Goal: Task Accomplishment & Management: Manage account settings

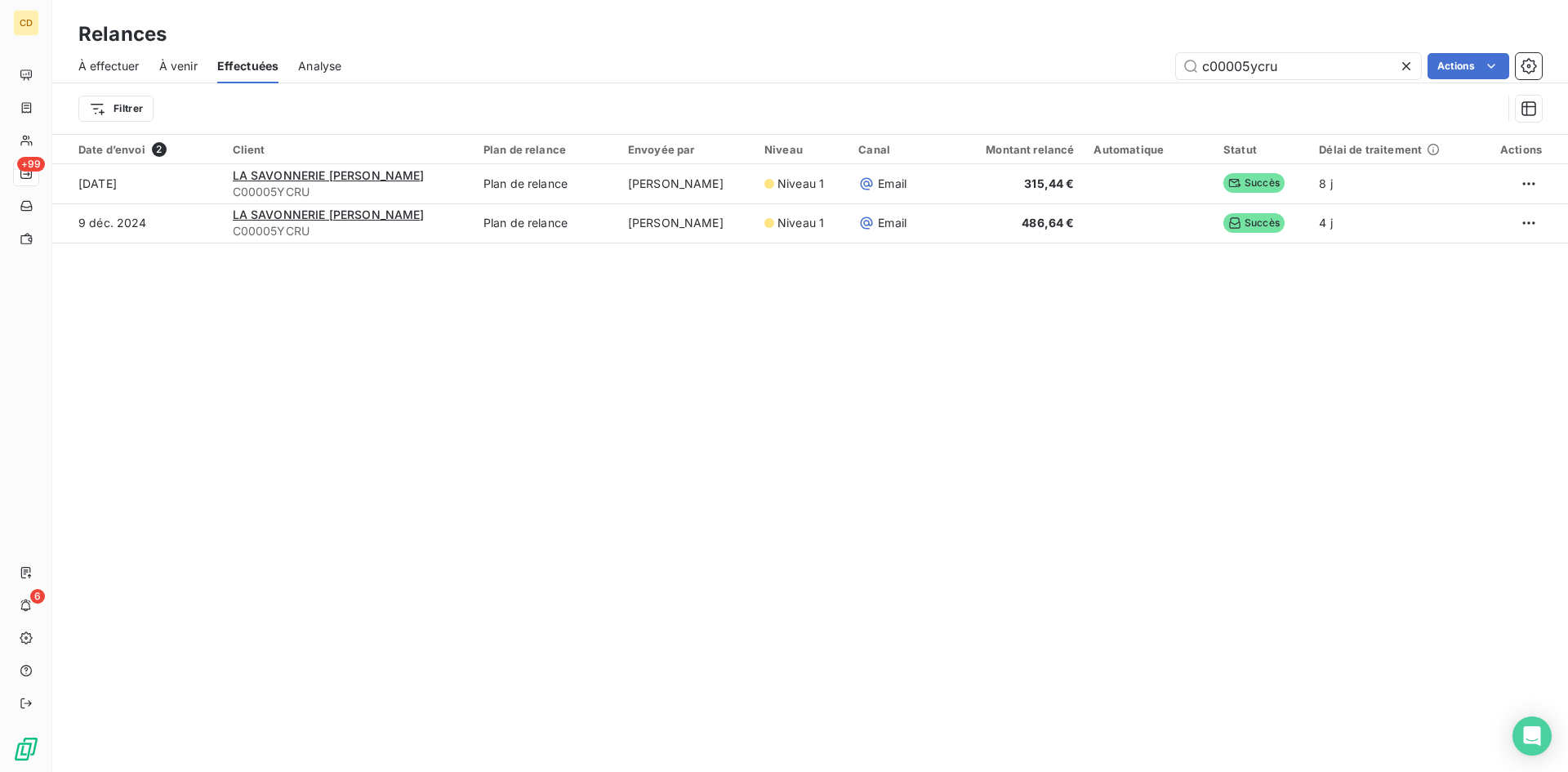
click at [115, 64] on span "À effectuer" at bounding box center [109, 65] width 62 height 16
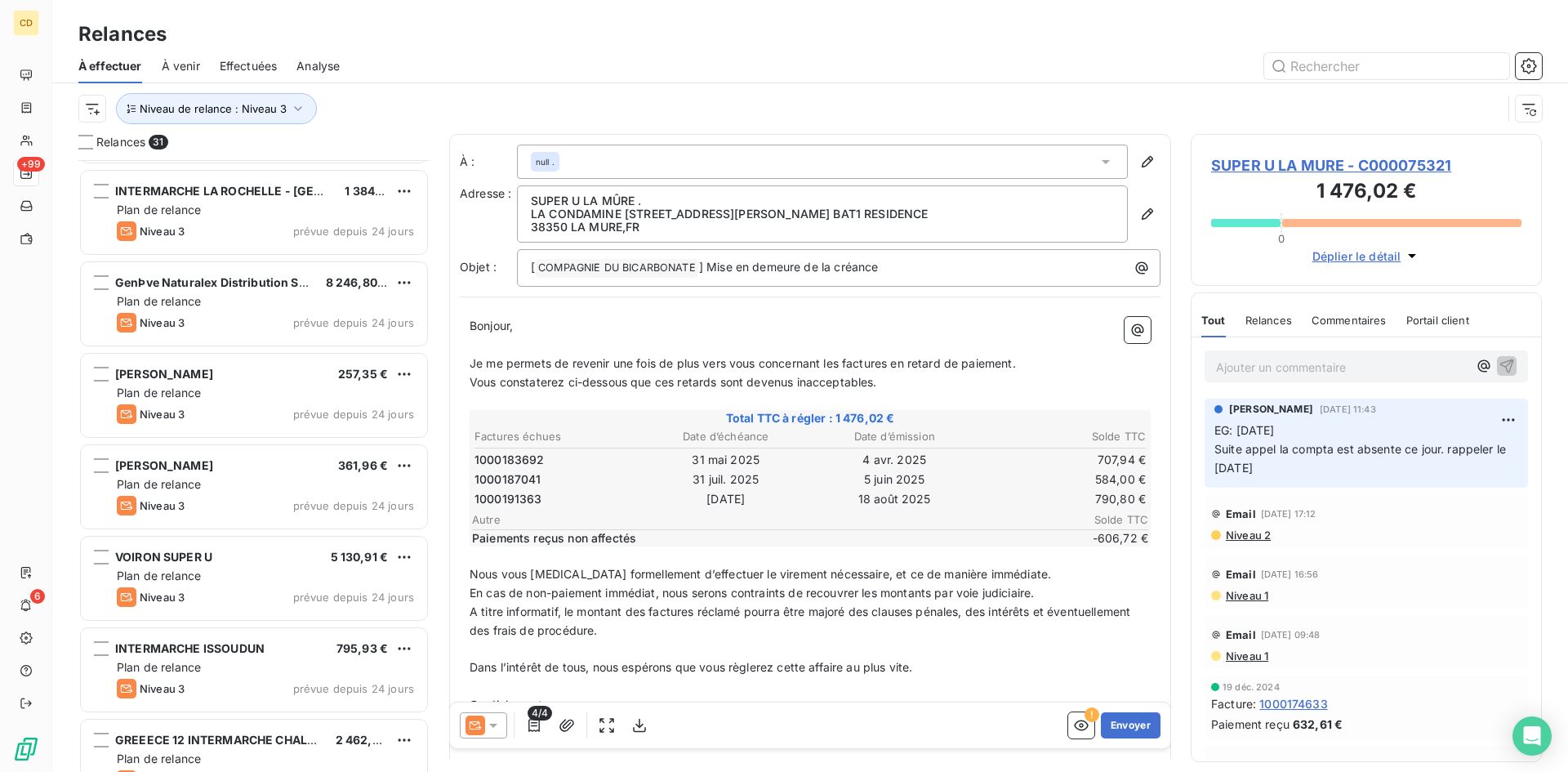
scroll to position [1307, 0]
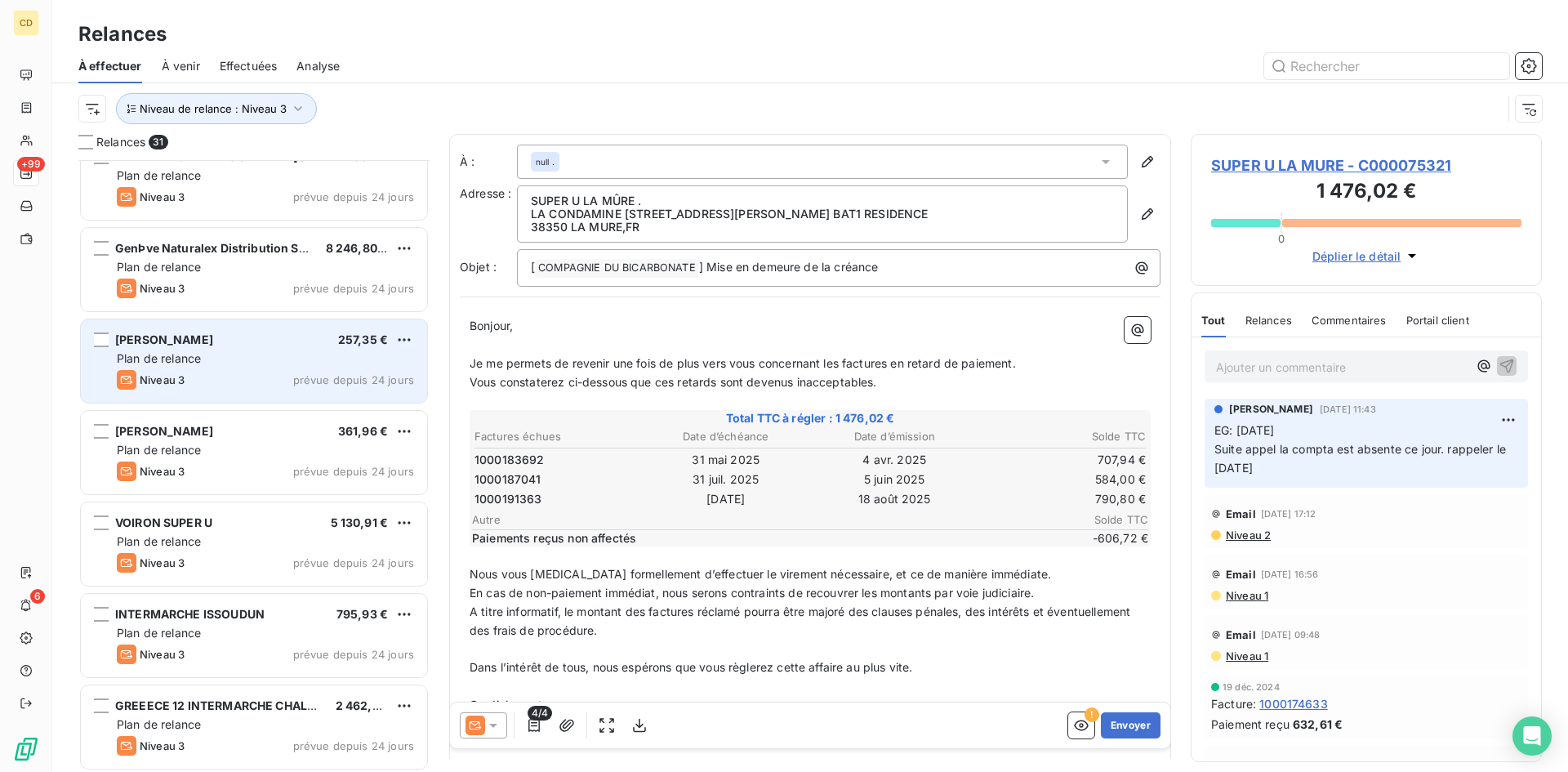
click at [174, 352] on span "Plan de relance" at bounding box center [158, 358] width 84 height 14
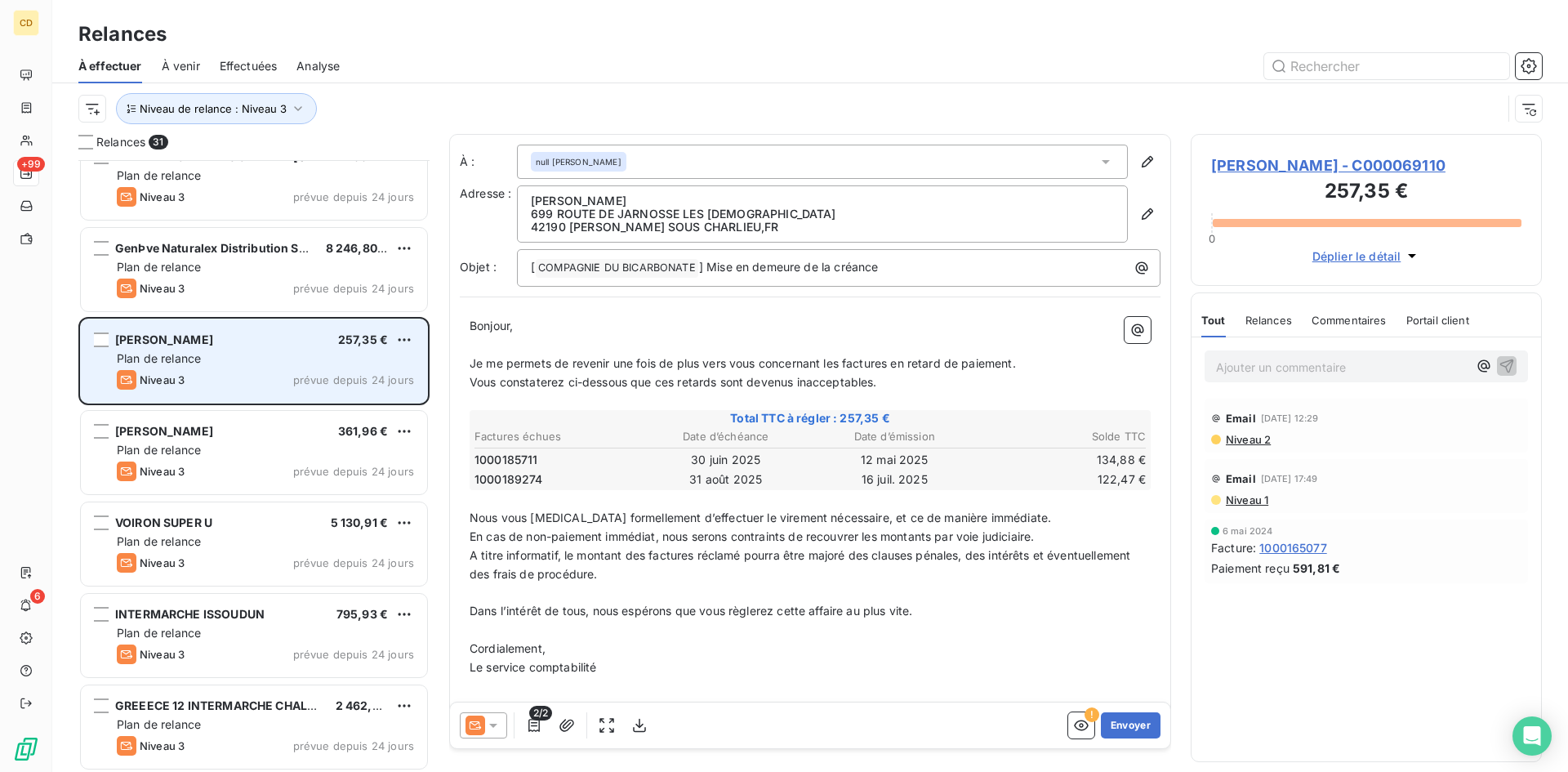
click at [278, 349] on div "CLAIRET LAURENCE 257,35 € Plan de relance Niveau 3 prévue depuis 24 jours" at bounding box center [253, 361] width 346 height 83
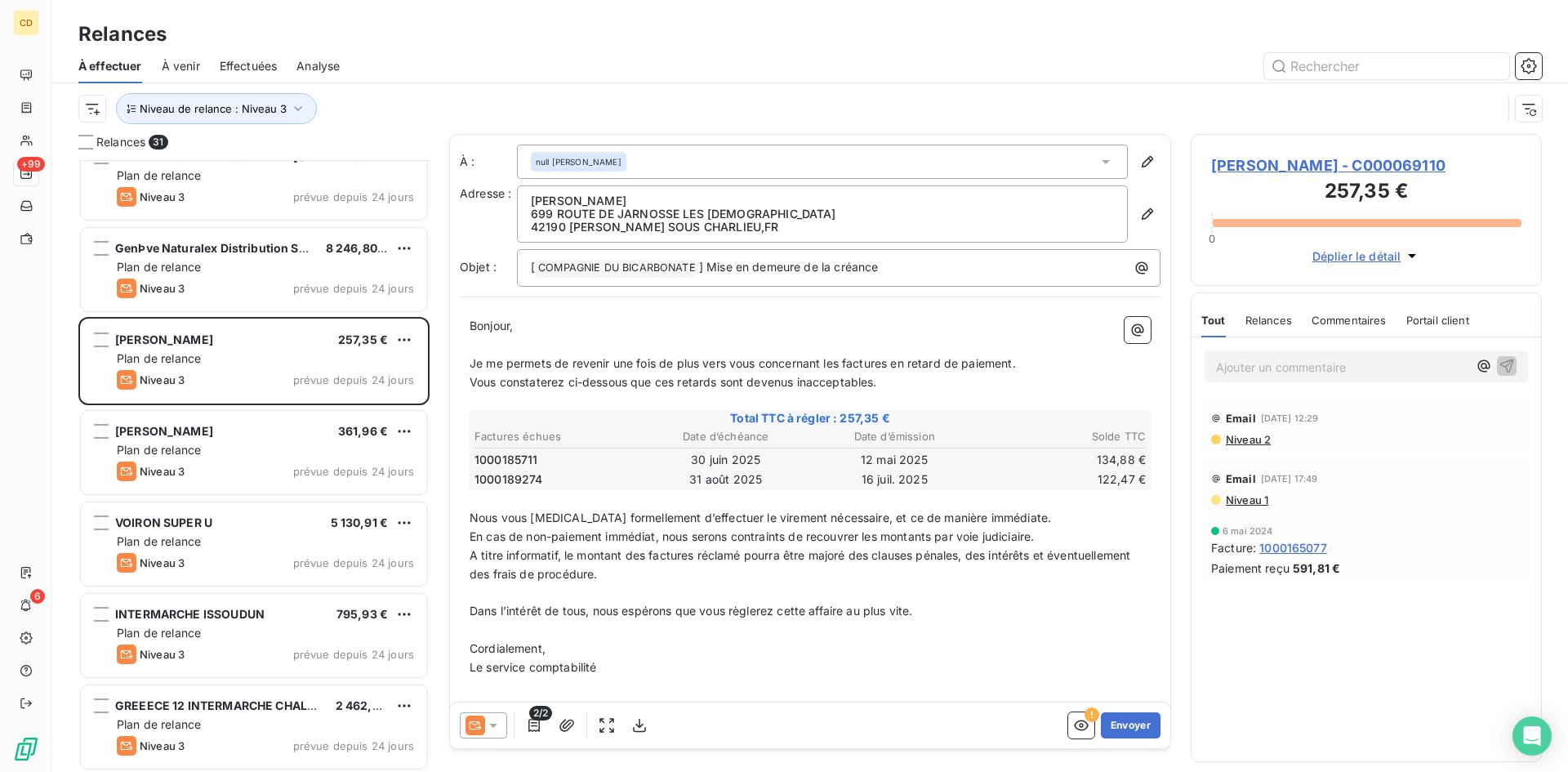
click at [494, 724] on icon at bounding box center [493, 726] width 9 height 4
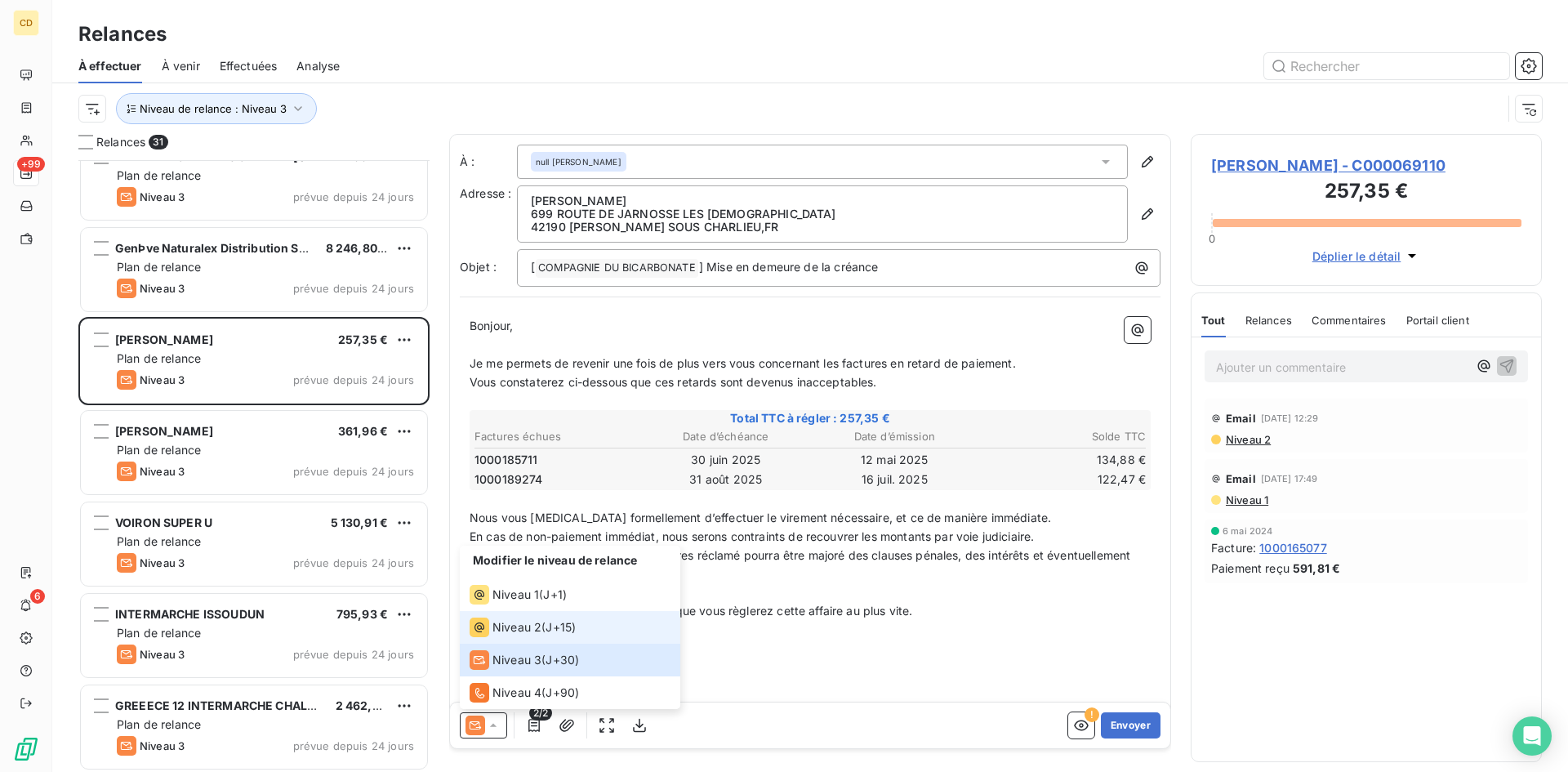
click at [513, 629] on span "Niveau 2" at bounding box center [517, 627] width 49 height 16
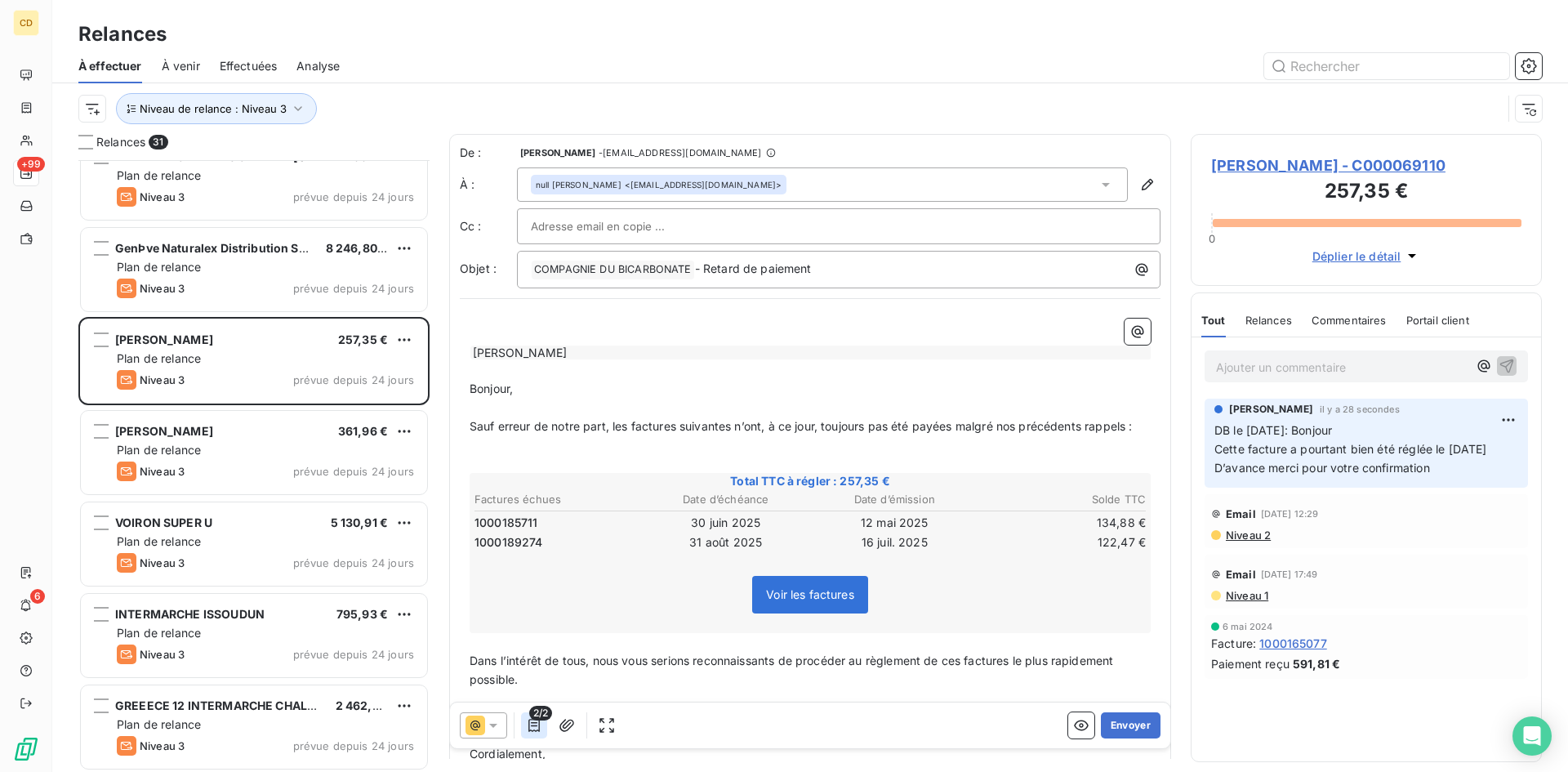
click at [531, 721] on icon "button" at bounding box center [533, 725] width 16 height 16
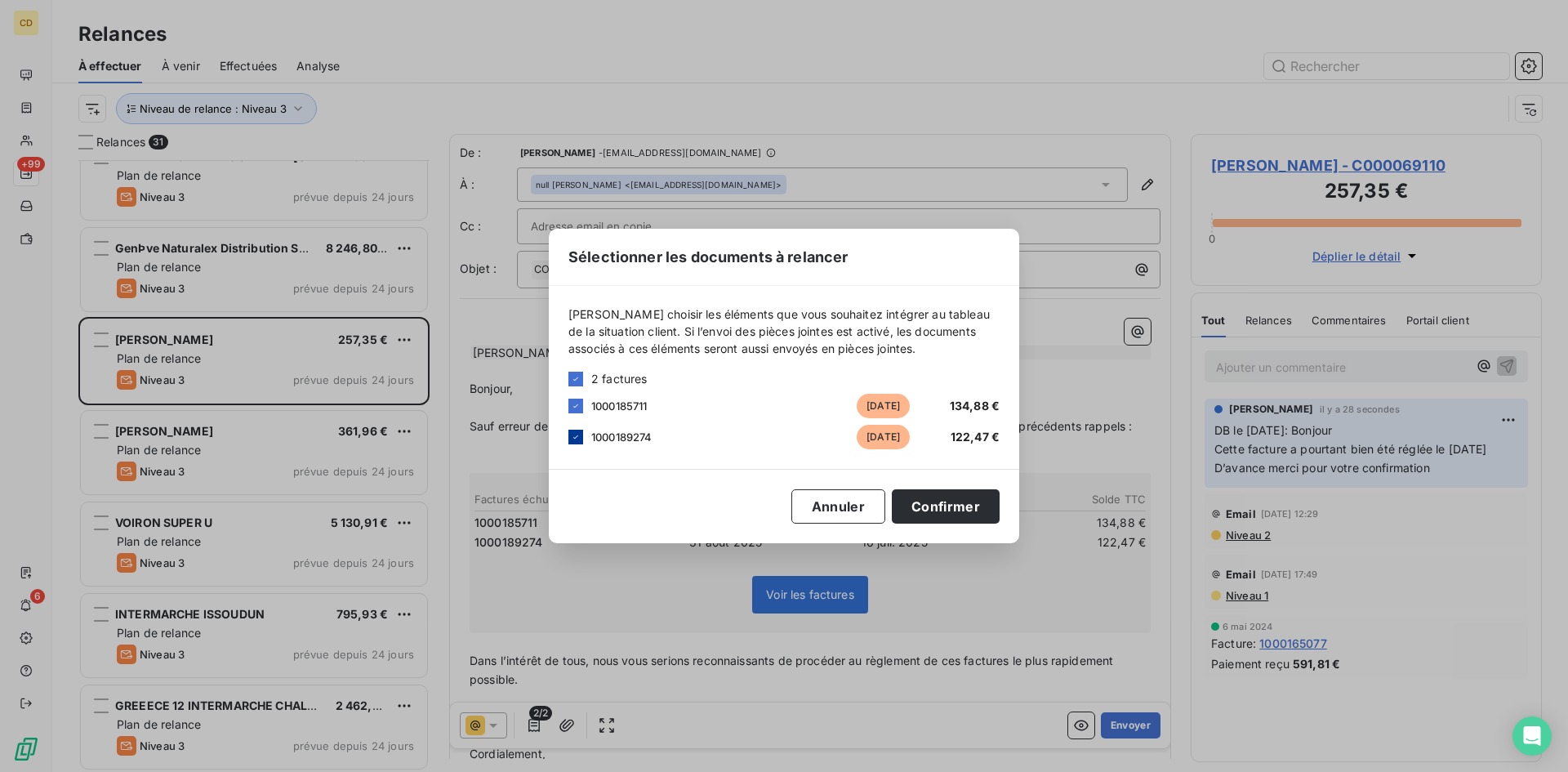
click at [577, 437] on icon at bounding box center [576, 436] width 9 height 9
click at [977, 505] on button "Confirmer" at bounding box center [946, 506] width 108 height 34
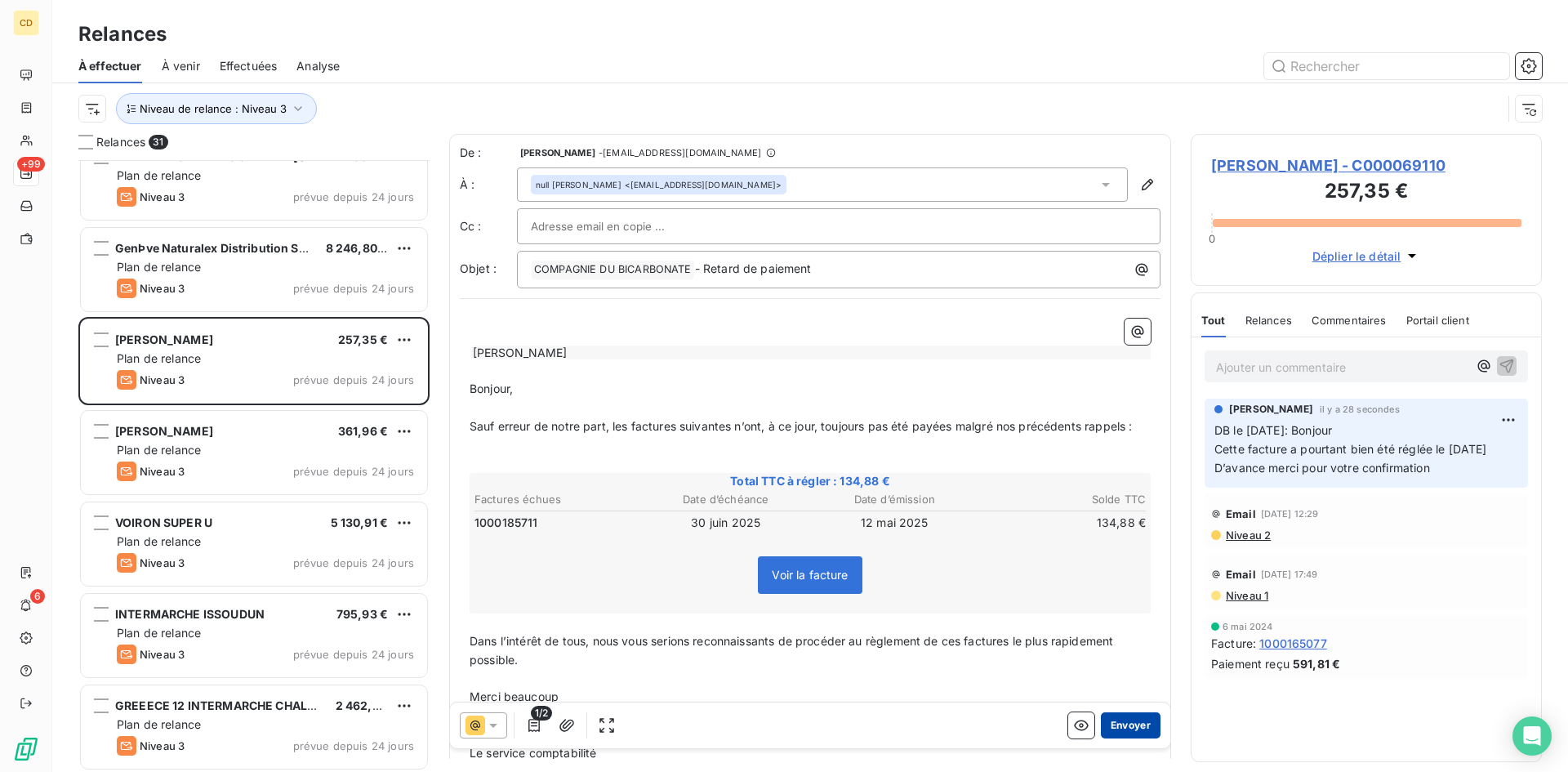
click at [1120, 719] on button "Envoyer" at bounding box center [1130, 726] width 60 height 27
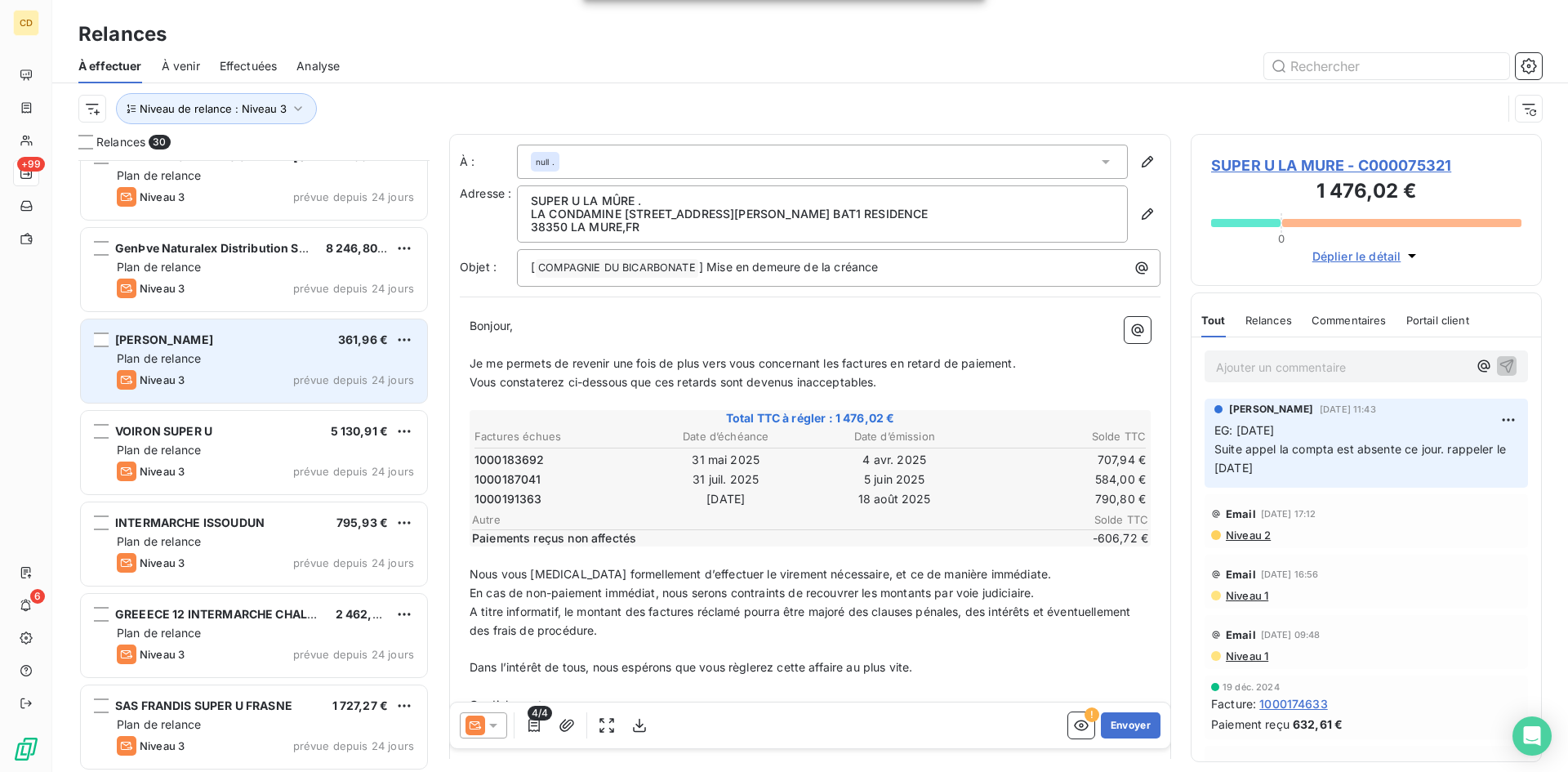
click at [213, 344] on span "[PERSON_NAME]" at bounding box center [163, 339] width 98 height 14
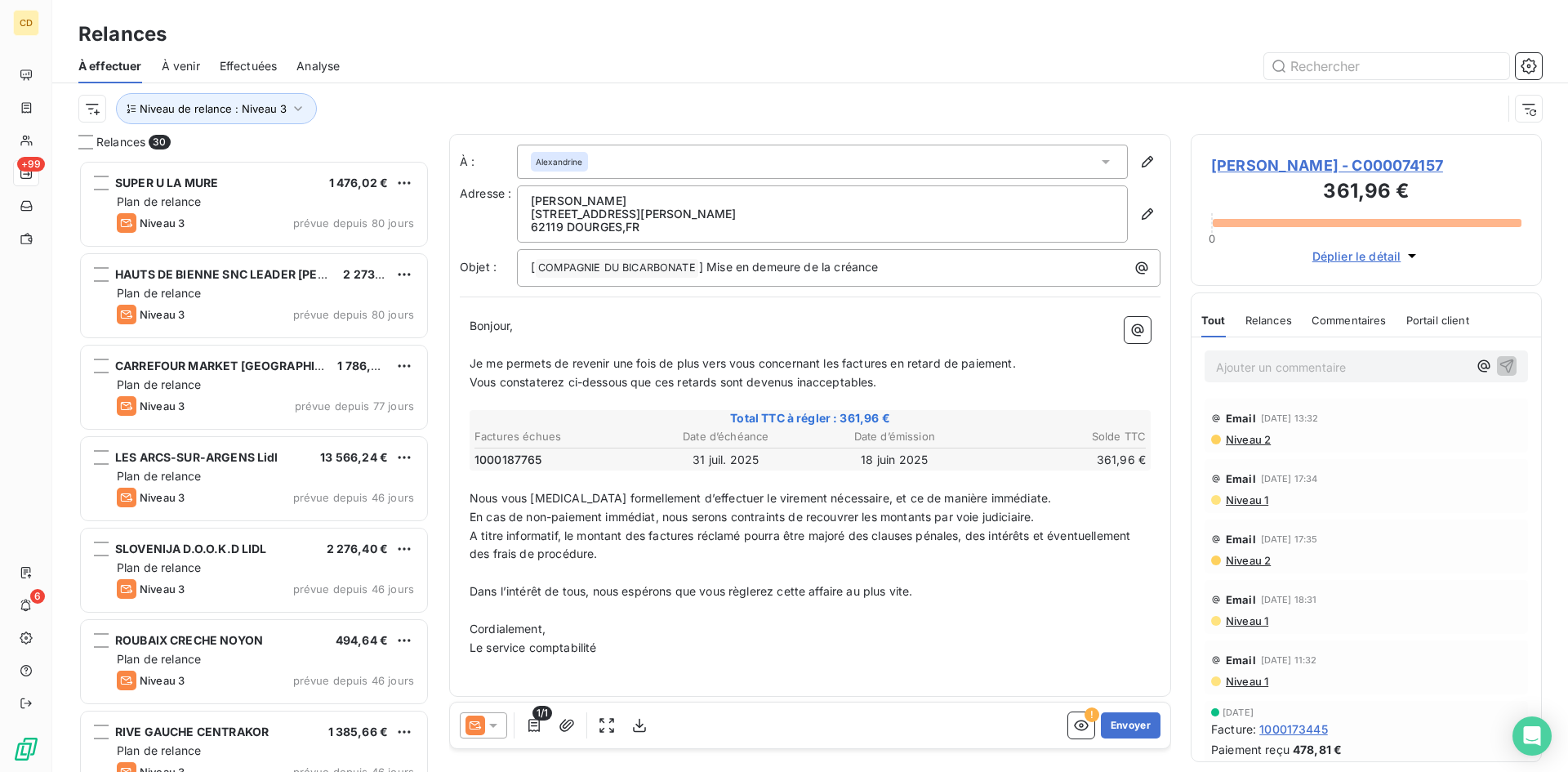
click at [259, 67] on span "Effectuées" at bounding box center [249, 65] width 58 height 16
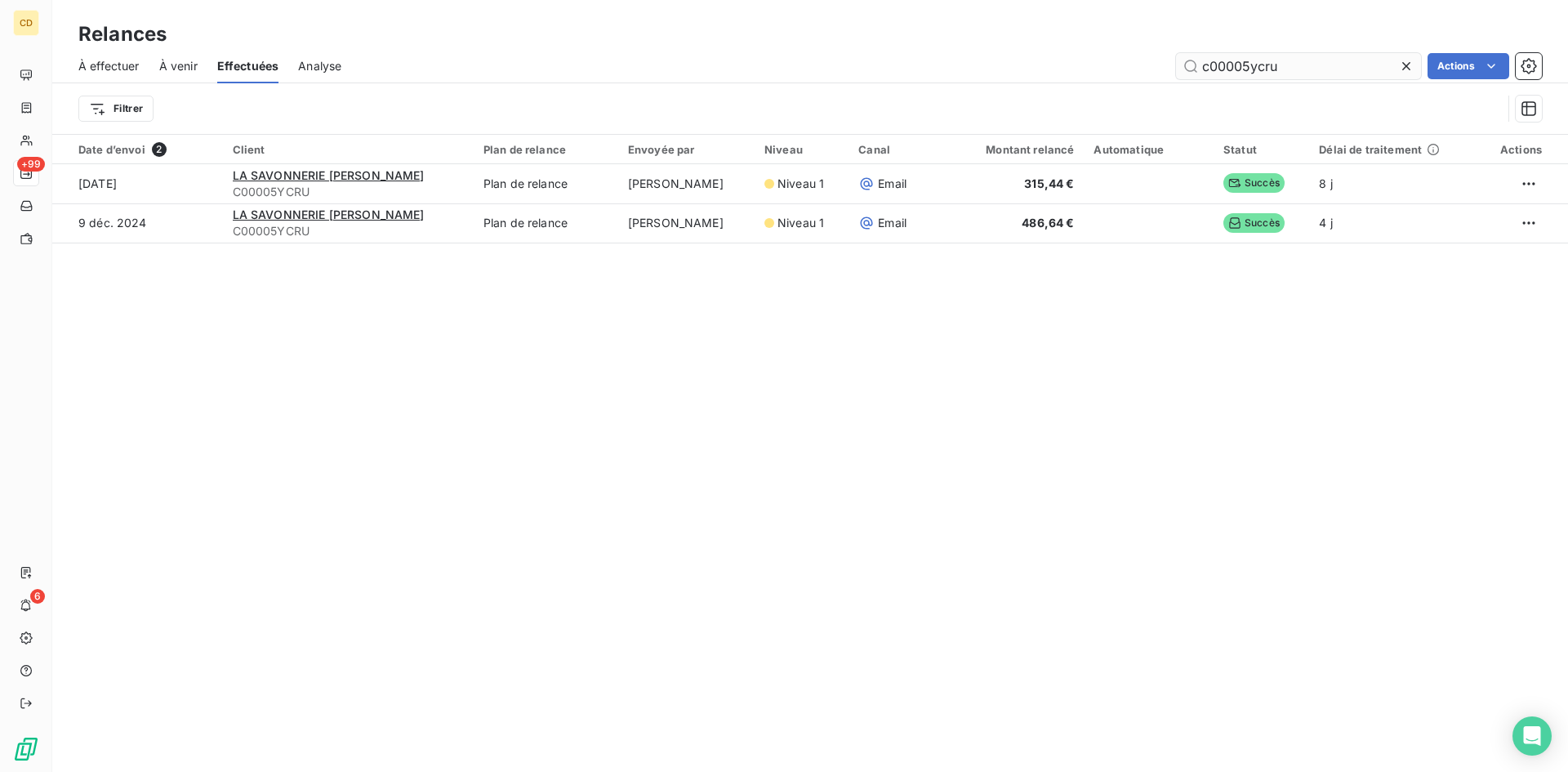
click at [1288, 68] on input "c00005ycru" at bounding box center [1299, 66] width 245 height 27
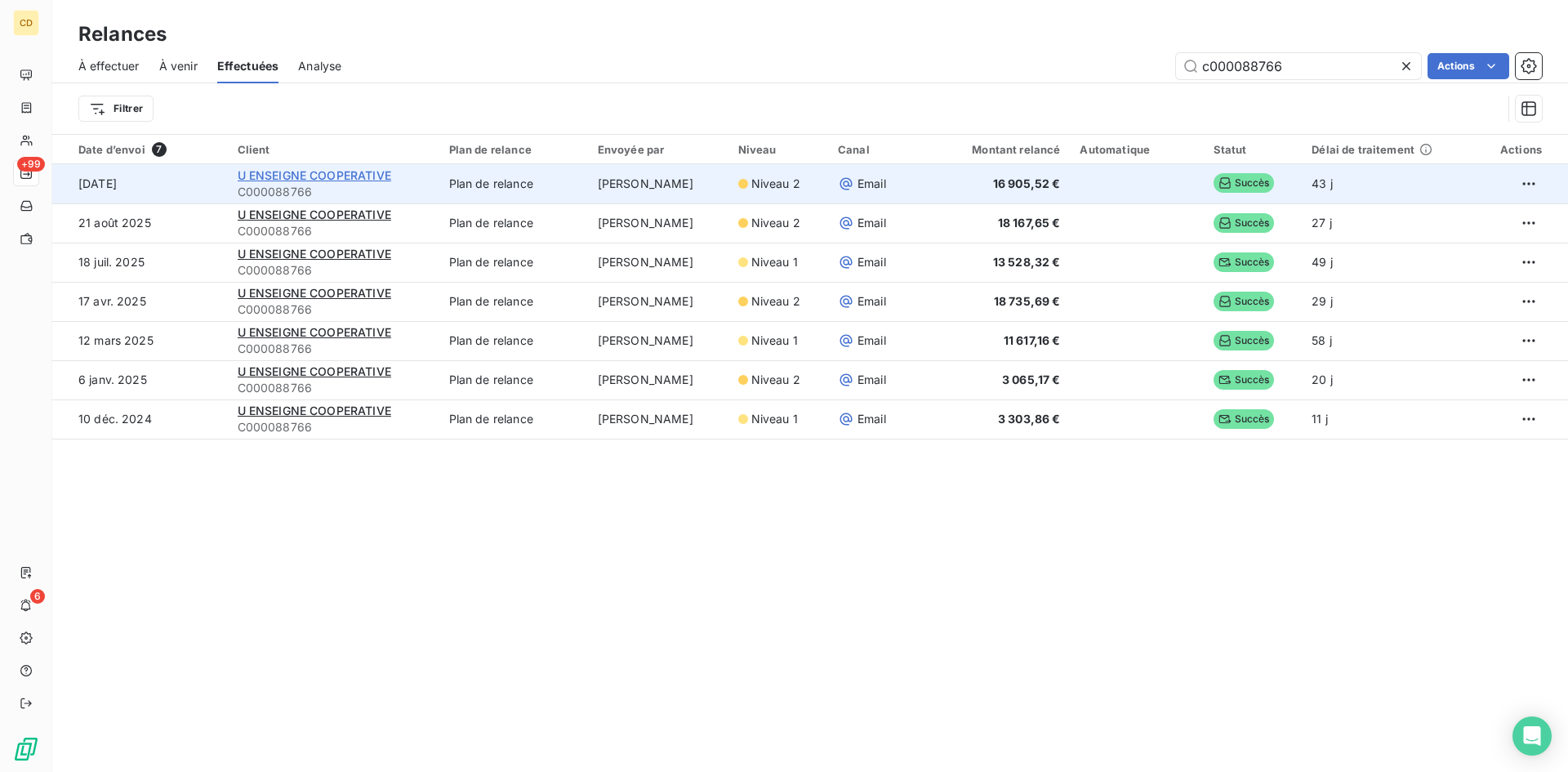
type input "c000088766"
click at [337, 174] on span "U ENSEIGNE COOPERATIVE" at bounding box center [315, 175] width 154 height 14
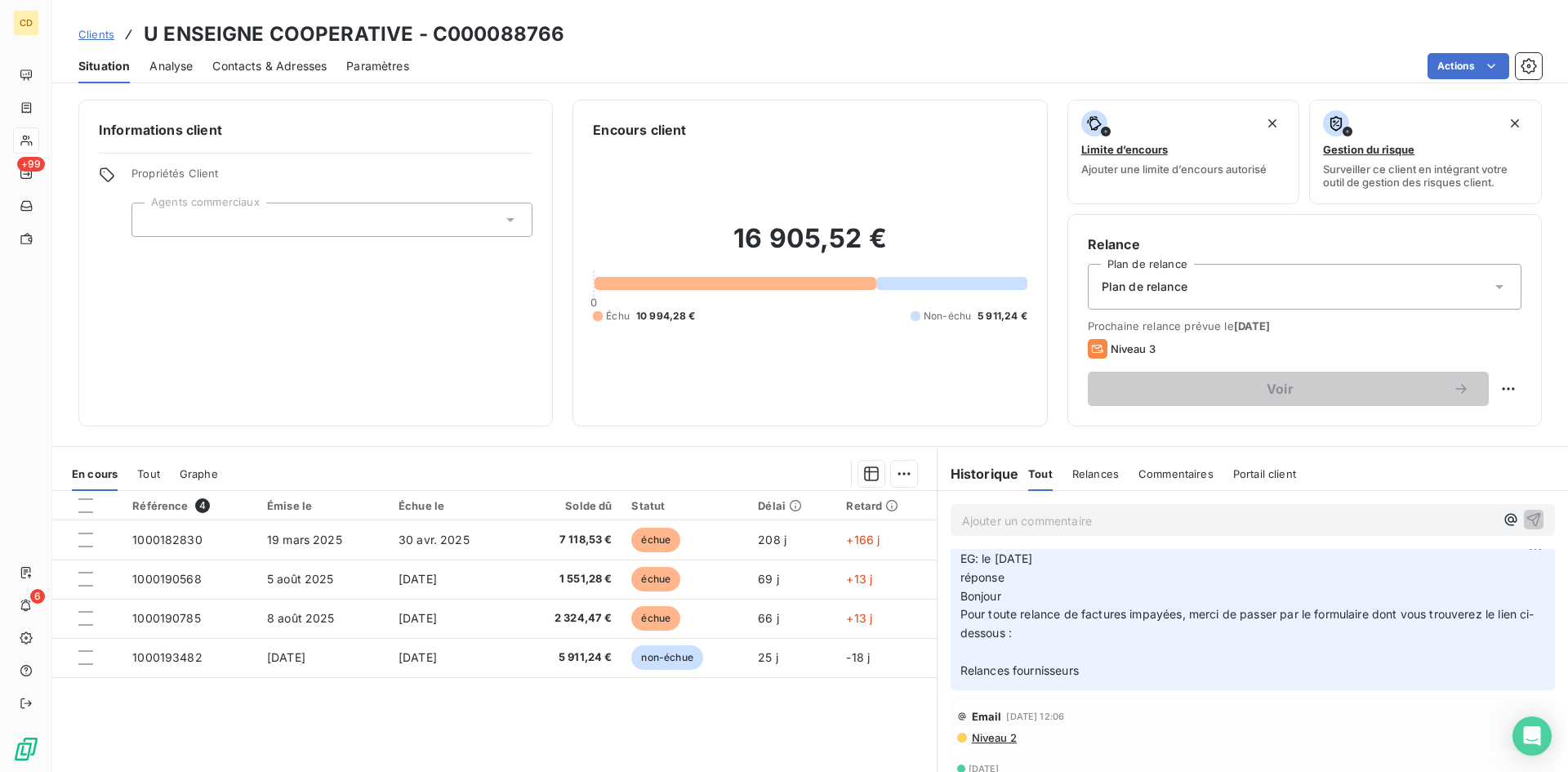
scroll to position [82, 0]
click at [989, 521] on p "Ajouter un commentaire ﻿" at bounding box center [1227, 521] width 532 height 21
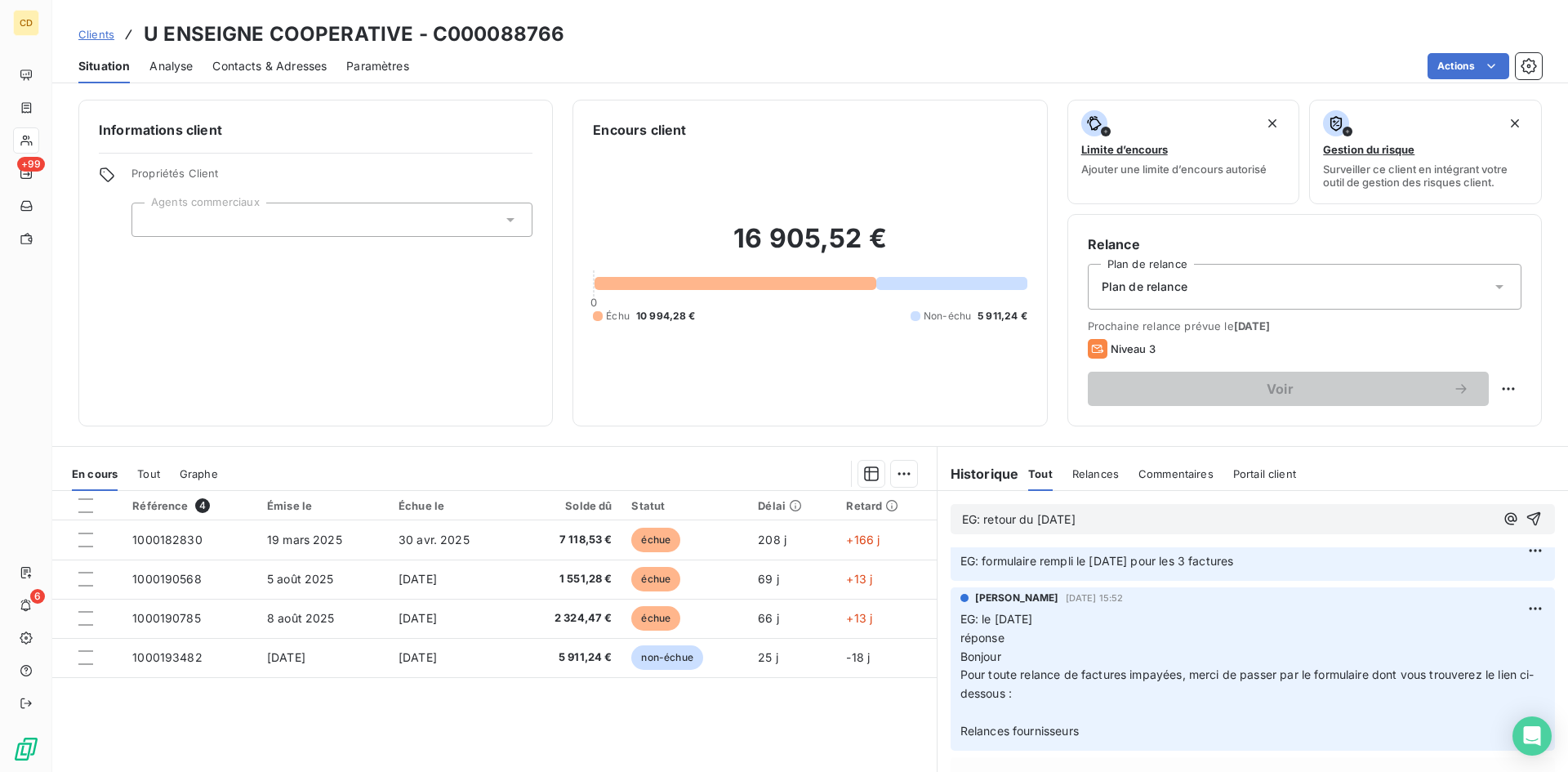
scroll to position [0, 0]
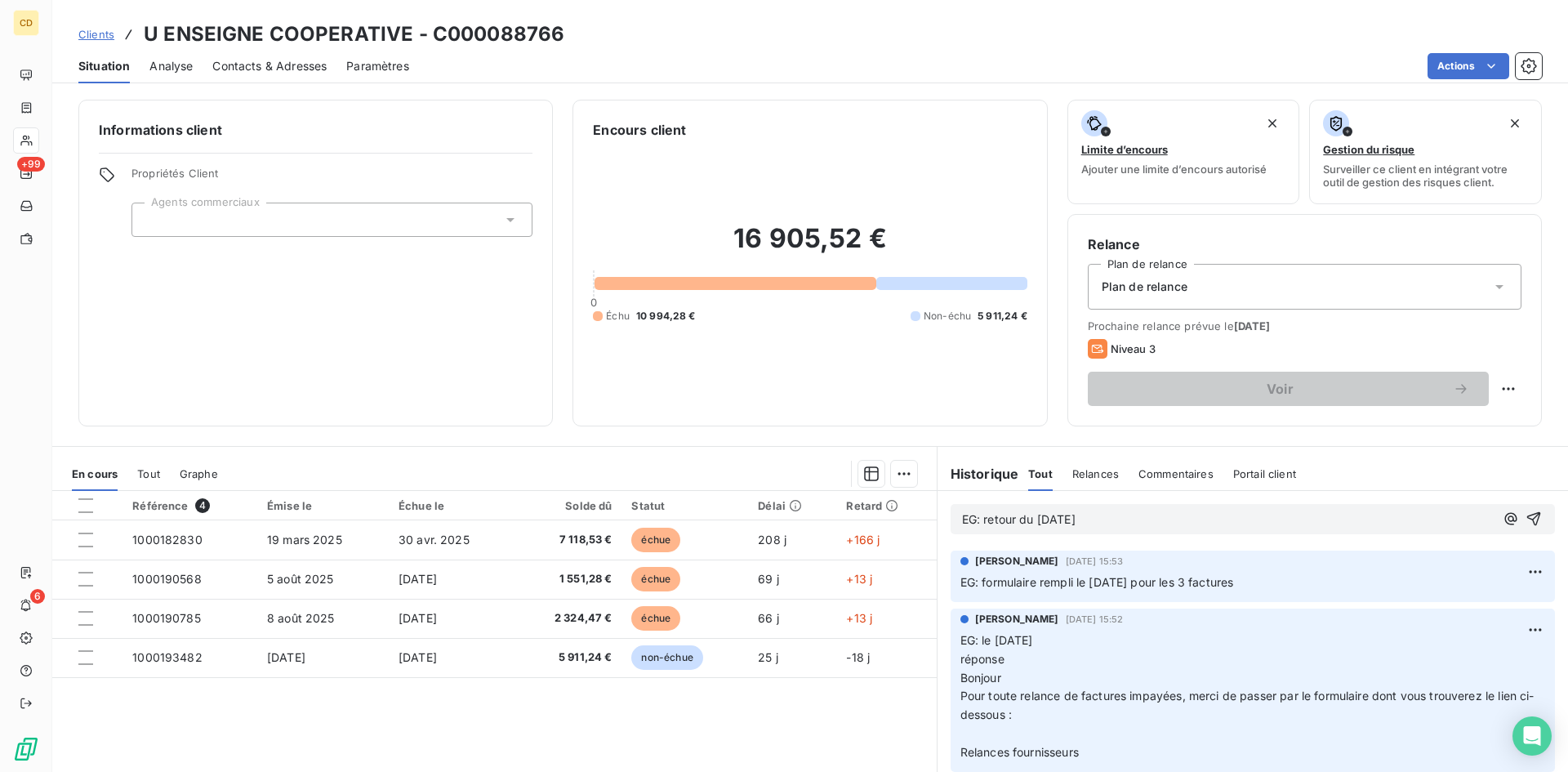
click at [987, 529] on p "EG: retour du 13/10/25" at bounding box center [1227, 520] width 532 height 19
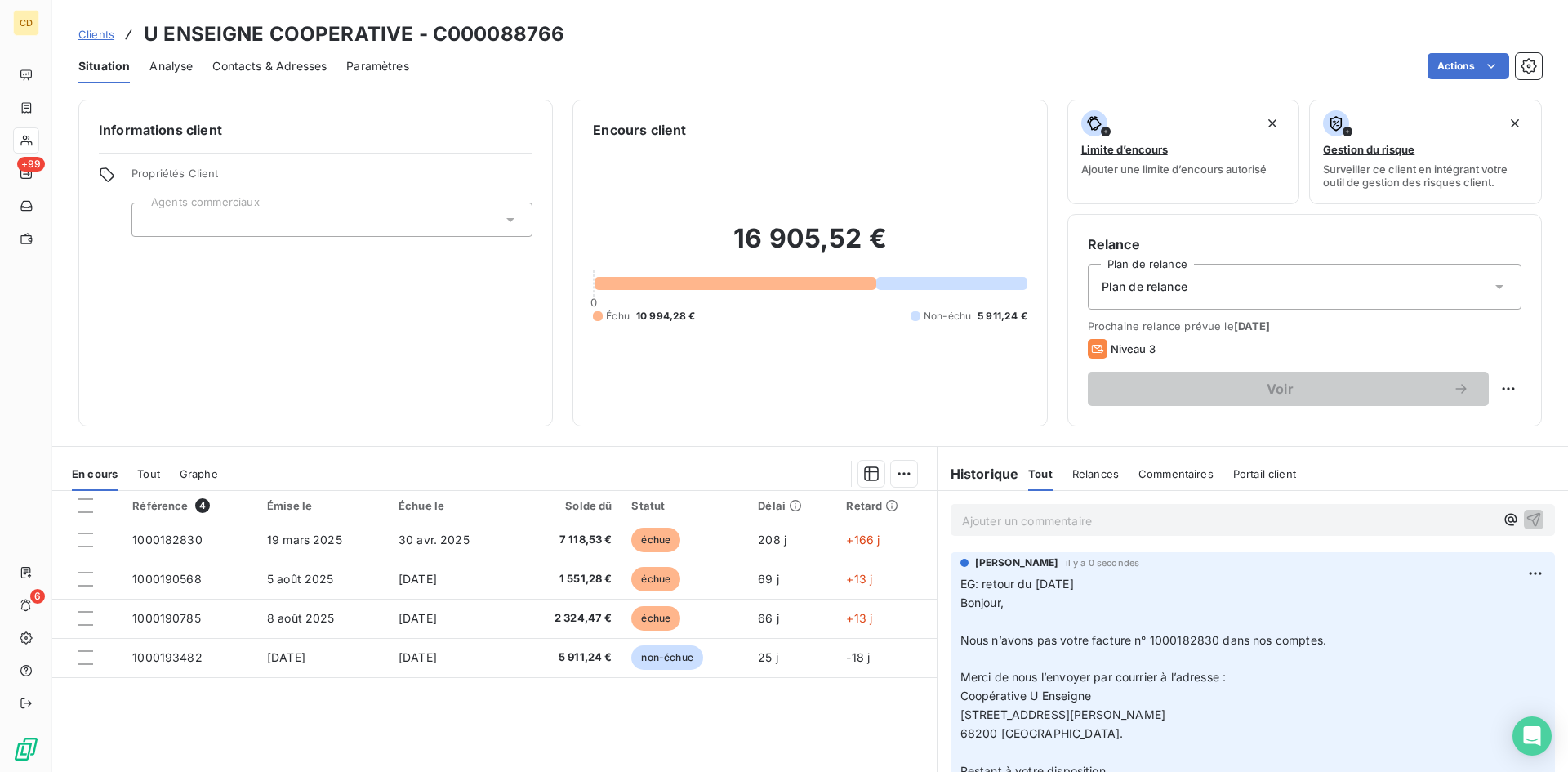
click at [1042, 524] on p "Ajouter un commentaire ﻿" at bounding box center [1227, 521] width 532 height 21
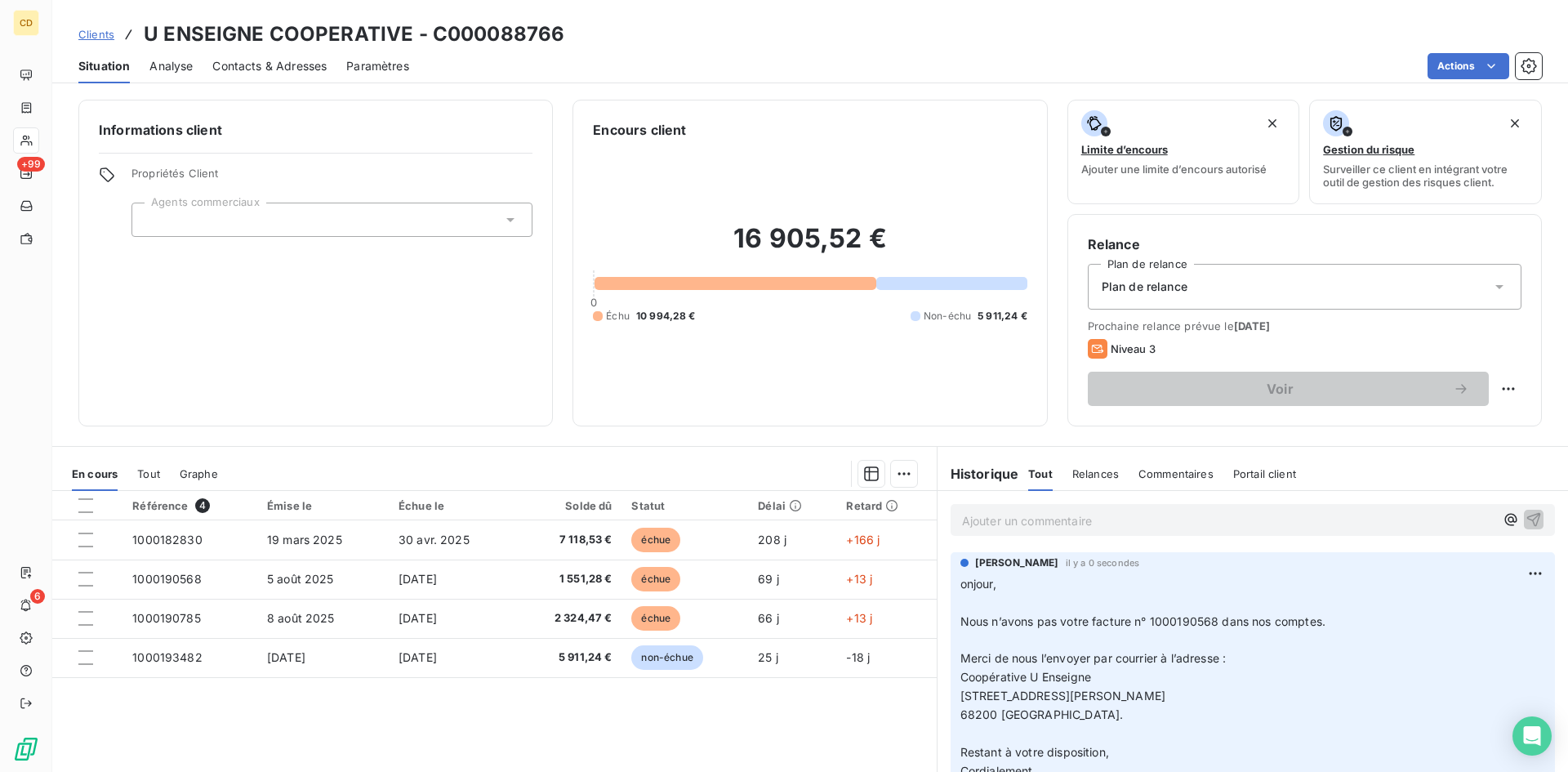
click at [950, 582] on div "DORINE BOUCHEZ il y a 0 secondes onjour, ﻿ Nous n’avons pas votre facture n° 10…" at bounding box center [1252, 680] width 604 height 257
click at [960, 584] on span "onjour," at bounding box center [978, 583] width 36 height 14
click at [1510, 572] on html "CD +99 6 Clients U ENSEIGNE COOPERATIVE - C000088766 Situation Analyse Contacts…" at bounding box center [784, 386] width 1568 height 772
click at [1446, 612] on div "Editer" at bounding box center [1471, 609] width 91 height 27
click at [960, 582] on span "onjour," at bounding box center [978, 583] width 36 height 14
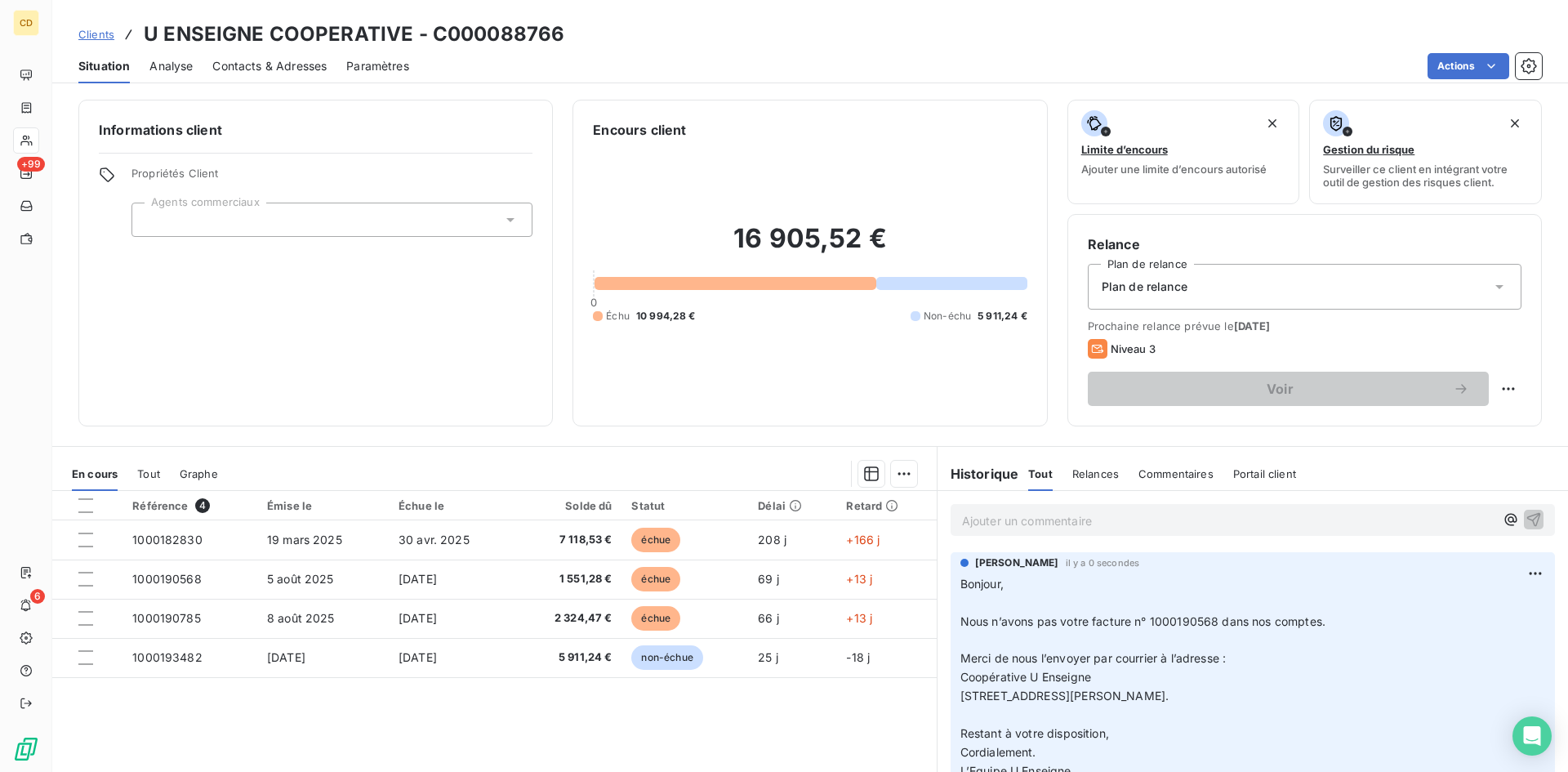
click at [1031, 519] on p "Ajouter un commentaire ﻿" at bounding box center [1227, 521] width 532 height 21
click at [1033, 519] on p "Ajouter un commentaire ﻿" at bounding box center [1227, 521] width 532 height 21
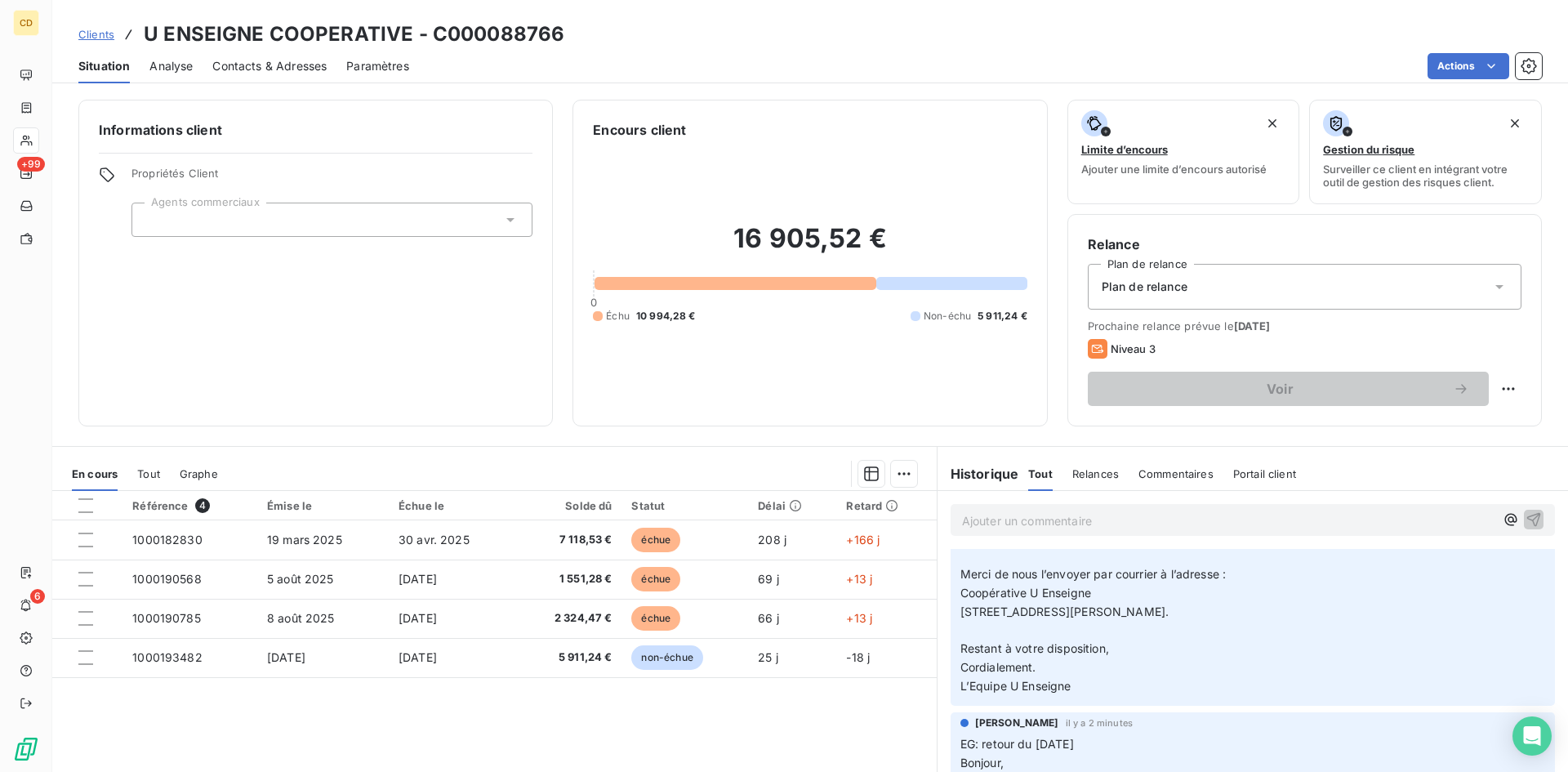
scroll to position [408, 0]
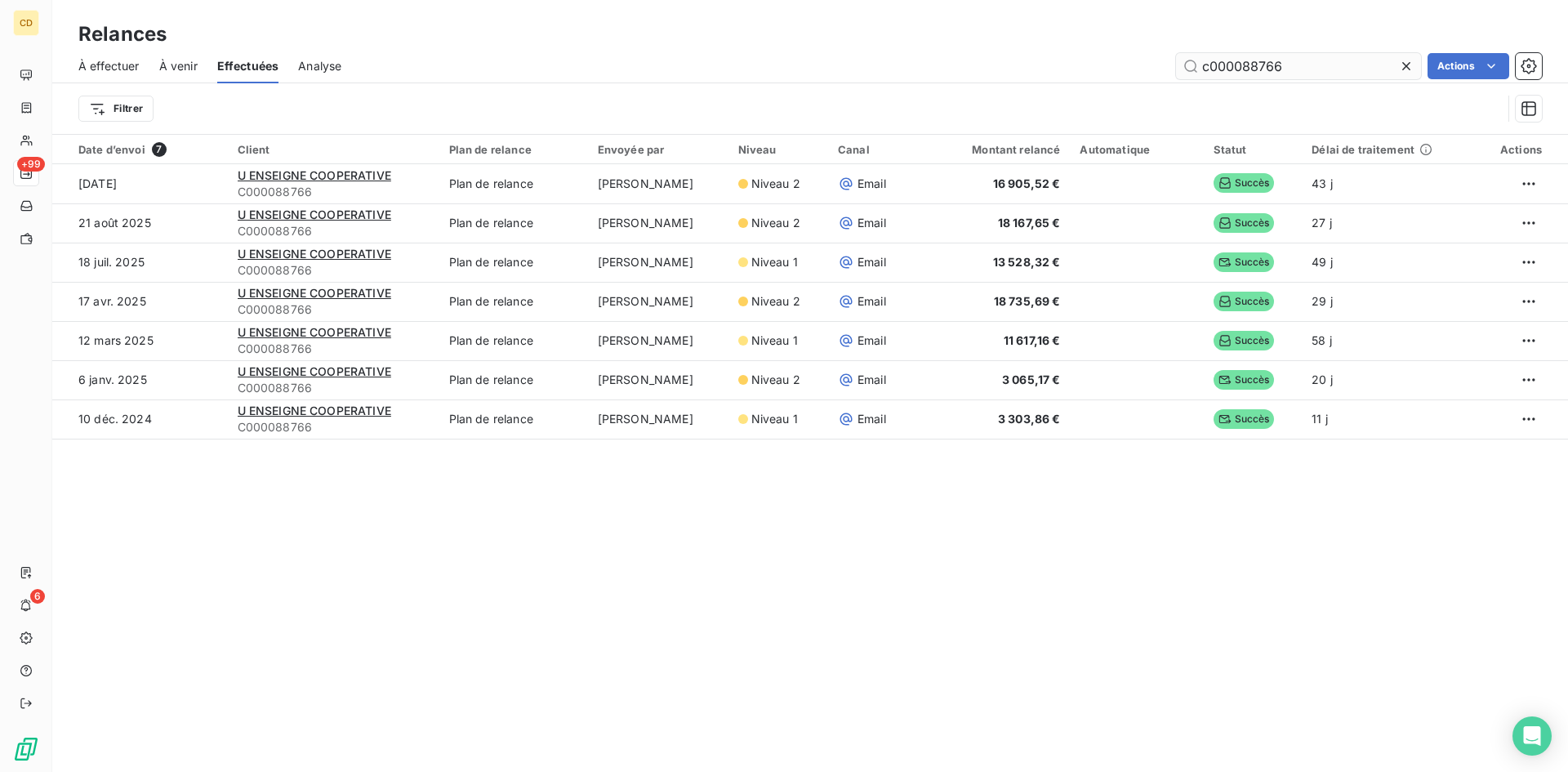
click at [1301, 71] on input "c000088766" at bounding box center [1299, 66] width 245 height 27
type input "c000093322"
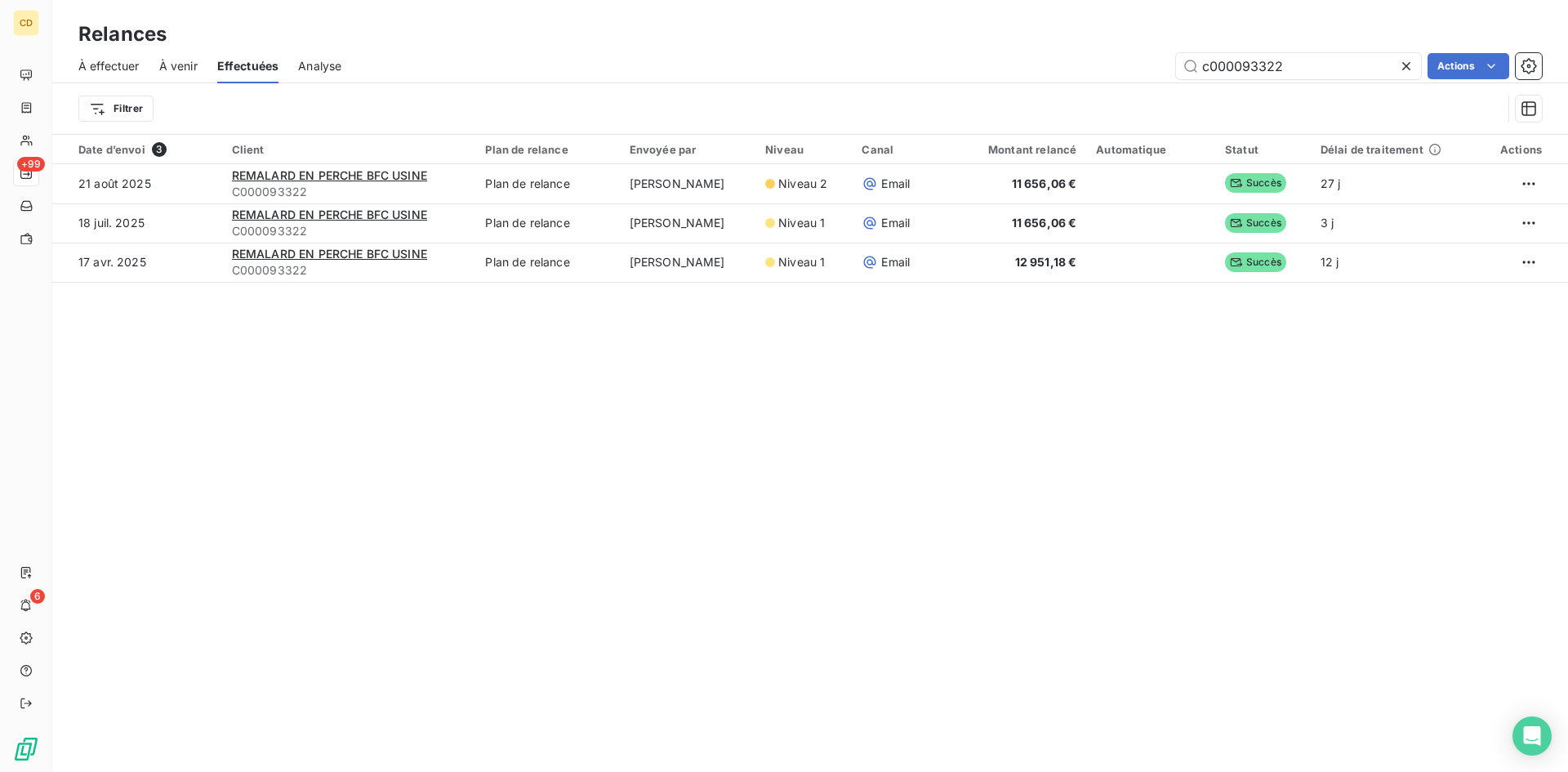
click at [173, 63] on span "À venir" at bounding box center [178, 65] width 38 height 16
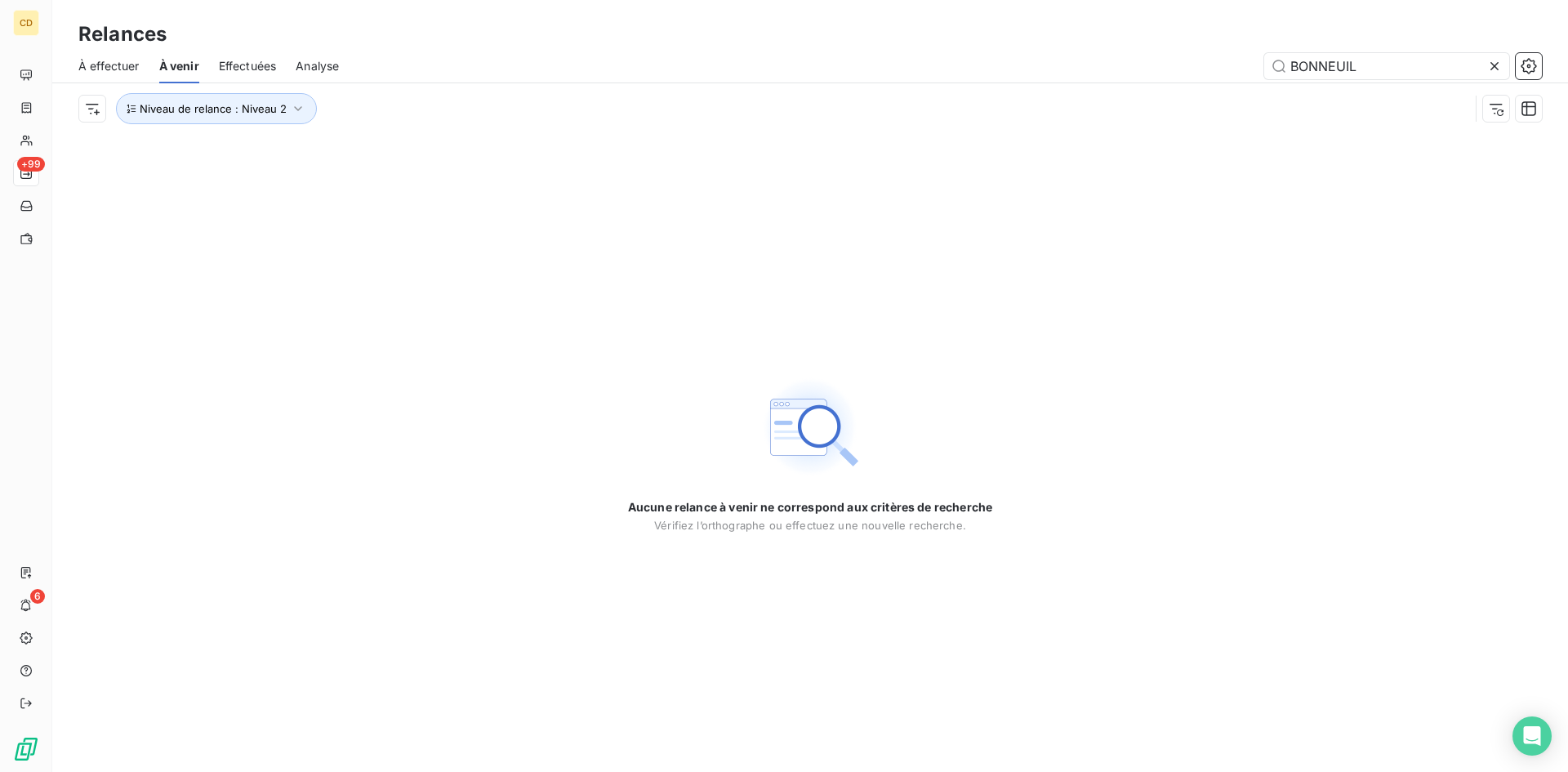
click at [108, 66] on span "À effectuer" at bounding box center [109, 65] width 62 height 16
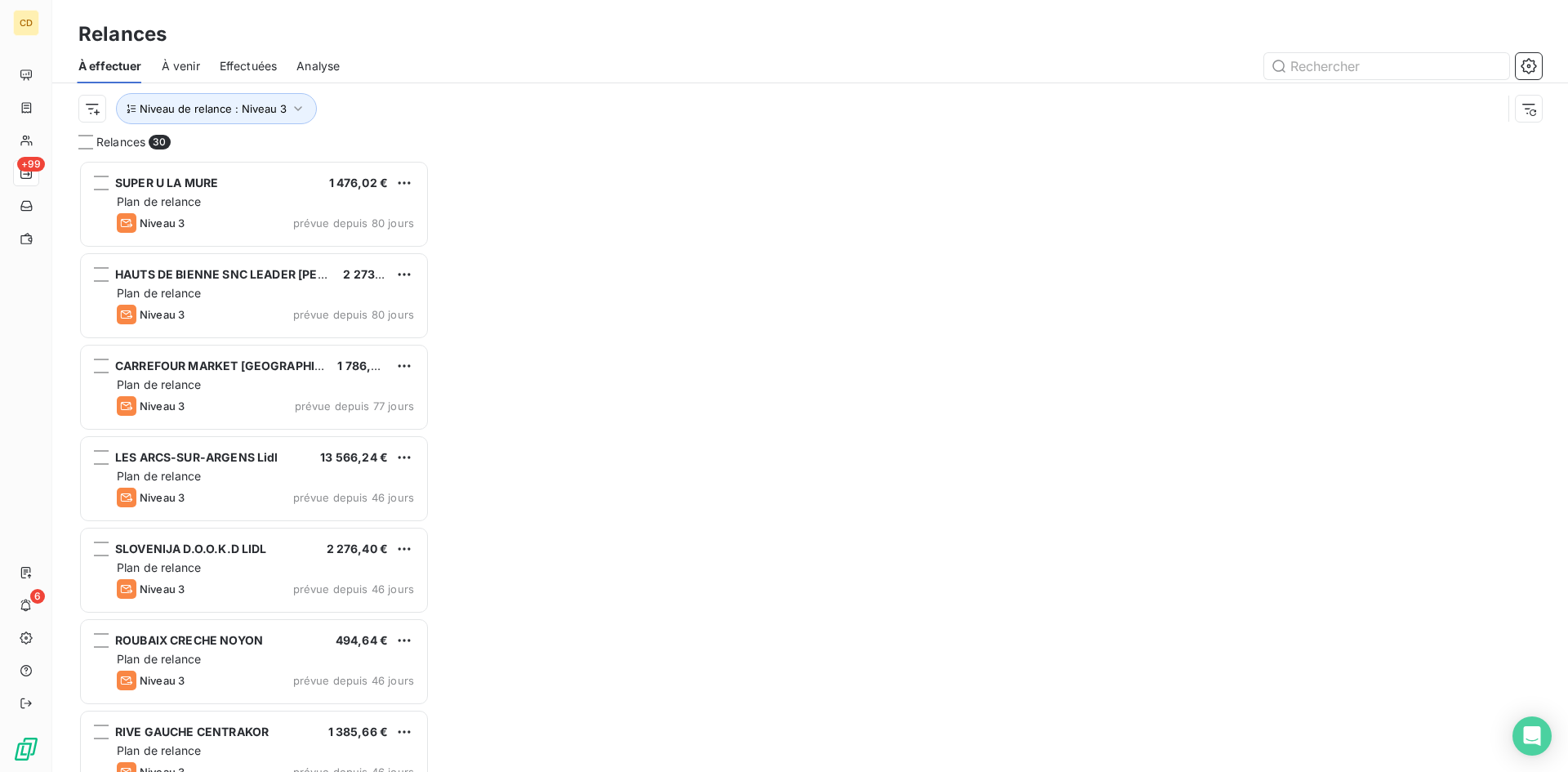
scroll to position [599, 339]
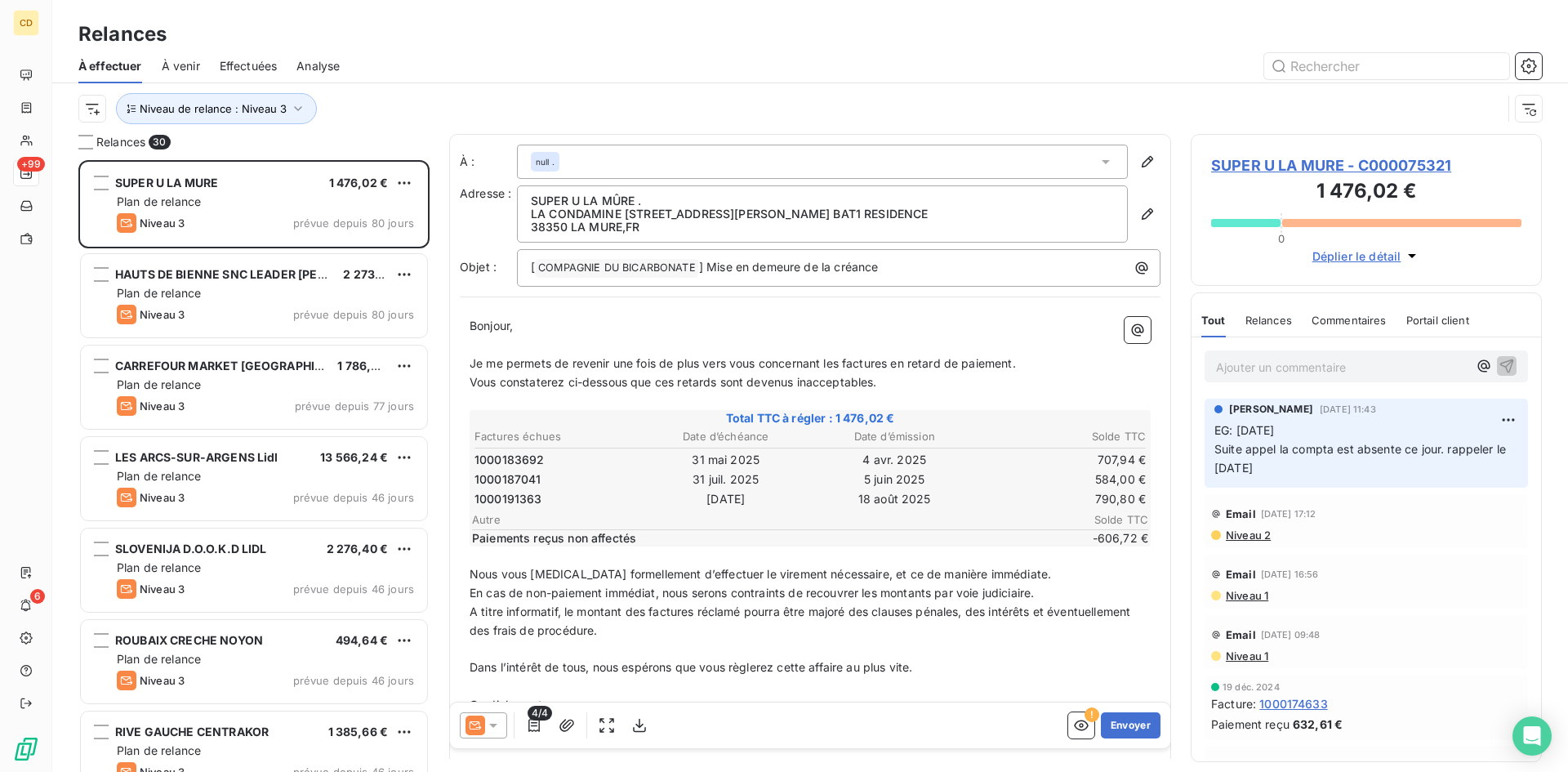
click at [245, 63] on span "Effectuées" at bounding box center [249, 65] width 58 height 16
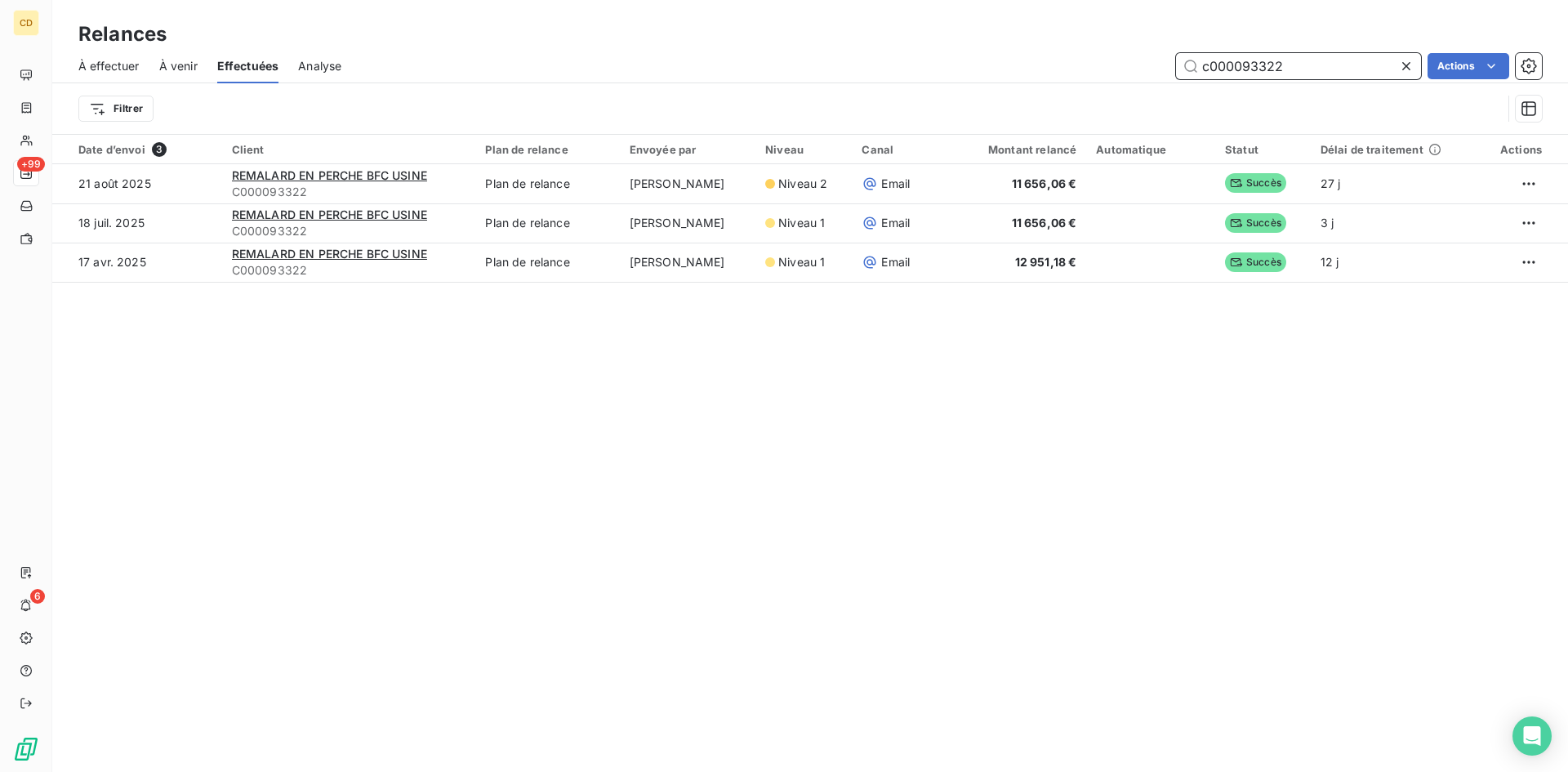
click at [122, 66] on span "À effectuer" at bounding box center [109, 65] width 62 height 16
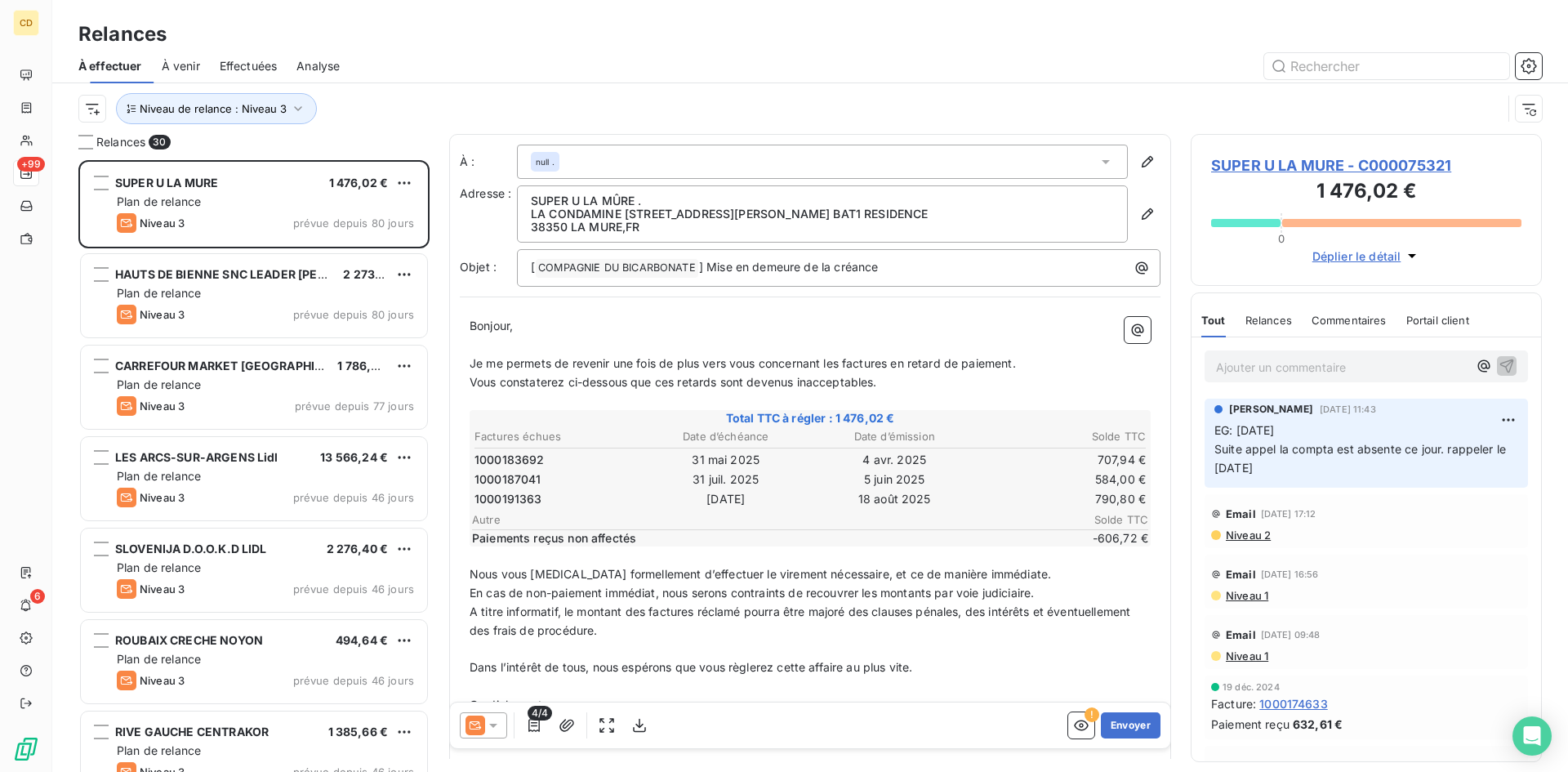
scroll to position [599, 339]
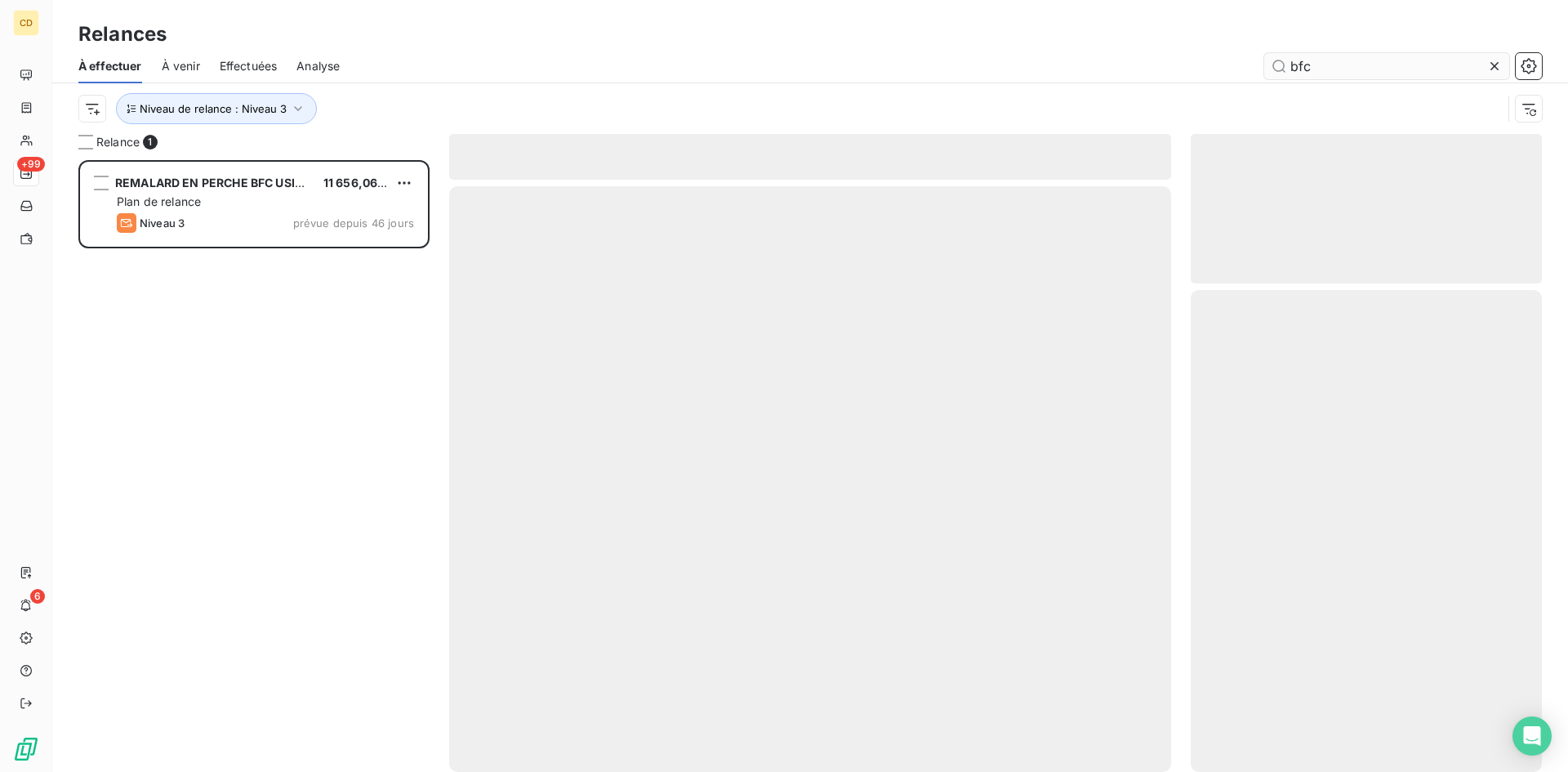
scroll to position [599, 339]
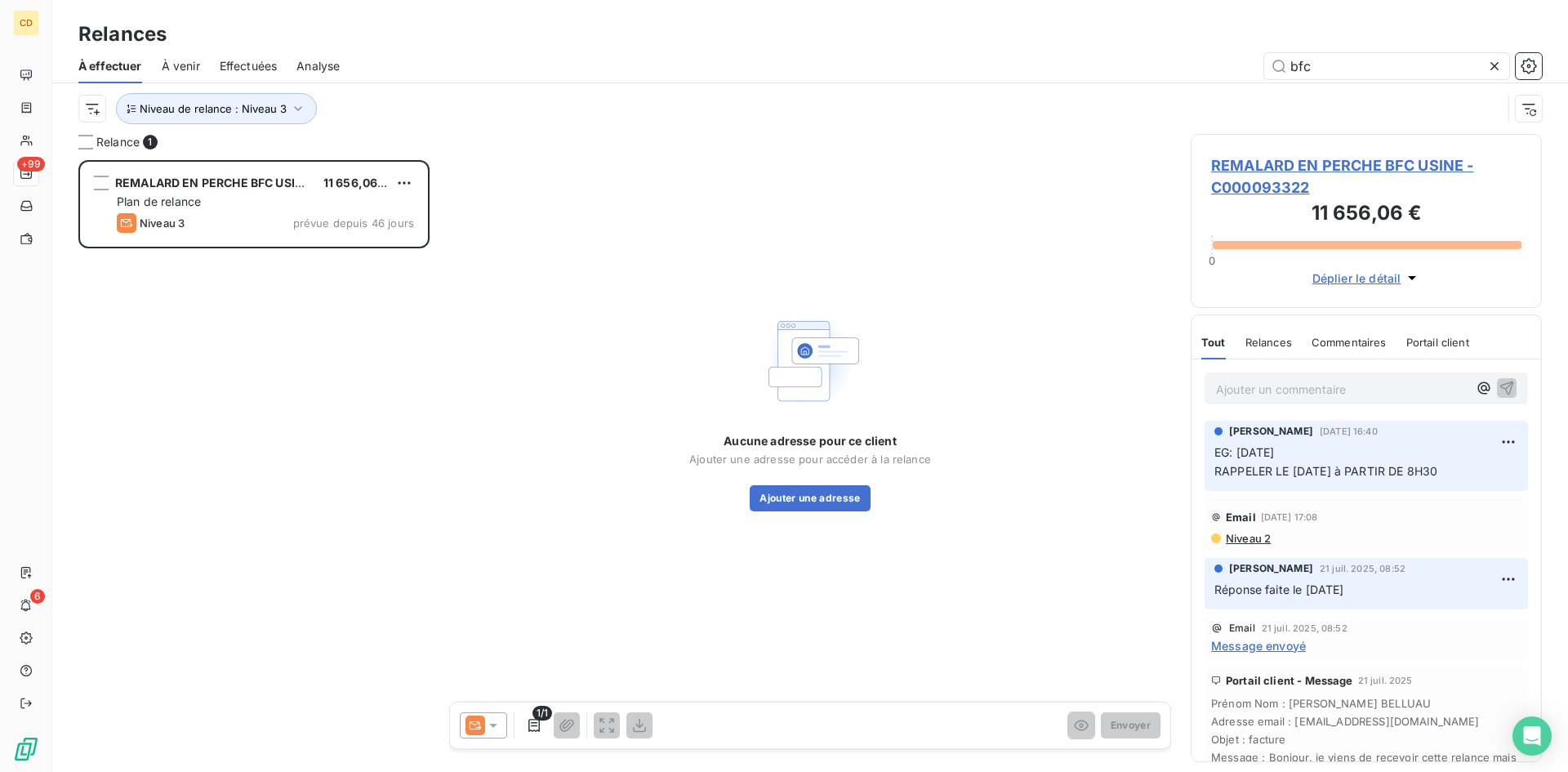
type input "bfc"
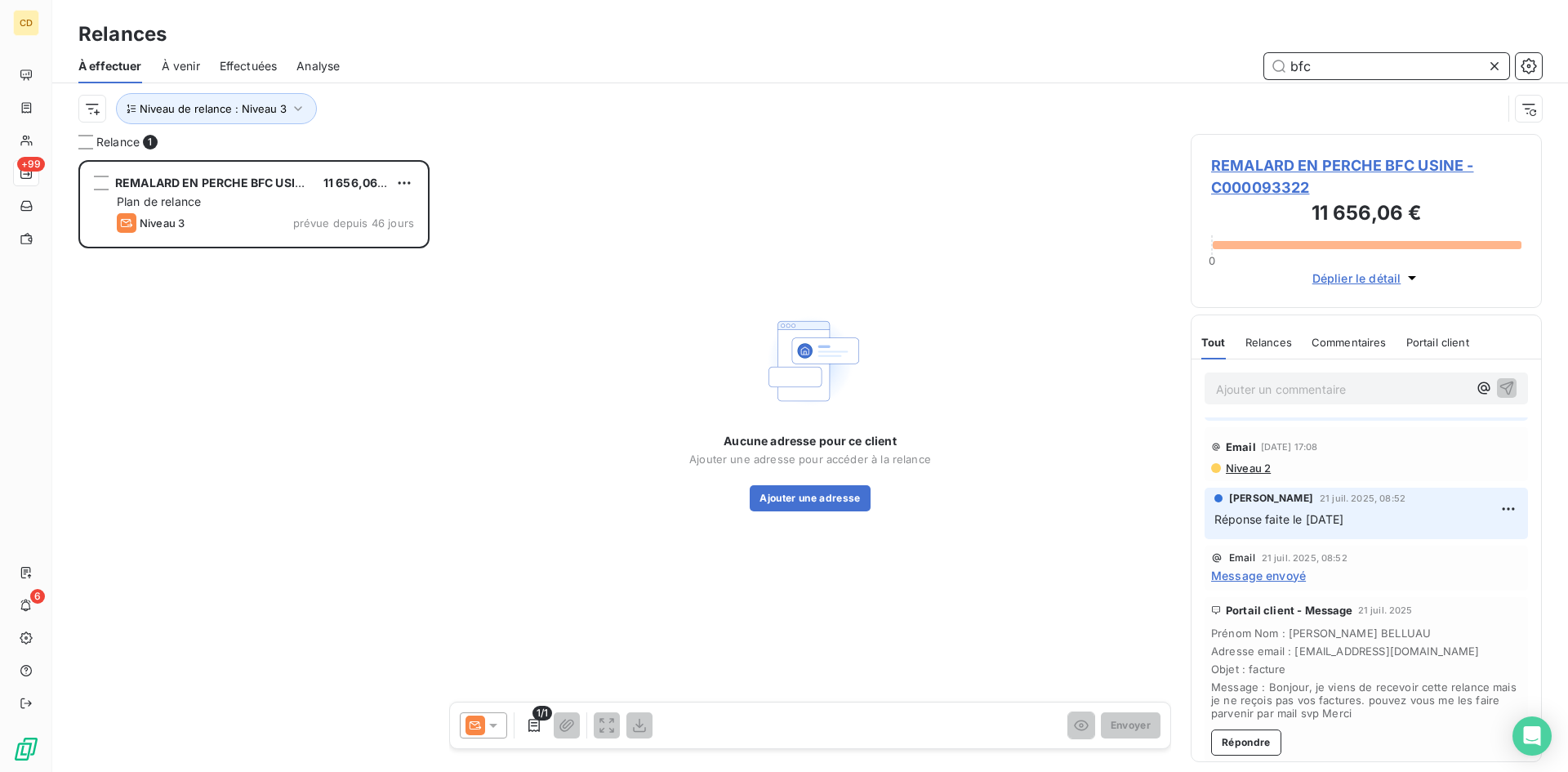
scroll to position [0, 0]
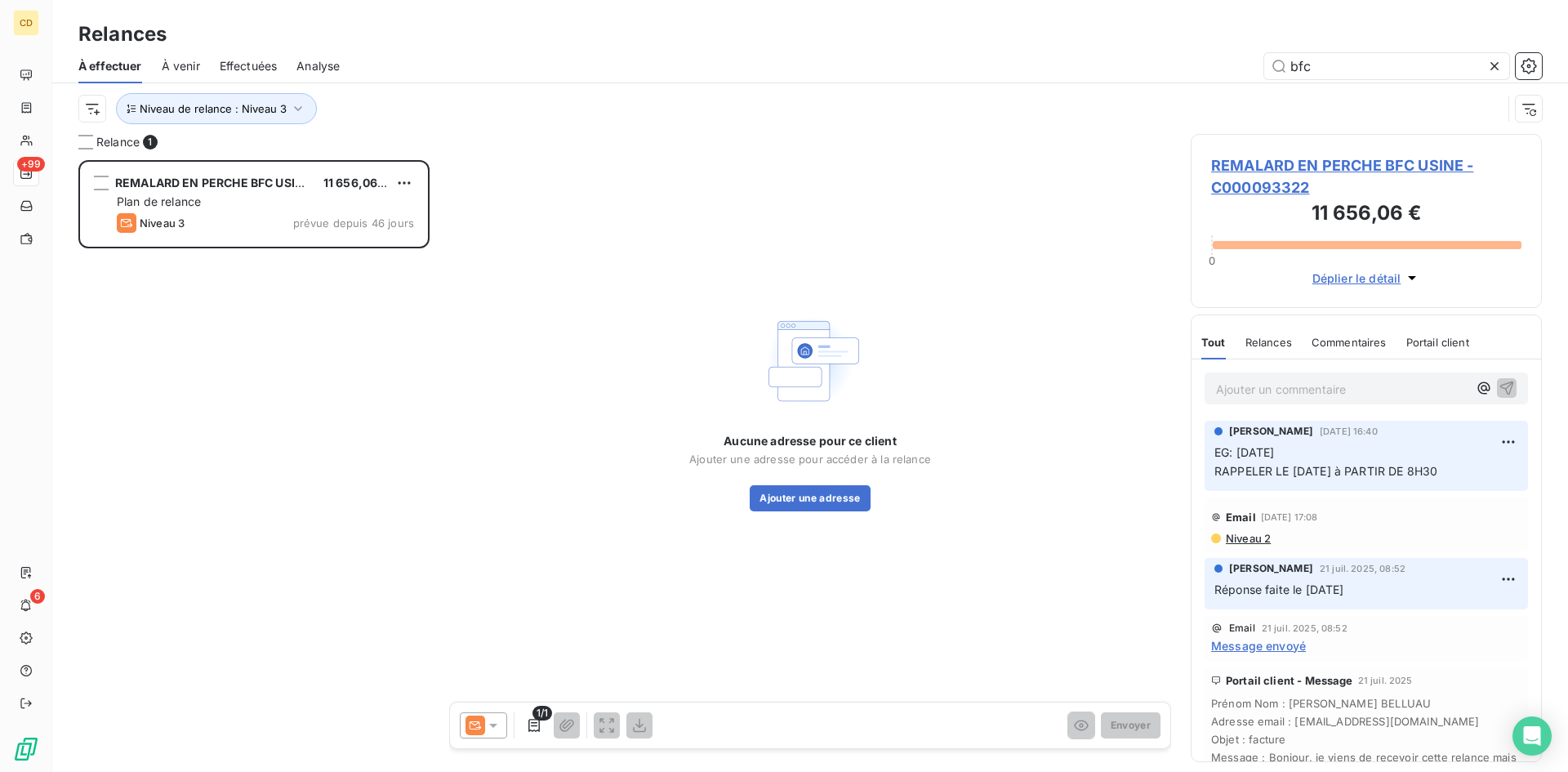
click at [1238, 159] on span "REMALARD EN PERCHE BFC USINE - C000093322" at bounding box center [1366, 176] width 310 height 44
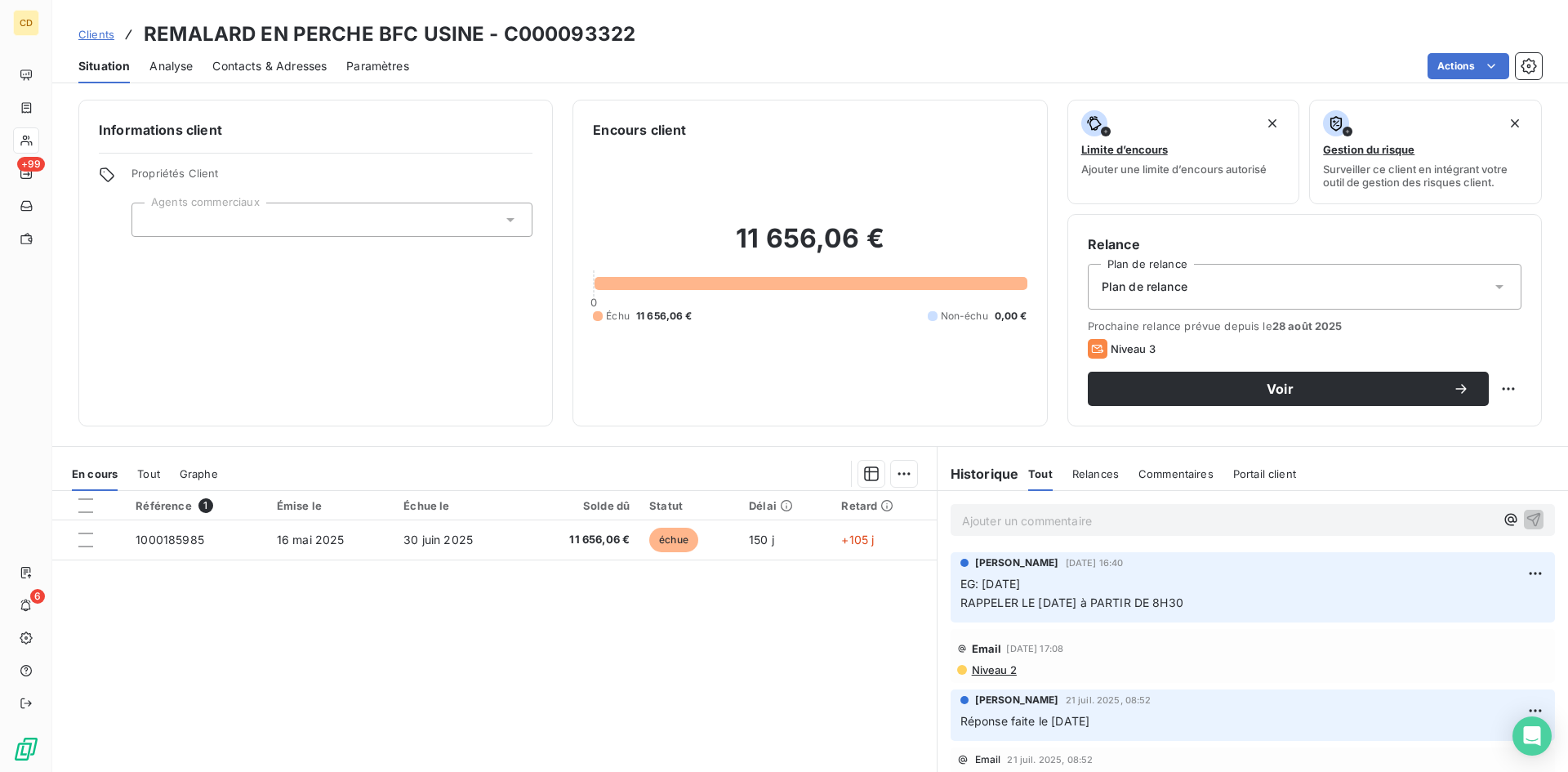
click at [1010, 525] on p "Ajouter un commentaire ﻿" at bounding box center [1227, 521] width 532 height 21
click at [1353, 518] on p "EG: 13/10/25 appel service compta 02 33 85 40 04 ou 02 33 85 40 07" at bounding box center [1227, 520] width 532 height 19
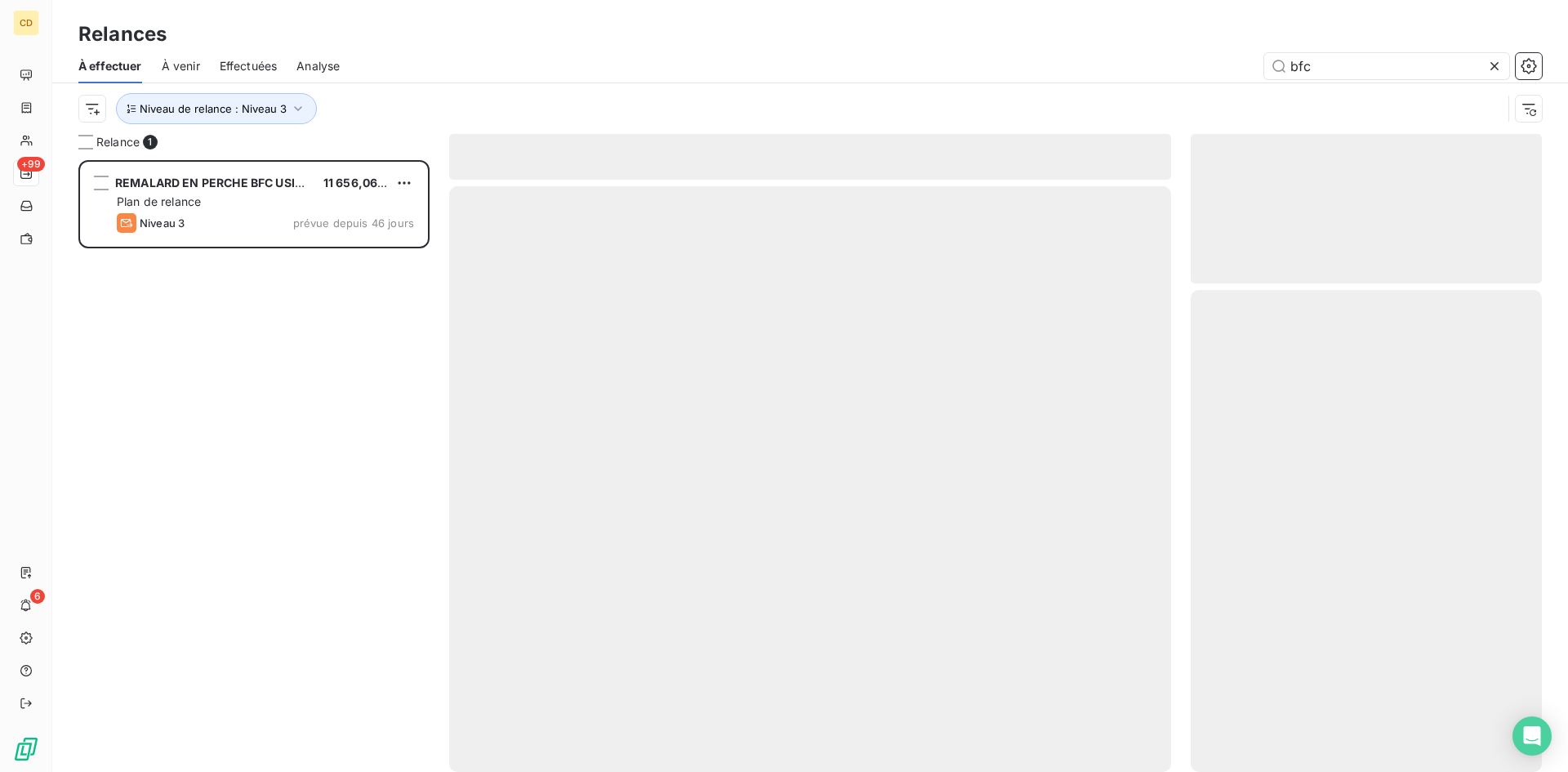
scroll to position [599, 339]
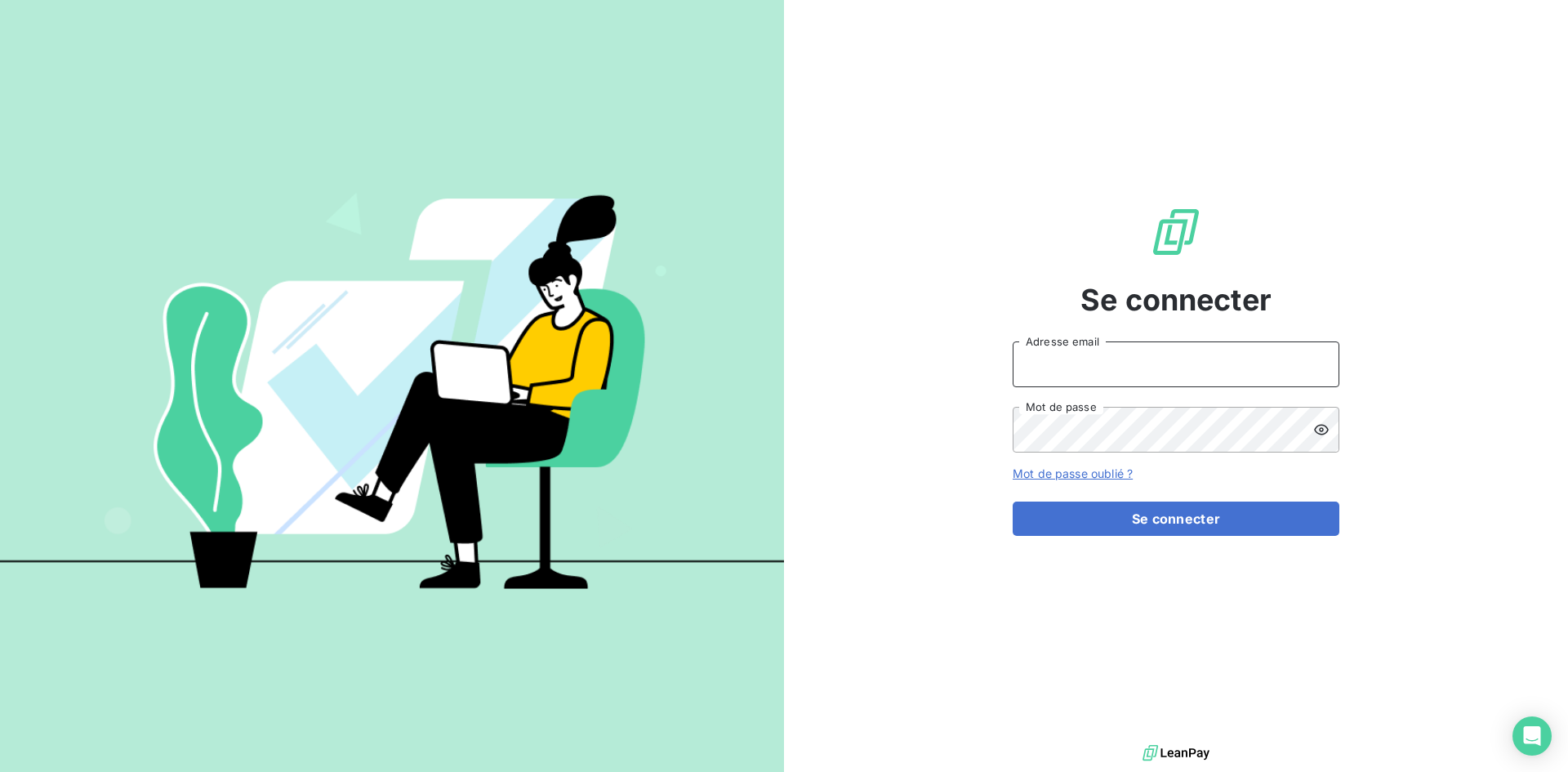
click at [1156, 359] on input "Adresse email" at bounding box center [1175, 364] width 326 height 46
type input "[EMAIL_ADDRESS][DOMAIN_NAME]"
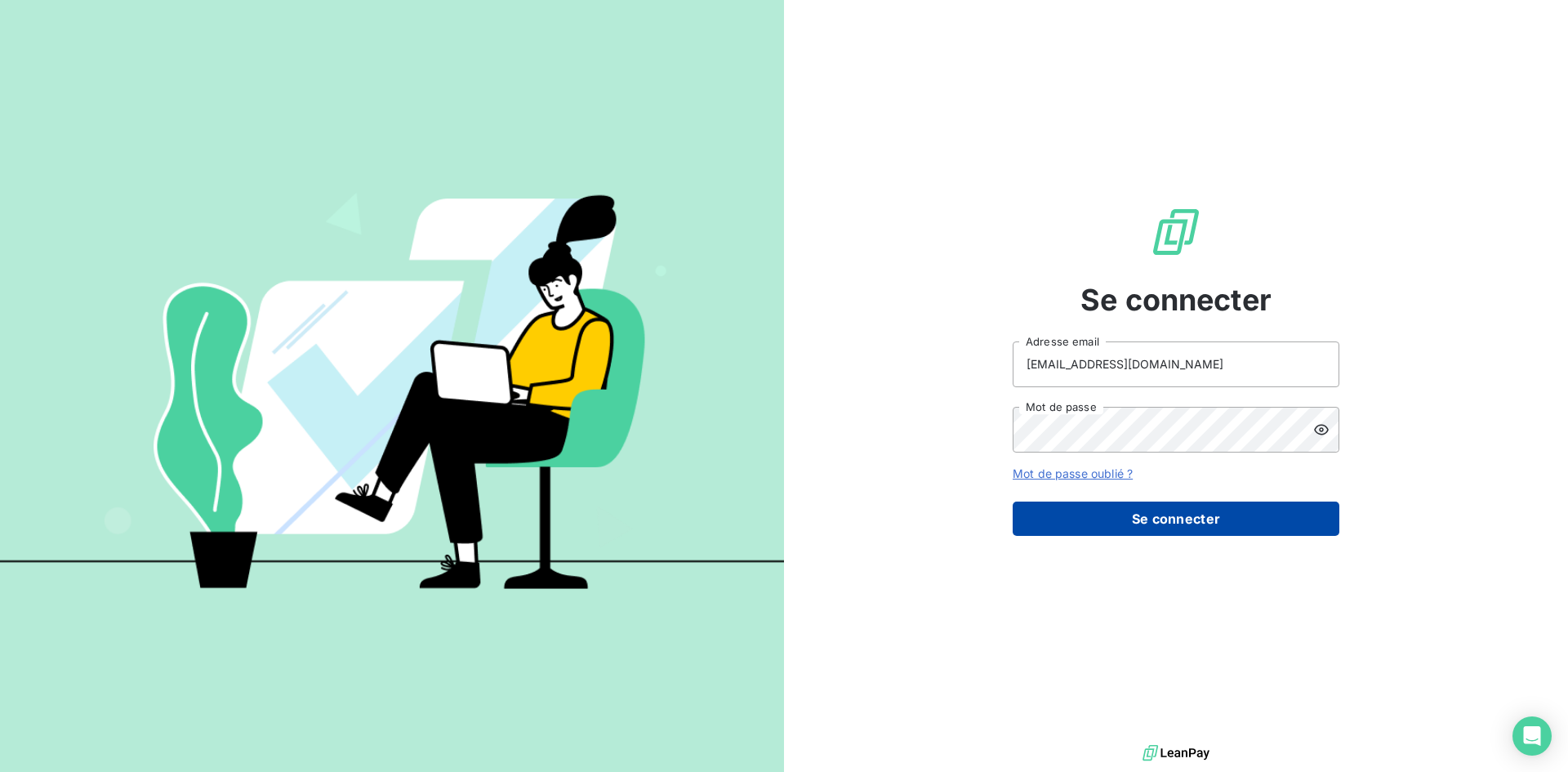
click at [1104, 513] on button "Se connecter" at bounding box center [1175, 519] width 326 height 34
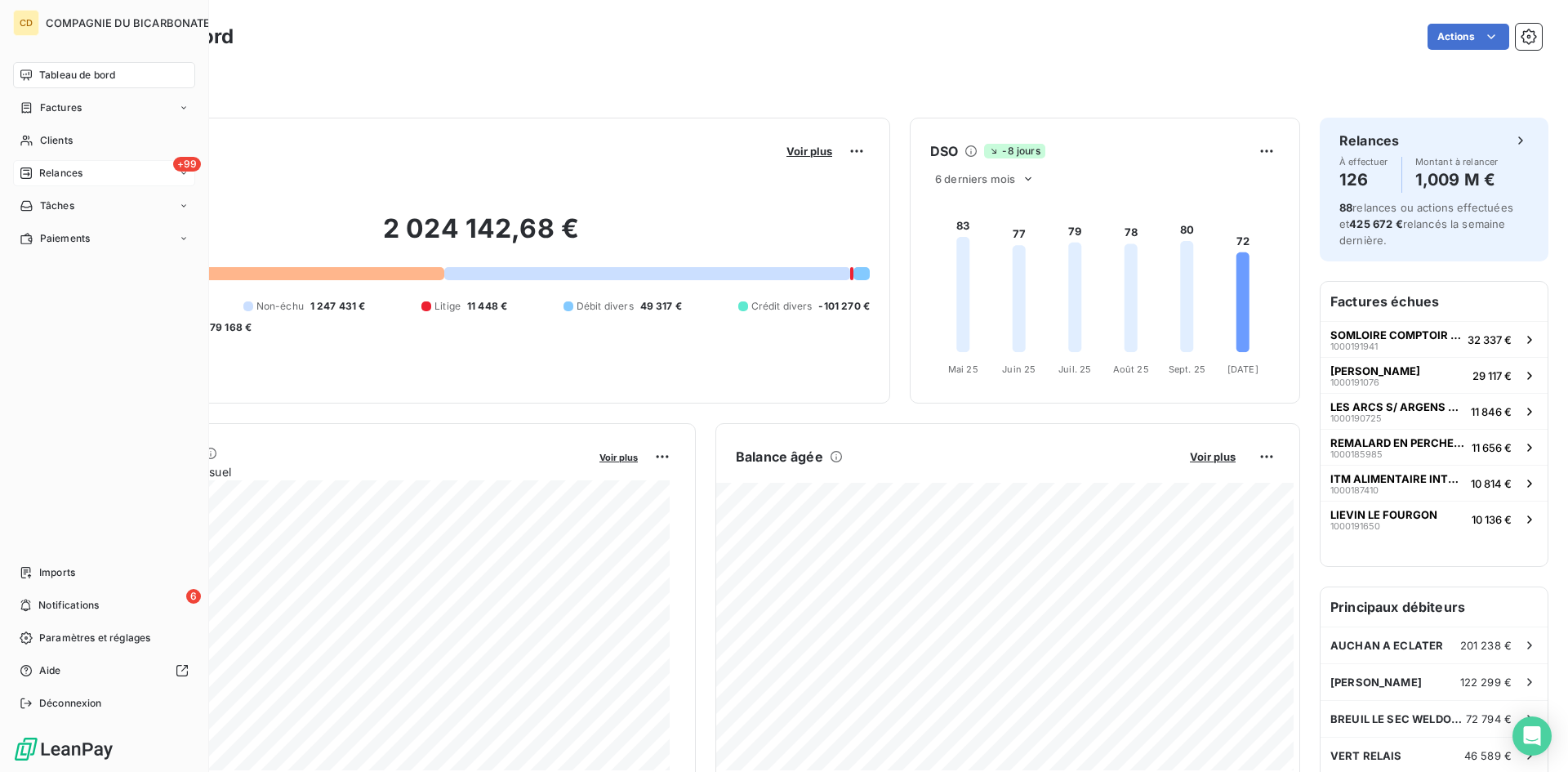
click at [57, 168] on span "Relances" at bounding box center [61, 173] width 44 height 14
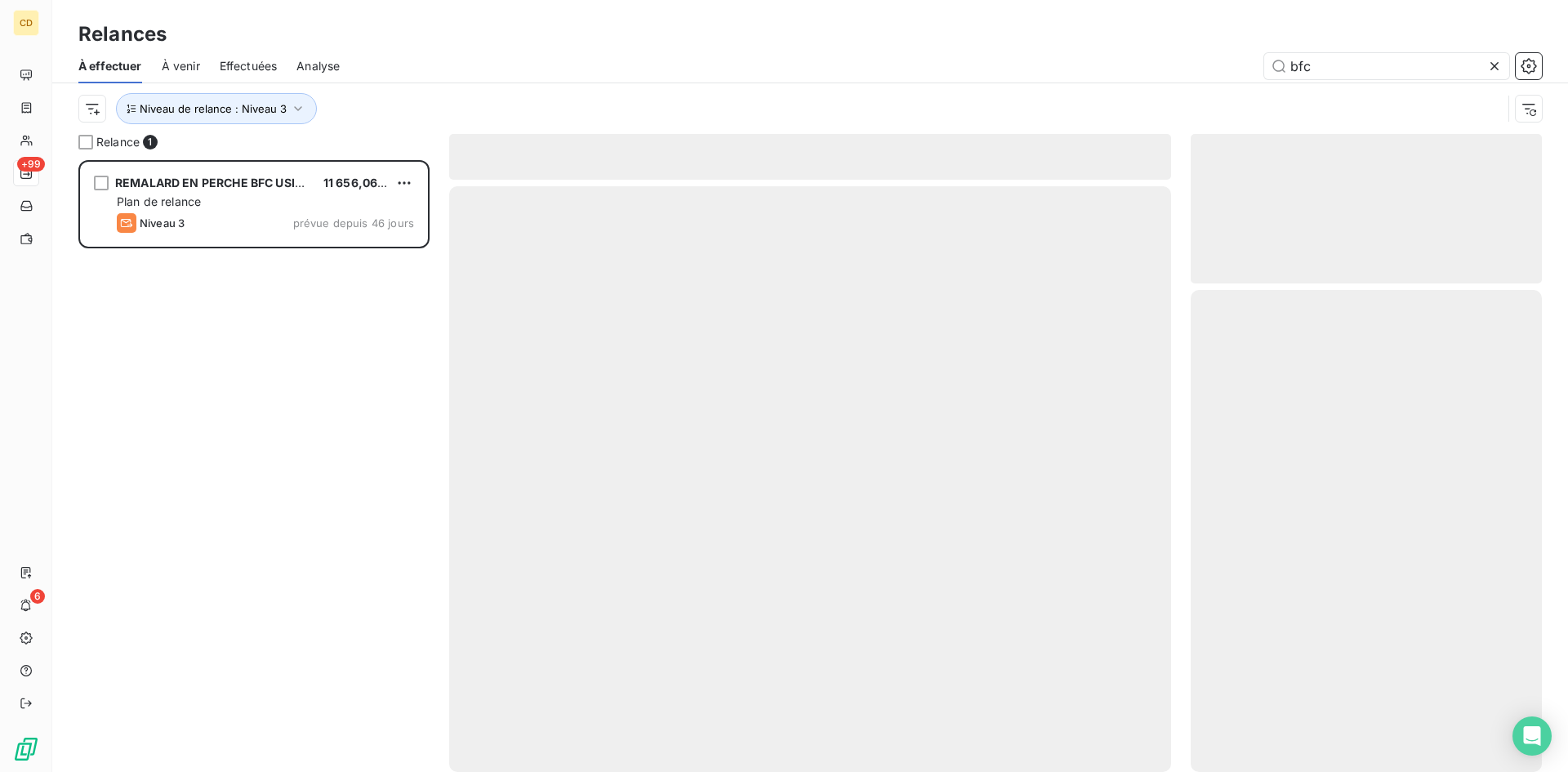
scroll to position [599, 339]
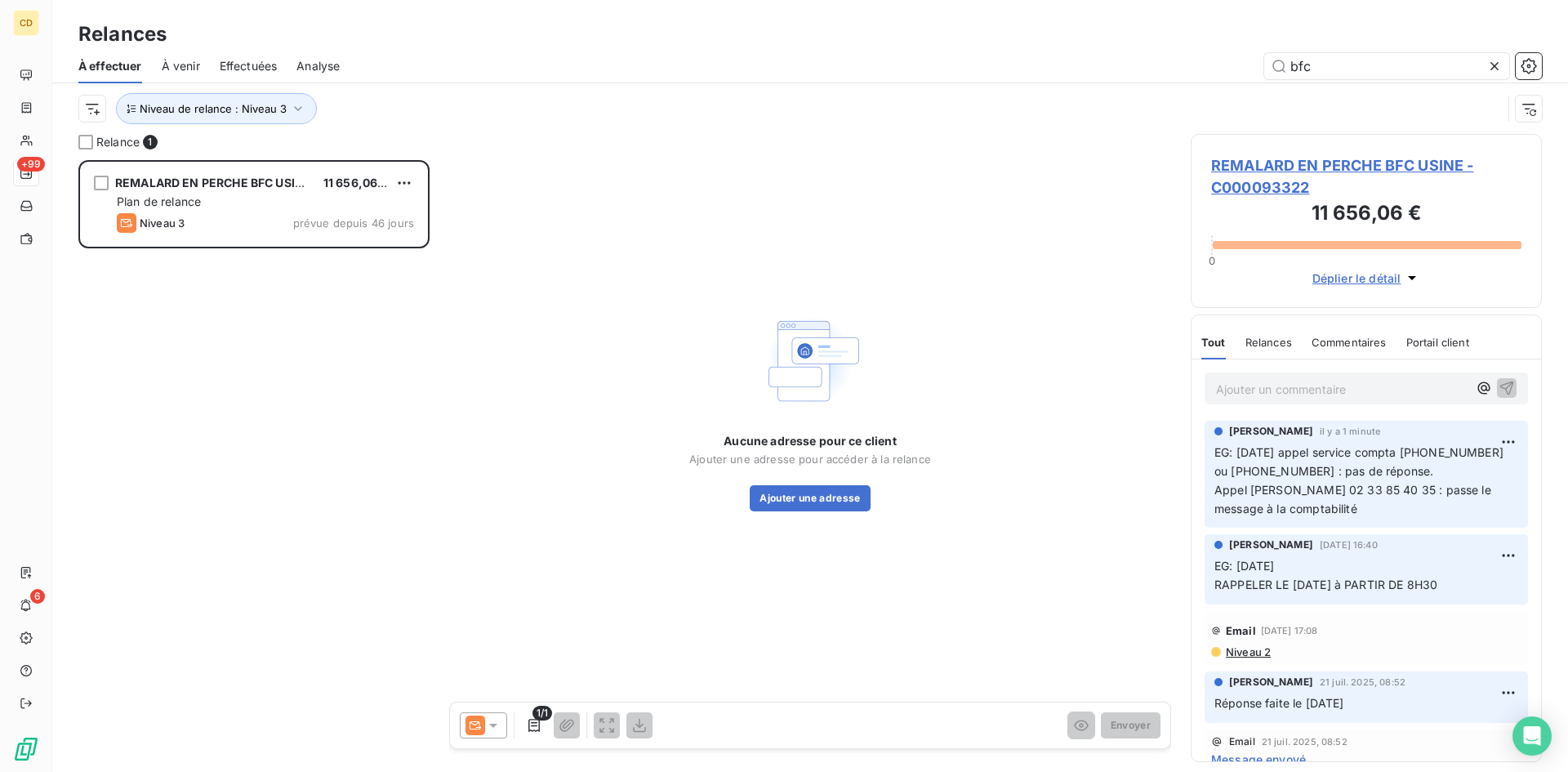
click at [1496, 64] on icon at bounding box center [1494, 65] width 9 height 9
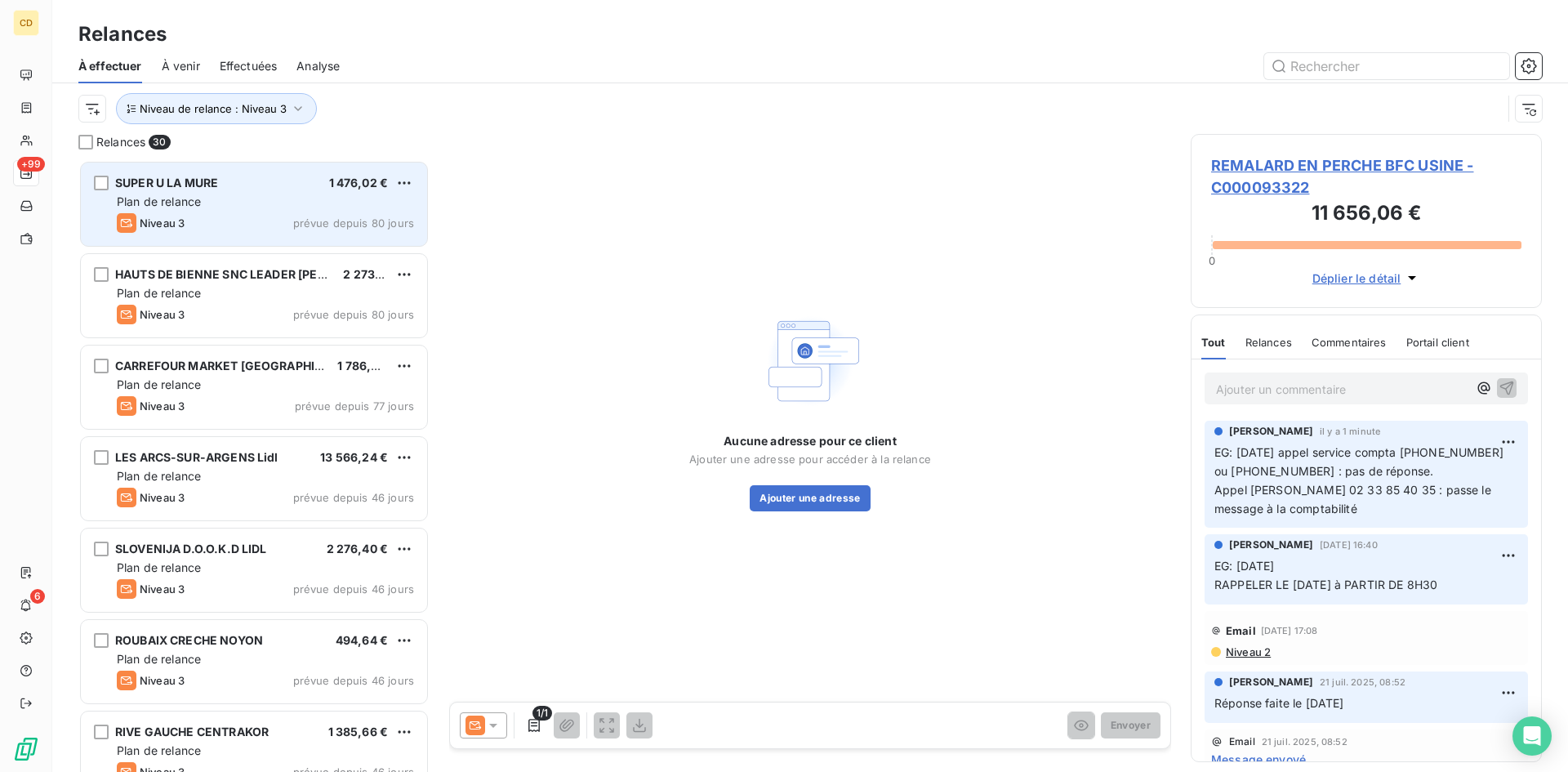
click at [171, 193] on div "Plan de relance" at bounding box center [265, 201] width 297 height 16
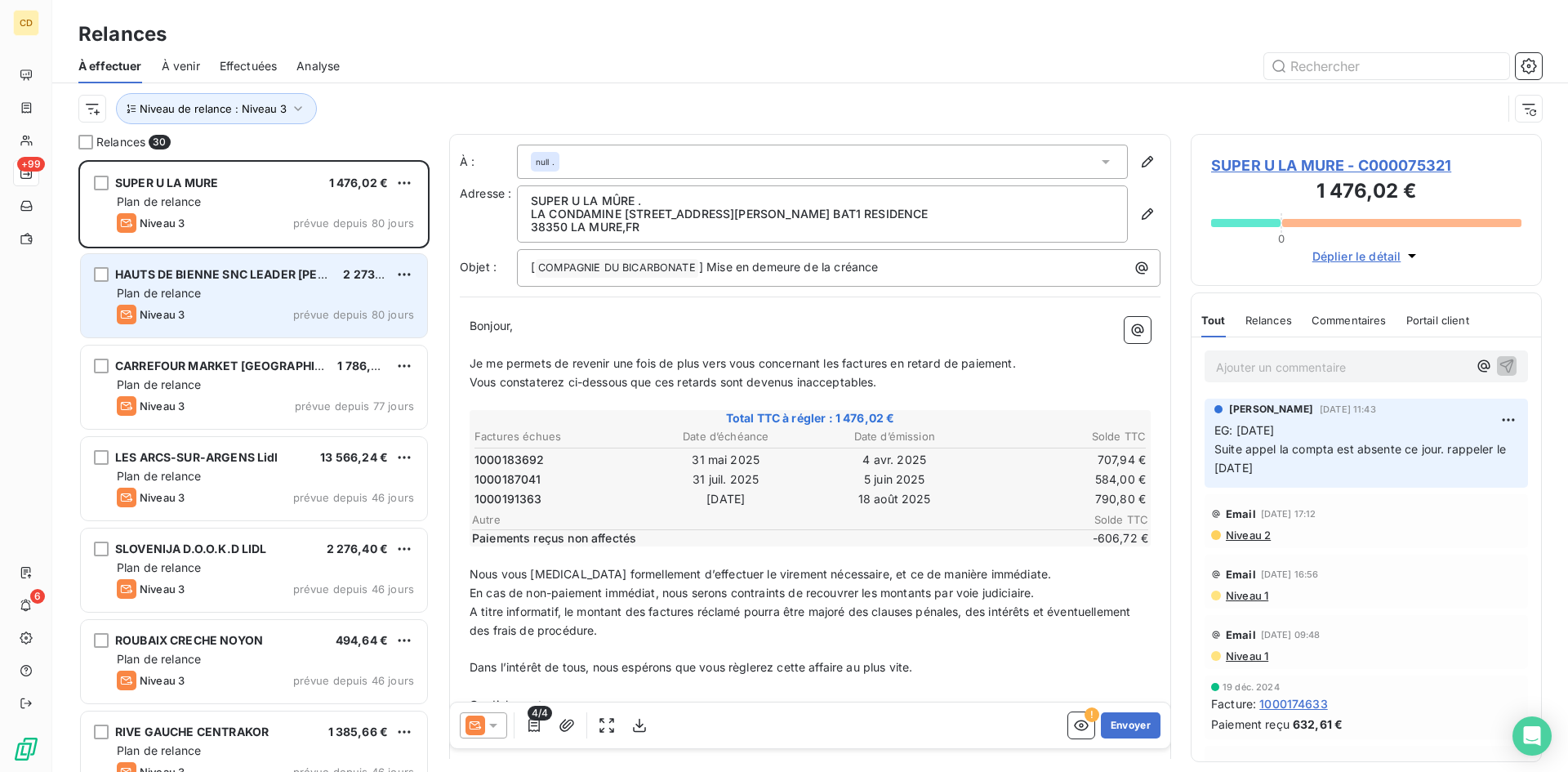
click at [219, 295] on div "Plan de relance" at bounding box center [265, 292] width 297 height 16
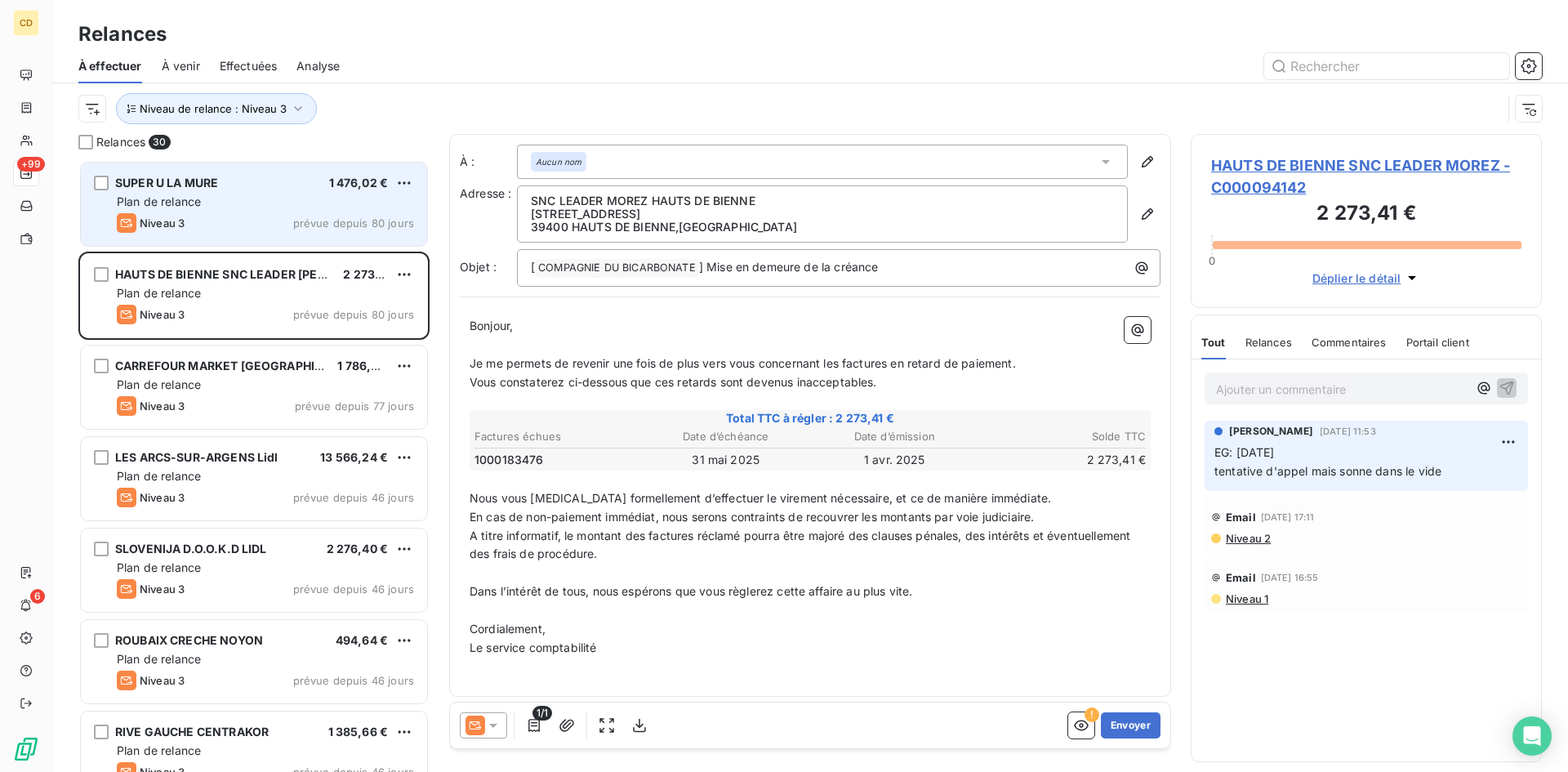
click at [194, 214] on div "Niveau 3 prévue depuis 80 jours" at bounding box center [265, 223] width 297 height 20
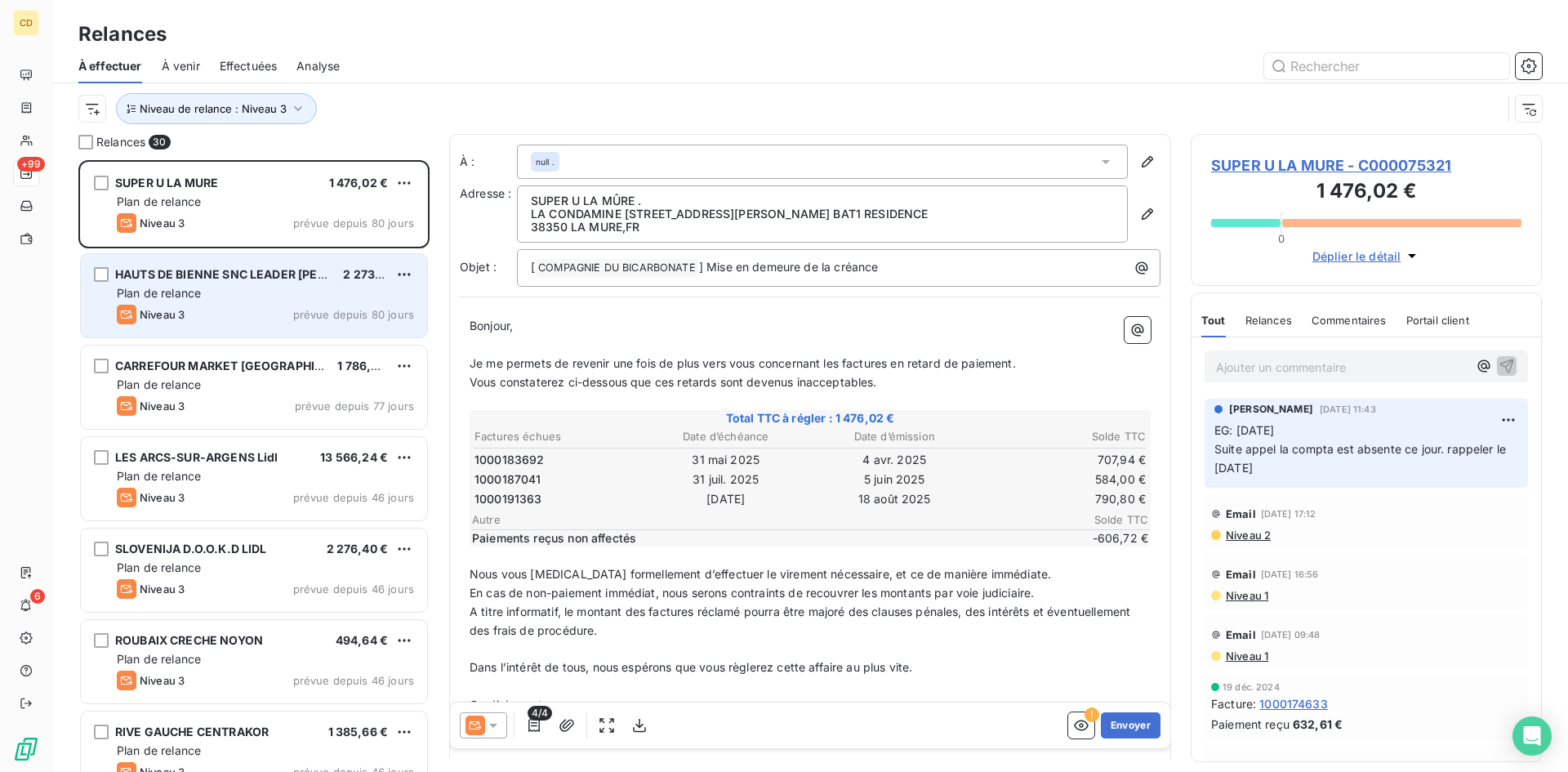
click at [206, 292] on div "Plan de relance" at bounding box center [265, 292] width 297 height 16
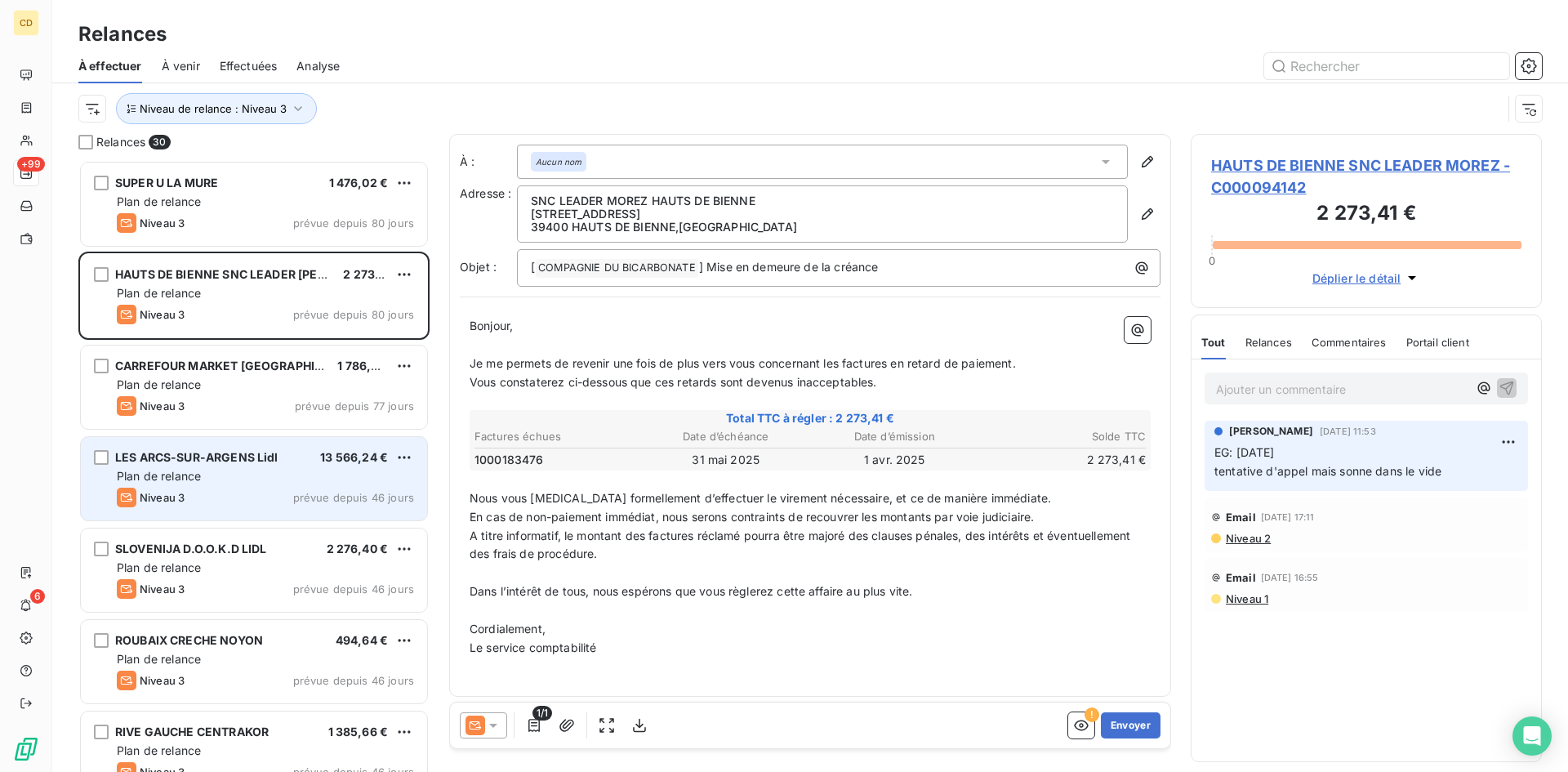
click at [189, 476] on span "Plan de relance" at bounding box center [158, 475] width 84 height 14
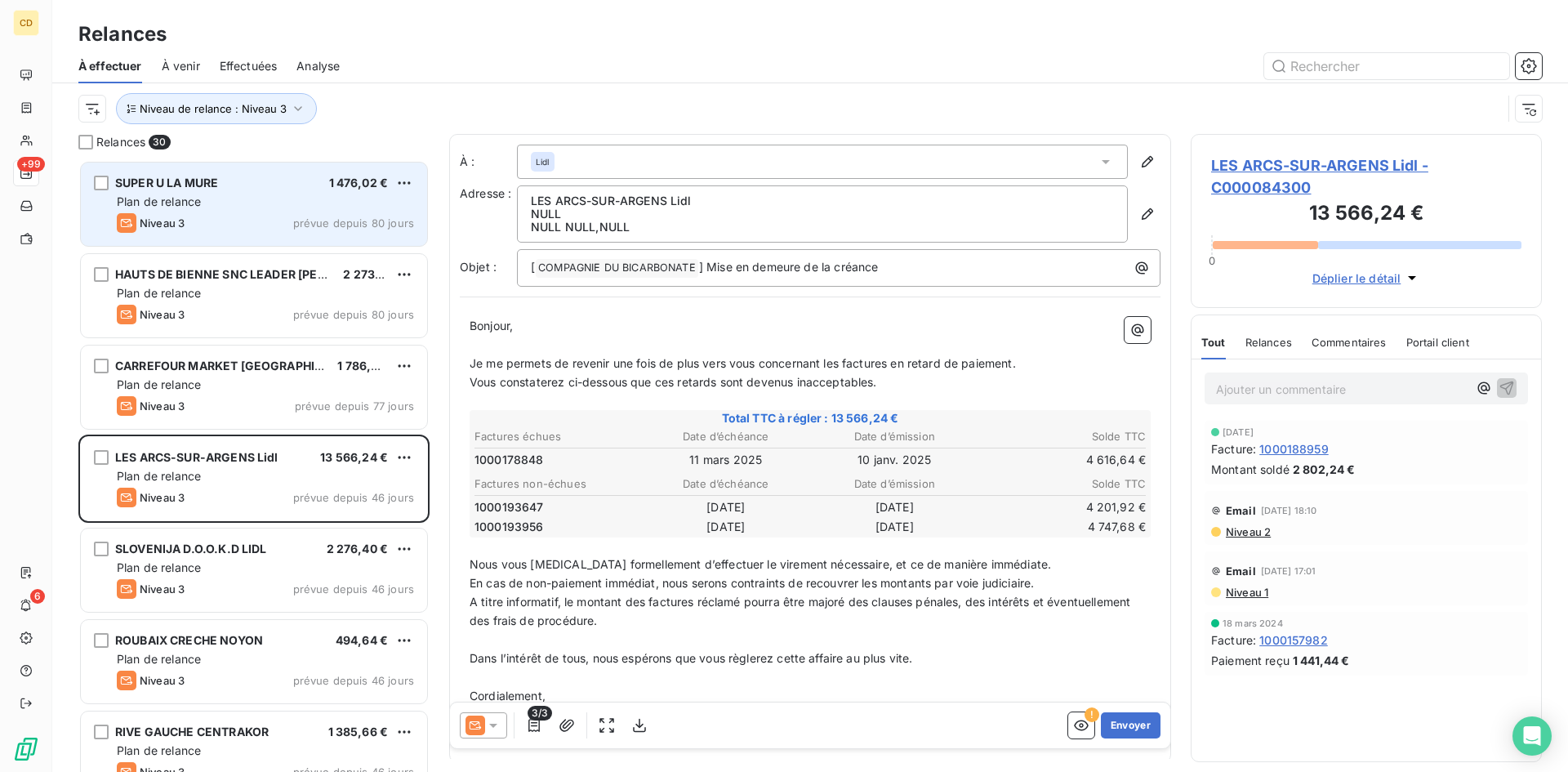
click at [175, 209] on div "Plan de relance" at bounding box center [265, 201] width 297 height 16
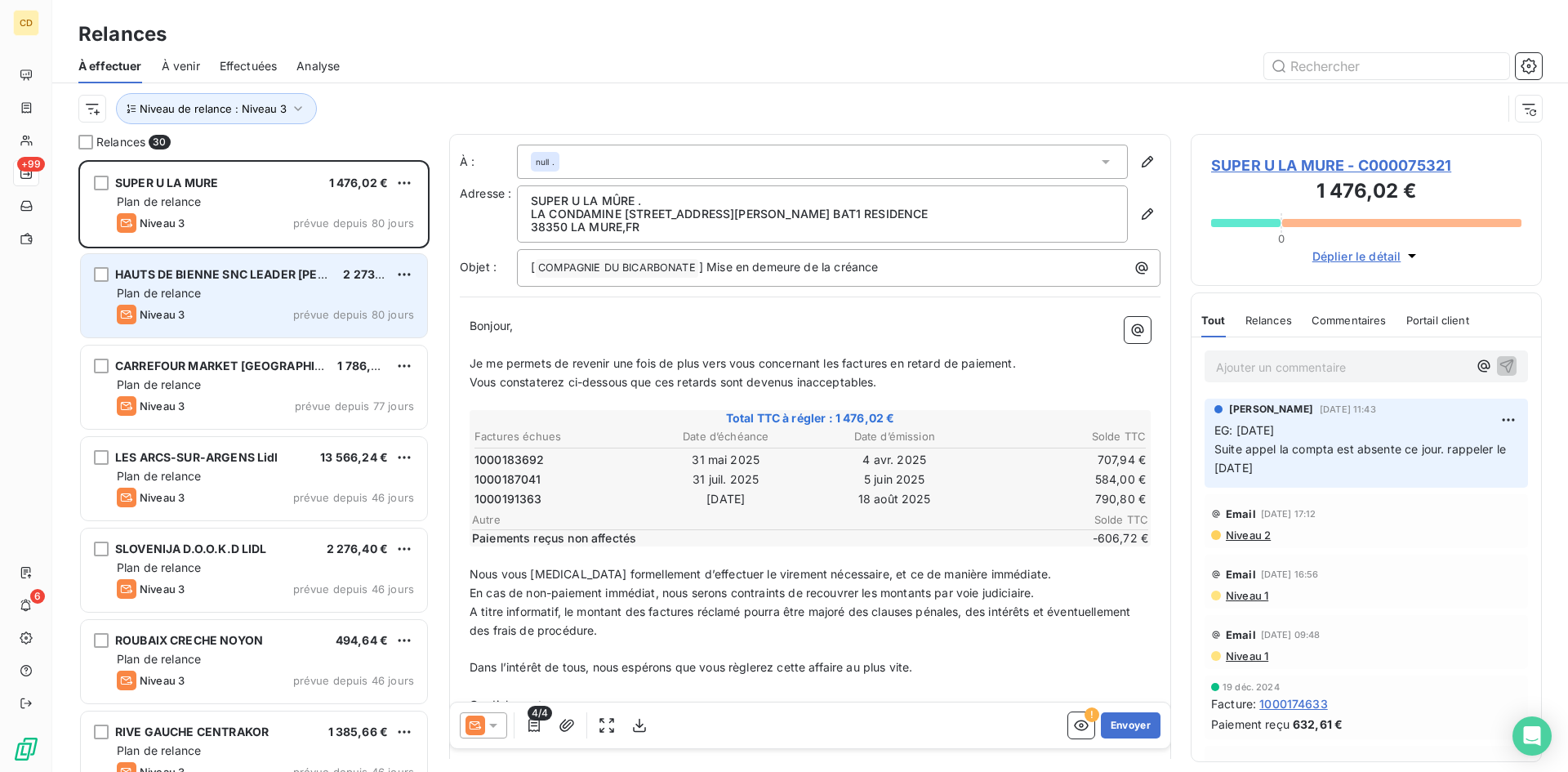
click at [242, 286] on div "Plan de relance" at bounding box center [265, 292] width 297 height 16
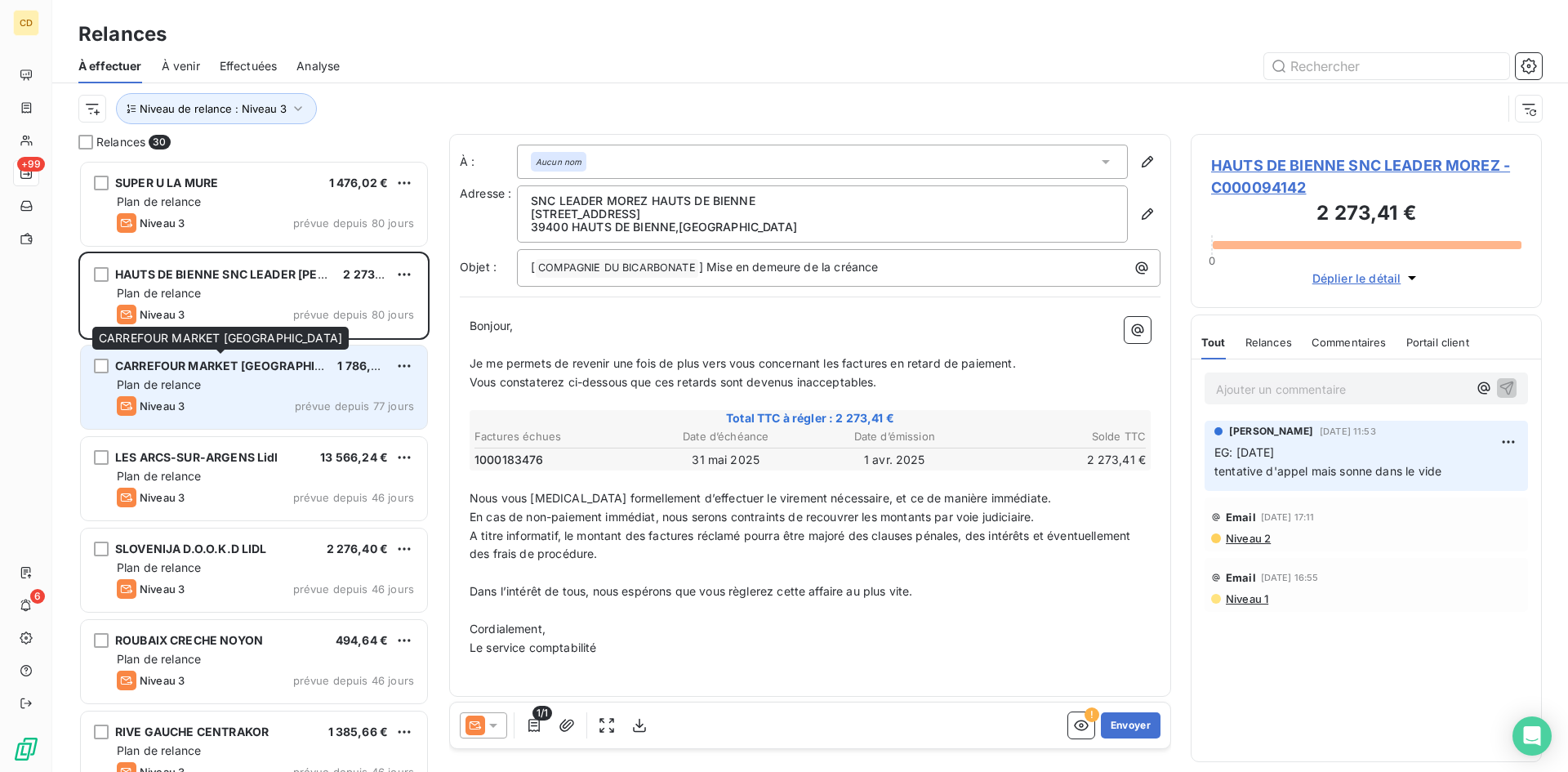
click at [248, 373] on div "CARREFOUR MARKET [GEOGRAPHIC_DATA]" at bounding box center [219, 365] width 209 height 16
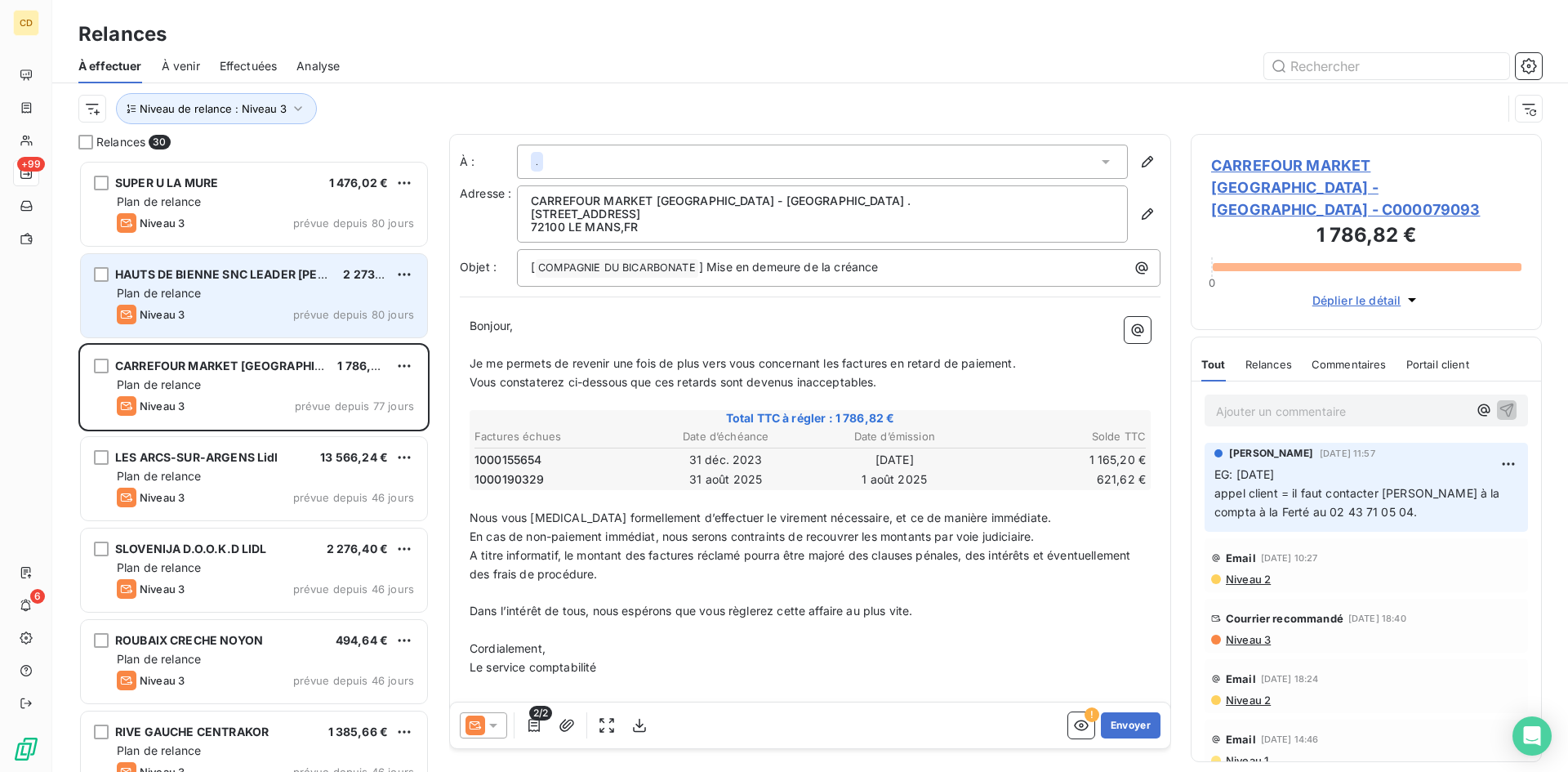
click at [194, 303] on div "HAUTS DE BIENNE SNC LEADER MOREZ 2 273,41 € Plan de relance Niveau 3 prévue dep…" at bounding box center [253, 296] width 346 height 83
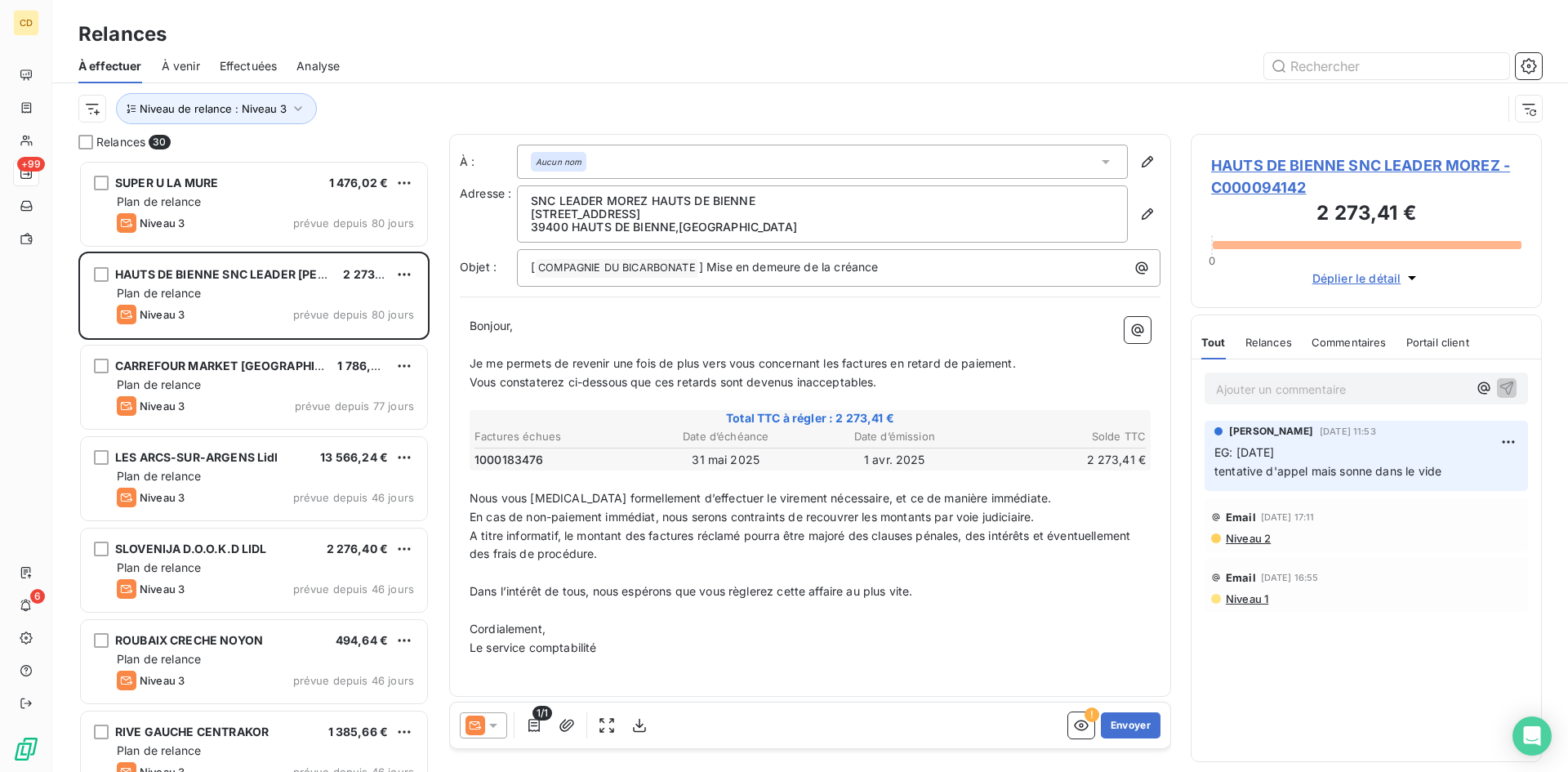
click at [1322, 158] on span "HAUTS DE BIENNE SNC LEADER MOREZ - C000094142" at bounding box center [1366, 176] width 310 height 44
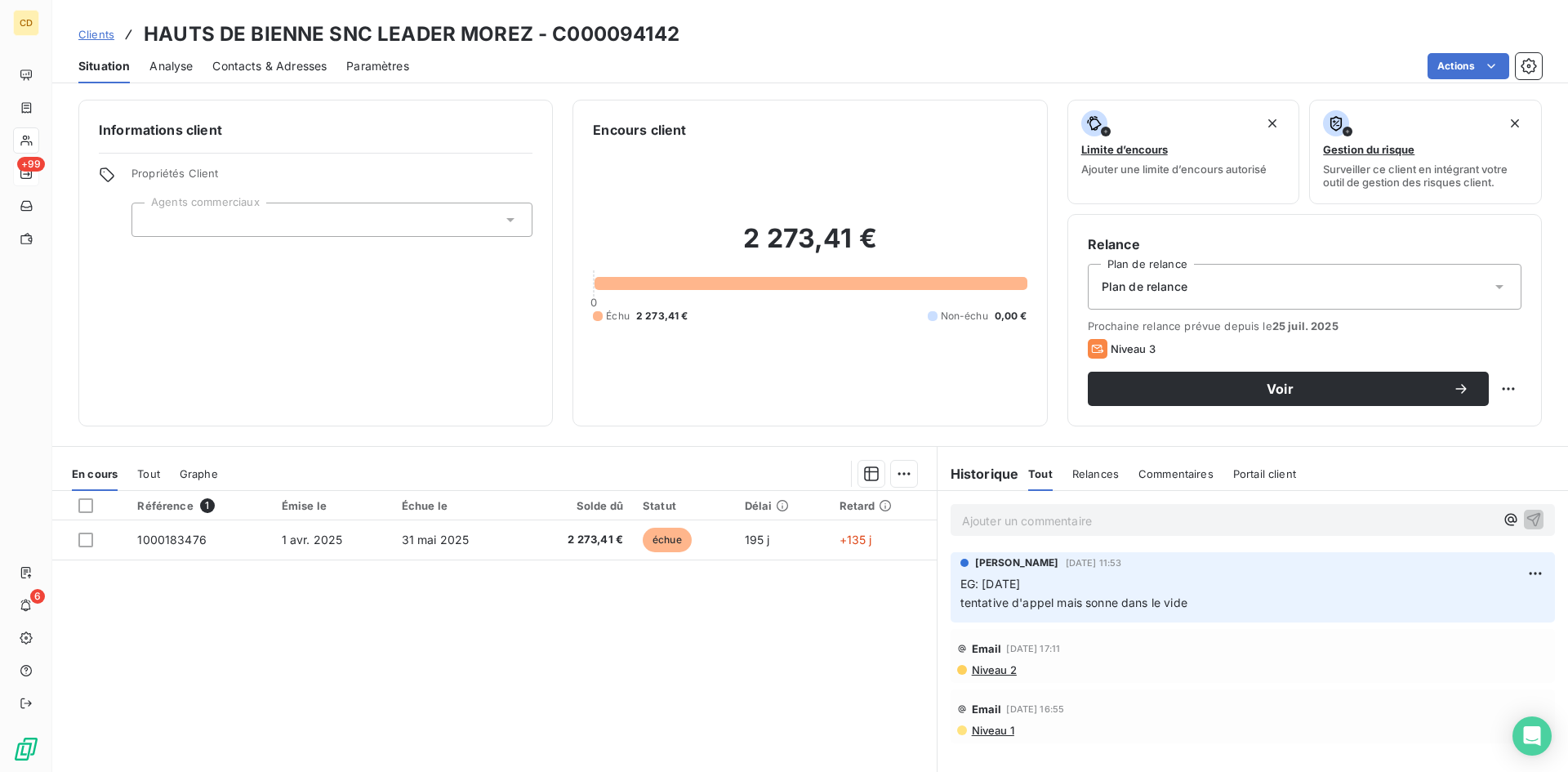
click at [268, 64] on span "Contacts & Adresses" at bounding box center [269, 65] width 115 height 16
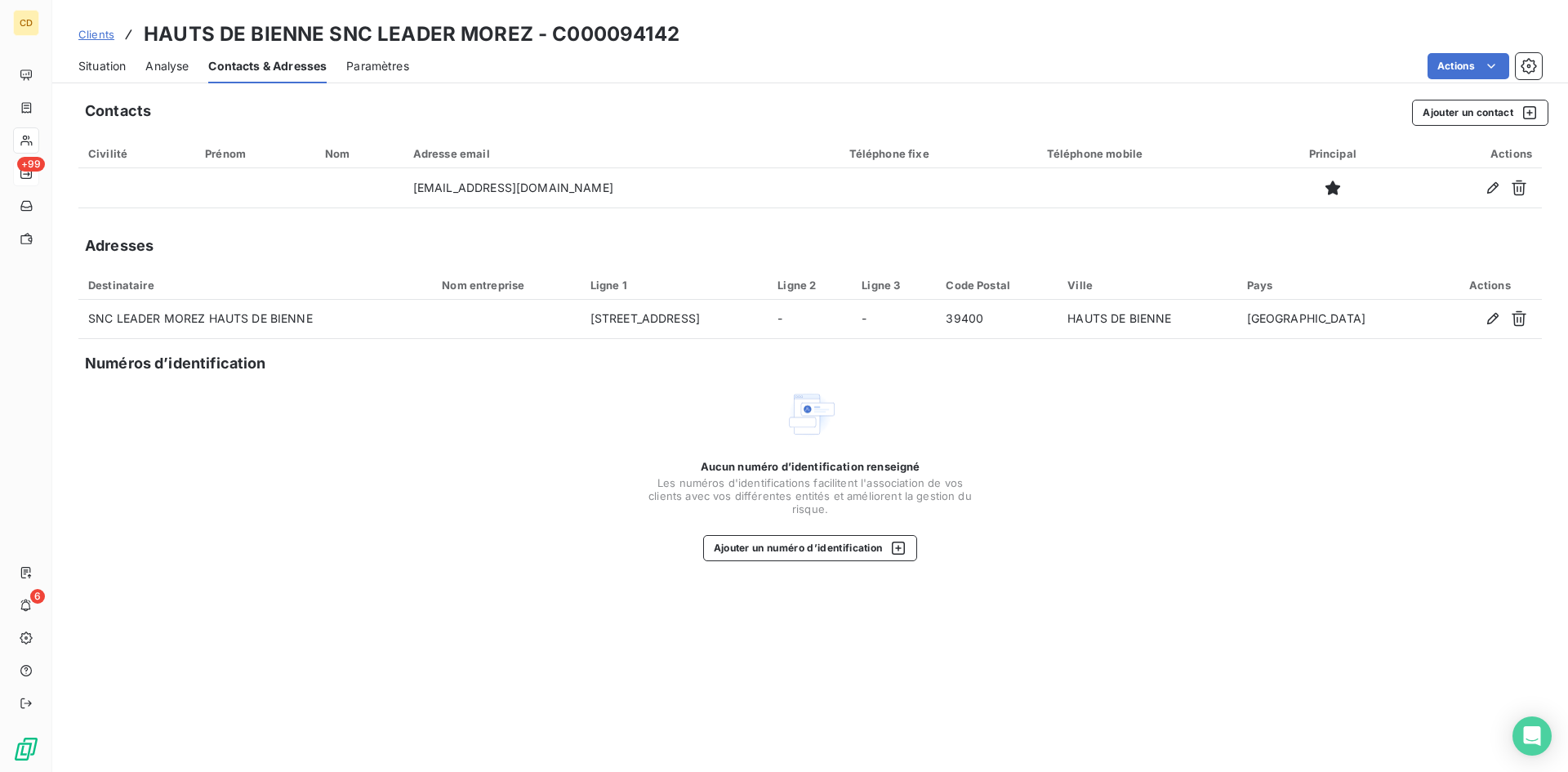
click at [112, 67] on span "Situation" at bounding box center [102, 65] width 47 height 16
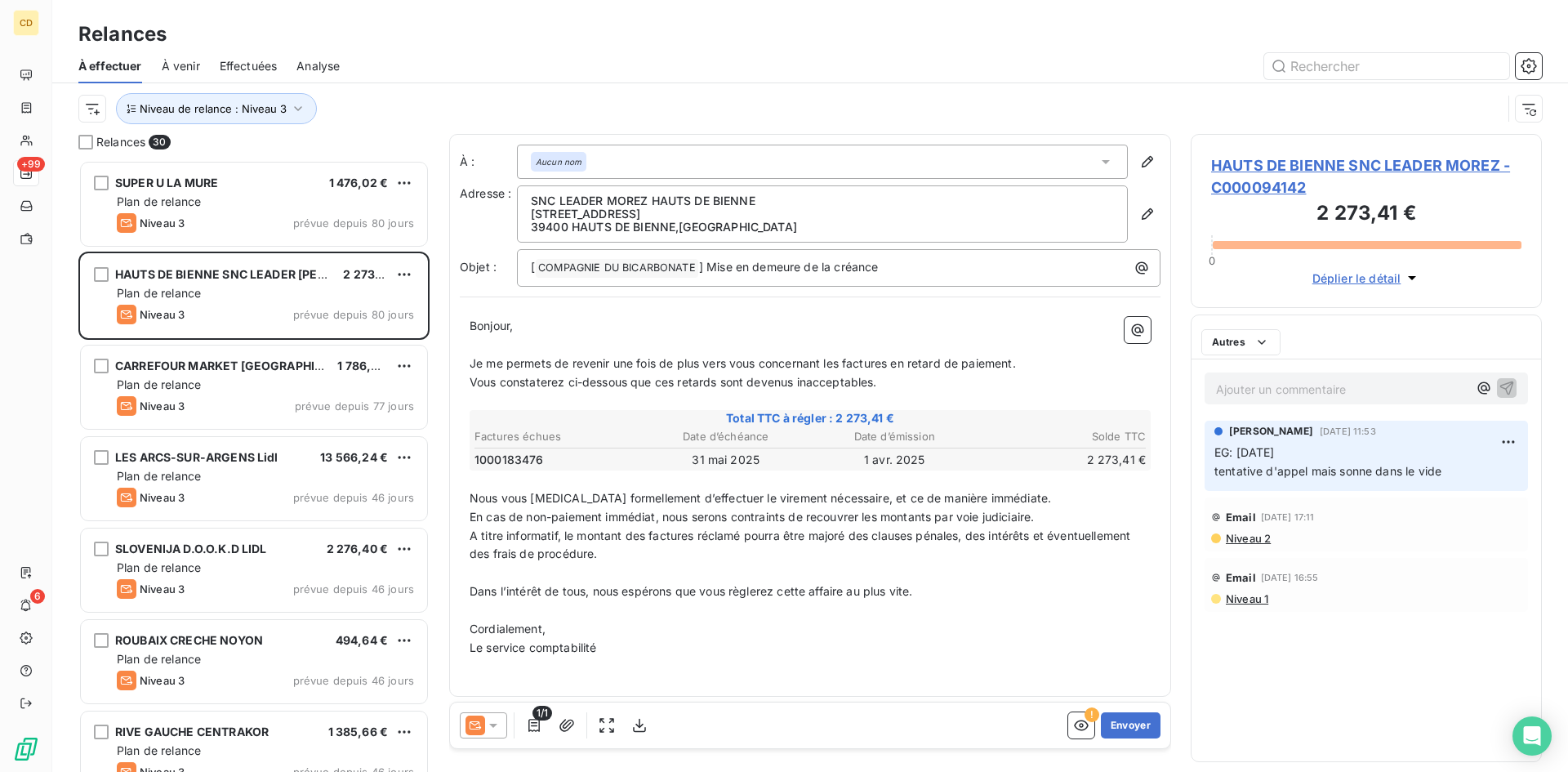
scroll to position [599, 339]
click at [1295, 166] on span "HAUTS DE BIENNE SNC LEADER MOREZ - C000094142" at bounding box center [1366, 176] width 310 height 44
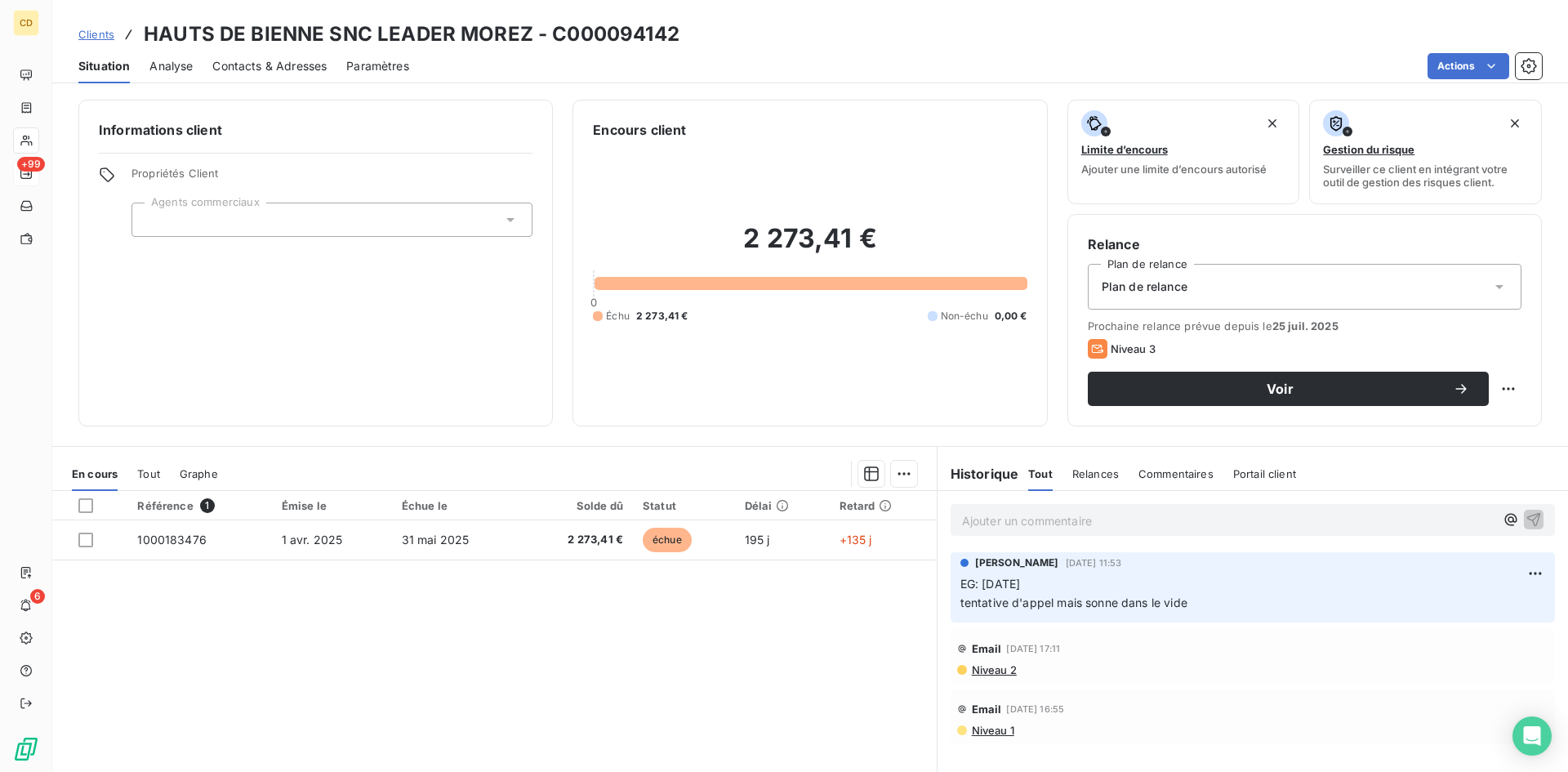
click at [293, 67] on span "Contacts & Adresses" at bounding box center [269, 65] width 115 height 16
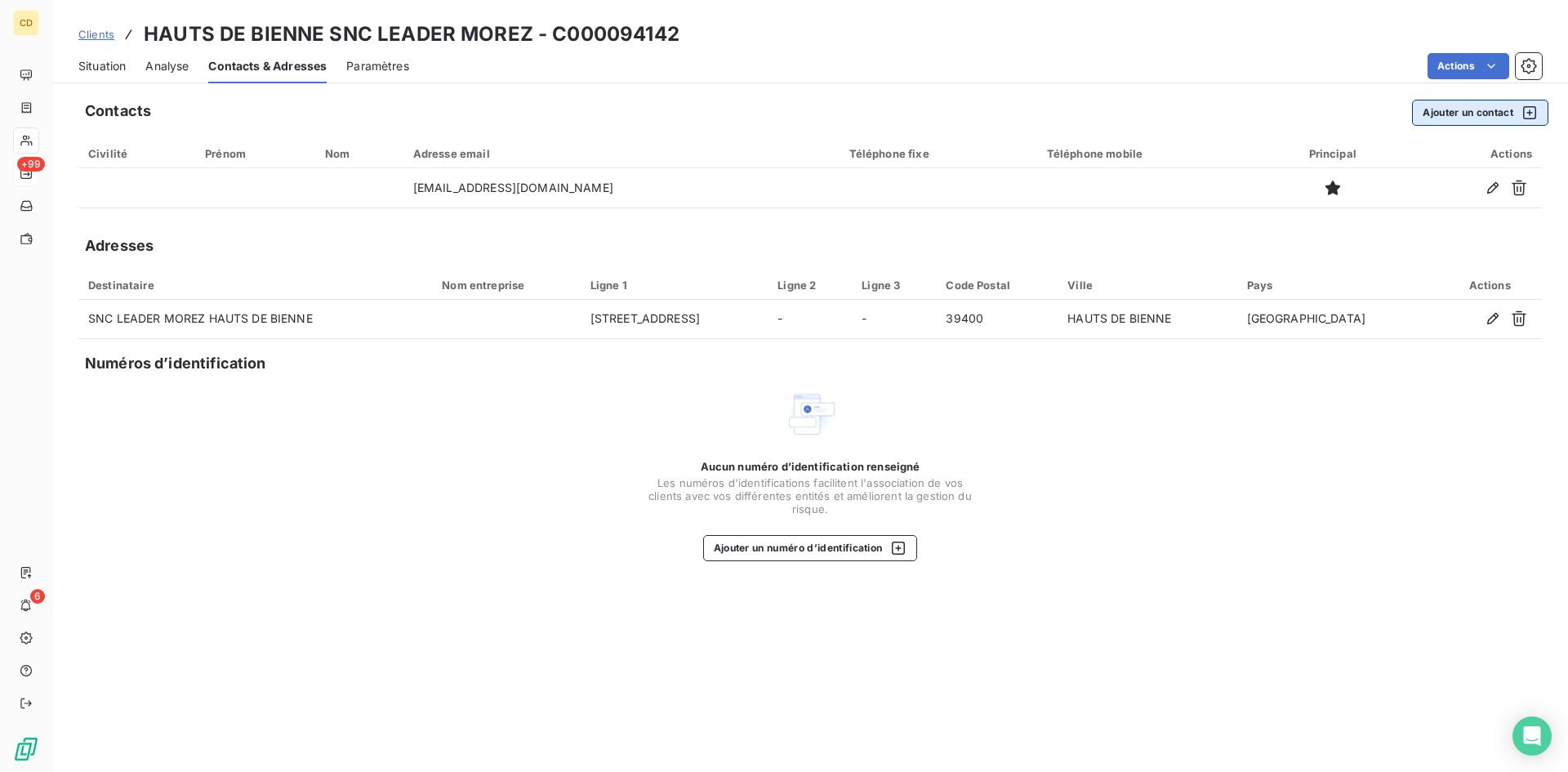
click at [1477, 108] on button "Ajouter un contact" at bounding box center [1480, 113] width 137 height 27
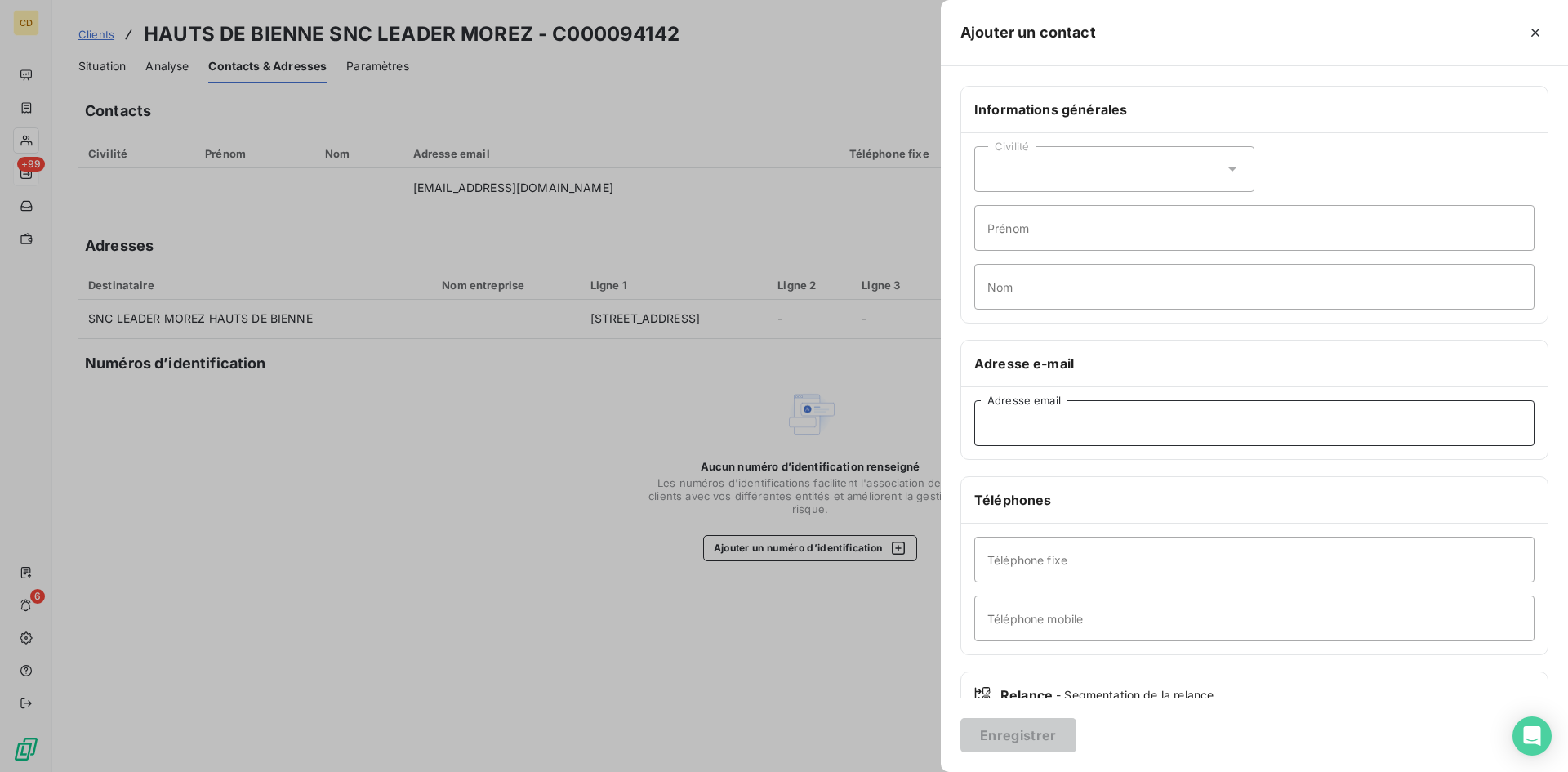
click at [1071, 425] on input "Adresse email" at bounding box center [1254, 423] width 561 height 46
type input "[EMAIL_ADDRESS][DOMAIN_NAME]"
click at [995, 732] on button "Enregistrer" at bounding box center [1018, 735] width 116 height 34
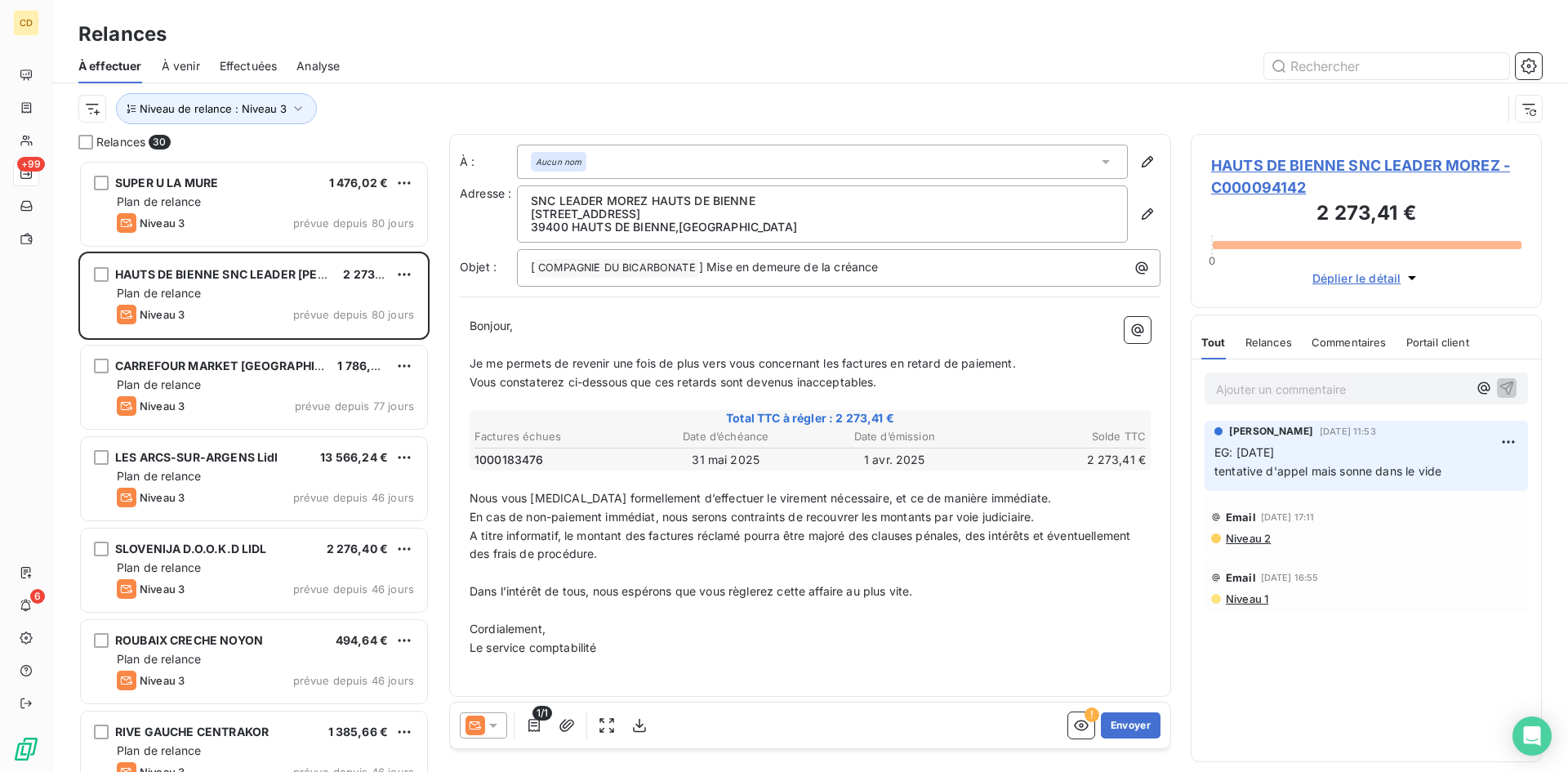
scroll to position [599, 339]
click at [500, 726] on icon at bounding box center [492, 725] width 16 height 16
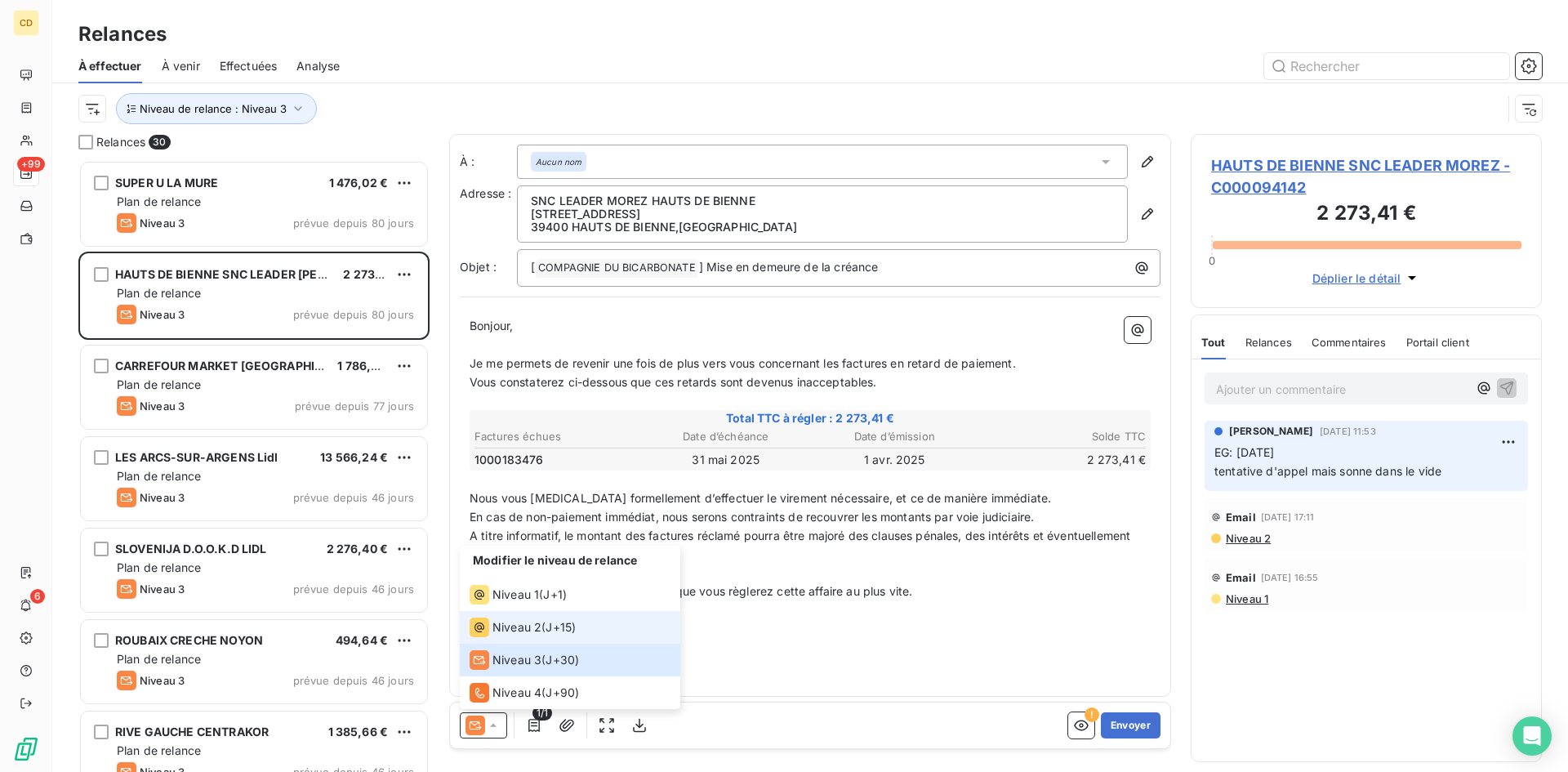
click at [530, 625] on span "Niveau 2" at bounding box center [517, 627] width 49 height 16
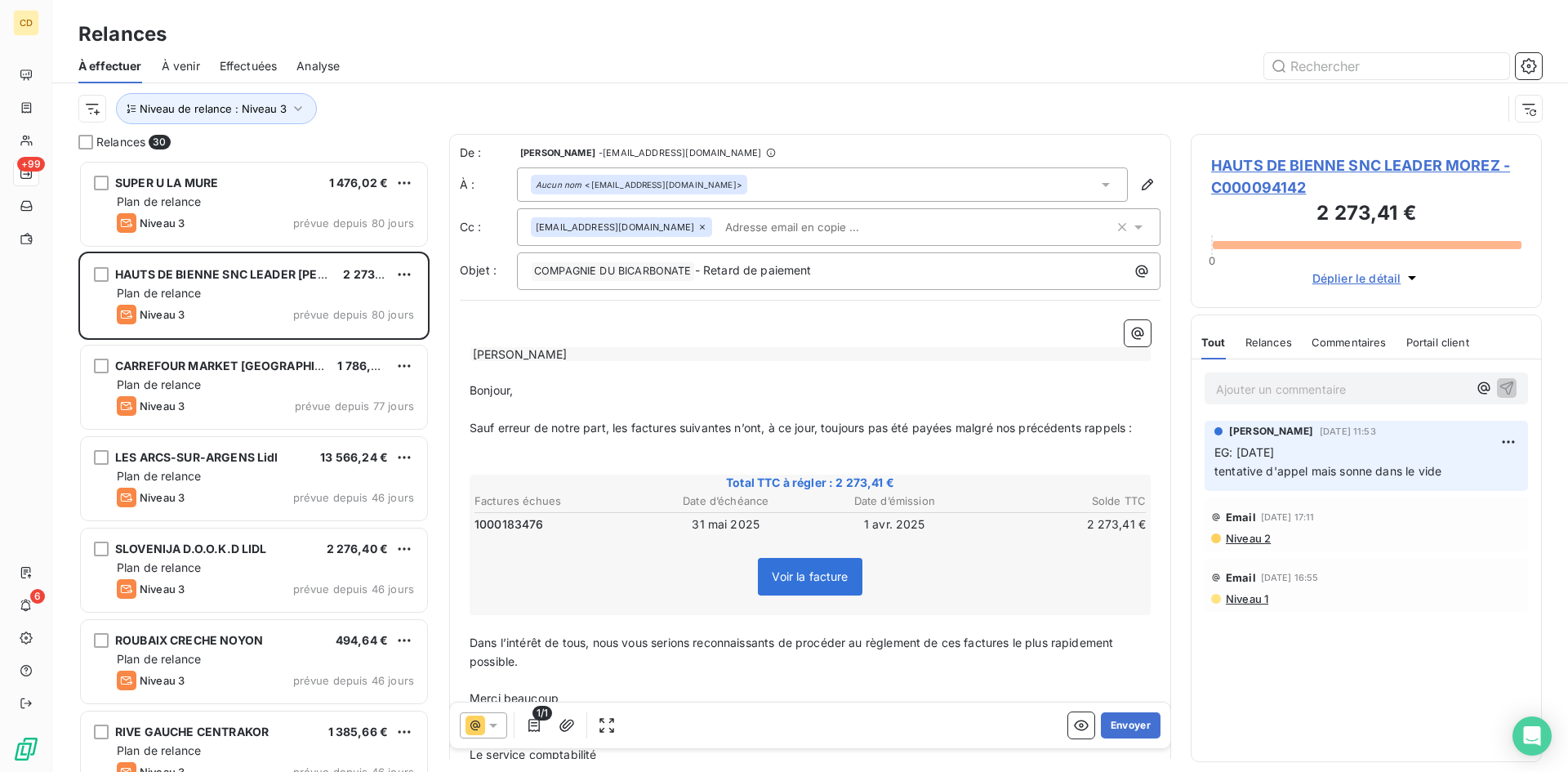
click at [760, 228] on input "text" at bounding box center [813, 227] width 189 height 25
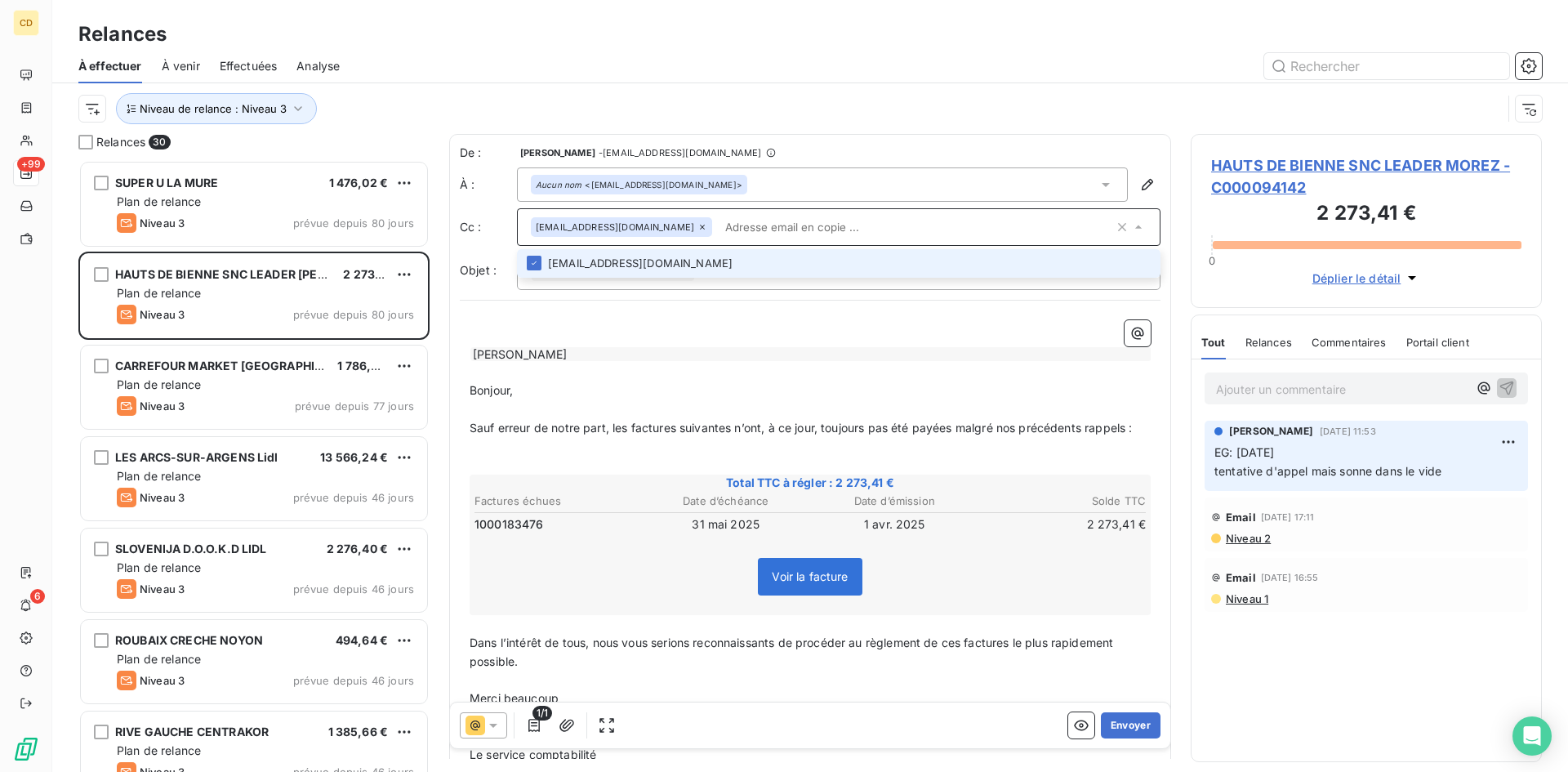
click at [697, 231] on icon at bounding box center [702, 227] width 9 height 9
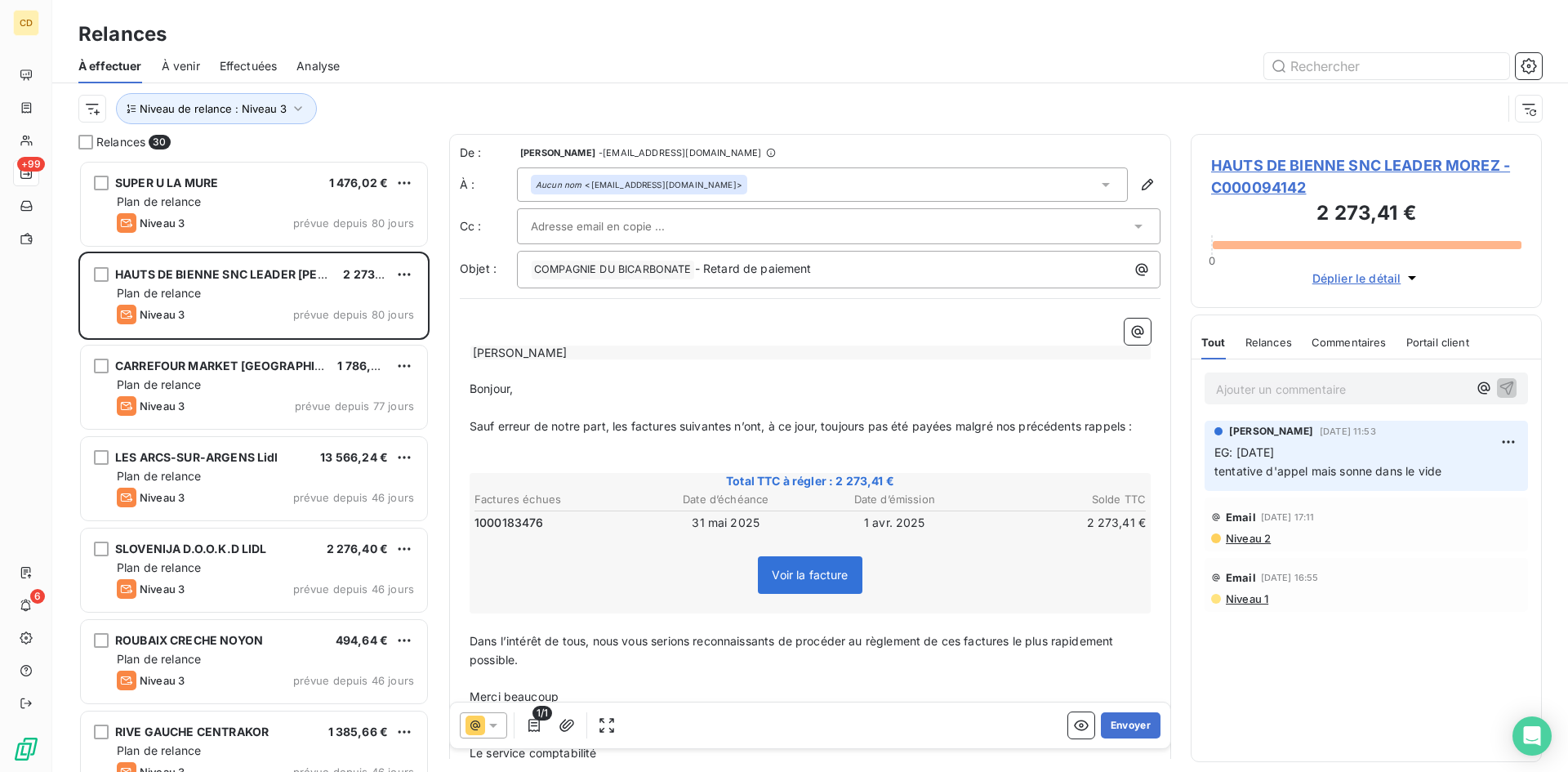
click at [672, 228] on input "text" at bounding box center [618, 227] width 175 height 25
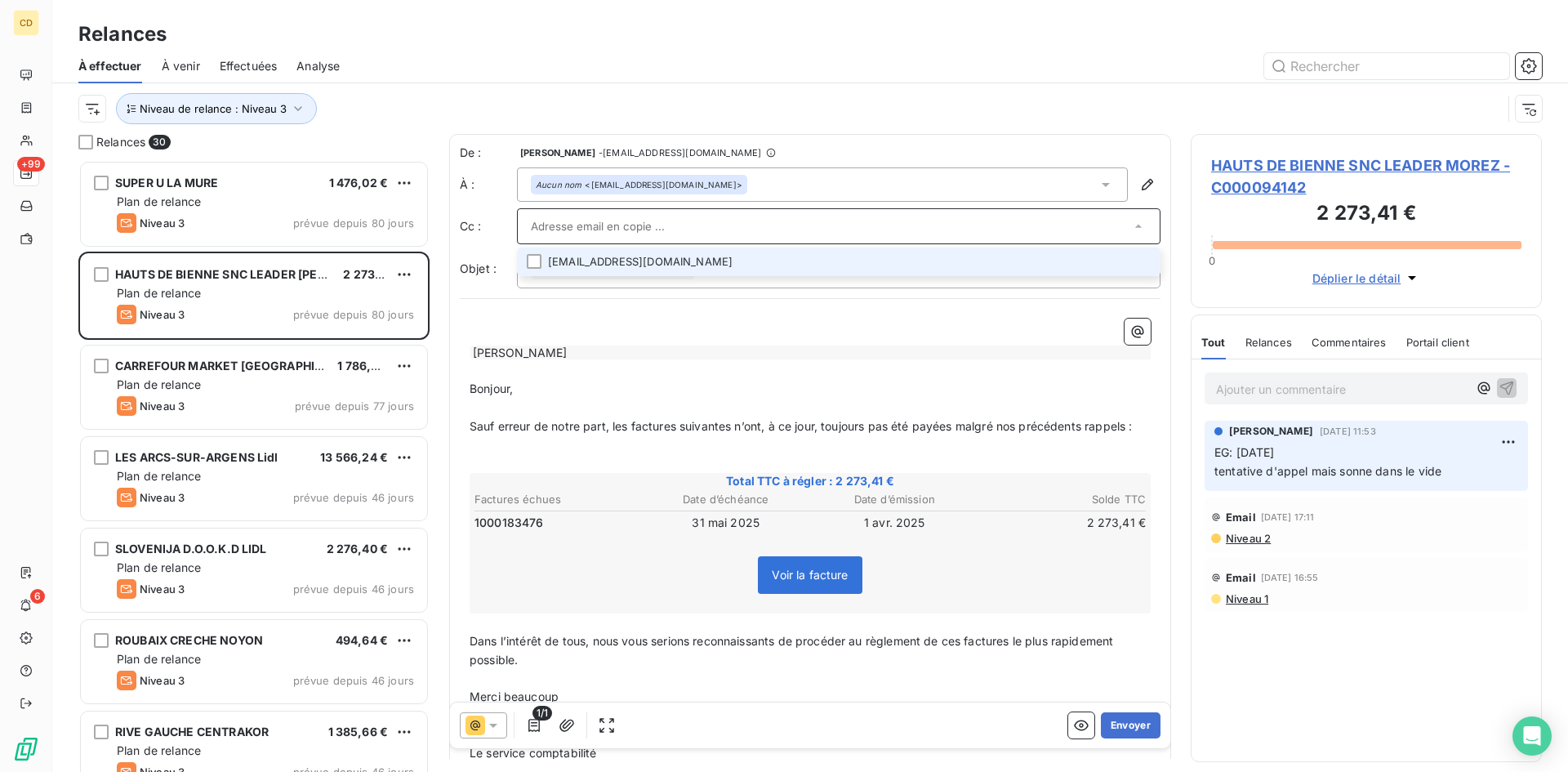
click at [843, 238] on input "text" at bounding box center [831, 227] width 600 height 25
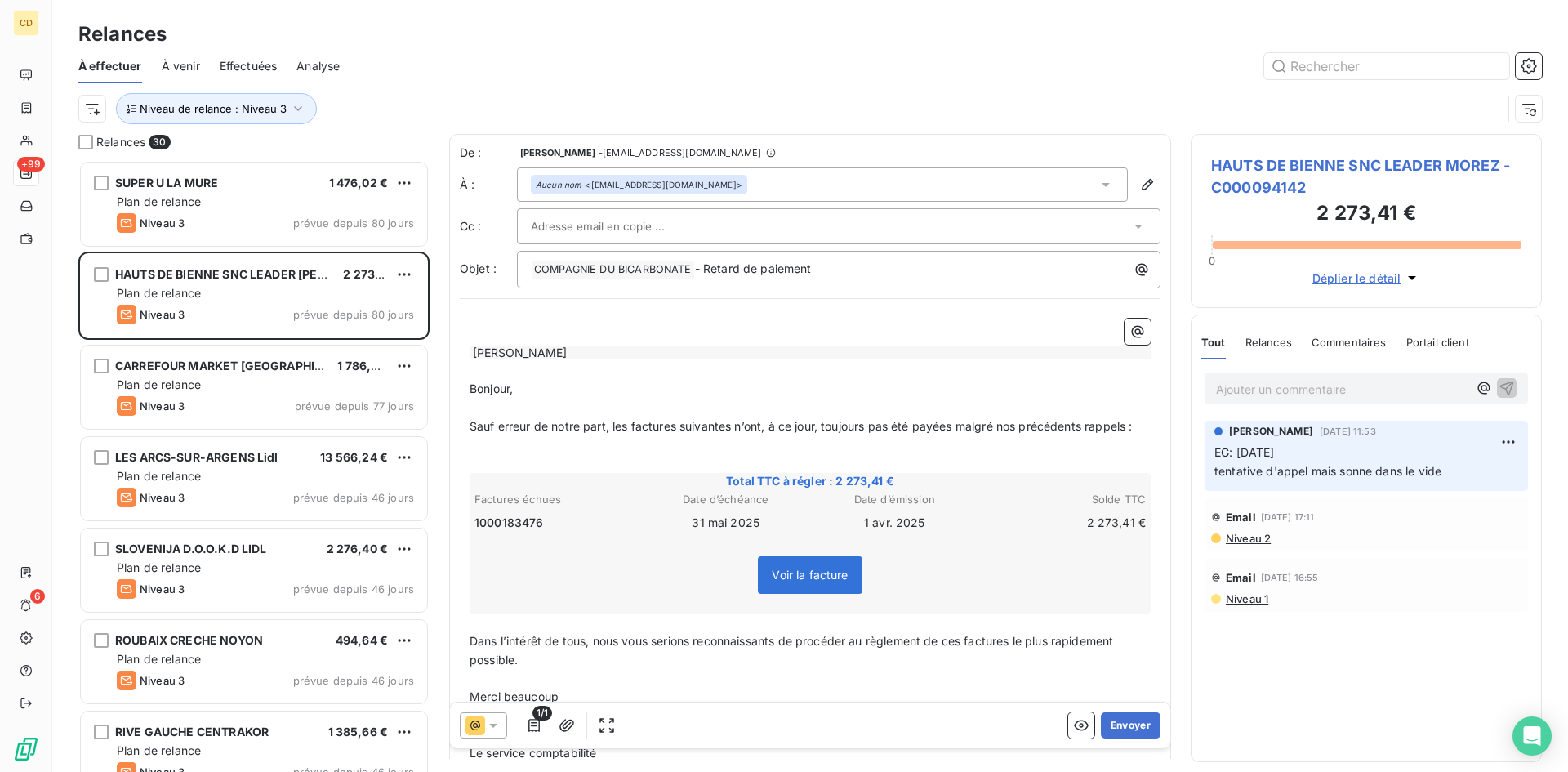
click at [988, 91] on div "Niveau de relance : Niveau 3" at bounding box center [810, 108] width 1464 height 50
click at [802, 221] on div at bounding box center [831, 227] width 600 height 25
click at [883, 76] on div at bounding box center [950, 66] width 1183 height 27
click at [652, 227] on input "text" at bounding box center [618, 227] width 175 height 25
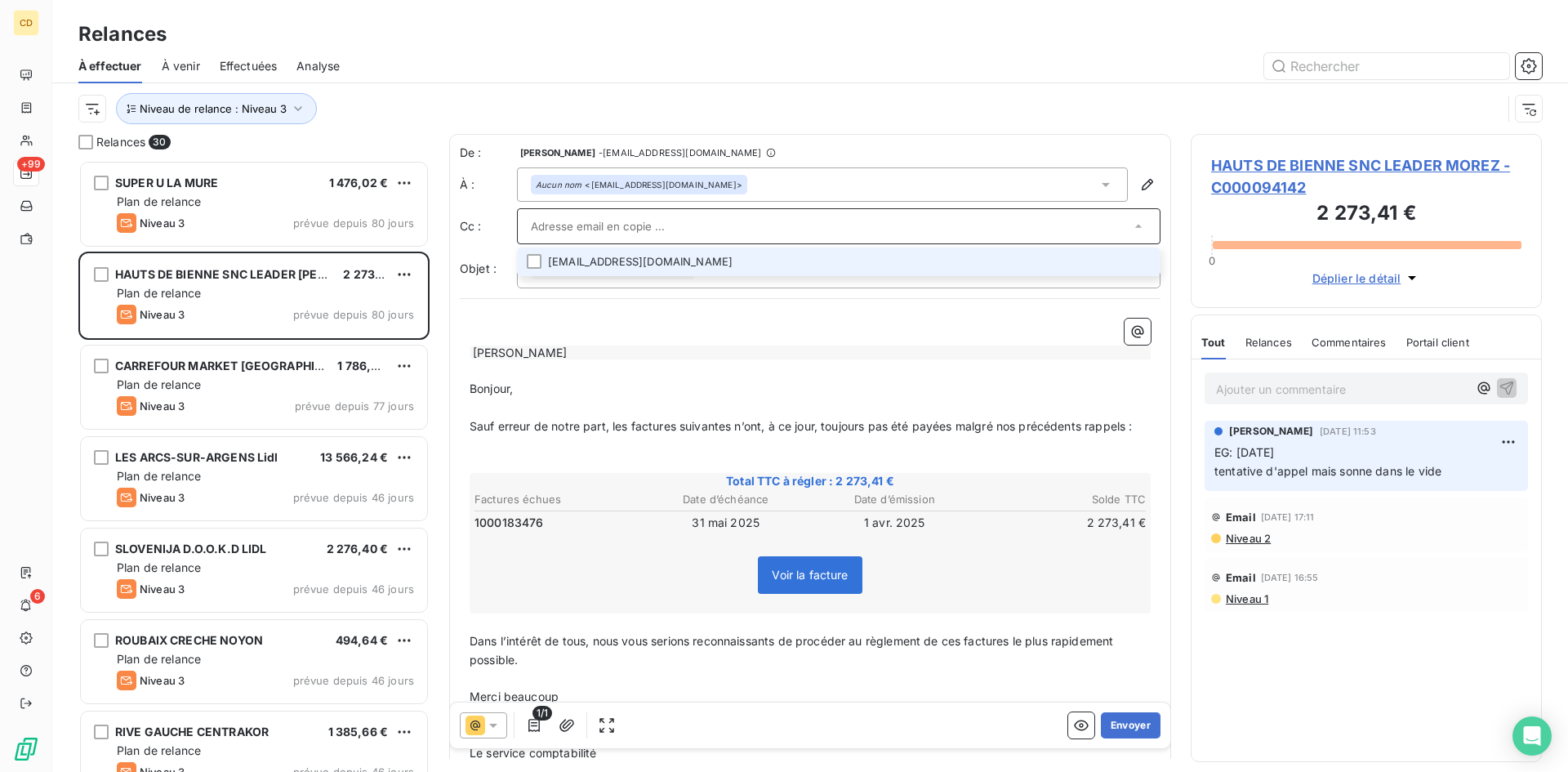
click at [899, 238] on input "text" at bounding box center [831, 227] width 600 height 25
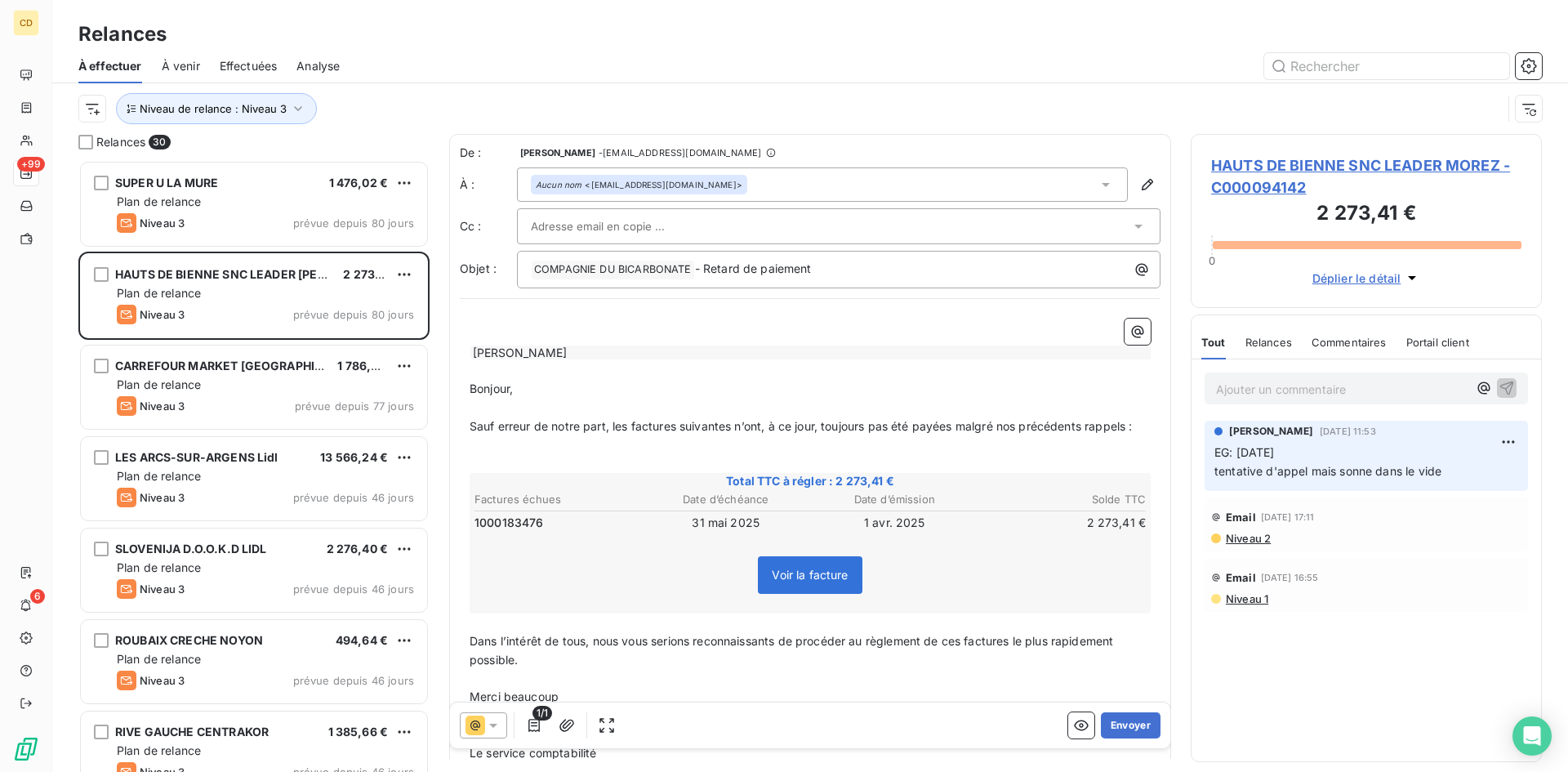
click at [889, 215] on div at bounding box center [831, 227] width 600 height 25
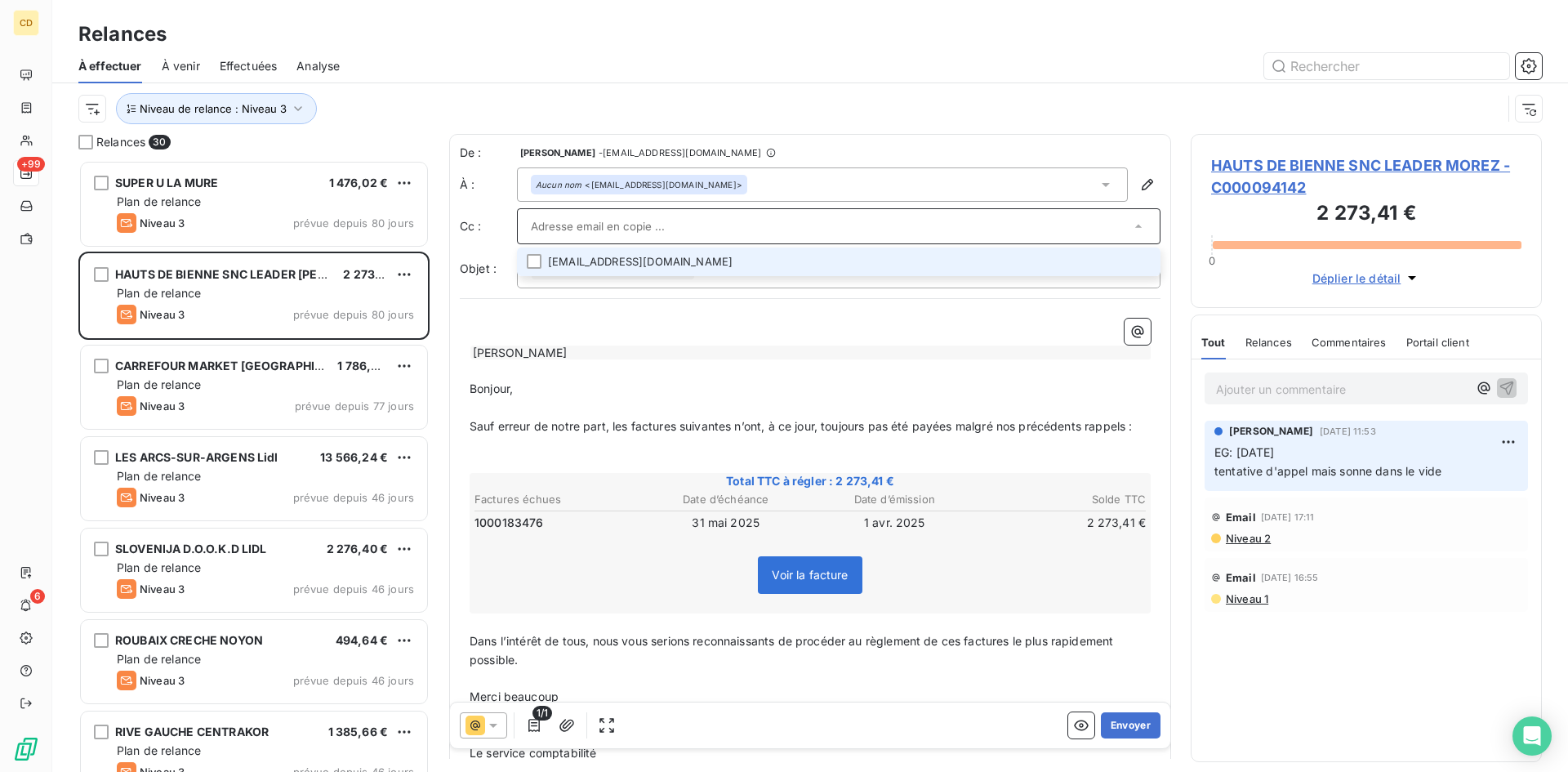
click at [683, 263] on li "[EMAIL_ADDRESS][DOMAIN_NAME]" at bounding box center [839, 262] width 643 height 28
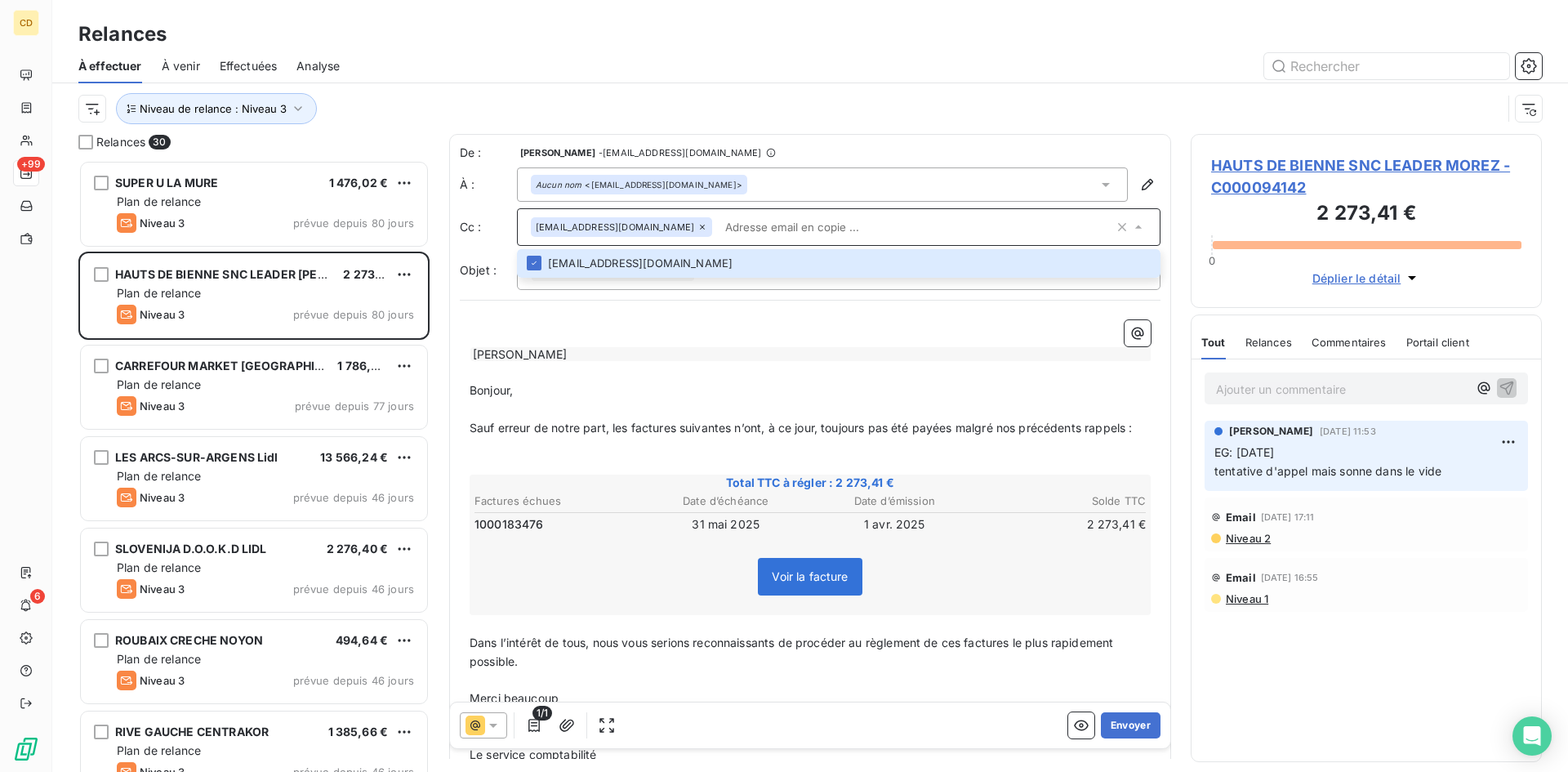
click at [608, 384] on p "Bonjour," at bounding box center [810, 391] width 681 height 19
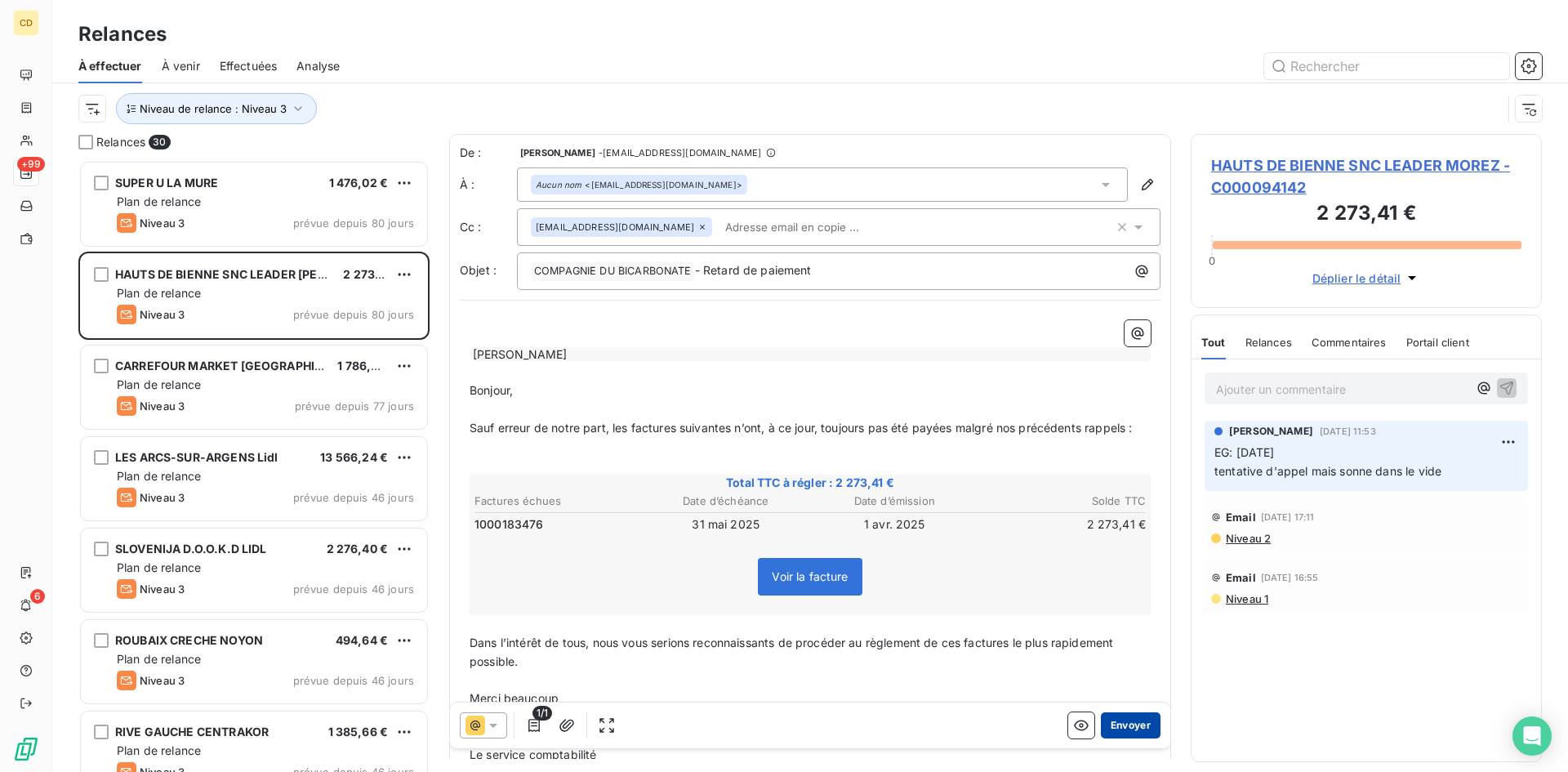
click at [1127, 723] on button "Envoyer" at bounding box center [1130, 726] width 60 height 27
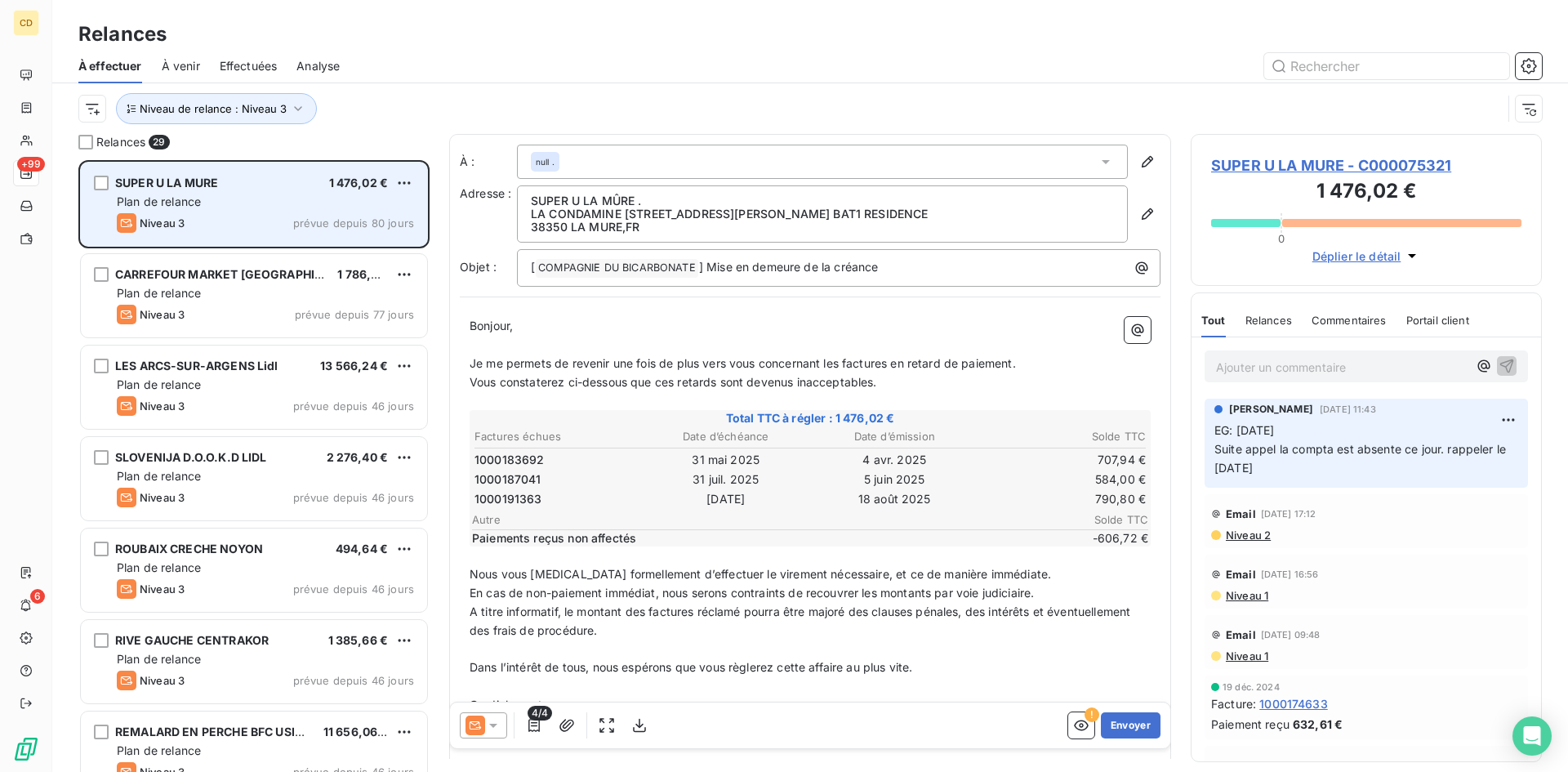
click at [167, 193] on div "Plan de relance" at bounding box center [265, 201] width 297 height 16
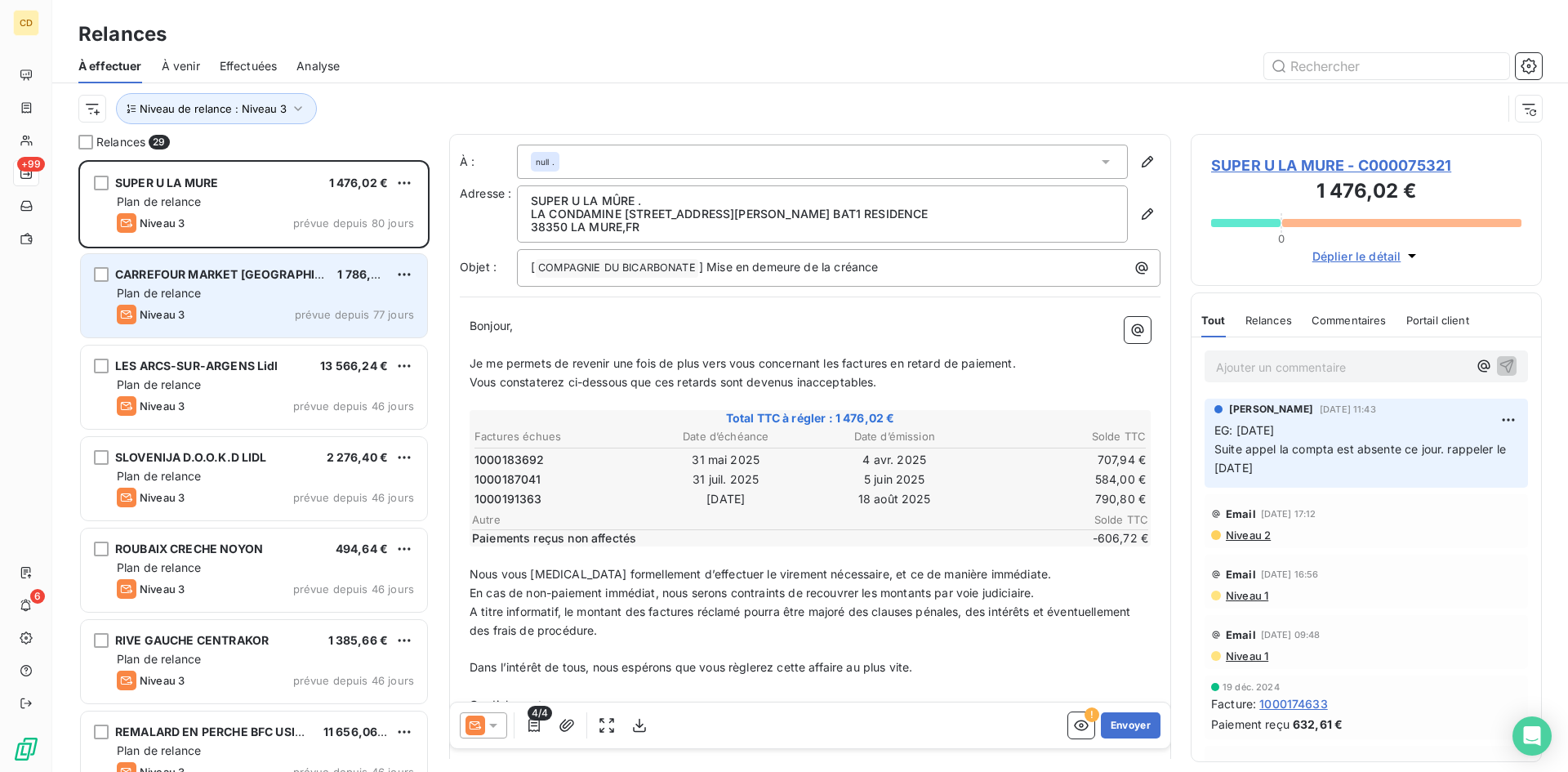
click at [191, 284] on div "CARREFOUR MARKET [GEOGRAPHIC_DATA] - [GEOGRAPHIC_DATA] 1 786,82 € Plan de relan…" at bounding box center [253, 296] width 346 height 83
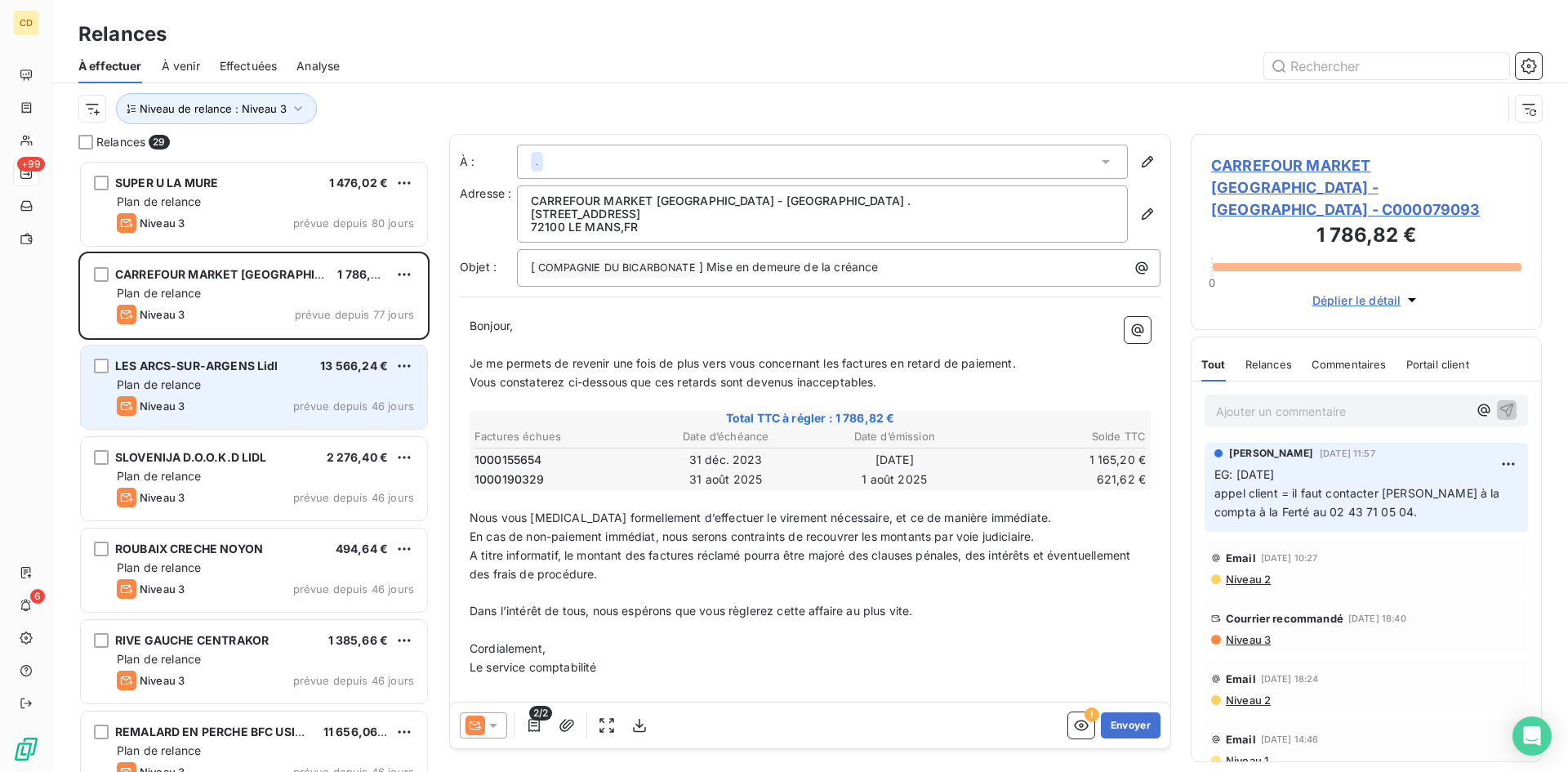
click at [179, 387] on span "Plan de relance" at bounding box center [158, 384] width 84 height 14
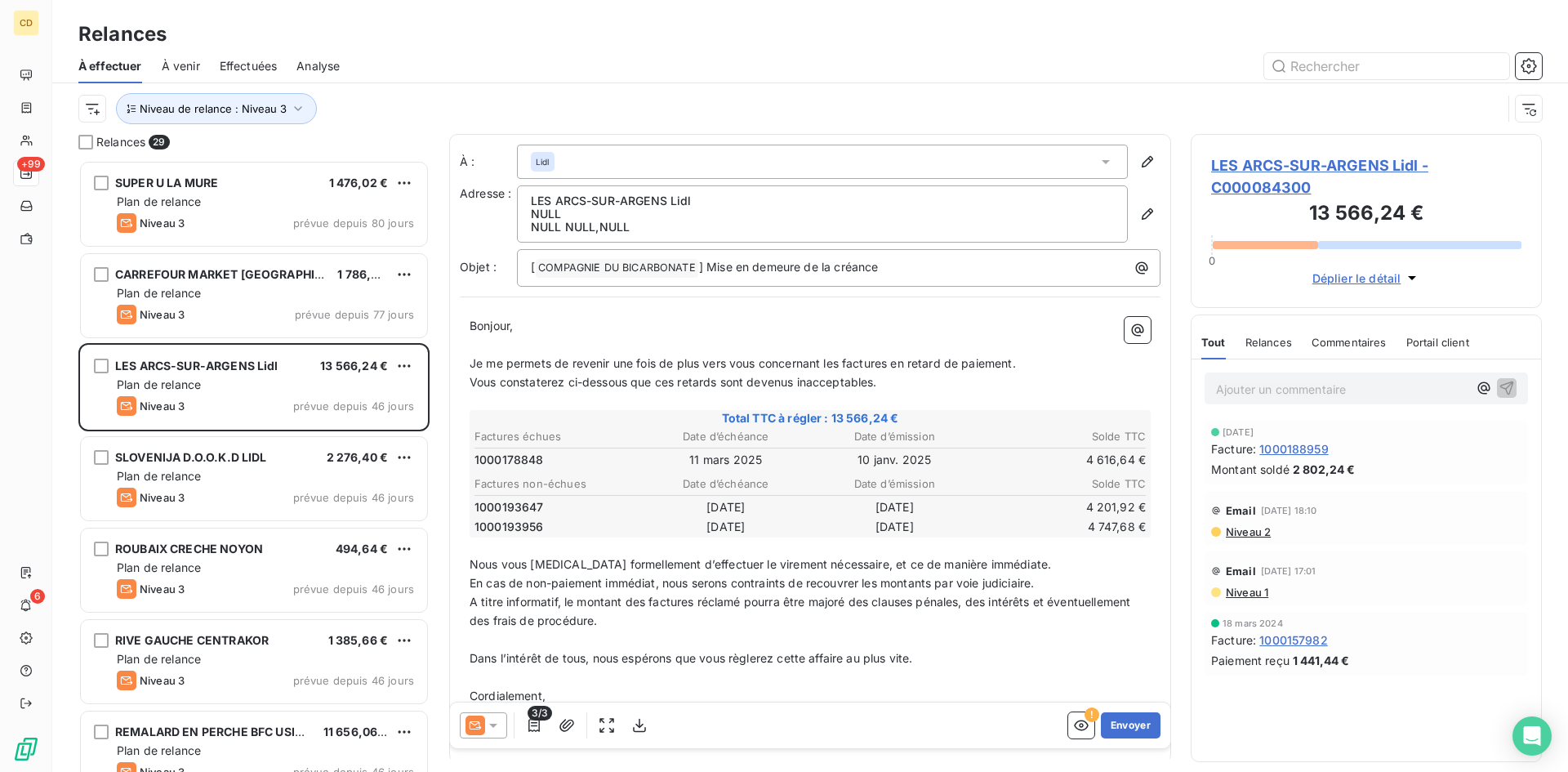
click at [1253, 531] on span "Niveau 2" at bounding box center [1246, 532] width 46 height 13
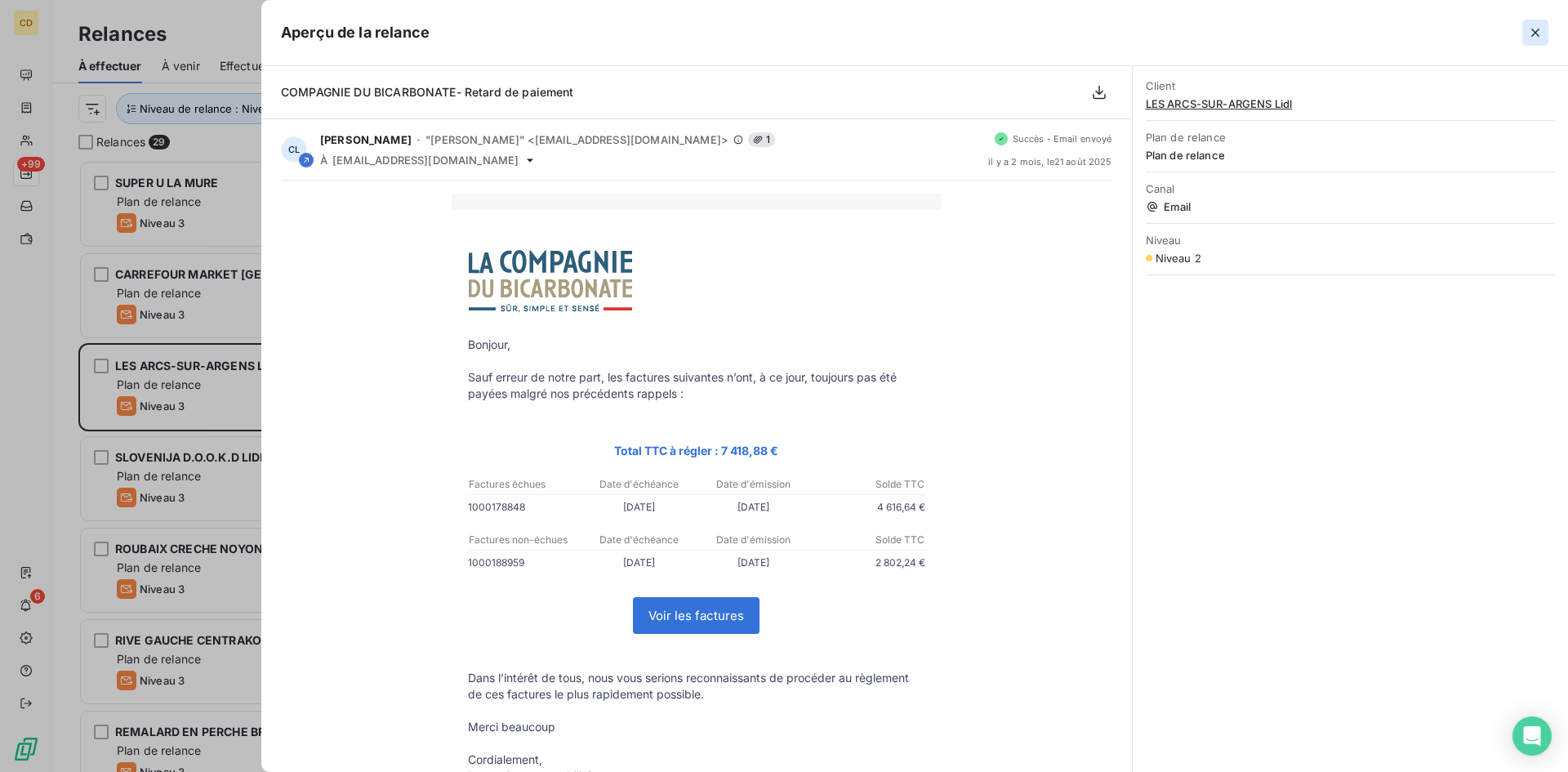
click at [1535, 24] on button "button" at bounding box center [1536, 33] width 27 height 27
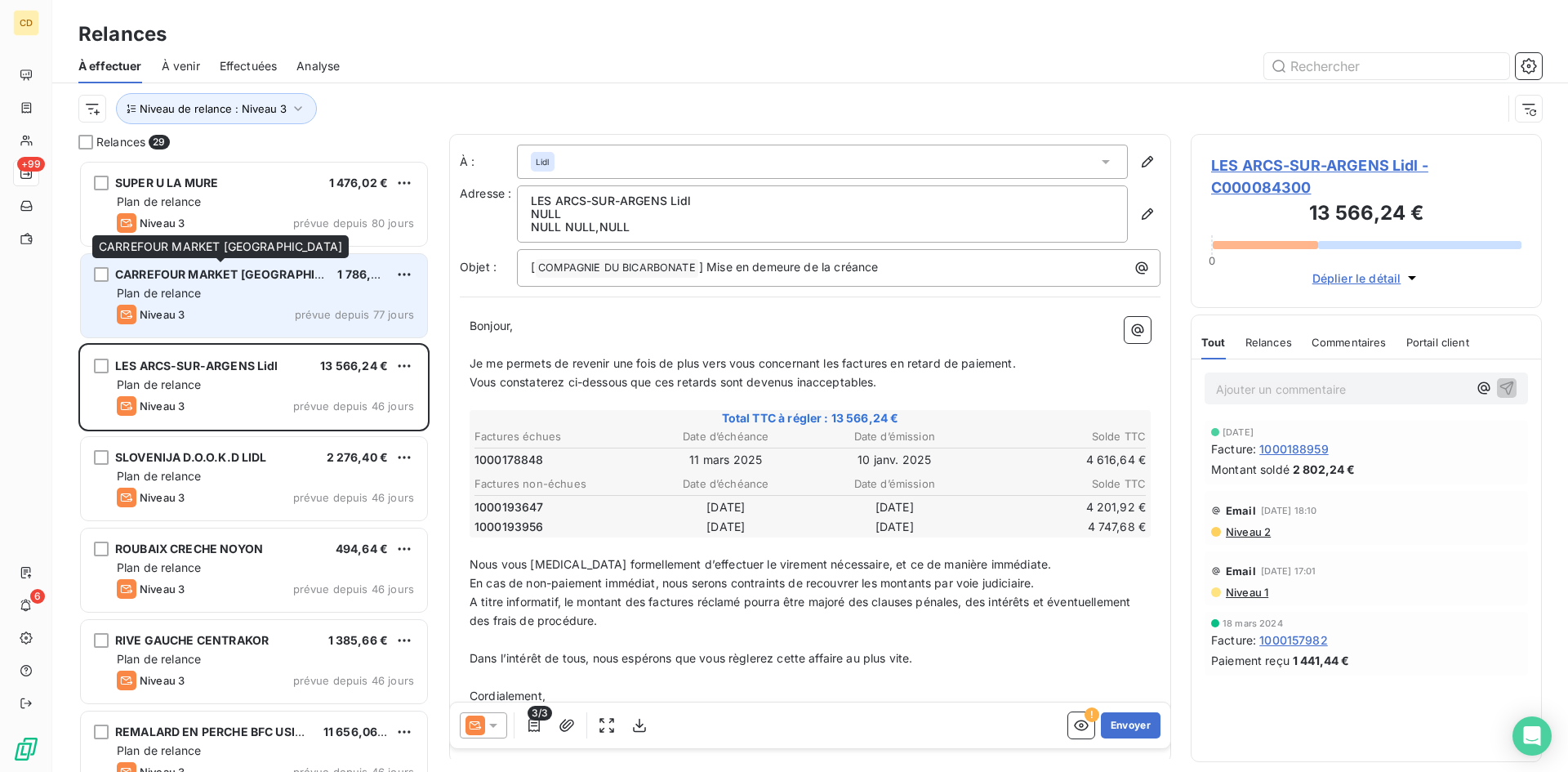
click at [185, 274] on span "CARREFOUR MARKET [GEOGRAPHIC_DATA]" at bounding box center [238, 274] width 247 height 14
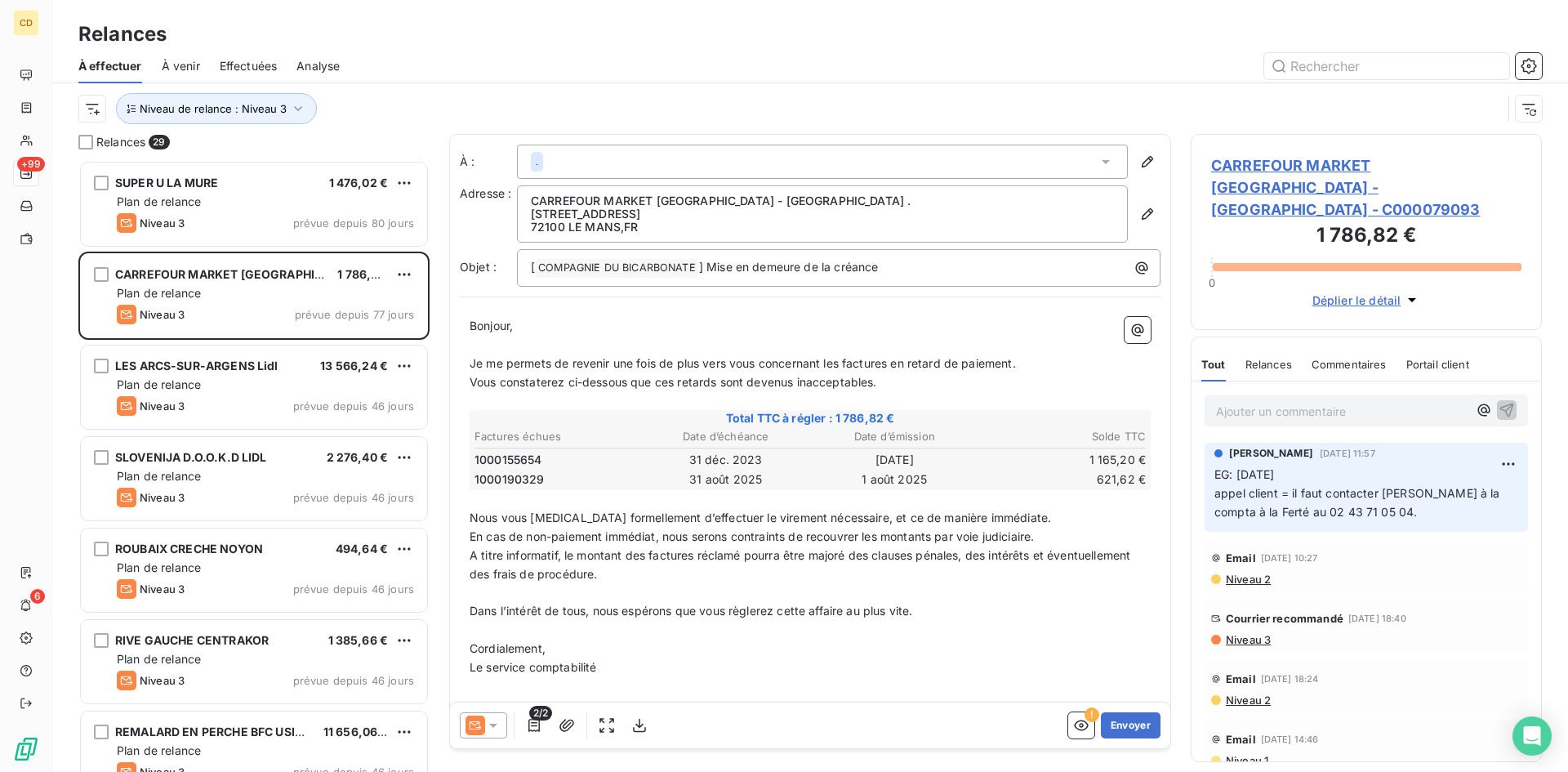
click at [1245, 572] on span "Niveau 2" at bounding box center [1246, 579] width 46 height 13
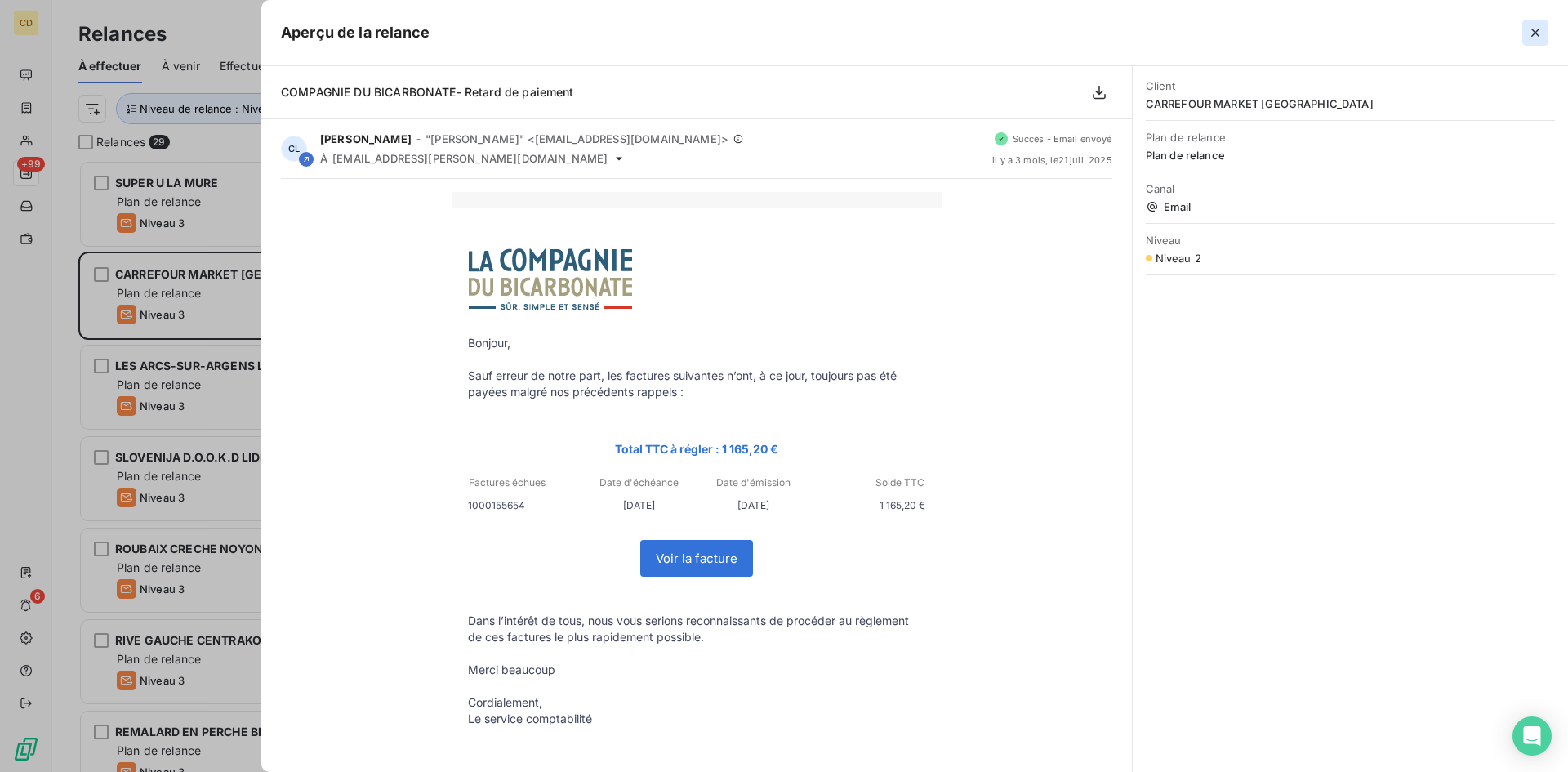
click at [1536, 28] on icon "button" at bounding box center [1535, 32] width 16 height 16
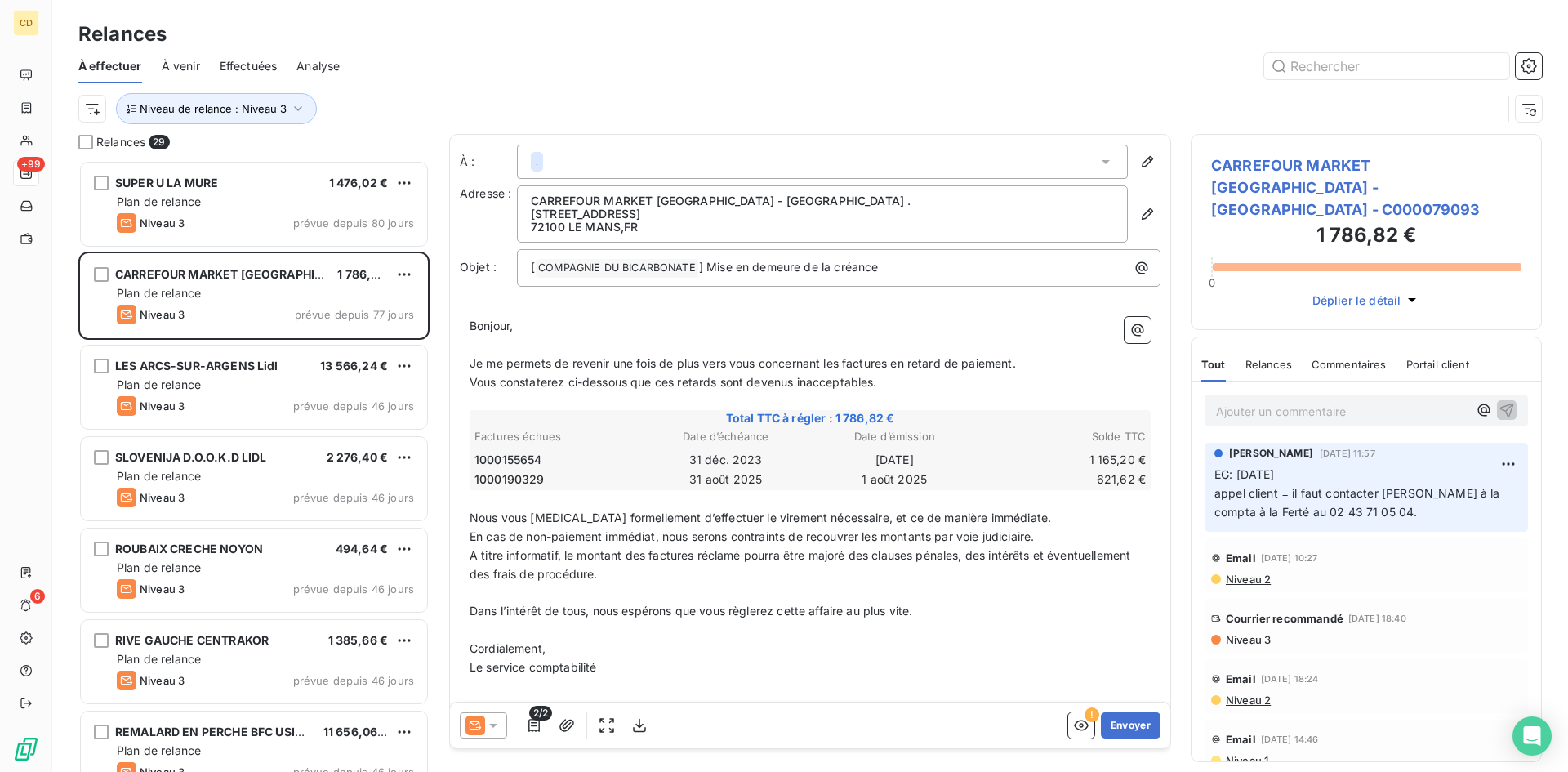
click at [496, 726] on icon at bounding box center [492, 725] width 16 height 16
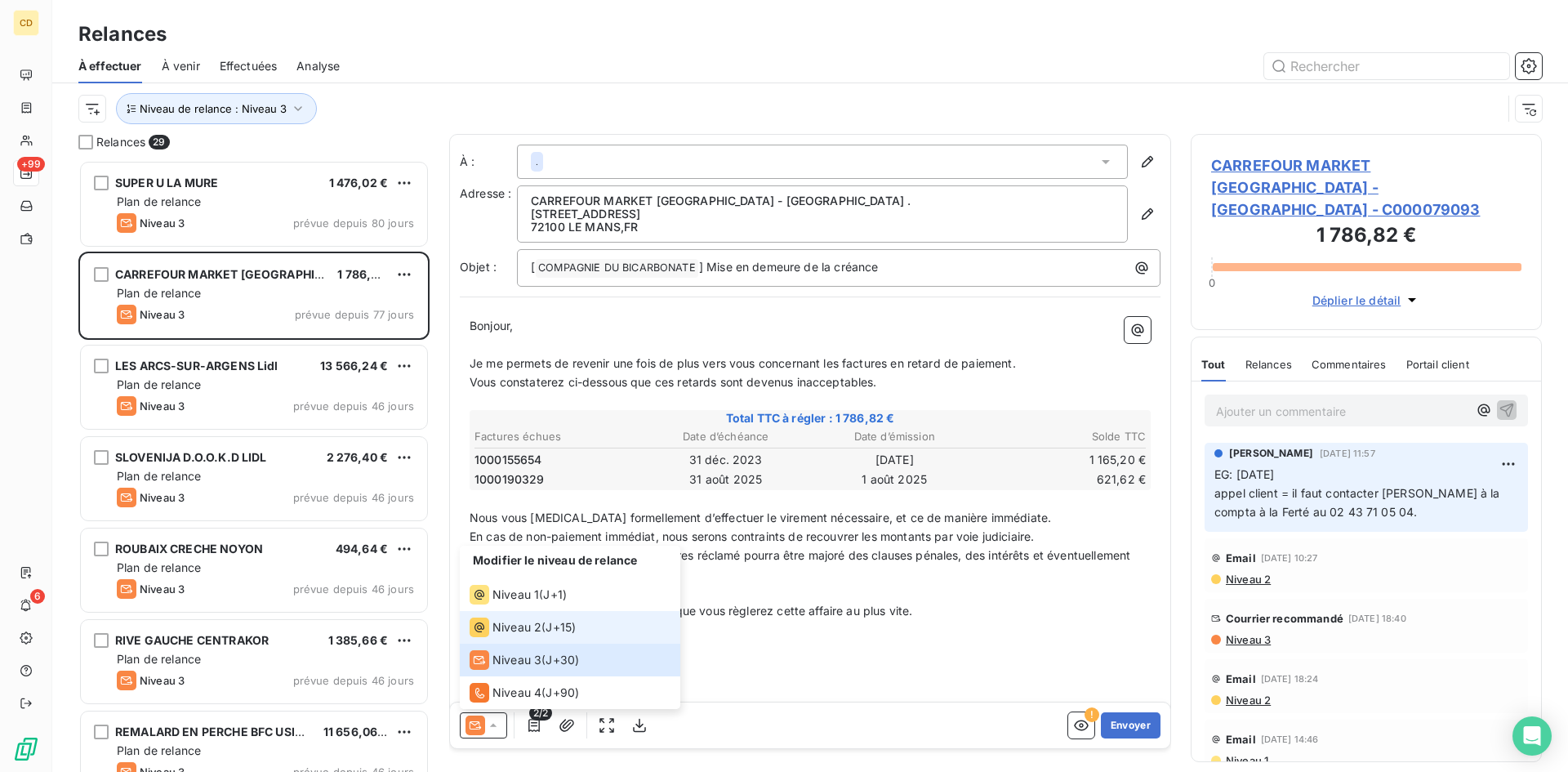
click at [507, 622] on span "Niveau 2" at bounding box center [517, 627] width 49 height 16
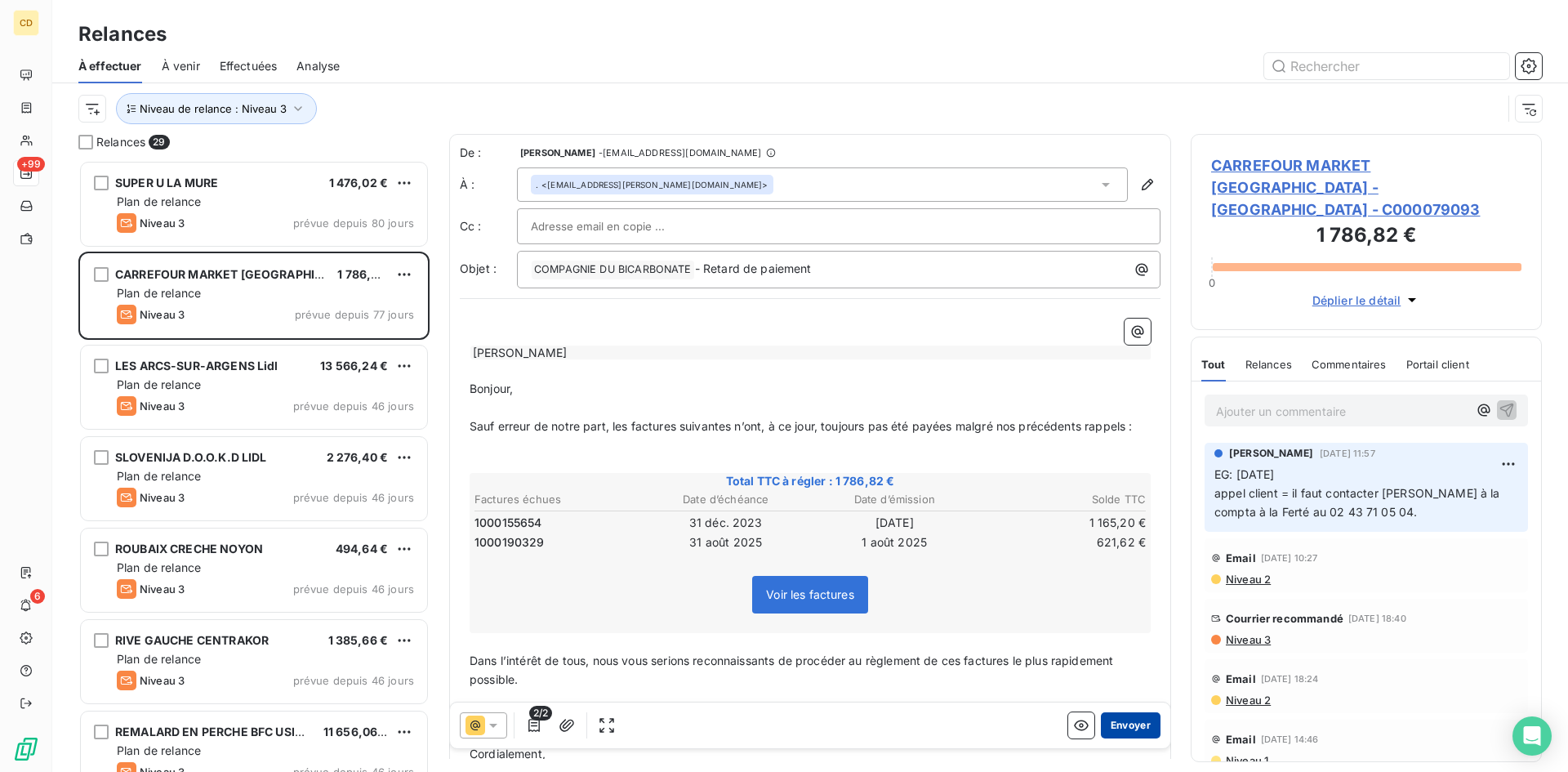
click at [1111, 712] on button "Envoyer" at bounding box center [1130, 726] width 60 height 27
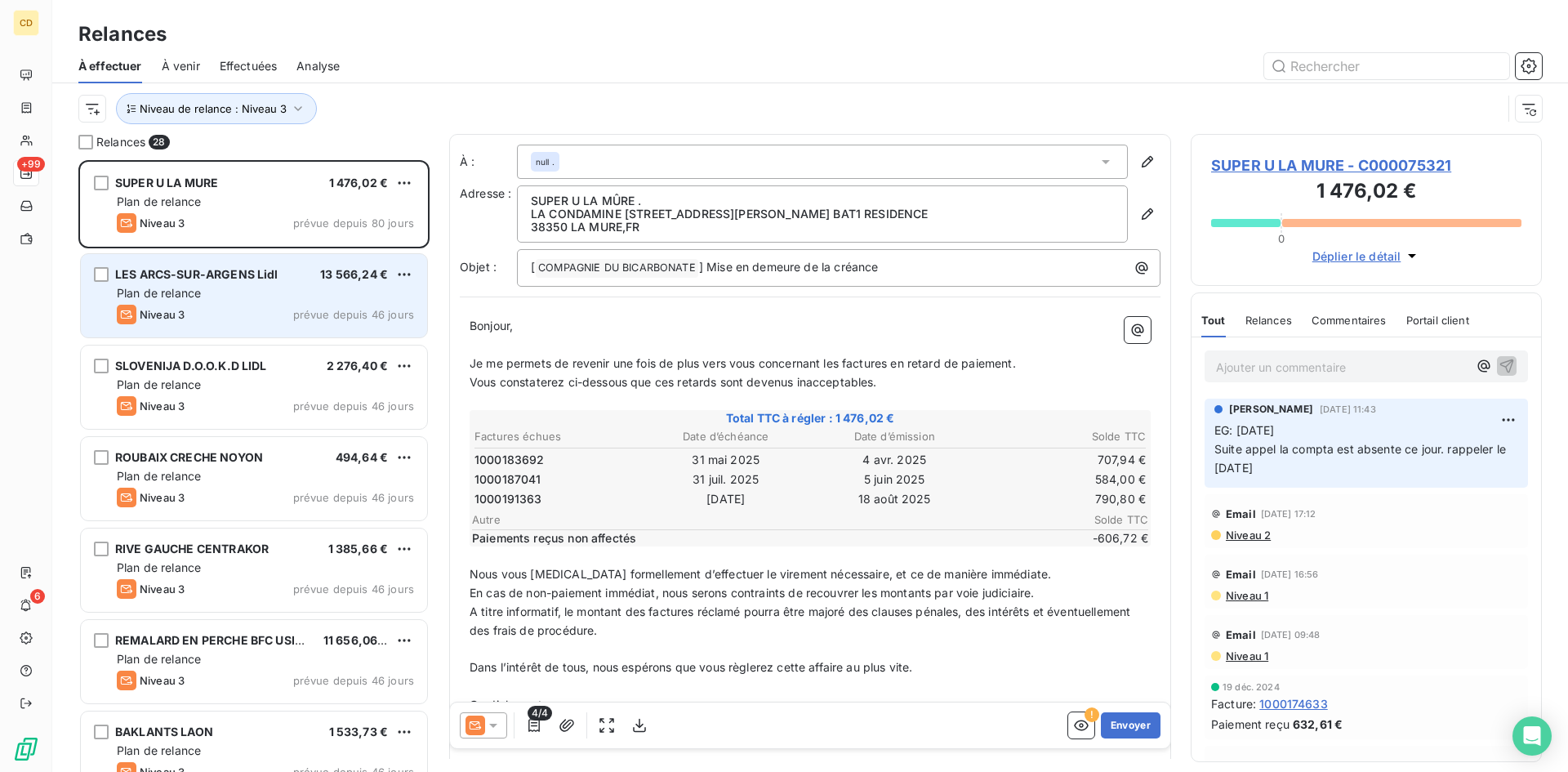
drag, startPoint x: 202, startPoint y: 279, endPoint x: 223, endPoint y: 332, distance: 57.0
click at [202, 280] on span "LES ARCS-SUR-ARGENS Lidl" at bounding box center [196, 274] width 163 height 14
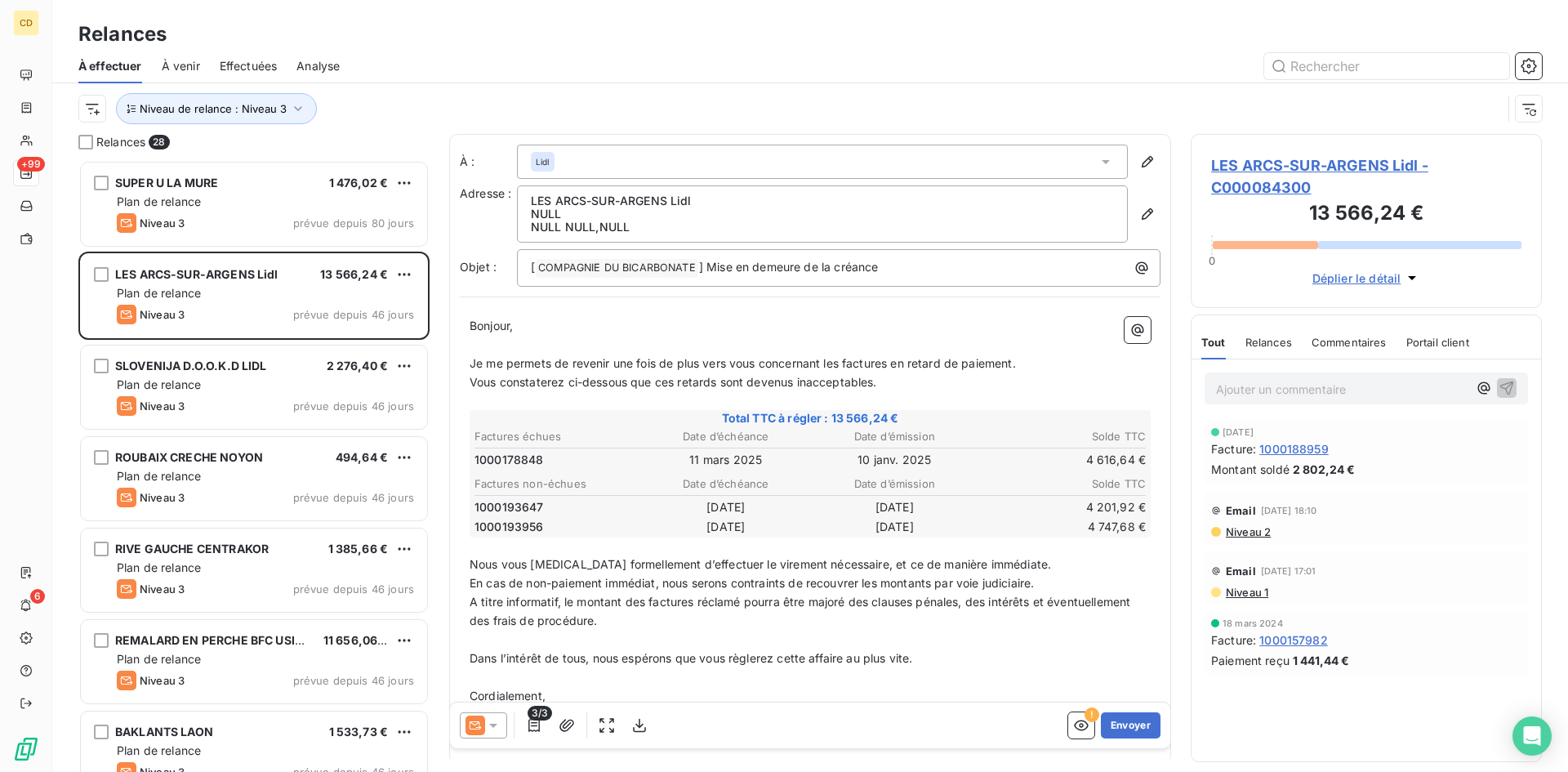
click at [1250, 526] on span "Niveau 2" at bounding box center [1246, 532] width 46 height 13
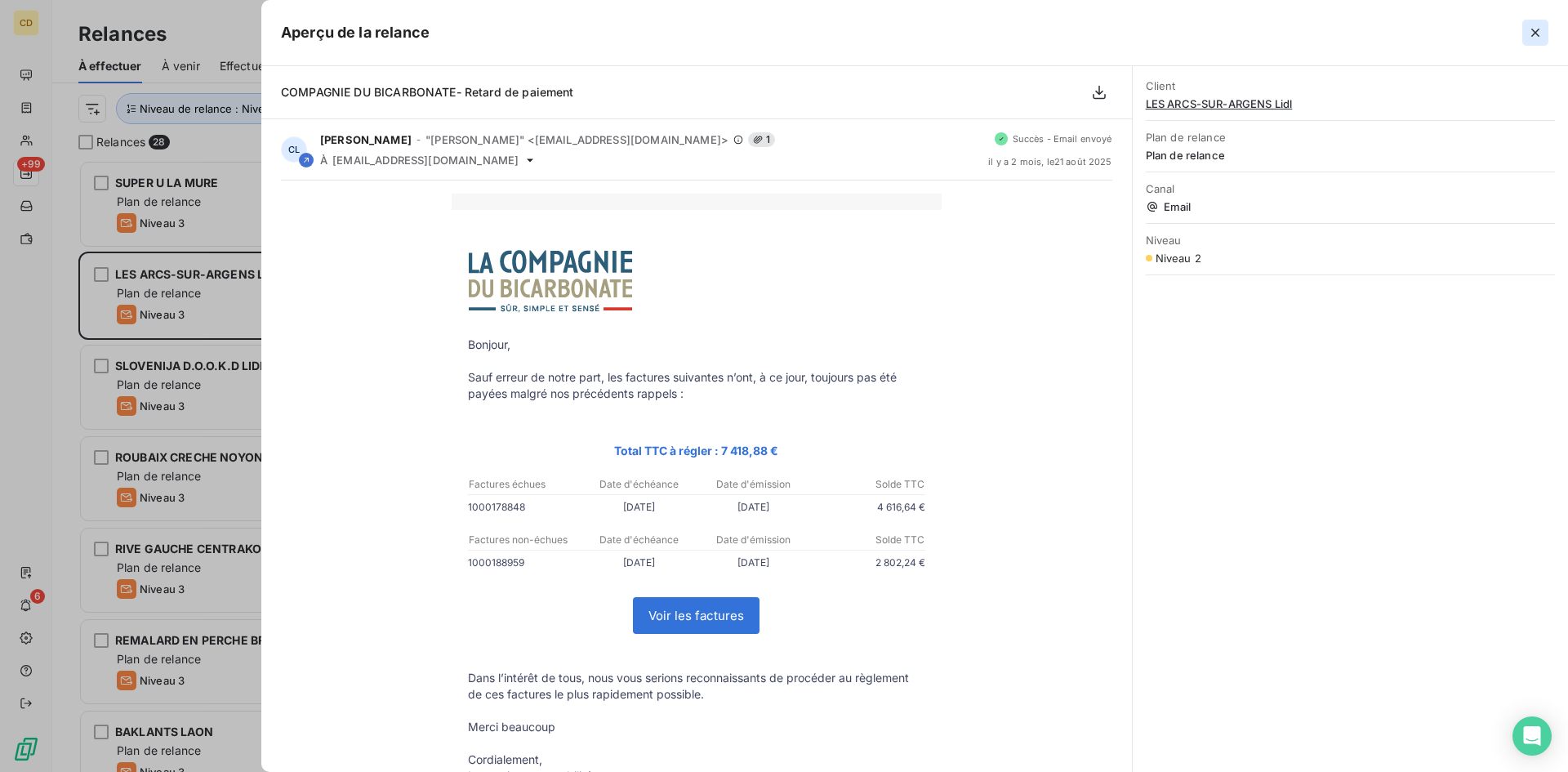
click at [1531, 28] on icon "button" at bounding box center [1535, 32] width 16 height 16
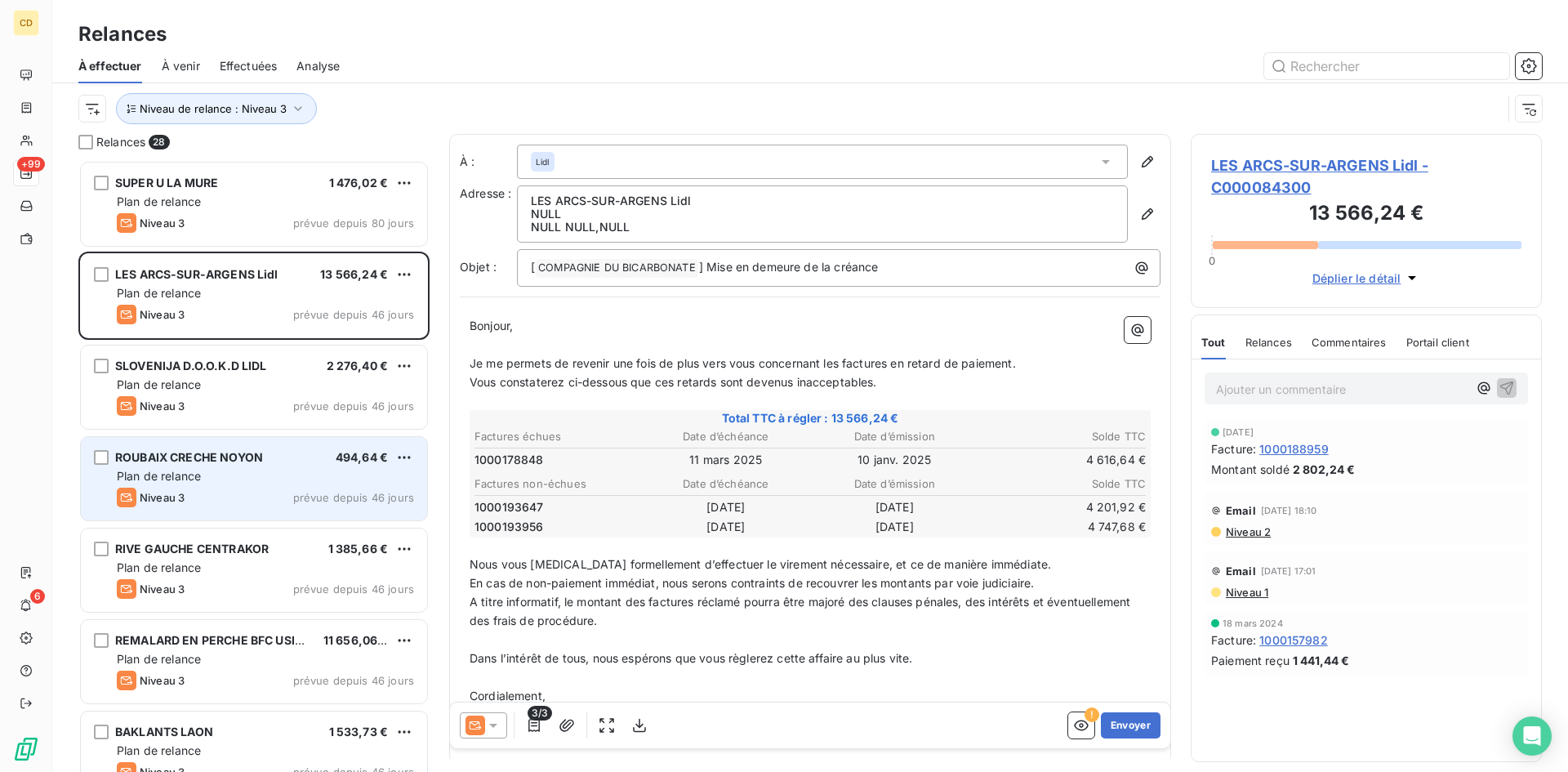
click at [203, 467] on div "ROUBAIX CRECHE NOYON 494,64 € Plan de relance Niveau 3 prévue depuis 46 jours" at bounding box center [253, 479] width 346 height 83
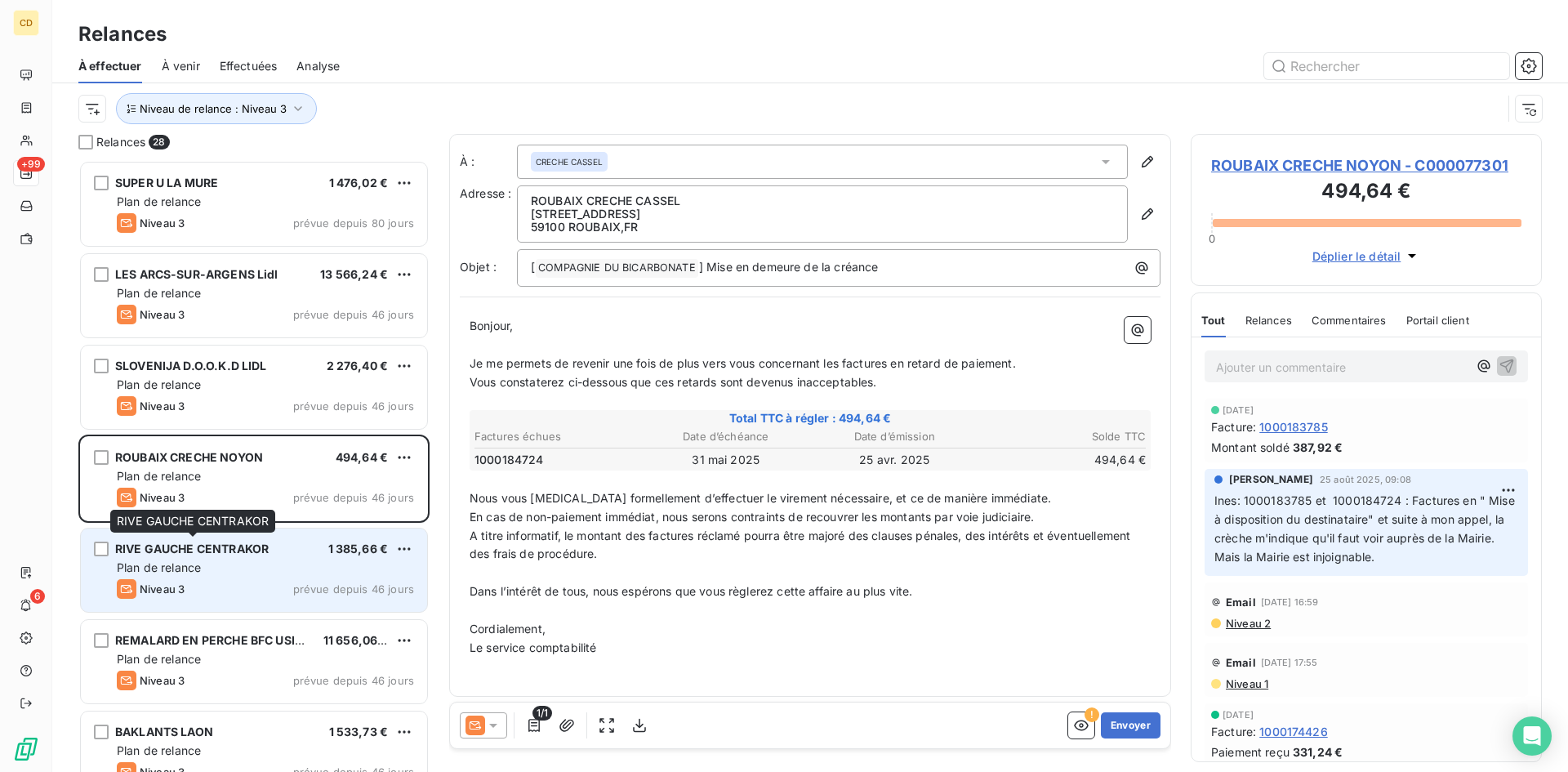
click at [194, 557] on div "RIVE GAUCHE CENTRAKOR" at bounding box center [192, 548] width 154 height 16
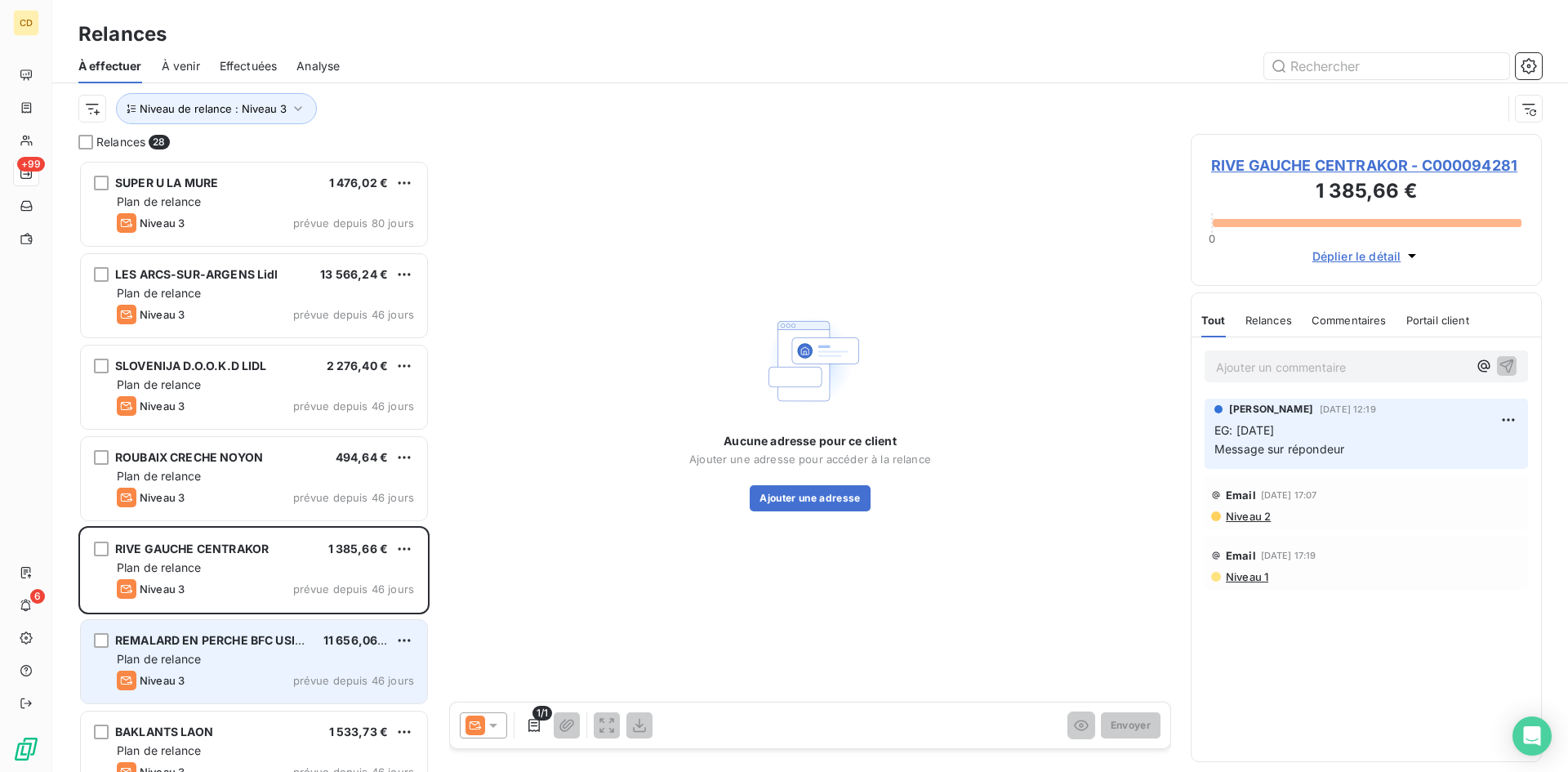
click at [236, 649] on div "REMALARD EN PERCHE BFC USINE" at bounding box center [212, 639] width 195 height 16
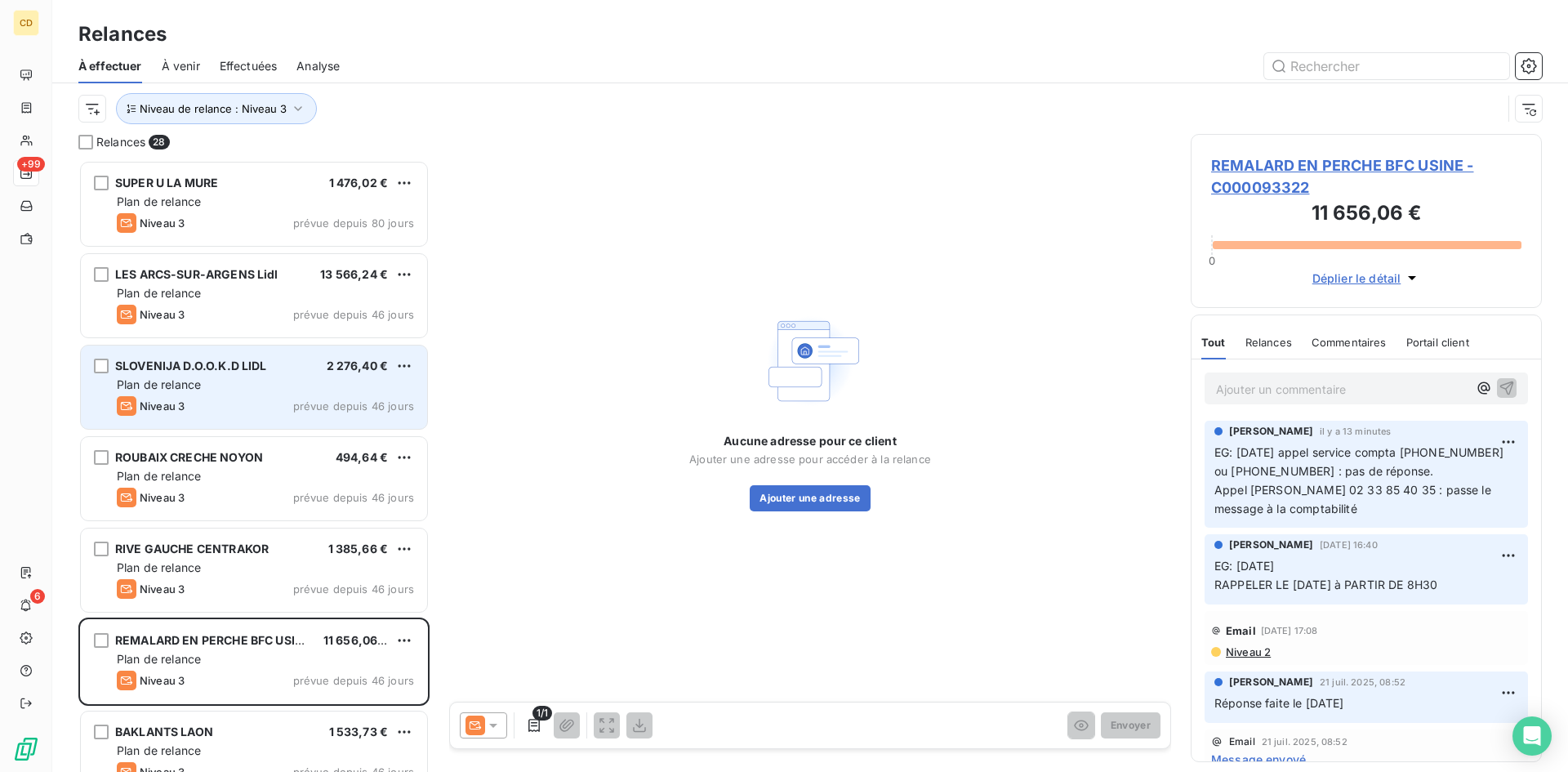
click at [190, 402] on div "Niveau 3 prévue depuis 46 jours" at bounding box center [265, 406] width 297 height 20
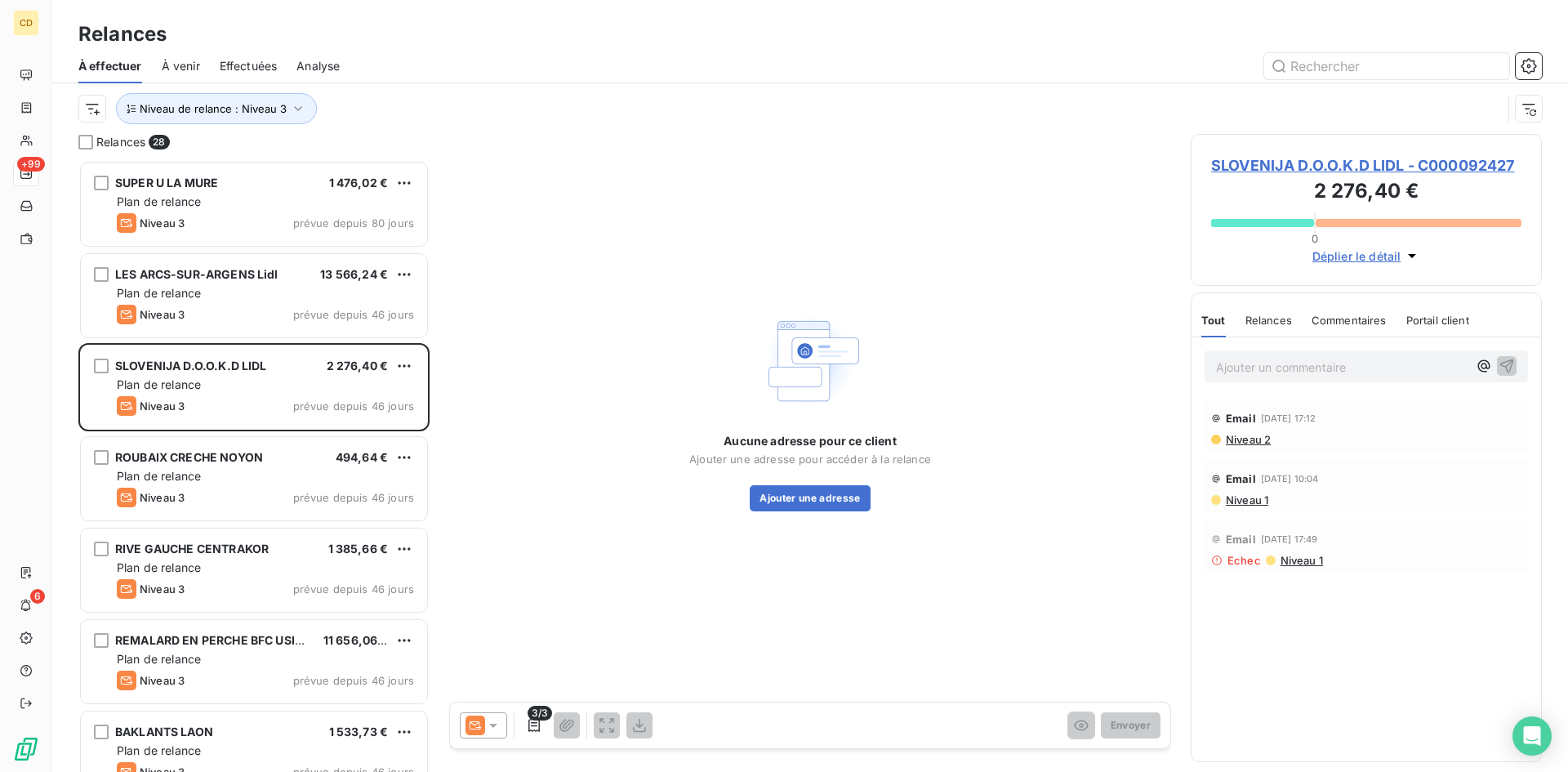
click at [1255, 437] on span "Niveau 2" at bounding box center [1246, 439] width 46 height 13
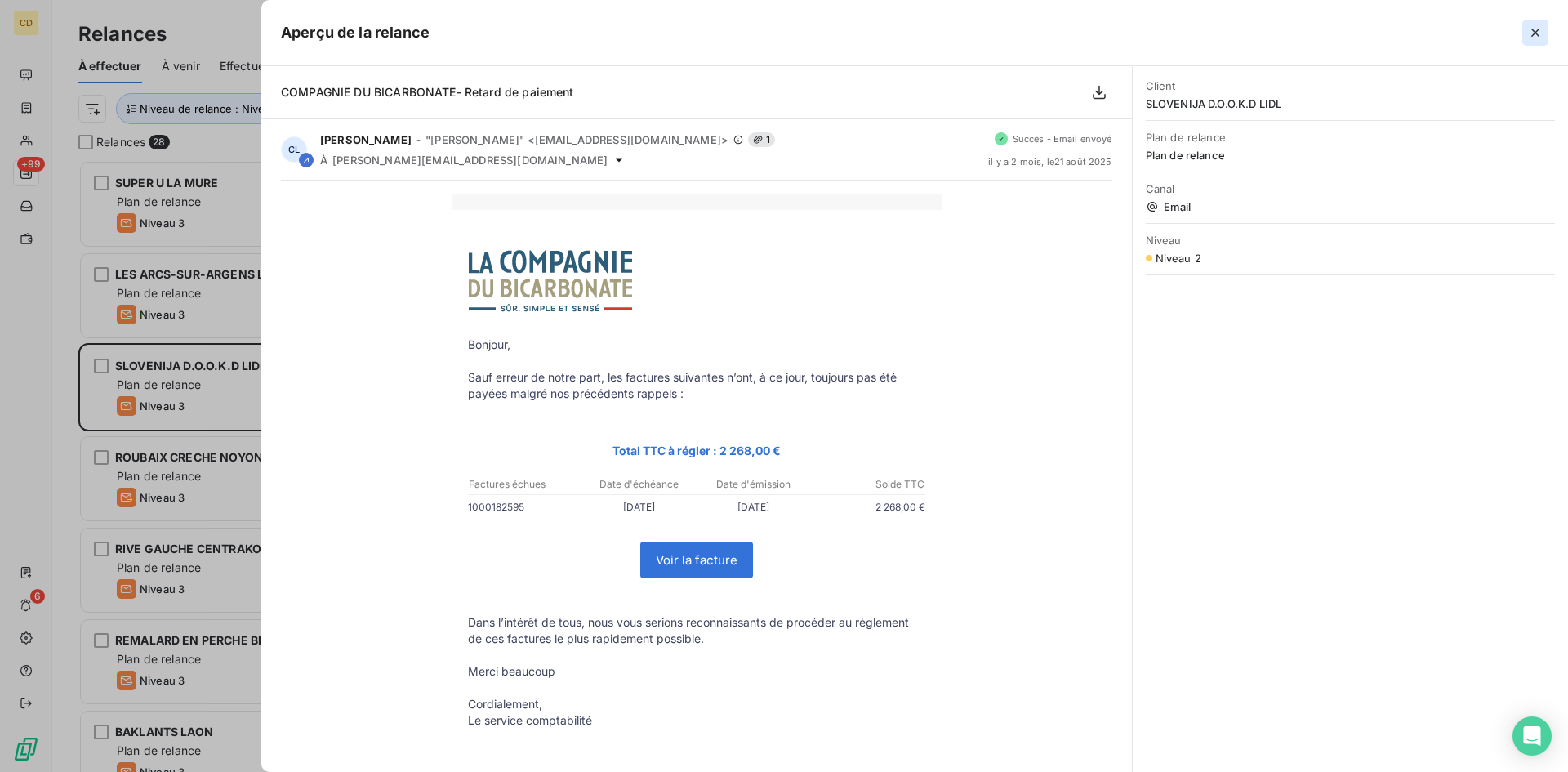
click at [1531, 30] on icon "button" at bounding box center [1535, 32] width 16 height 16
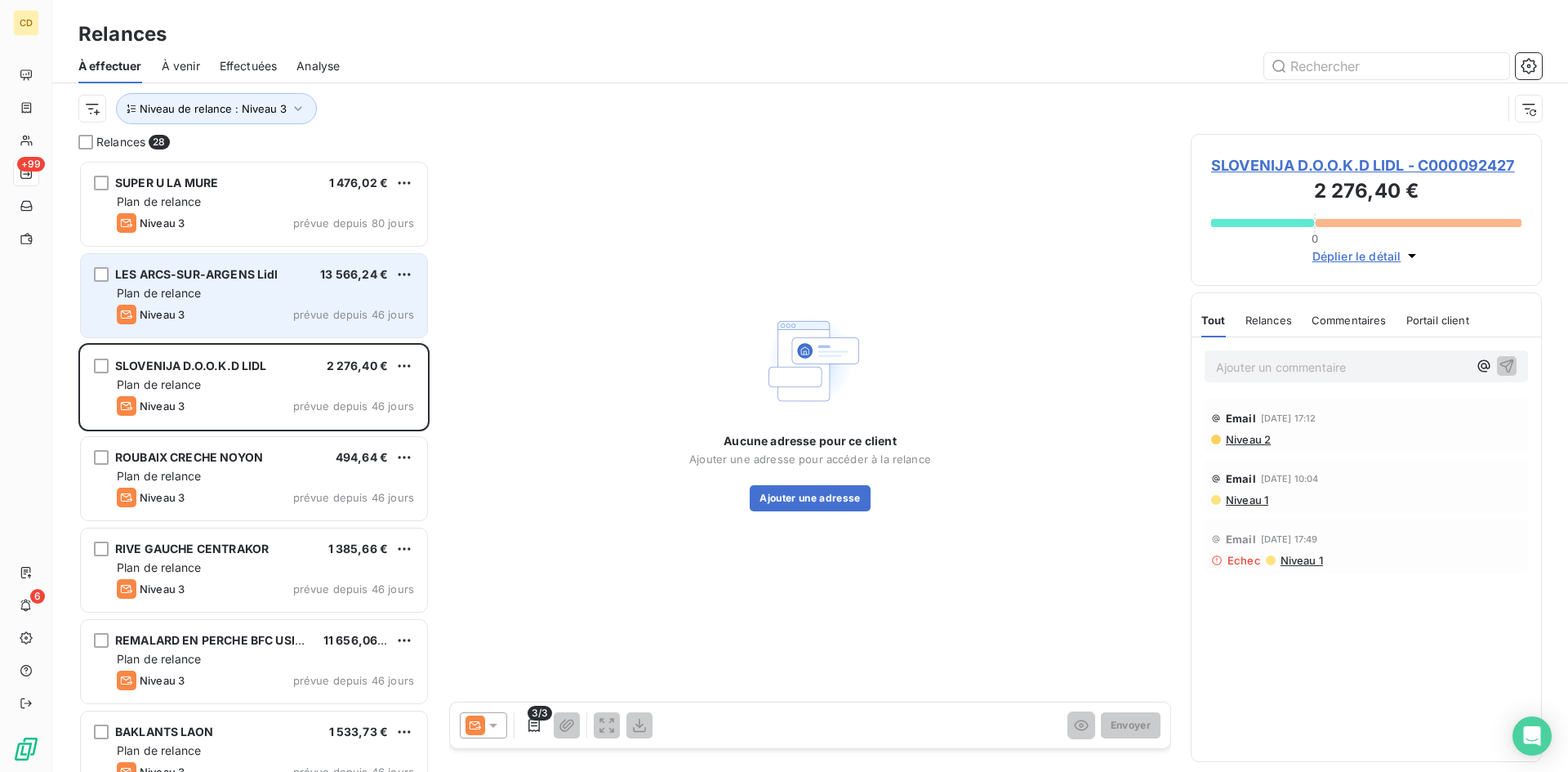
click at [218, 291] on div "Plan de relance" at bounding box center [265, 292] width 297 height 16
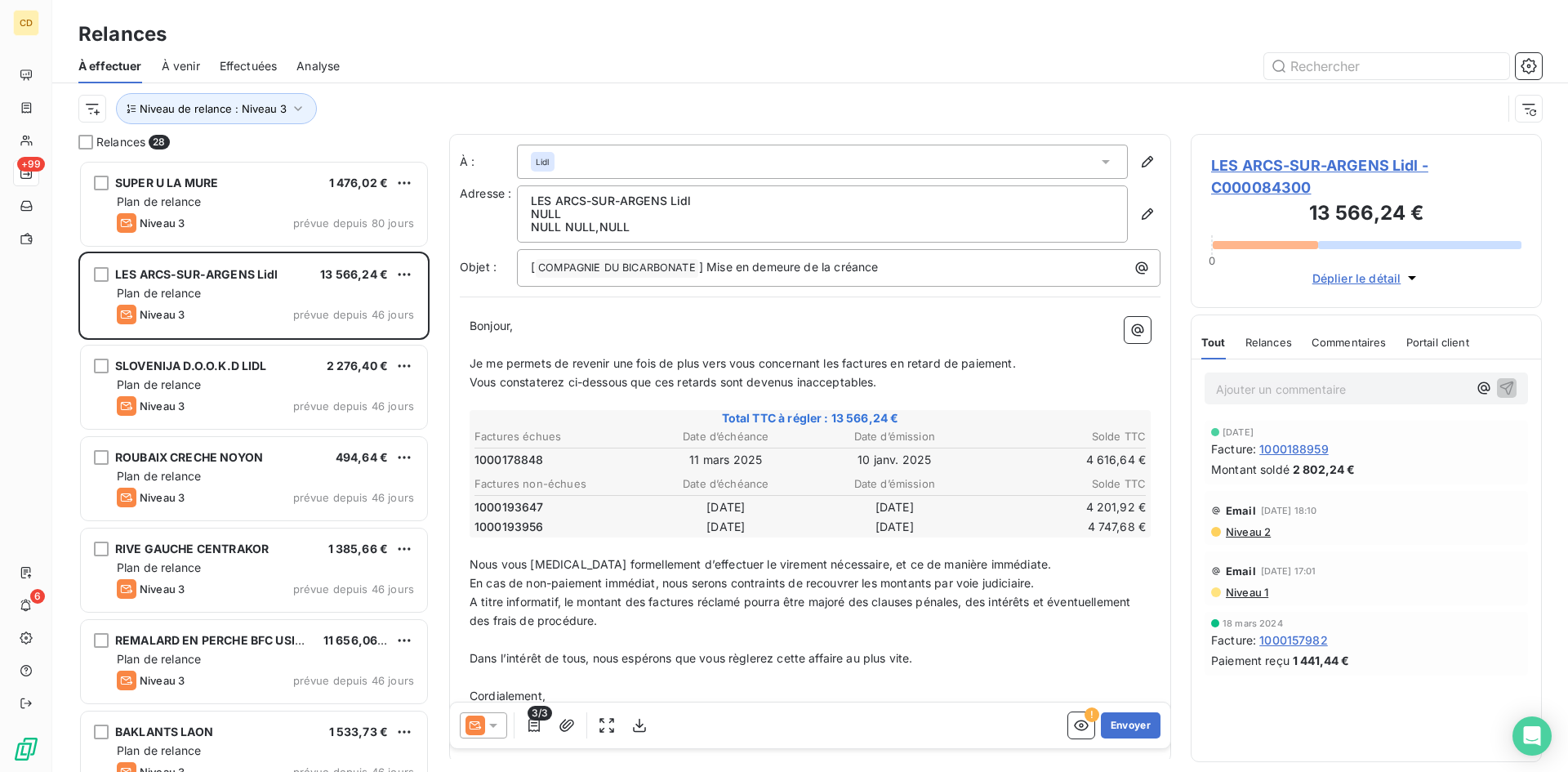
click at [1313, 453] on span "1000188959" at bounding box center [1293, 449] width 69 height 17
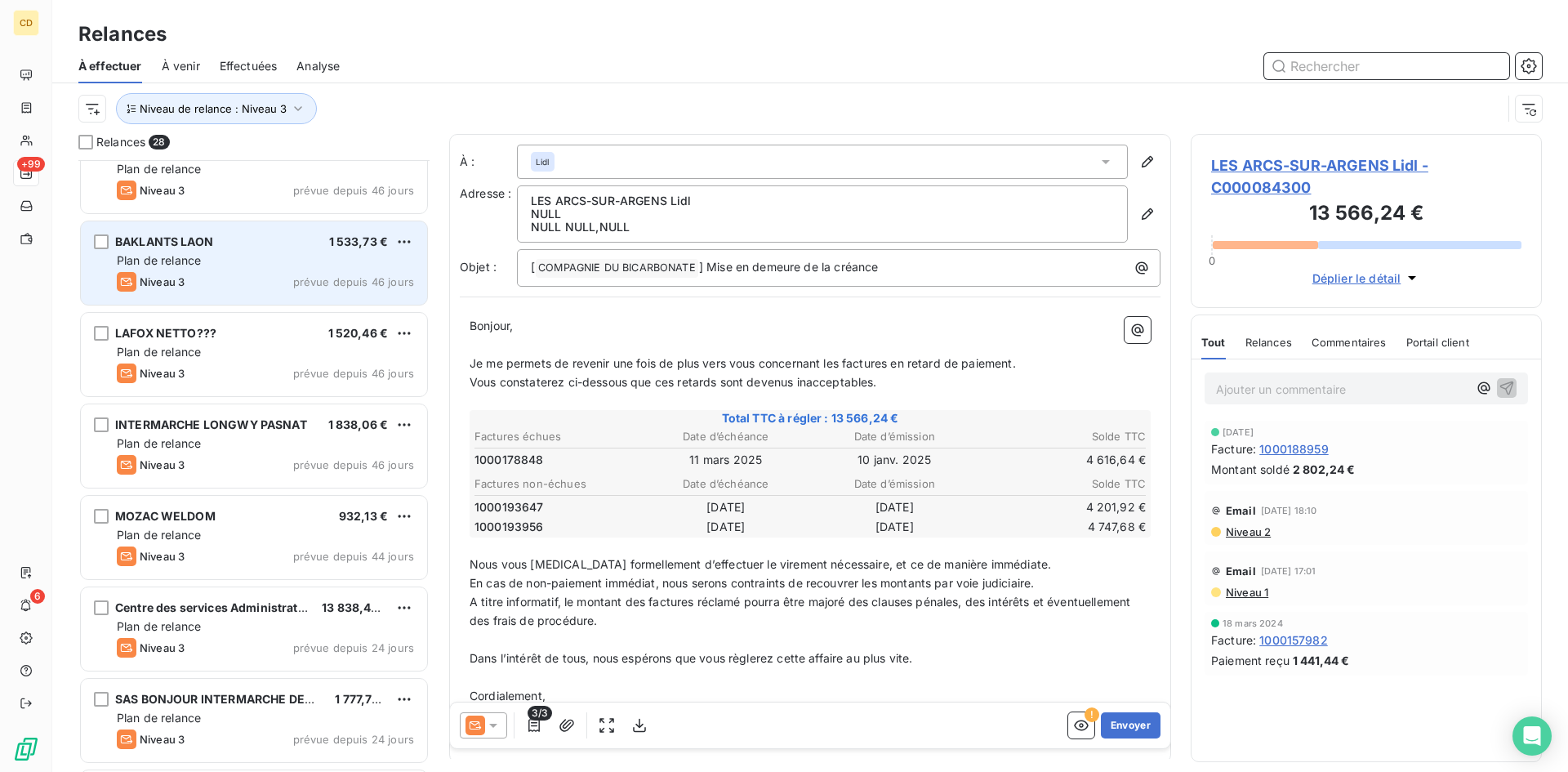
scroll to position [572, 0]
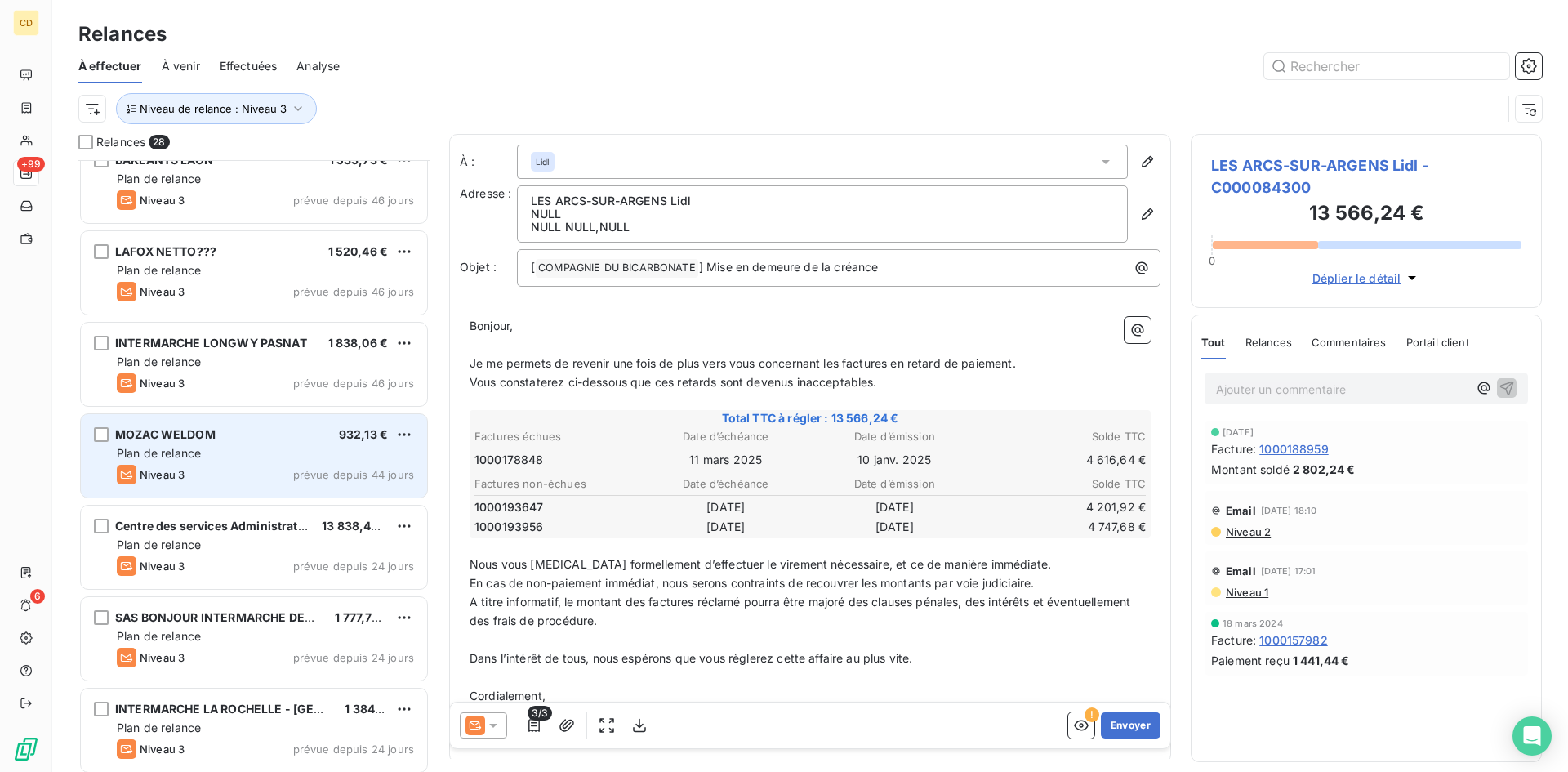
click at [214, 446] on div "Plan de relance" at bounding box center [265, 452] width 297 height 16
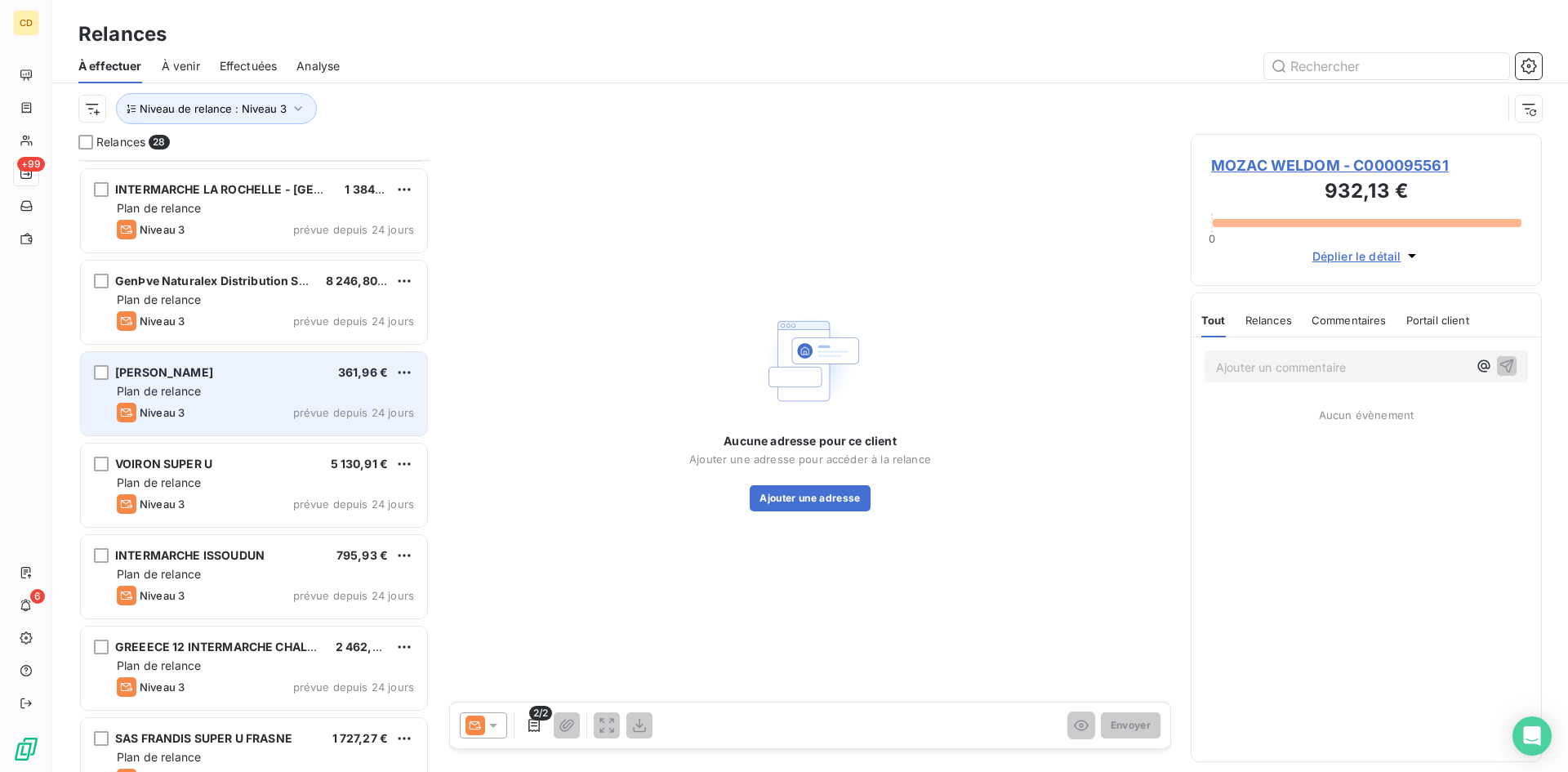
scroll to position [1144, 0]
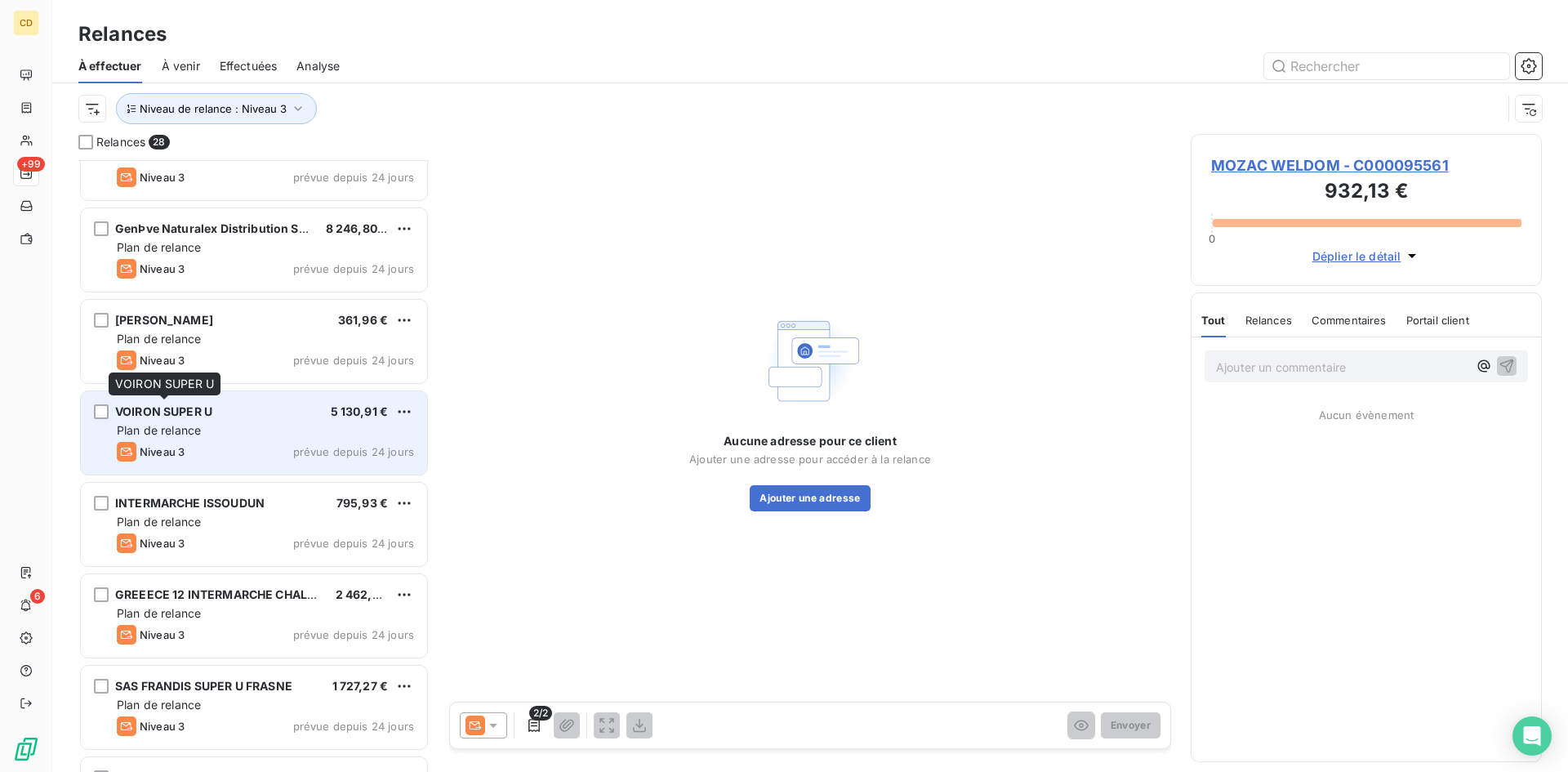
click at [168, 414] on span "VOIRON SUPER U" at bounding box center [163, 411] width 97 height 14
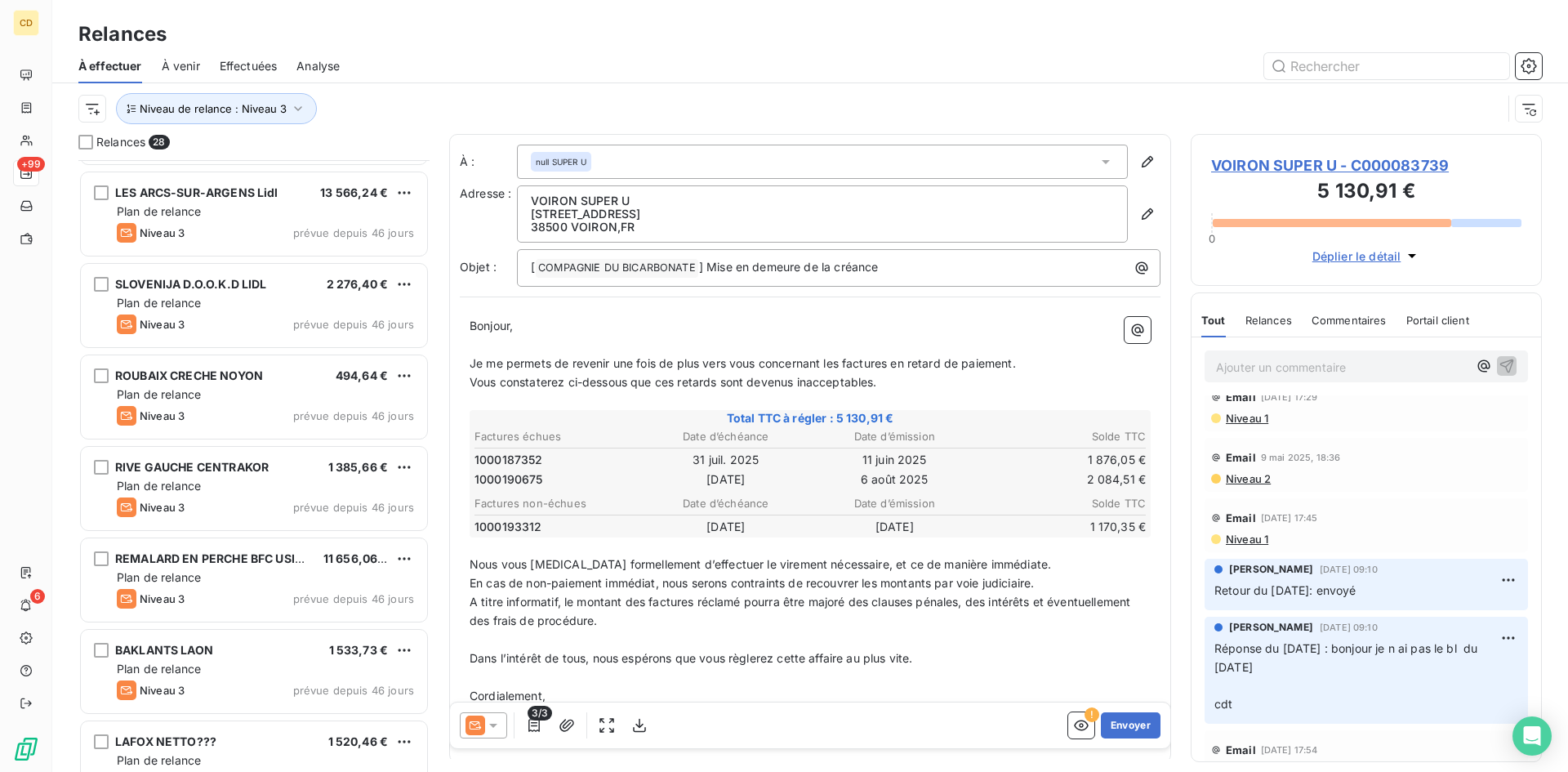
scroll to position [1, 0]
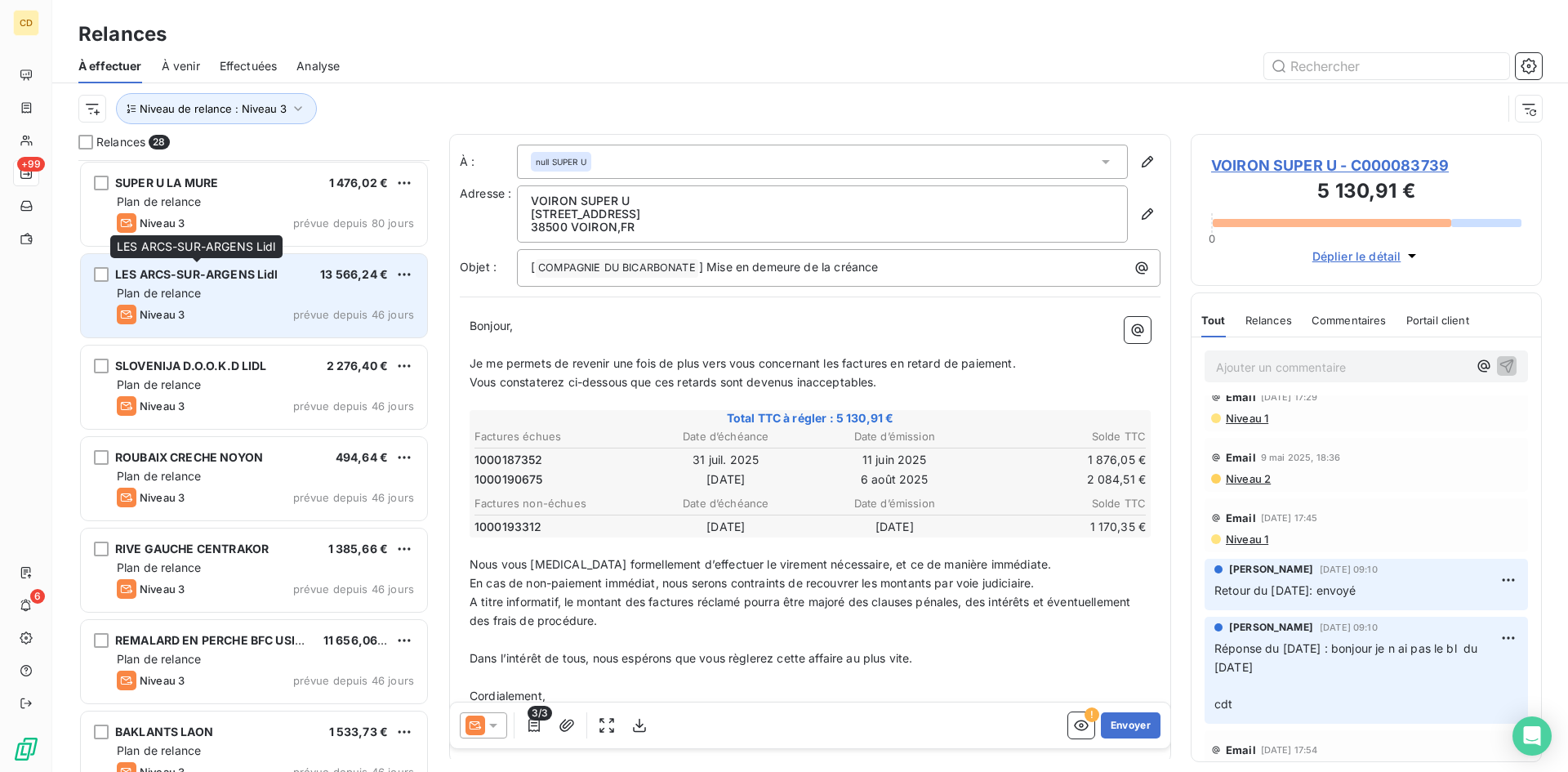
click at [177, 273] on span "LES ARCS-SUR-ARGENS Lidl" at bounding box center [196, 274] width 163 height 14
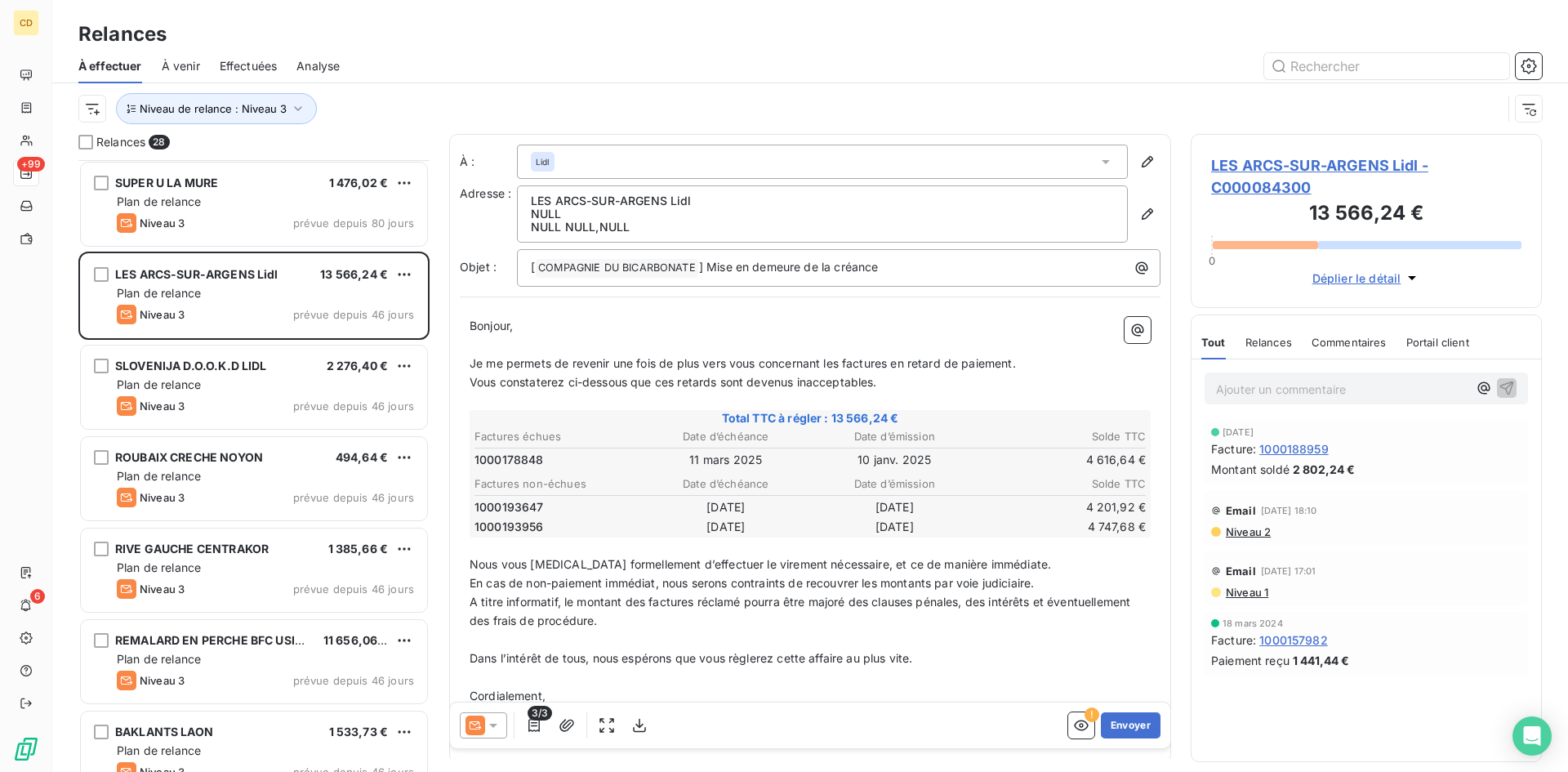
click at [496, 723] on icon at bounding box center [492, 725] width 16 height 16
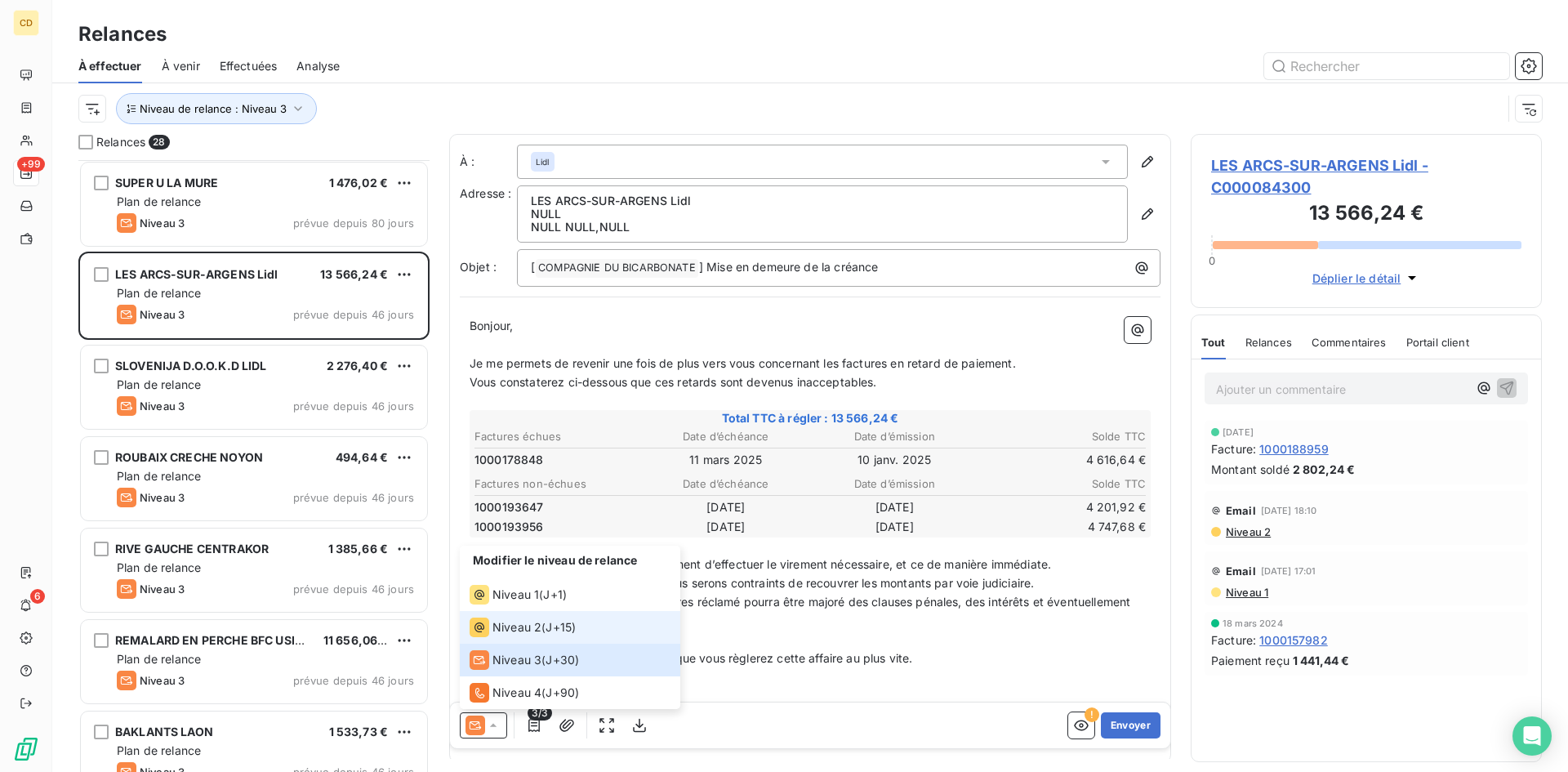
click at [520, 625] on span "Niveau 2" at bounding box center [517, 627] width 49 height 16
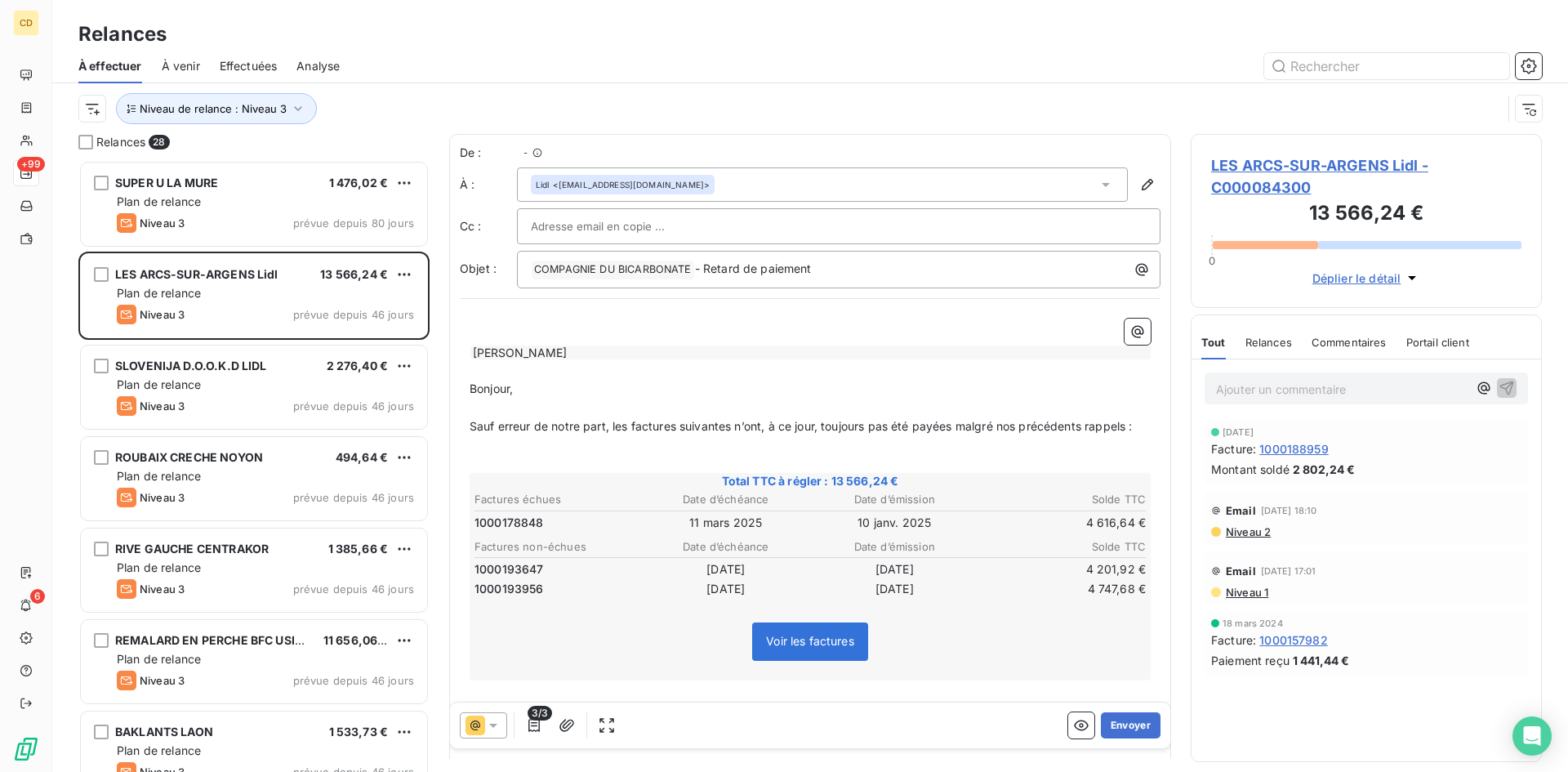
scroll to position [599, 339]
click at [1125, 726] on button "Envoyer" at bounding box center [1130, 726] width 60 height 27
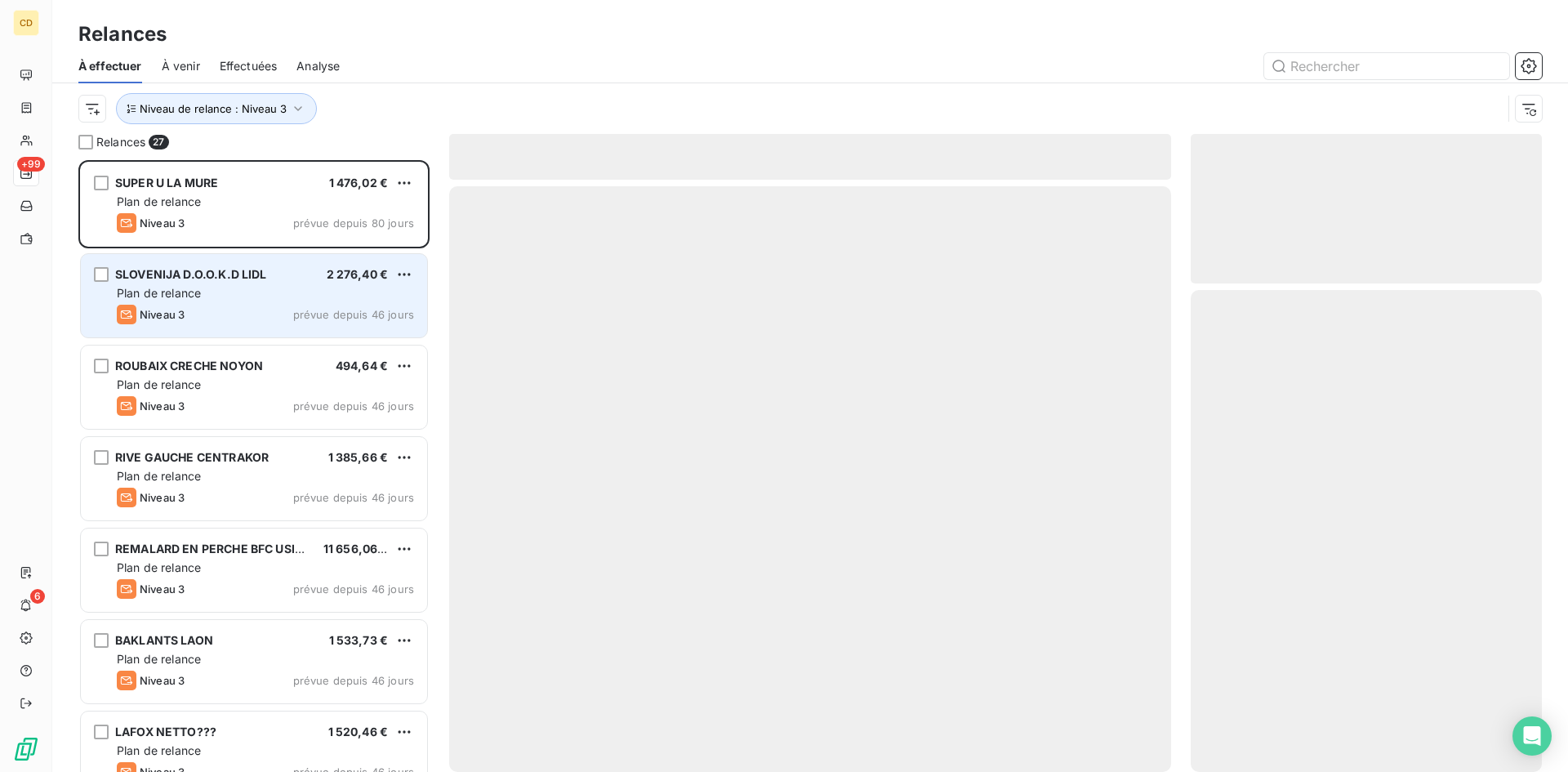
click at [196, 296] on span "Plan de relance" at bounding box center [158, 292] width 84 height 14
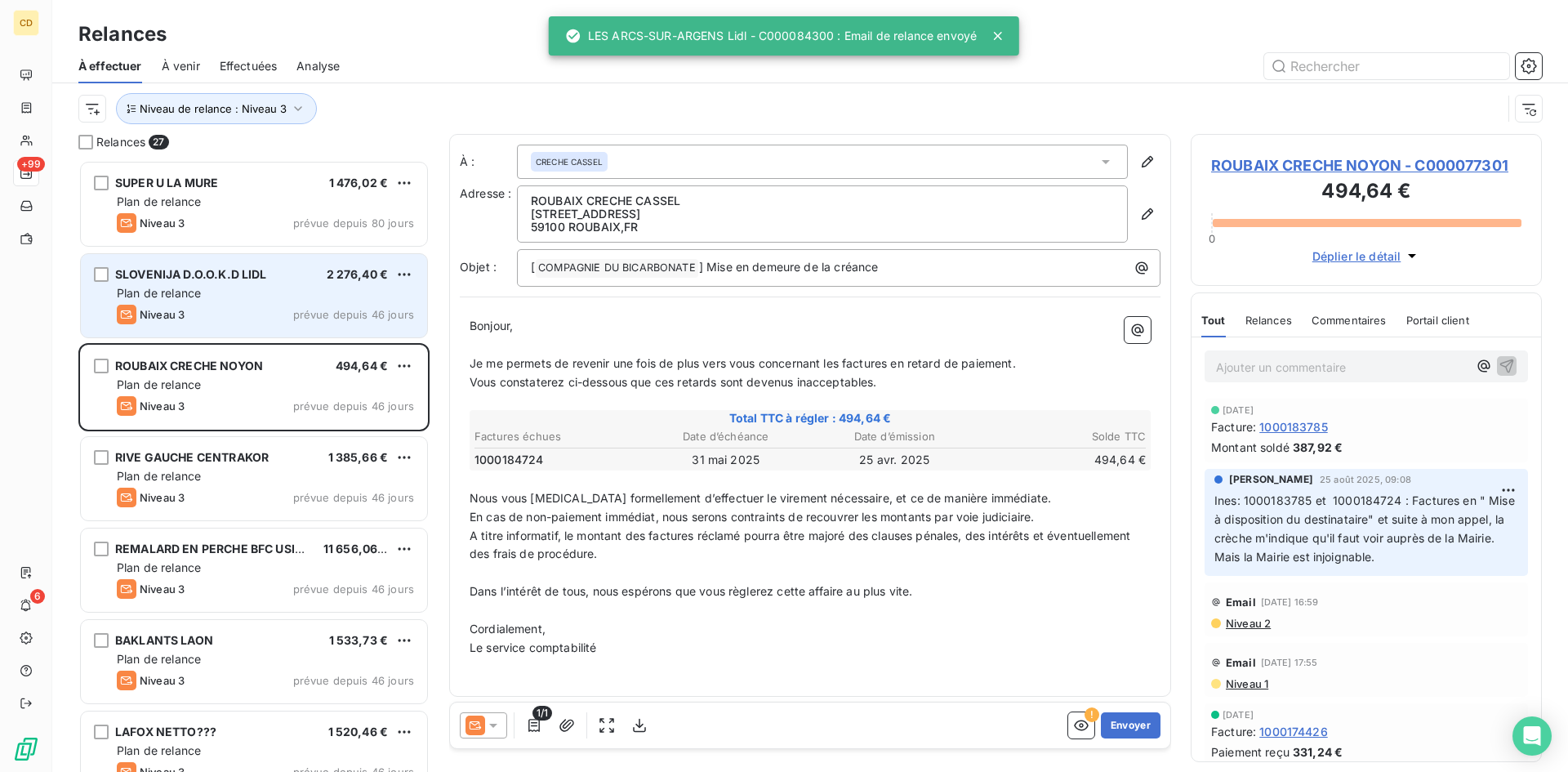
click at [199, 273] on span "SLOVENIJA D.O.O.K.D LIDL" at bounding box center [191, 274] width 152 height 14
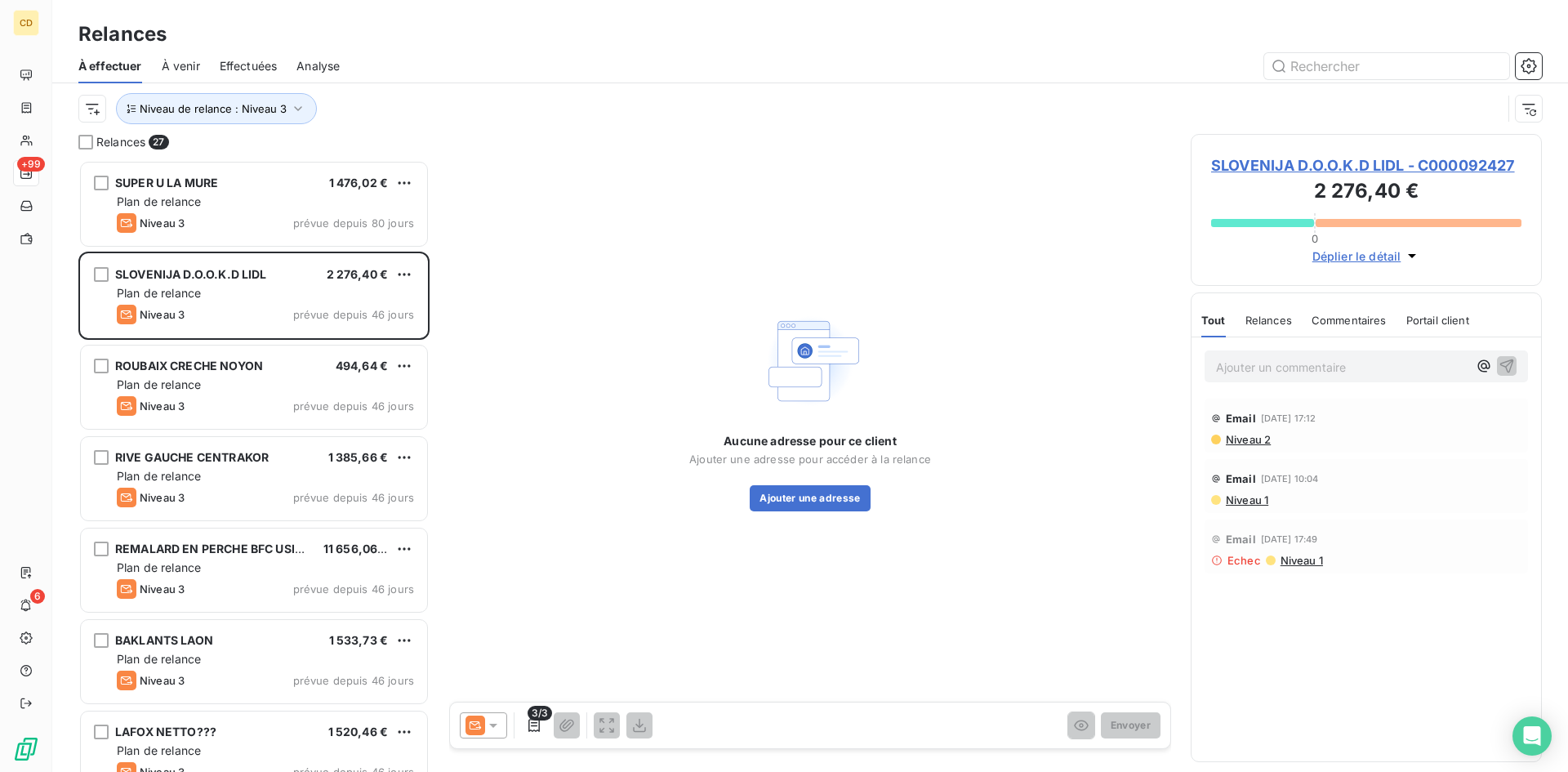
click at [493, 730] on icon at bounding box center [492, 725] width 16 height 16
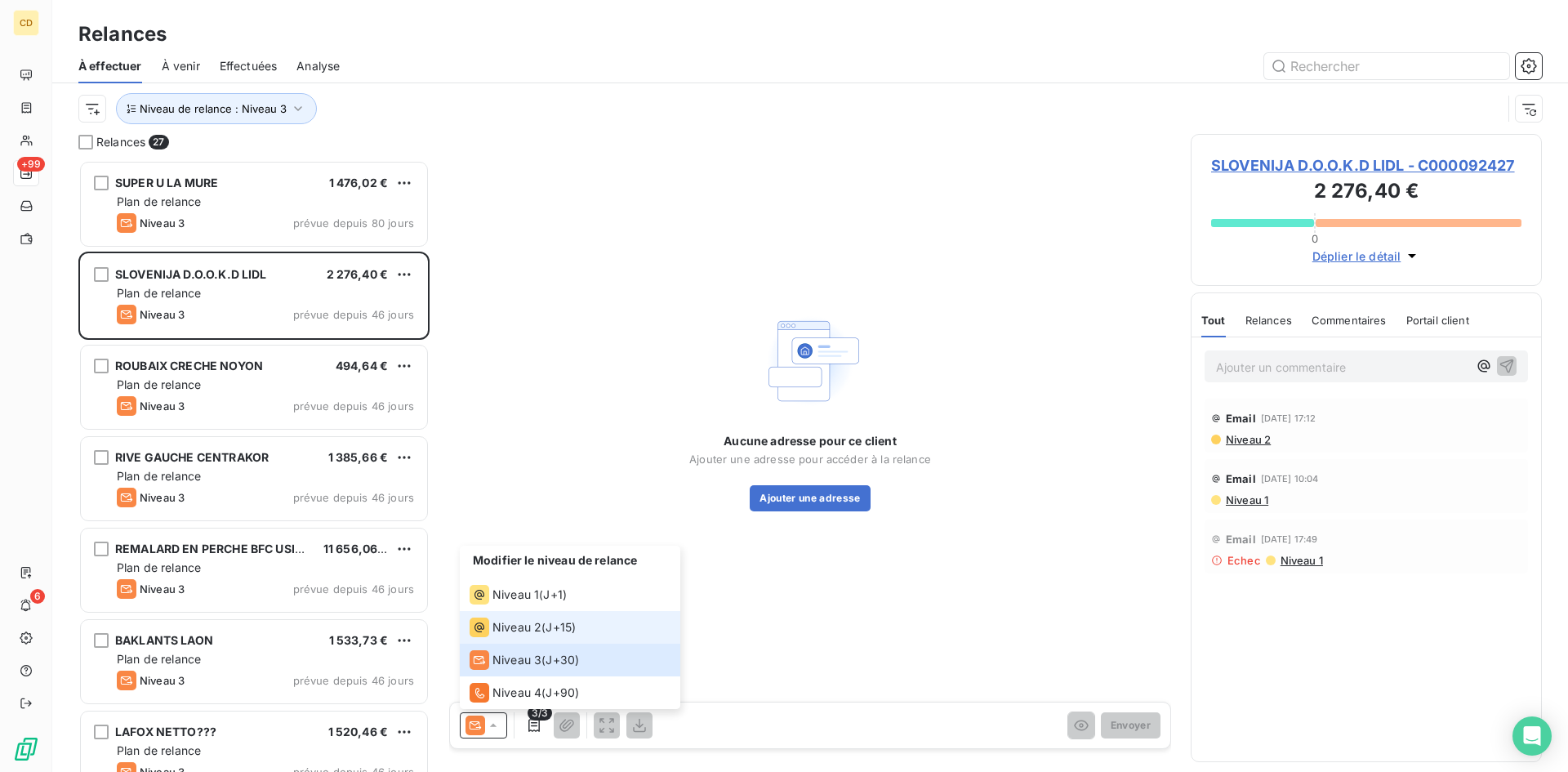
click at [526, 625] on span "Niveau 2" at bounding box center [517, 627] width 49 height 16
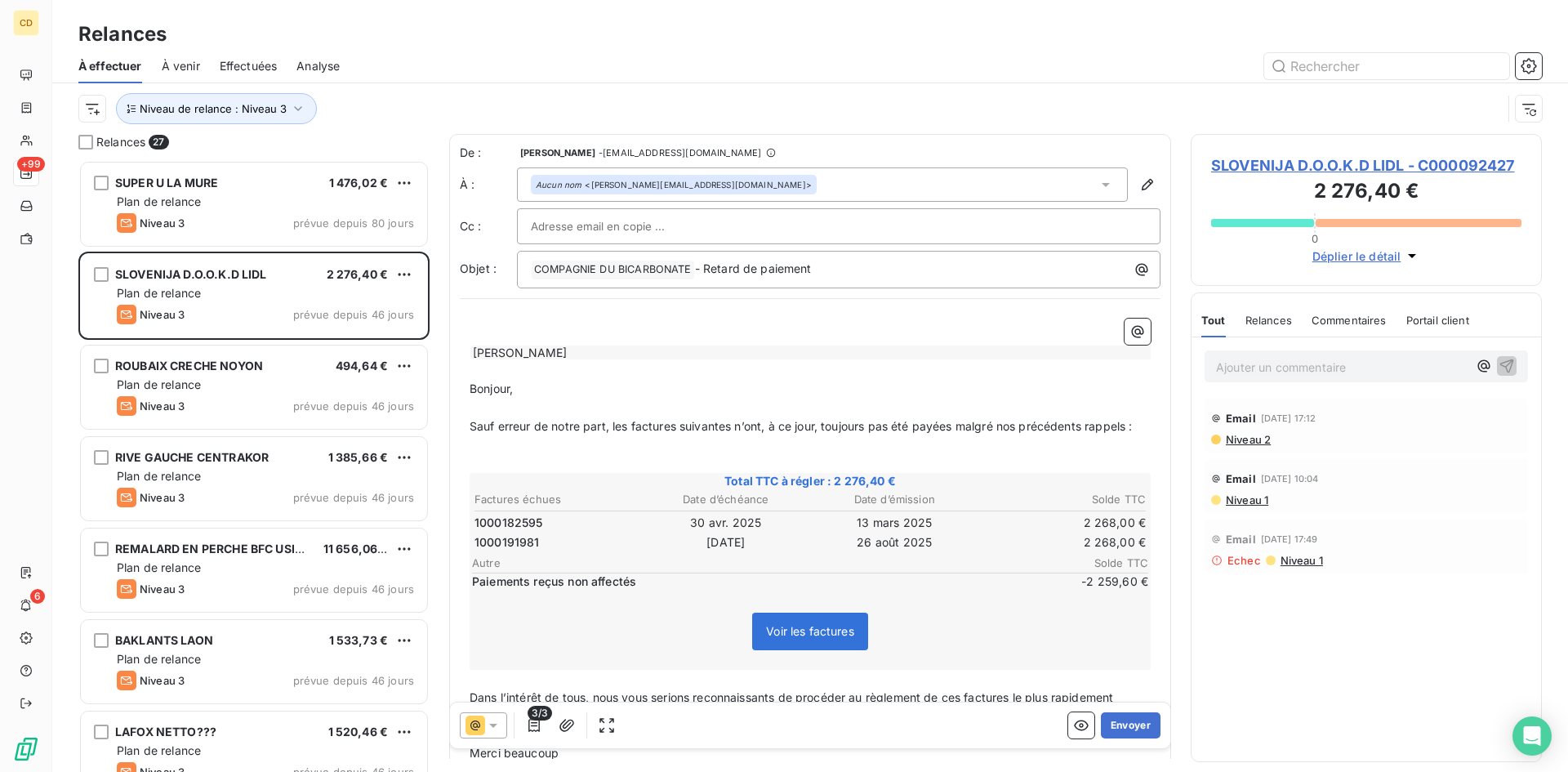
click at [245, 56] on div "Effectuées" at bounding box center [249, 66] width 58 height 34
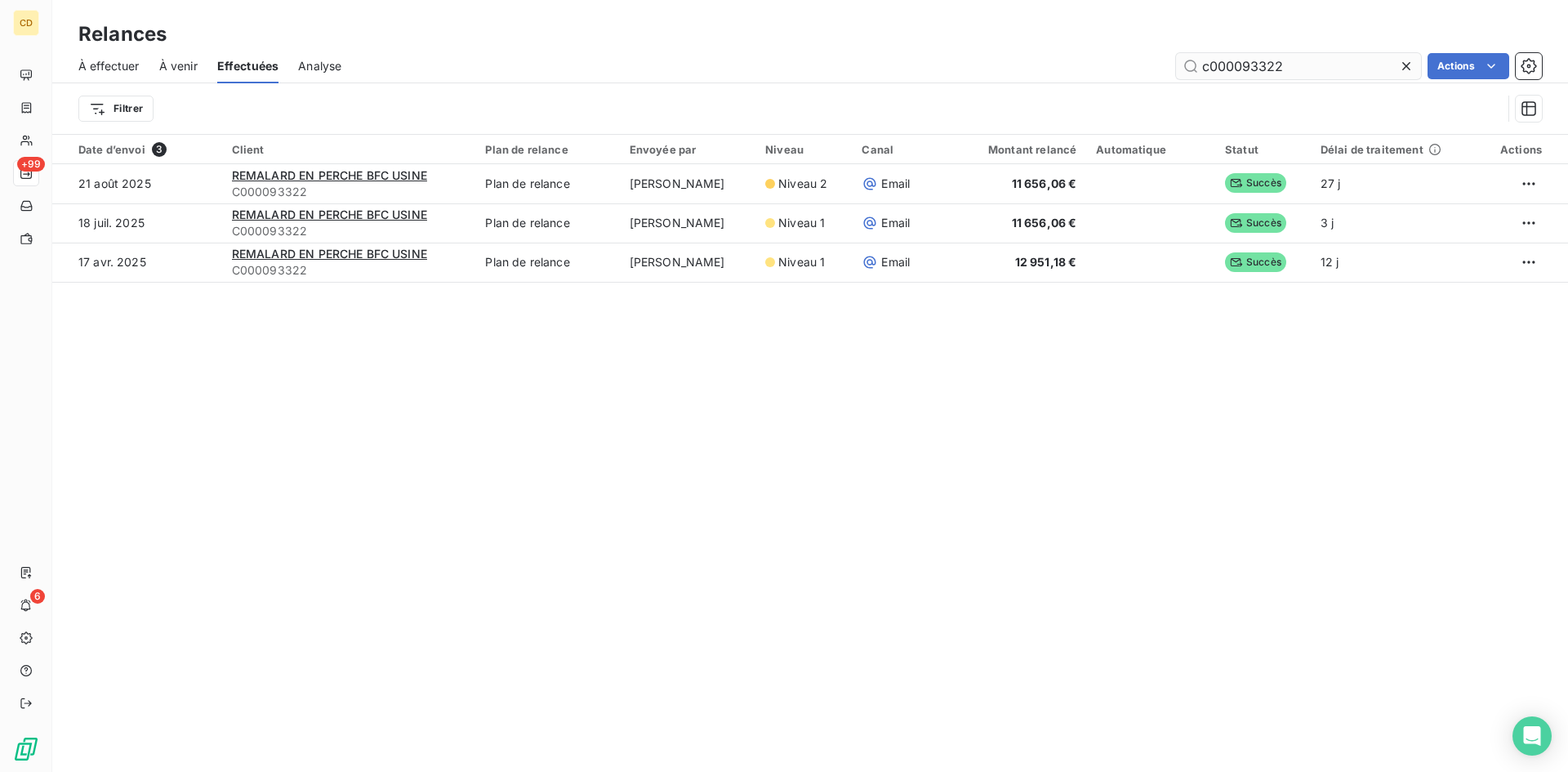
drag, startPoint x: 1299, startPoint y: 71, endPoint x: 1245, endPoint y: 68, distance: 54.1
click at [1245, 68] on input "c000093322" at bounding box center [1299, 66] width 245 height 27
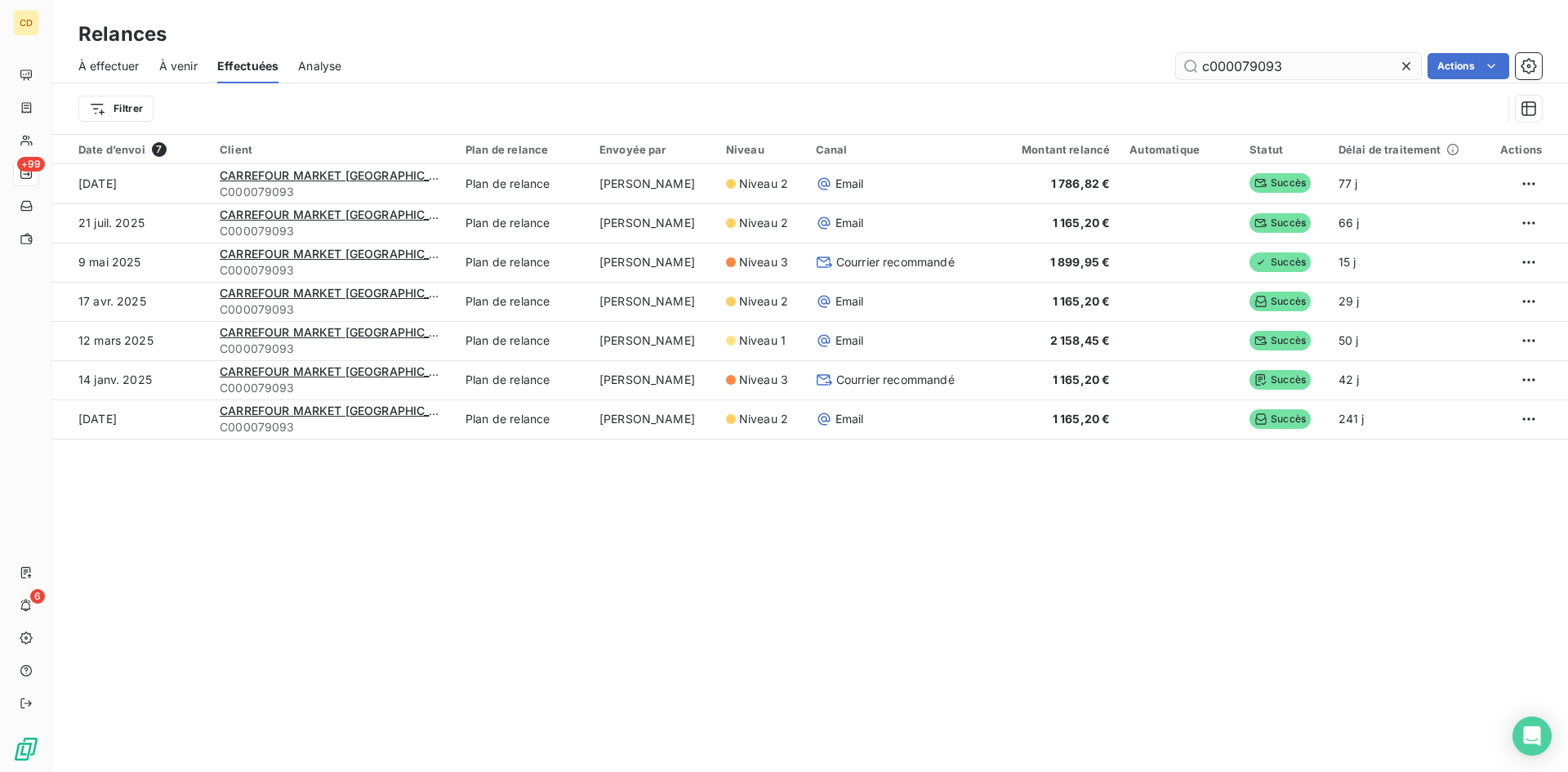
type input "c000079093"
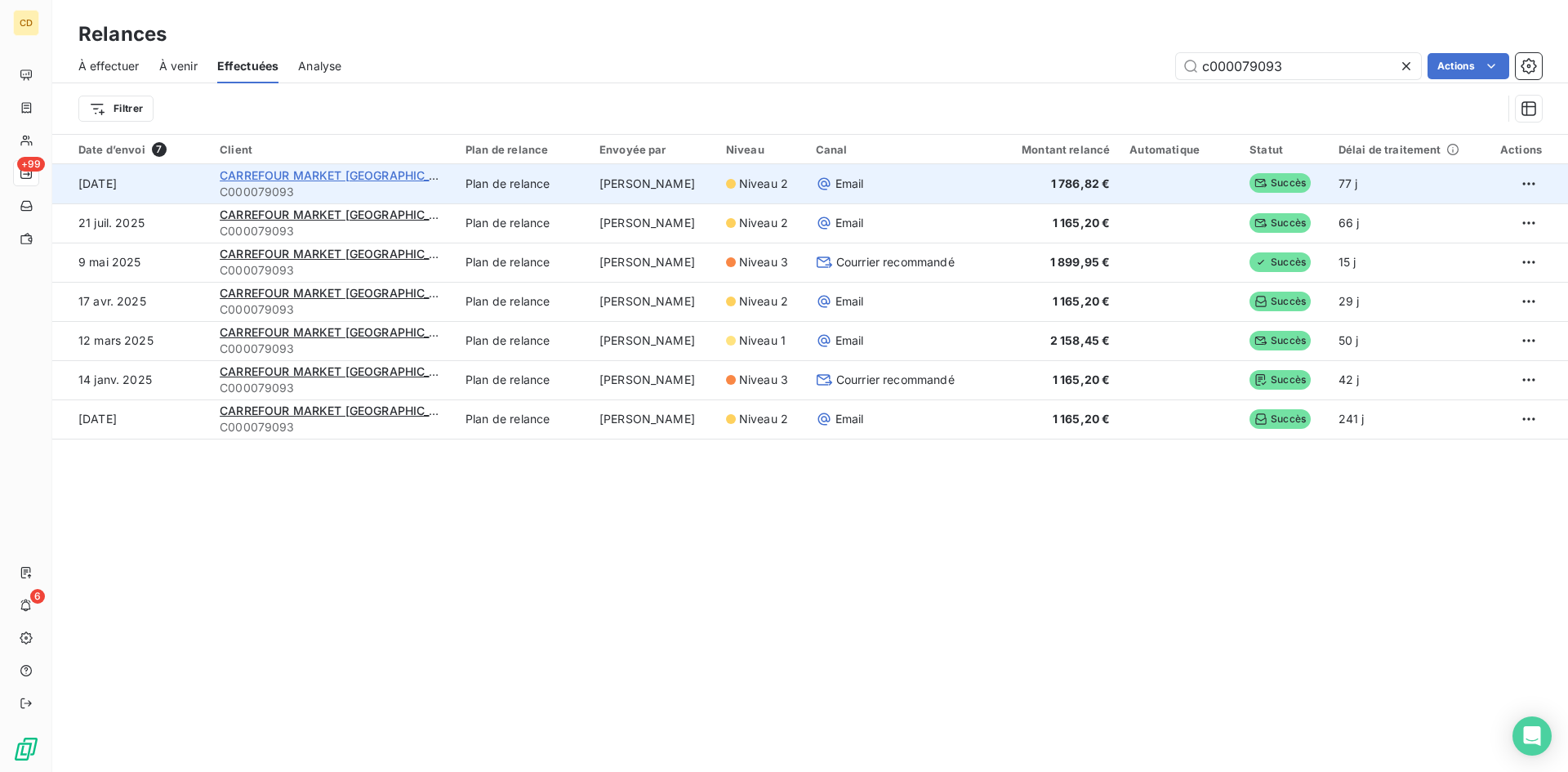
click at [285, 175] on span "CARREFOUR MARKET [GEOGRAPHIC_DATA]" at bounding box center [341, 175] width 244 height 14
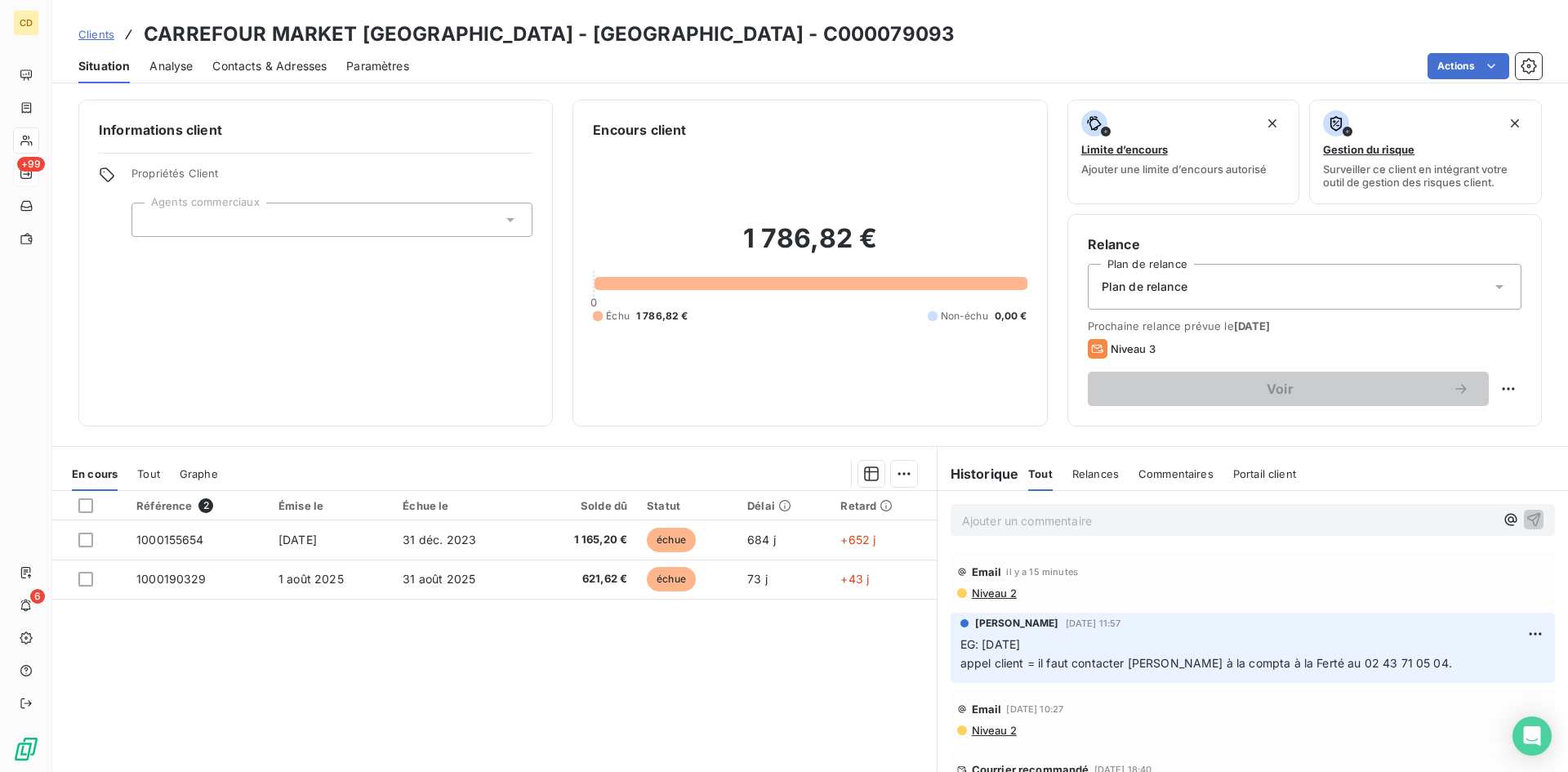
click at [1040, 518] on p "Ajouter un commentaire ﻿" at bounding box center [1227, 521] width 532 height 21
click at [990, 529] on p "EG: retour du client" at bounding box center [1227, 520] width 532 height 19
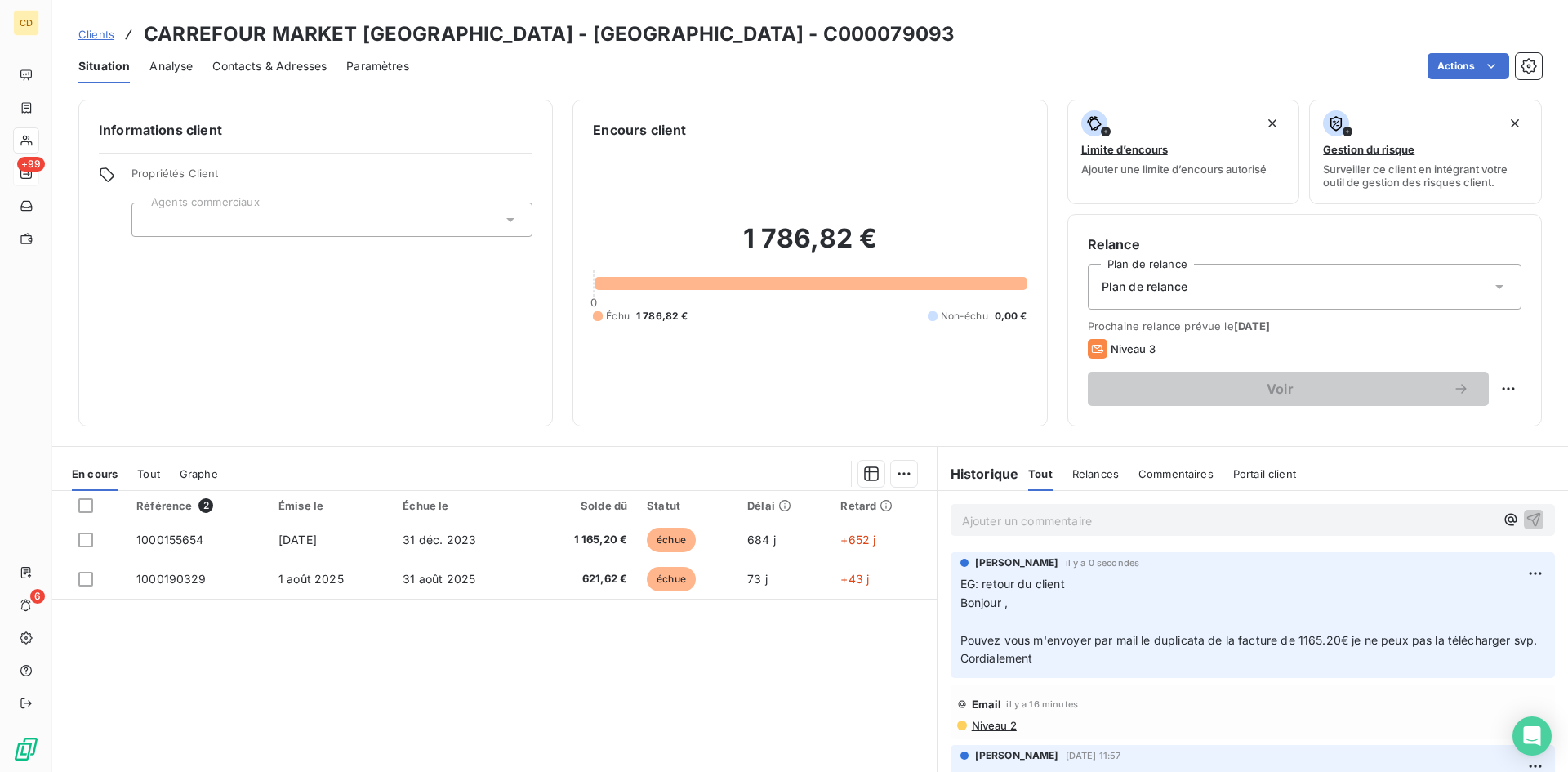
click at [1012, 509] on div "Ajouter un commentaire ﻿" at bounding box center [1227, 519] width 532 height 22
click at [1012, 511] on p "Ajouter un commentaire ﻿" at bounding box center [1227, 521] width 532 height 21
click at [975, 522] on p "Ajouter un commentaire ﻿" at bounding box center [1227, 521] width 532 height 21
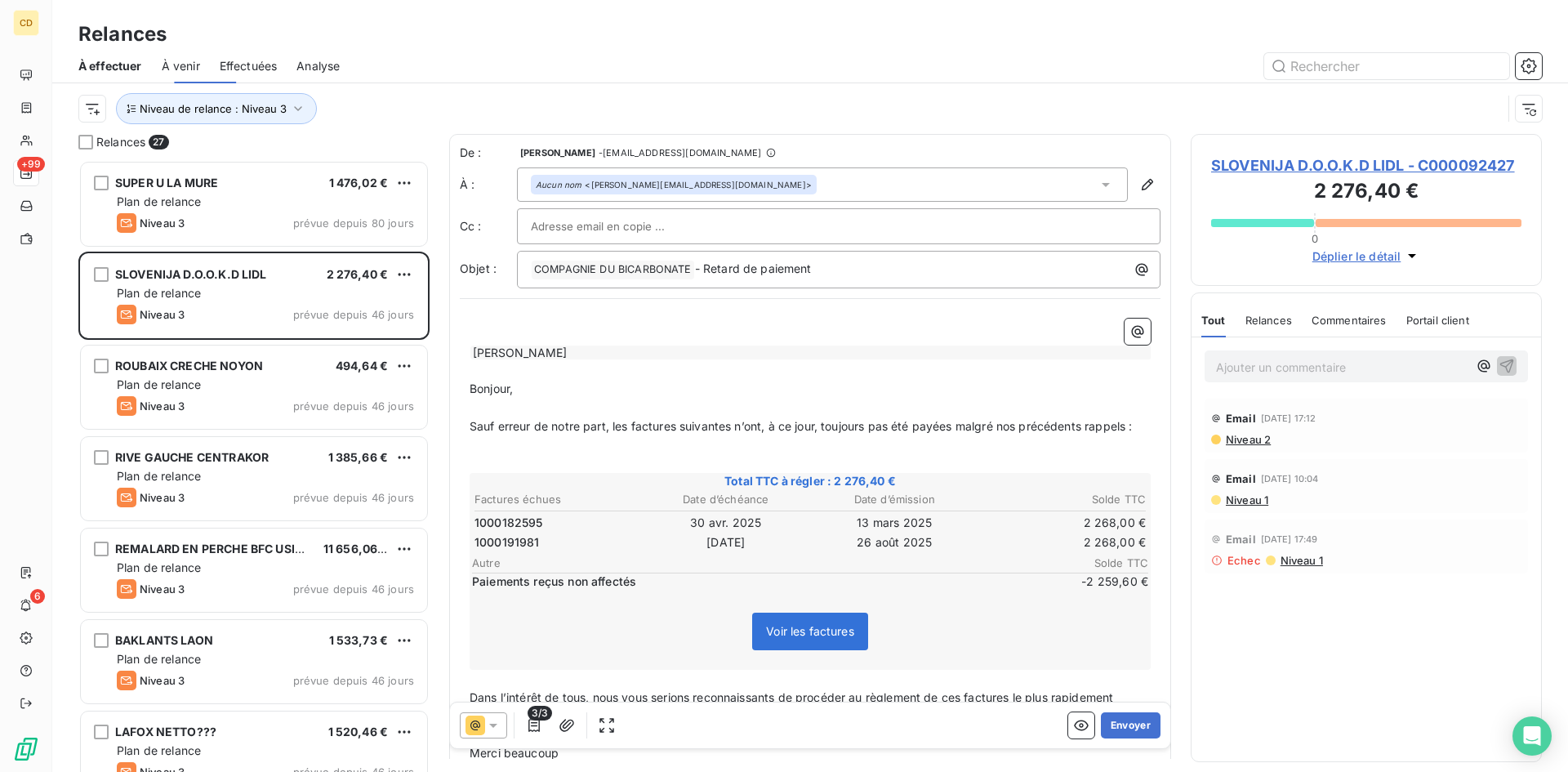
scroll to position [599, 339]
click at [533, 727] on icon "button" at bounding box center [533, 725] width 16 height 16
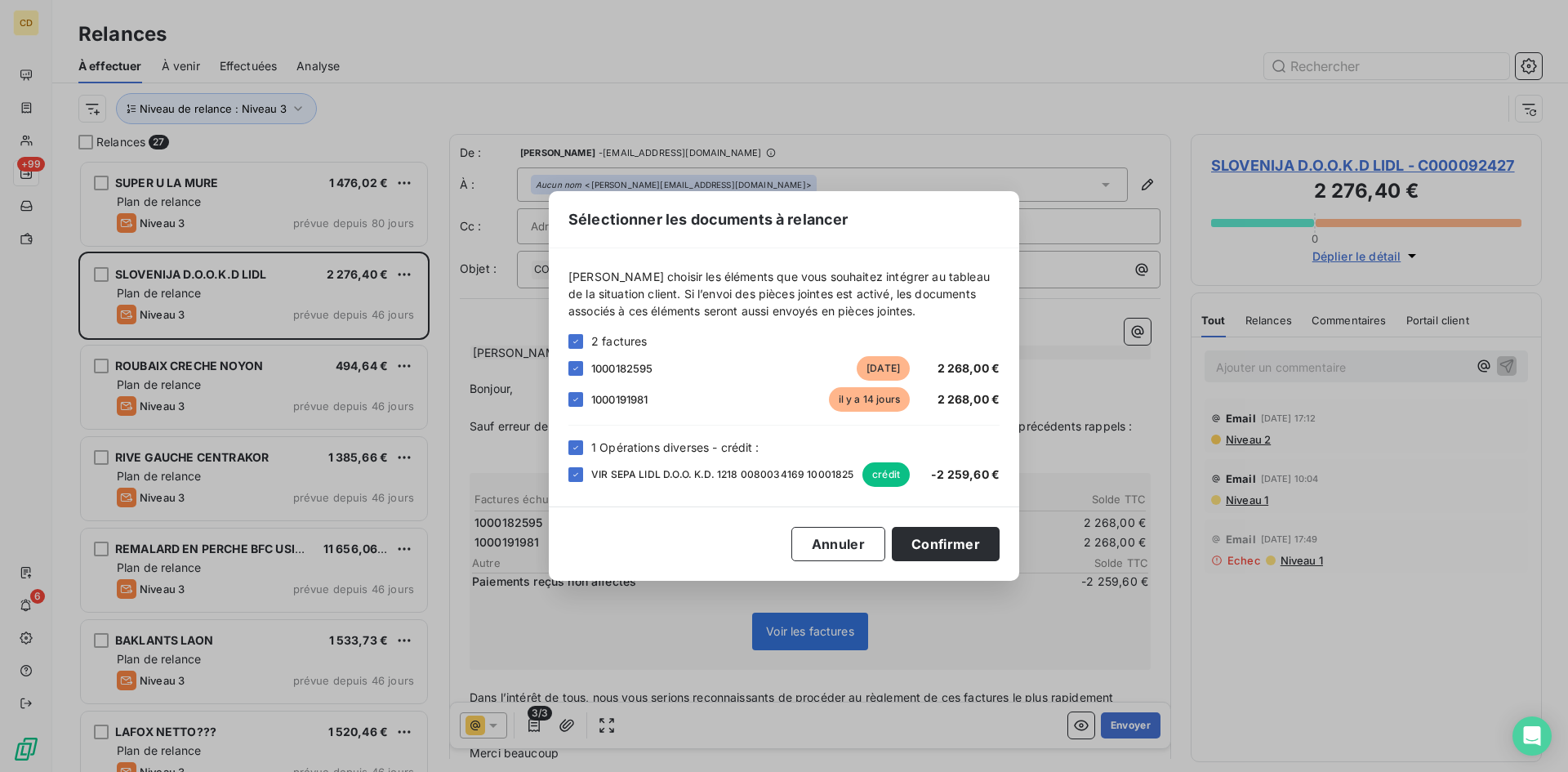
click at [531, 730] on div "Sélectionner les documents à relancer [PERSON_NAME] choisir les éléments que vo…" at bounding box center [784, 386] width 1568 height 772
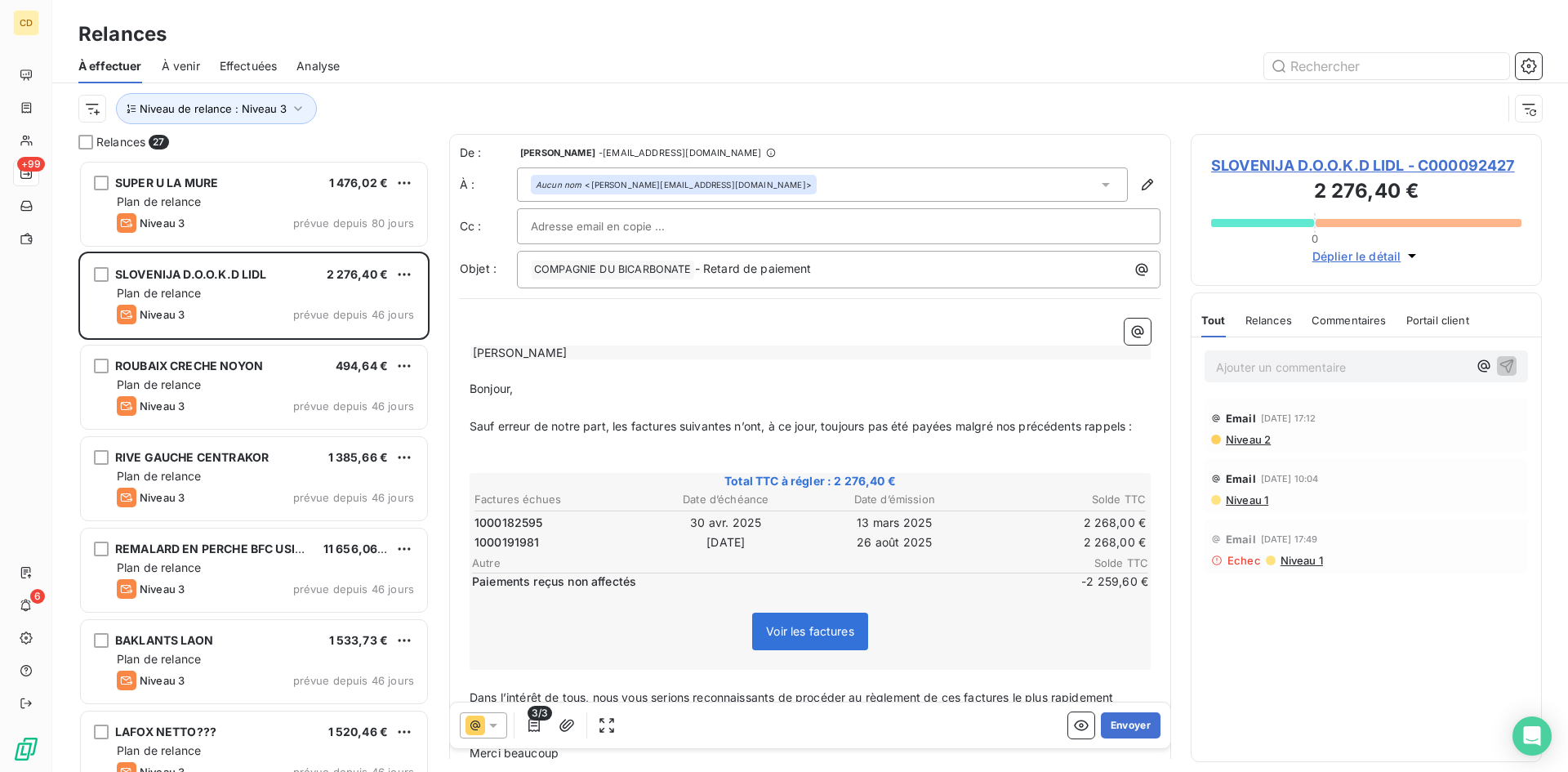
click at [494, 726] on icon at bounding box center [493, 726] width 9 height 4
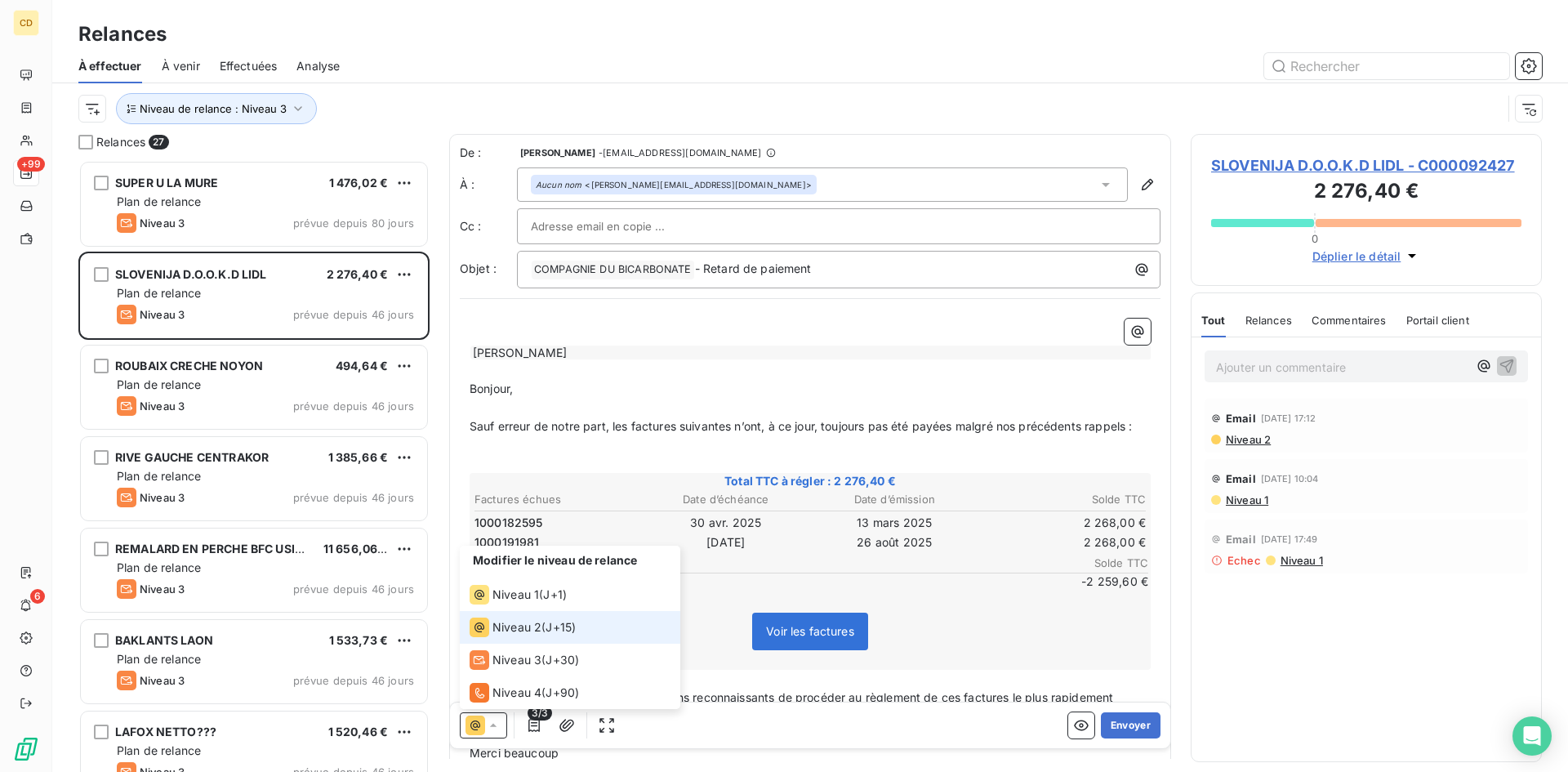
click at [508, 624] on span "Niveau 2" at bounding box center [517, 627] width 49 height 16
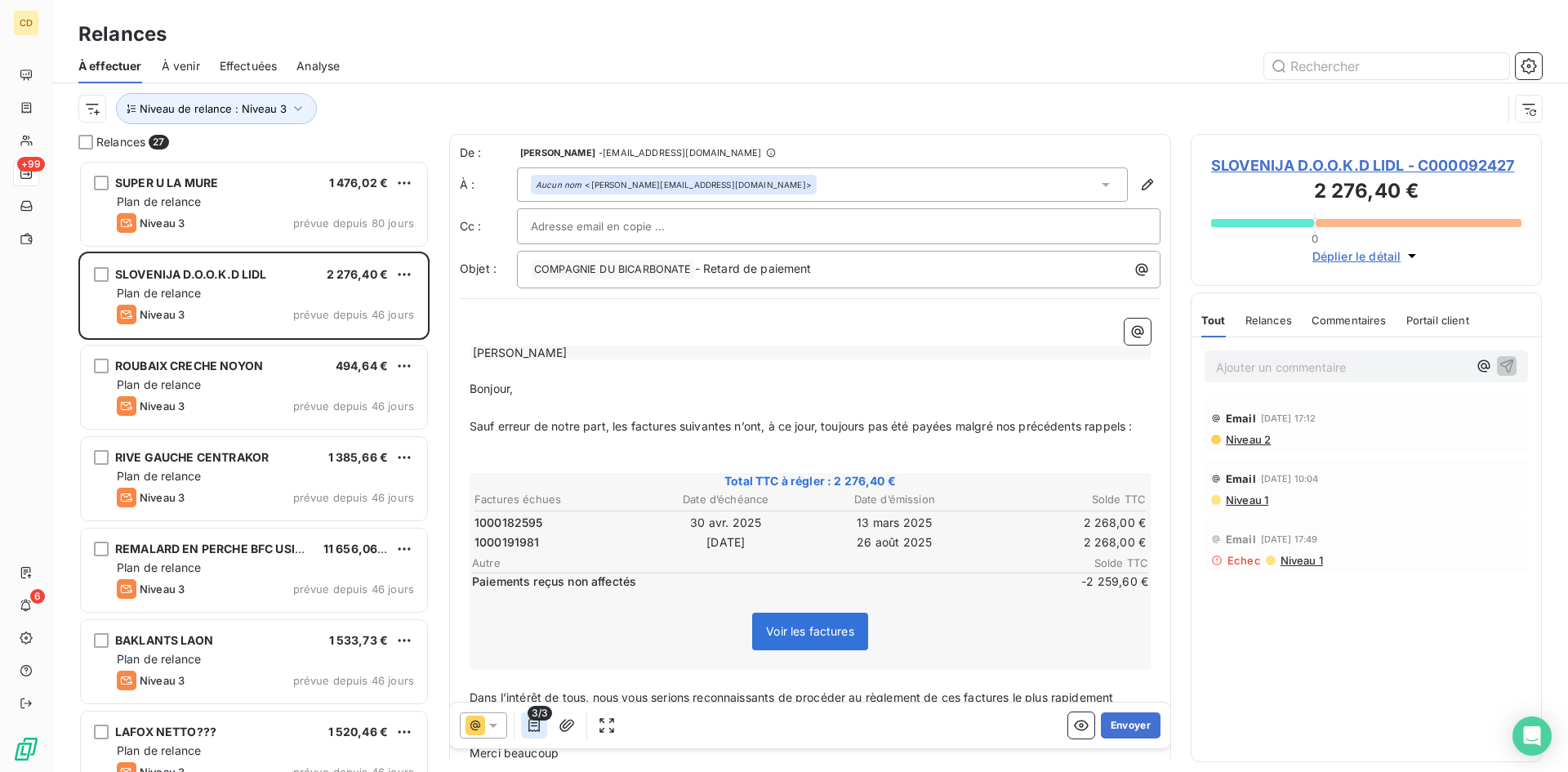
click at [532, 723] on icon "button" at bounding box center [534, 726] width 11 height 13
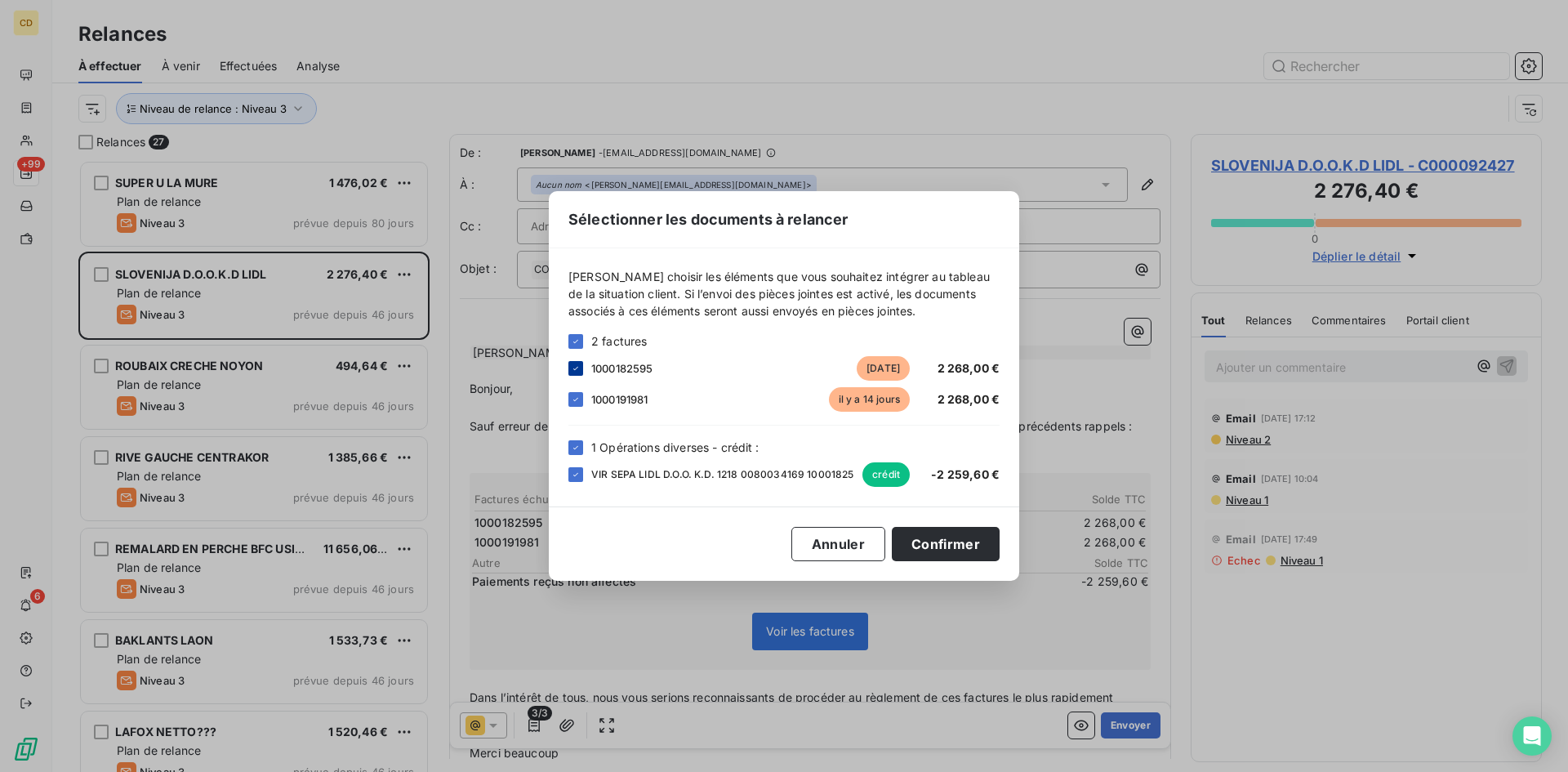
click at [581, 365] on div at bounding box center [575, 368] width 14 height 14
click at [576, 471] on icon at bounding box center [576, 474] width 9 height 9
click at [930, 543] on button "Confirmer" at bounding box center [946, 543] width 108 height 34
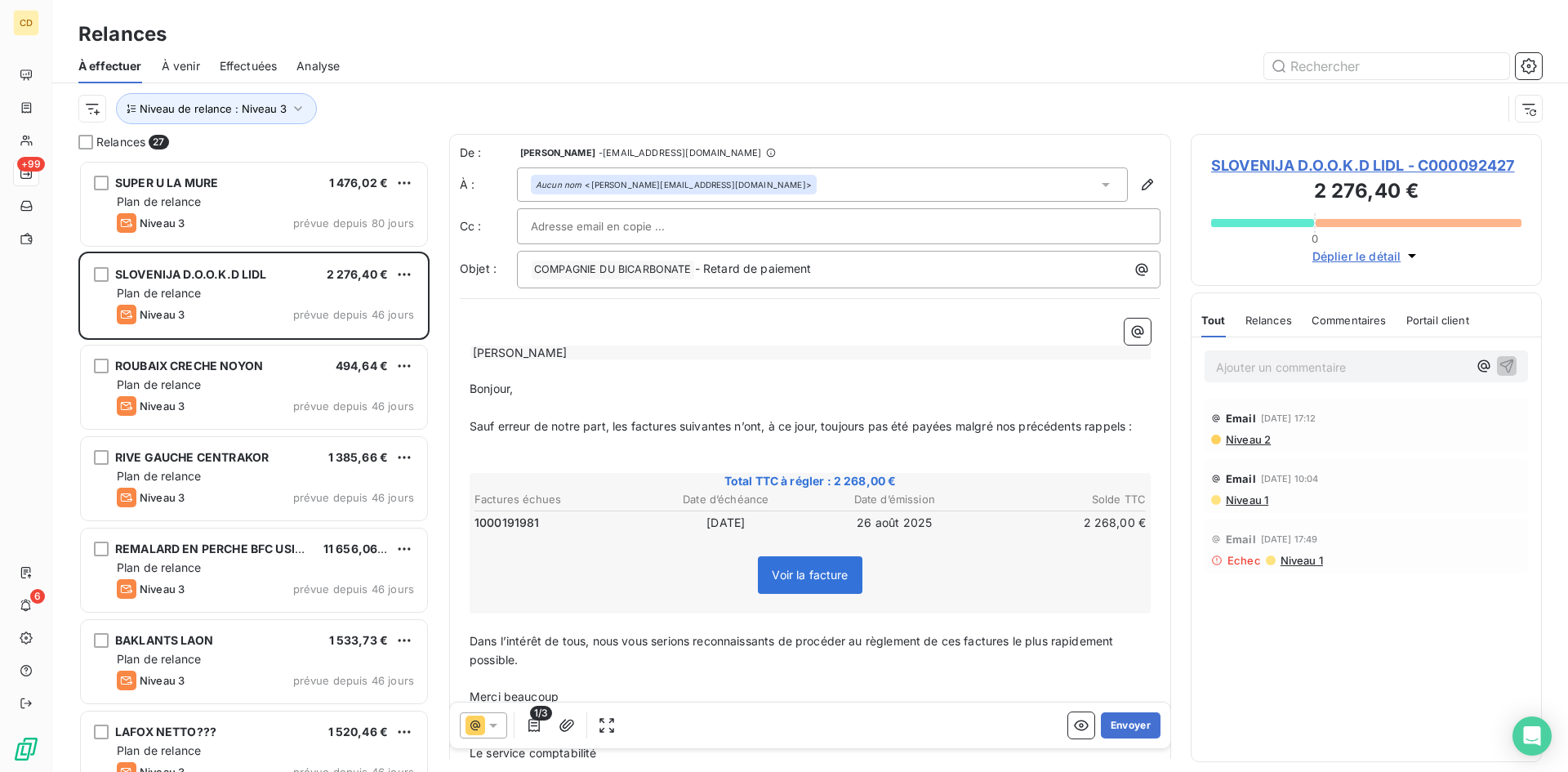
click at [777, 189] on div "Aucun nom <[PERSON_NAME][EMAIL_ADDRESS][DOMAIN_NAME]>" at bounding box center [822, 184] width 611 height 34
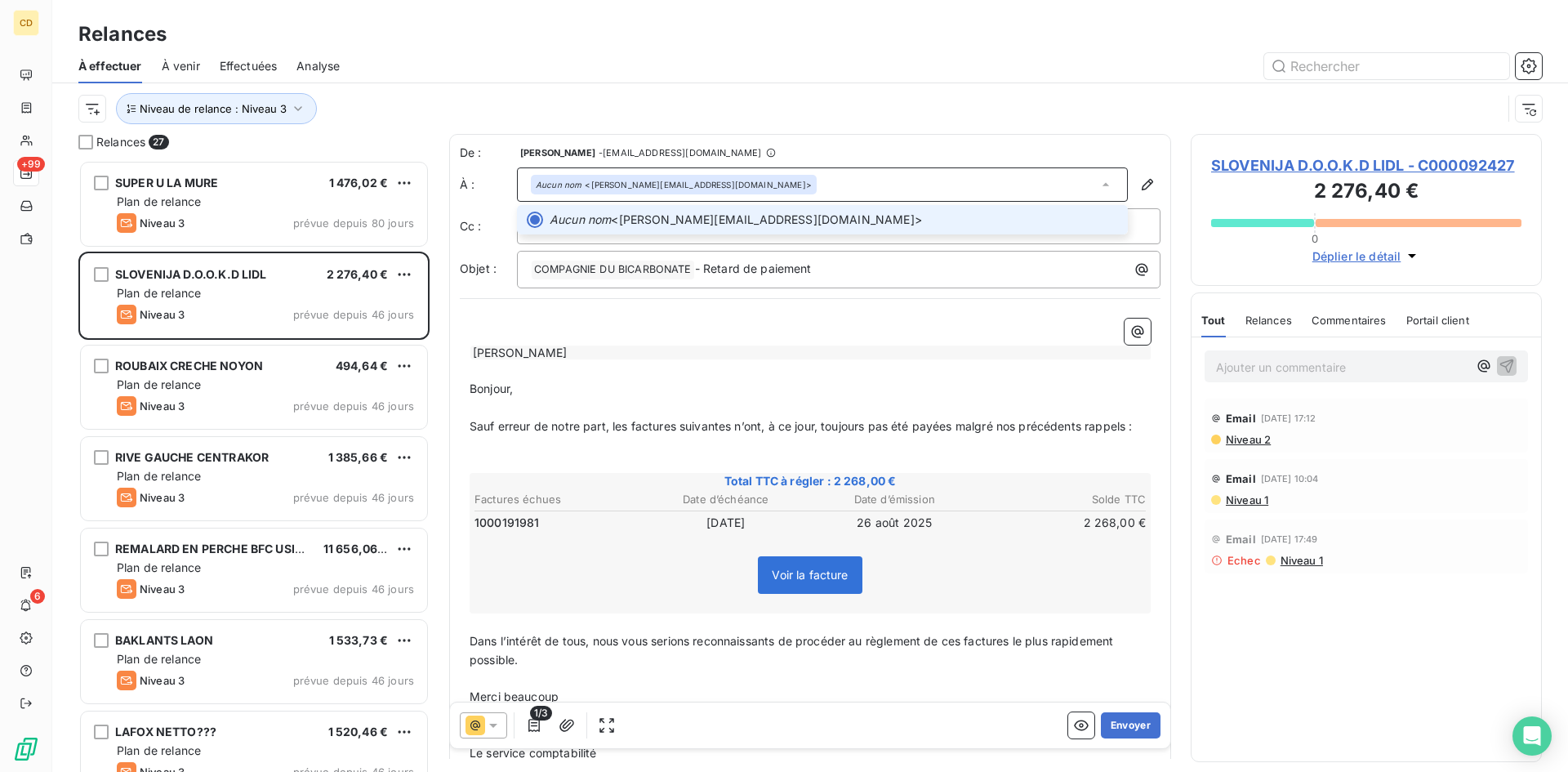
click at [777, 189] on div "Aucun nom <[PERSON_NAME][EMAIL_ADDRESS][DOMAIN_NAME]>" at bounding box center [822, 184] width 611 height 34
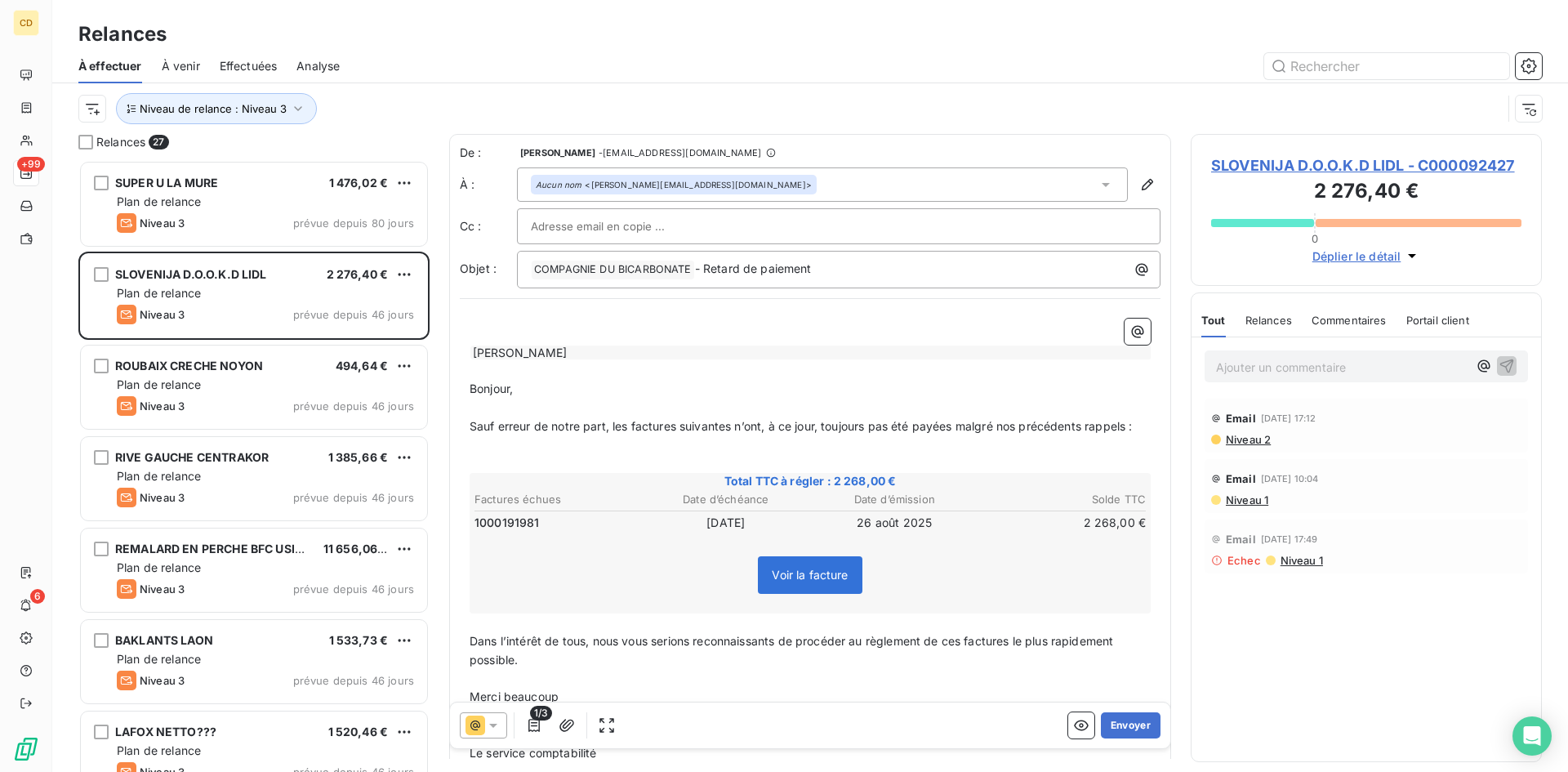
click at [1266, 164] on span "SLOVENIJA D.O.O.K.D LIDL - C000092427" at bounding box center [1366, 165] width 310 height 22
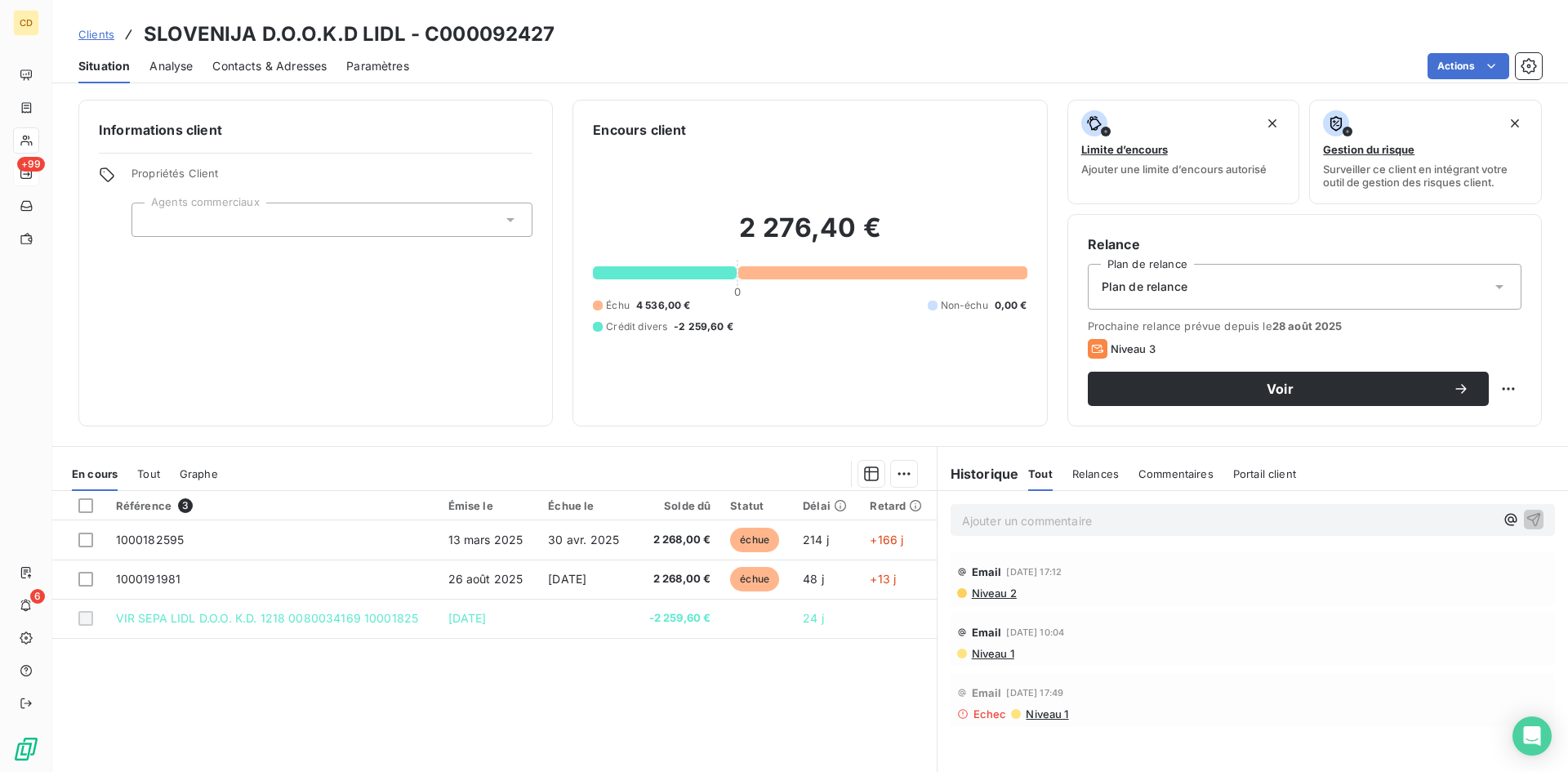
click at [256, 62] on span "Contacts & Adresses" at bounding box center [269, 65] width 115 height 16
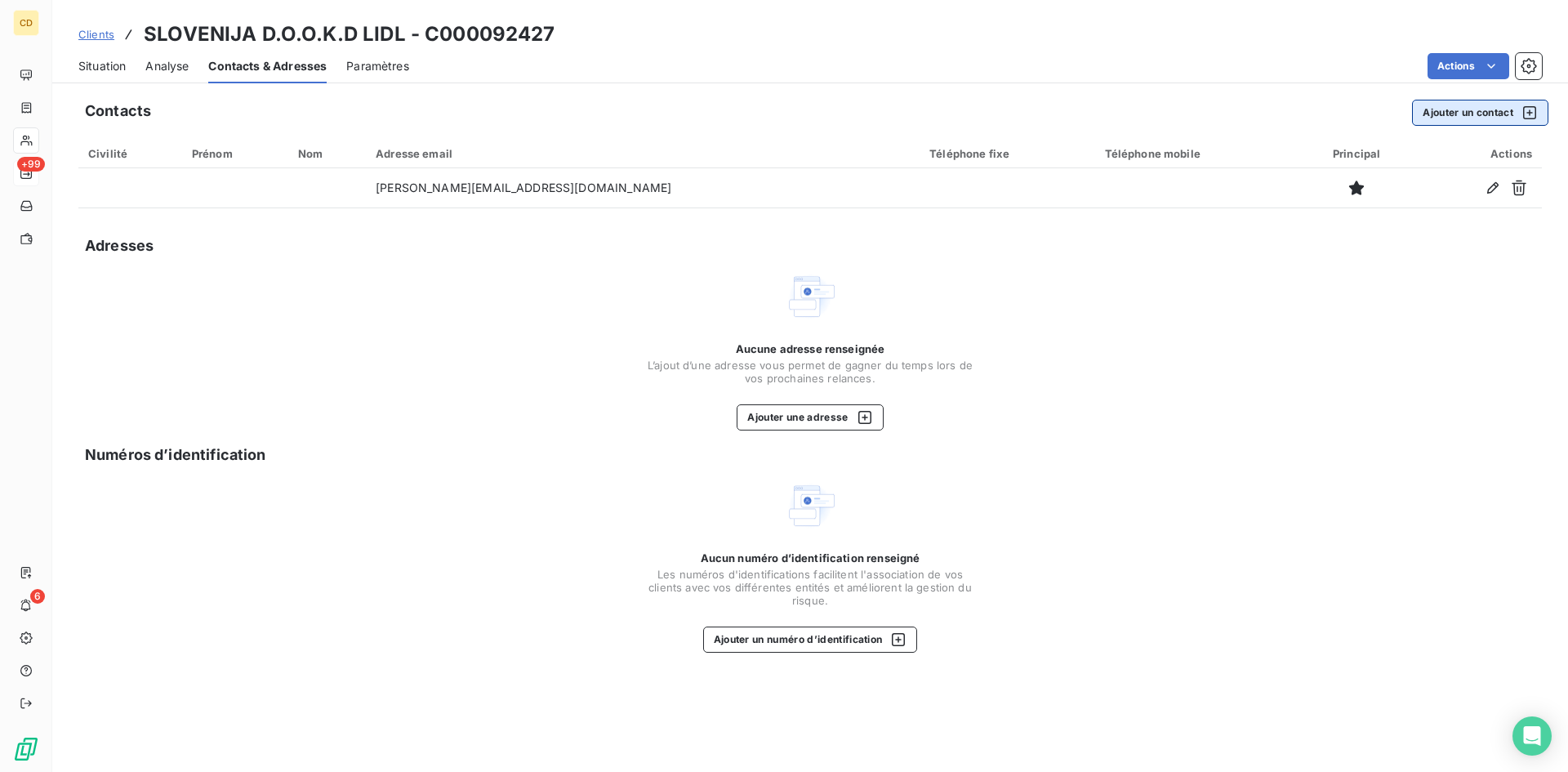
click at [1462, 110] on button "Ajouter un contact" at bounding box center [1480, 113] width 137 height 27
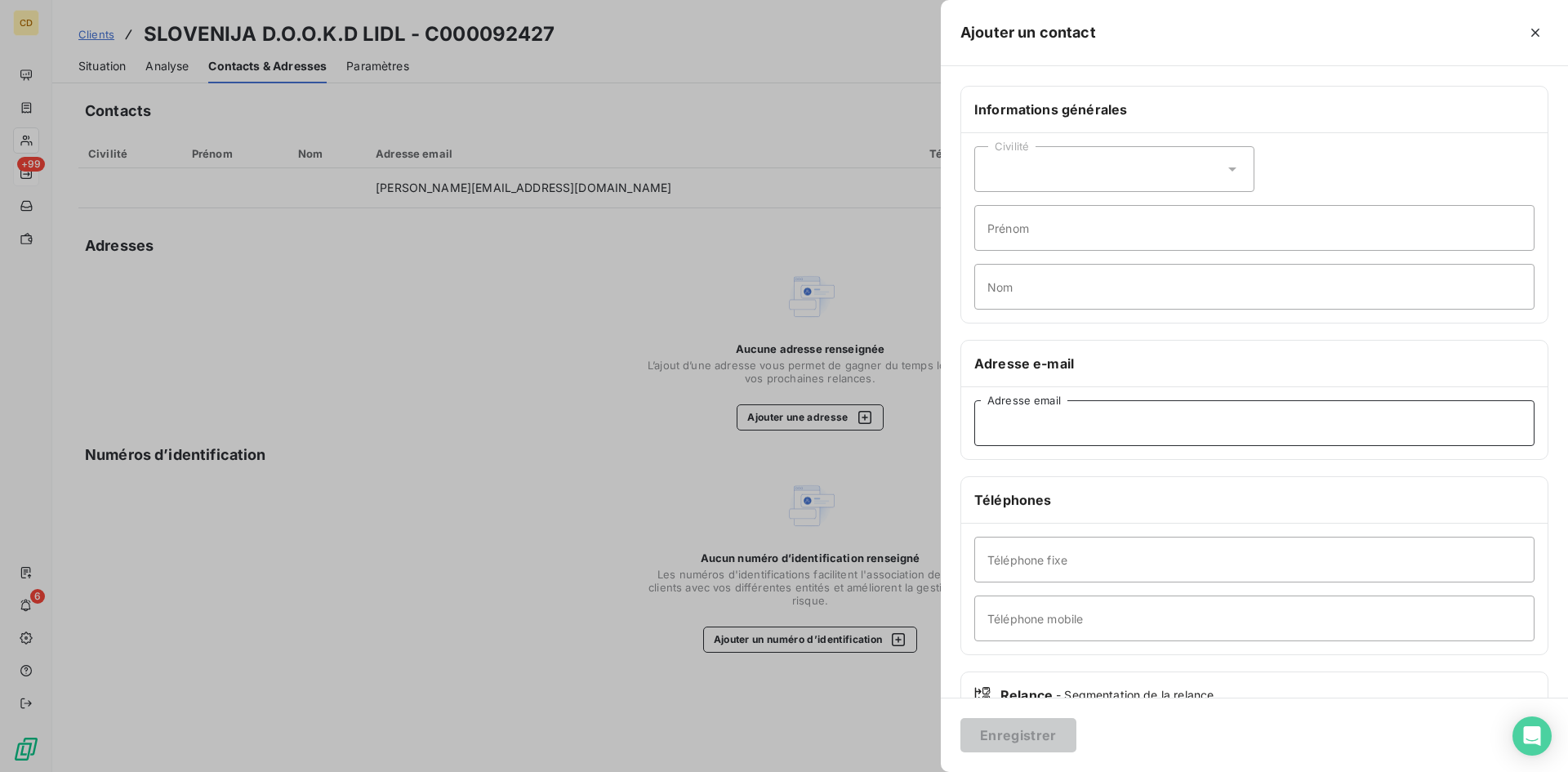
click at [1015, 414] on input "Adresse email" at bounding box center [1254, 423] width 561 height 46
paste input "[EMAIL_ADDRESS][DOMAIN_NAME]"
type input "[EMAIL_ADDRESS][DOMAIN_NAME]"
click at [1029, 728] on button "Enregistrer" at bounding box center [1018, 735] width 116 height 34
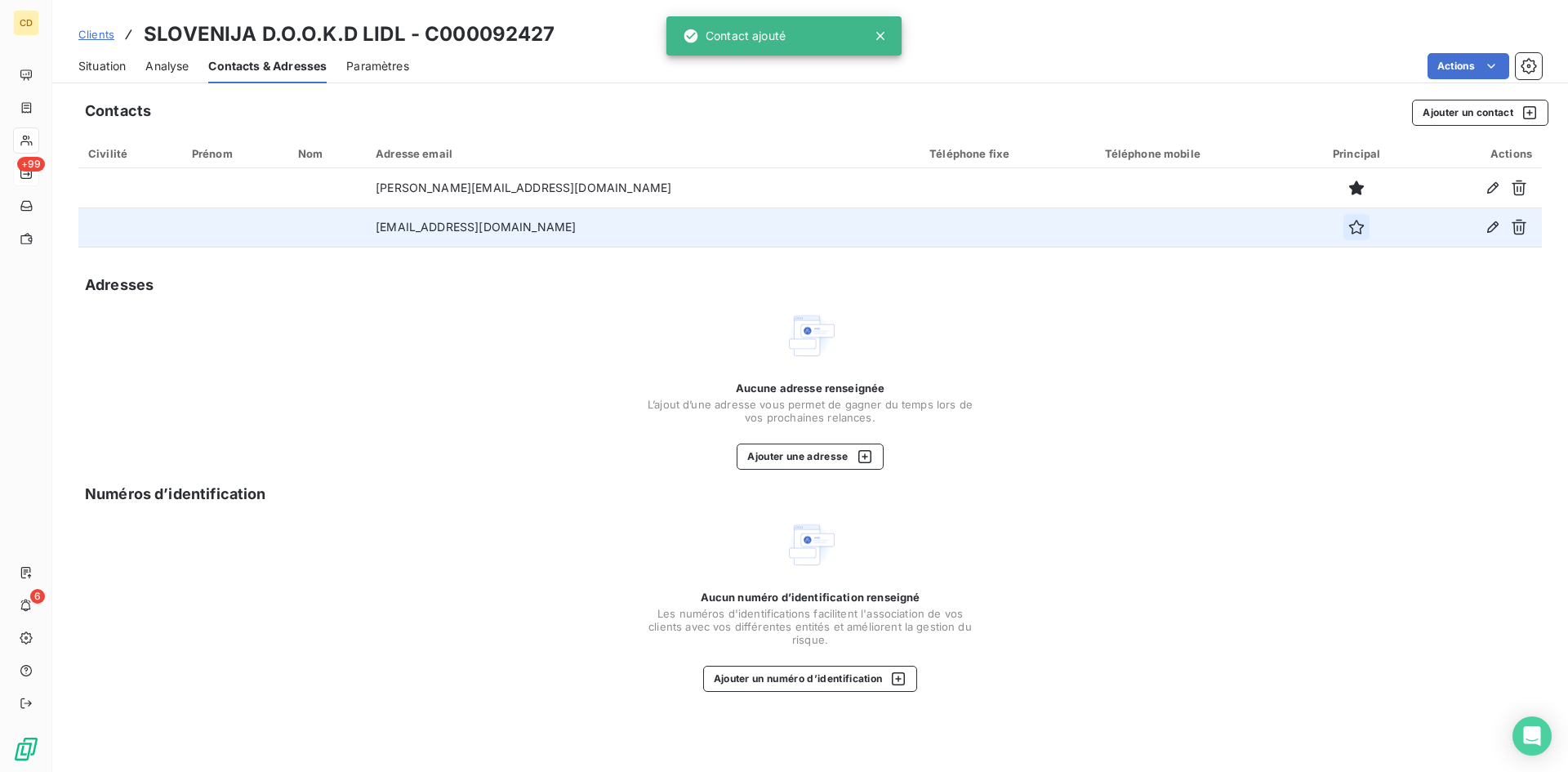
click at [1348, 228] on icon "button" at bounding box center [1356, 227] width 16 height 16
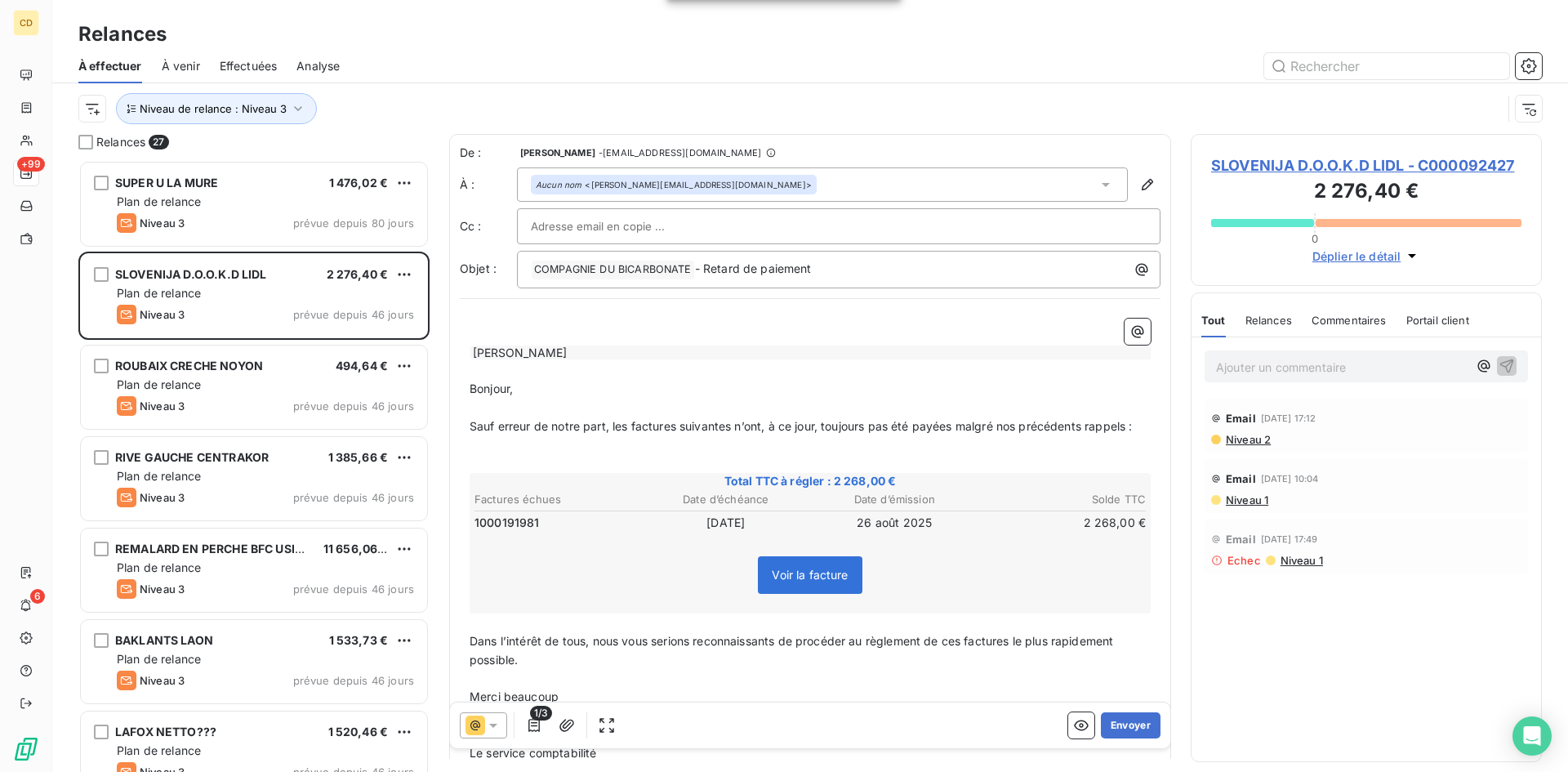
scroll to position [599, 339]
click at [720, 186] on div "Aucun nom <[PERSON_NAME][EMAIL_ADDRESS][DOMAIN_NAME]>" at bounding box center [822, 184] width 611 height 34
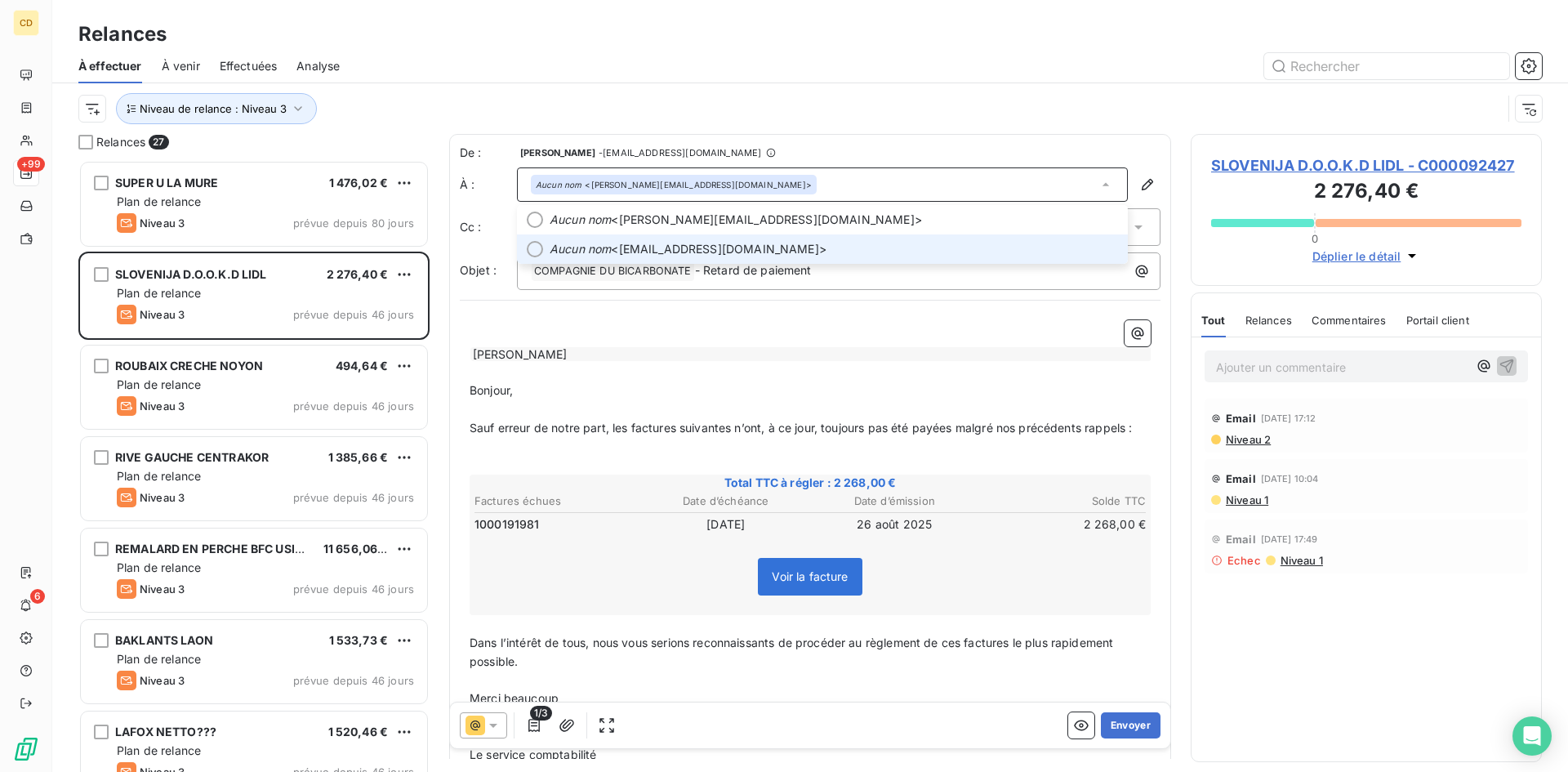
click at [693, 245] on span "Aucun nom <[EMAIL_ADDRESS][DOMAIN_NAME]>" at bounding box center [833, 248] width 568 height 16
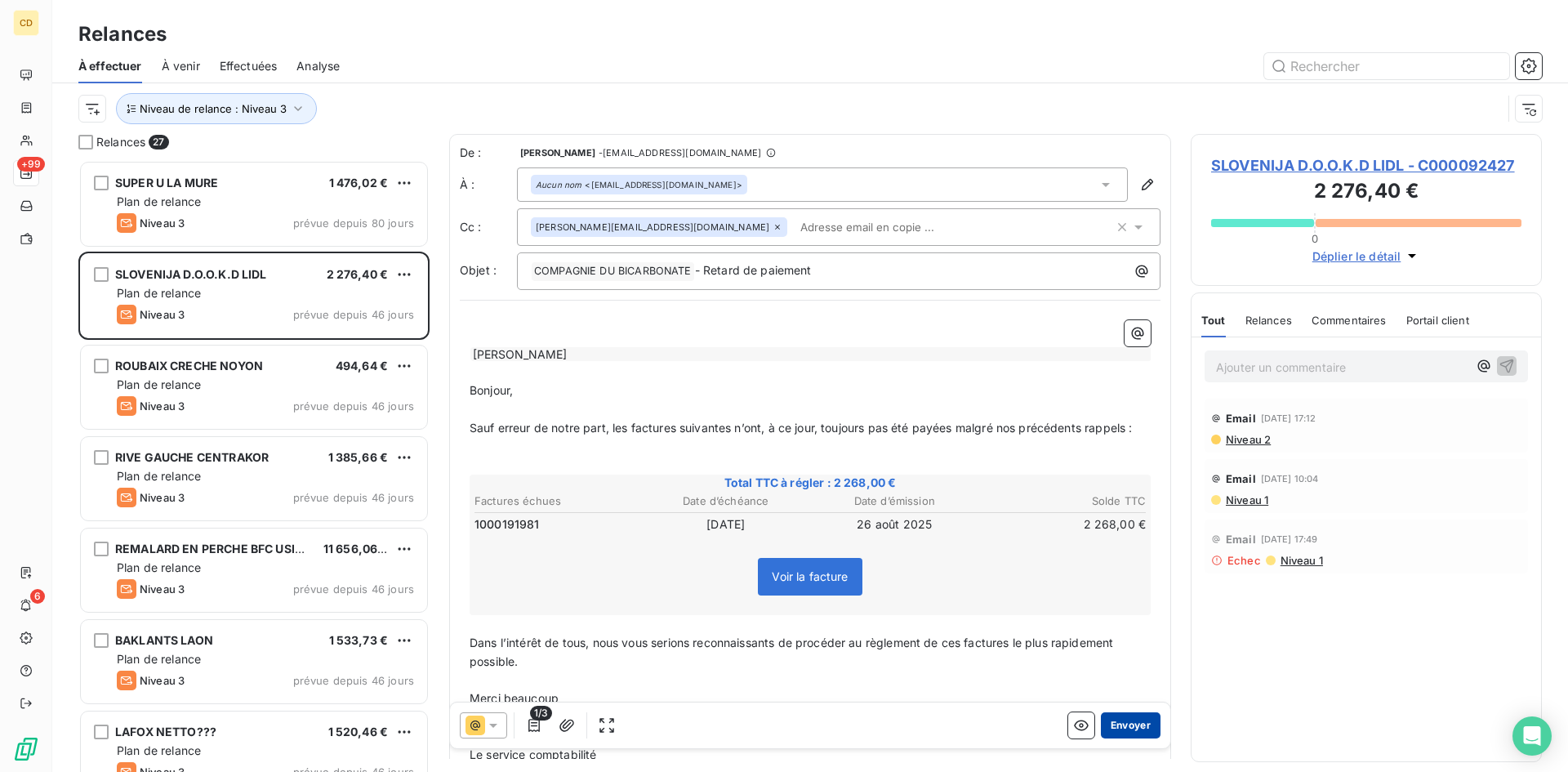
click at [1112, 728] on button "Envoyer" at bounding box center [1130, 726] width 60 height 27
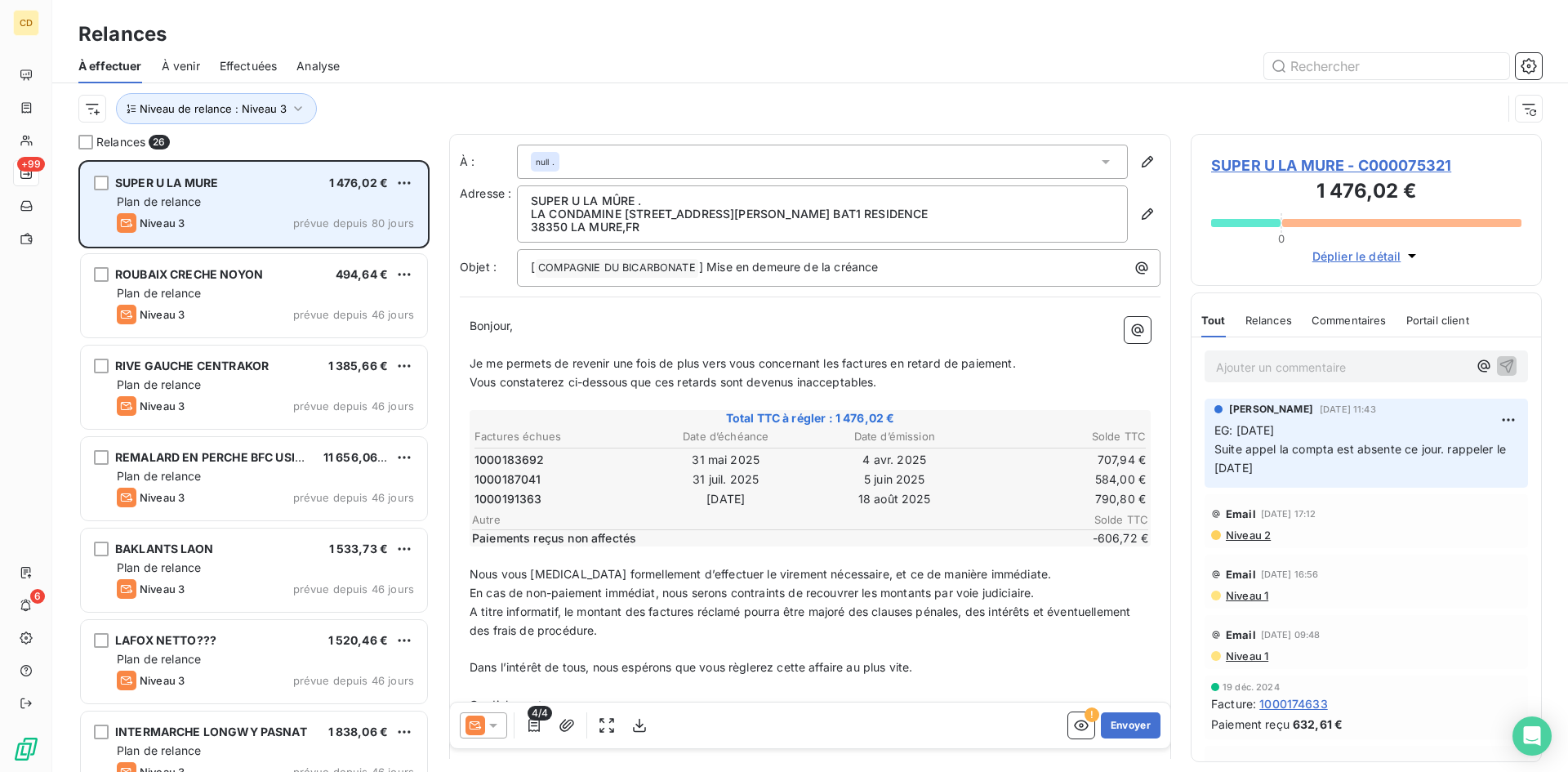
click at [232, 191] on div "SUPER U LA MURE 1 476,02 € Plan de relance Niveau 3 prévue depuis 80 jours" at bounding box center [253, 204] width 346 height 83
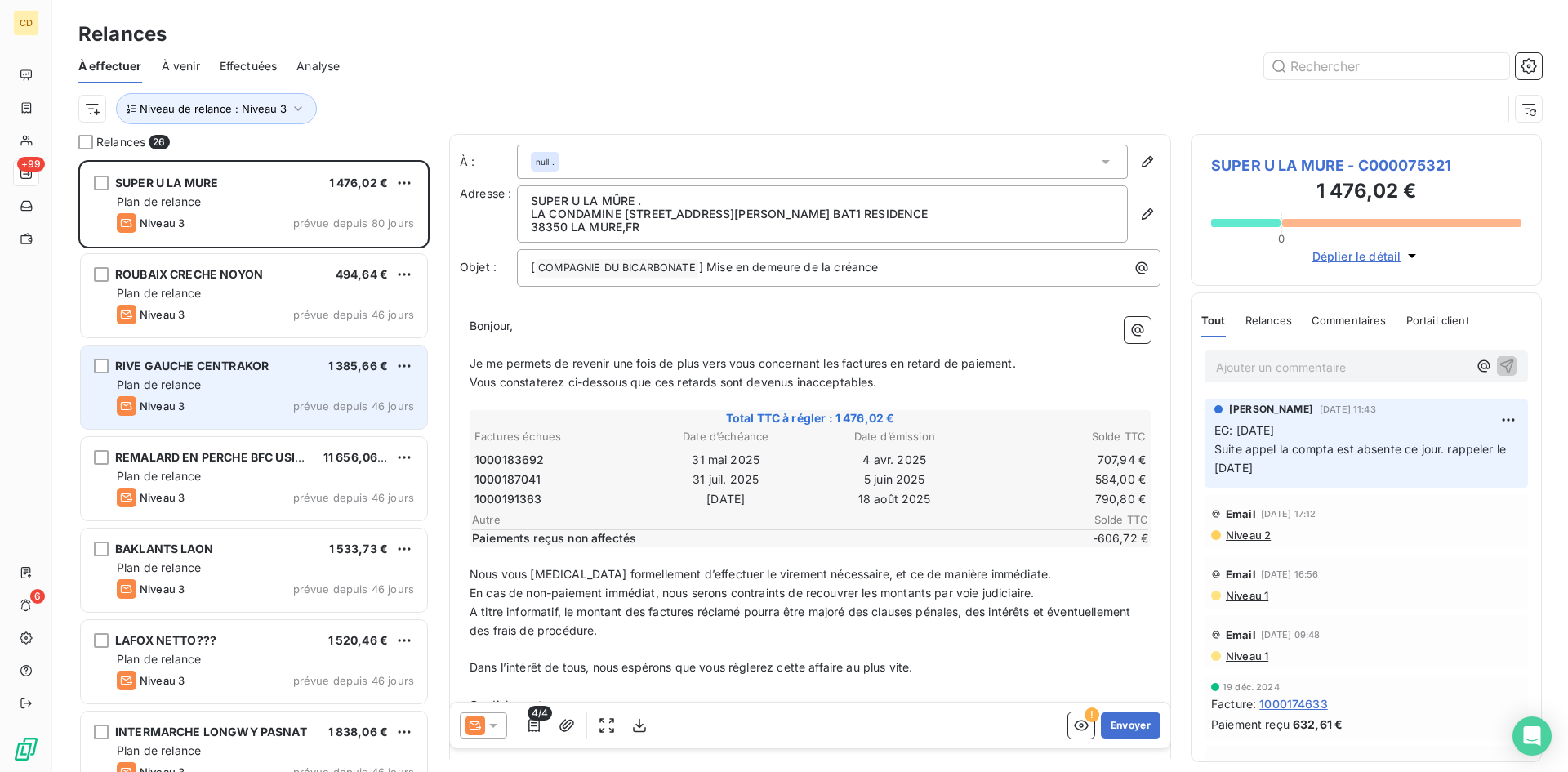
click at [234, 296] on div "Plan de relance" at bounding box center [265, 292] width 297 height 16
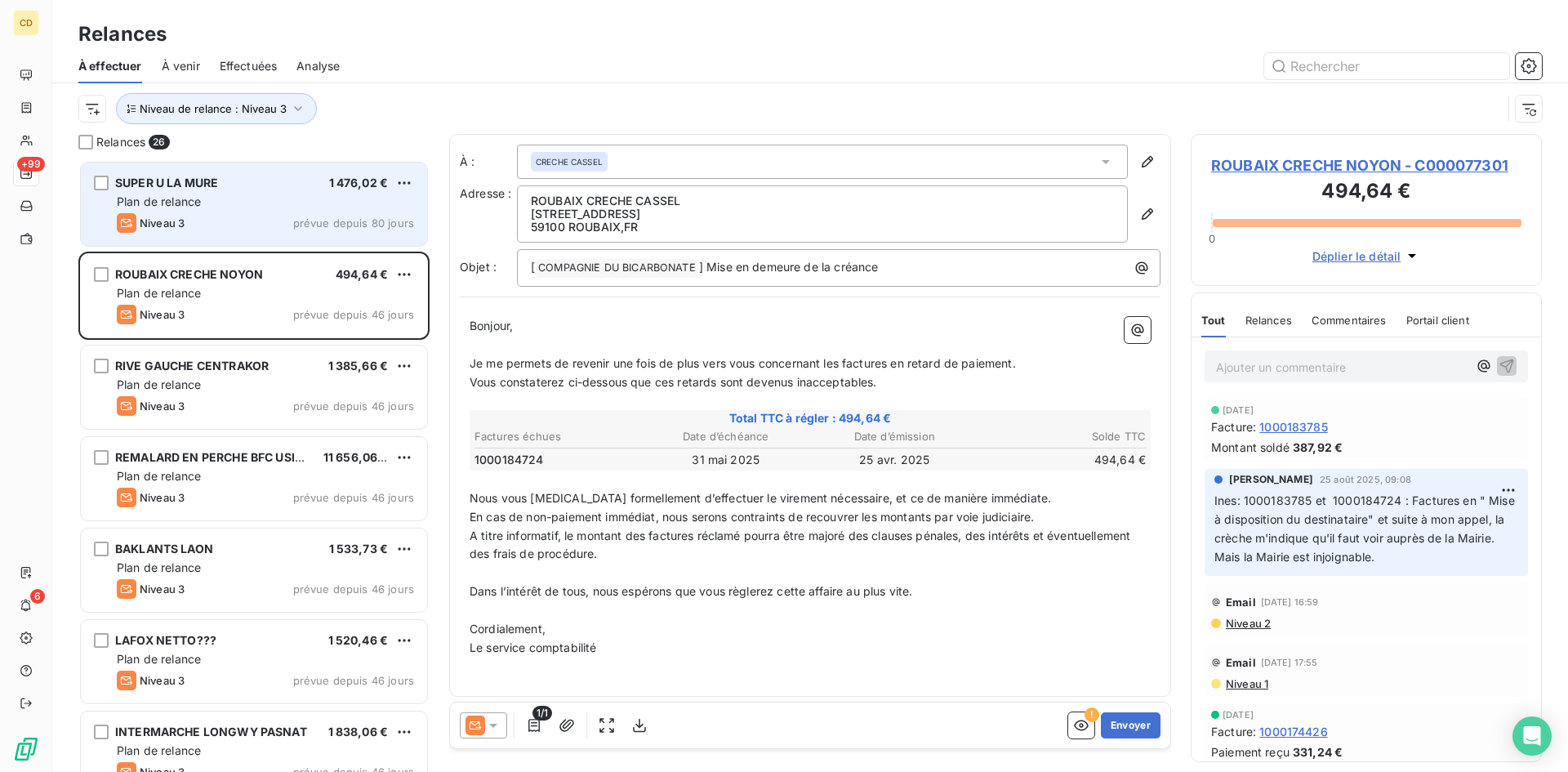
click at [256, 211] on div "SUPER U LA MURE 1 476,02 € Plan de relance Niveau 3 prévue depuis 80 jours" at bounding box center [253, 204] width 346 height 83
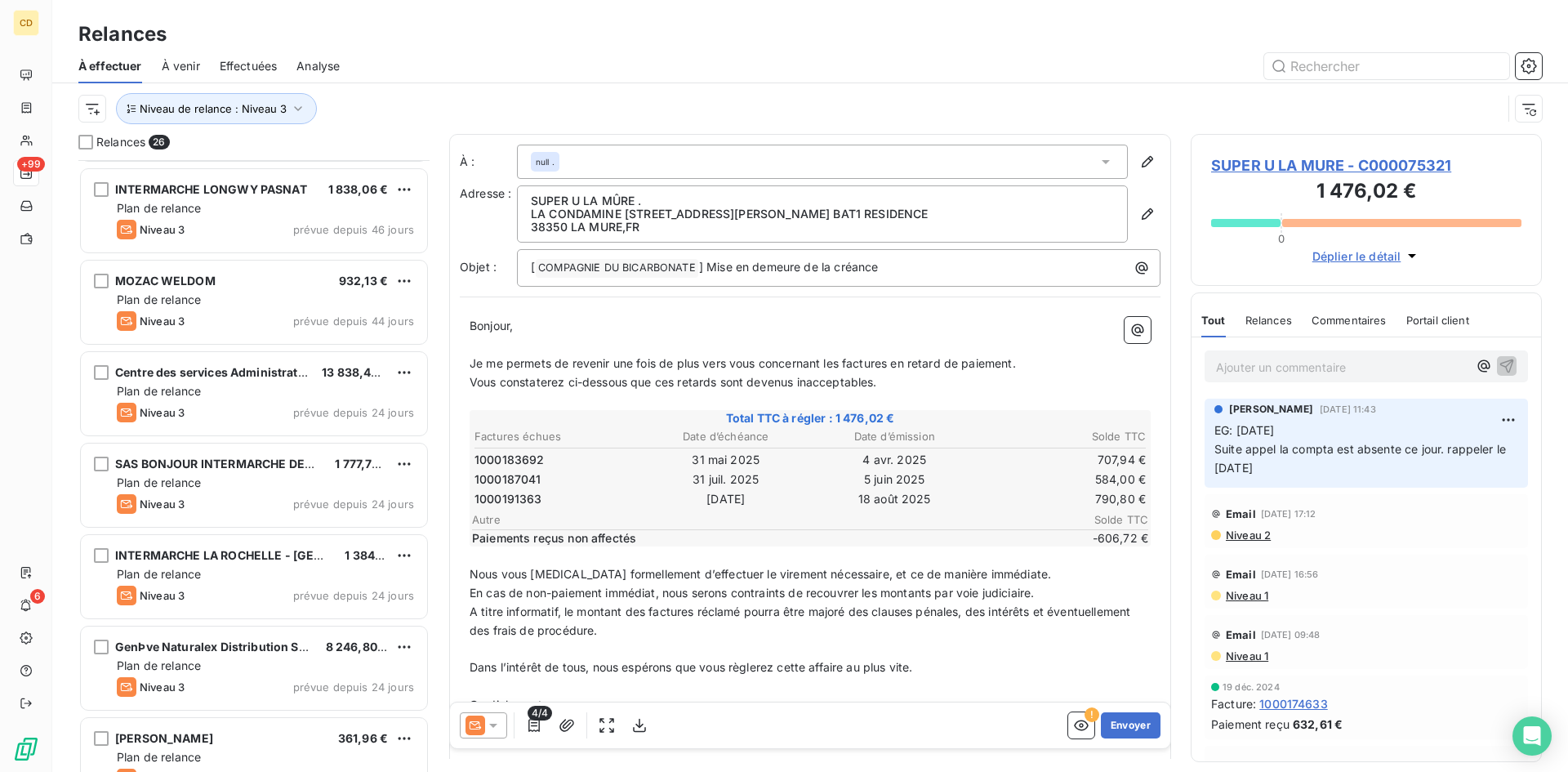
scroll to position [572, 0]
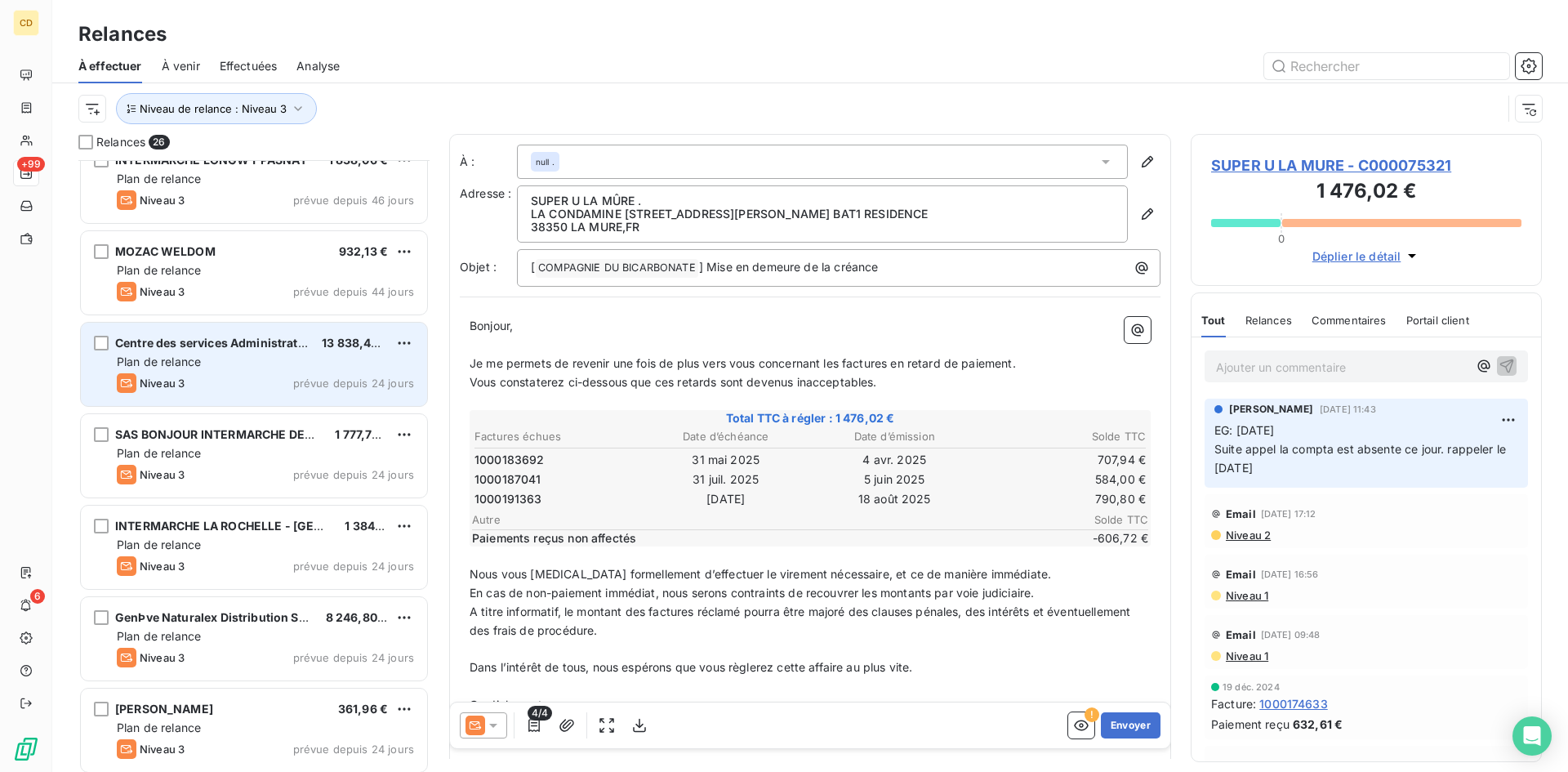
click at [223, 340] on span "Centre des services Administratifs" at bounding box center [213, 342] width 197 height 14
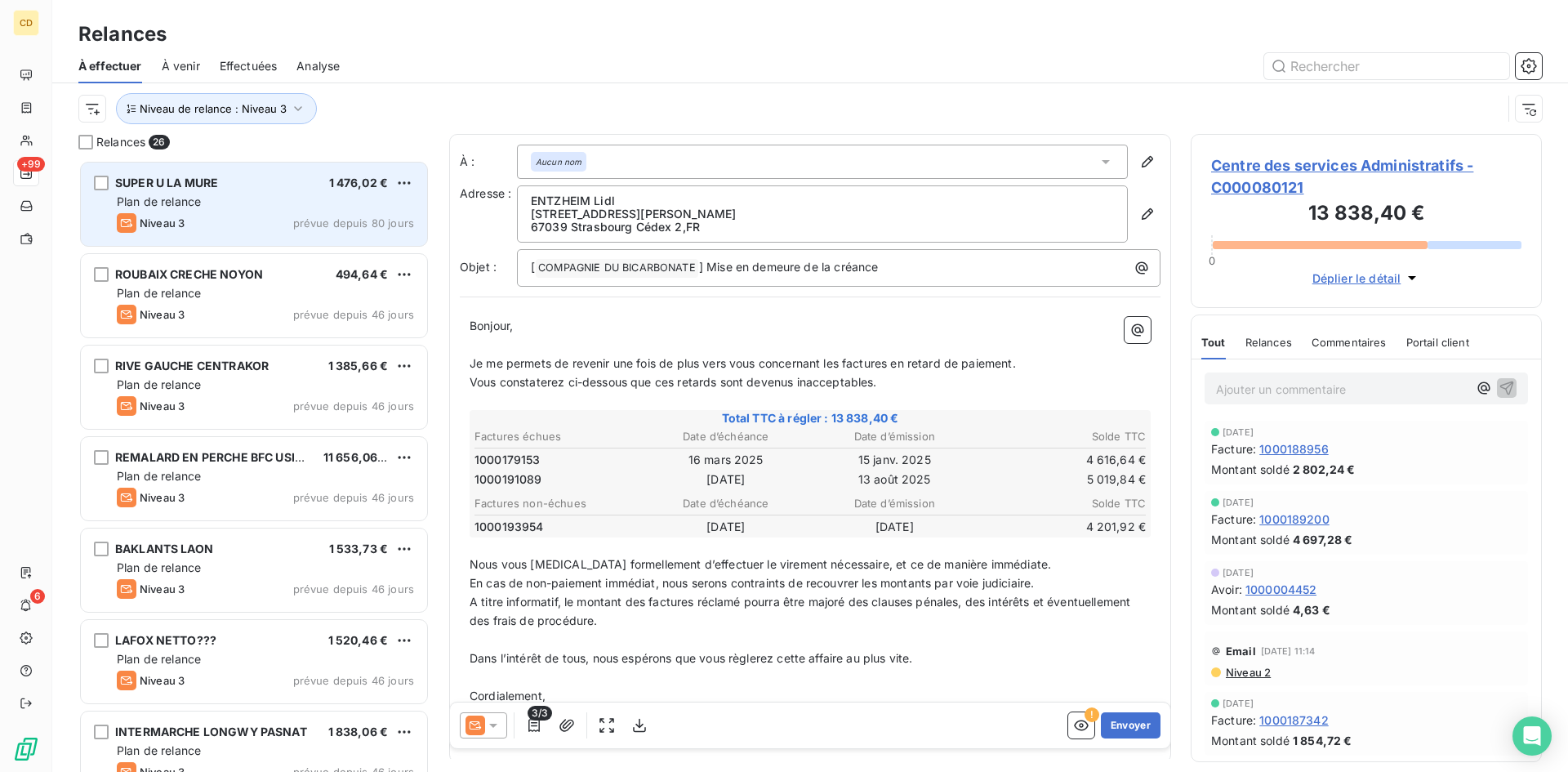
click at [183, 194] on span "Plan de relance" at bounding box center [158, 201] width 84 height 14
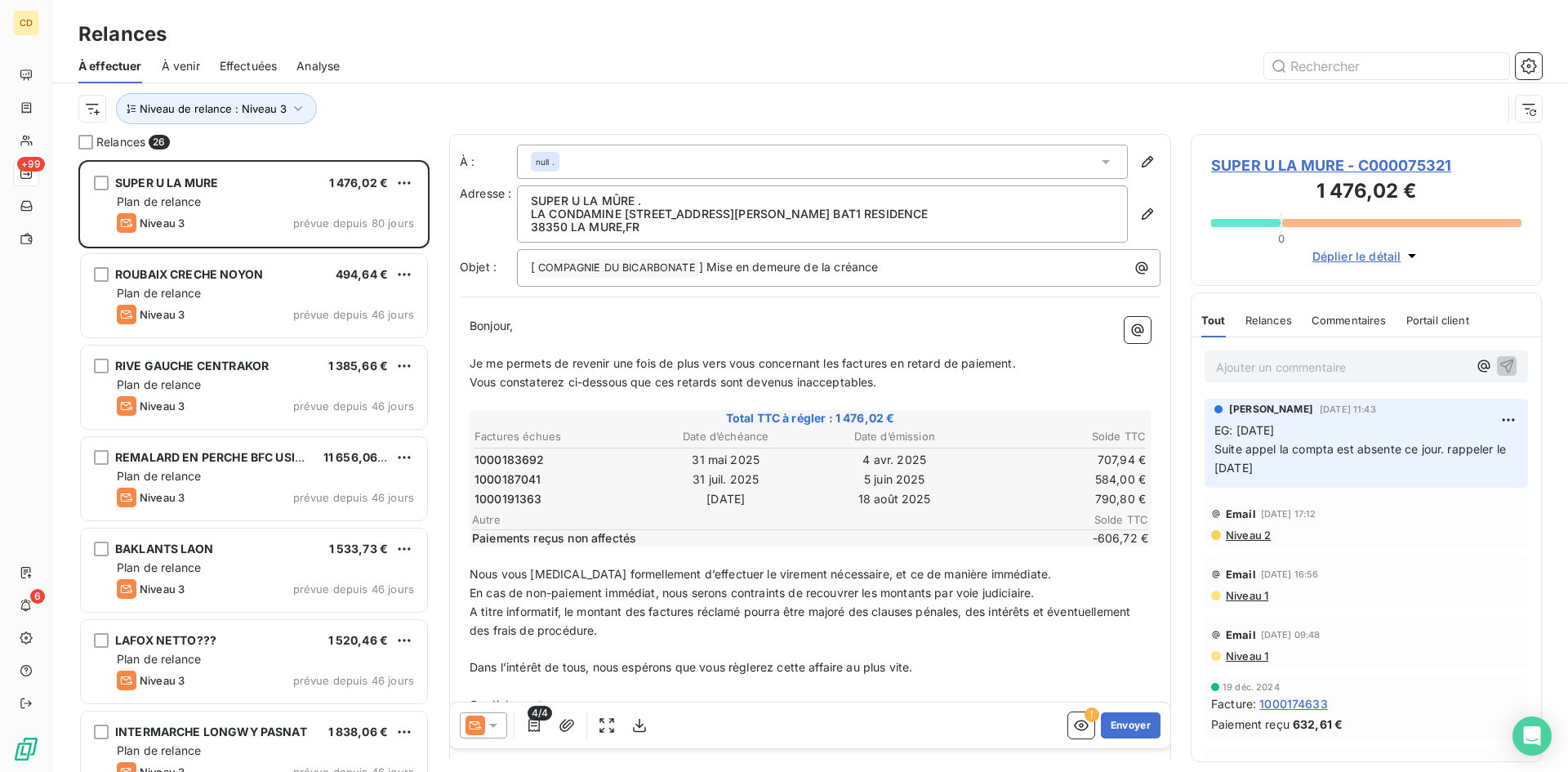
click at [495, 723] on icon at bounding box center [492, 725] width 16 height 16
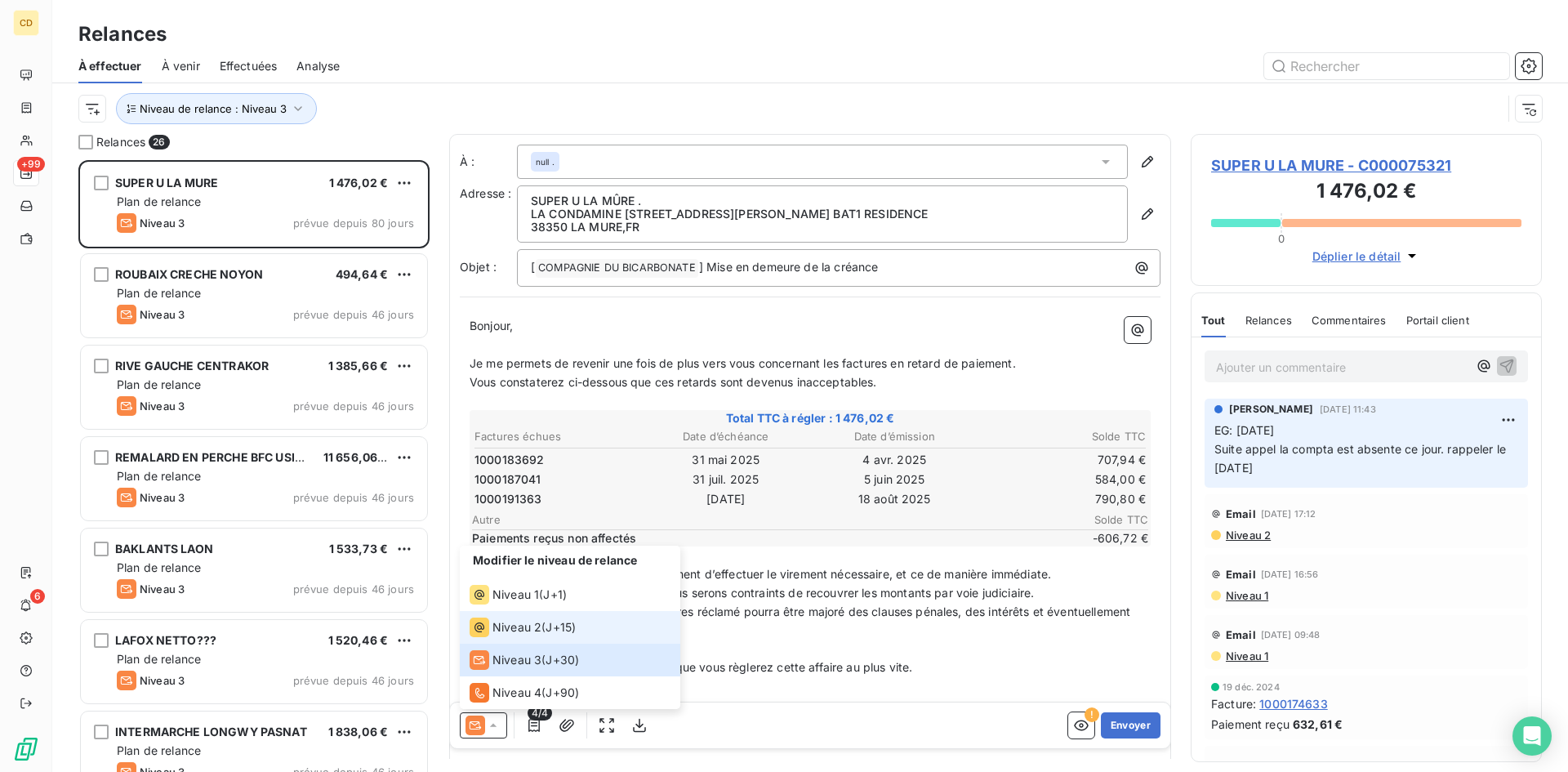
click at [518, 621] on span "Niveau 2" at bounding box center [517, 627] width 49 height 16
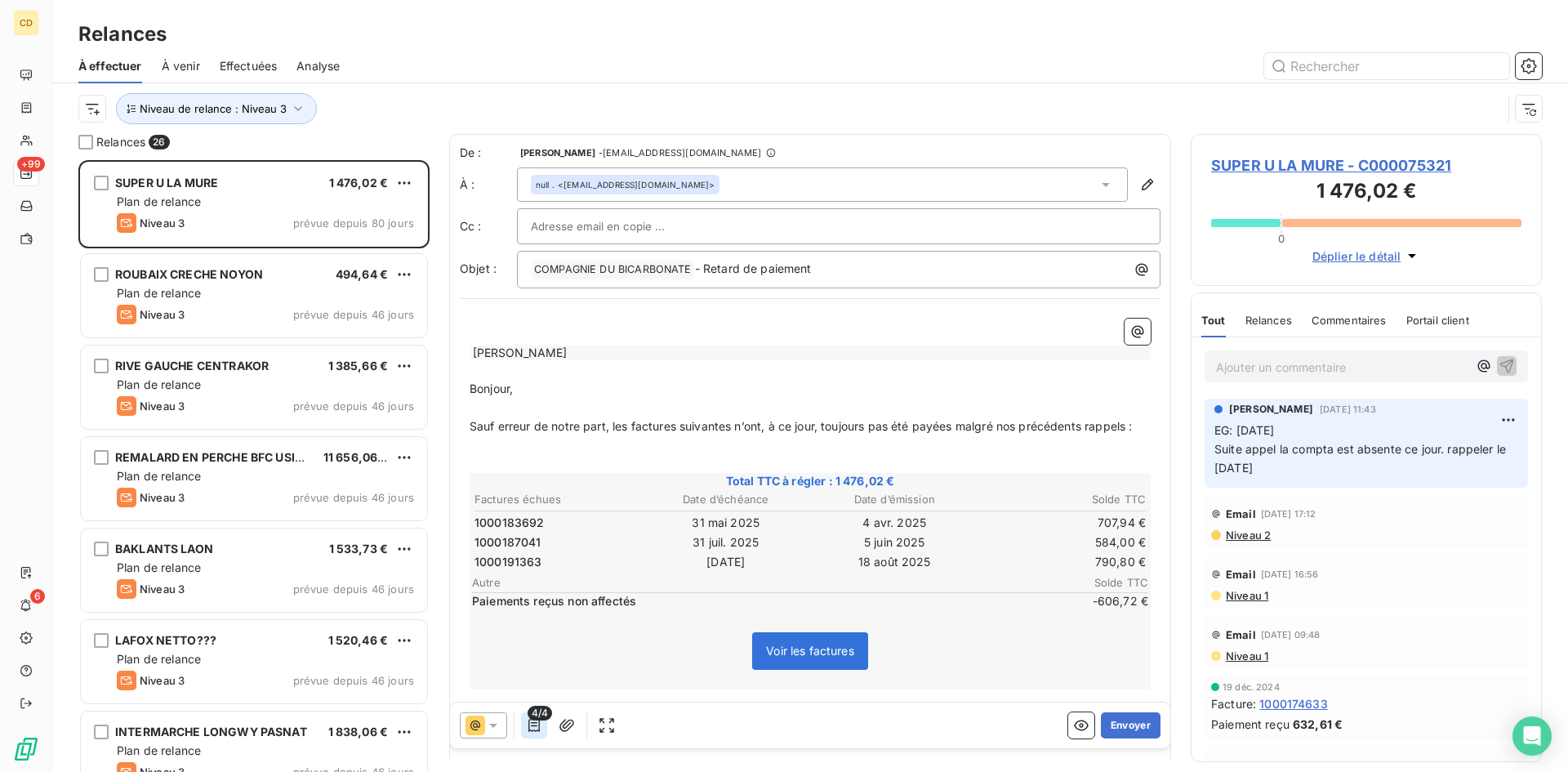
click at [531, 722] on icon "button" at bounding box center [533, 725] width 16 height 16
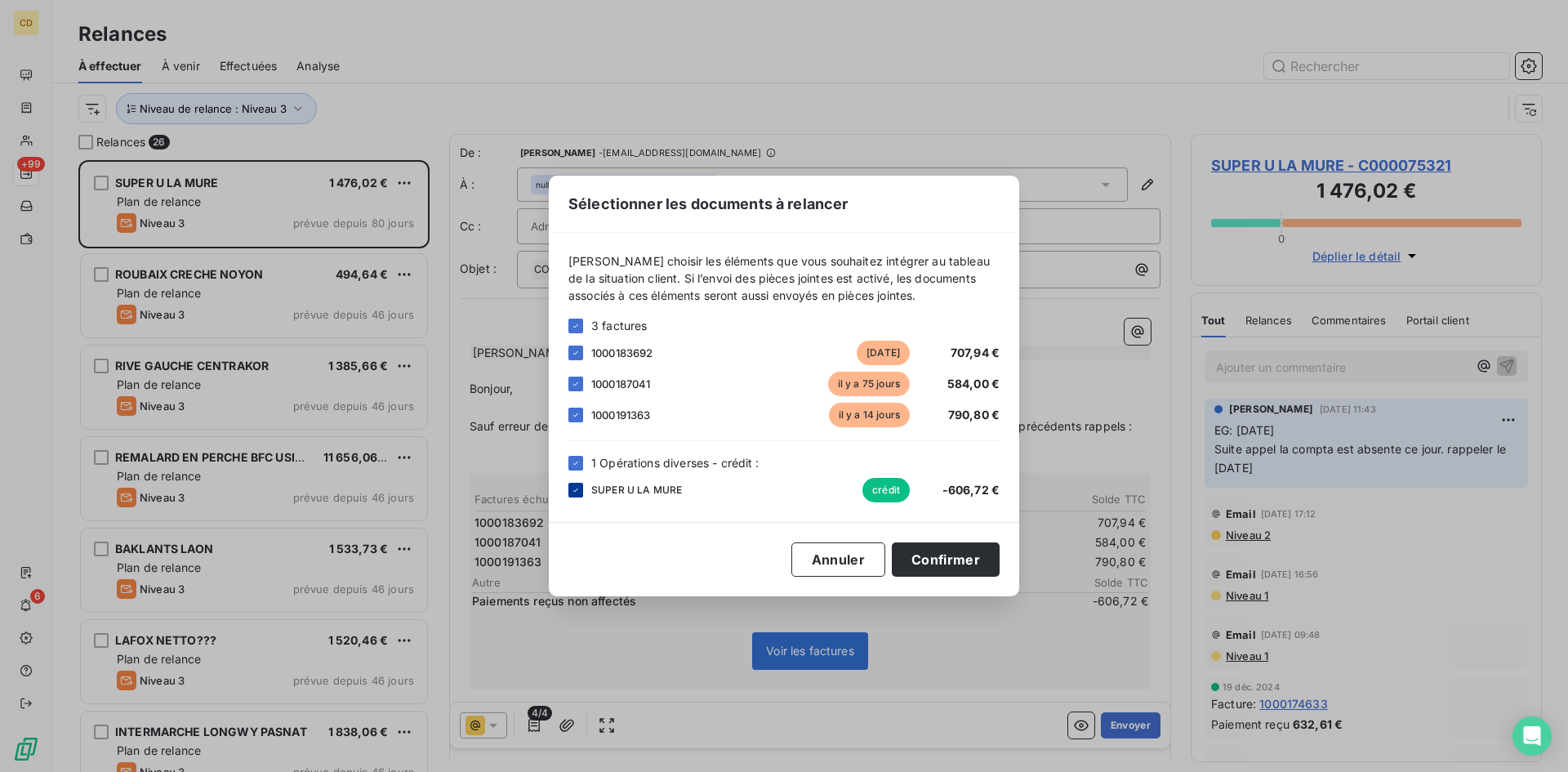
click at [571, 490] on icon at bounding box center [576, 489] width 9 height 9
click at [934, 555] on button "Confirmer" at bounding box center [946, 560] width 108 height 34
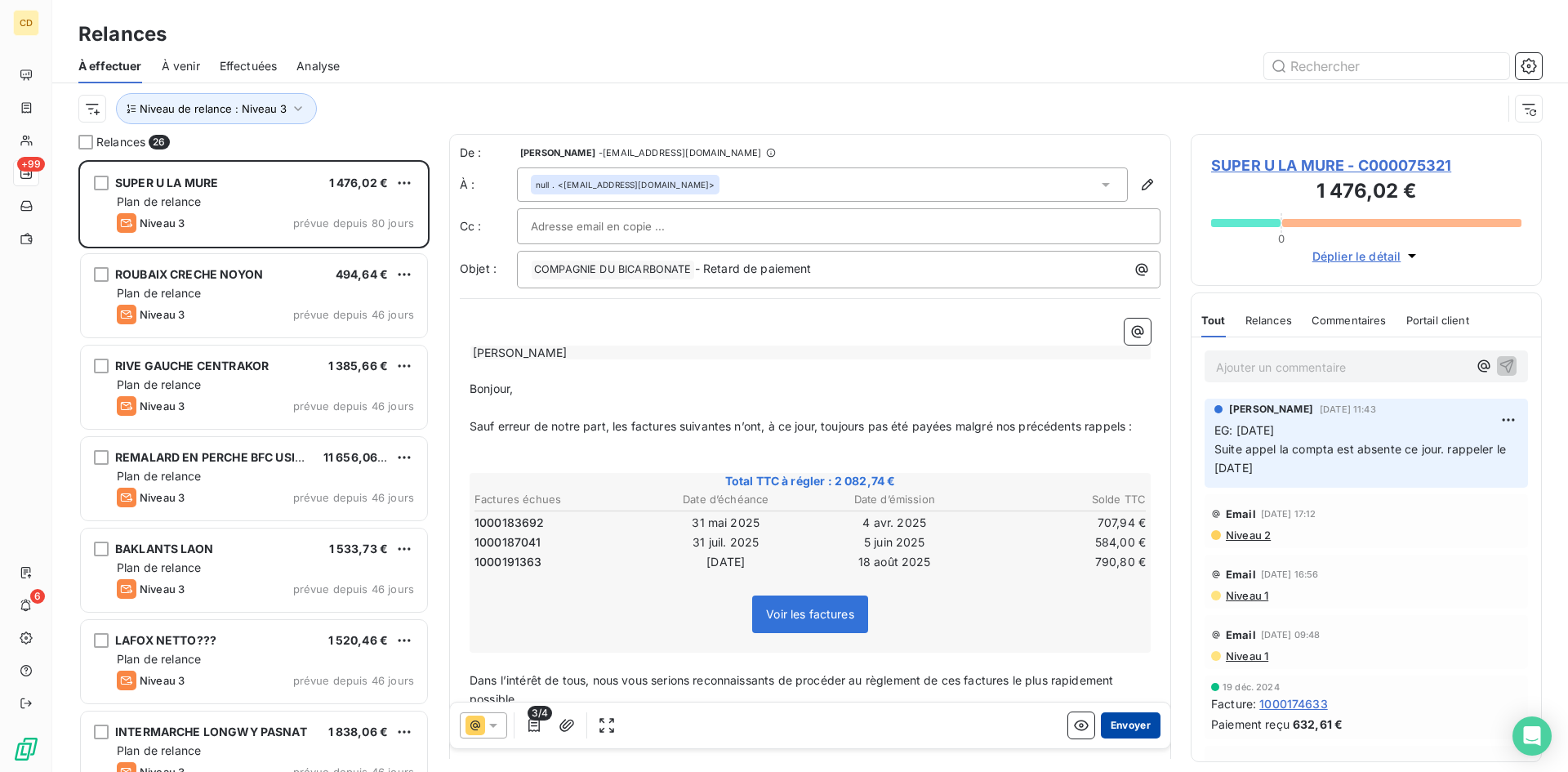
click at [1114, 720] on button "Envoyer" at bounding box center [1130, 726] width 60 height 27
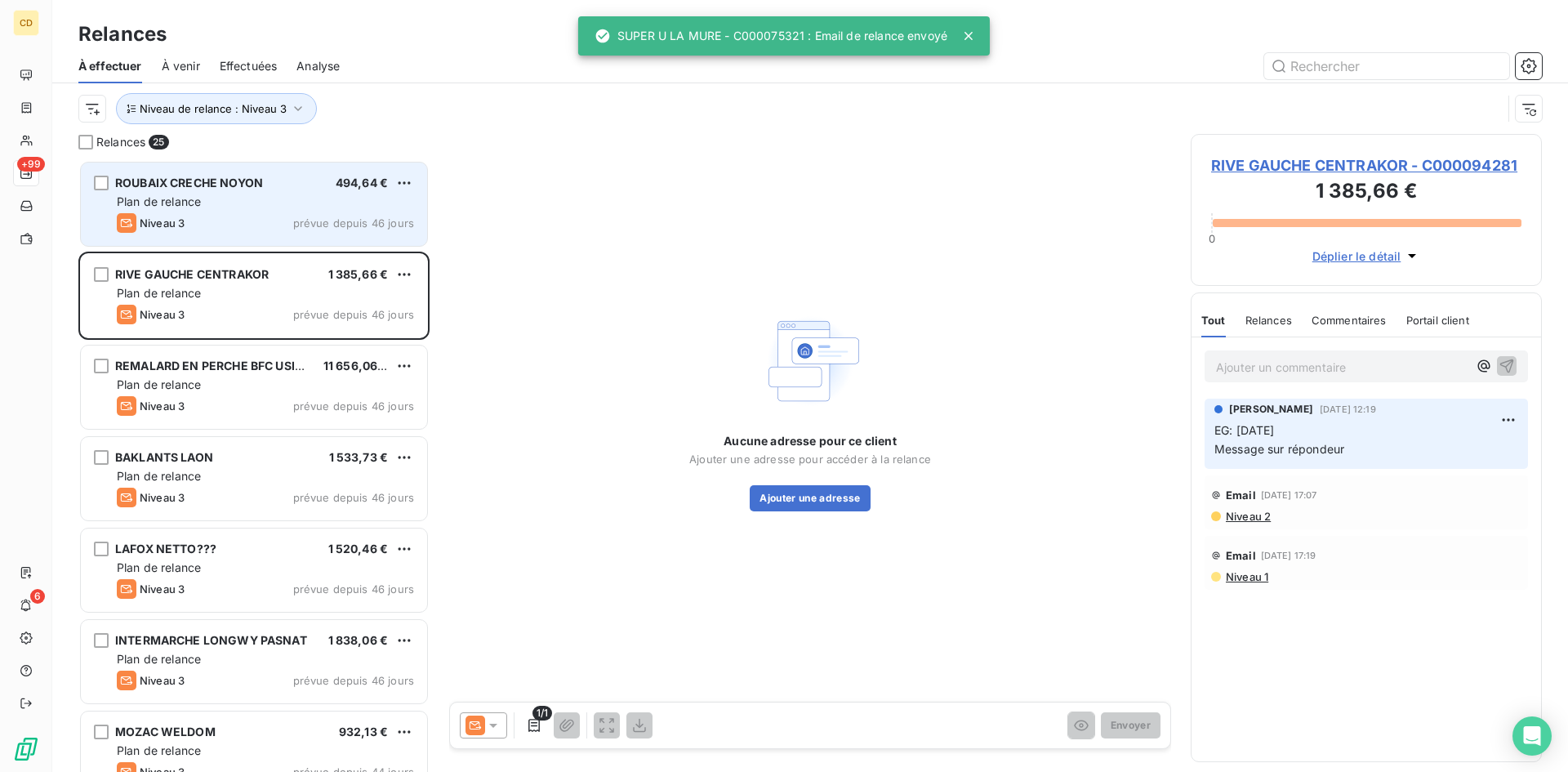
click at [183, 195] on span "Plan de relance" at bounding box center [158, 201] width 84 height 14
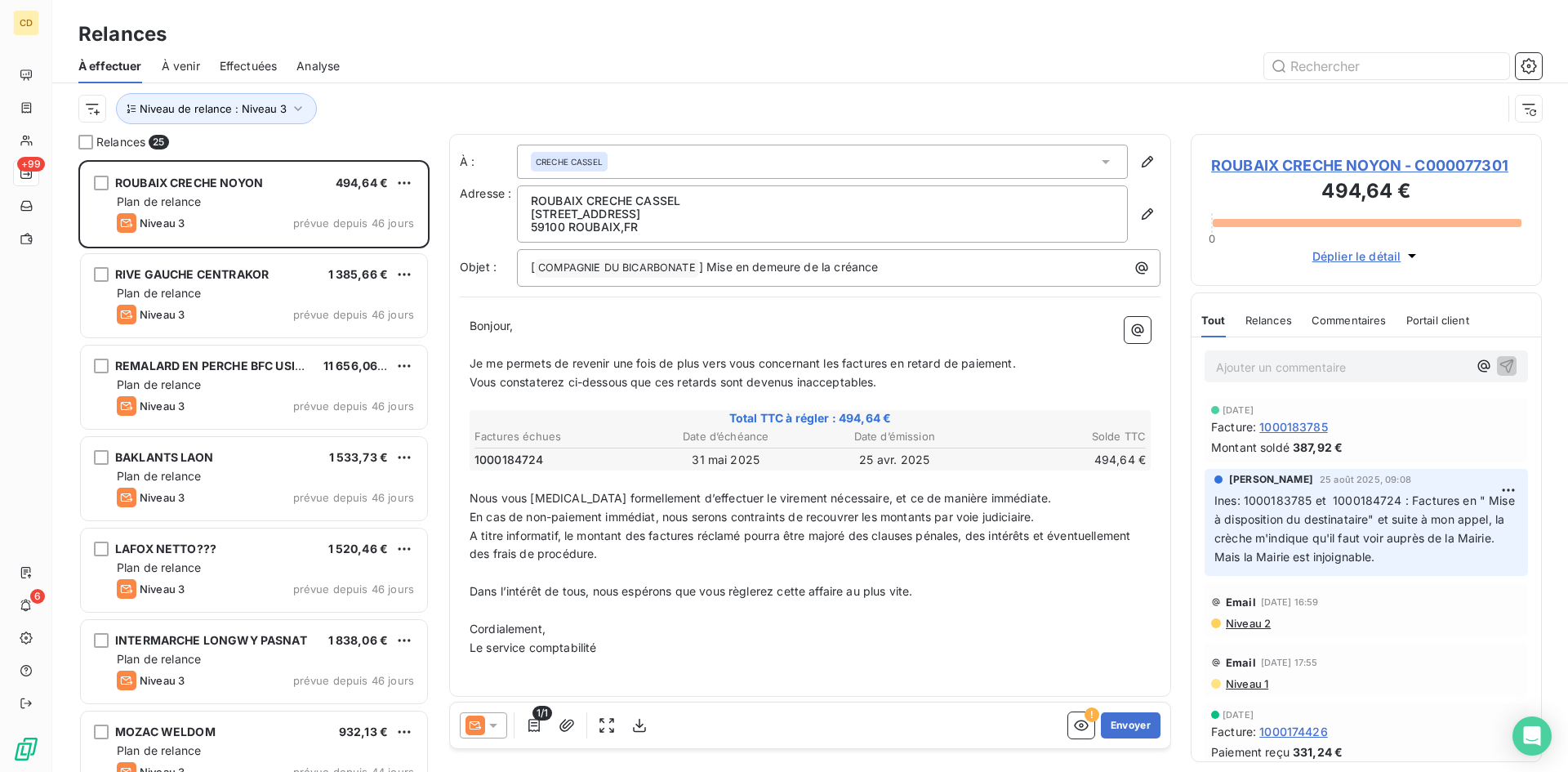
click at [1294, 367] on p "Ajouter un commentaire ﻿" at bounding box center [1341, 367] width 251 height 21
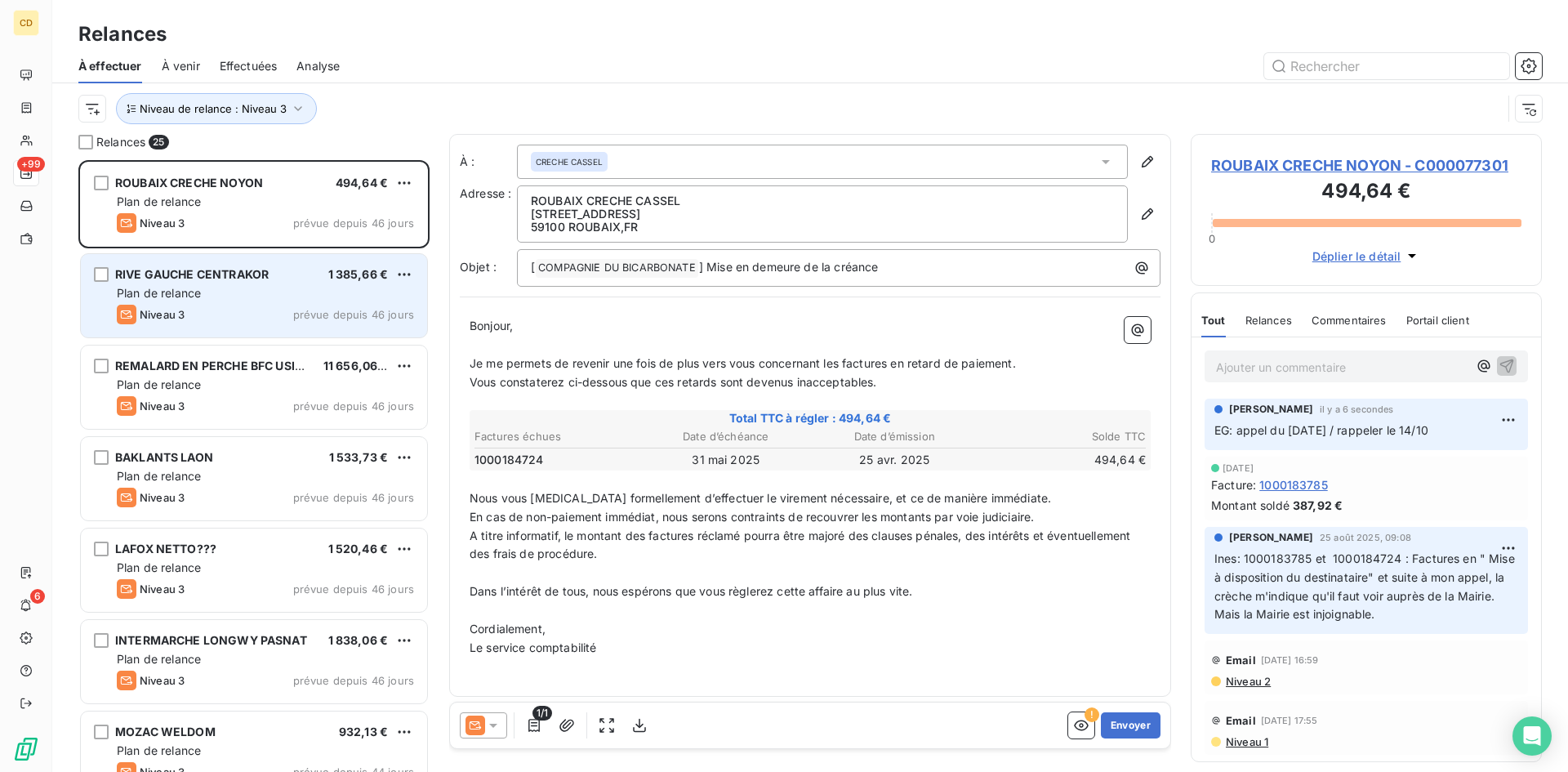
click at [242, 286] on div "Plan de relance" at bounding box center [265, 292] width 297 height 16
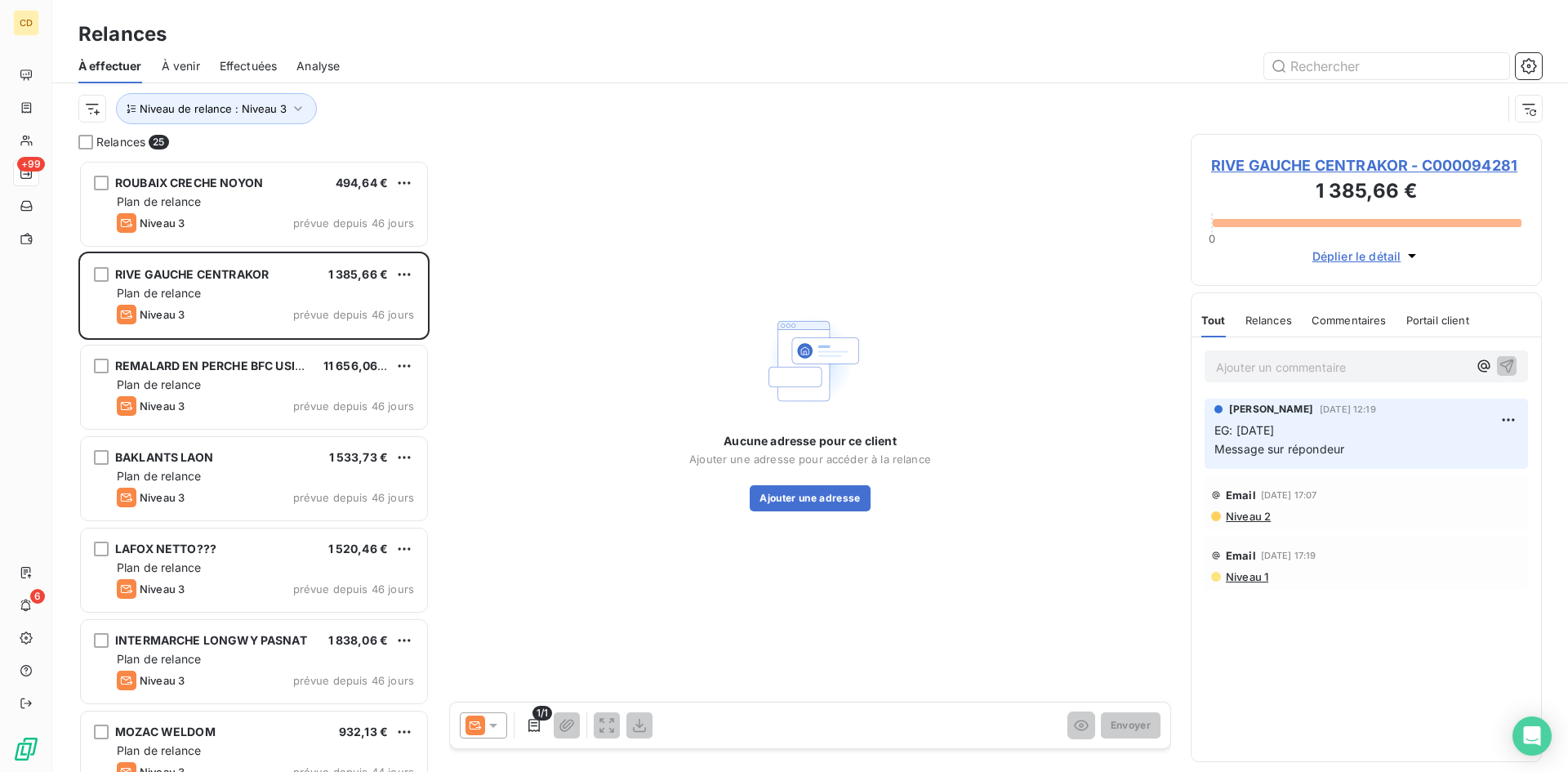
click at [1250, 518] on span "Niveau 2" at bounding box center [1246, 516] width 46 height 13
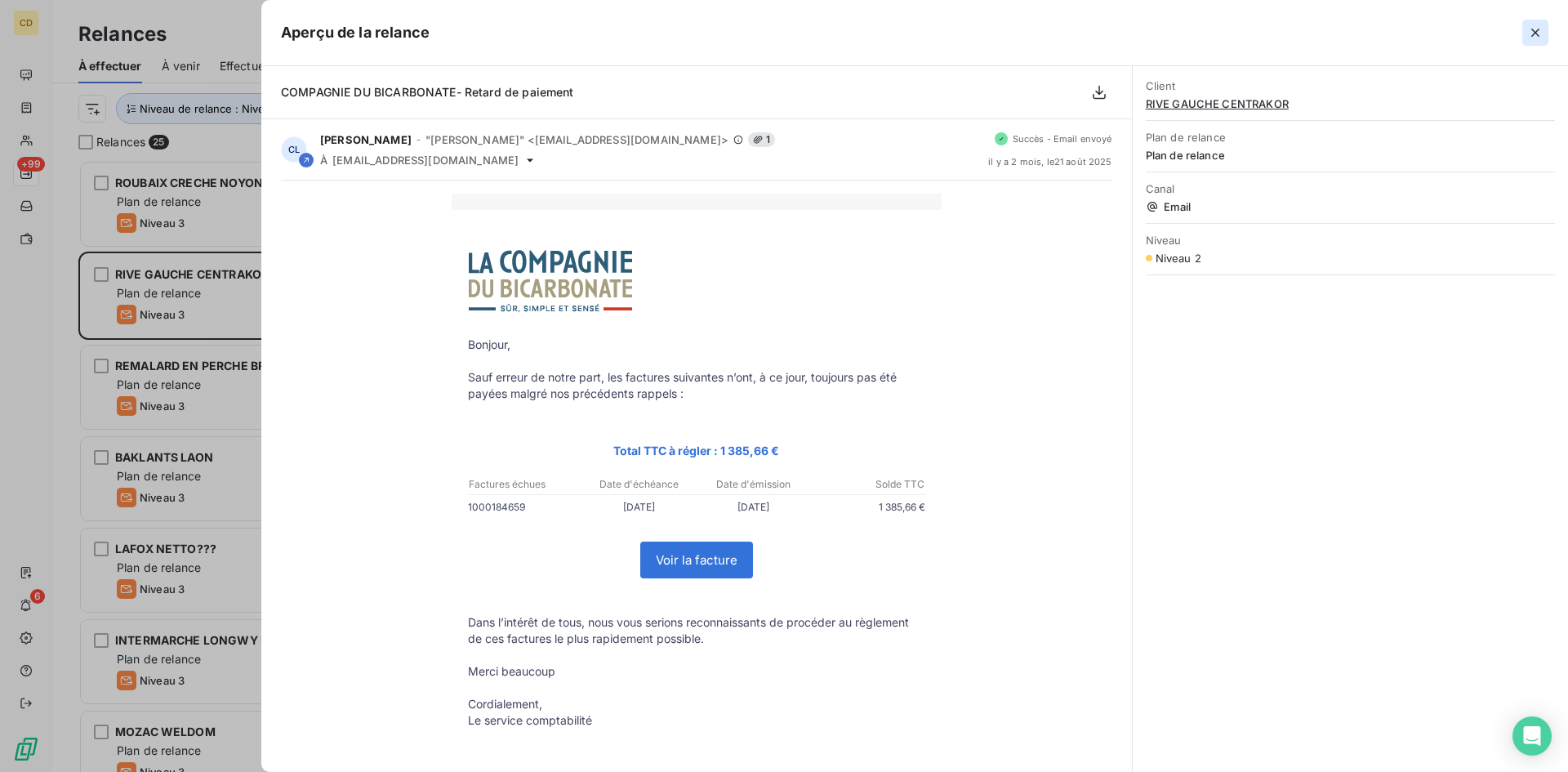
click at [1539, 29] on icon "button" at bounding box center [1535, 32] width 9 height 9
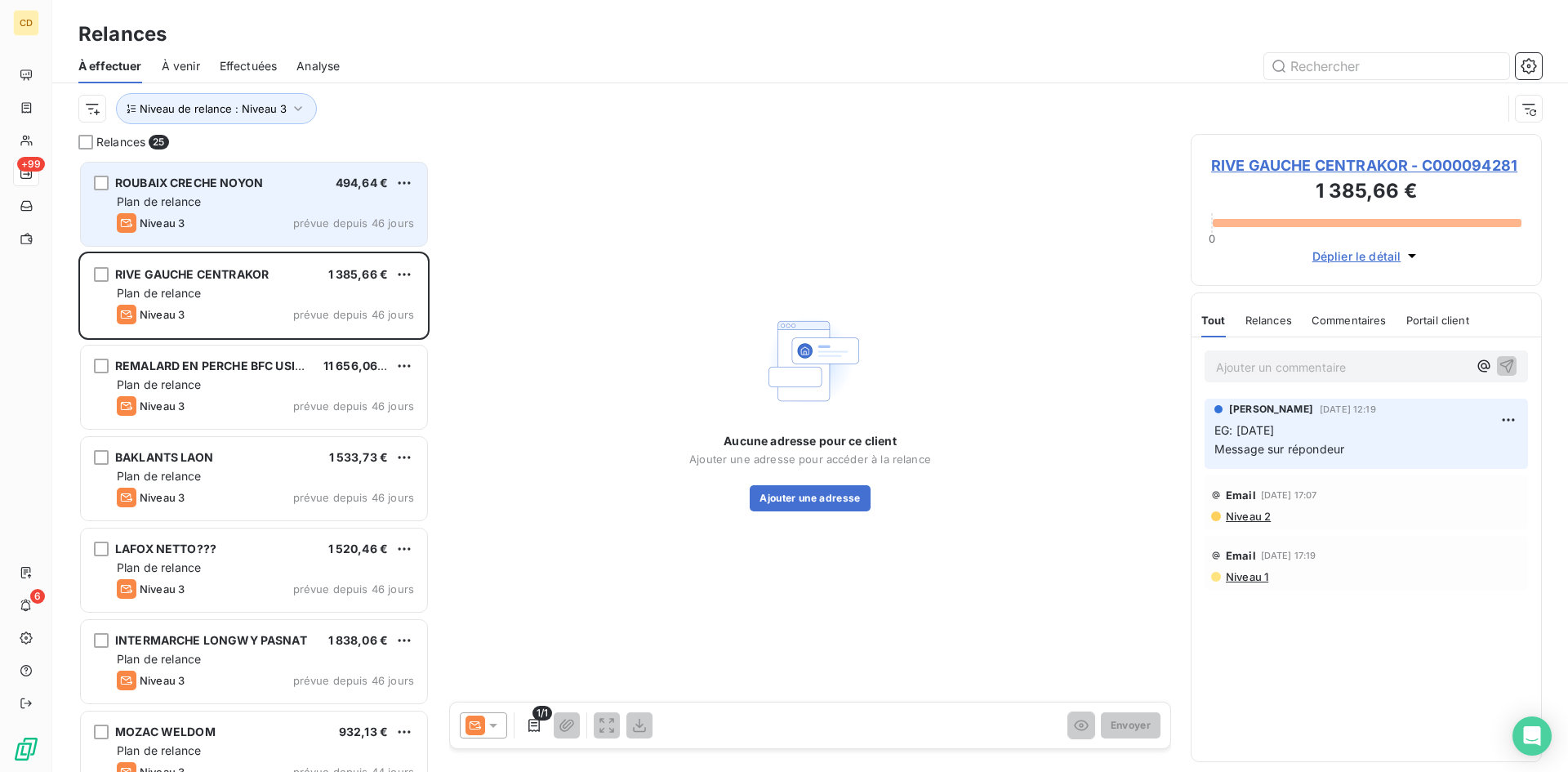
click at [238, 189] on span "ROUBAIX CRECHE NOYON" at bounding box center [189, 182] width 148 height 14
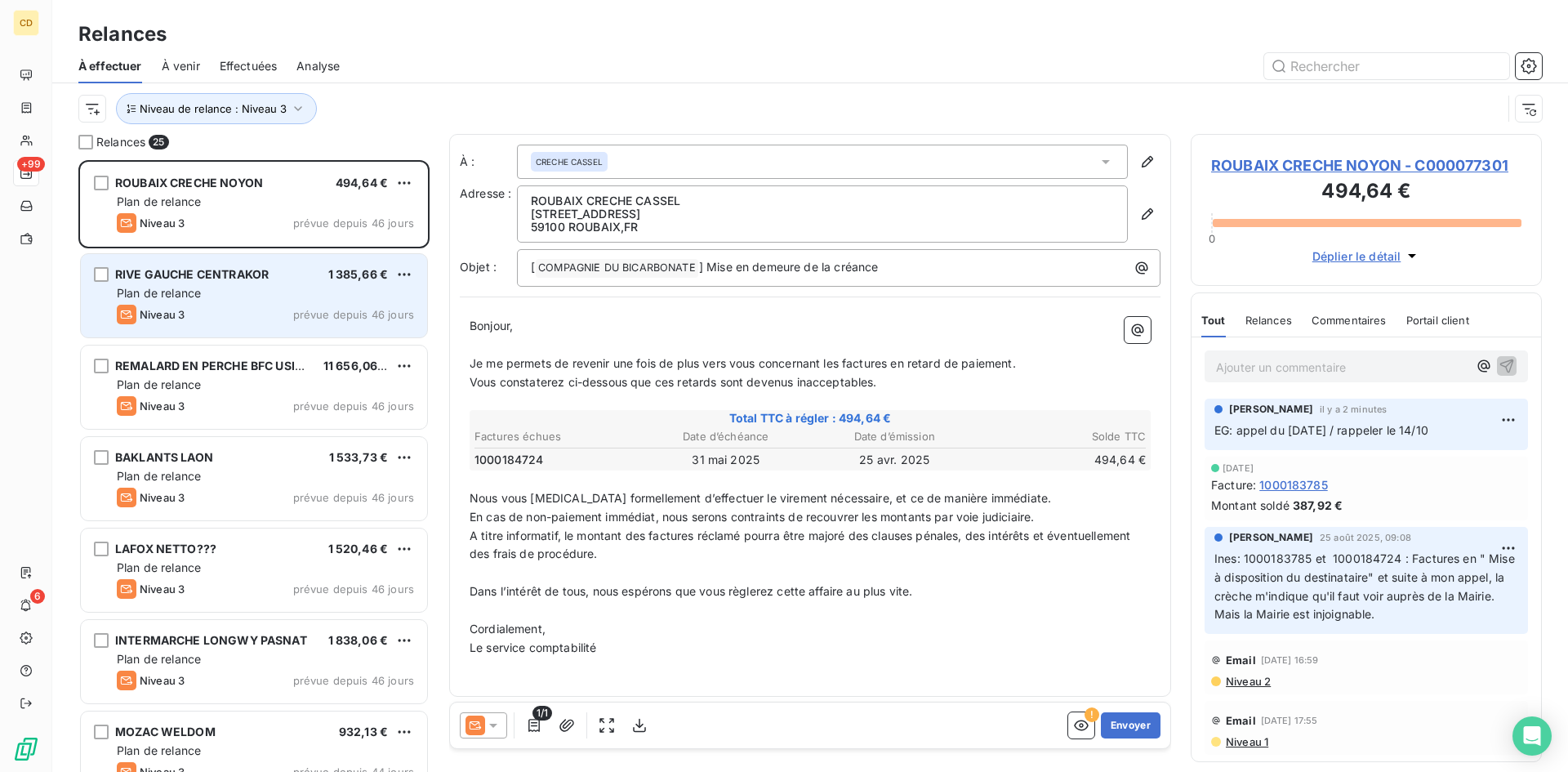
click at [206, 280] on span "RIVE GAUCHE CENTRAKOR" at bounding box center [192, 274] width 154 height 14
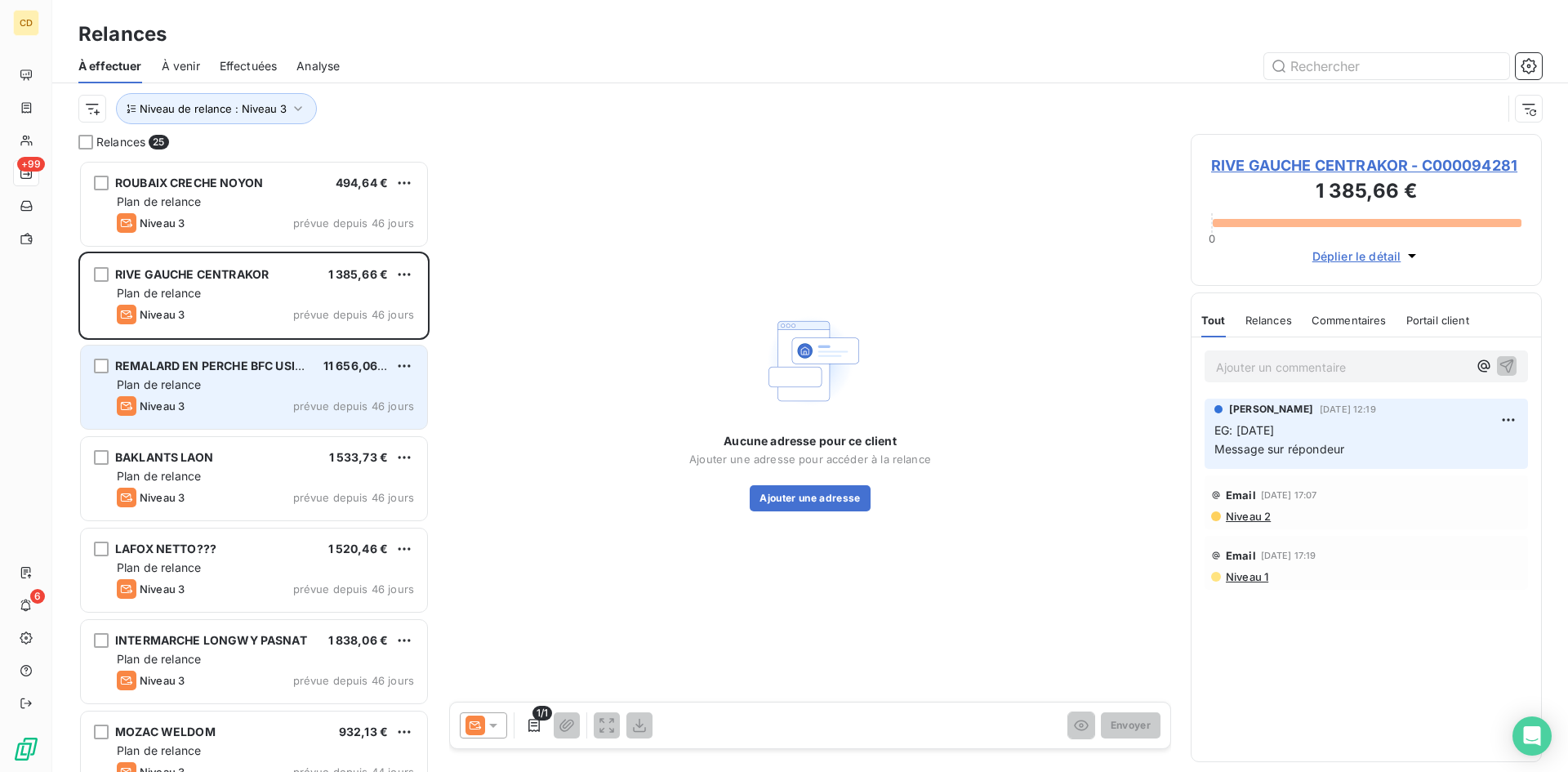
click at [205, 376] on div "REMALARD EN PERCHE BFC USINE 11 656,06 € Plan de relance Niveau 3 prévue depuis…" at bounding box center [253, 387] width 346 height 83
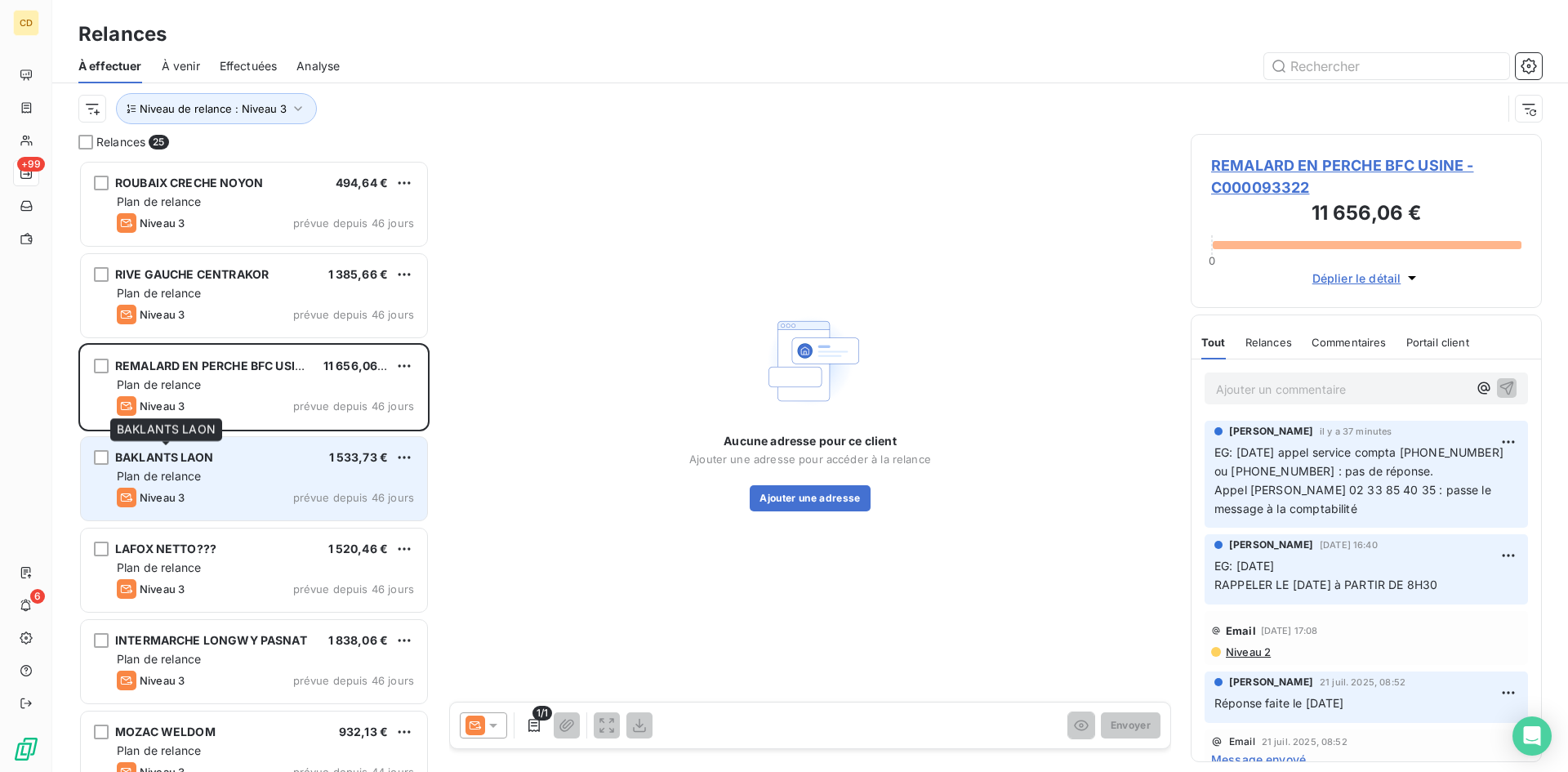
click at [182, 461] on span "BAKLANTS LAON" at bounding box center [163, 456] width 98 height 14
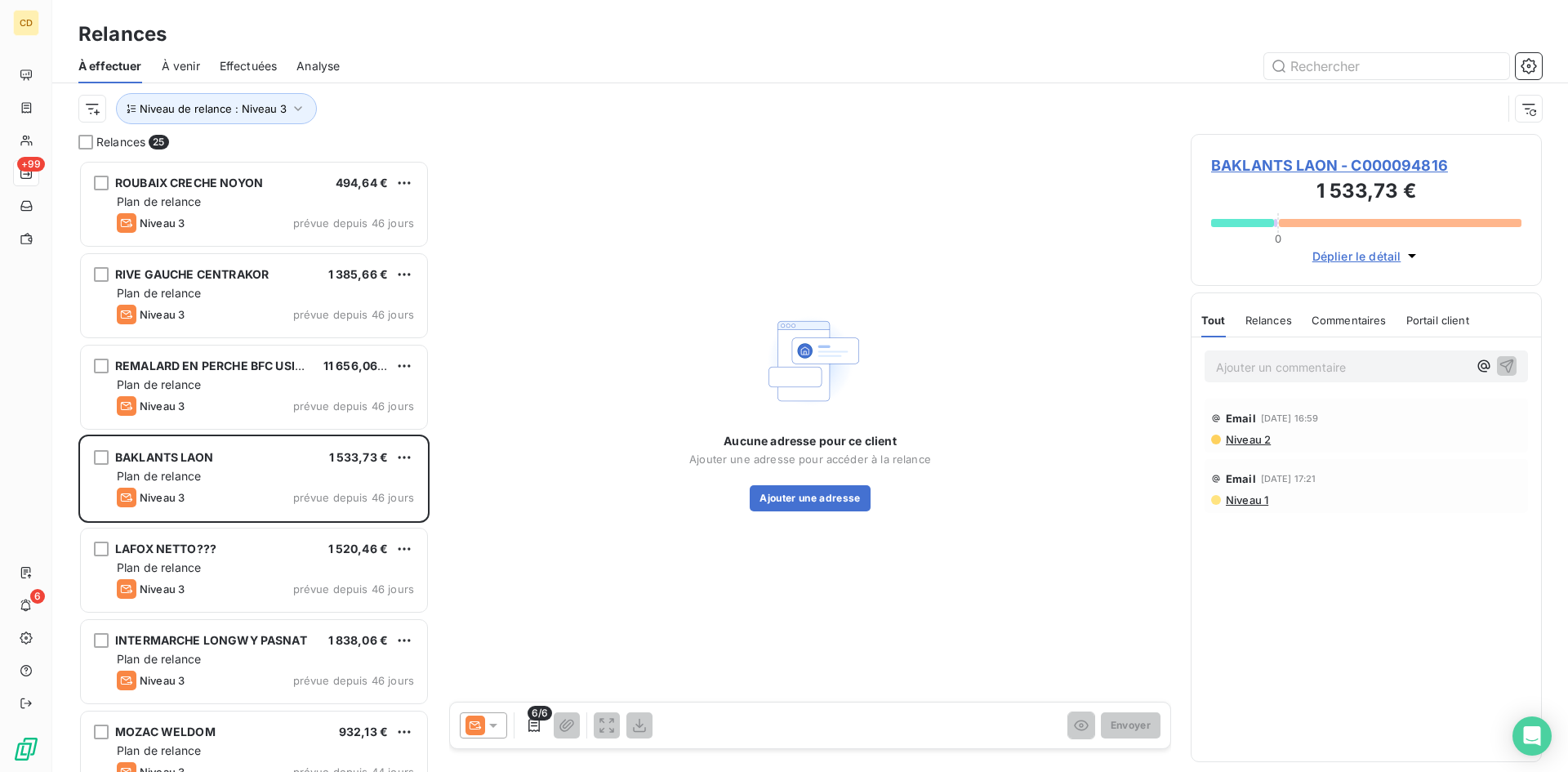
click at [1244, 439] on span "Niveau 2" at bounding box center [1246, 439] width 46 height 13
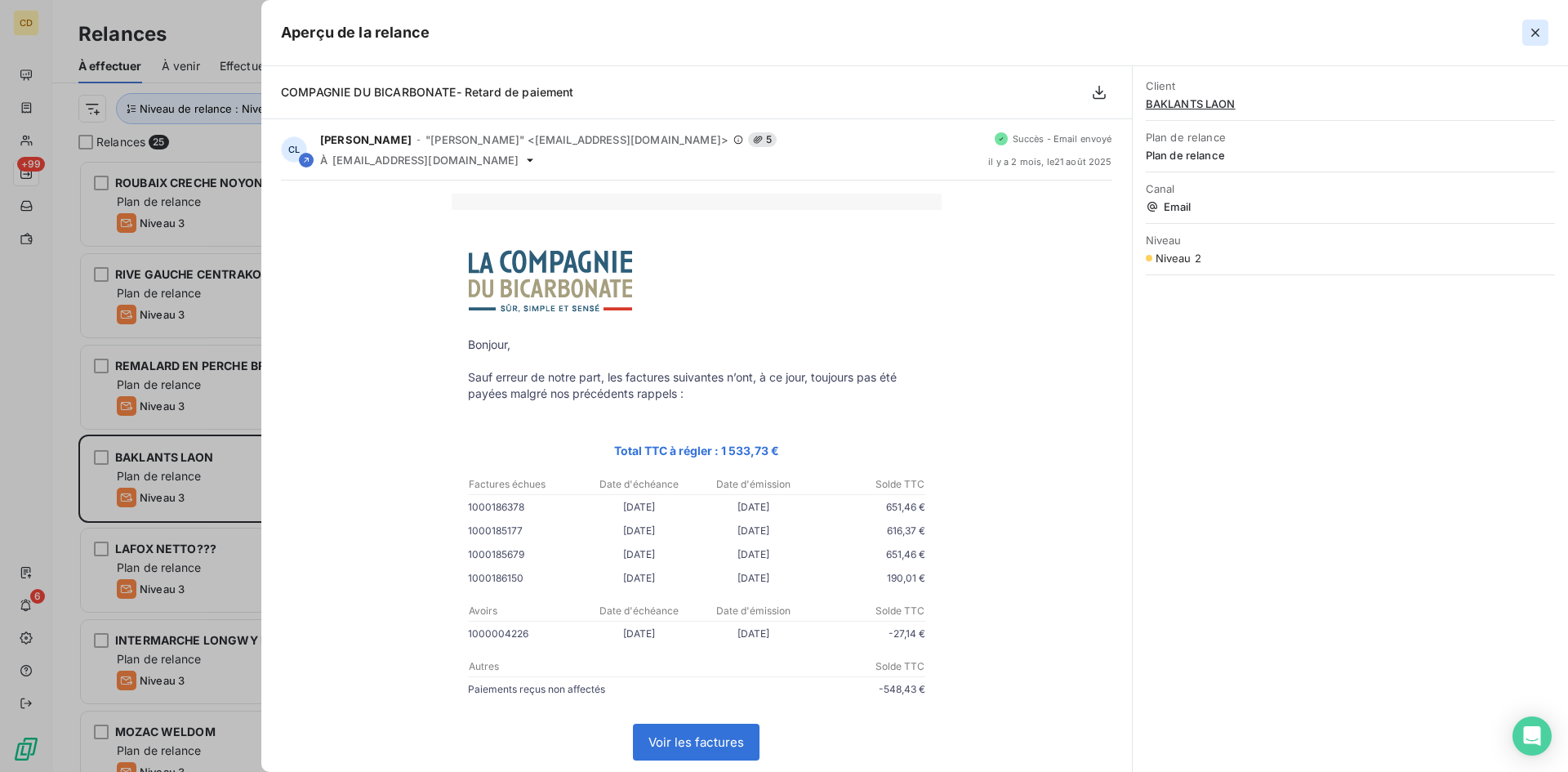
click at [1538, 28] on icon "button" at bounding box center [1535, 32] width 16 height 16
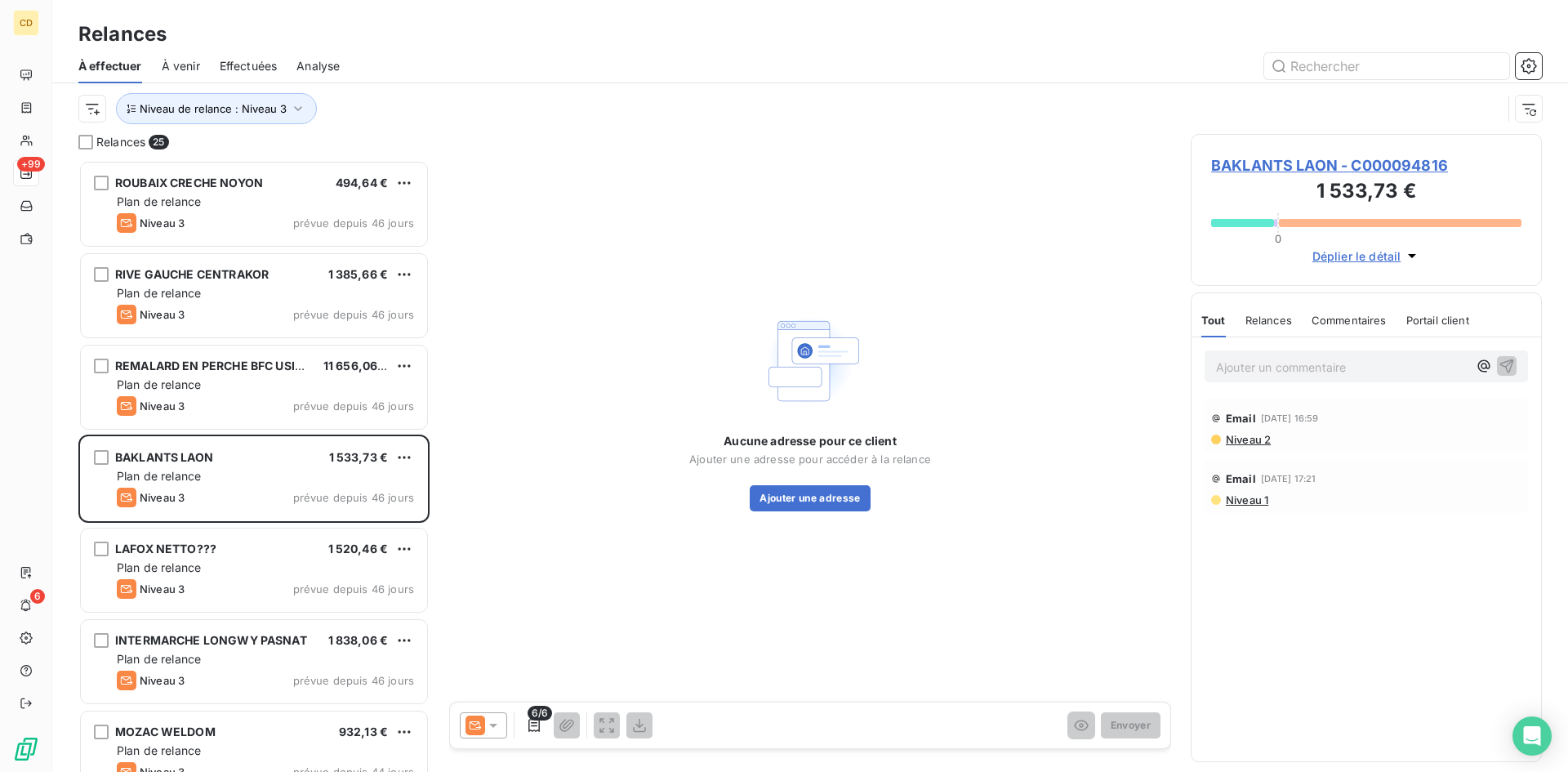
click at [1253, 361] on p "Ajouter un commentaire ﻿" at bounding box center [1341, 367] width 251 height 21
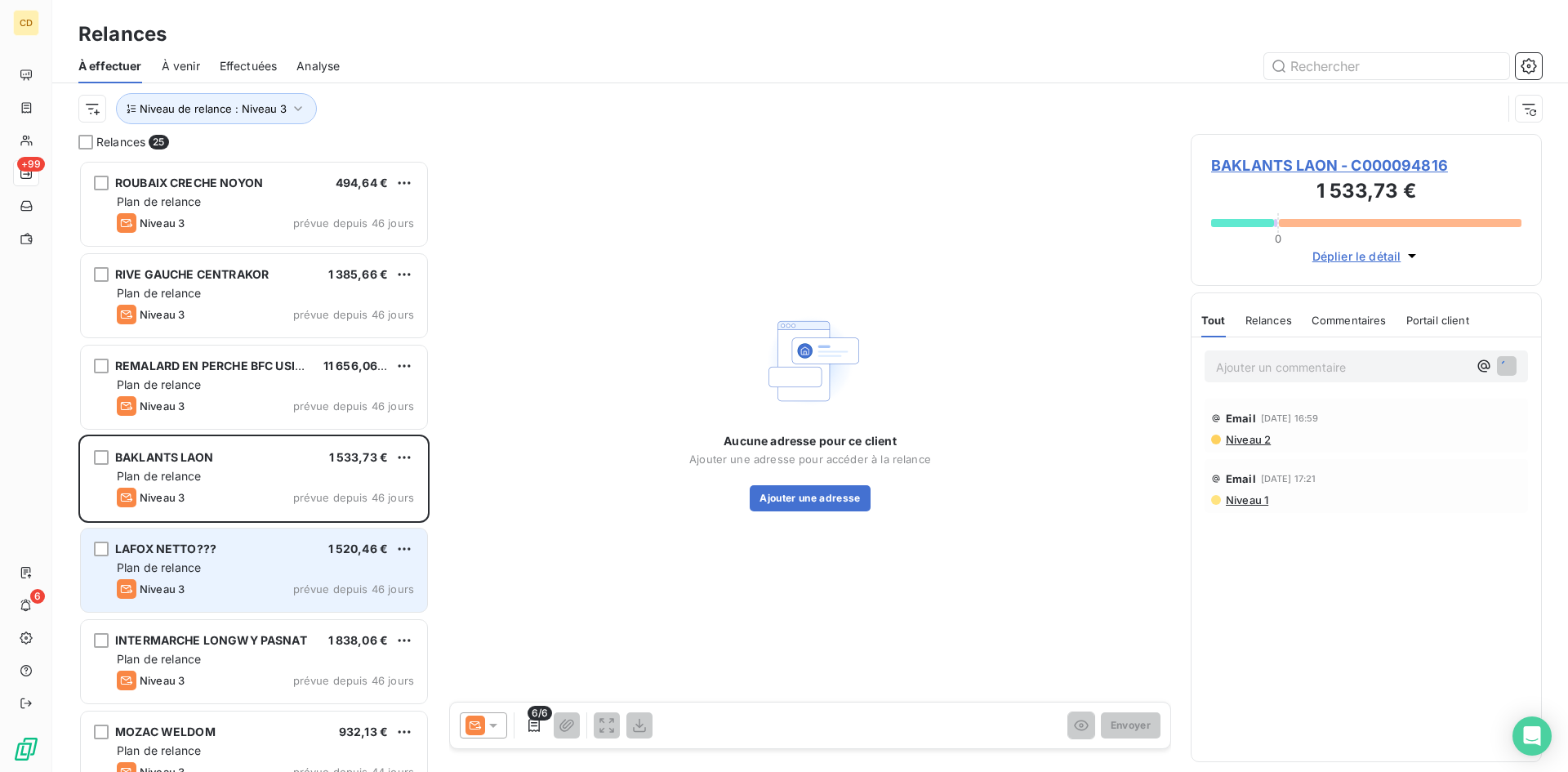
click at [202, 559] on div "LAFOX NETTO??? 1 520,46 € Plan de relance Niveau 3 prévue depuis 46 jours" at bounding box center [253, 570] width 346 height 83
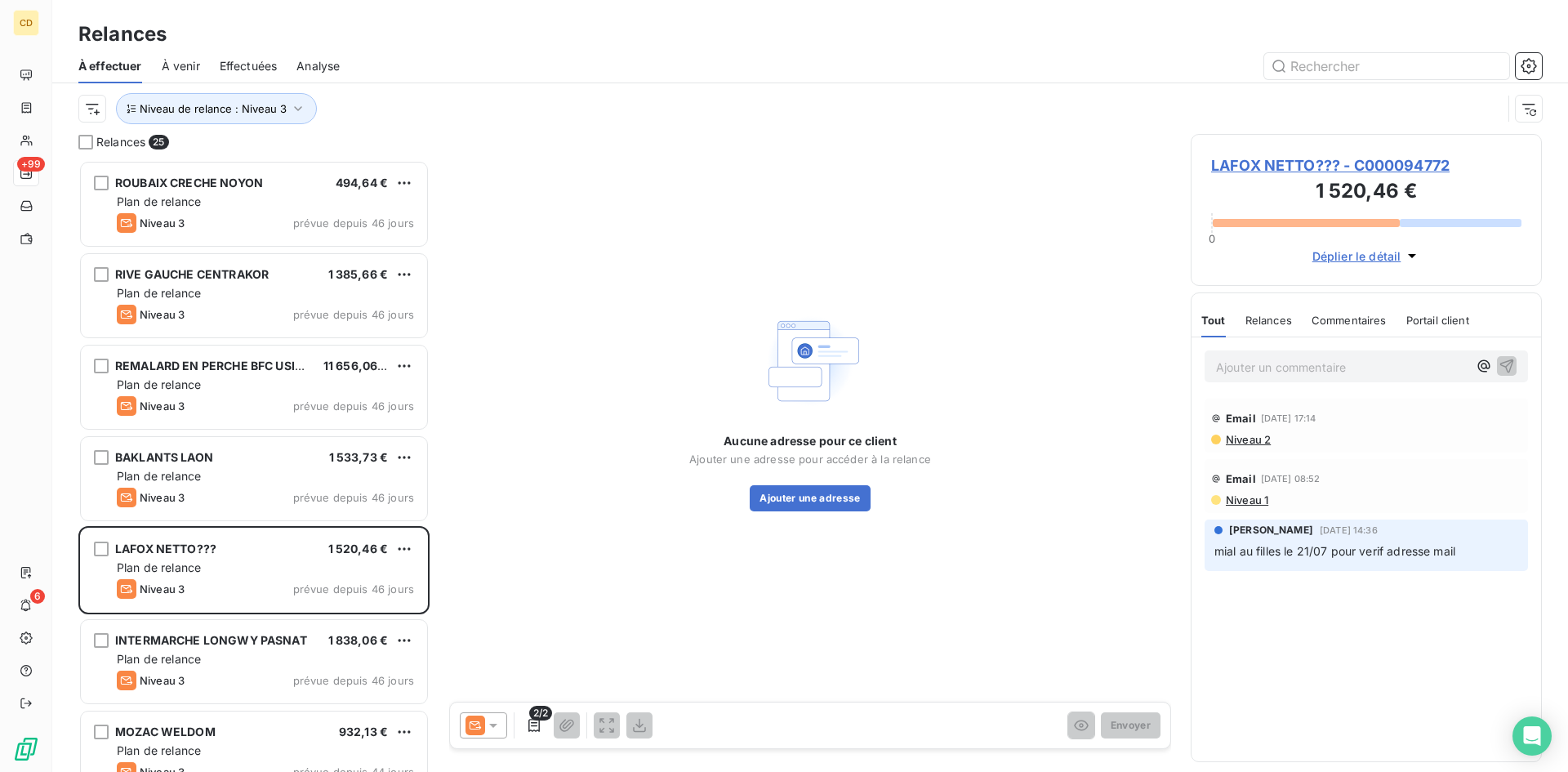
click at [1249, 445] on span "Niveau 2" at bounding box center [1246, 439] width 46 height 13
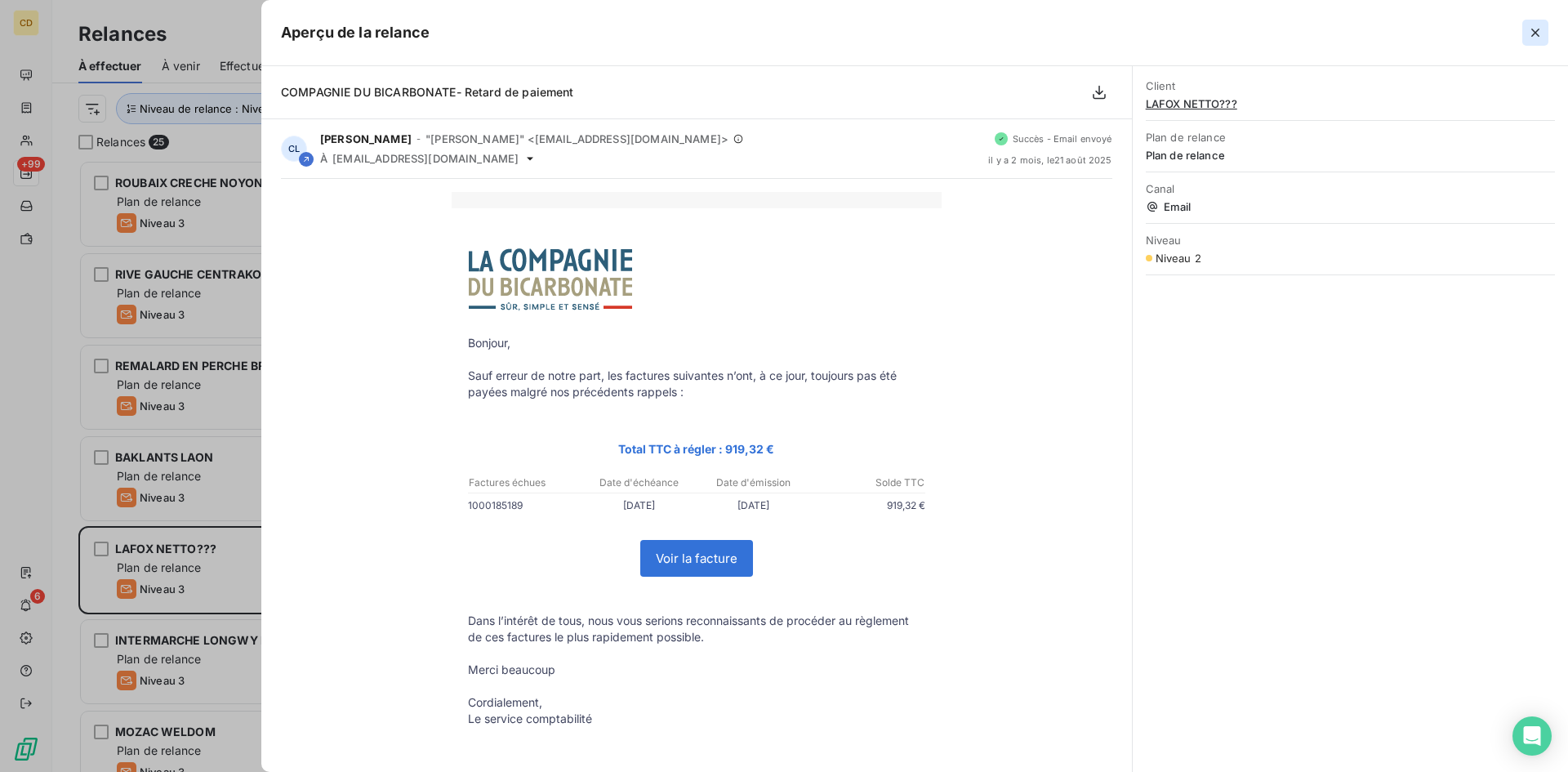
click at [1534, 33] on icon "button" at bounding box center [1535, 32] width 9 height 9
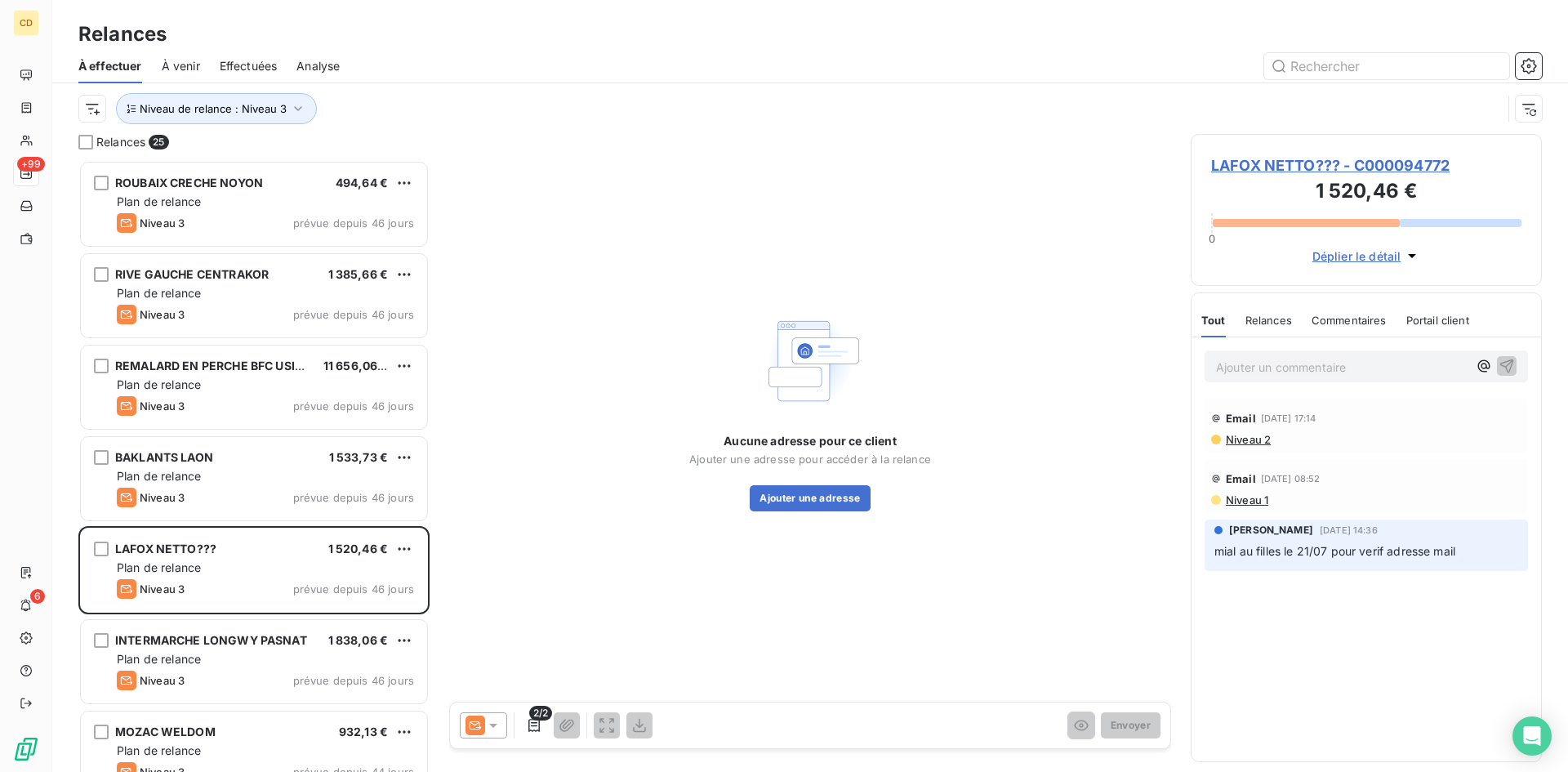
click at [1294, 368] on p "Ajouter un commentaire ﻿" at bounding box center [1341, 367] width 251 height 21
click at [1242, 438] on span "Niveau 2" at bounding box center [1246, 439] width 46 height 13
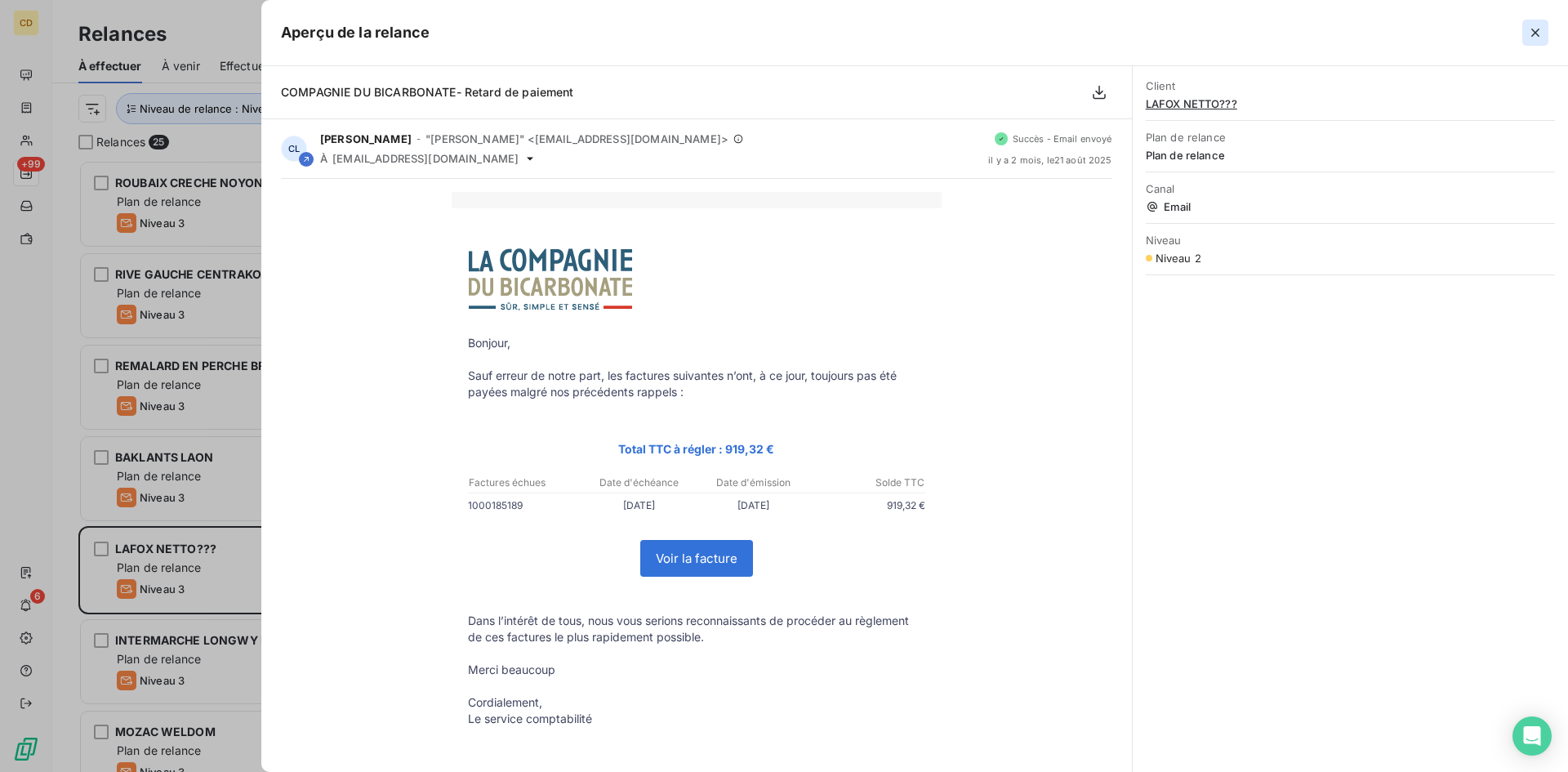
click at [1540, 31] on icon "button" at bounding box center [1535, 32] width 16 height 16
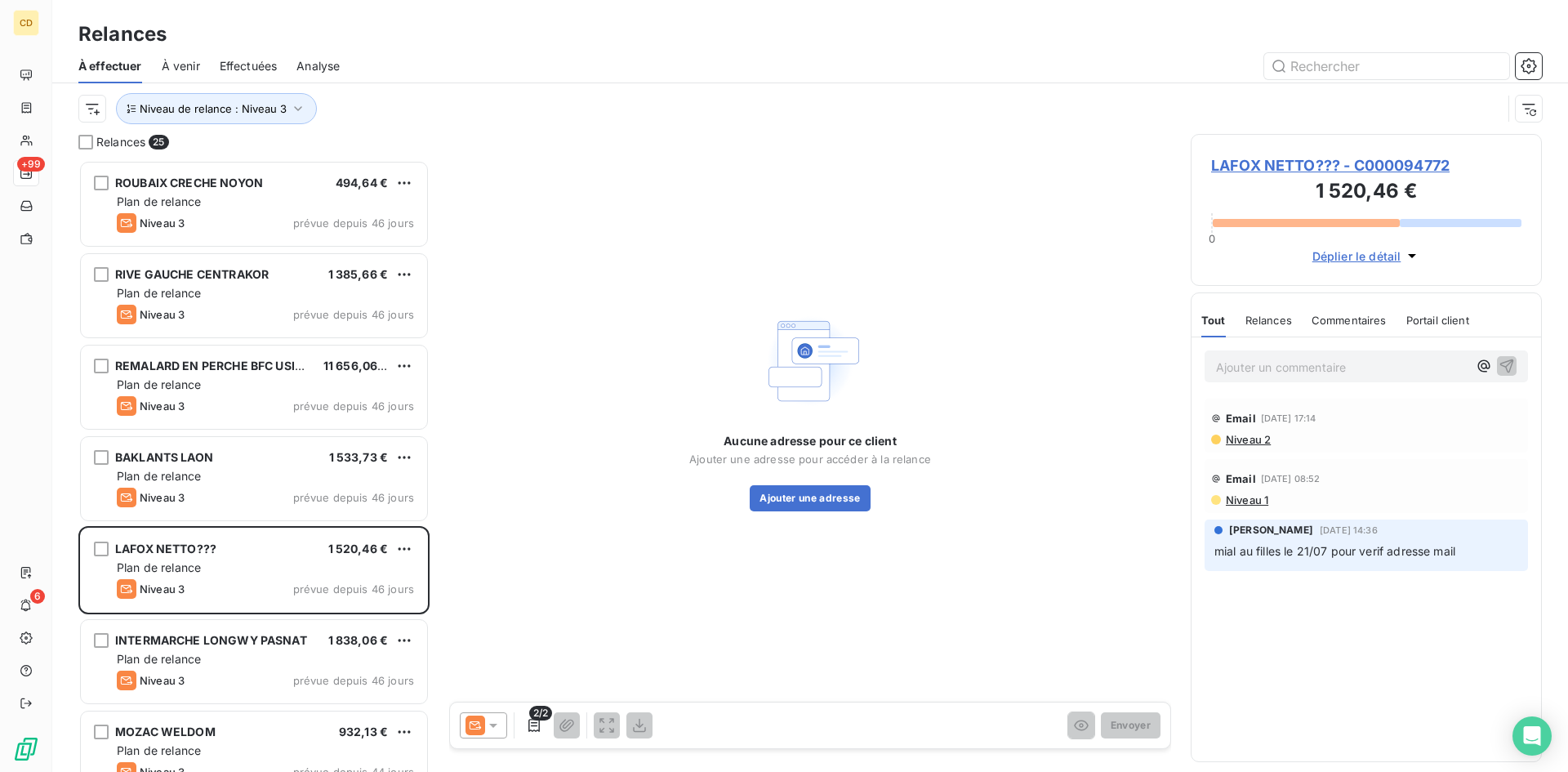
click at [491, 727] on icon at bounding box center [492, 725] width 16 height 16
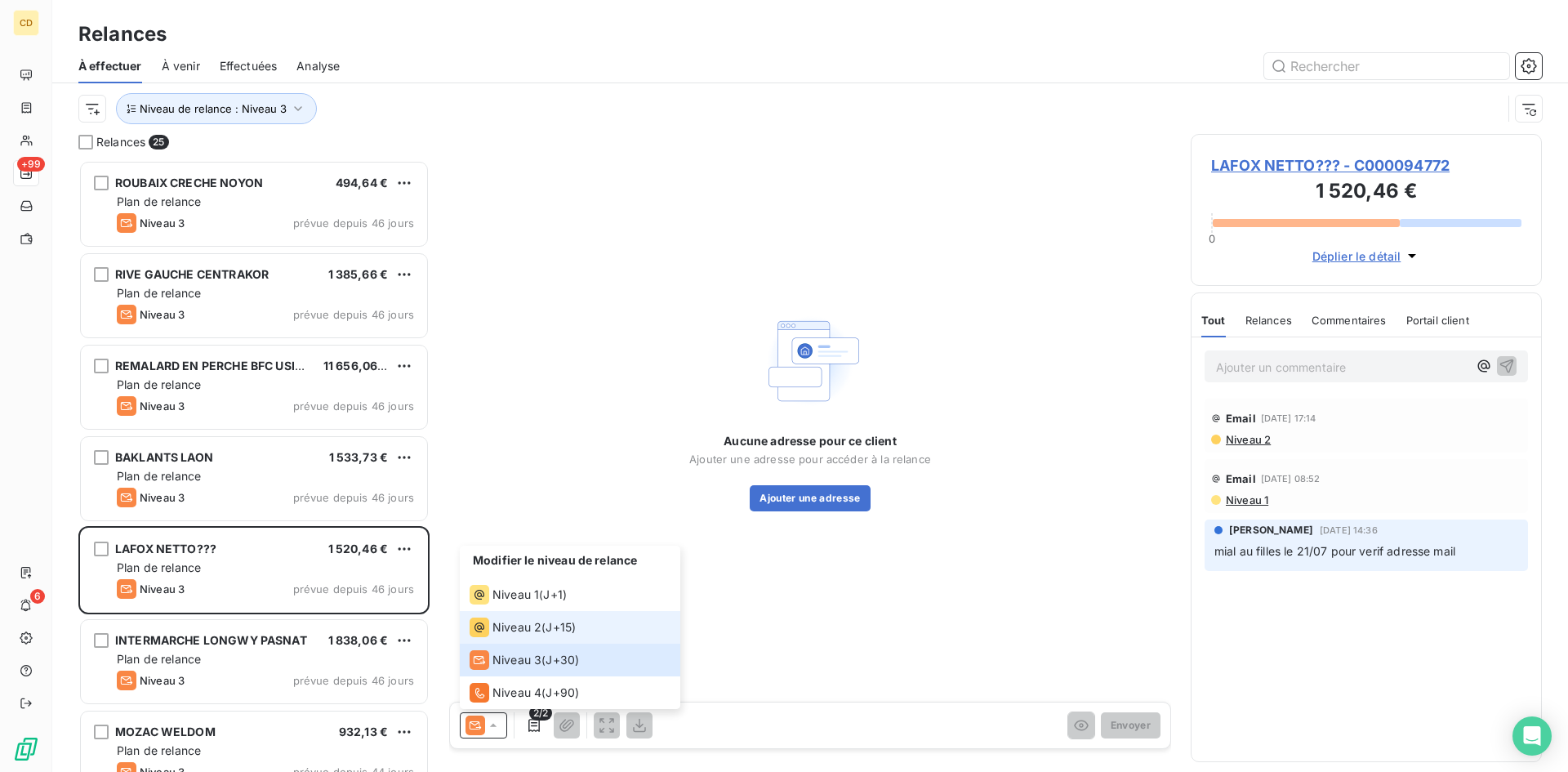
click at [507, 618] on div "Niveau 2" at bounding box center [506, 627] width 72 height 20
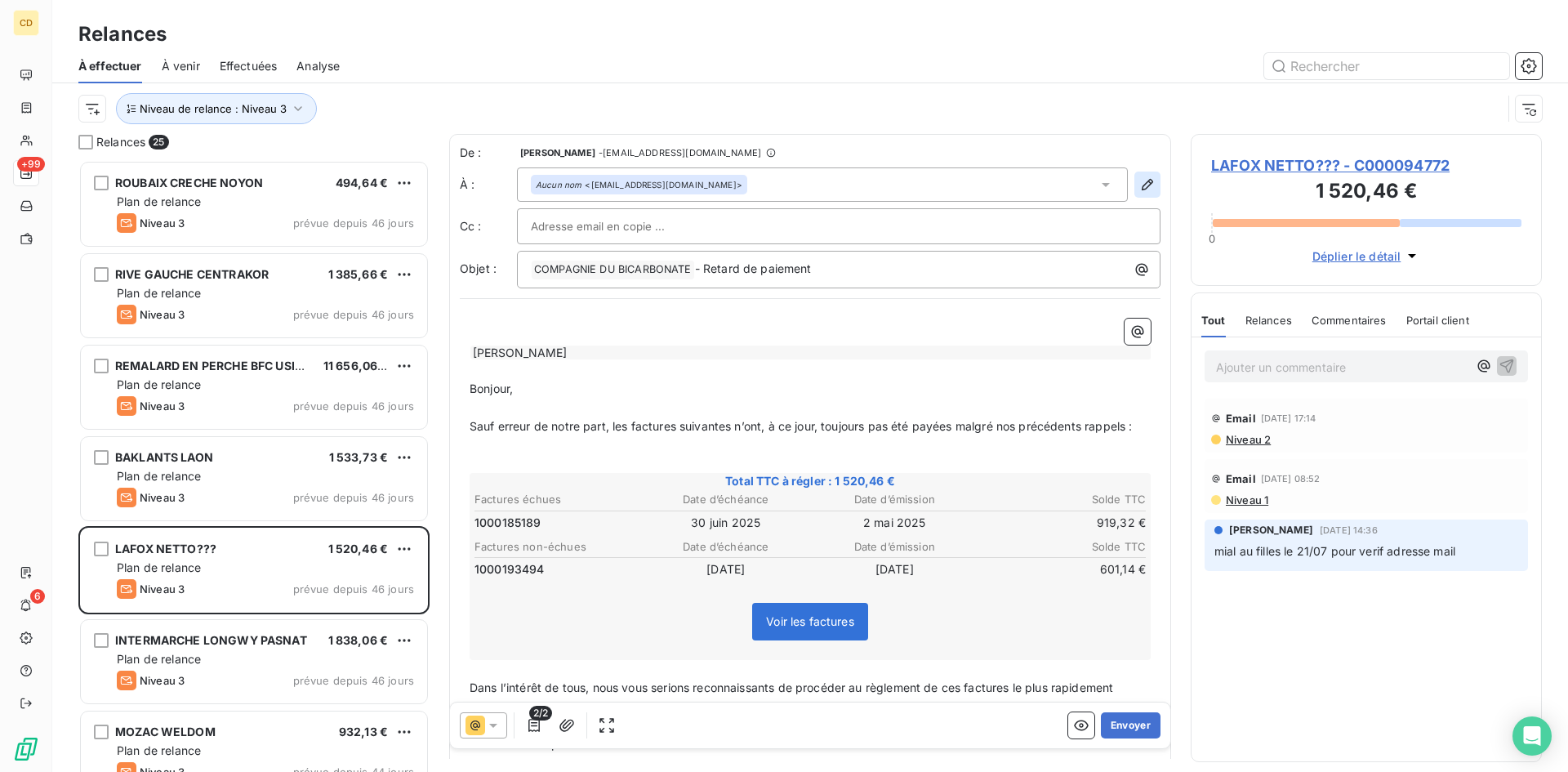
click at [1139, 179] on icon "button" at bounding box center [1147, 184] width 16 height 16
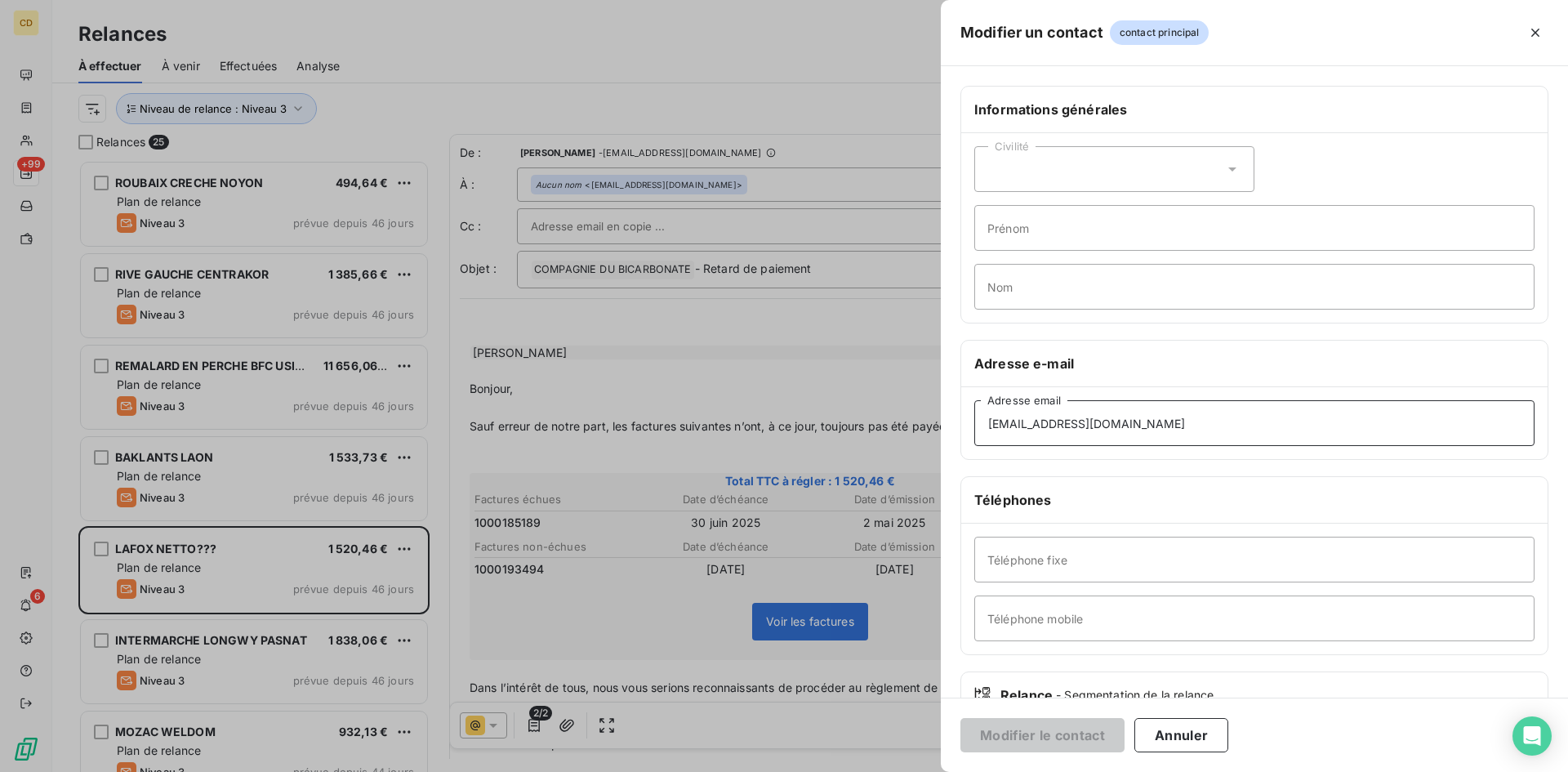
drag, startPoint x: 1174, startPoint y: 425, endPoint x: 648, endPoint y: 427, distance: 526.0
click at [648, 771] on div "Modifier un contact contact principal Informations générales Civilité Prénom No…" at bounding box center [784, 772] width 1568 height 0
paste input "[EMAIL_ADDRESS][DOMAIN_NAME]"
click at [1227, 414] on input "[EMAIL_ADDRESS][DOMAIN_NAME]" at bounding box center [1254, 423] width 561 height 46
click at [1071, 411] on input "[EMAIL_ADDRESS][DOMAIN_NAME]" at bounding box center [1254, 423] width 561 height 46
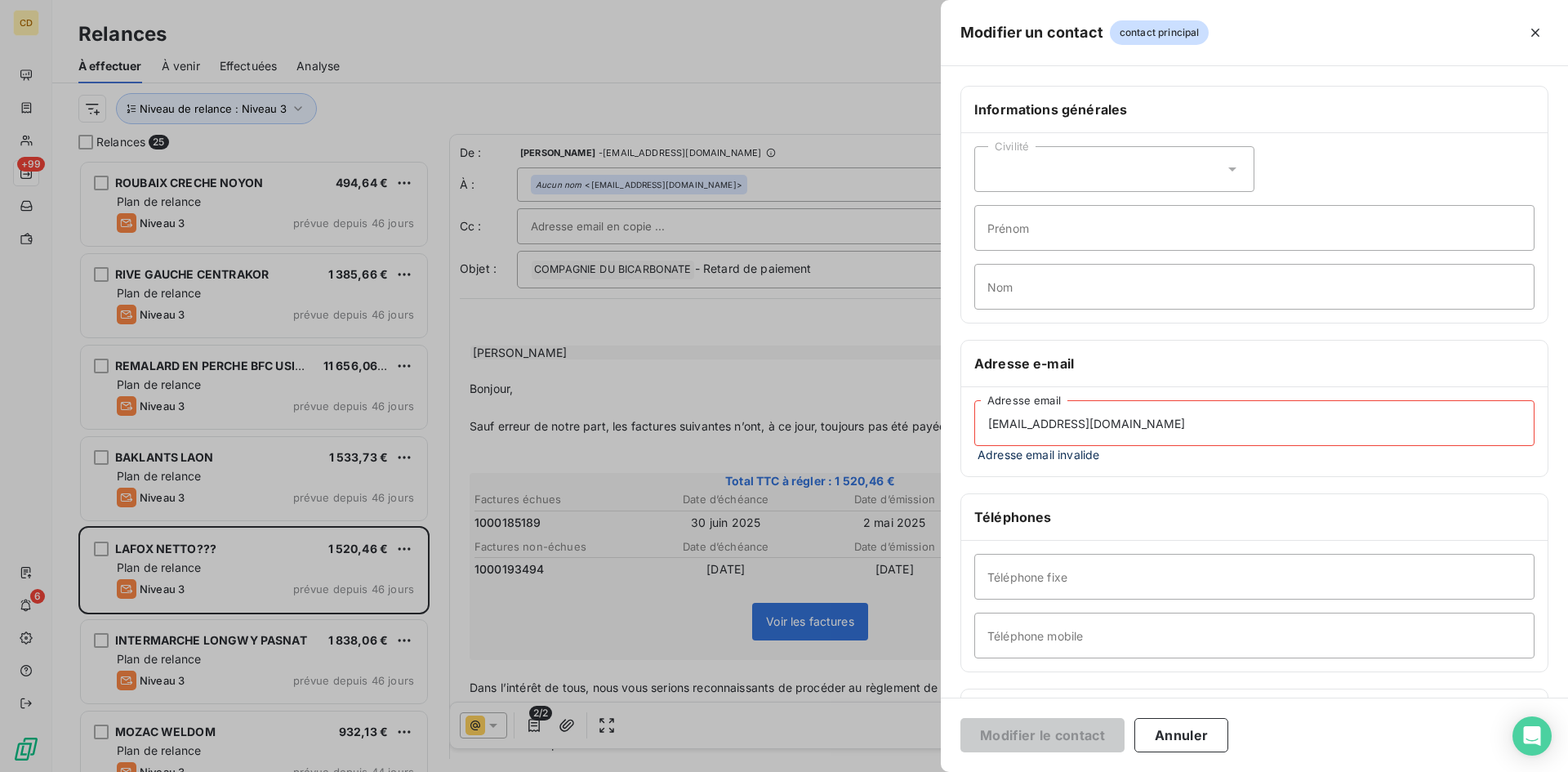
click at [1254, 413] on input "[EMAIL_ADDRESS][DOMAIN_NAME]" at bounding box center [1254, 423] width 561 height 46
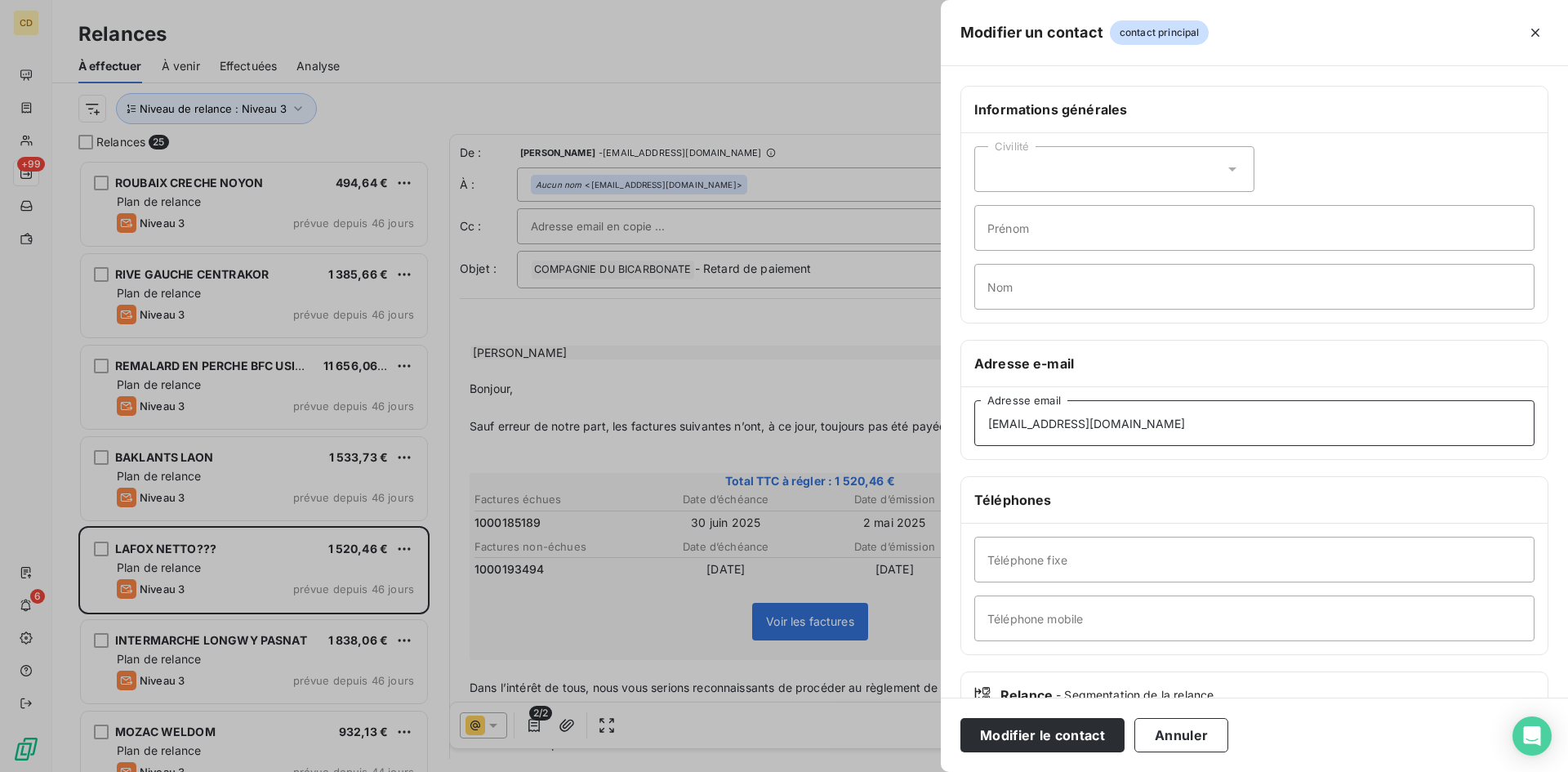
type input "[EMAIL_ADDRESS][DOMAIN_NAME]"
click at [1046, 717] on div "Modifier le contact Annuler" at bounding box center [1254, 734] width 627 height 74
click at [1036, 729] on button "Modifier le contact" at bounding box center [1042, 735] width 164 height 34
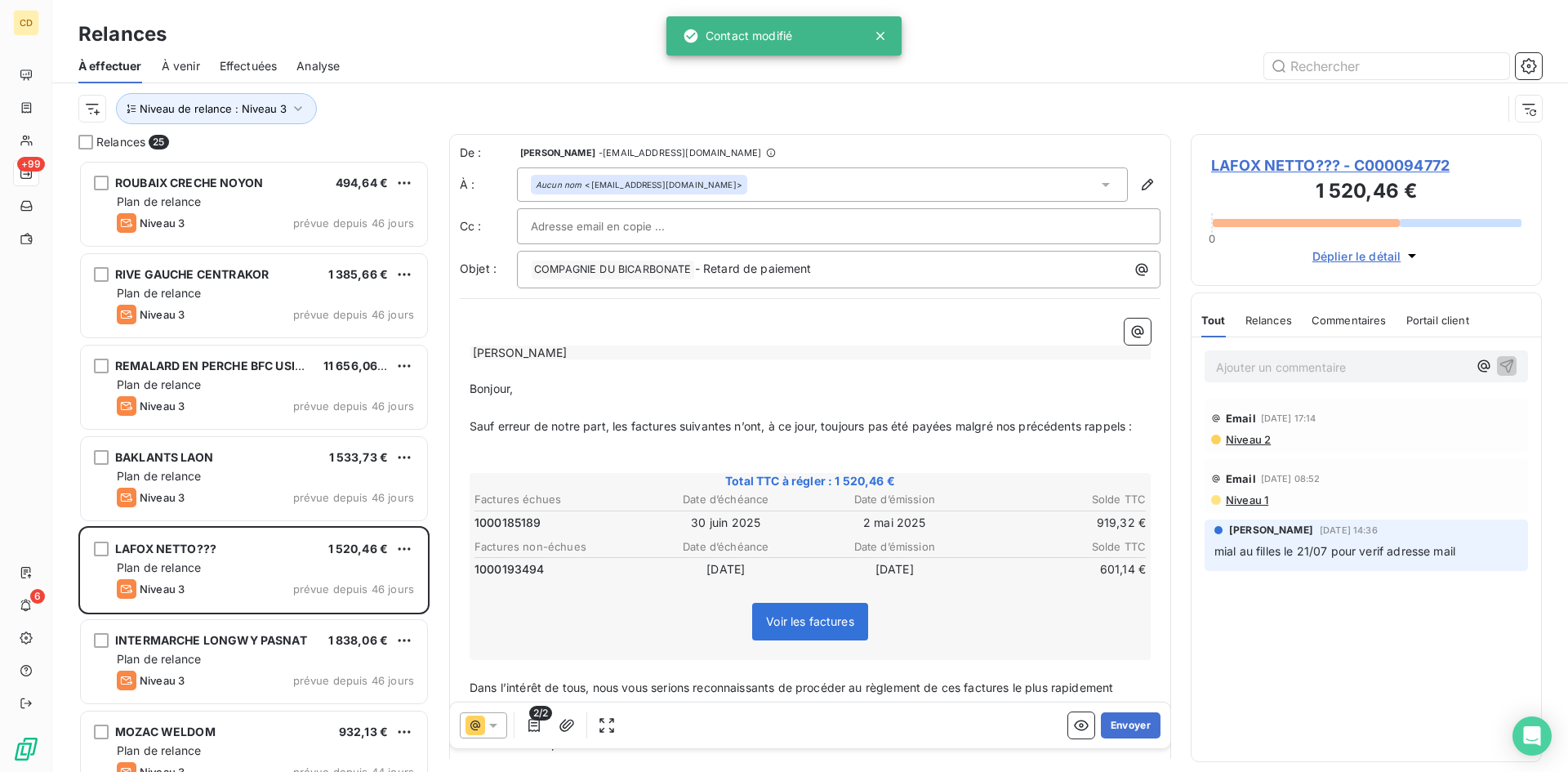
click at [861, 177] on div "Aucun nom <[EMAIL_ADDRESS][DOMAIN_NAME]>" at bounding box center [822, 184] width 611 height 34
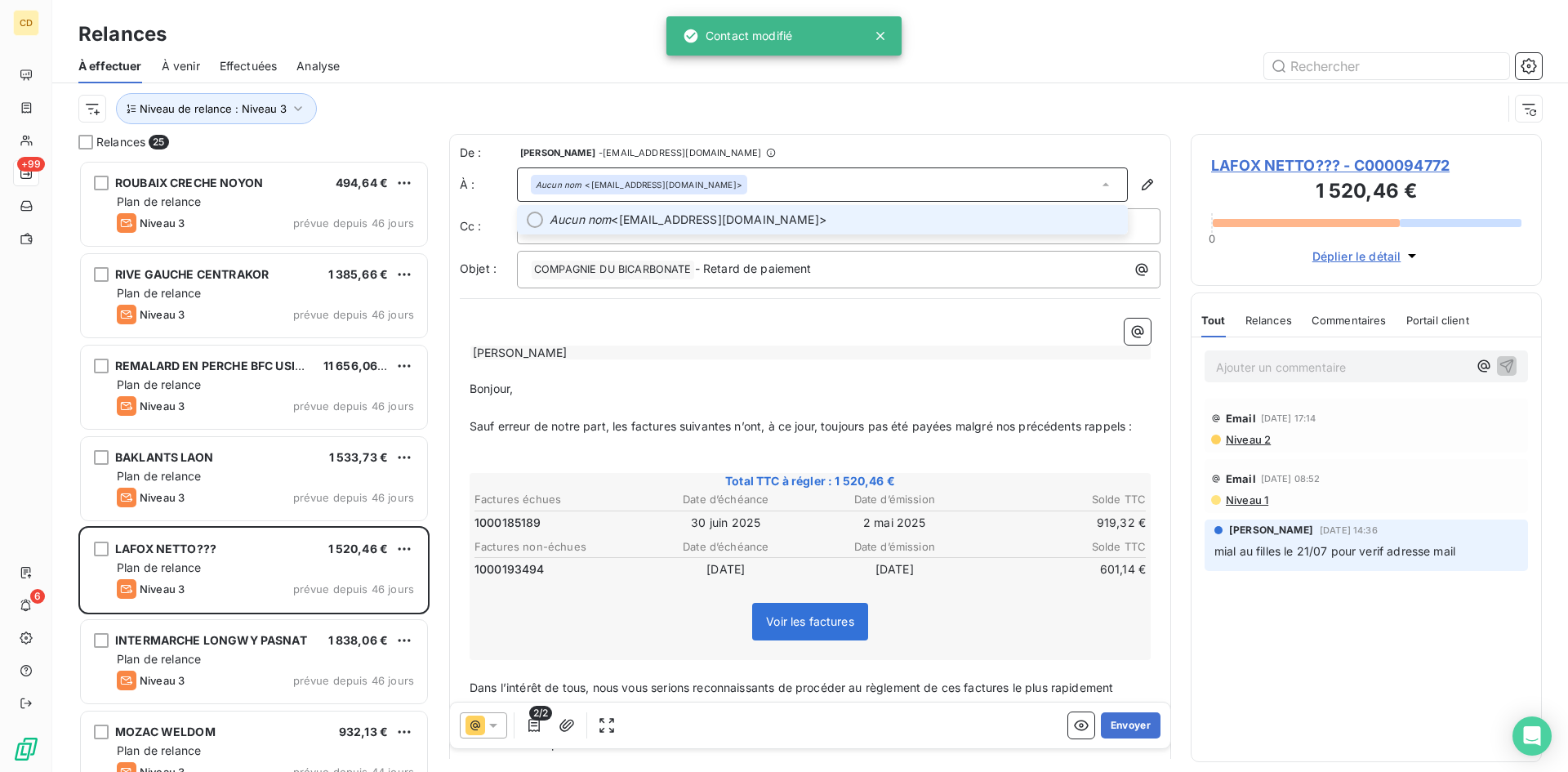
click at [800, 225] on span "Aucun nom <[EMAIL_ADDRESS][DOMAIN_NAME]>" at bounding box center [833, 219] width 568 height 16
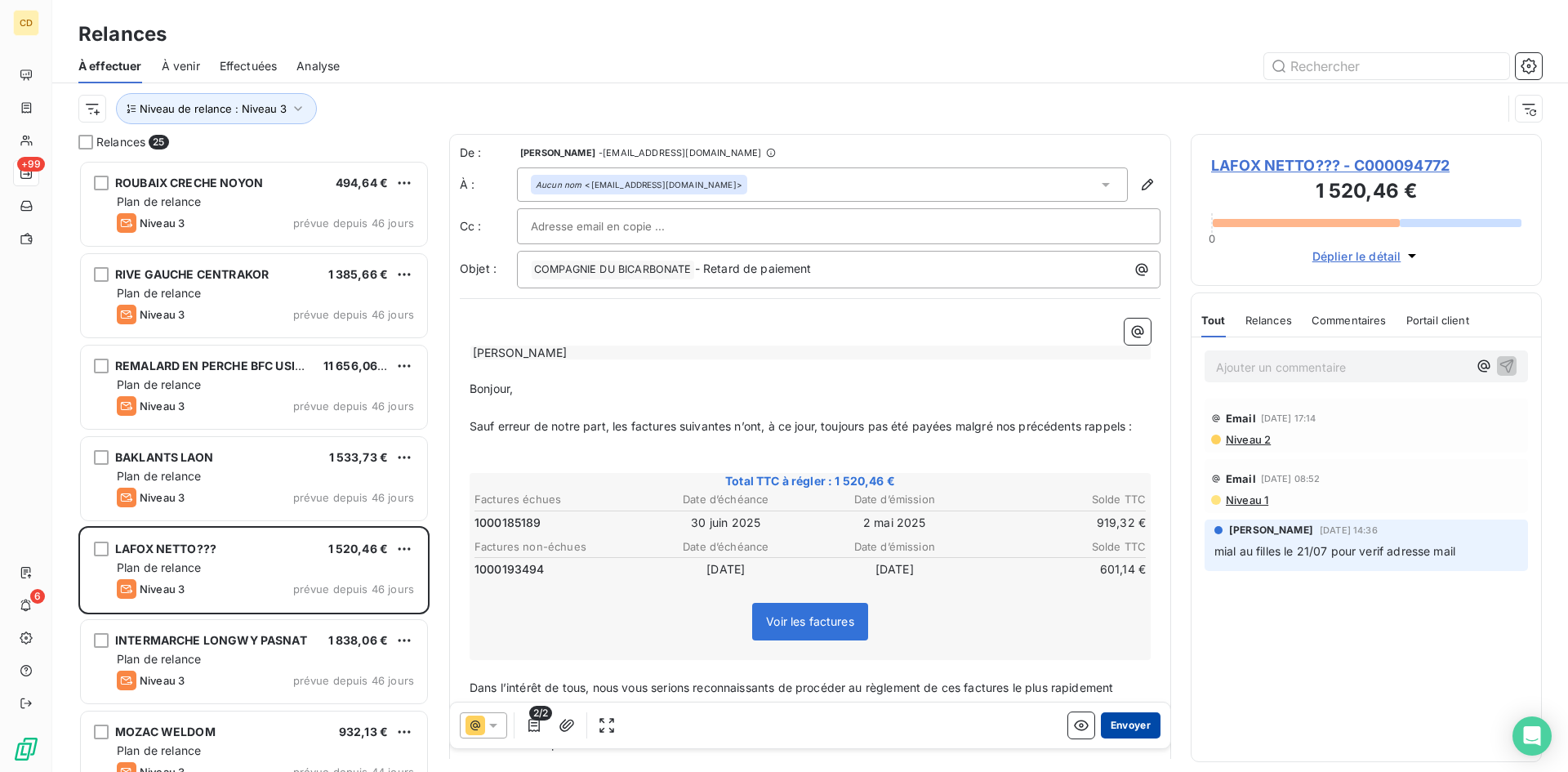
click at [1120, 728] on button "Envoyer" at bounding box center [1130, 726] width 60 height 27
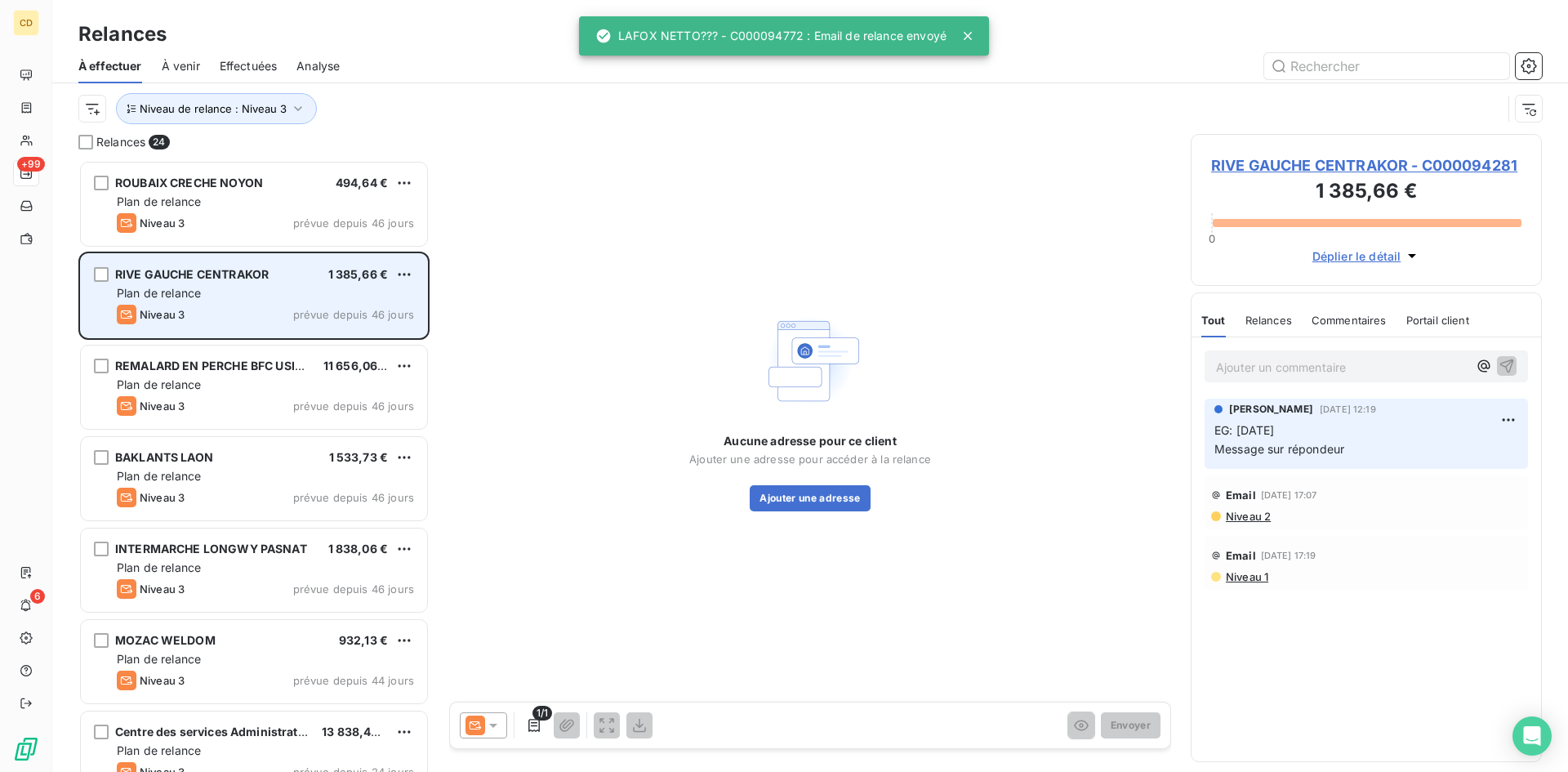
click at [224, 286] on div "Plan de relance" at bounding box center [265, 292] width 297 height 16
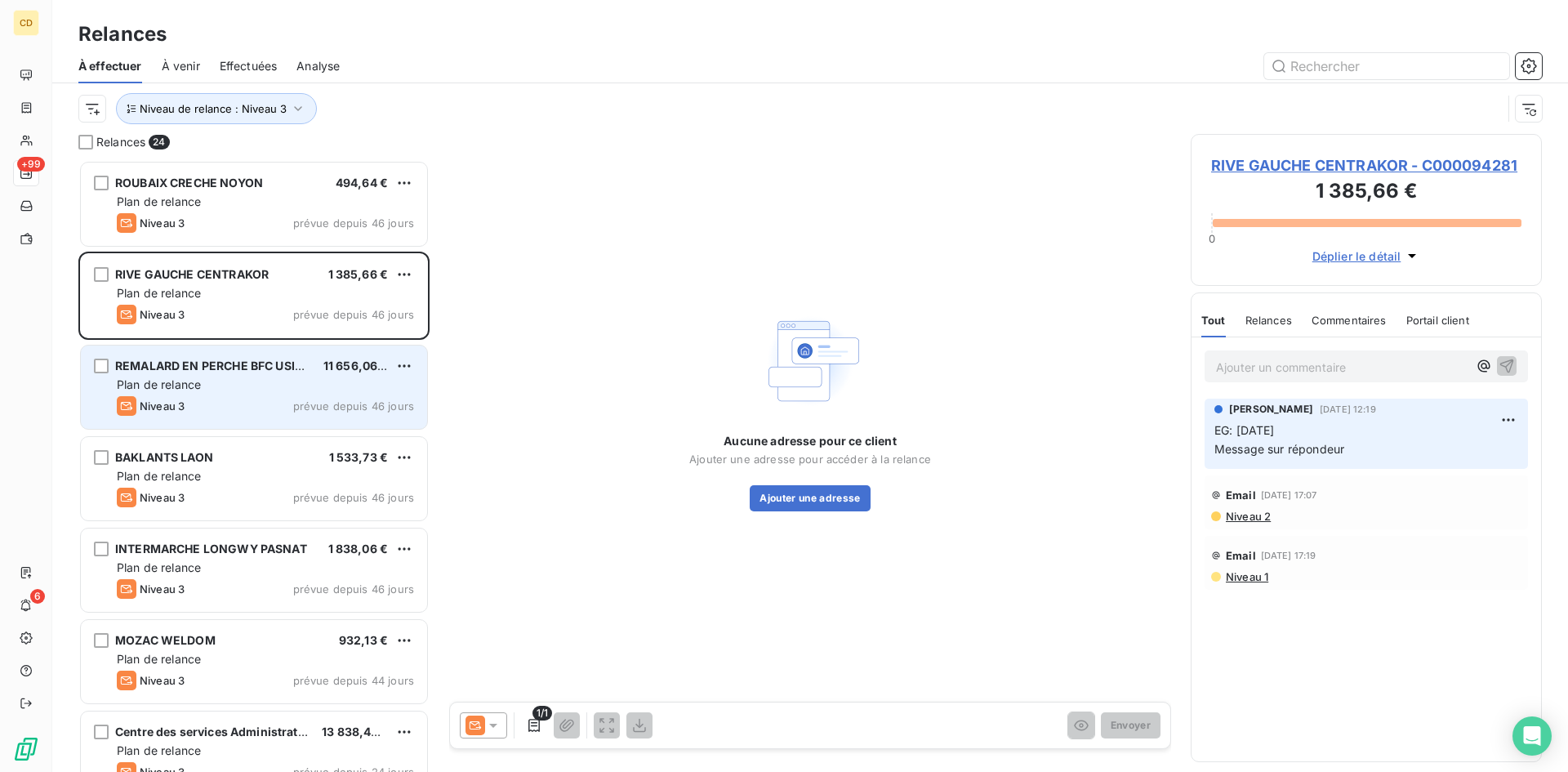
click at [163, 395] on div "REMALARD EN PERCHE BFC USINE 11 656,06 € Plan de relance Niveau 3 prévue depuis…" at bounding box center [253, 387] width 346 height 83
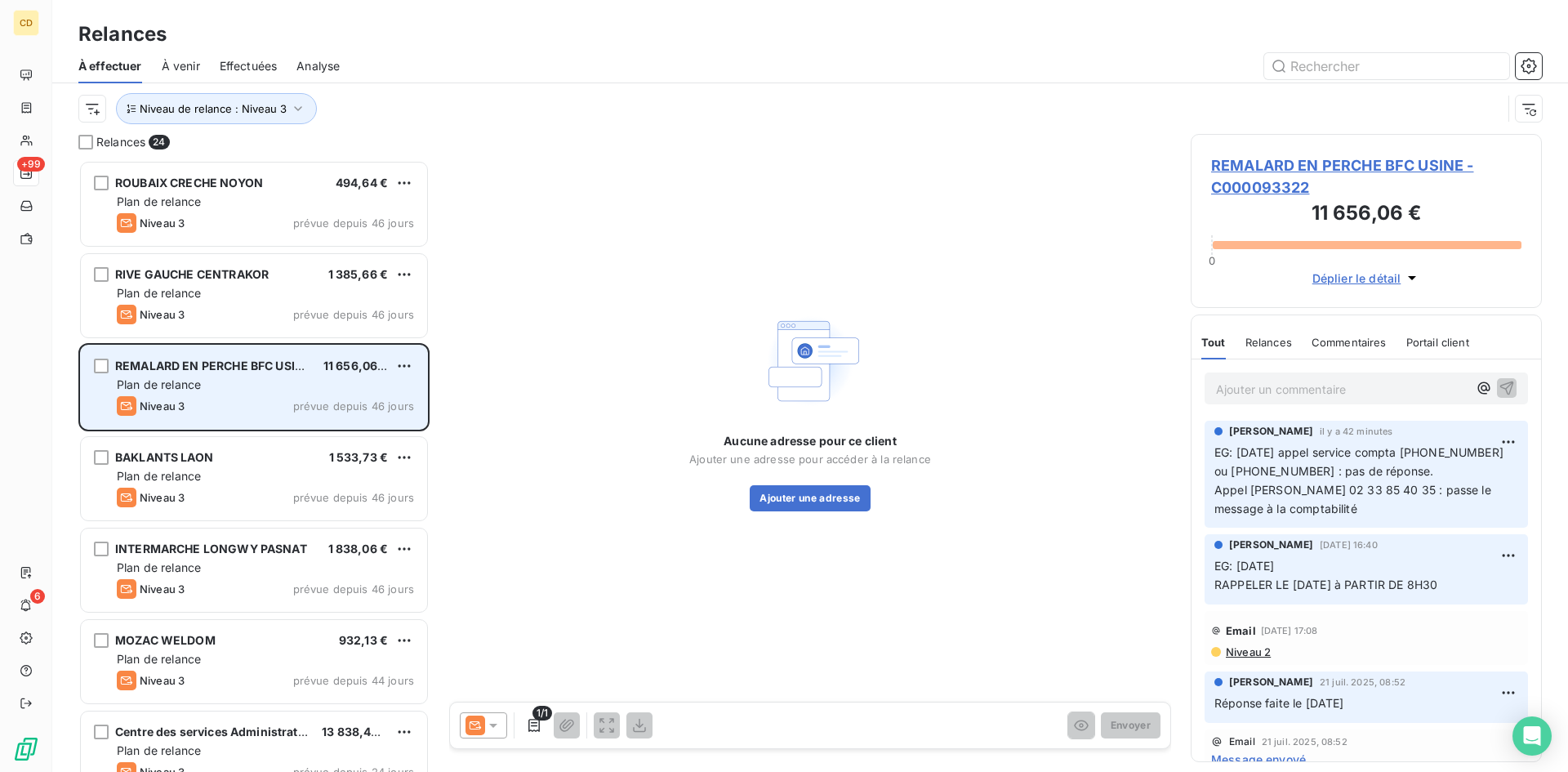
click at [249, 388] on div "Plan de relance" at bounding box center [265, 384] width 297 height 16
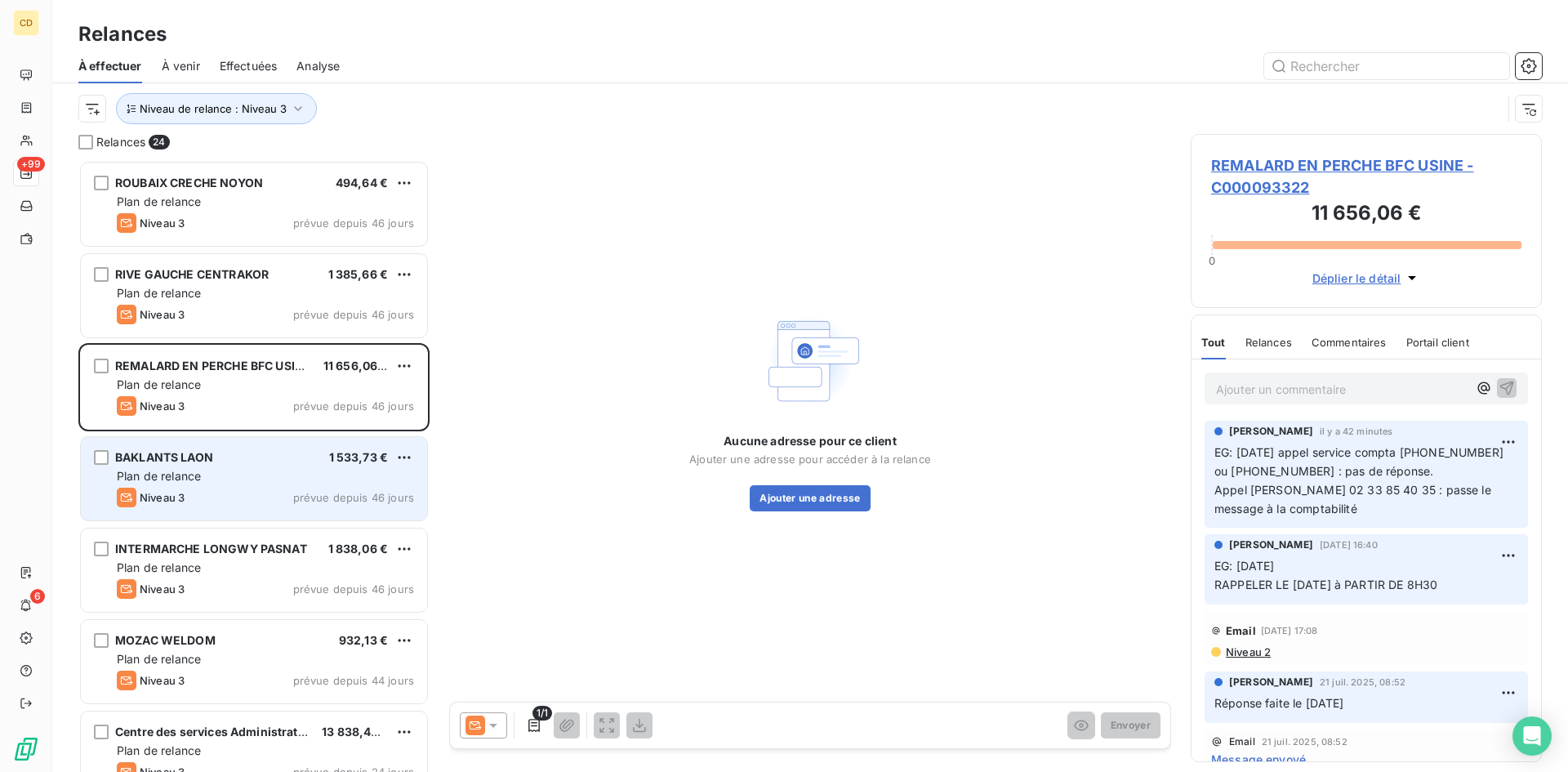
click at [184, 493] on span "Niveau 3" at bounding box center [161, 497] width 45 height 13
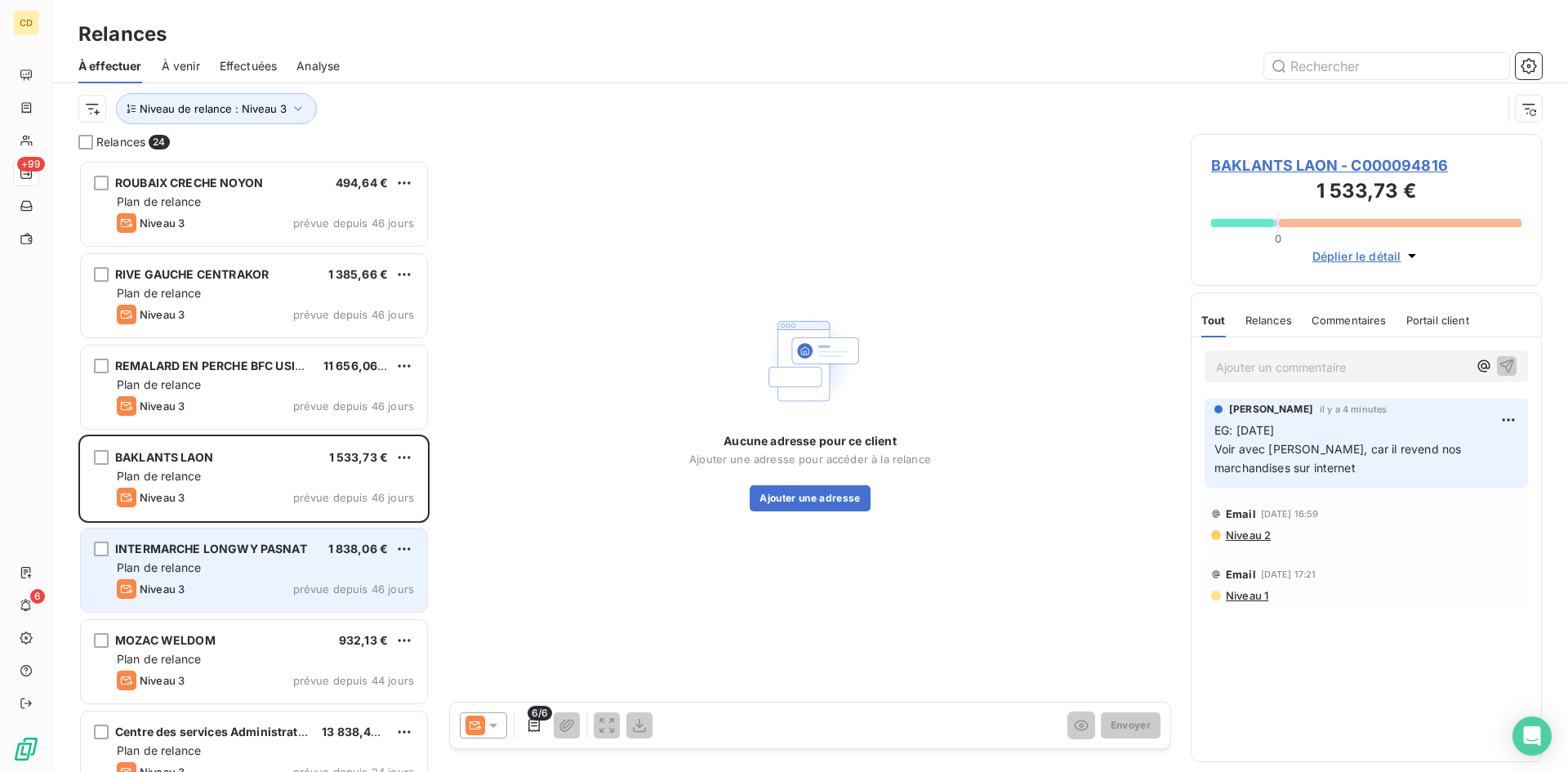
click at [214, 561] on div "Plan de relance" at bounding box center [265, 567] width 297 height 16
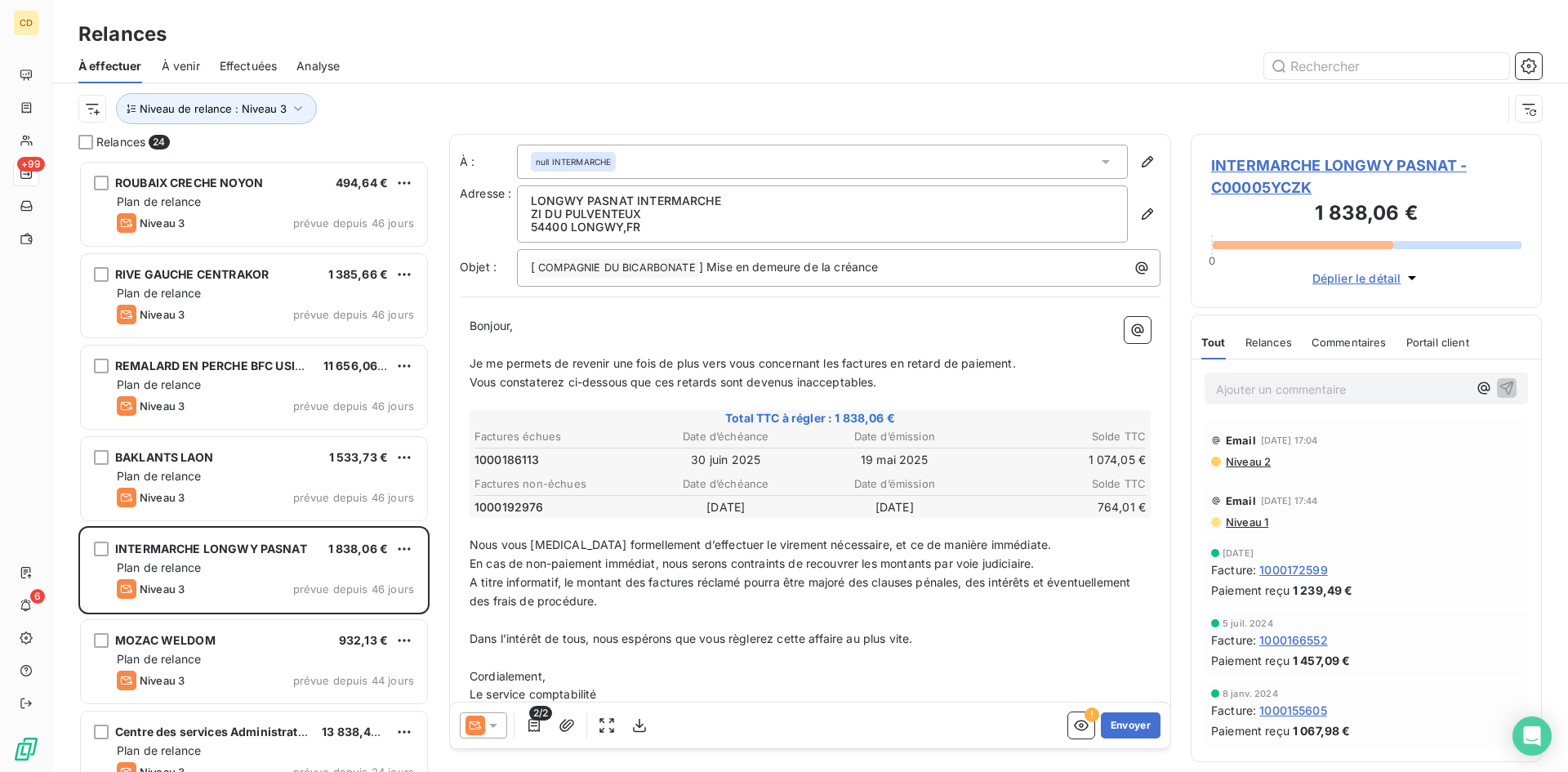
click at [249, 68] on span "Effectuées" at bounding box center [249, 65] width 58 height 16
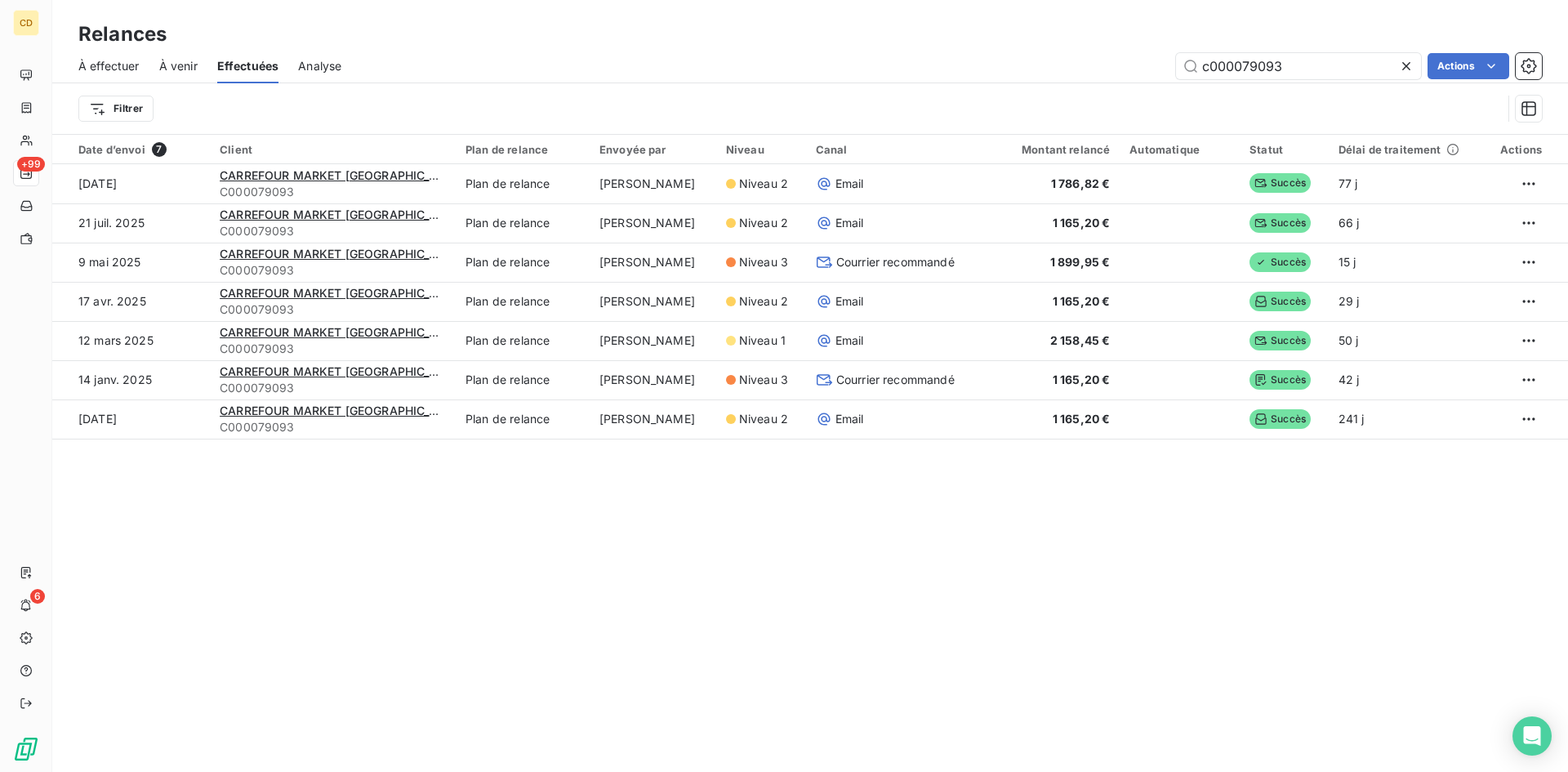
click at [164, 61] on span "À venir" at bounding box center [178, 65] width 38 height 16
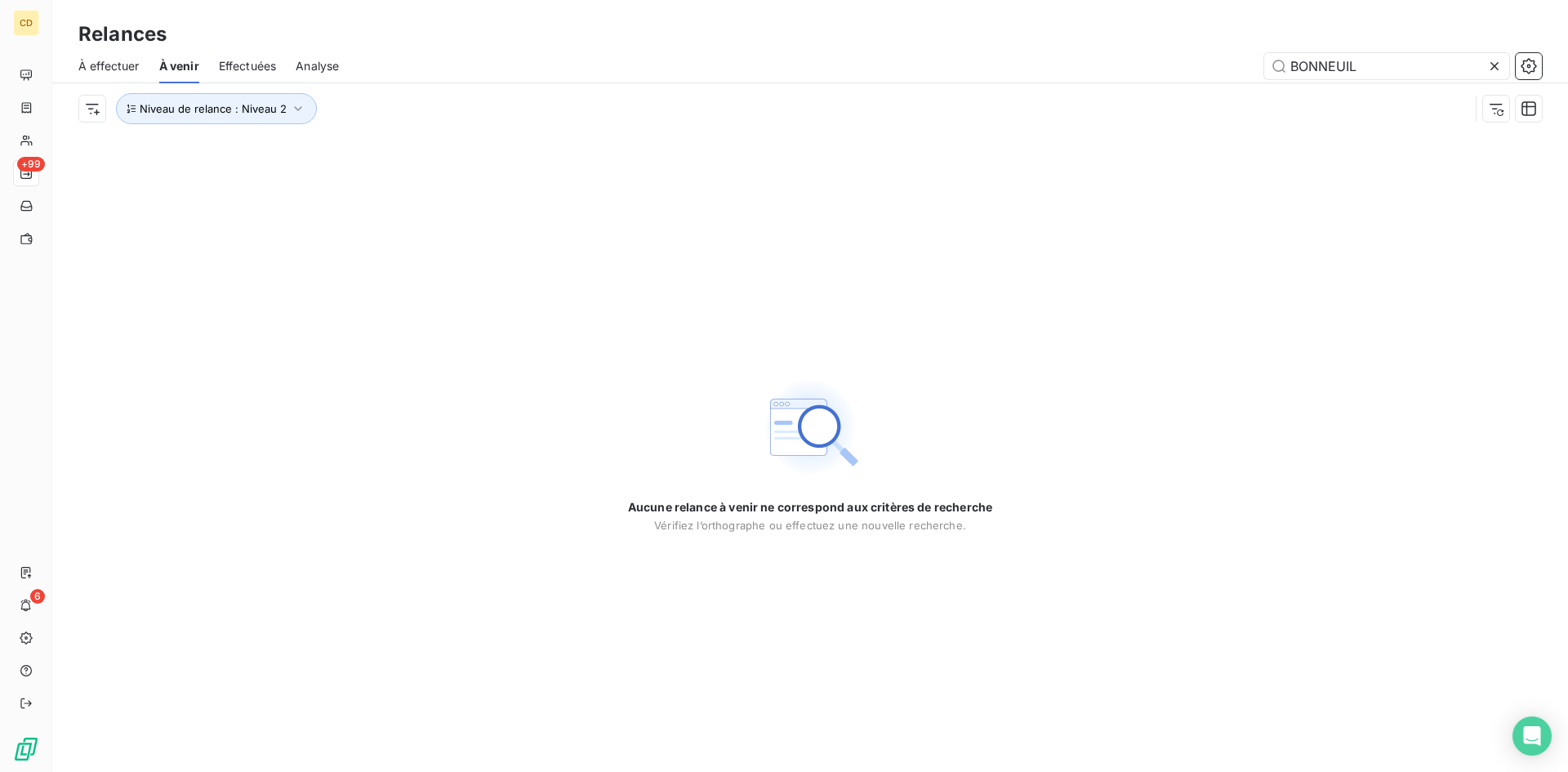
click at [100, 63] on span "À effectuer" at bounding box center [109, 65] width 62 height 16
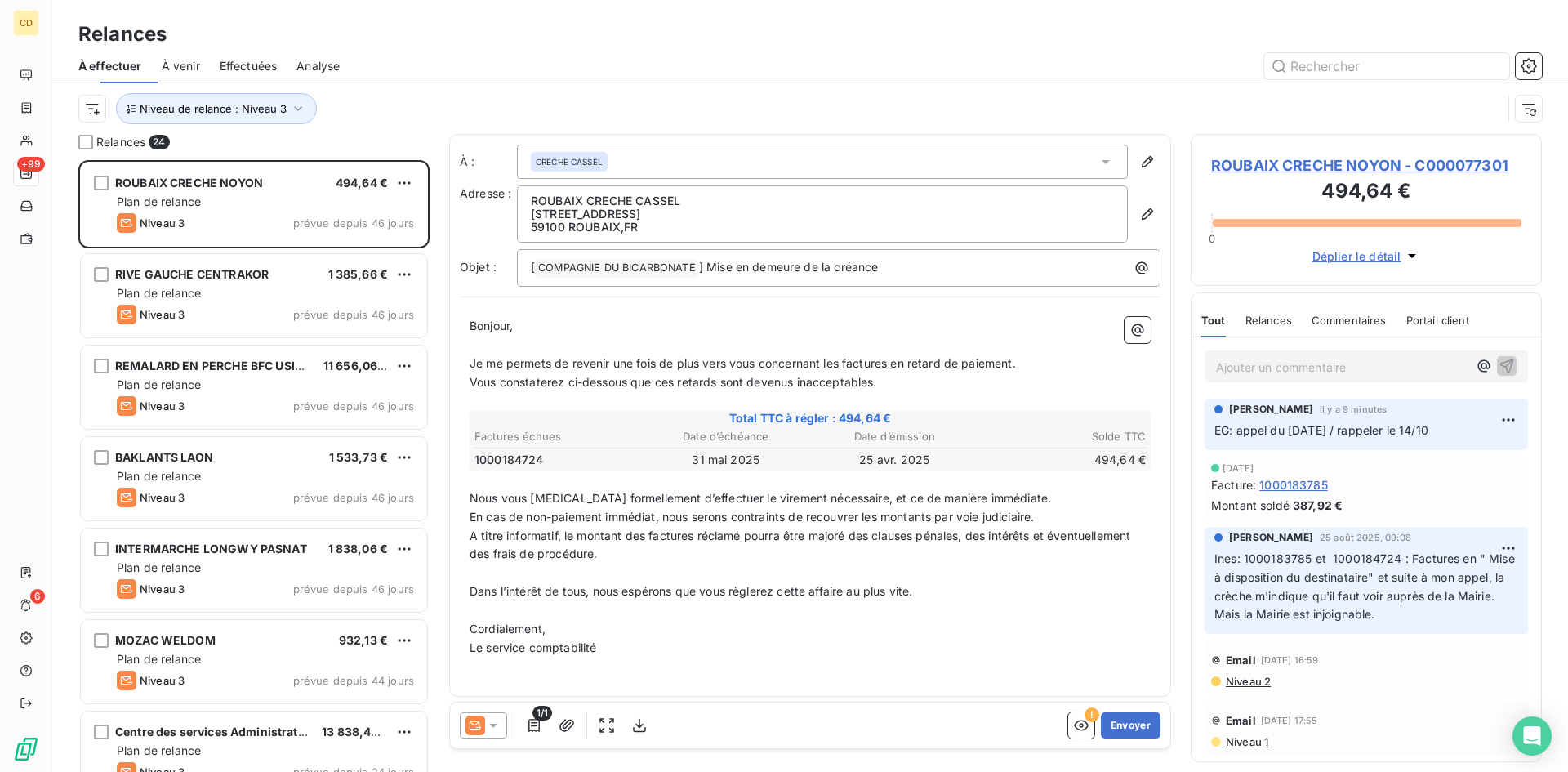
scroll to position [599, 339]
click at [290, 106] on icon "button" at bounding box center [298, 108] width 16 height 16
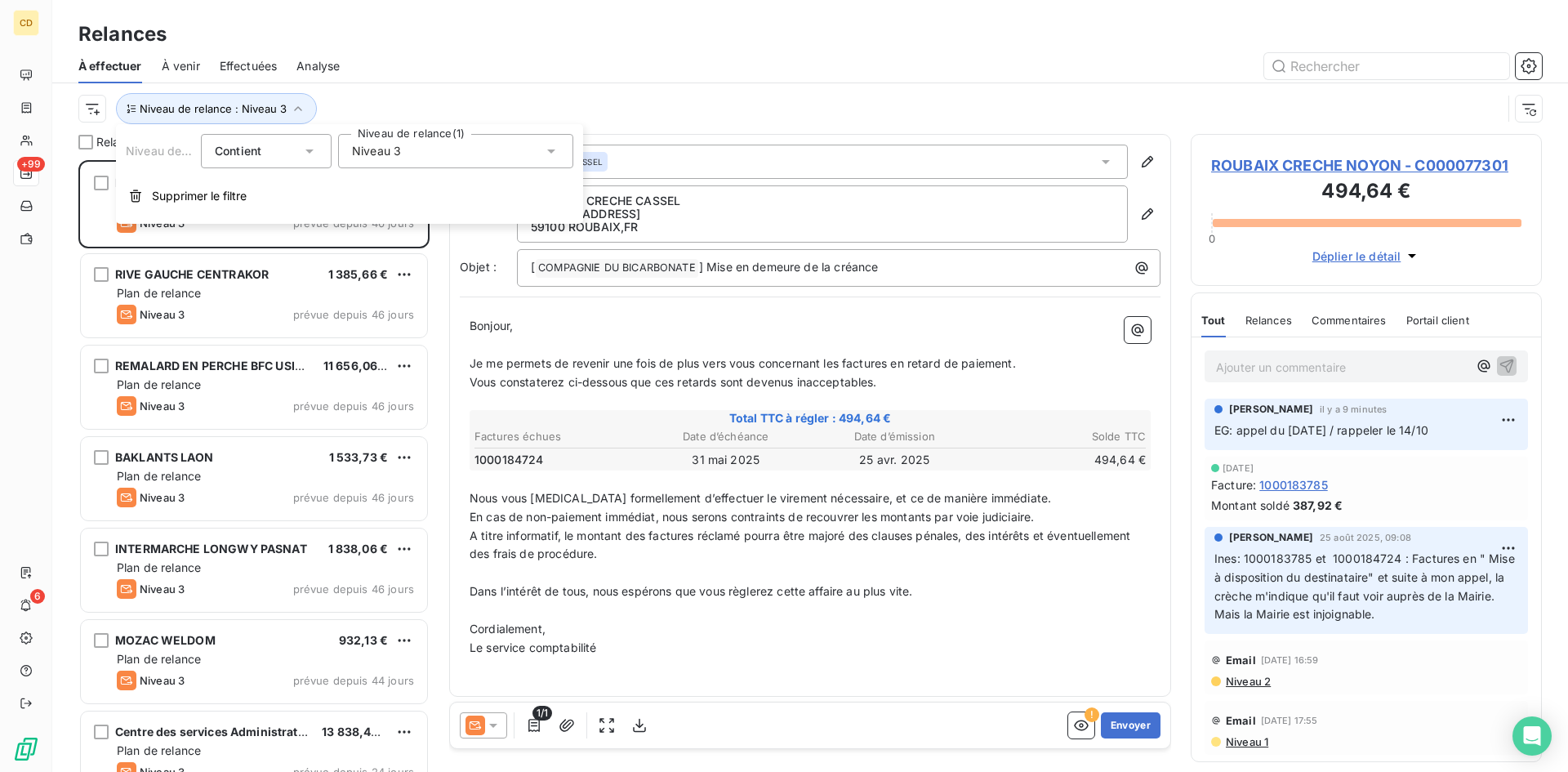
click at [549, 154] on icon at bounding box center [550, 151] width 16 height 16
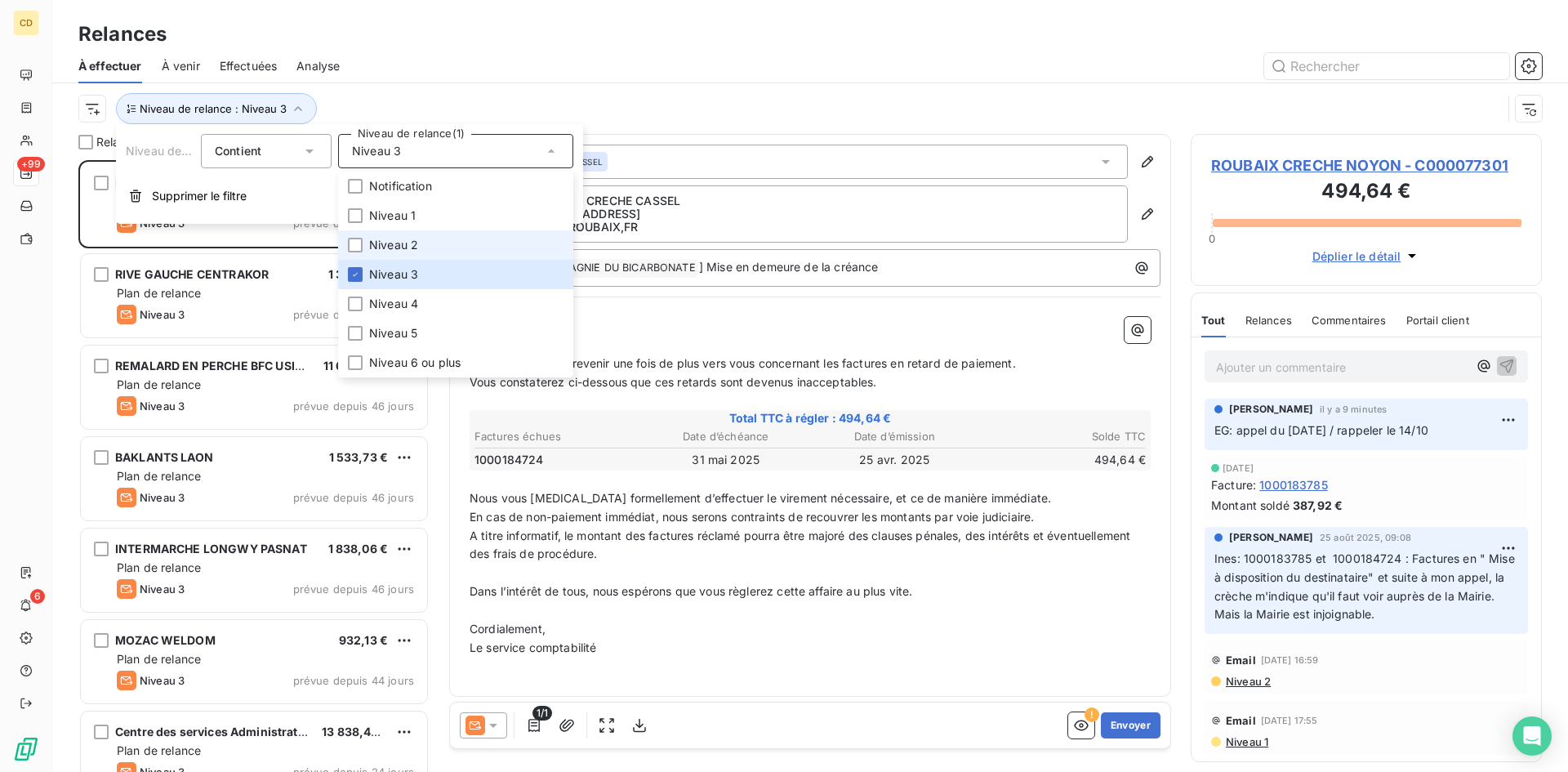
click at [394, 244] on span "Niveau 2" at bounding box center [394, 245] width 49 height 16
click at [368, 271] on li "Niveau 3" at bounding box center [455, 274] width 235 height 29
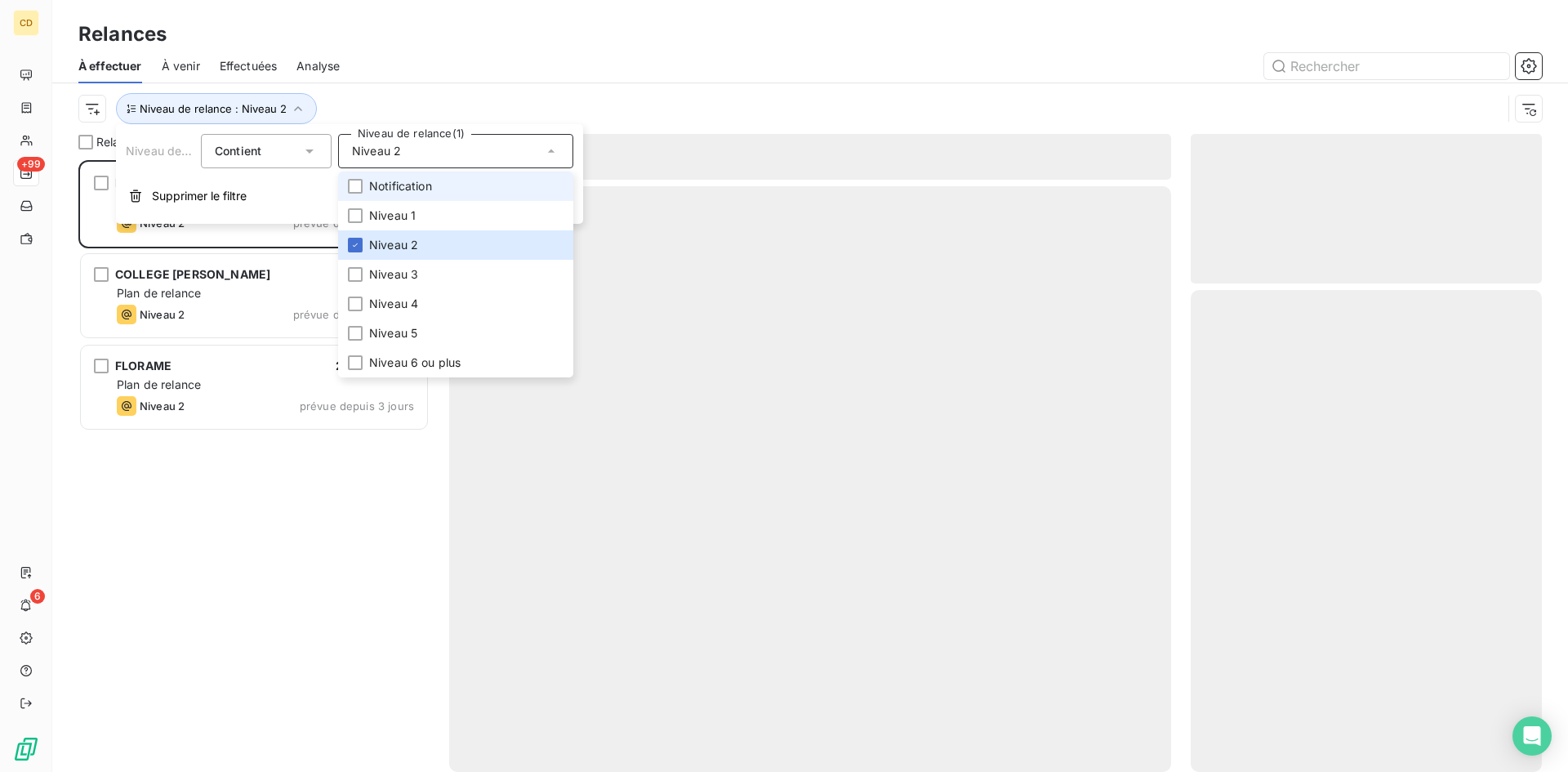
scroll to position [599, 339]
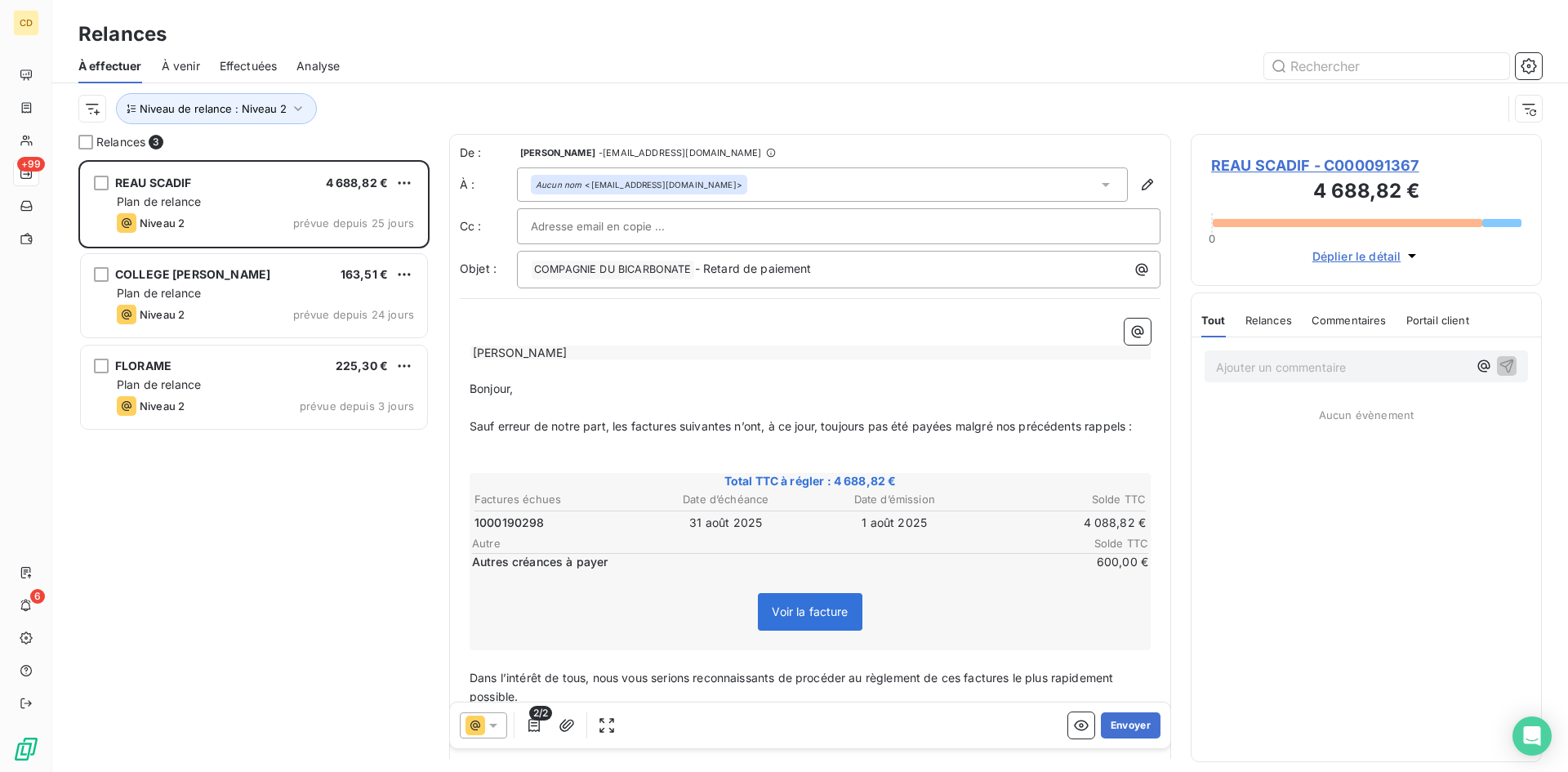
click at [678, 103] on div "Niveau de relance : Niveau 2" at bounding box center [790, 108] width 1423 height 31
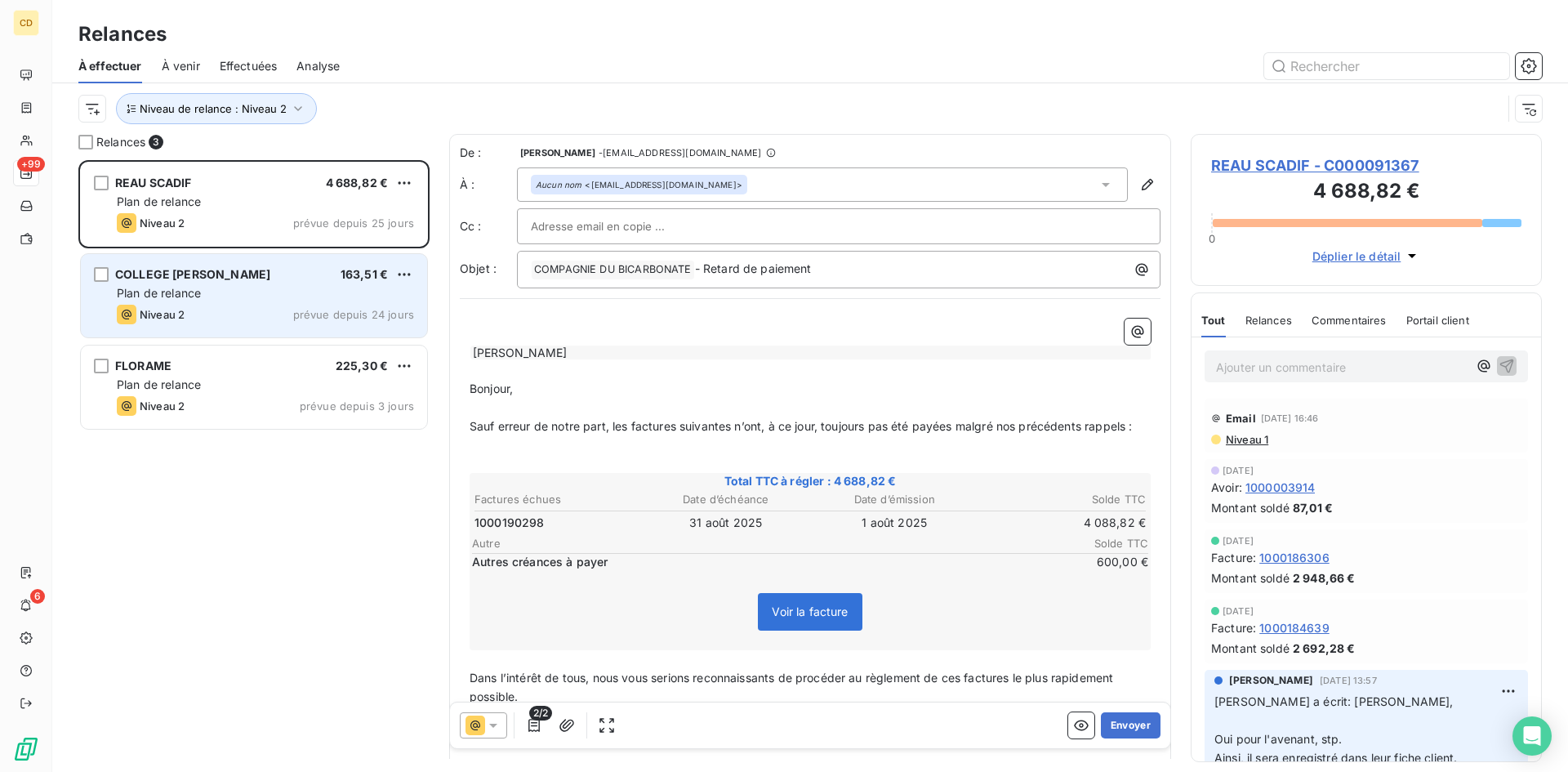
click at [182, 281] on div "COLLEGE [PERSON_NAME]" at bounding box center [193, 274] width 156 height 16
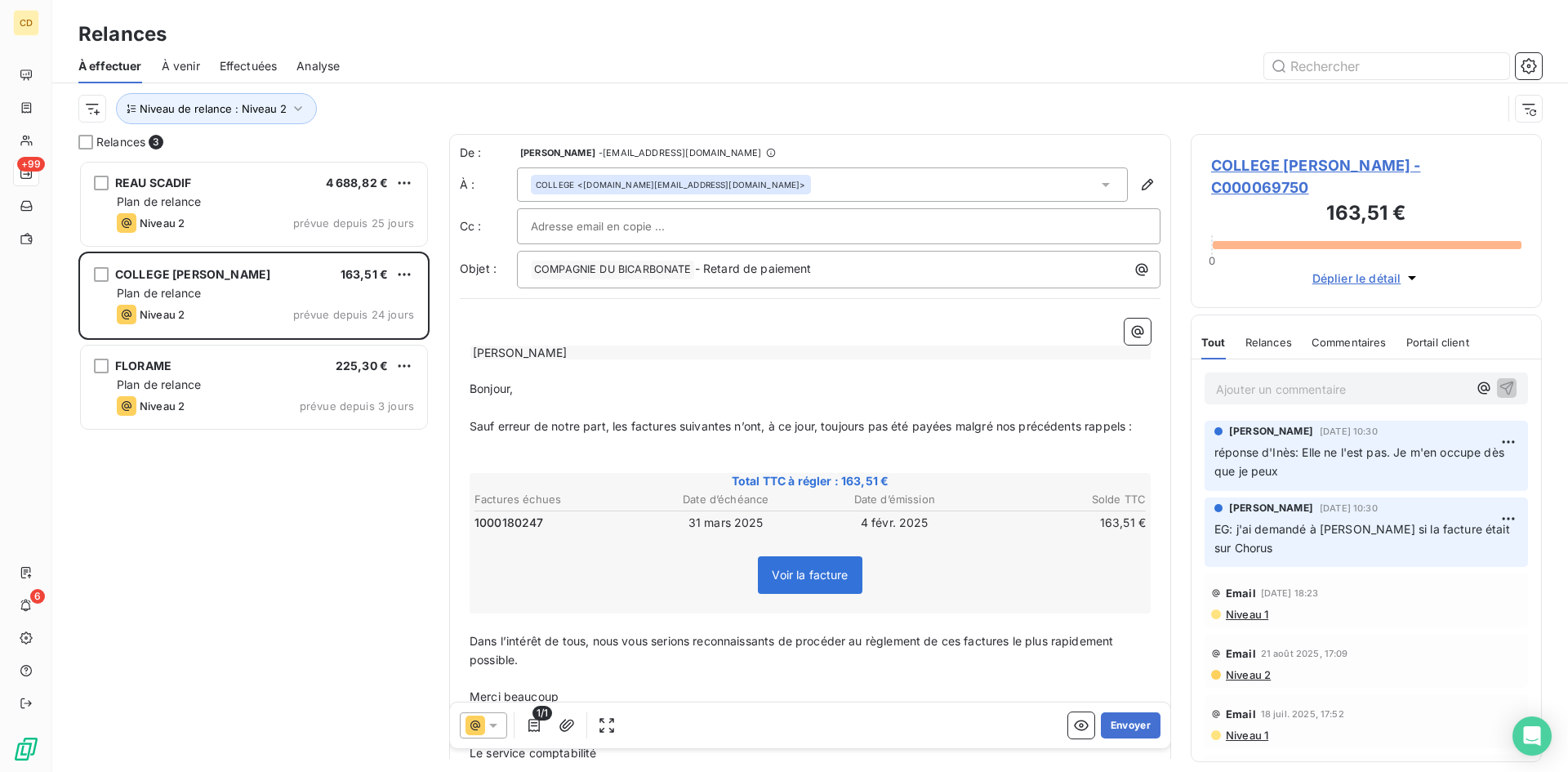
click at [1301, 378] on p "Ajouter un commentaire ﻿" at bounding box center [1341, 389] width 251 height 21
click at [181, 58] on span "À venir" at bounding box center [180, 65] width 38 height 16
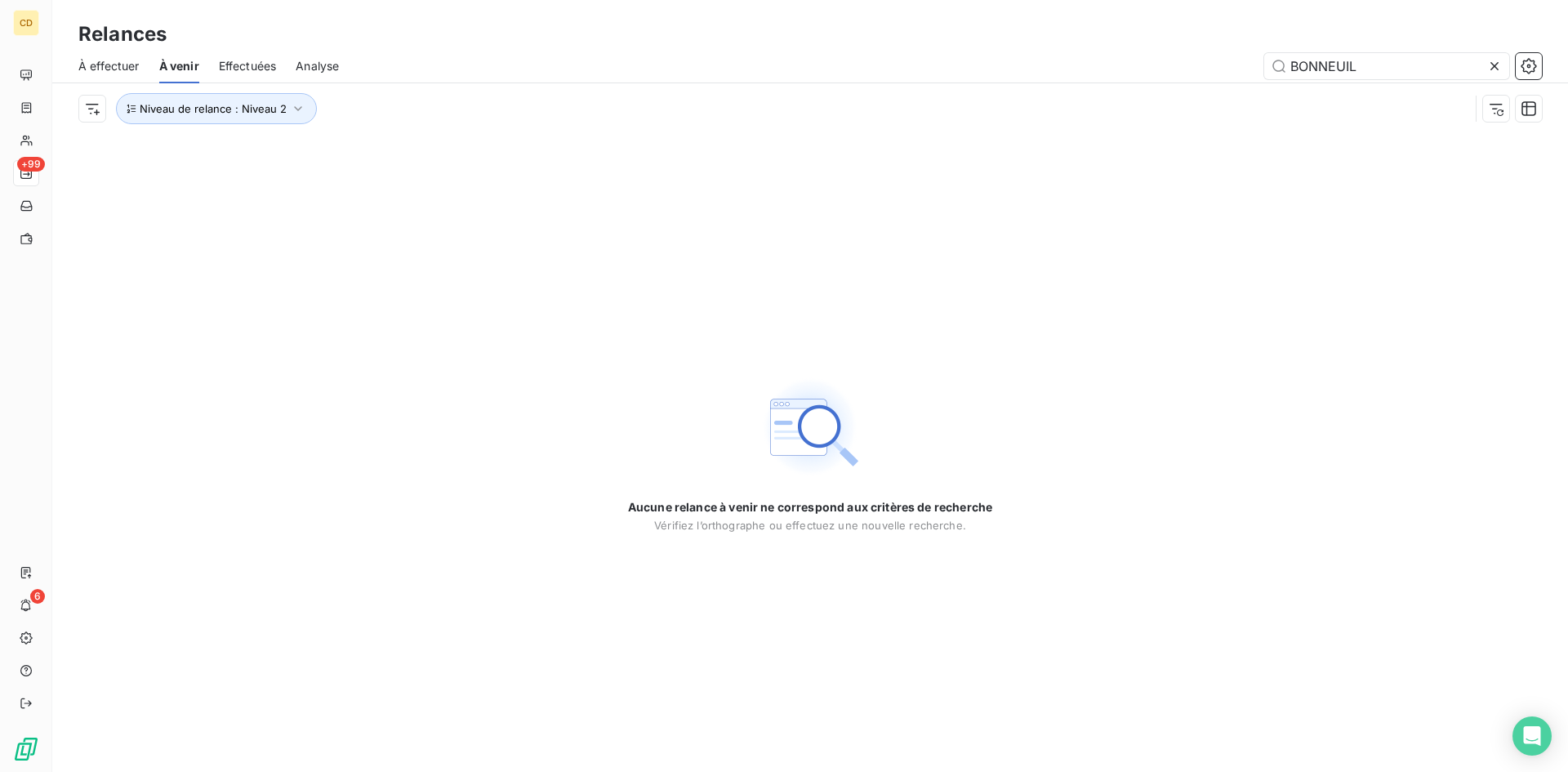
click at [110, 63] on span "À effectuer" at bounding box center [109, 65] width 62 height 16
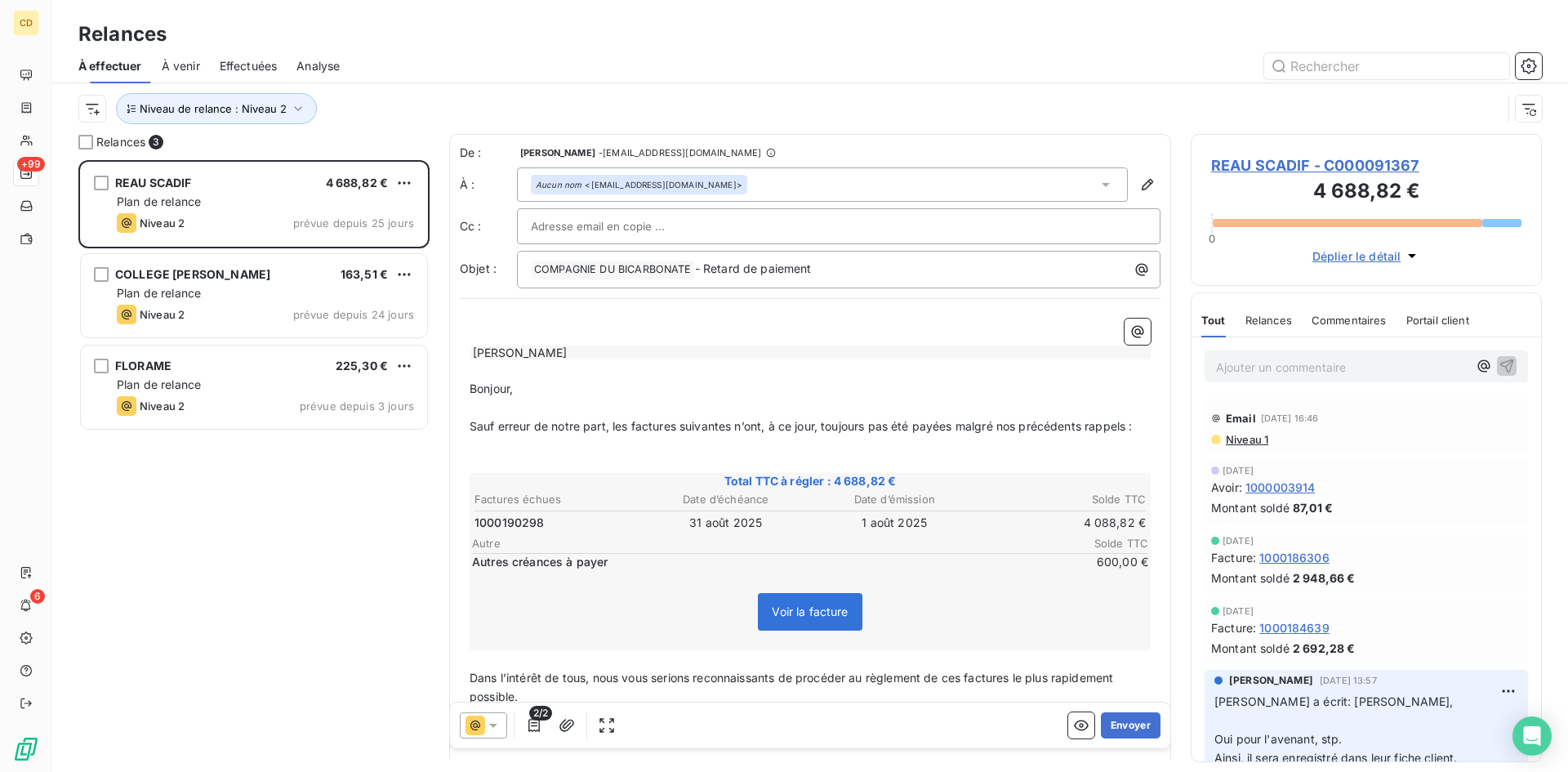
scroll to position [599, 339]
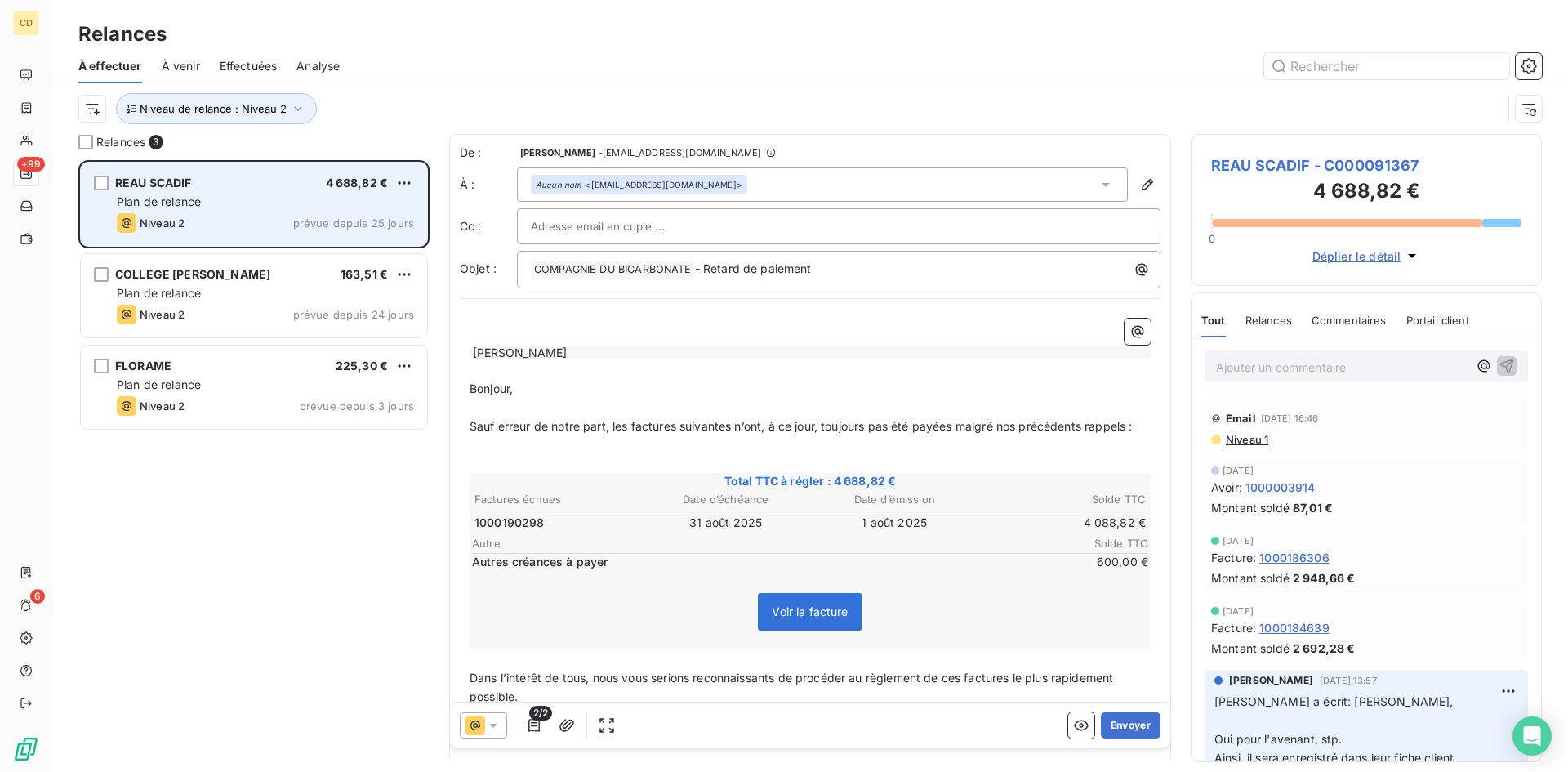
click at [206, 205] on div "Plan de relance" at bounding box center [265, 201] width 297 height 16
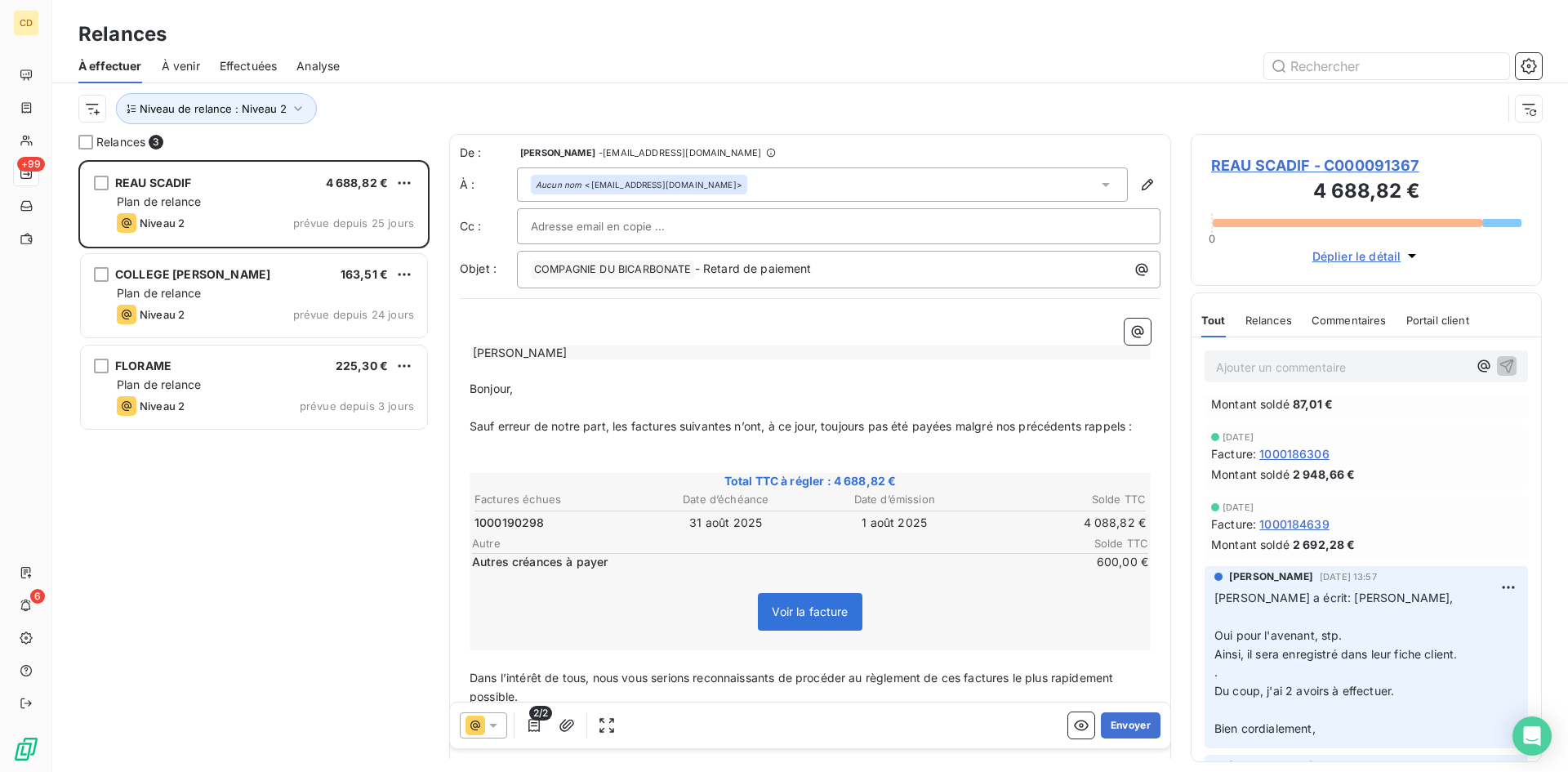
scroll to position [0, 0]
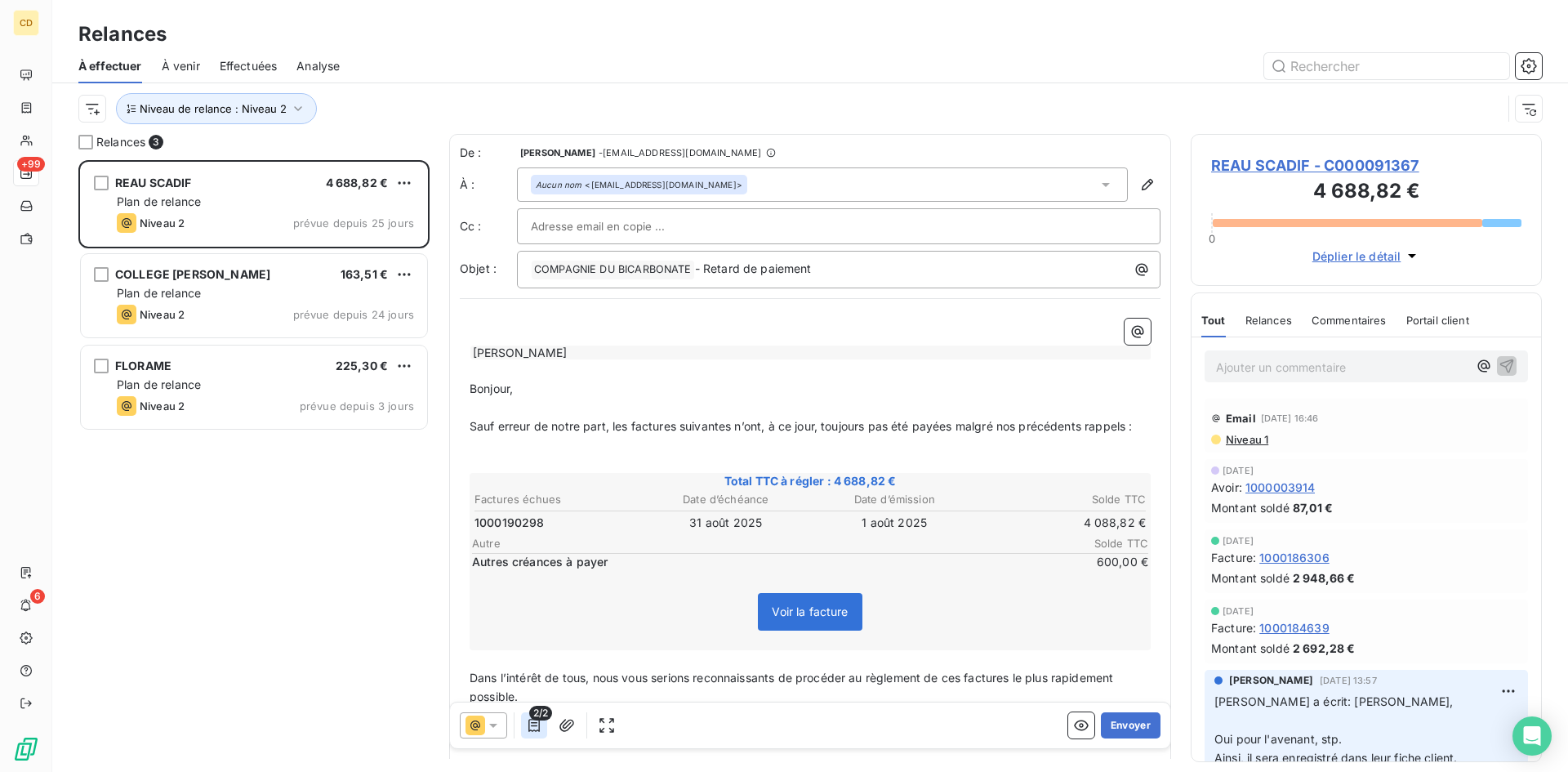
click at [533, 725] on icon "button" at bounding box center [534, 726] width 11 height 13
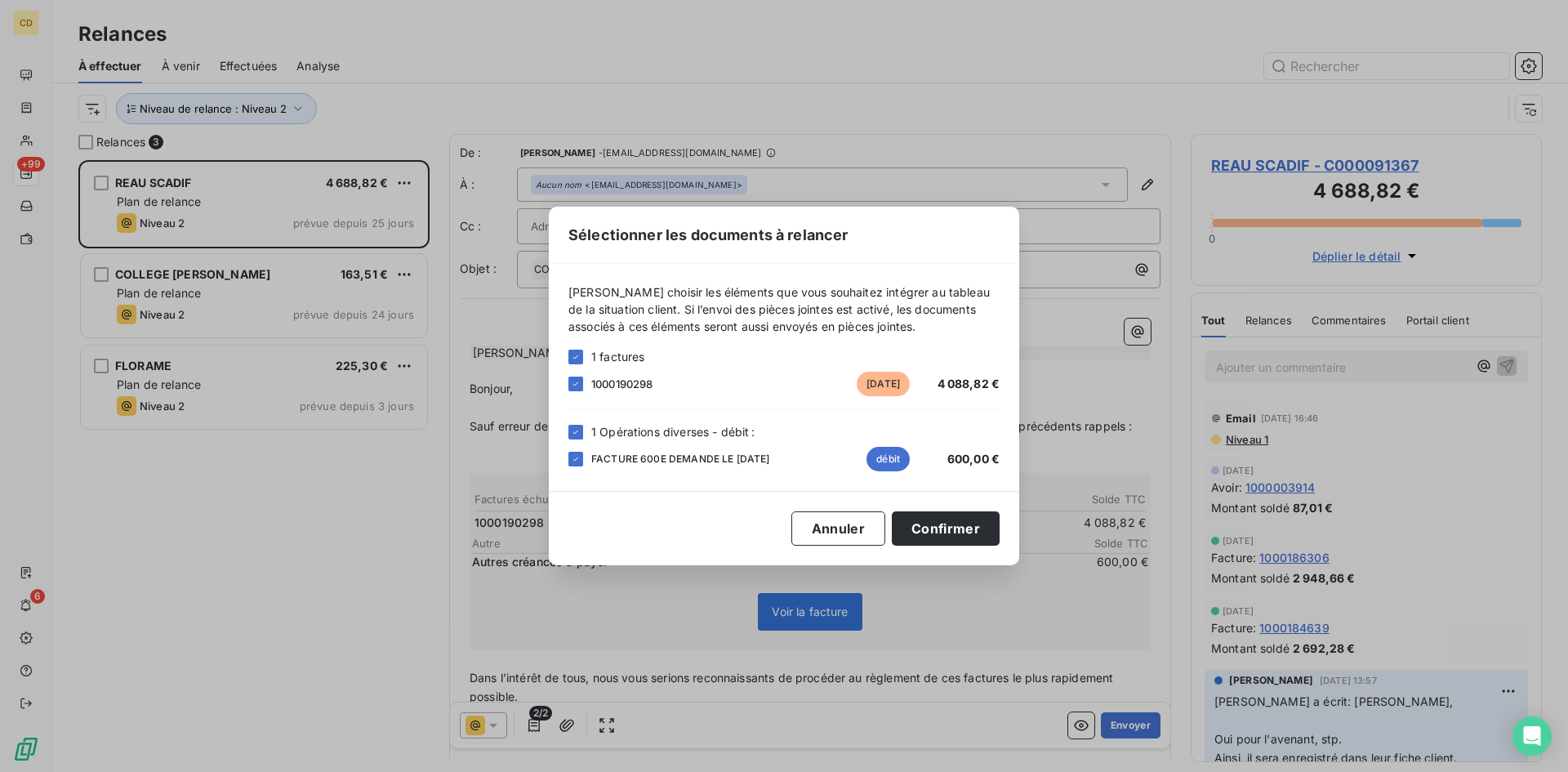
click at [532, 726] on div "Sélectionner les documents à relancer [PERSON_NAME] choisir les éléments que vo…" at bounding box center [784, 386] width 1568 height 772
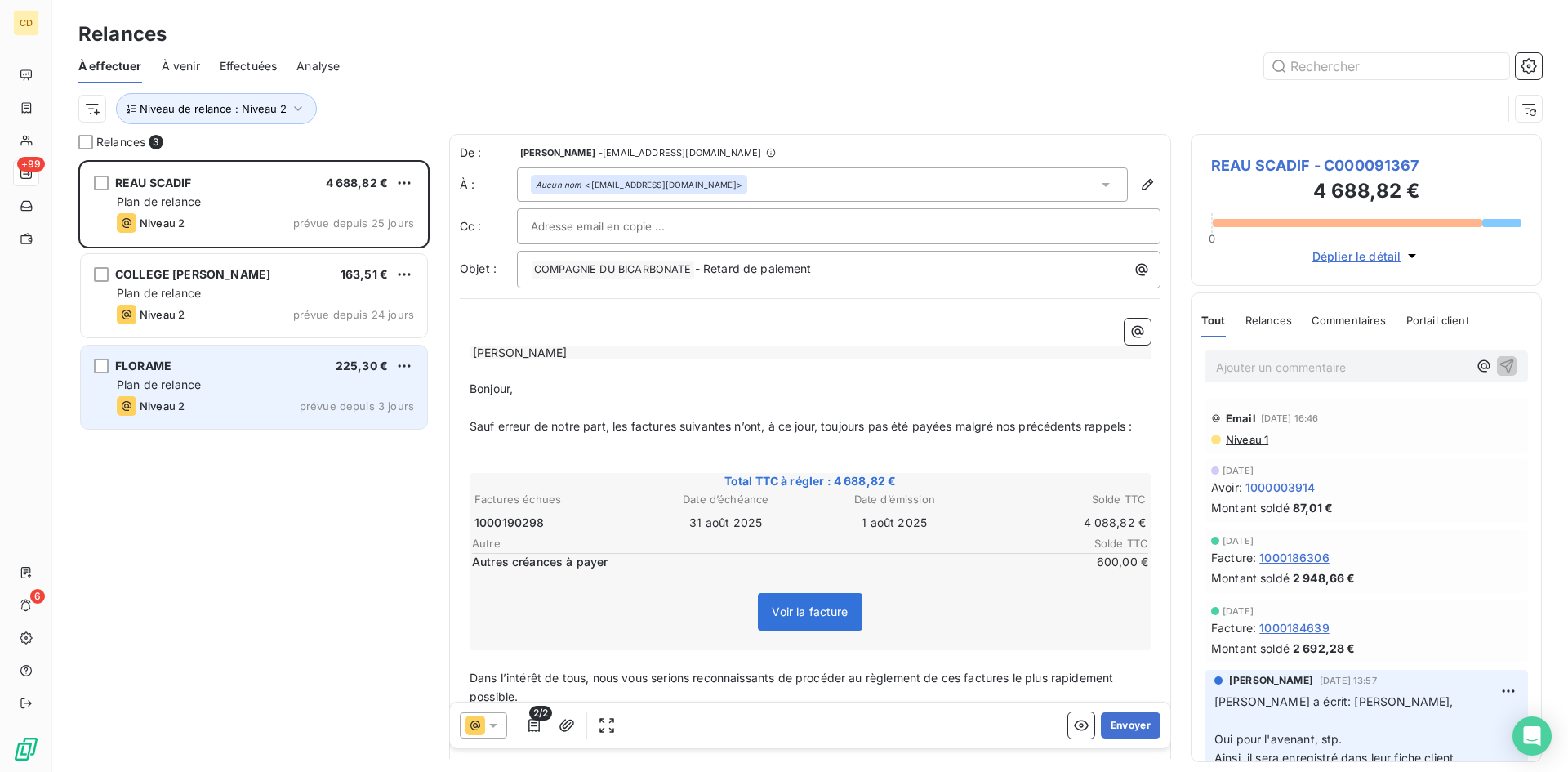
click at [297, 382] on div "Plan de relance" at bounding box center [265, 384] width 297 height 16
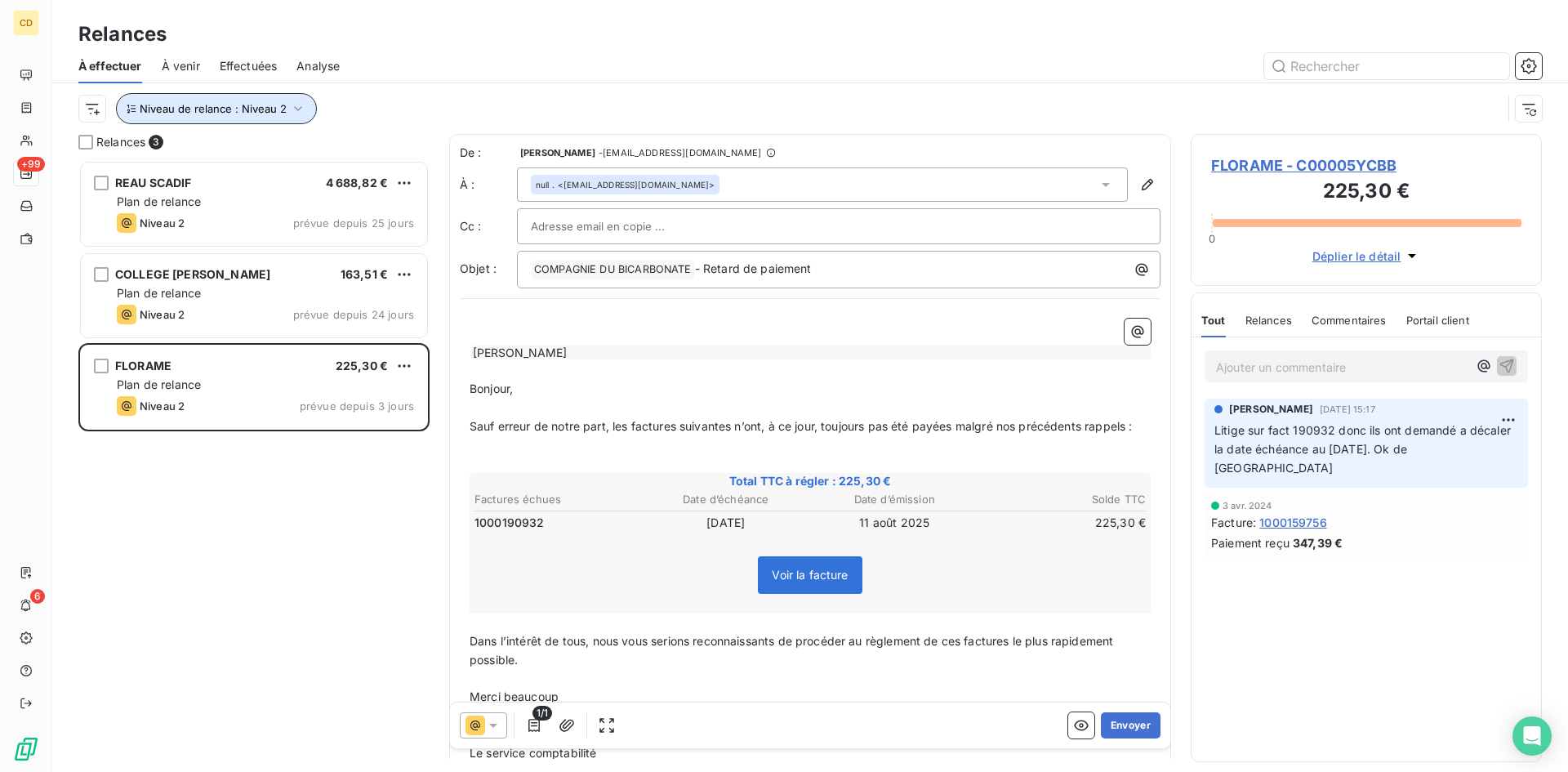
click at [296, 107] on icon "button" at bounding box center [298, 108] width 16 height 16
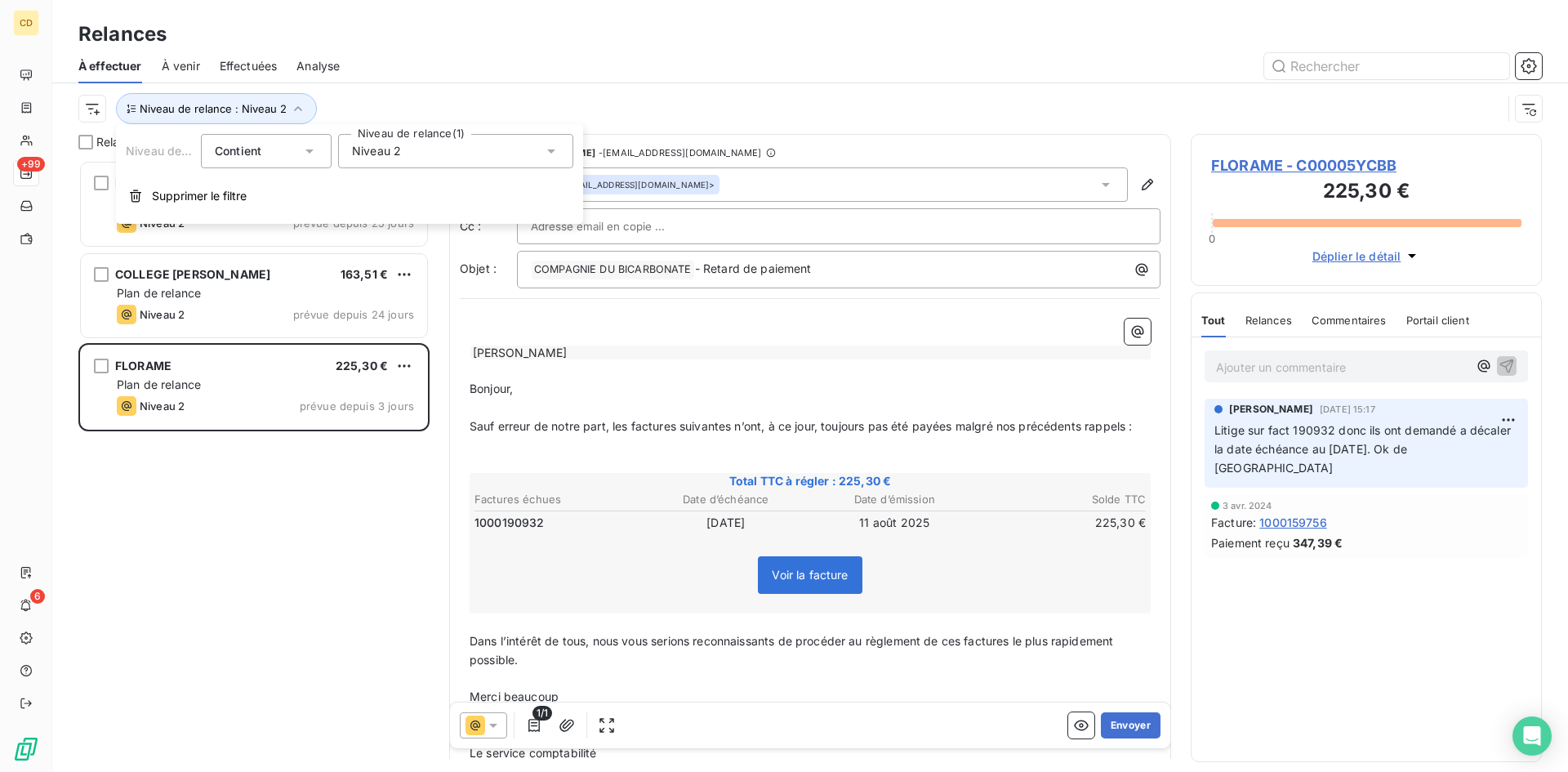
click at [488, 150] on div "Niveau 2" at bounding box center [455, 151] width 235 height 34
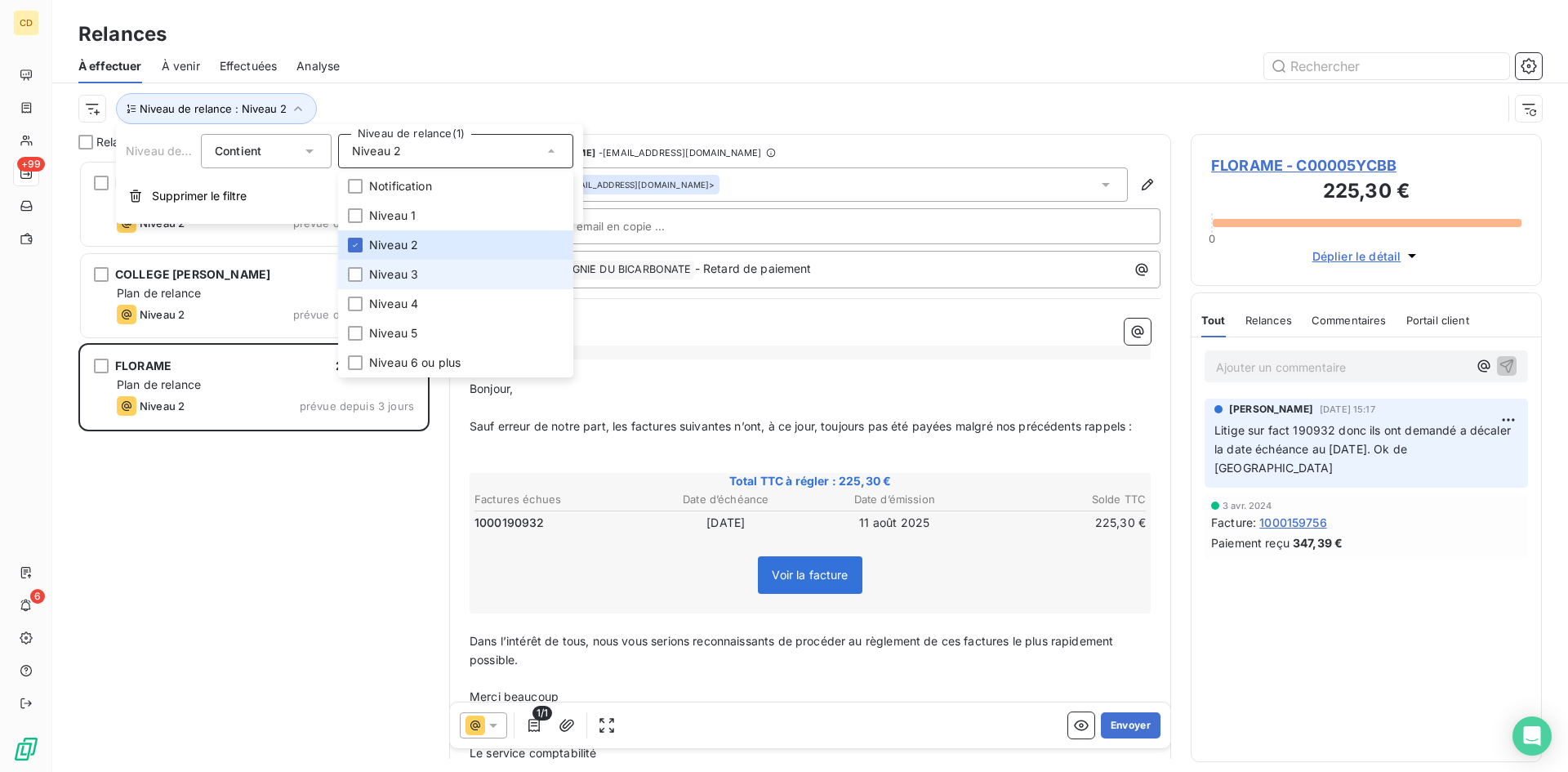
click at [402, 270] on span "Niveau 3" at bounding box center [394, 274] width 49 height 16
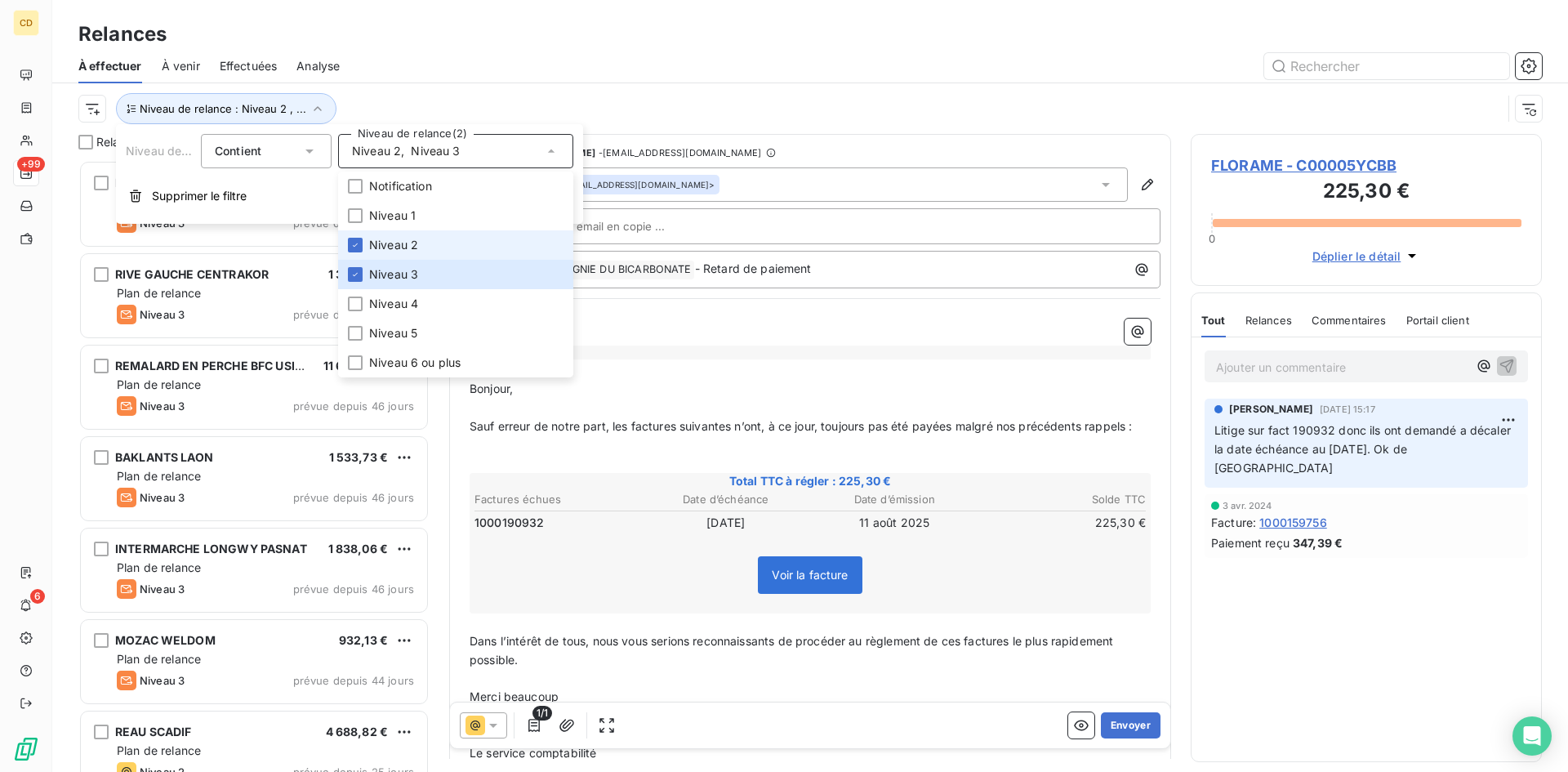
scroll to position [599, 339]
click at [397, 240] on span "Niveau 2" at bounding box center [394, 245] width 49 height 16
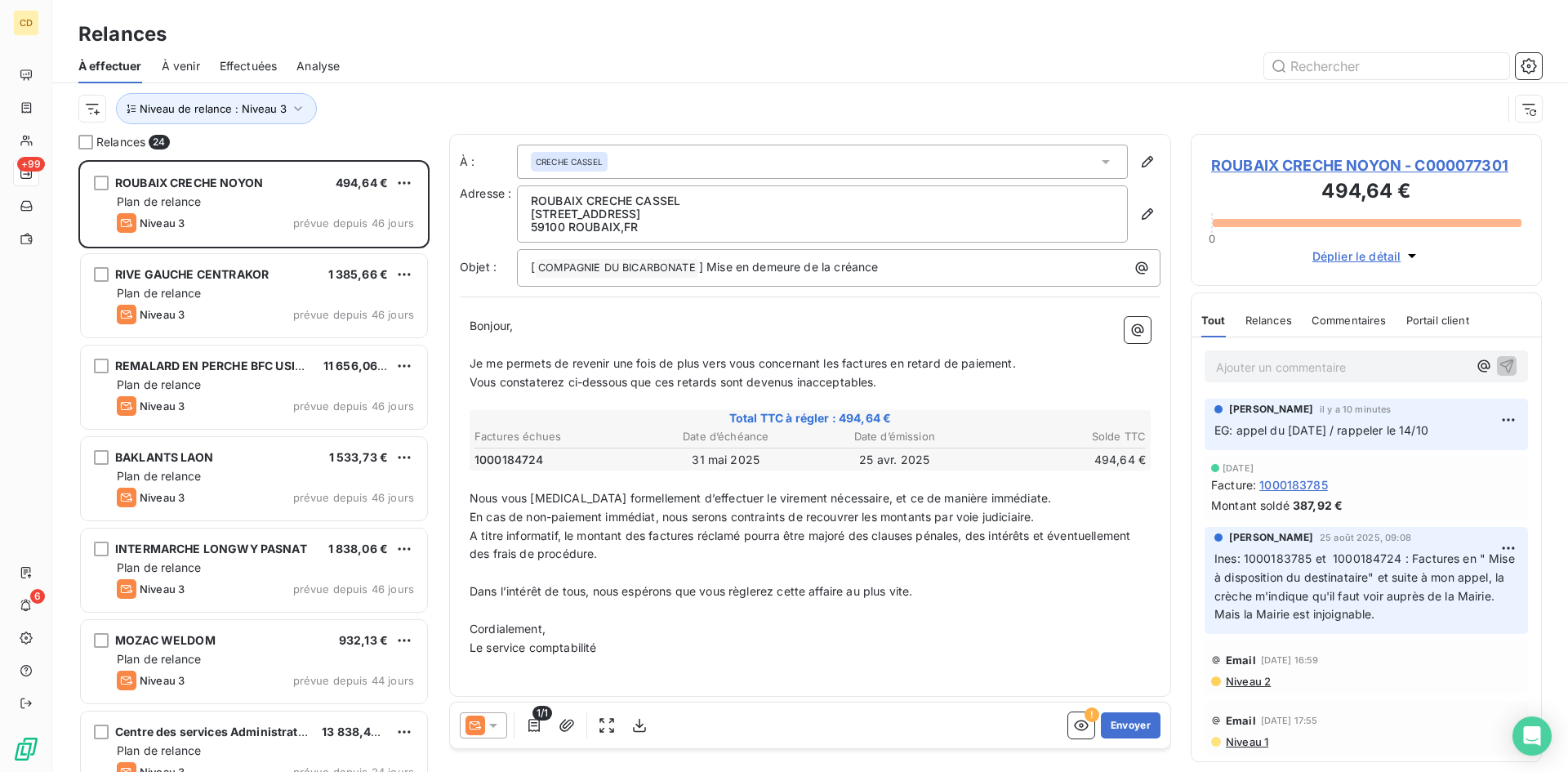
click at [630, 75] on div at bounding box center [950, 66] width 1183 height 27
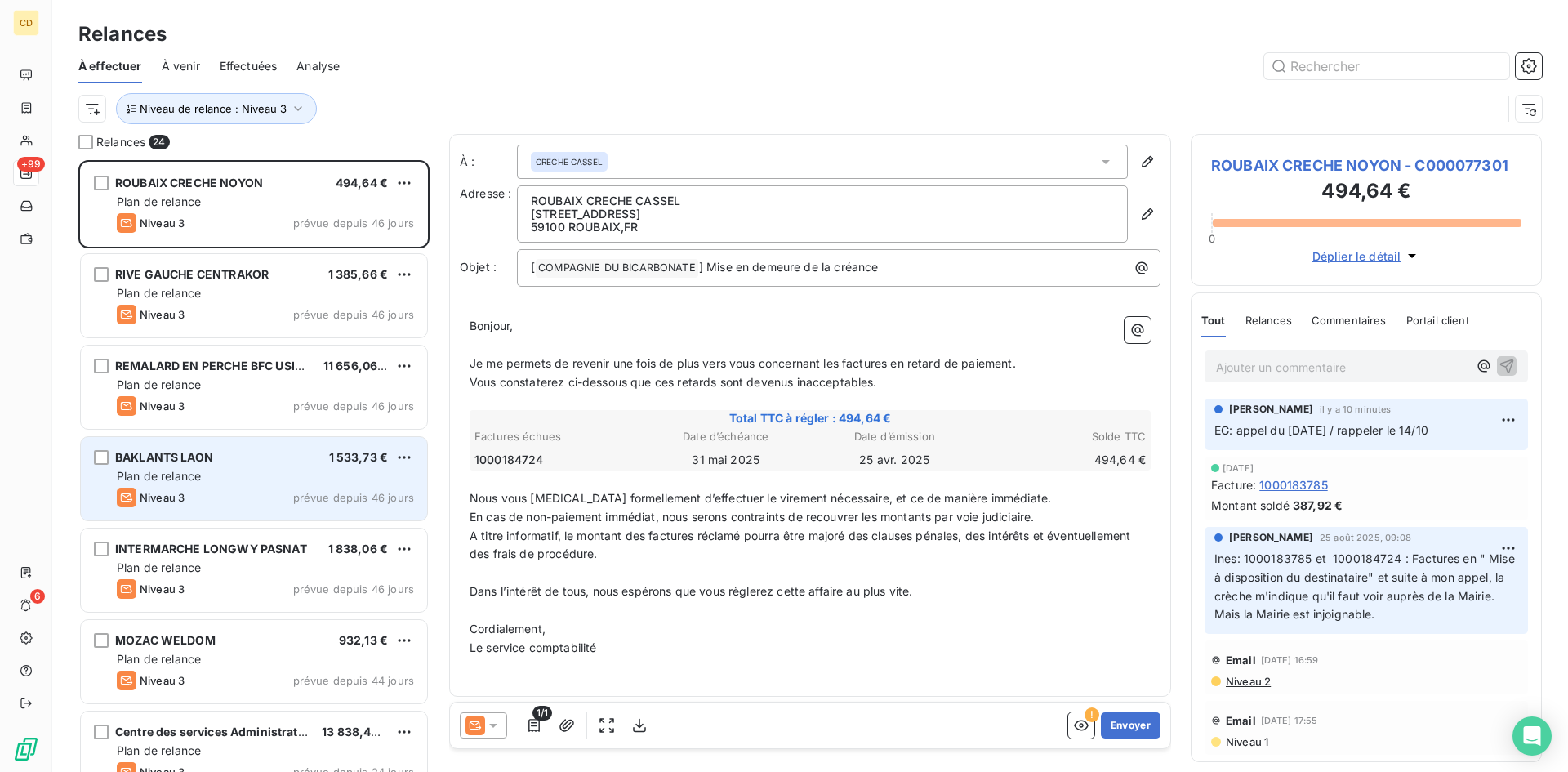
click at [210, 467] on div "BAKLANTS LAON 1 533,73 € Plan de relance Niveau 3 prévue depuis 46 jours" at bounding box center [253, 479] width 346 height 83
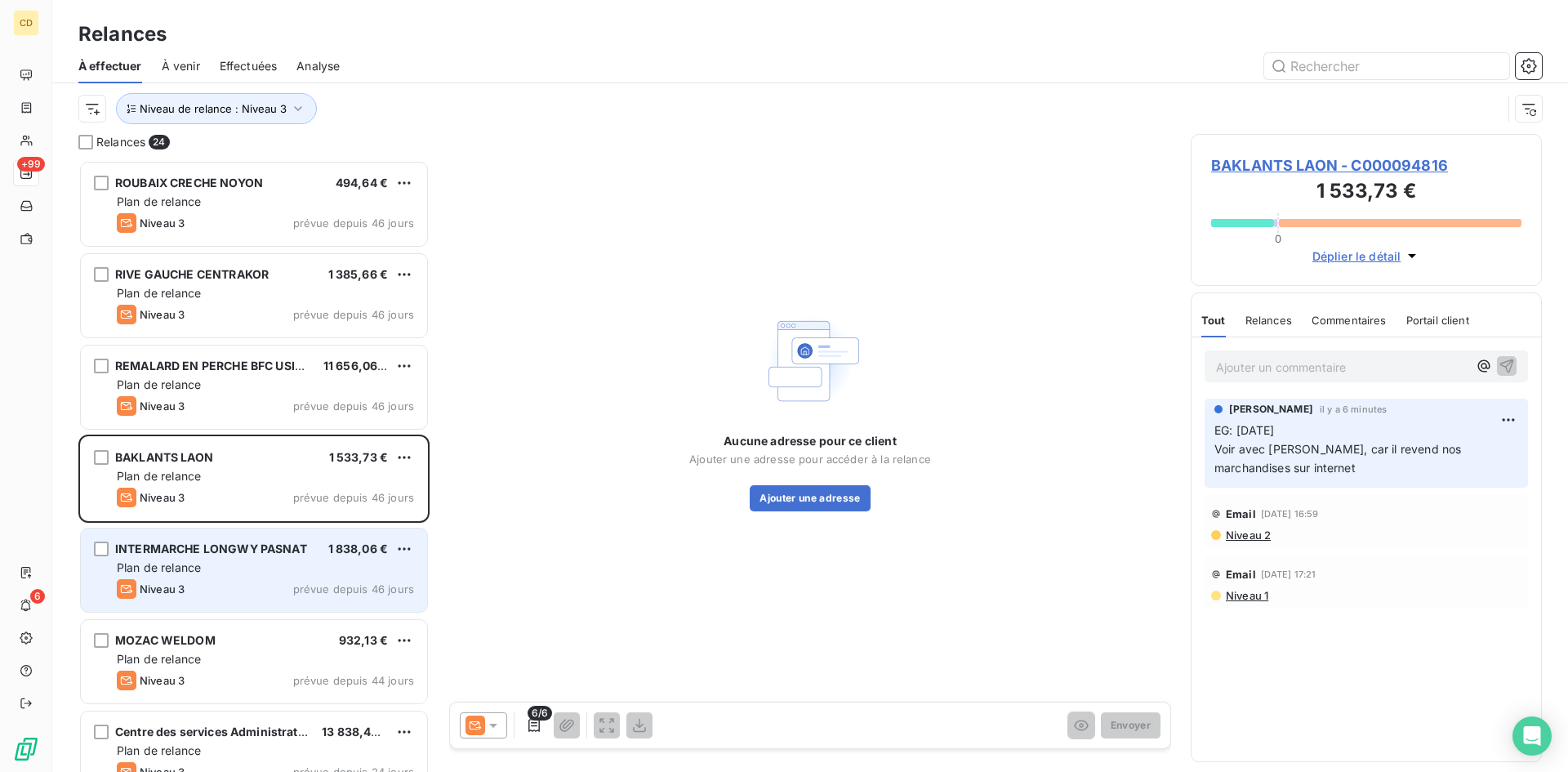
click at [202, 542] on span "INTERMARCHE LONGWY PASNAT" at bounding box center [211, 548] width 192 height 14
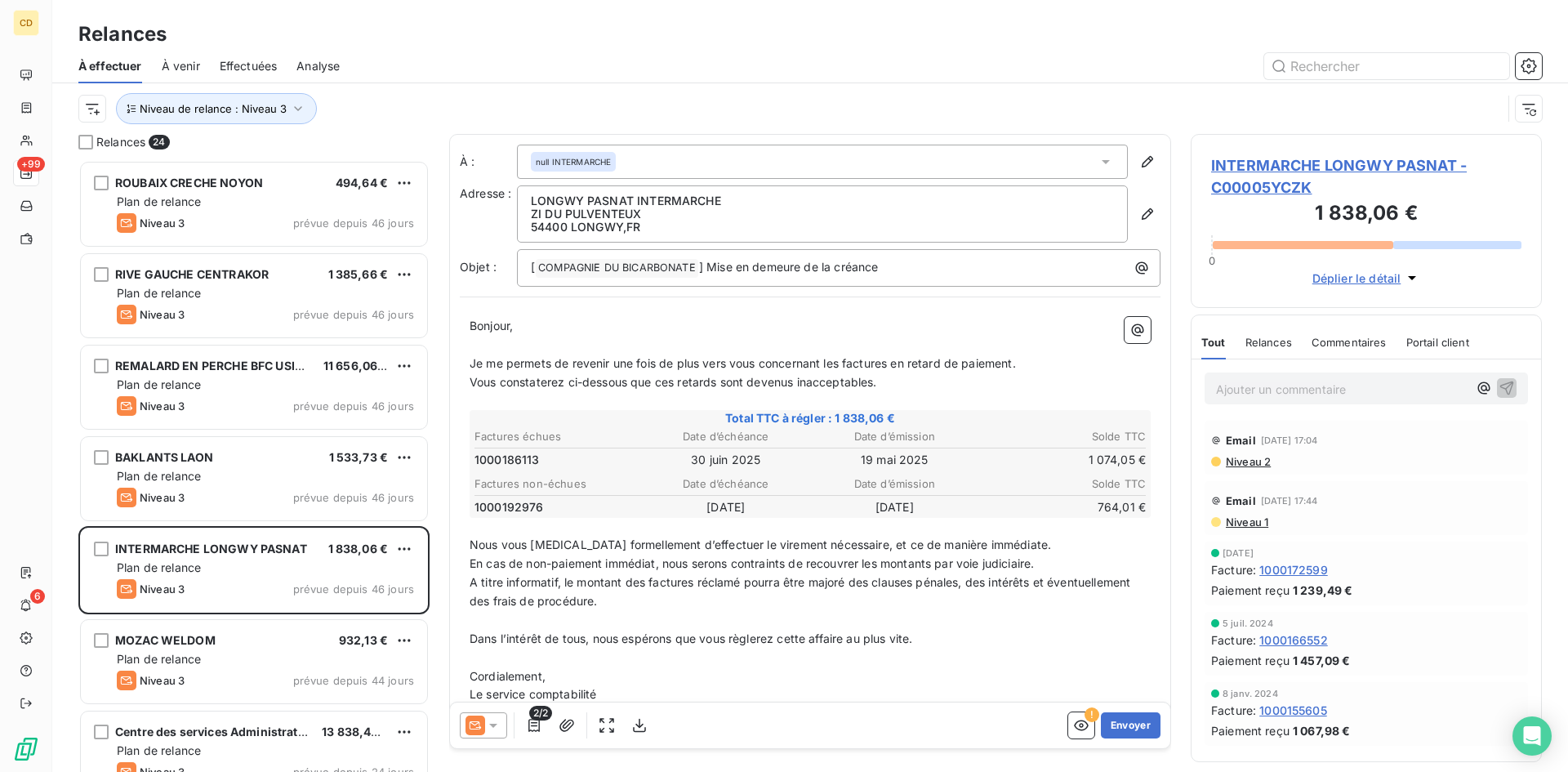
drag, startPoint x: 1008, startPoint y: 549, endPoint x: 872, endPoint y: 333, distance: 255.2
click at [872, 333] on p "Bonjour," at bounding box center [810, 326] width 681 height 19
click at [1255, 462] on span "Niveau 2" at bounding box center [1246, 462] width 46 height 13
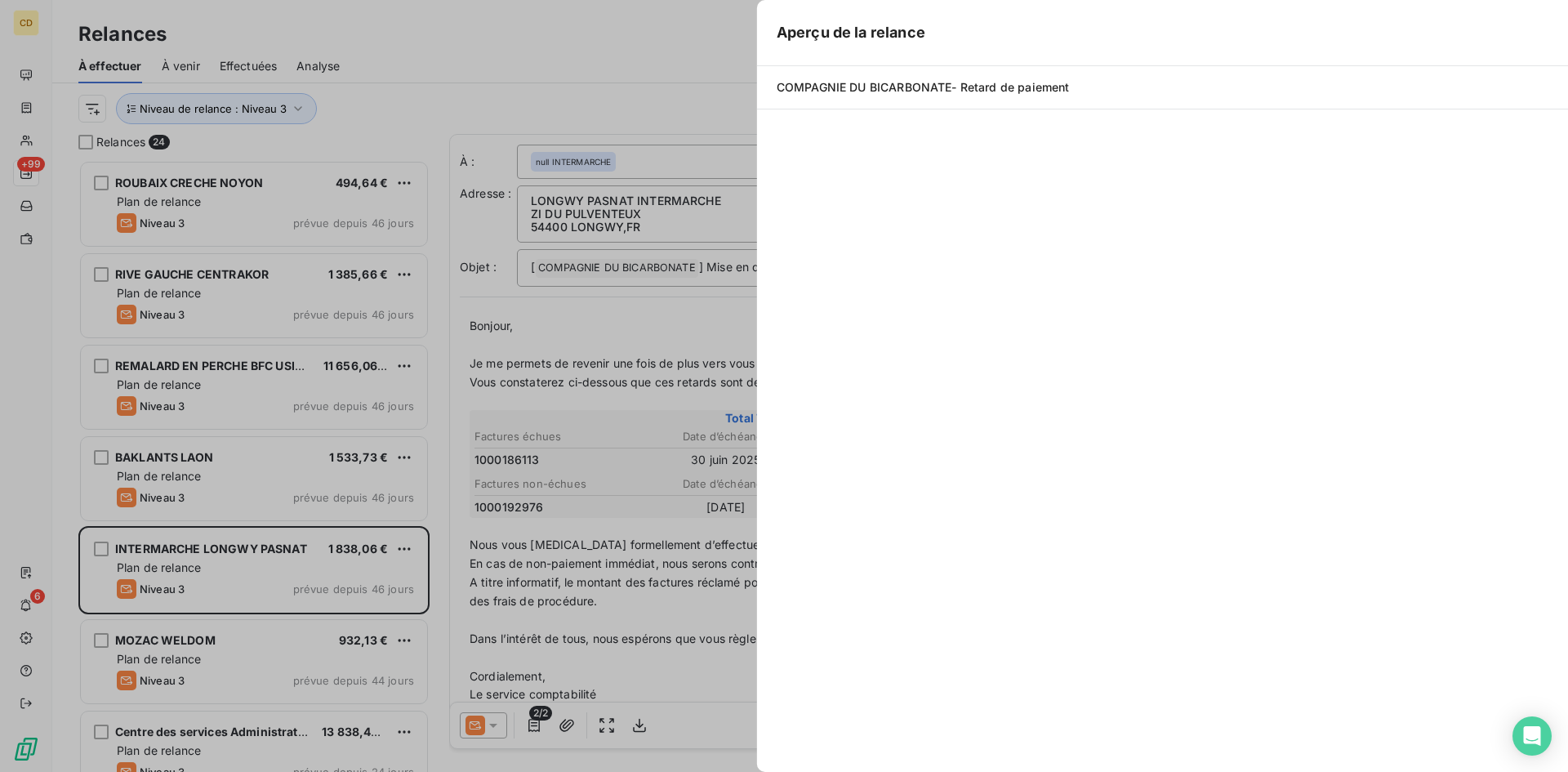
scroll to position [599, 339]
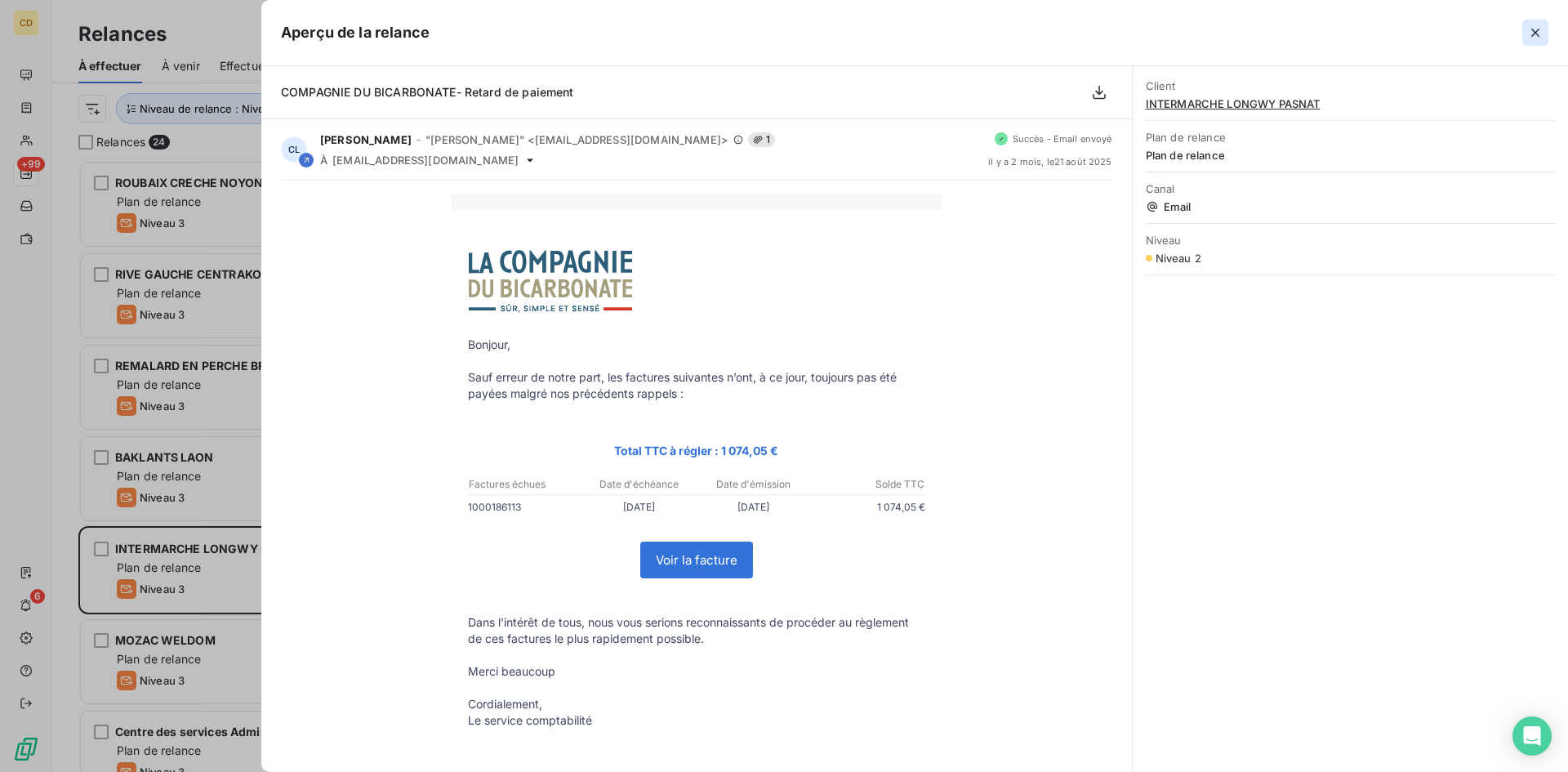
click at [1533, 32] on icon "button" at bounding box center [1535, 32] width 16 height 16
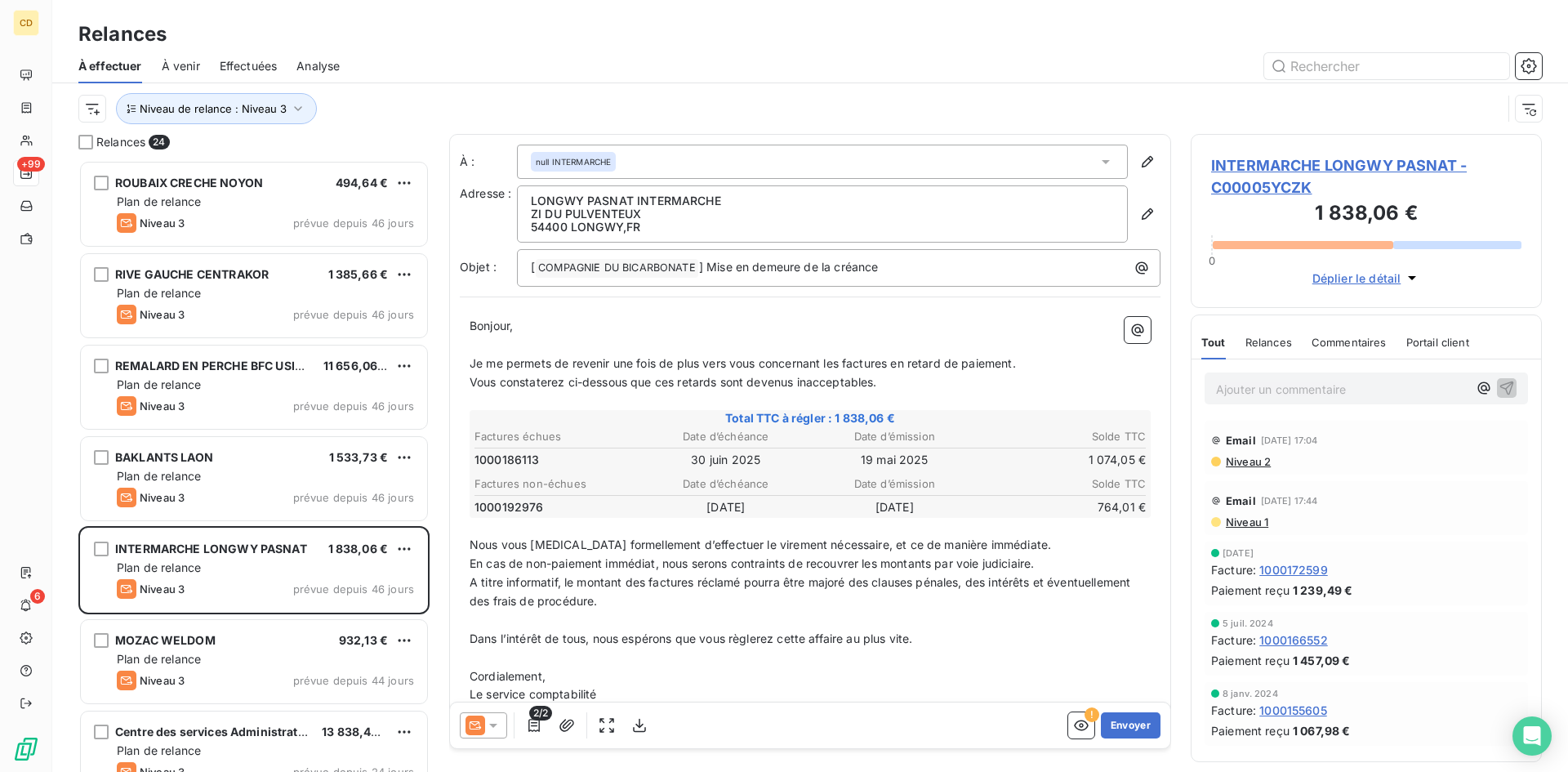
click at [1255, 168] on span "INTERMARCHE LONGWY PASNAT - C00005YCZK" at bounding box center [1366, 176] width 310 height 44
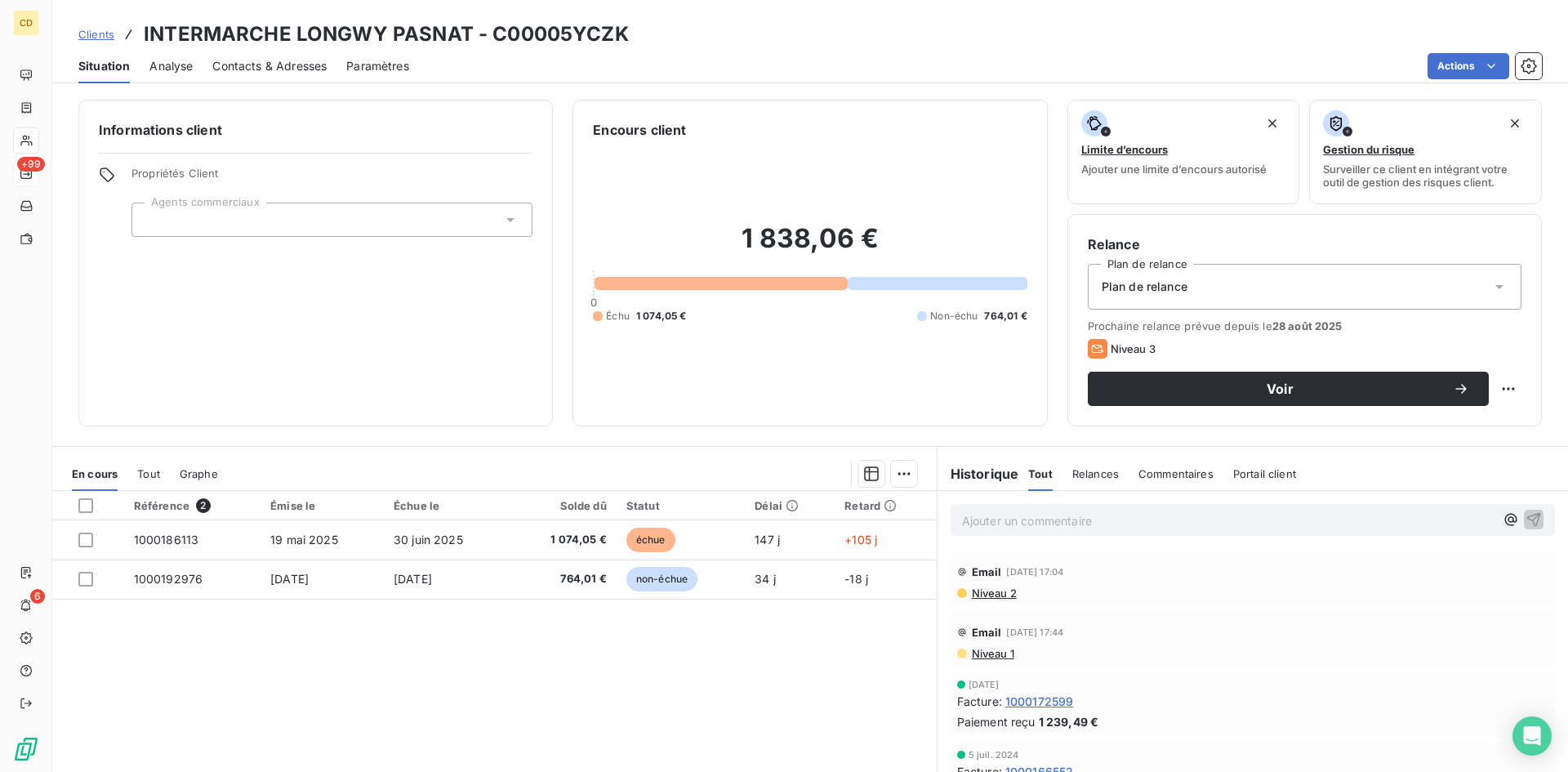
click at [258, 67] on span "Contacts & Adresses" at bounding box center [269, 65] width 115 height 16
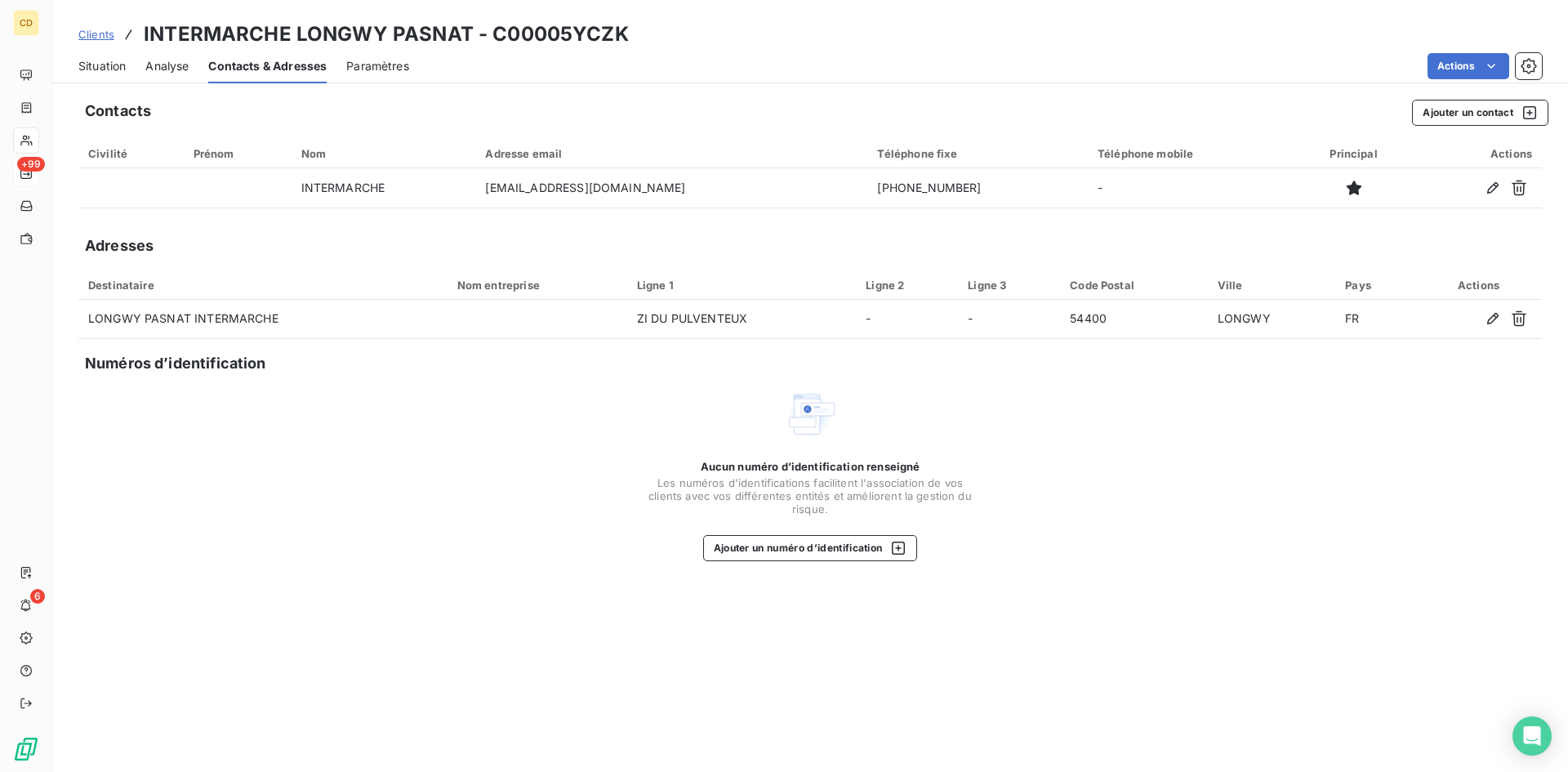
click at [99, 62] on span "Situation" at bounding box center [102, 65] width 47 height 16
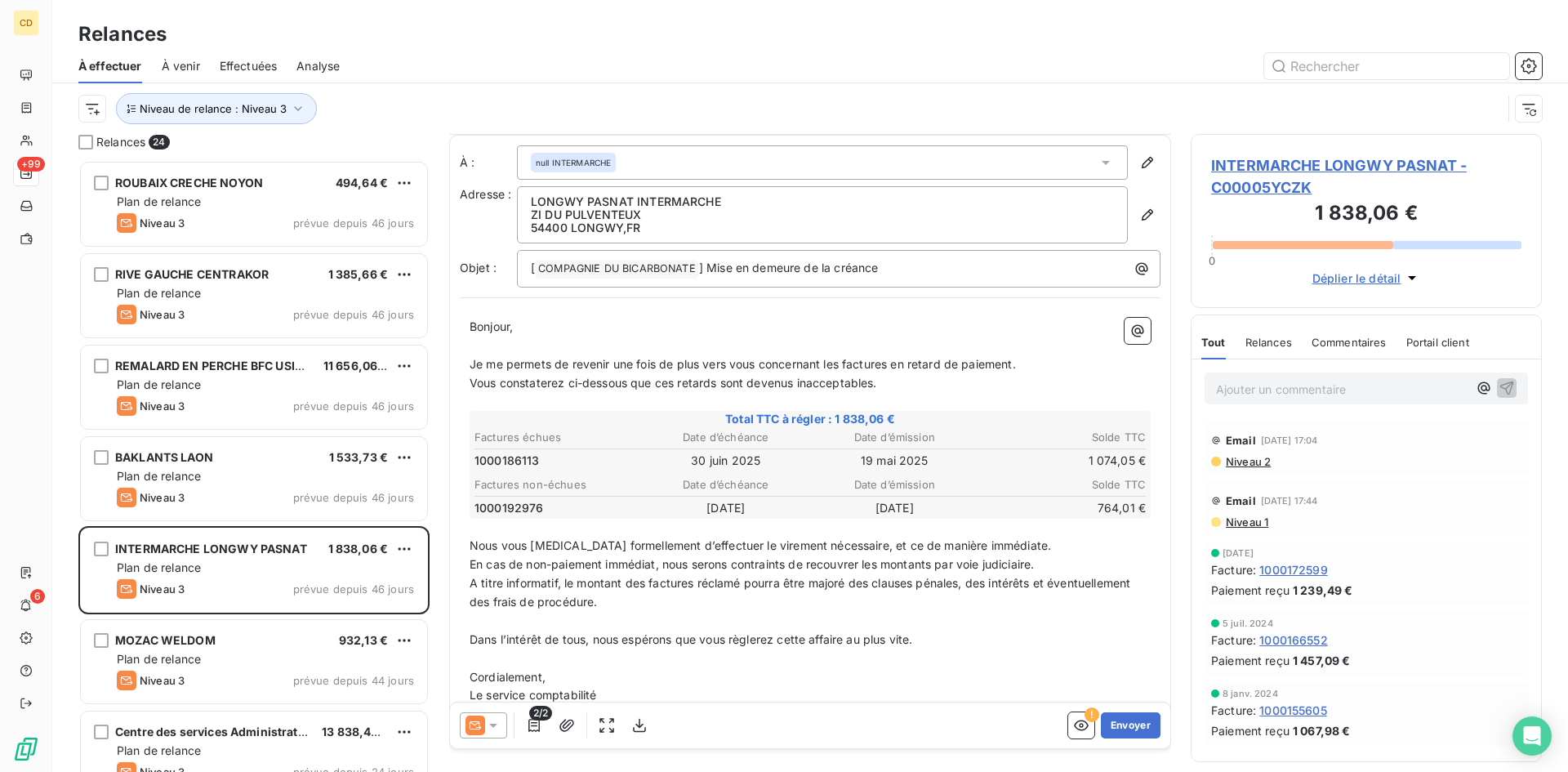
scroll to position [49, 0]
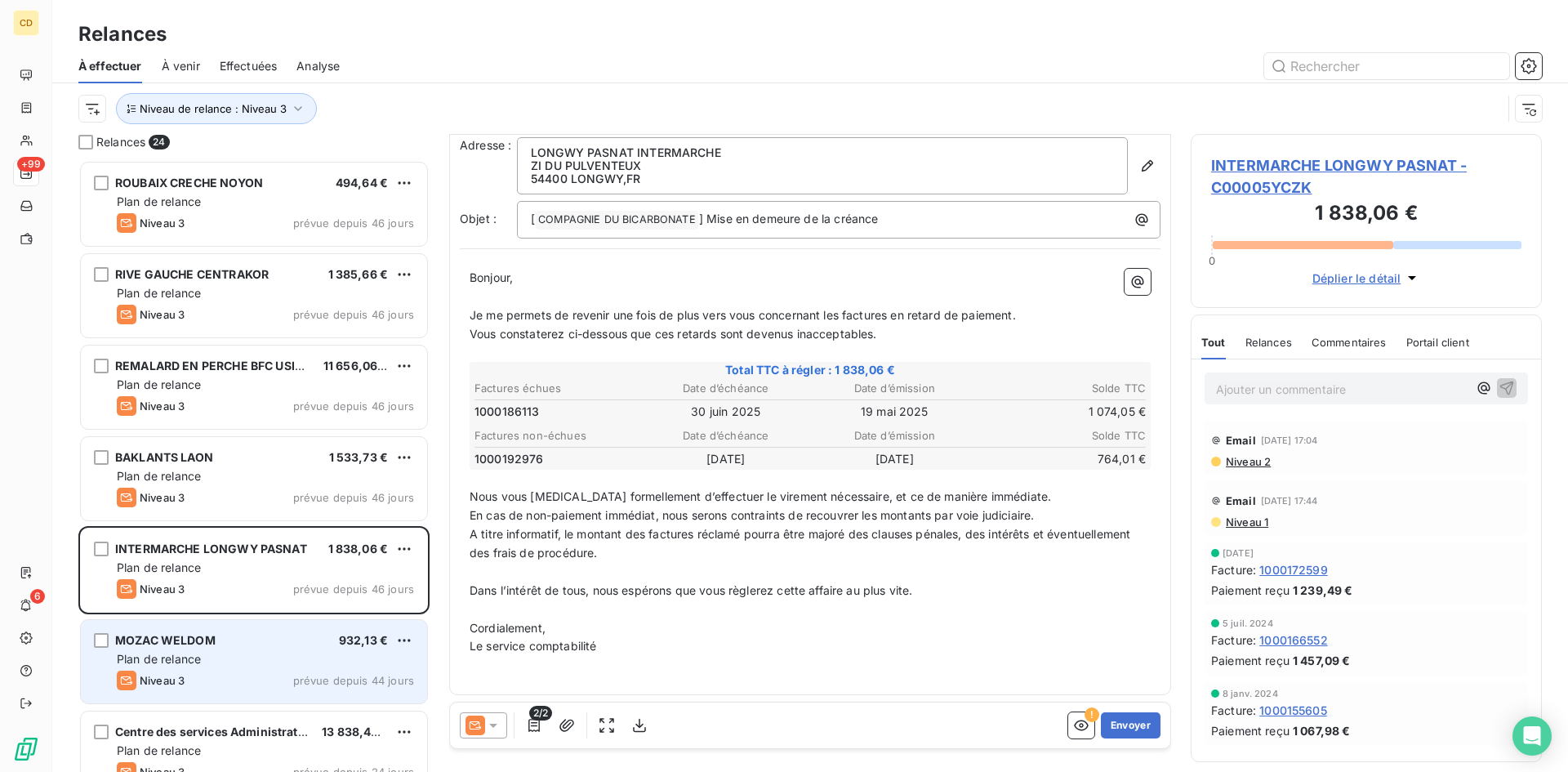
click at [176, 654] on span "Plan de relance" at bounding box center [158, 658] width 84 height 14
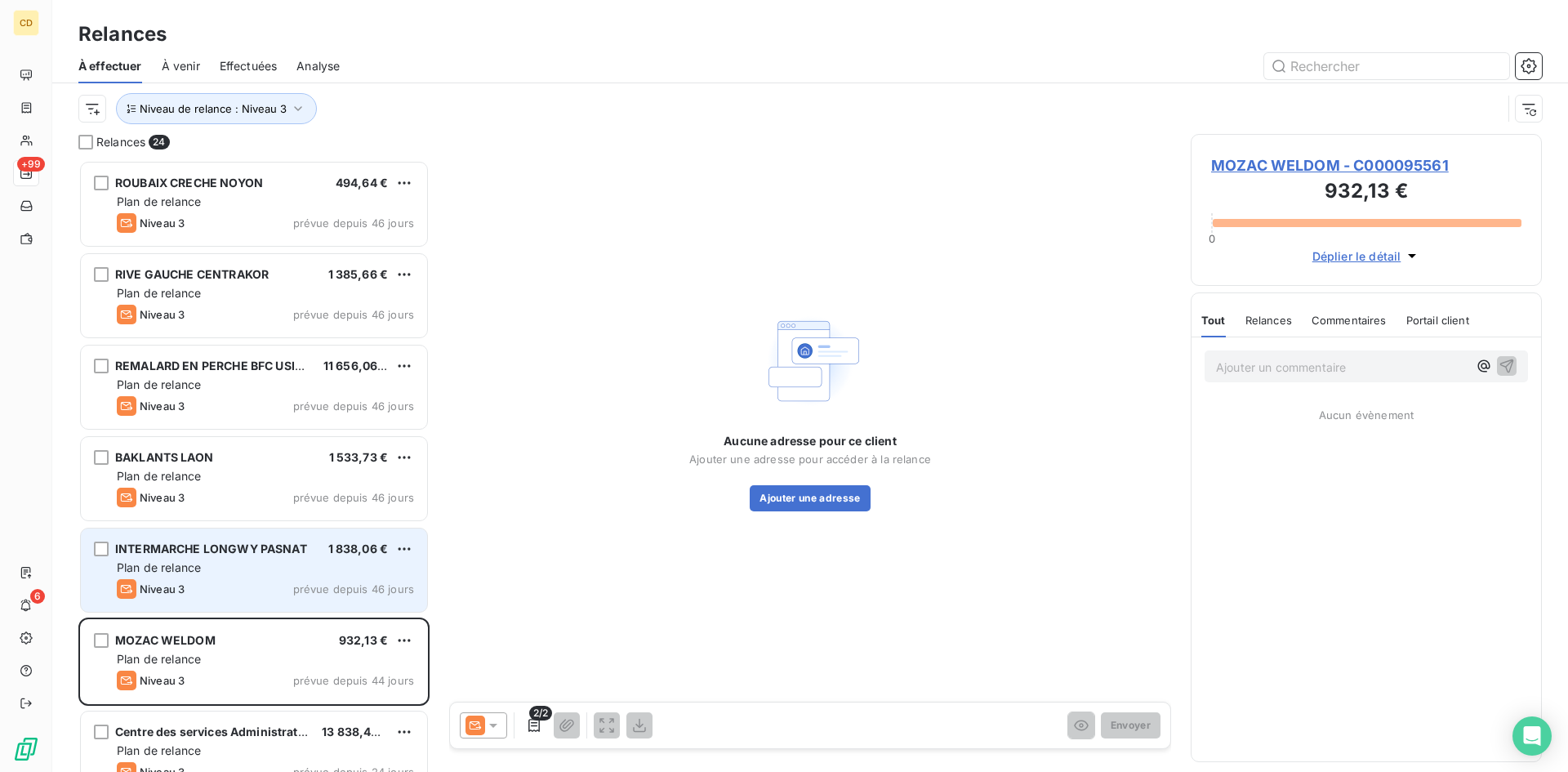
click at [169, 573] on span "Plan de relance" at bounding box center [158, 567] width 84 height 14
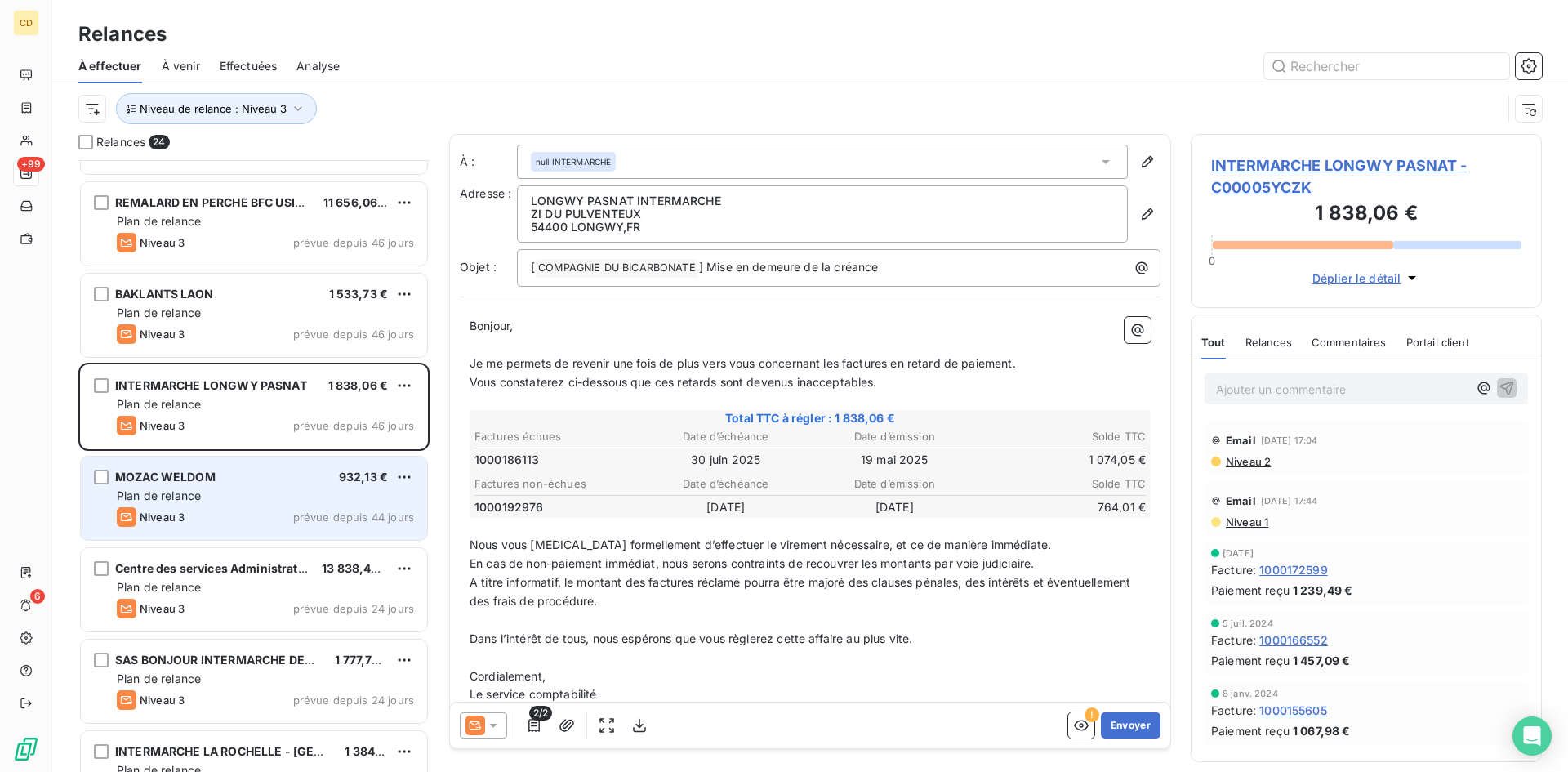
scroll to position [246, 0]
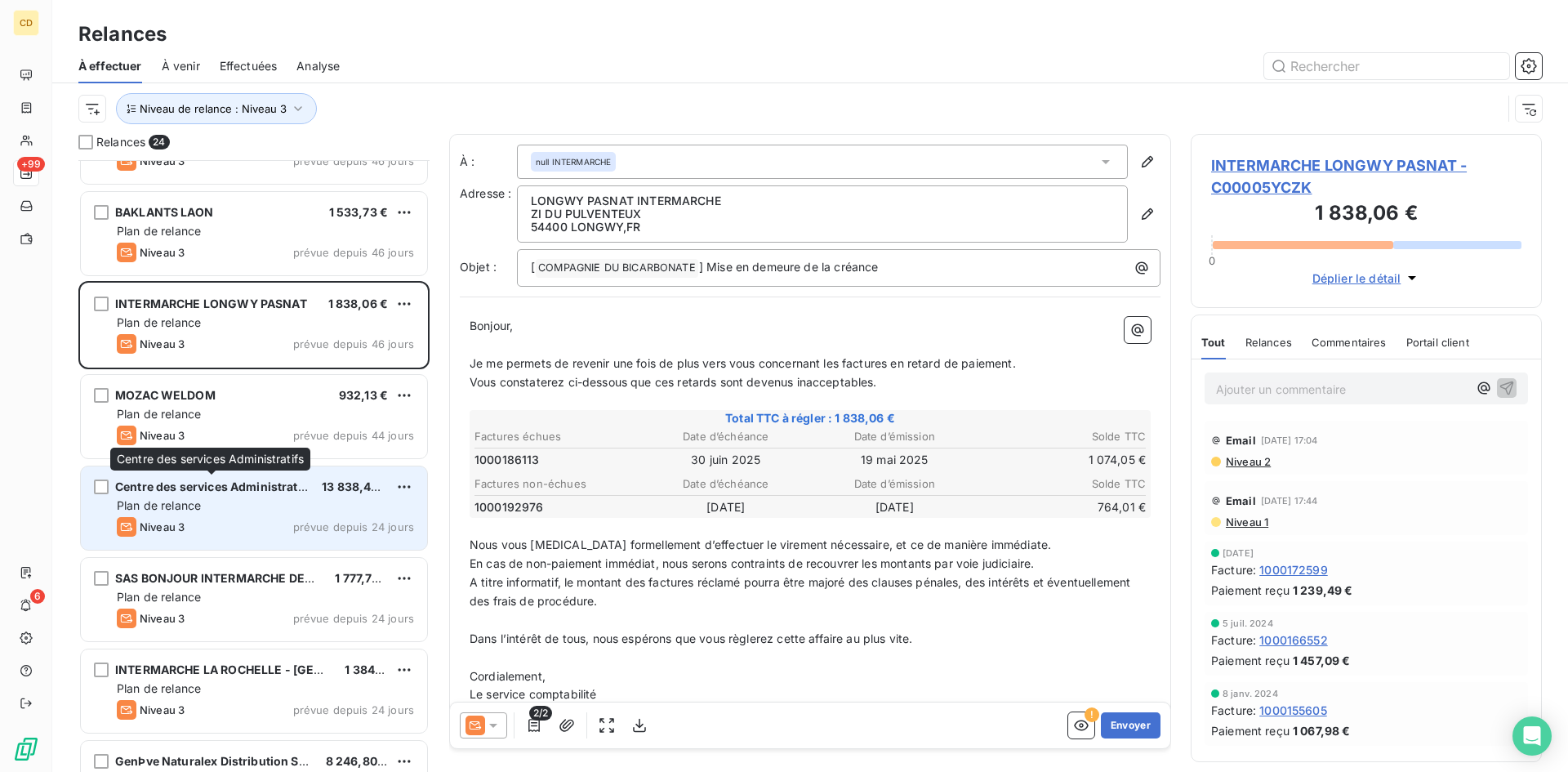
click at [226, 486] on span "Centre des services Administratifs" at bounding box center [213, 486] width 197 height 14
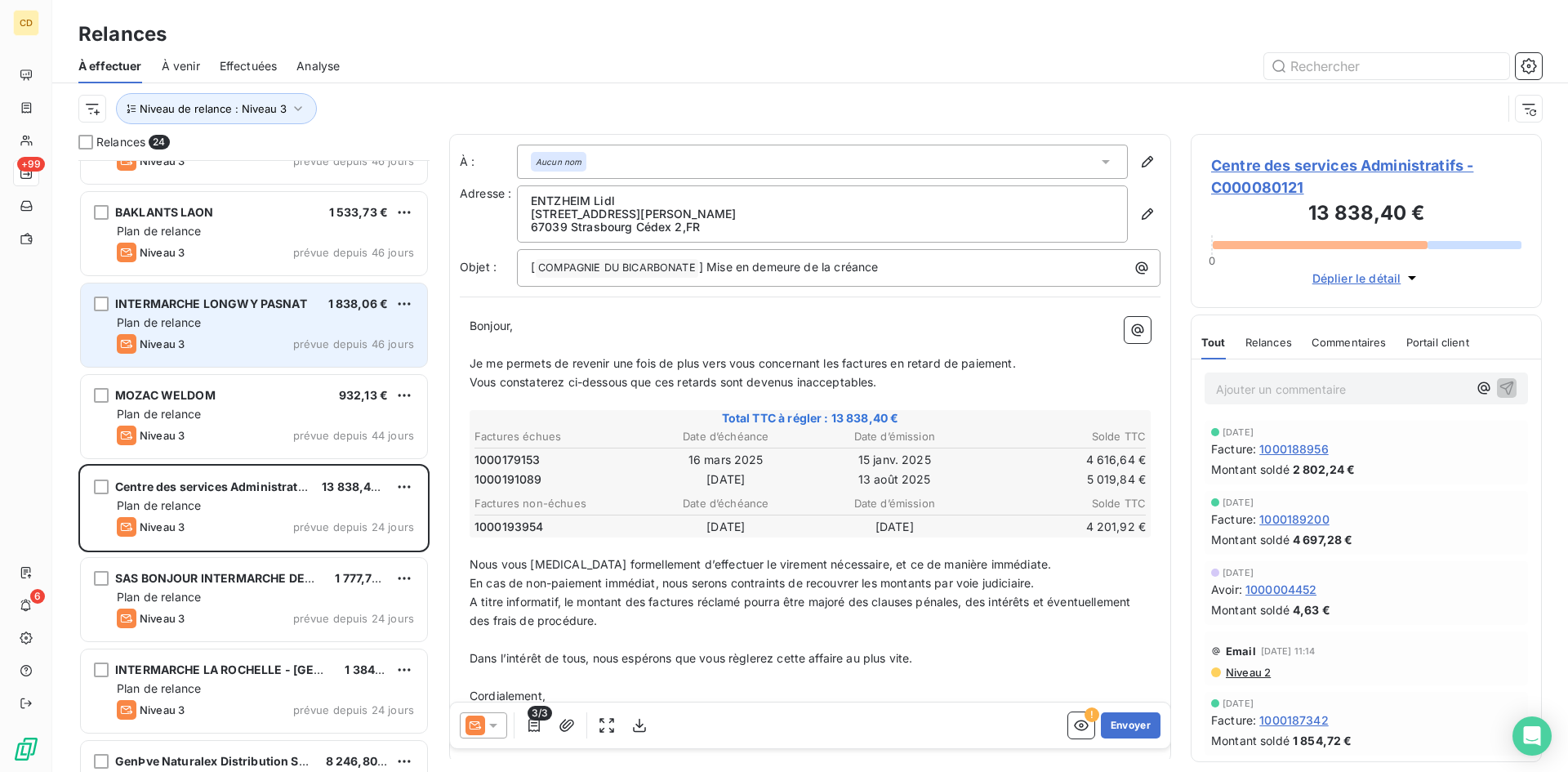
click at [208, 314] on div "Plan de relance" at bounding box center [265, 322] width 297 height 16
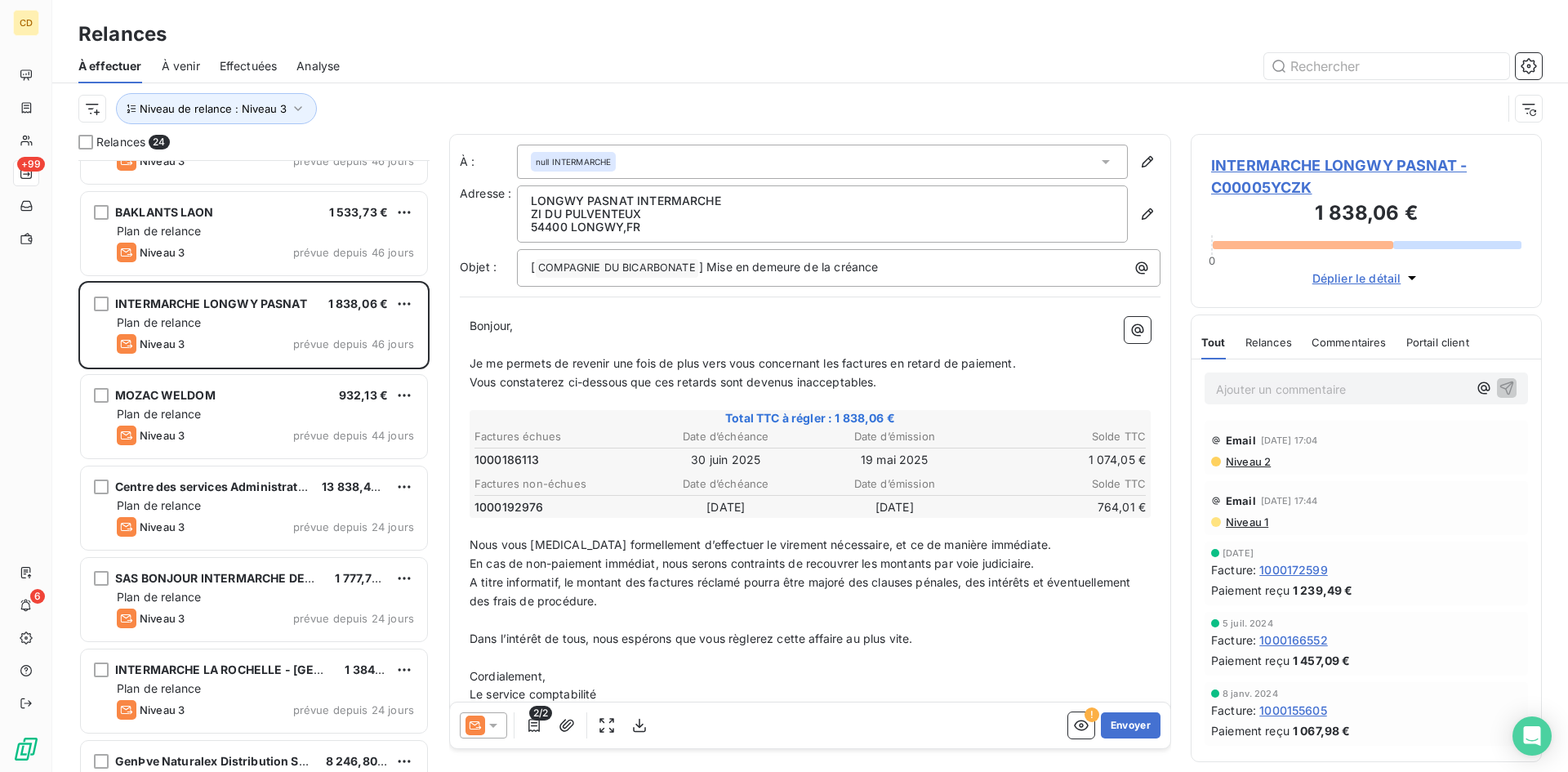
click at [1235, 382] on p "Ajouter un commentaire ﻿" at bounding box center [1341, 389] width 251 height 21
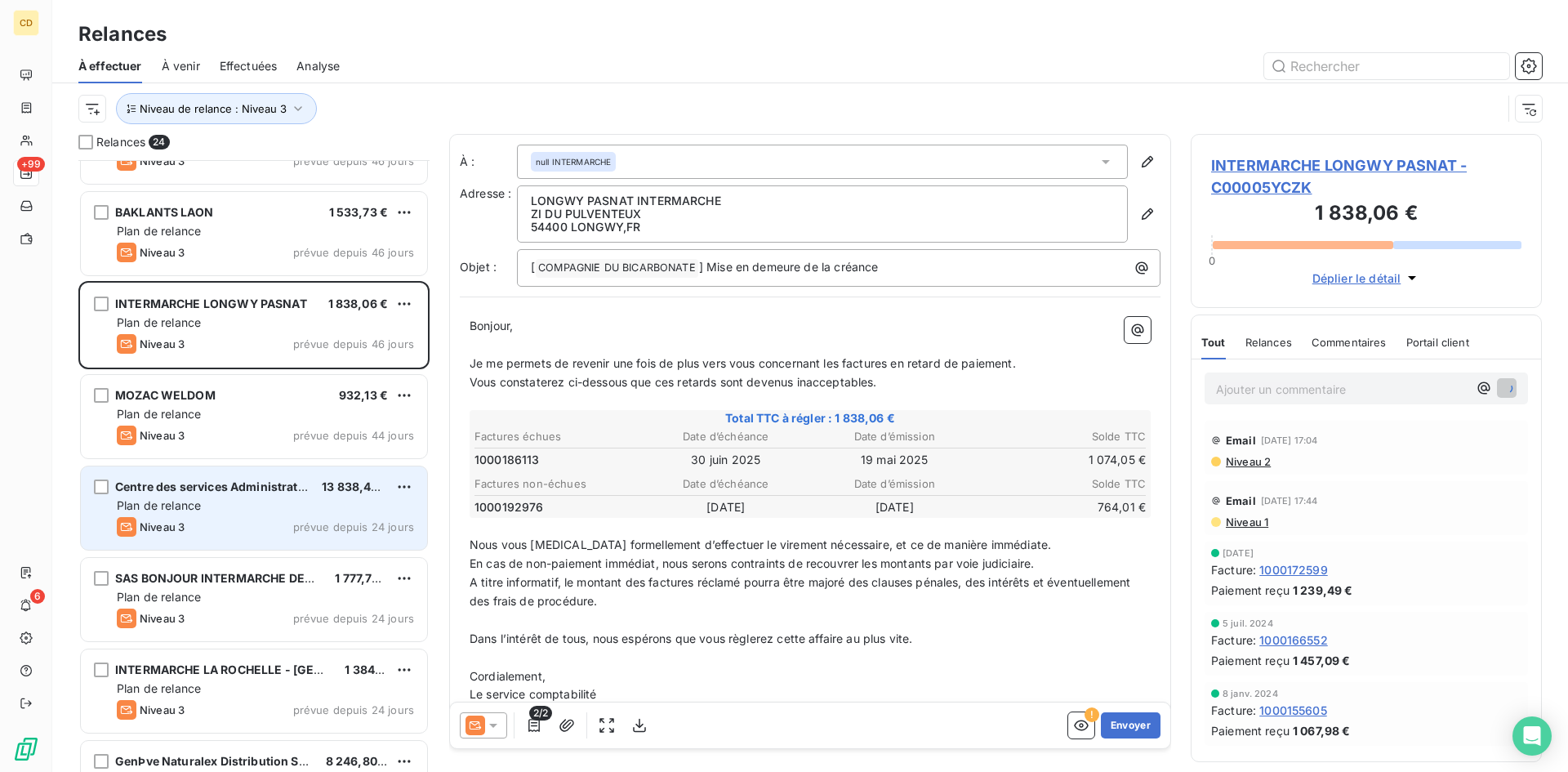
click at [174, 507] on span "Plan de relance" at bounding box center [158, 505] width 84 height 14
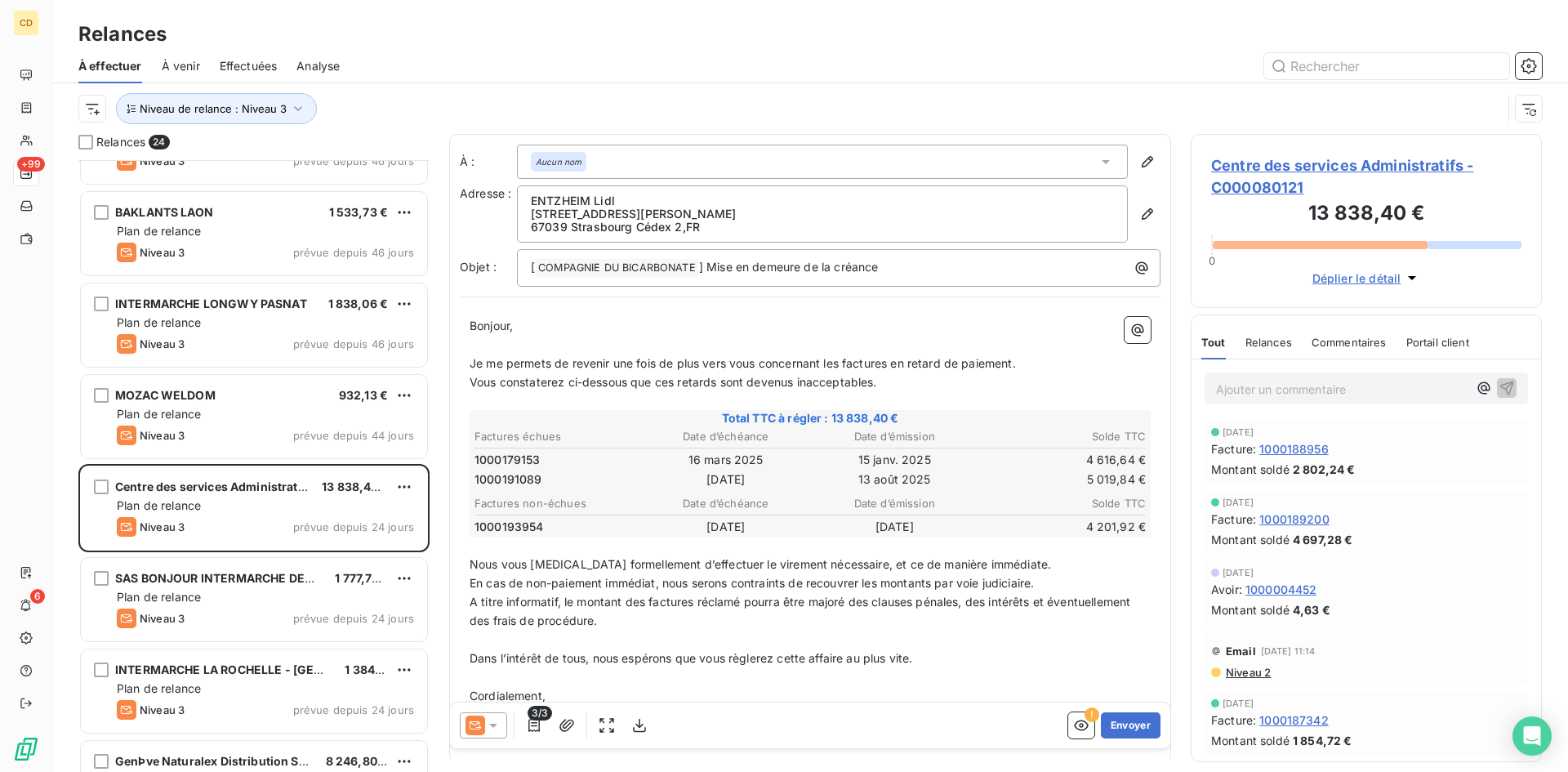
click at [1245, 671] on span "Niveau 2" at bounding box center [1246, 672] width 46 height 13
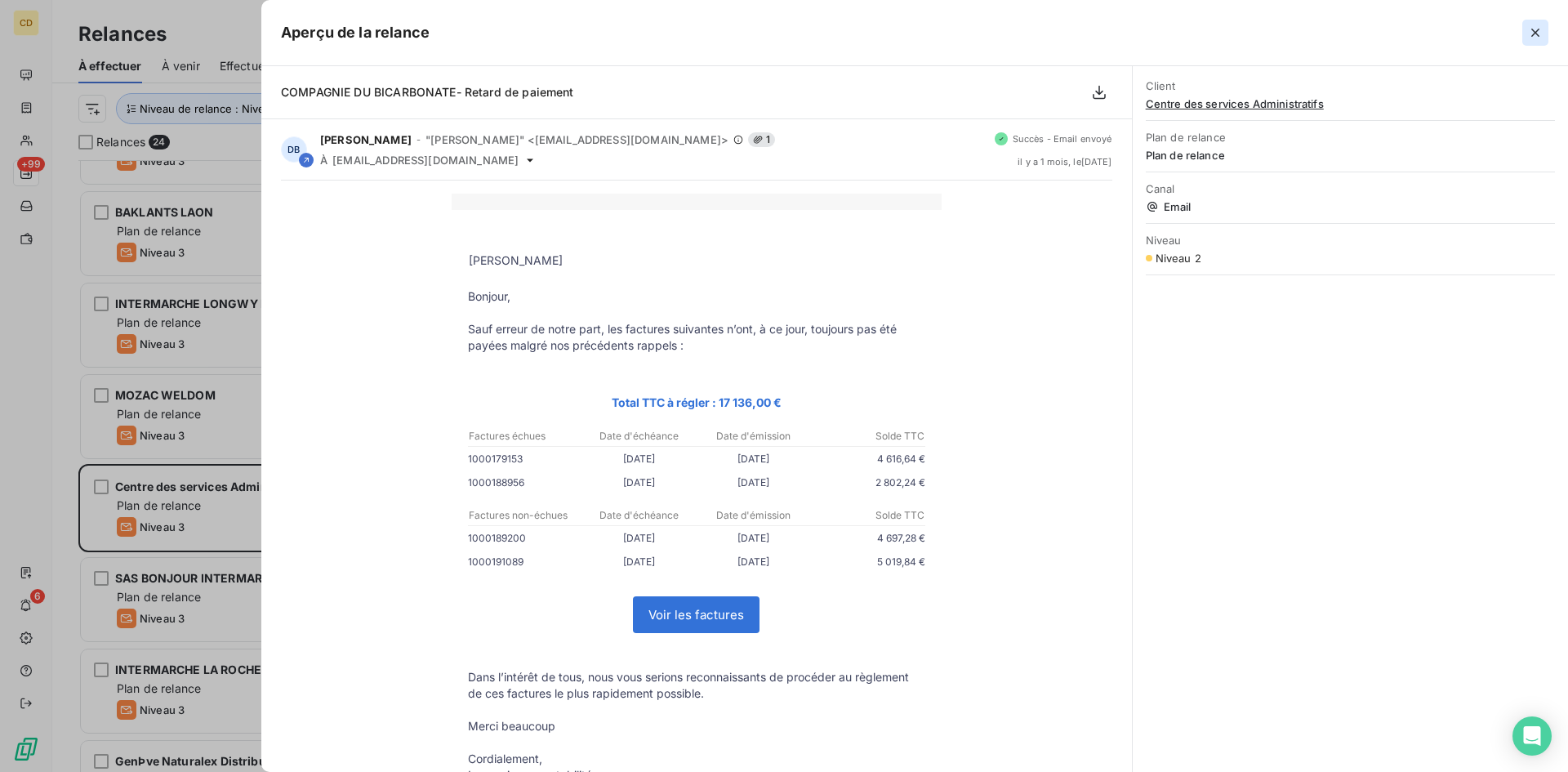
click at [1534, 28] on icon "button" at bounding box center [1535, 32] width 16 height 16
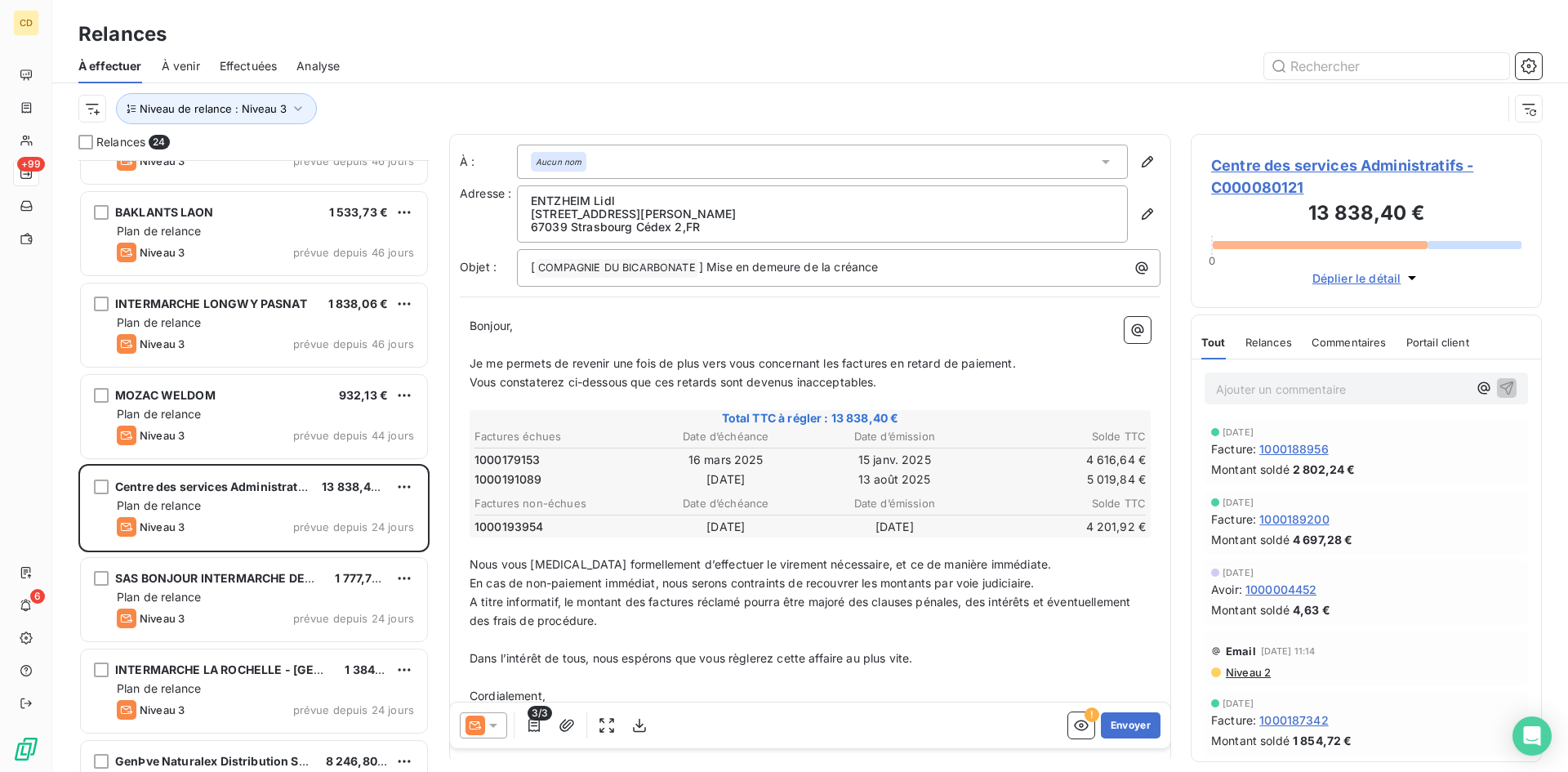
click at [490, 725] on icon at bounding box center [493, 726] width 9 height 4
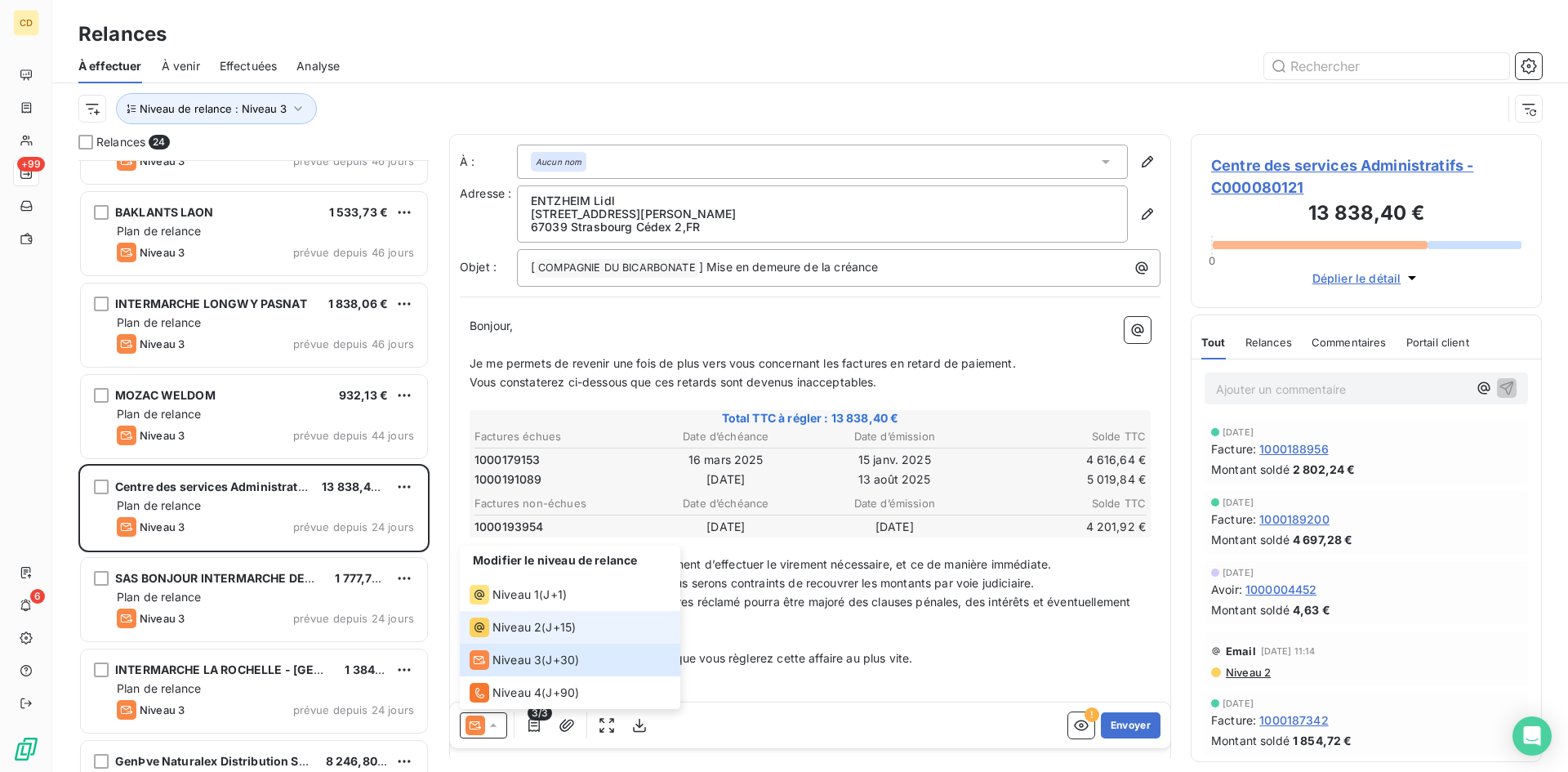
click at [525, 616] on li "Niveau 2 ( J+15 )" at bounding box center [570, 627] width 220 height 32
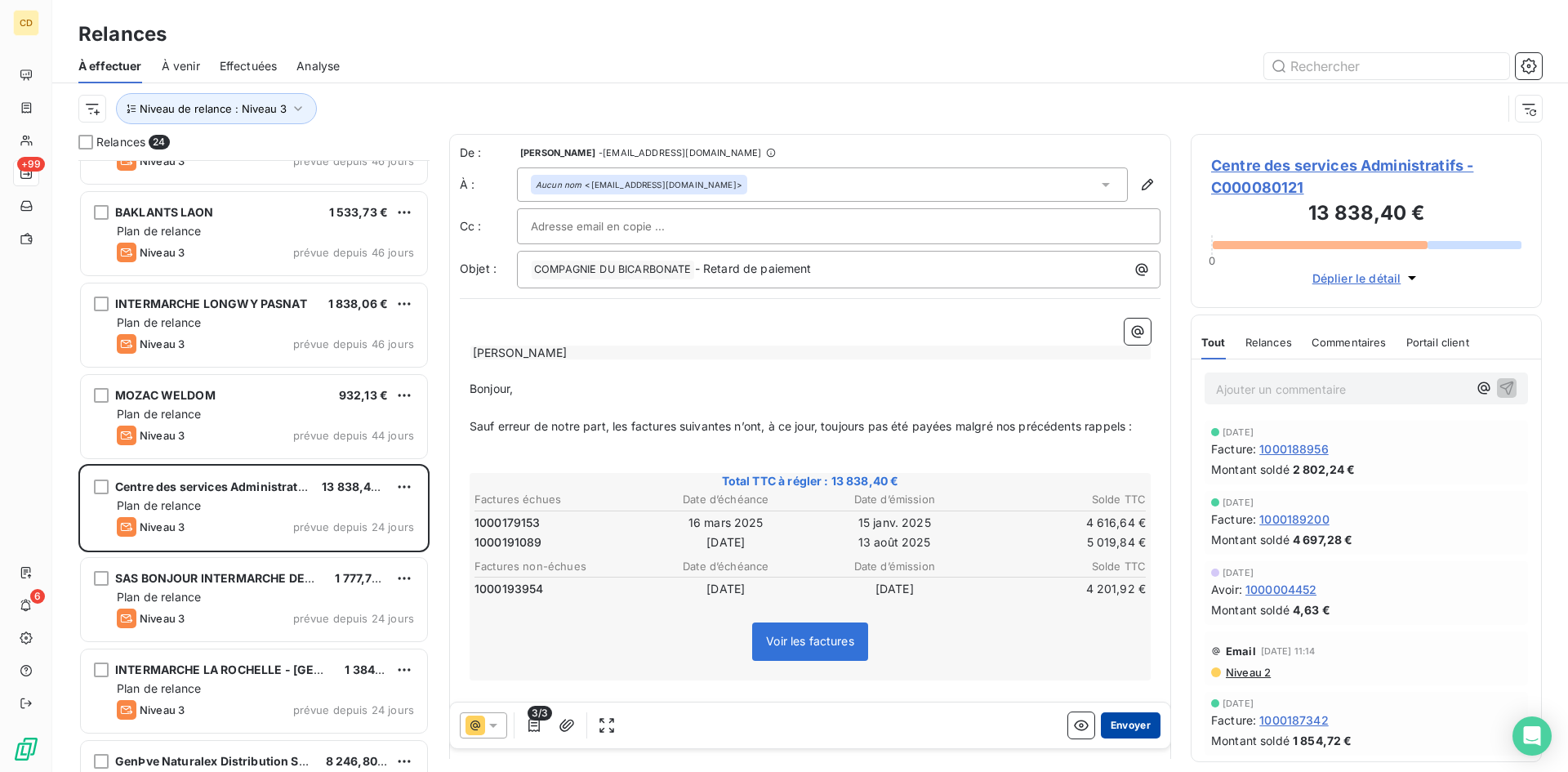
click at [1118, 722] on button "Envoyer" at bounding box center [1130, 726] width 60 height 27
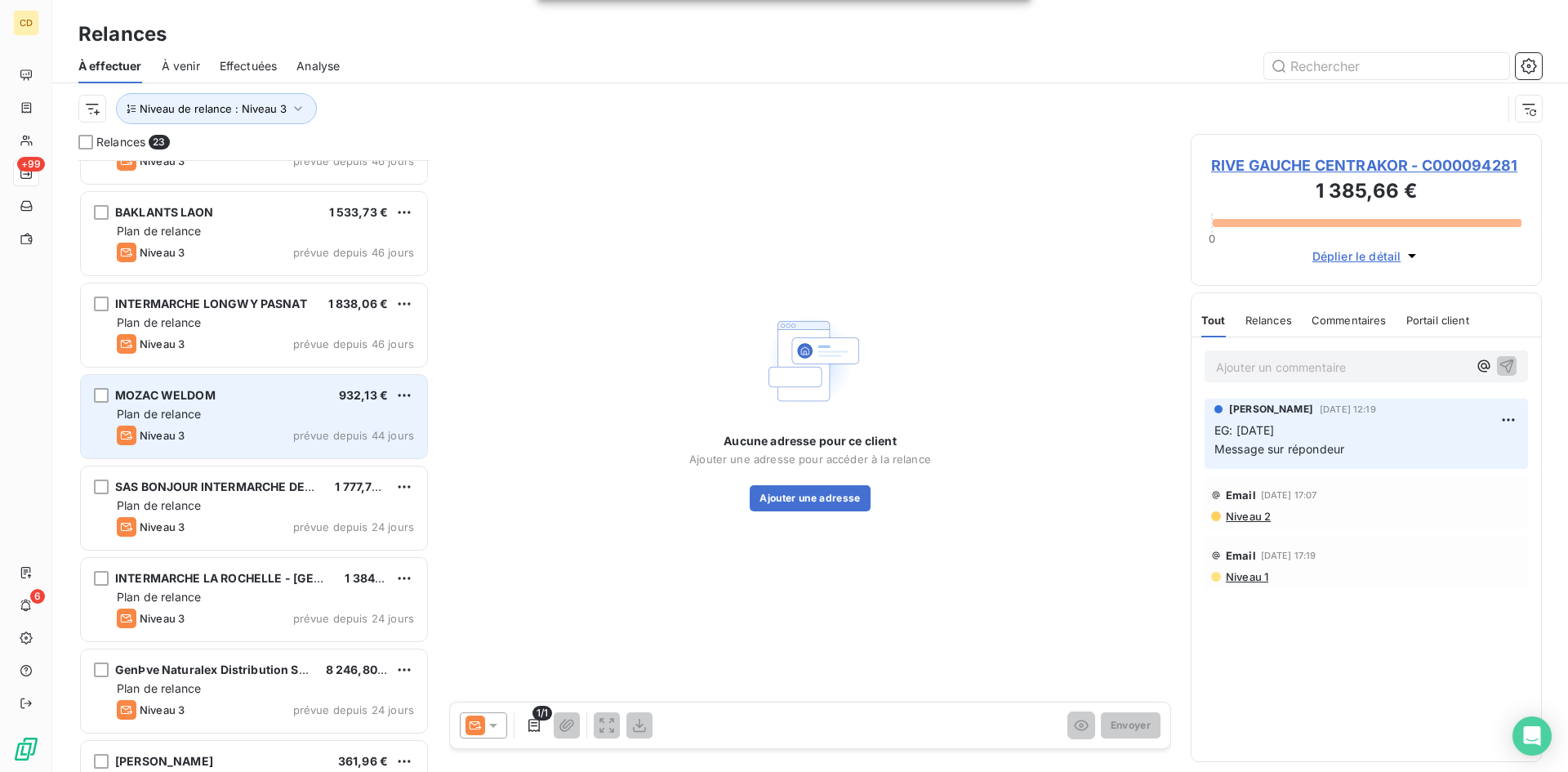
click at [224, 399] on div "MOZAC WELDOM 932,13 €" at bounding box center [265, 395] width 297 height 14
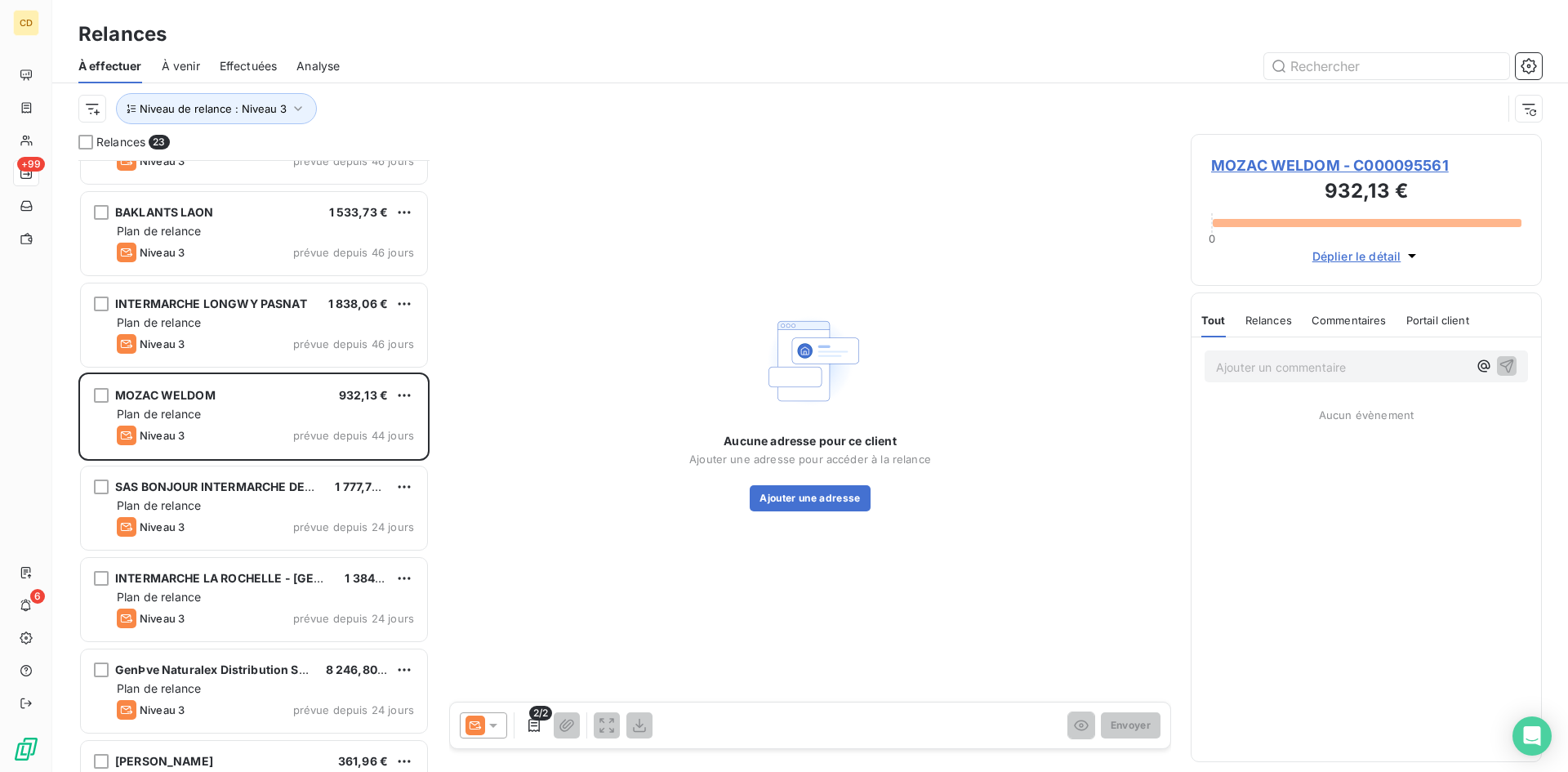
click at [1395, 165] on span "MOZAC WELDOM - C000095561" at bounding box center [1366, 165] width 310 height 22
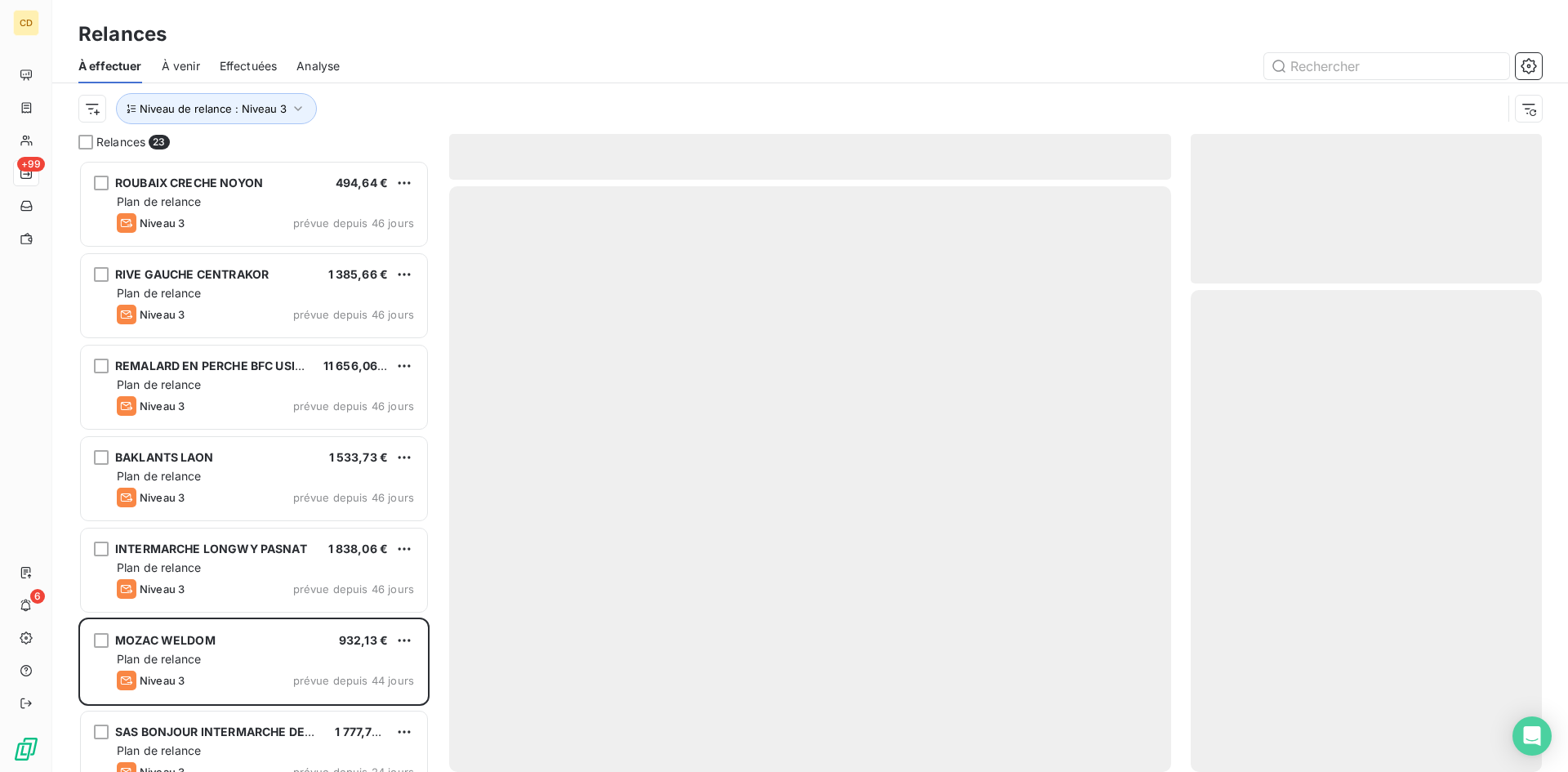
scroll to position [13, 13]
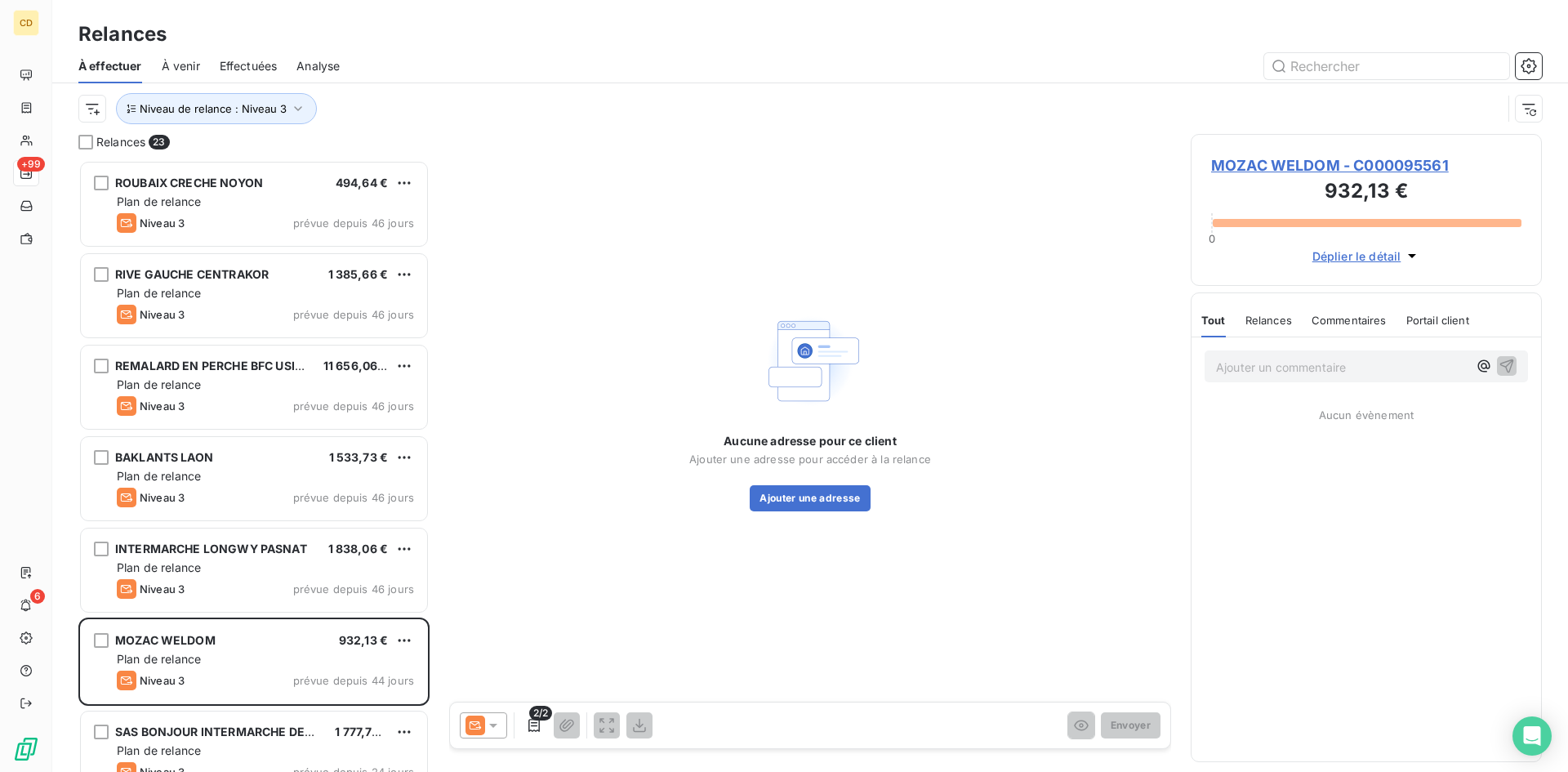
click at [493, 725] on icon at bounding box center [493, 726] width 9 height 4
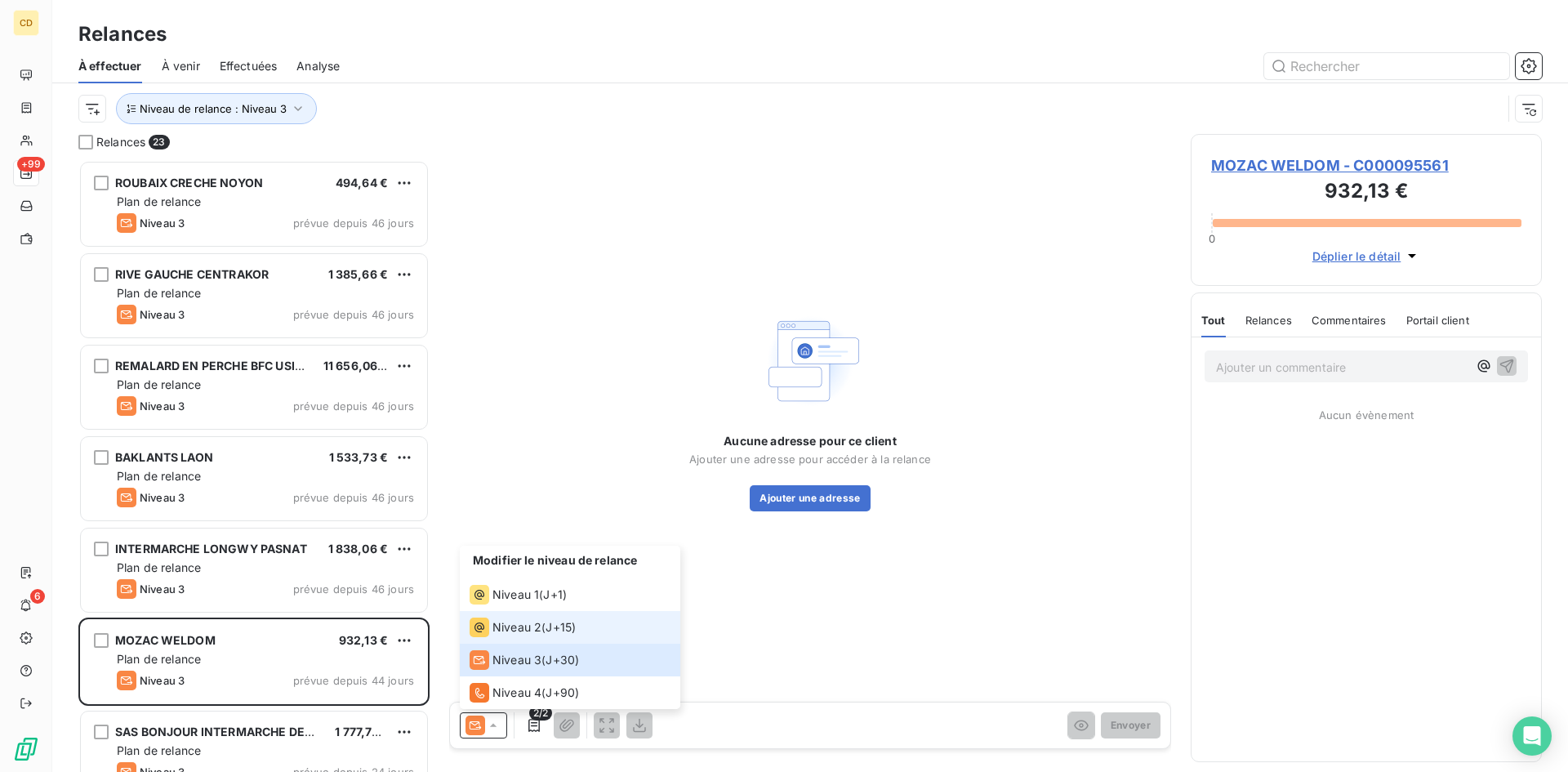
click at [511, 627] on span "Niveau 2" at bounding box center [517, 627] width 49 height 16
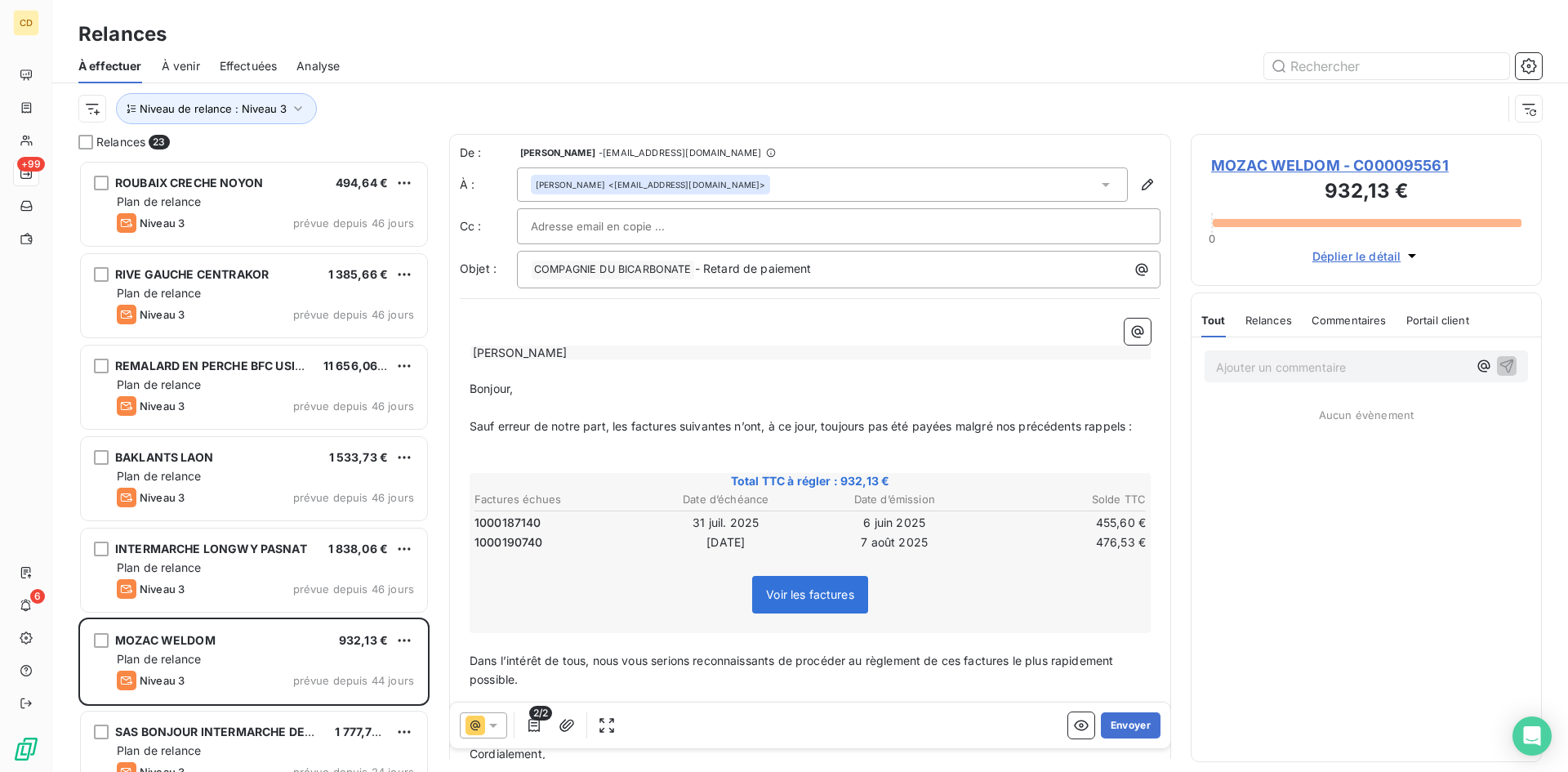
scroll to position [599, 339]
click at [1314, 161] on span "MOZAC WELDOM - C000095561" at bounding box center [1366, 165] width 310 height 22
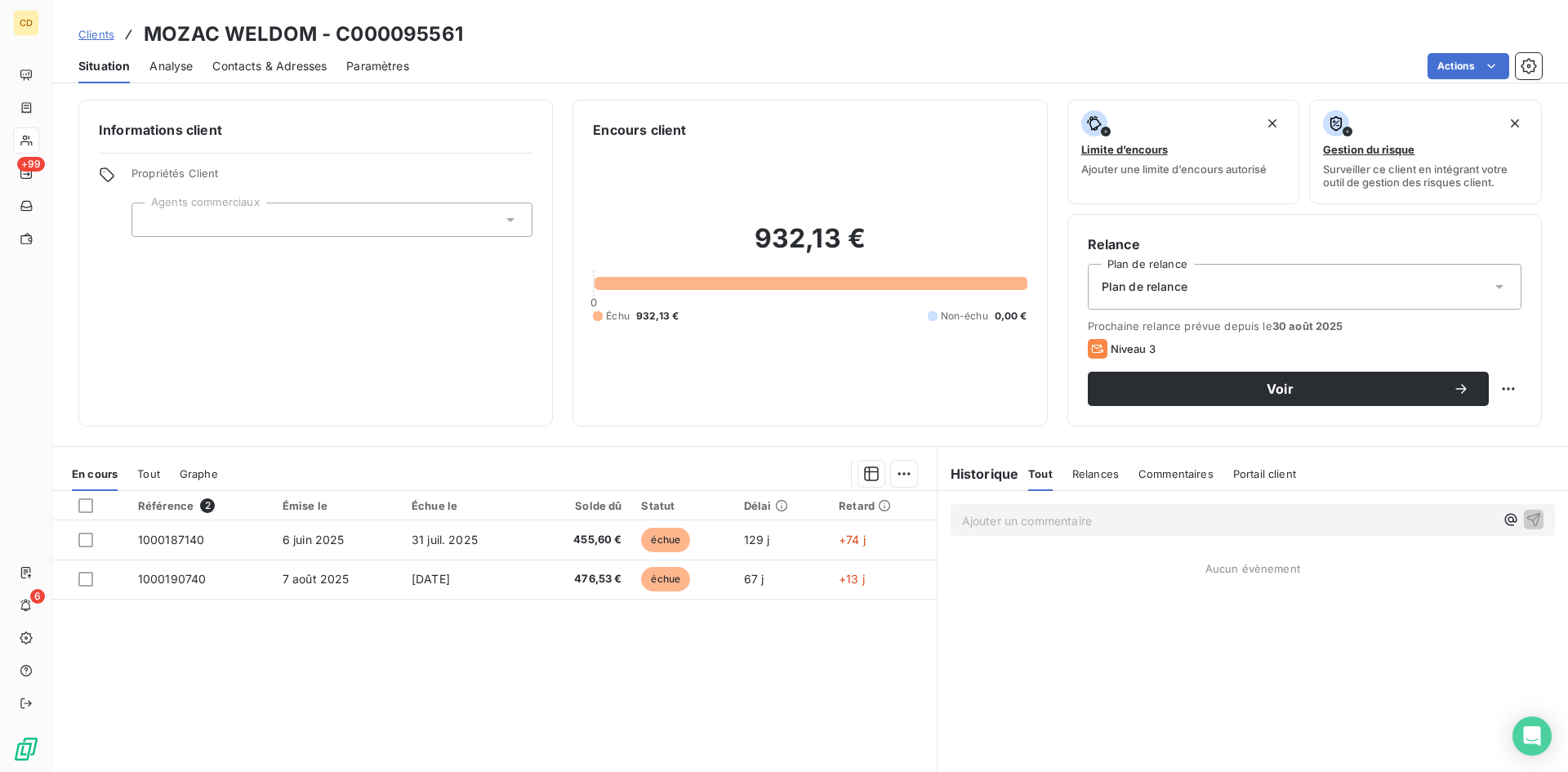
click at [254, 65] on span "Contacts & Adresses" at bounding box center [269, 65] width 115 height 16
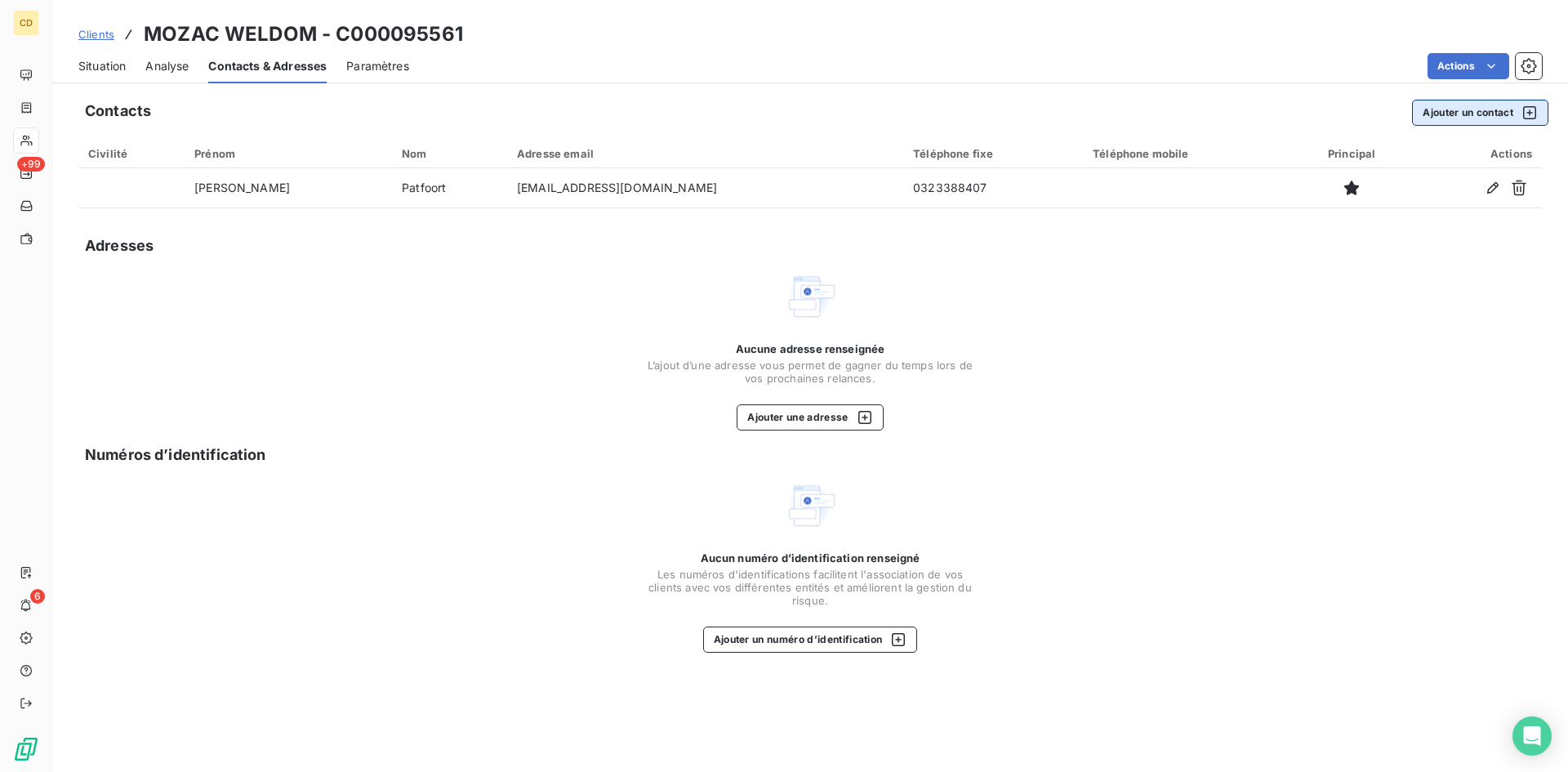
click at [1458, 110] on button "Ajouter un contact" at bounding box center [1480, 113] width 137 height 27
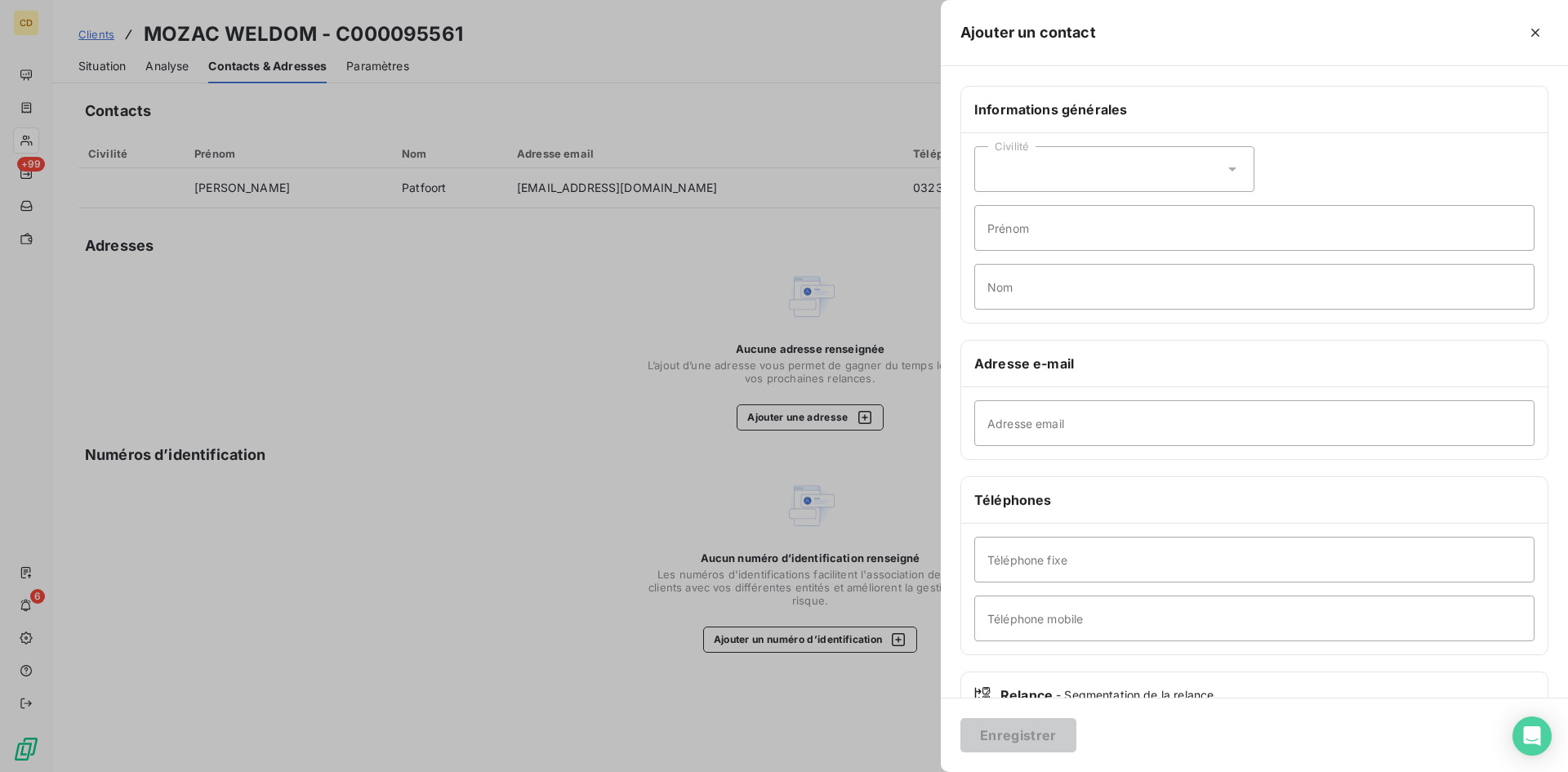
click at [766, 56] on div at bounding box center [784, 386] width 1568 height 772
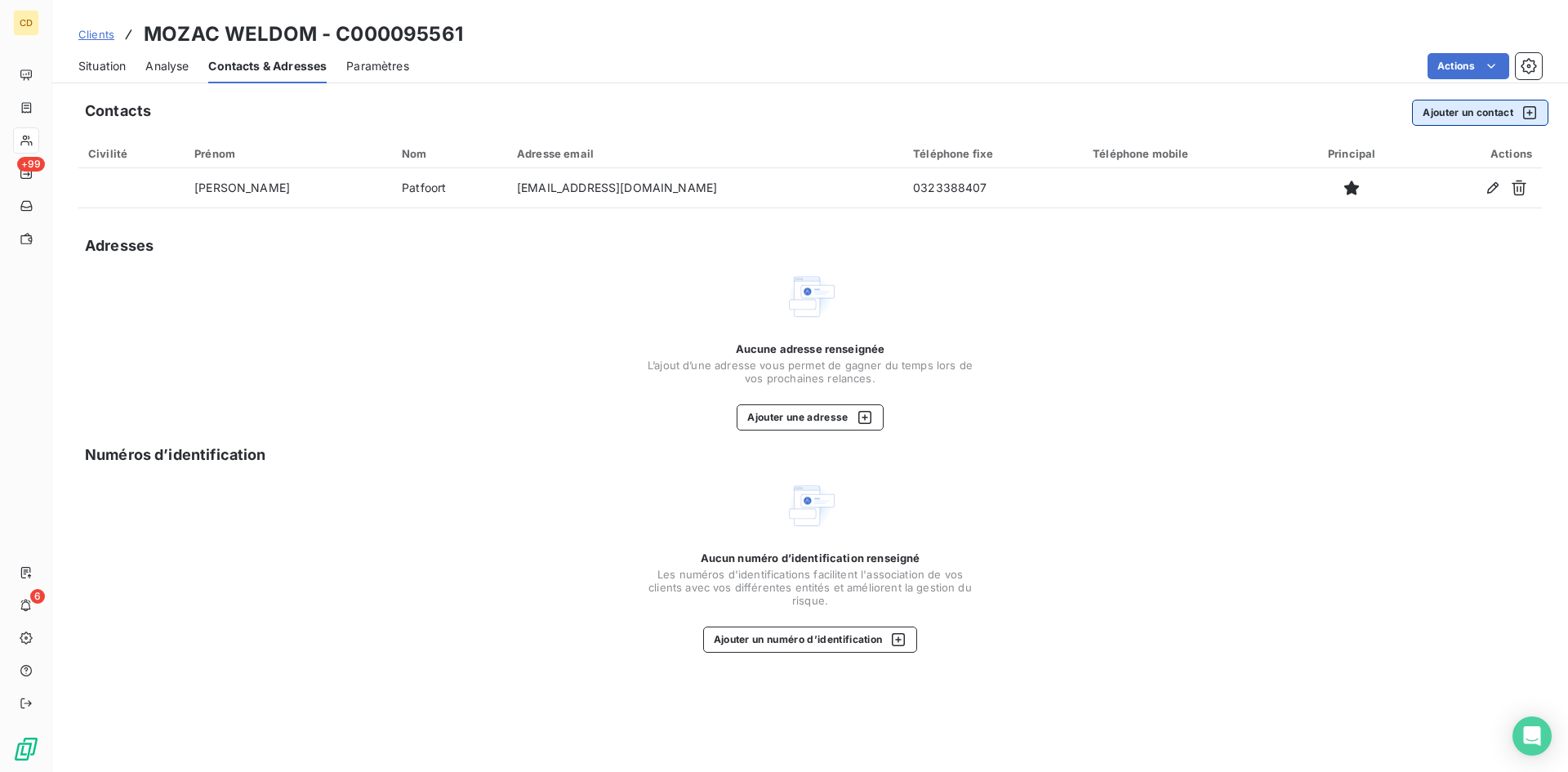
click at [1454, 108] on button "Ajouter un contact" at bounding box center [1480, 113] width 137 height 27
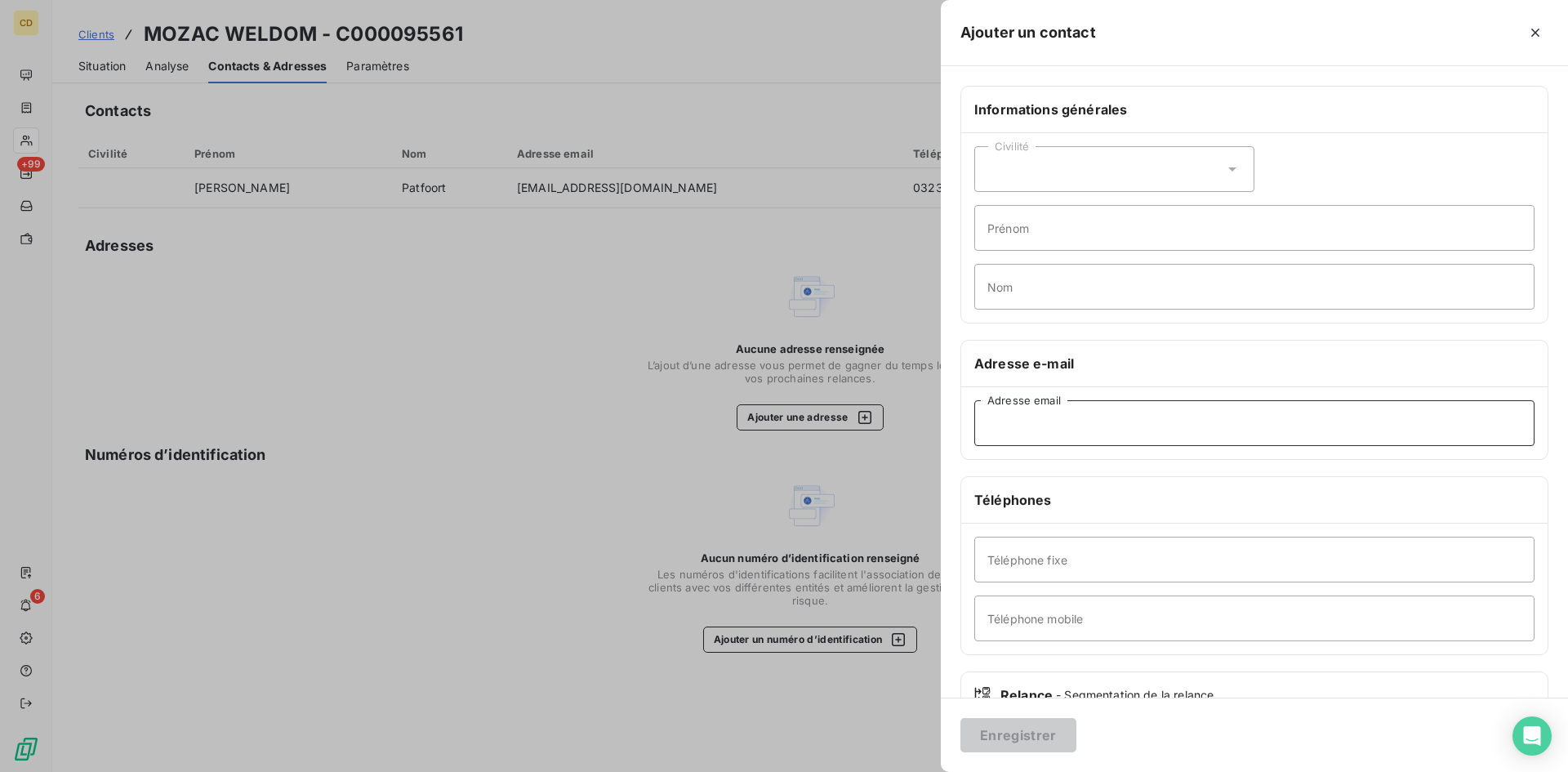
click at [1049, 436] on input "Adresse email" at bounding box center [1254, 423] width 561 height 46
type input "[EMAIL_ADDRESS][DOMAIN_NAME]"
click at [1019, 737] on button "Enregistrer" at bounding box center [1018, 735] width 116 height 34
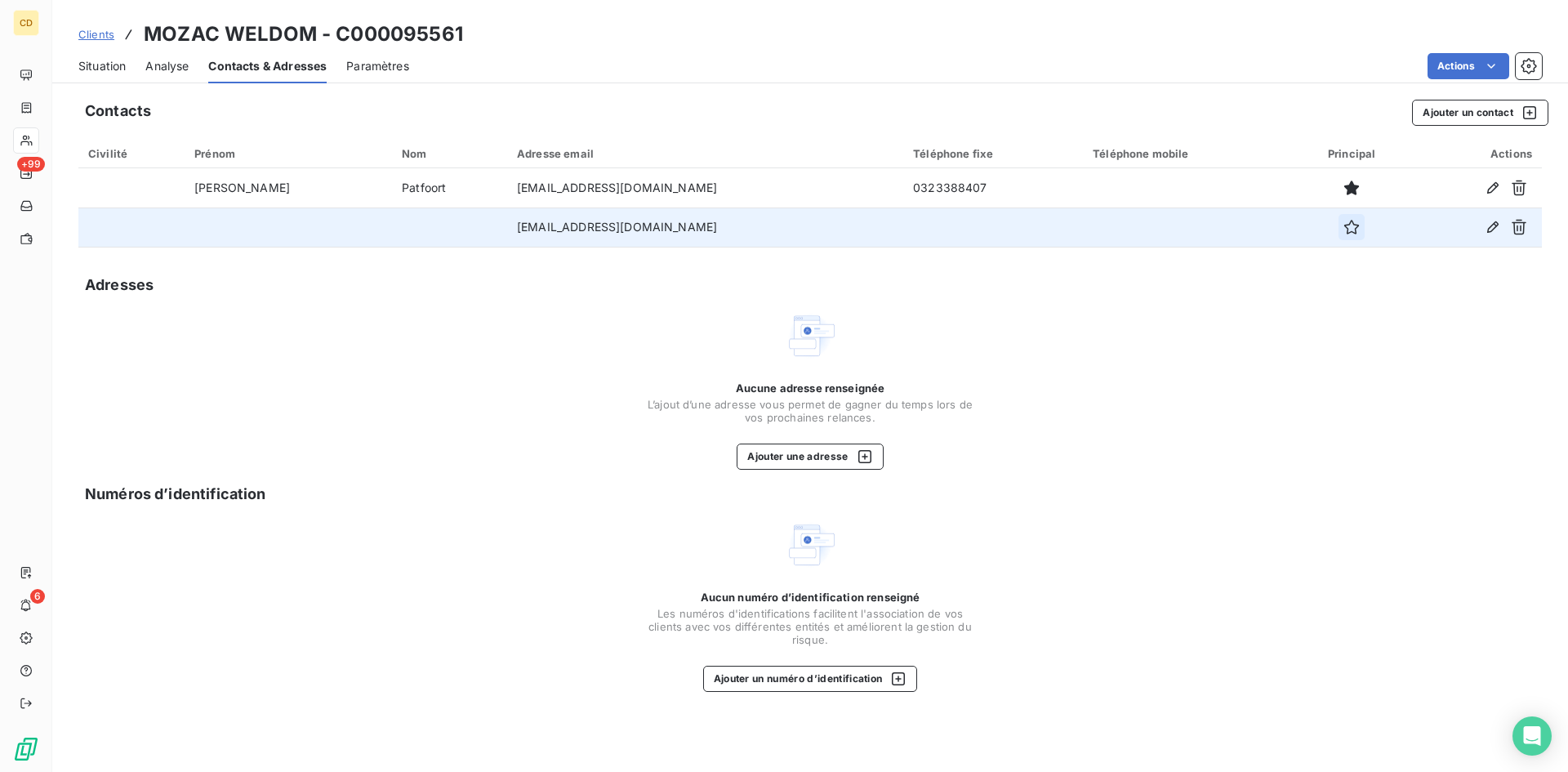
click at [1355, 227] on icon "button" at bounding box center [1351, 227] width 16 height 16
click at [91, 64] on span "Situation" at bounding box center [102, 65] width 47 height 16
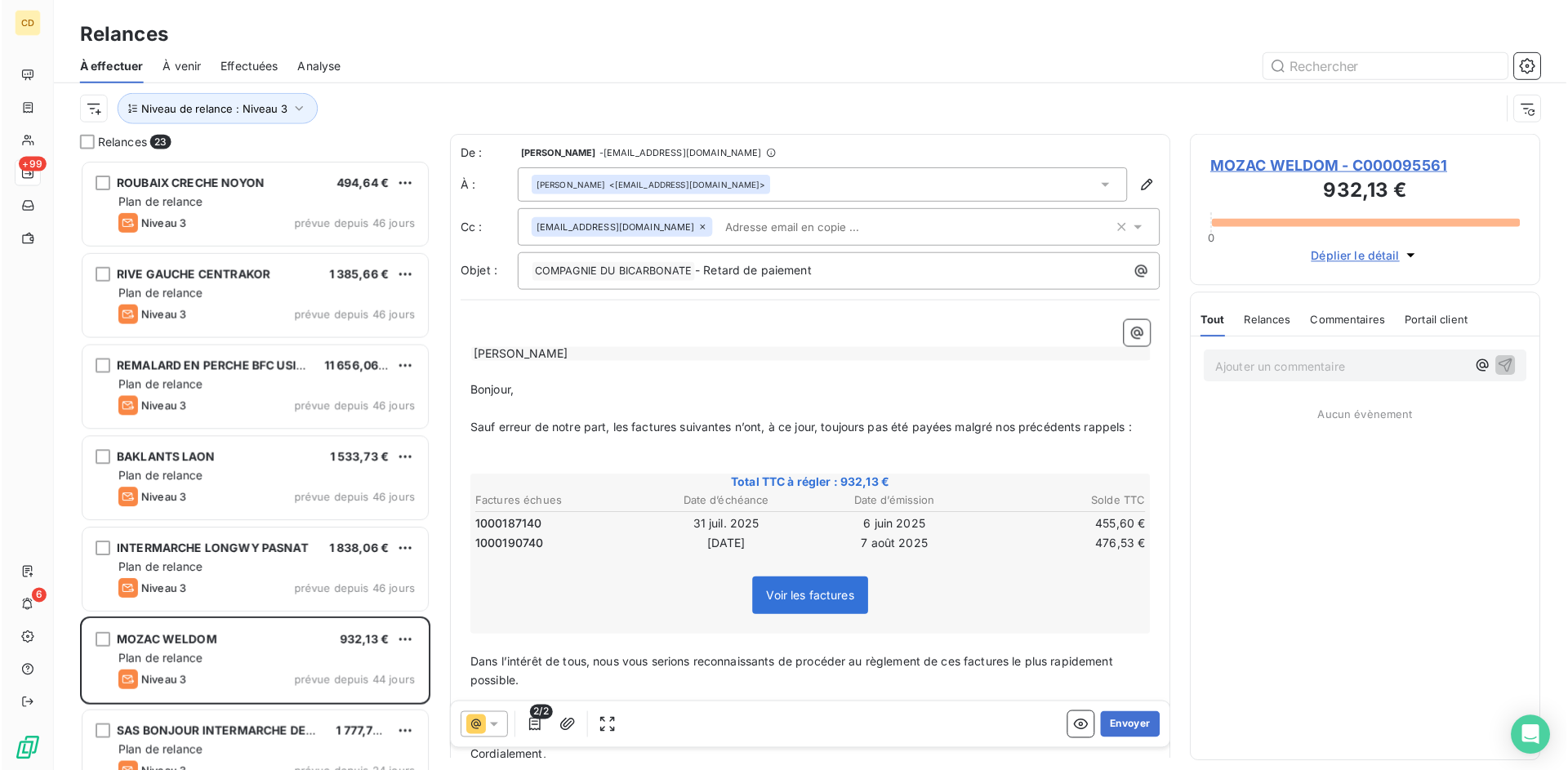
scroll to position [599, 339]
click at [871, 188] on div "[PERSON_NAME] <[EMAIL_ADDRESS][DOMAIN_NAME]>" at bounding box center [822, 184] width 611 height 34
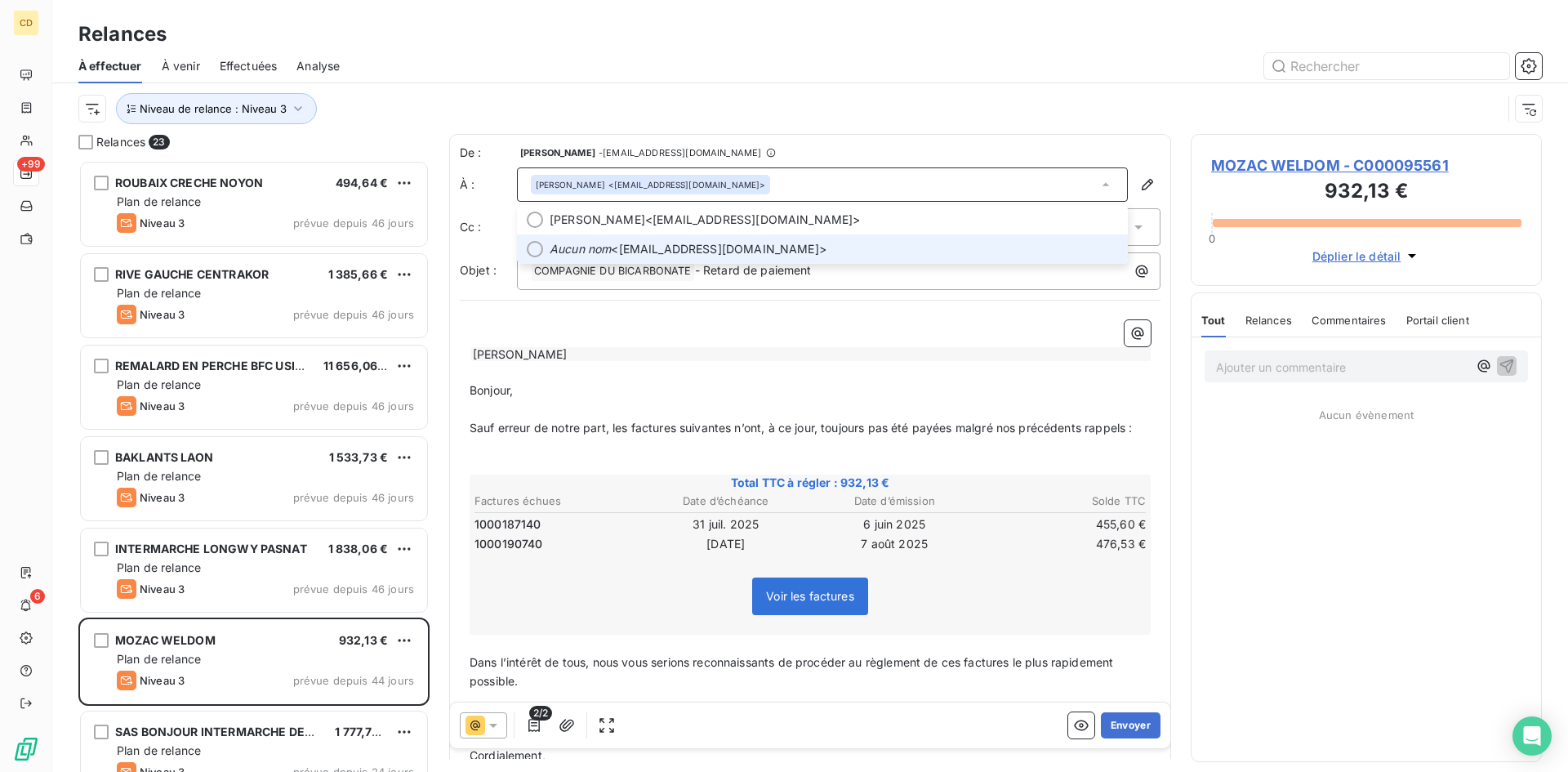
click at [725, 249] on span "Aucun nom <[EMAIL_ADDRESS][DOMAIN_NAME]>" at bounding box center [833, 248] width 568 height 16
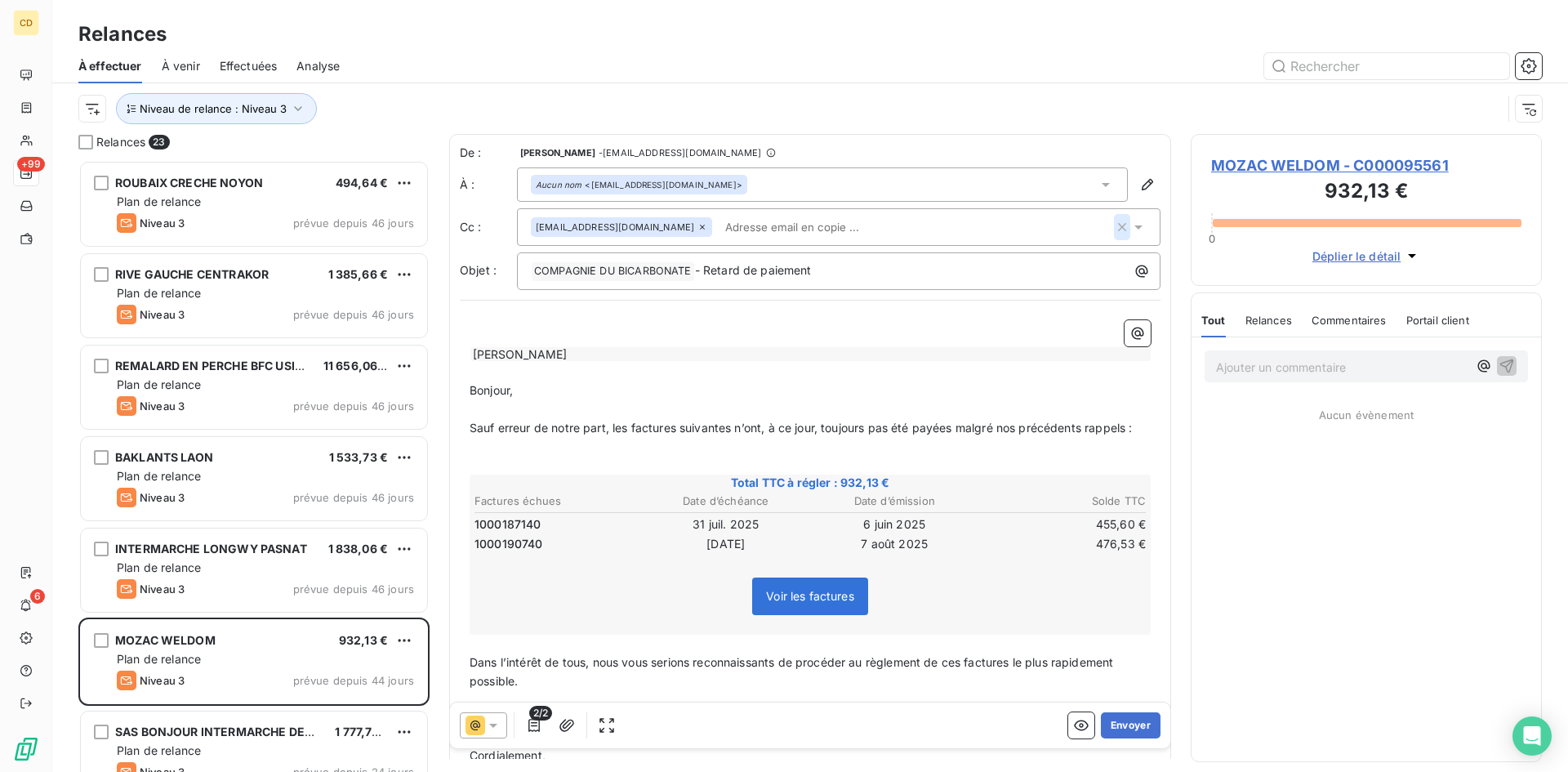
click at [1114, 224] on icon "button" at bounding box center [1121, 227] width 16 height 16
click at [502, 723] on div at bounding box center [484, 726] width 47 height 27
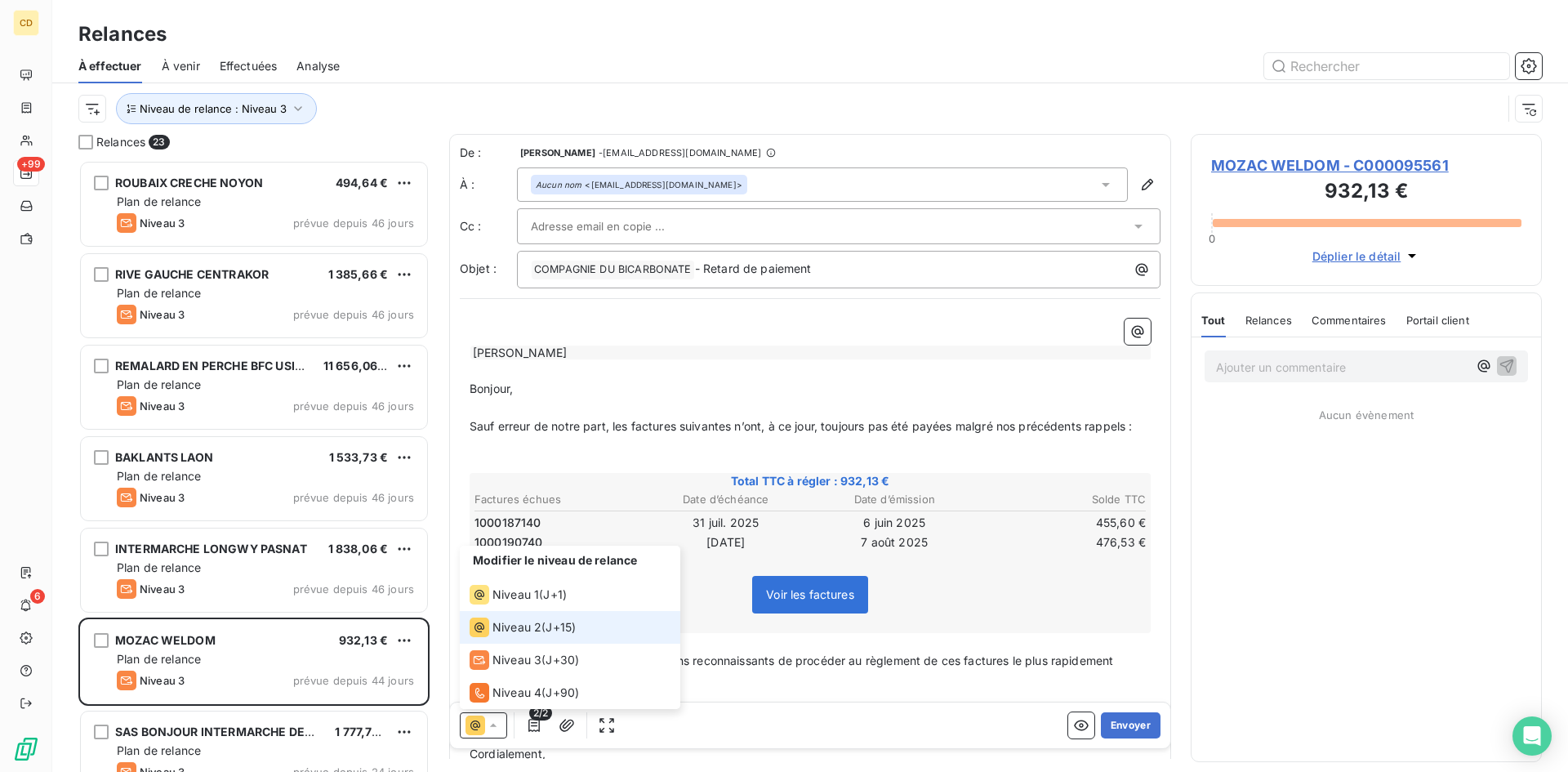
click at [528, 619] on span "Niveau 2" at bounding box center [517, 627] width 49 height 16
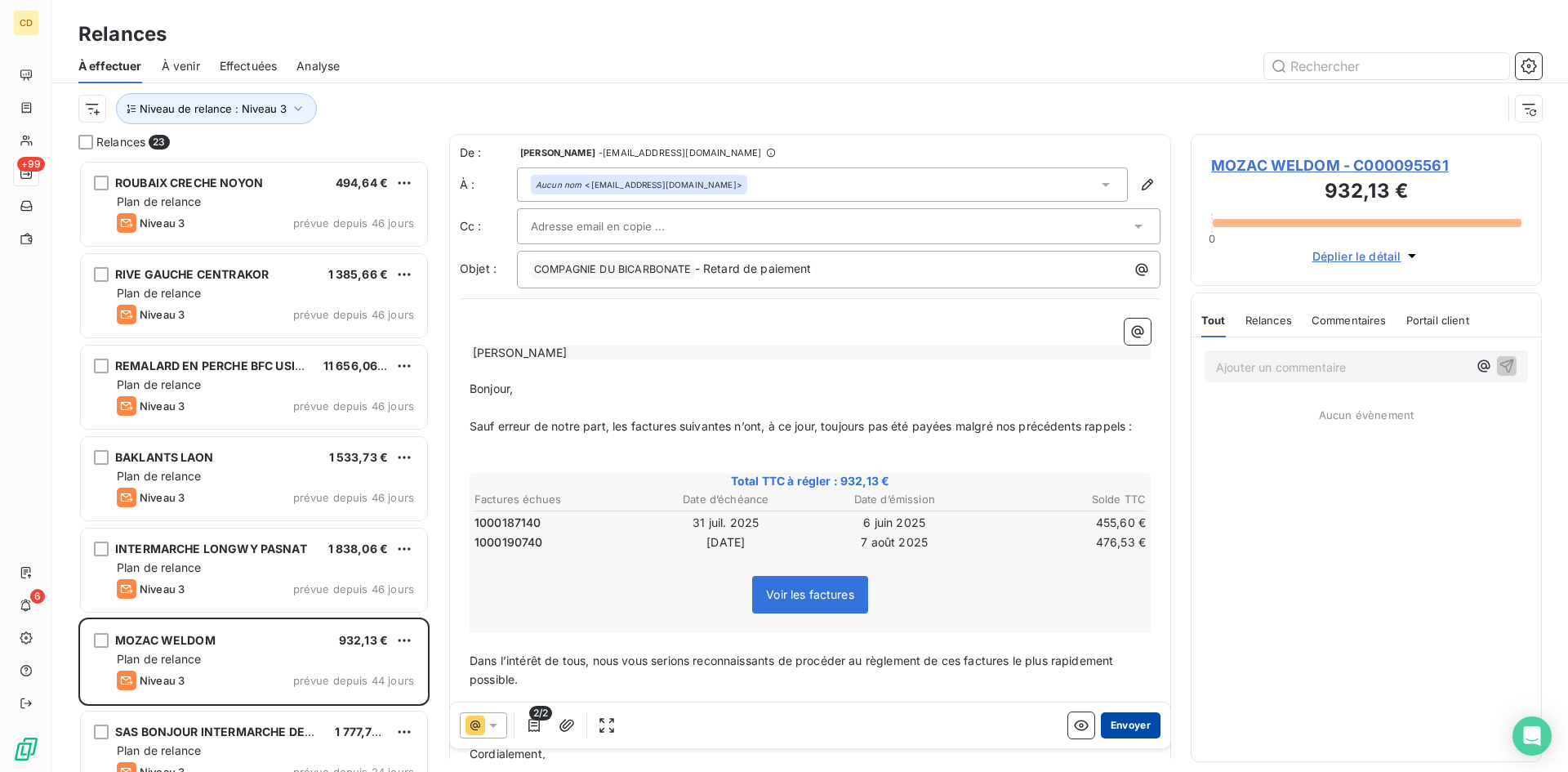
click at [1114, 718] on button "Envoyer" at bounding box center [1130, 726] width 60 height 27
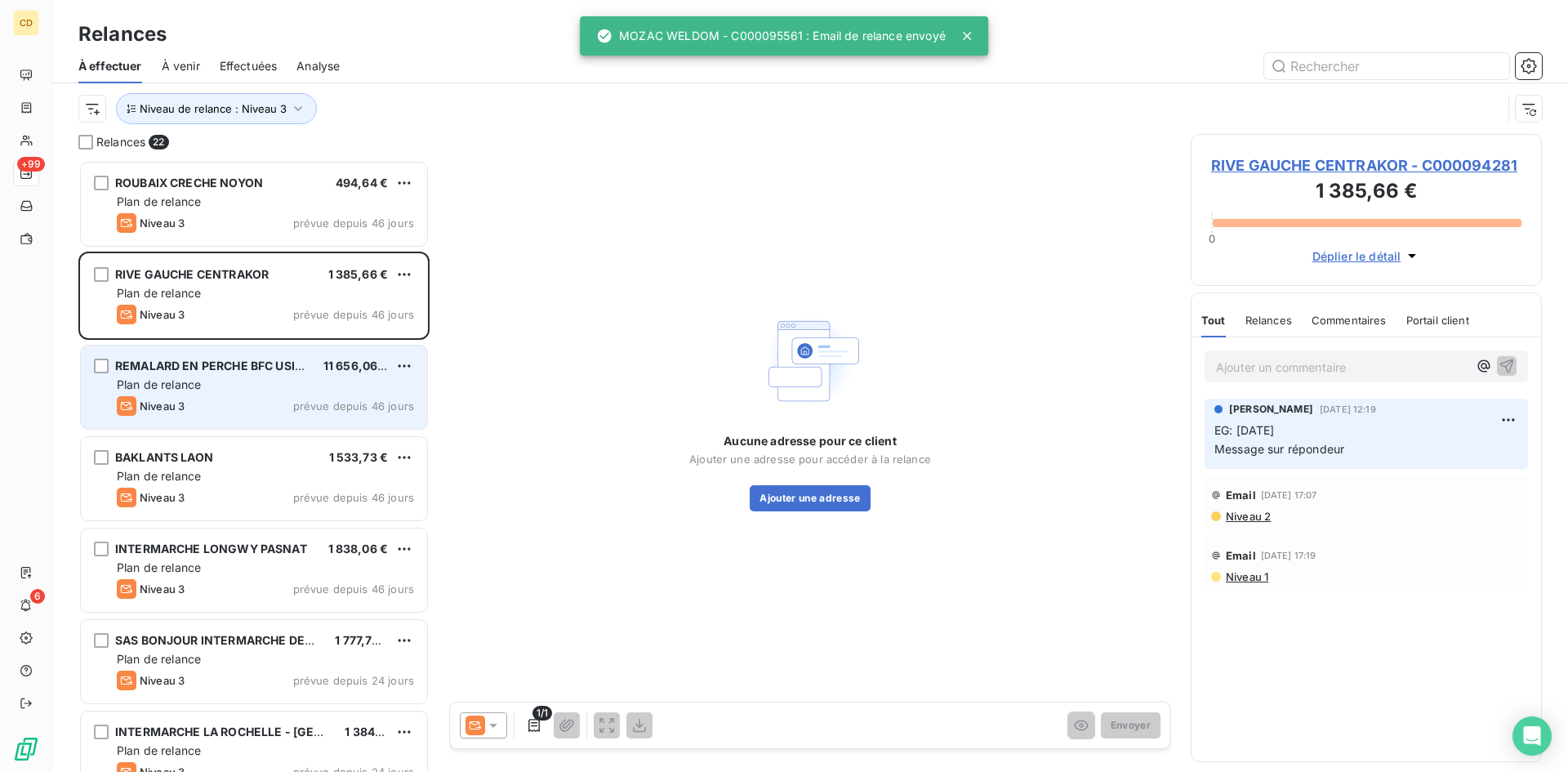
click at [179, 381] on span "Plan de relance" at bounding box center [158, 384] width 84 height 14
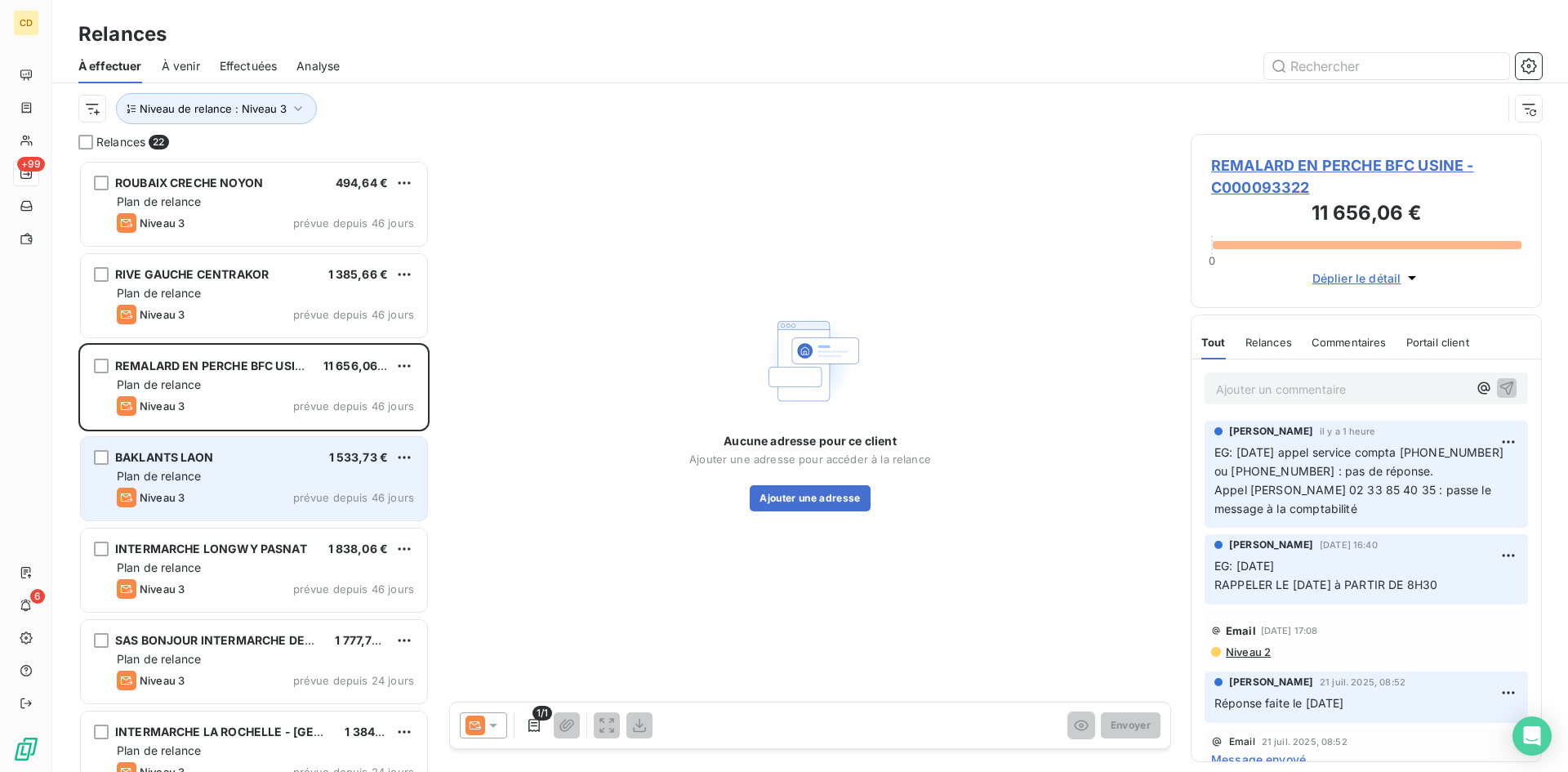
click at [217, 470] on div "Plan de relance" at bounding box center [265, 475] width 297 height 16
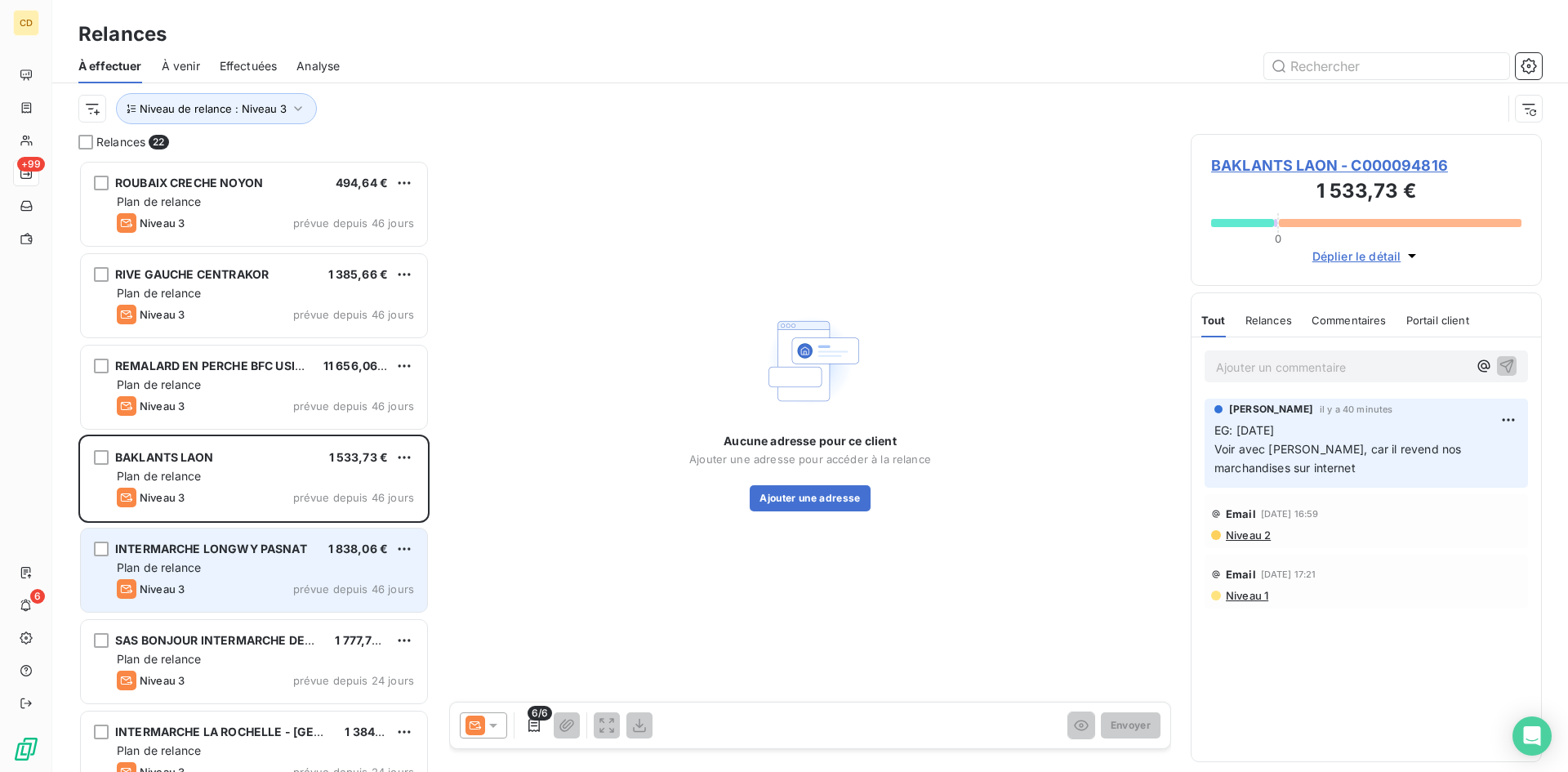
click at [183, 554] on span "INTERMARCHE LONGWY PASNAT" at bounding box center [211, 548] width 192 height 14
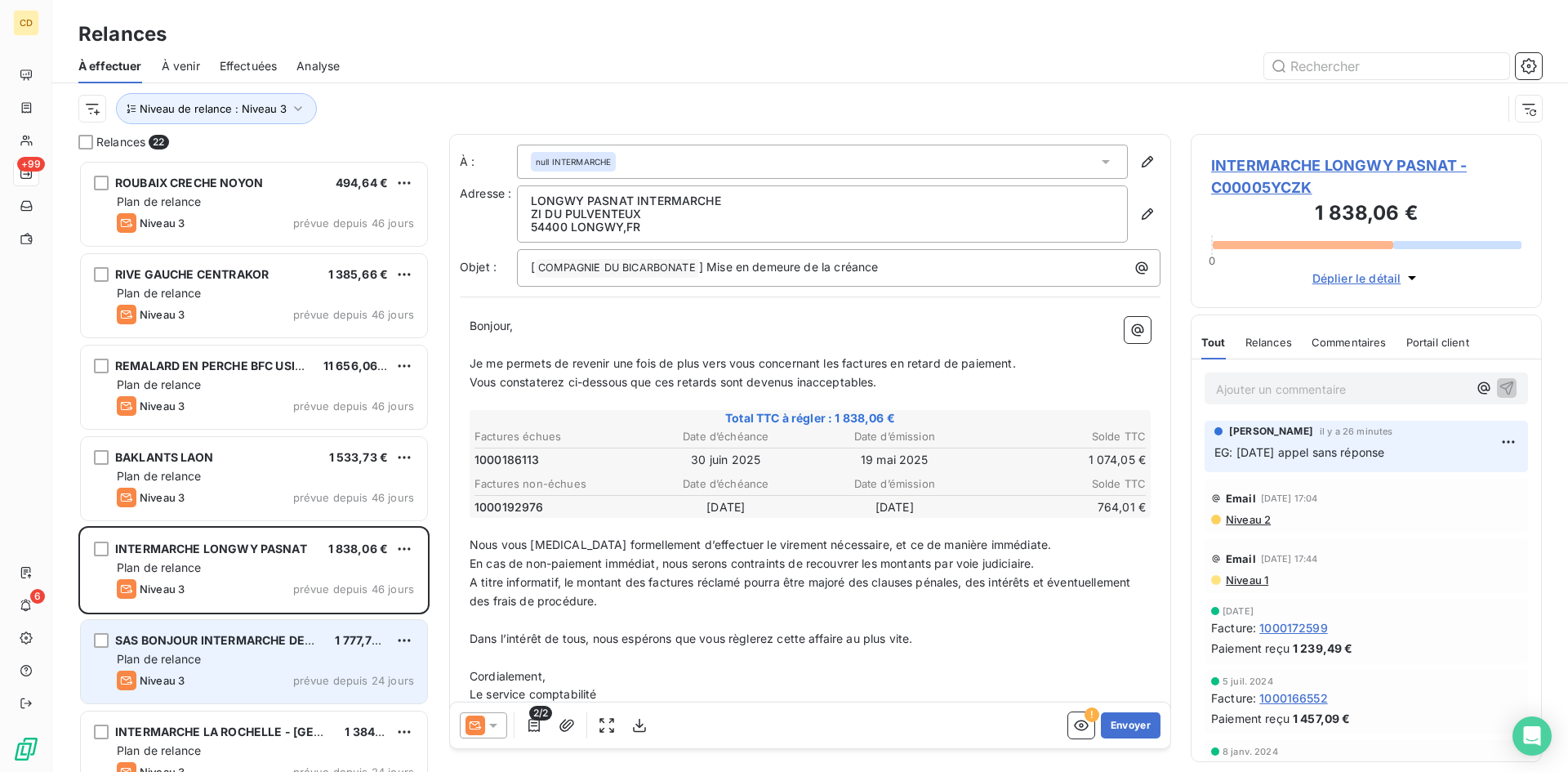
click at [225, 650] on div "SAS BONJOUR INTERMARCHE DECIZE 1 777,79 € Plan de relance Niveau 3 prévue depui…" at bounding box center [253, 661] width 346 height 83
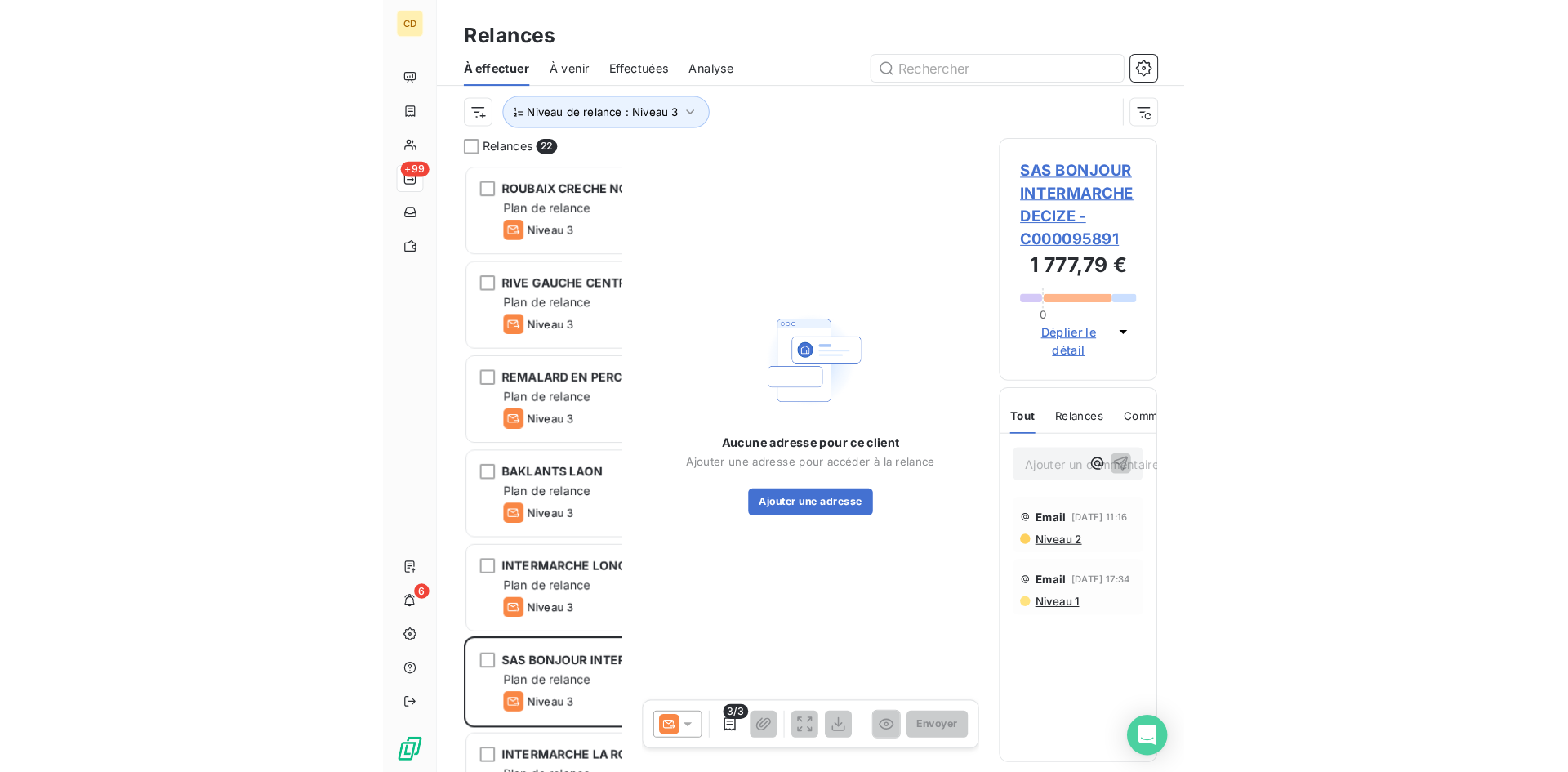
scroll to position [599, 339]
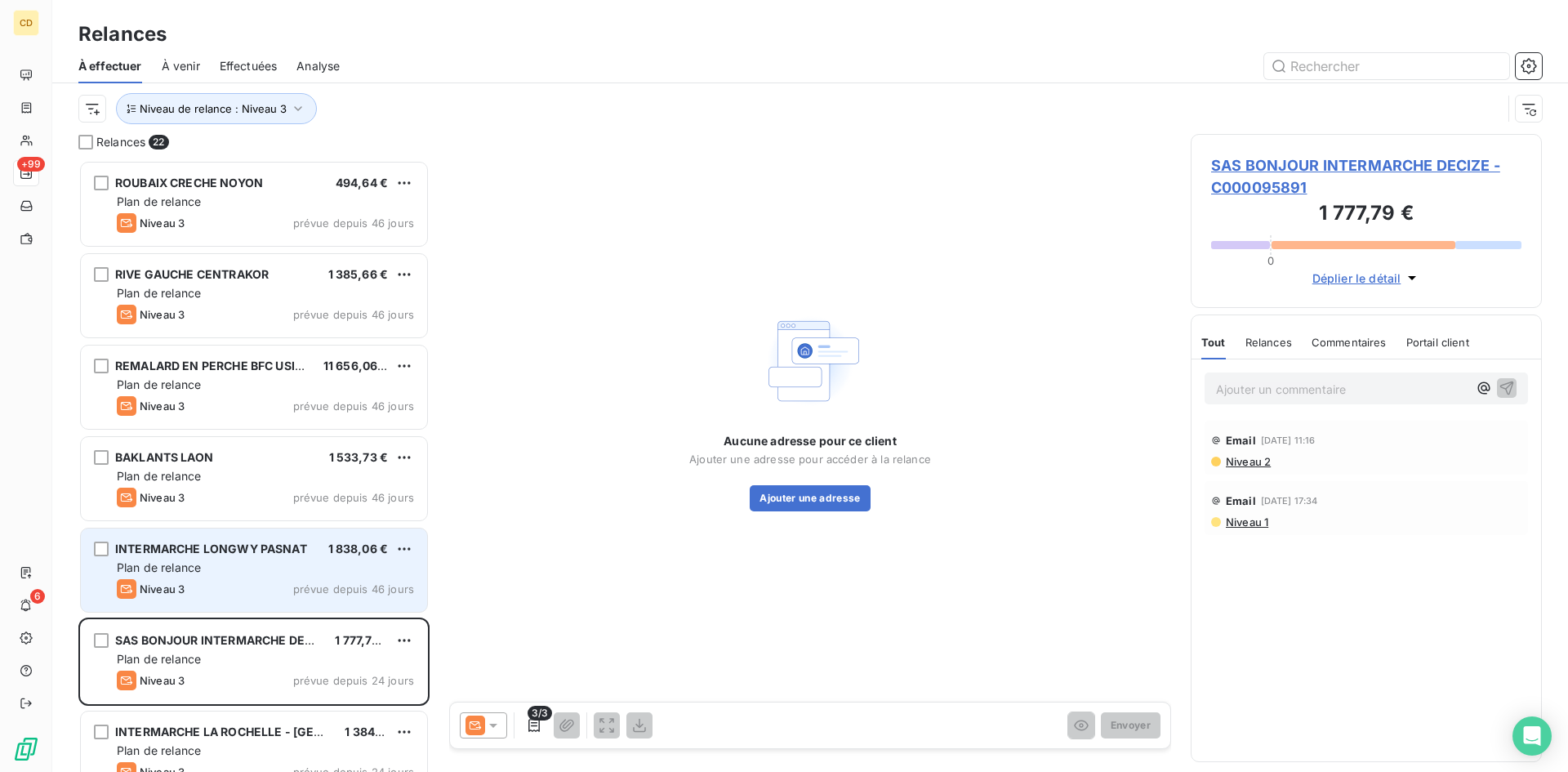
click at [225, 559] on div "INTERMARCHE LONGWY PASNAT 1 838,06 € Plan de relance Niveau 3 prévue depuis 46 …" at bounding box center [253, 570] width 346 height 83
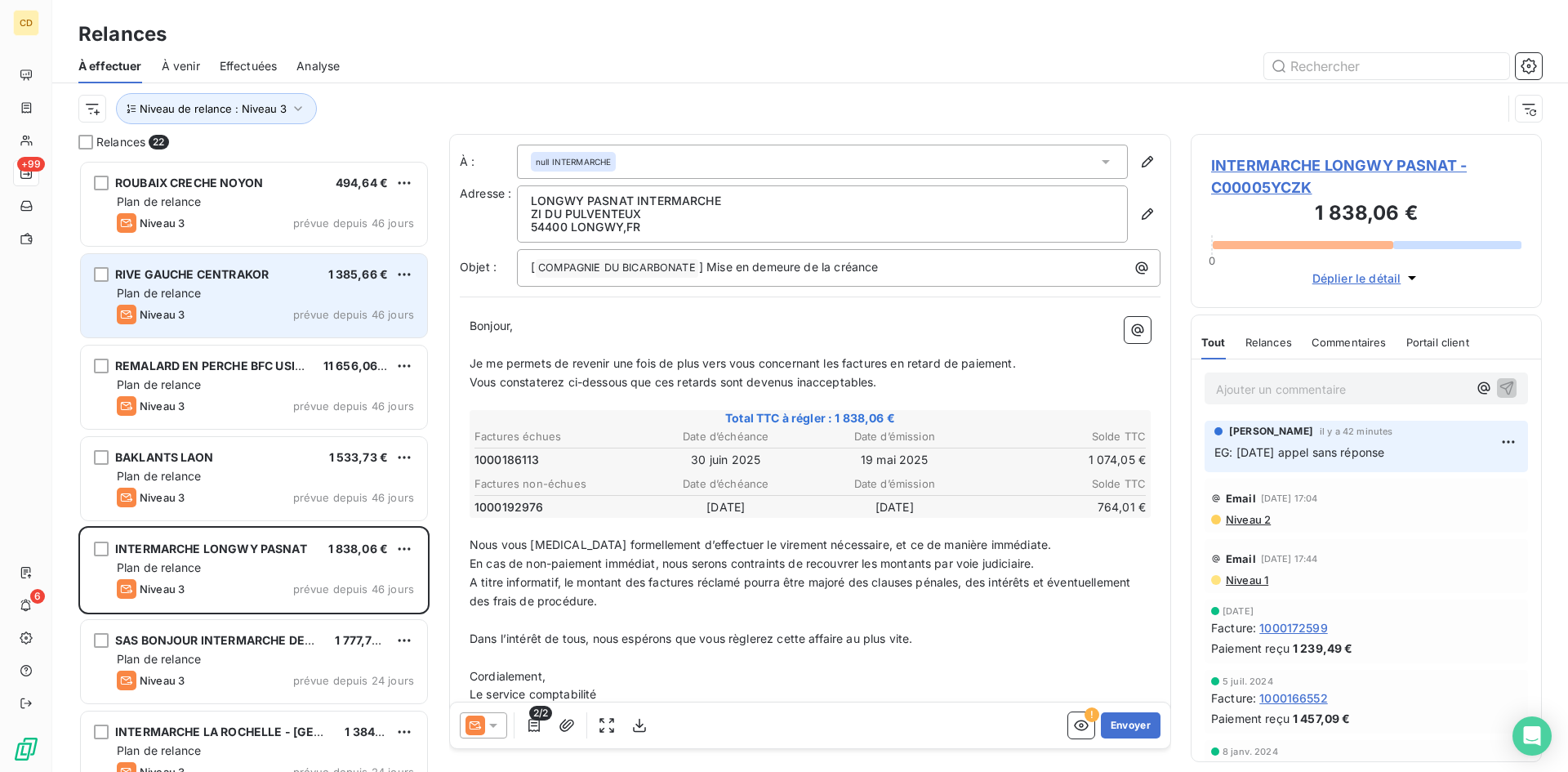
click at [177, 295] on span "Plan de relance" at bounding box center [158, 292] width 84 height 14
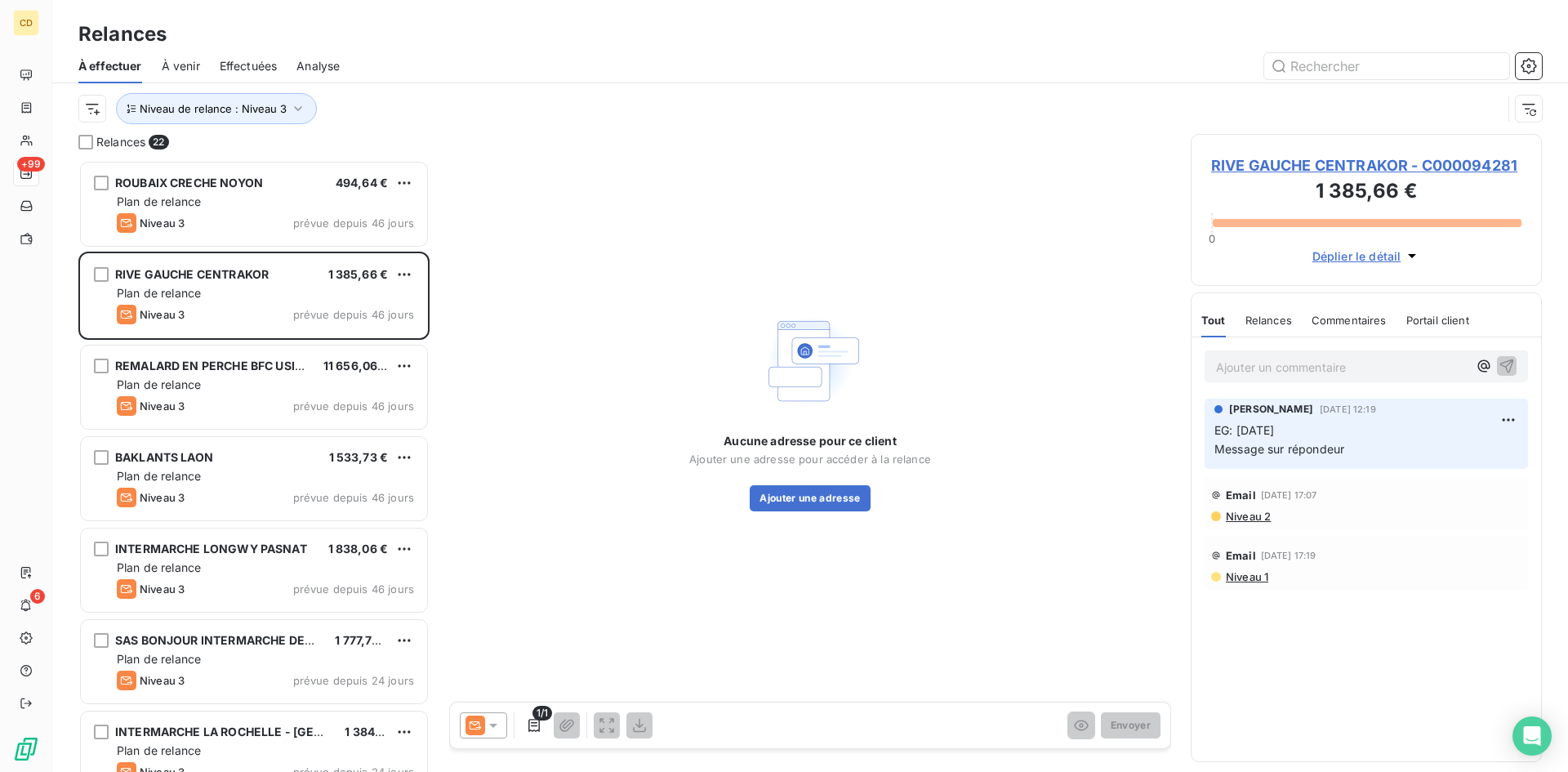
click at [1248, 519] on span "Niveau 2" at bounding box center [1246, 516] width 46 height 13
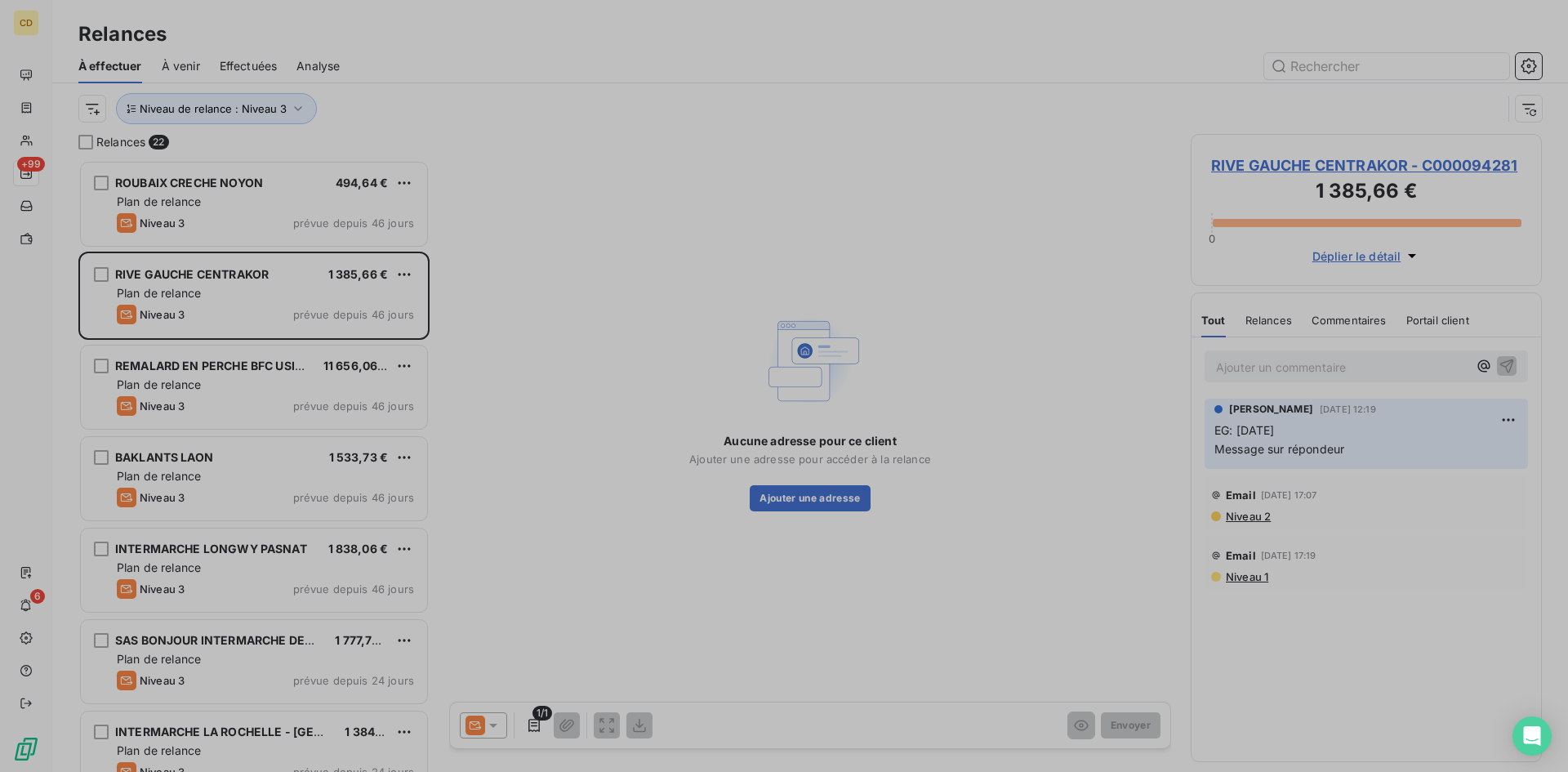
scroll to position [599, 339]
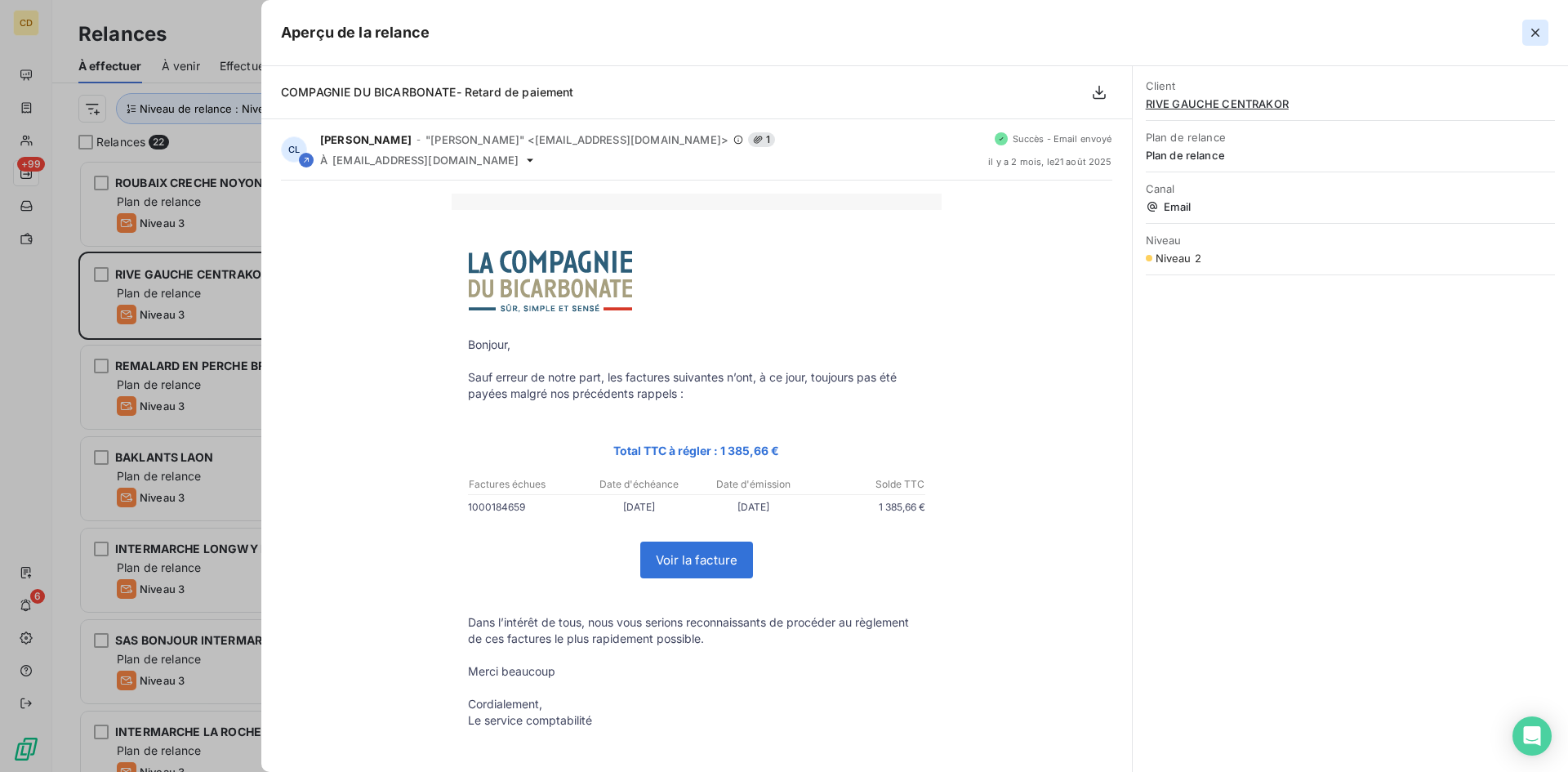
click at [1538, 31] on icon "button" at bounding box center [1535, 32] width 9 height 9
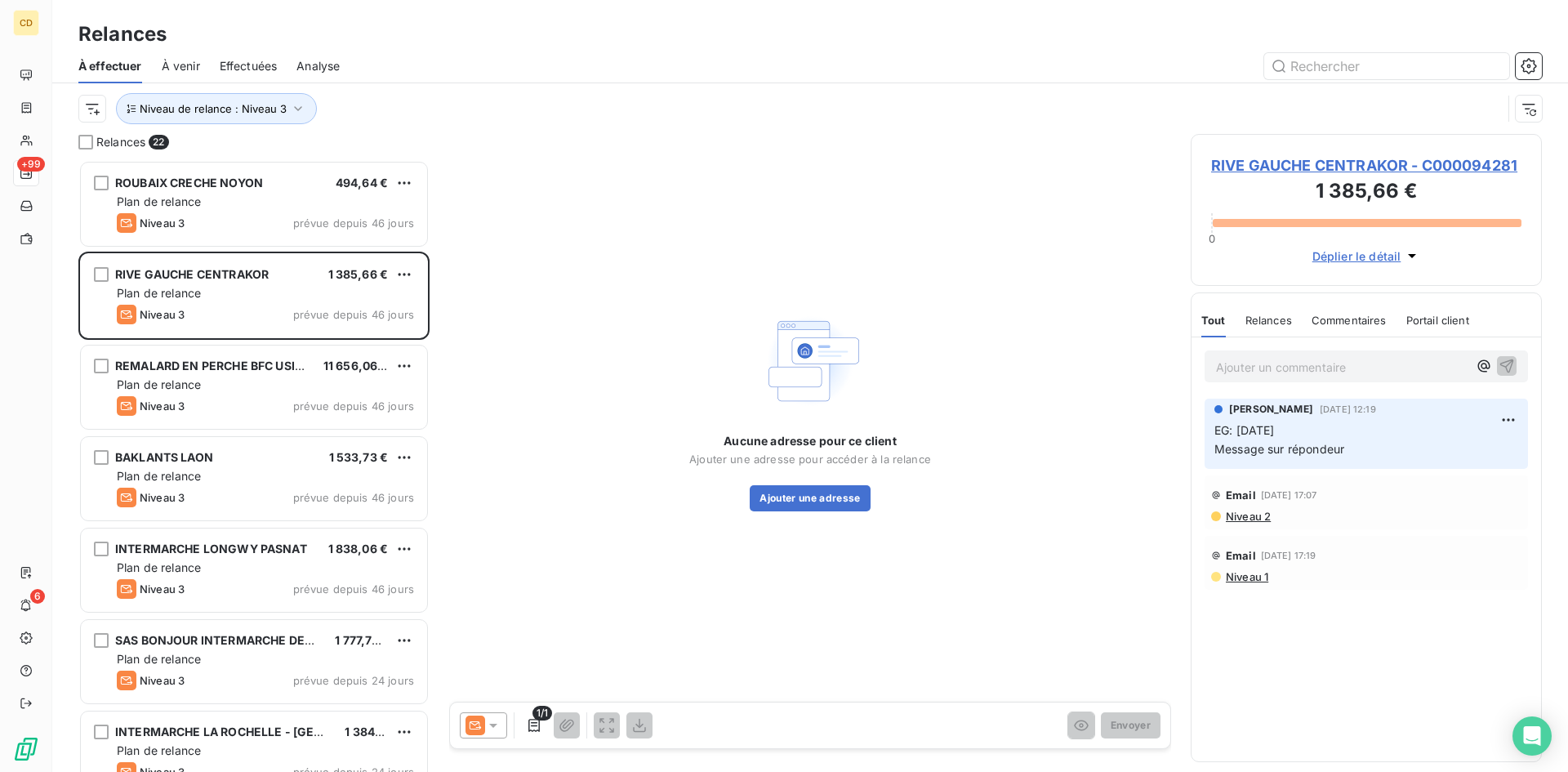
click at [1237, 513] on span "Niveau 2" at bounding box center [1246, 516] width 46 height 13
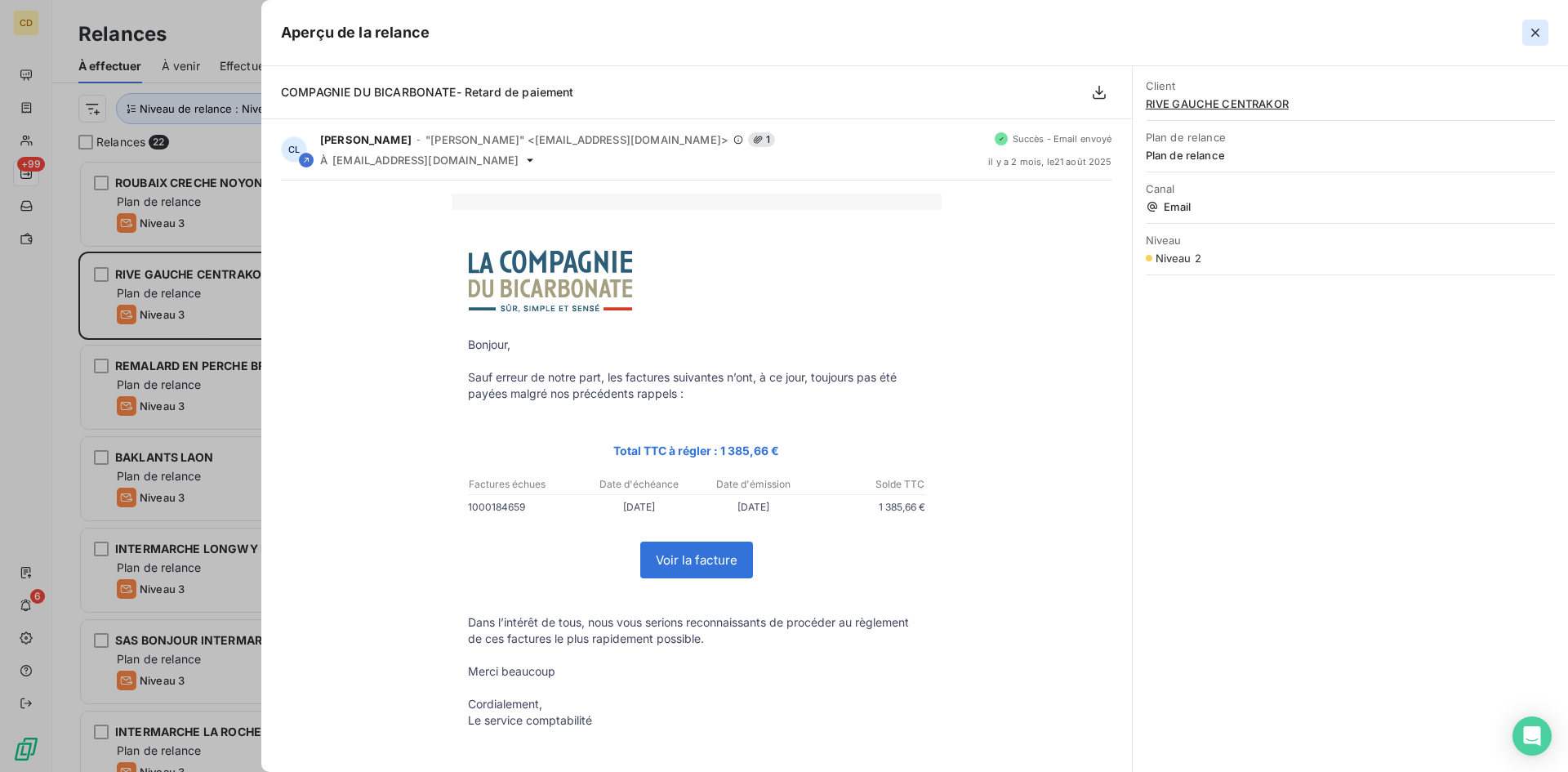
click at [1535, 29] on icon "button" at bounding box center [1535, 32] width 16 height 16
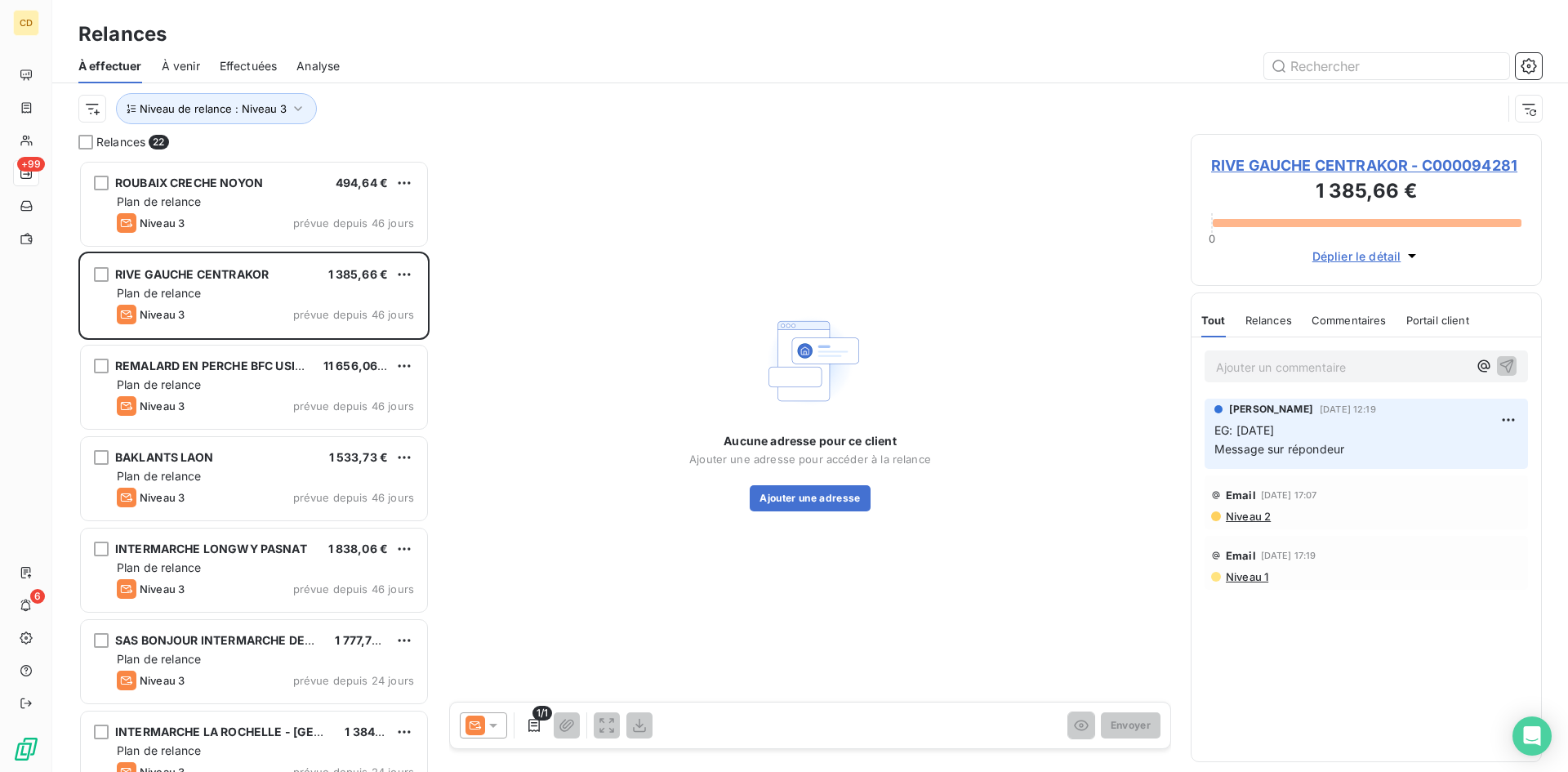
click at [1303, 365] on p "Ajouter un commentaire ﻿" at bounding box center [1341, 367] width 251 height 21
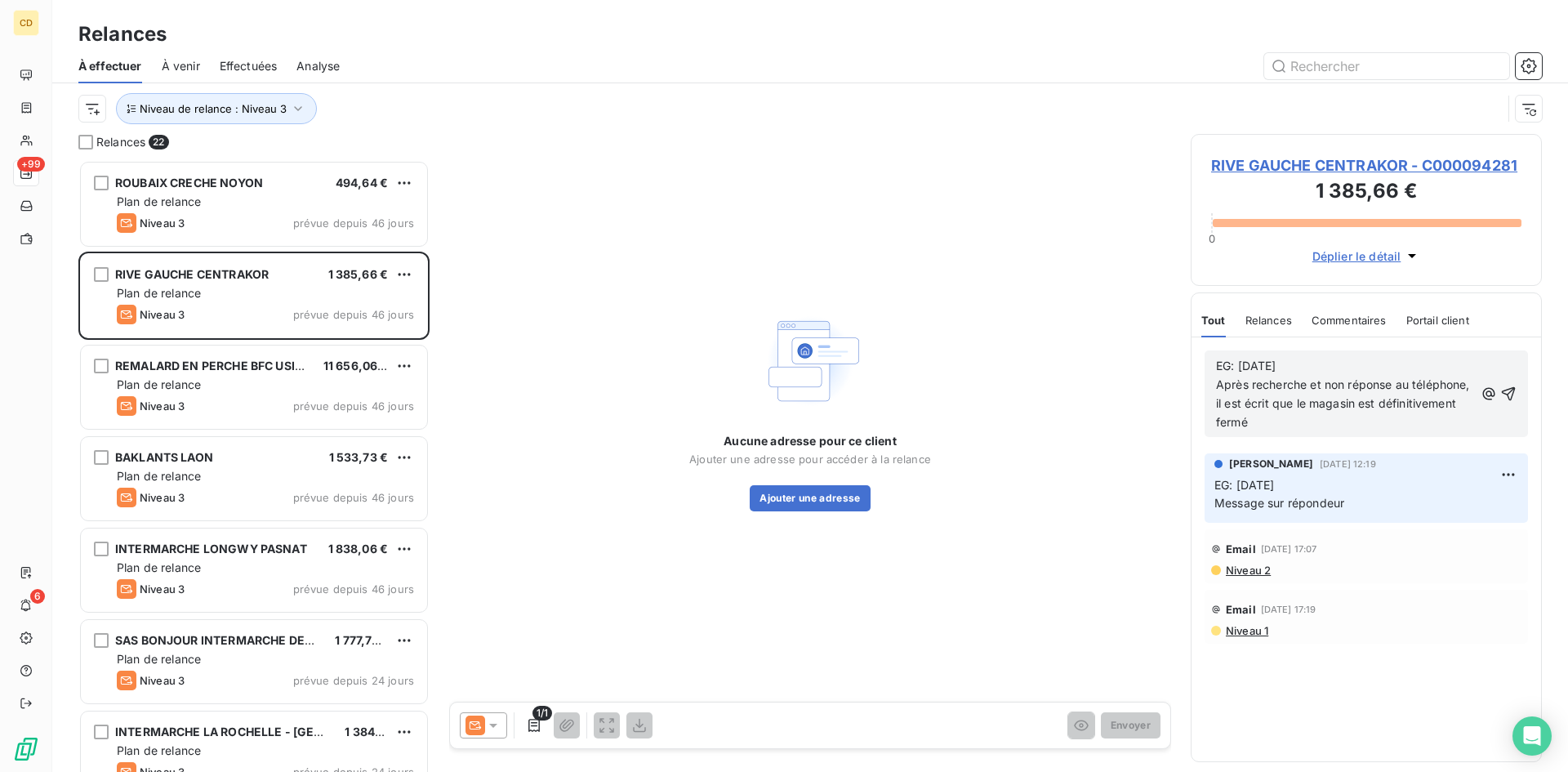
click at [1279, 414] on p "EG: [DATE] Après recherche et non réponse au téléphone, il est écrit que le mag…" at bounding box center [1345, 394] width 258 height 75
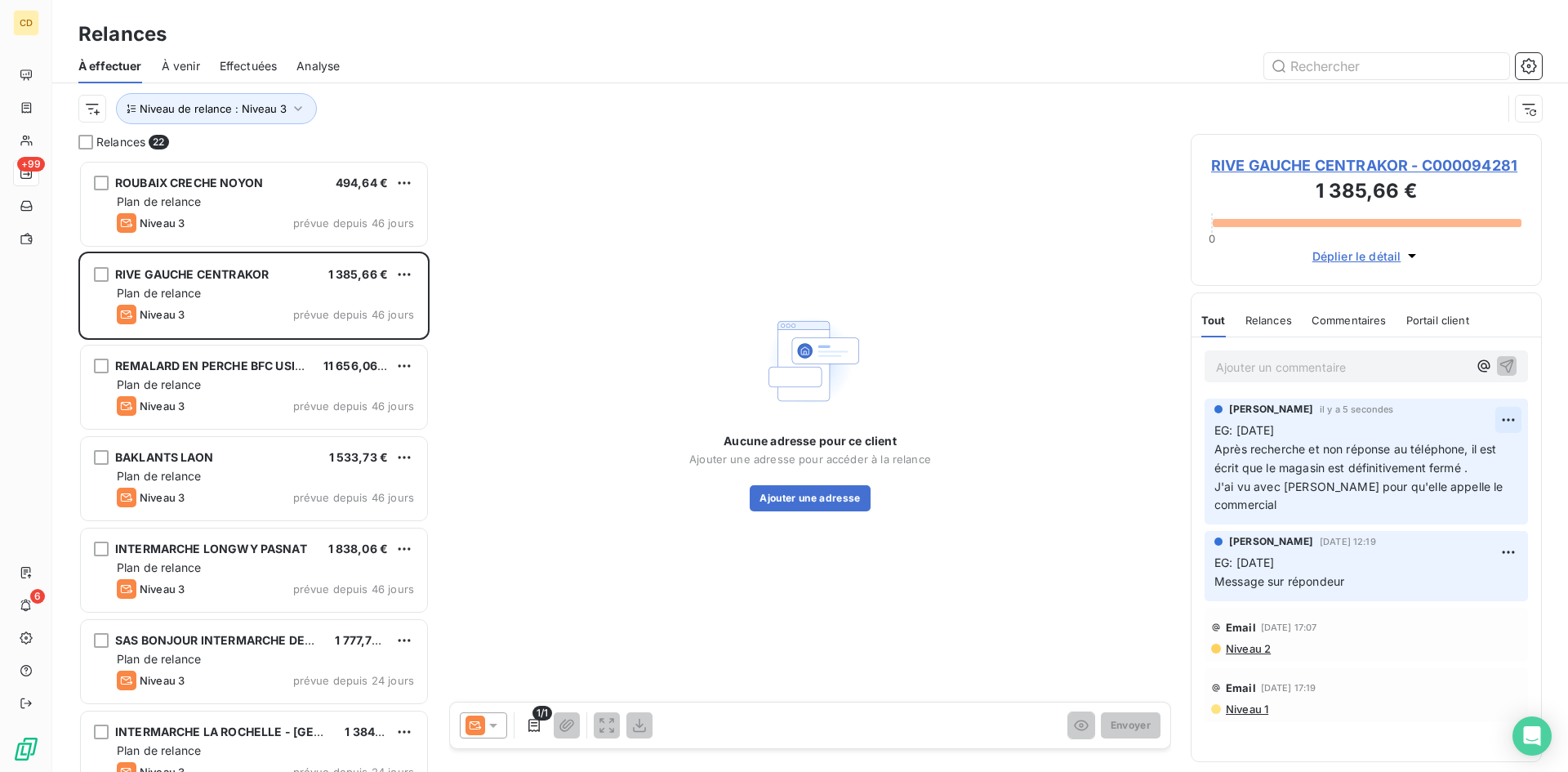
click at [1505, 416] on html "CD +99 6 Relances À effectuer À venir Effectuées Analyse Niveau de relance : Ni…" at bounding box center [784, 386] width 1568 height 772
click at [1450, 455] on div "Editer" at bounding box center [1468, 456] width 91 height 27
click at [1260, 467] on span "EG: [DATE] Après recherche et non réponse au téléphone, il est écrit que le mag…" at bounding box center [1356, 468] width 286 height 89
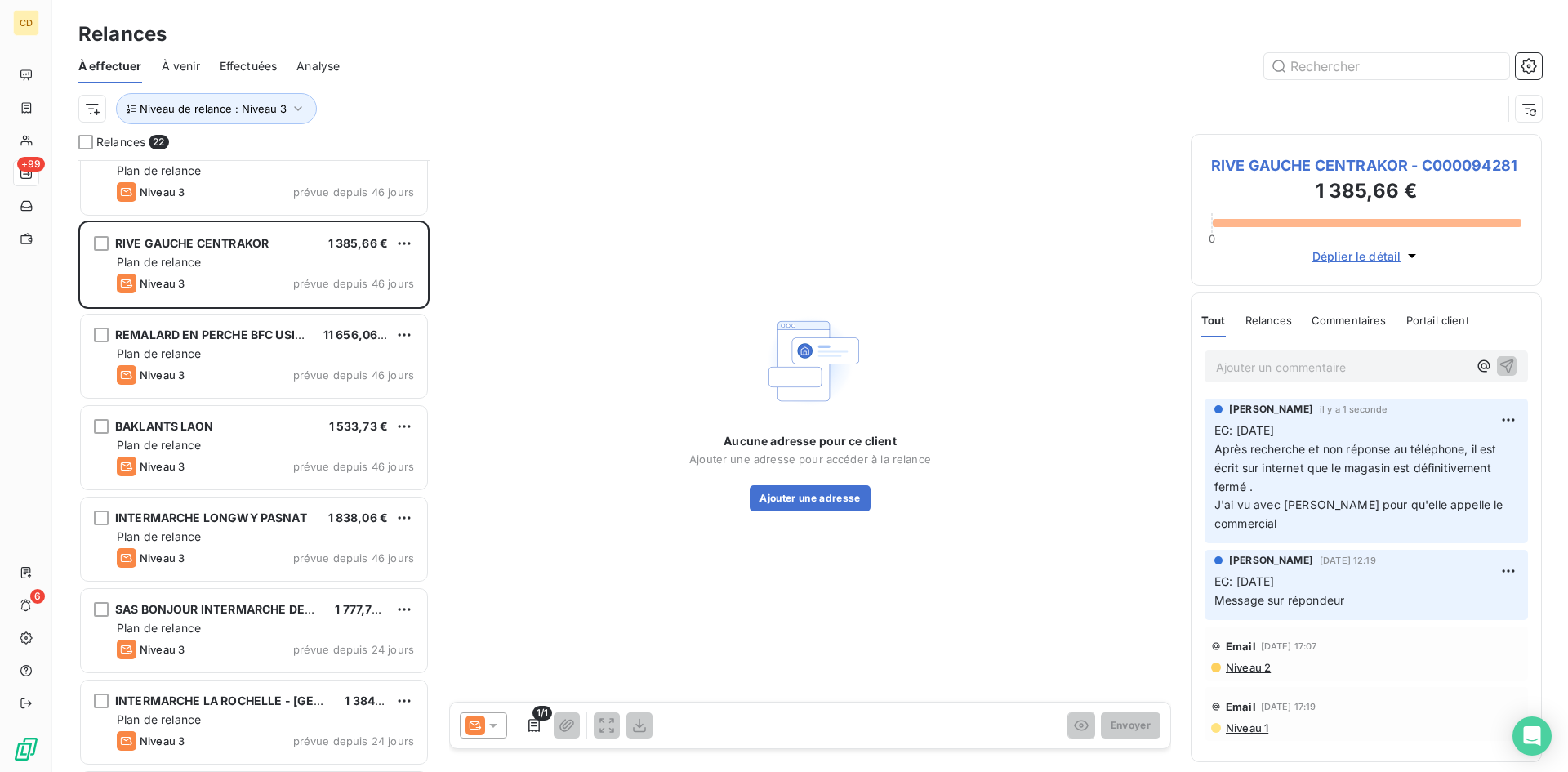
scroll to position [164, 0]
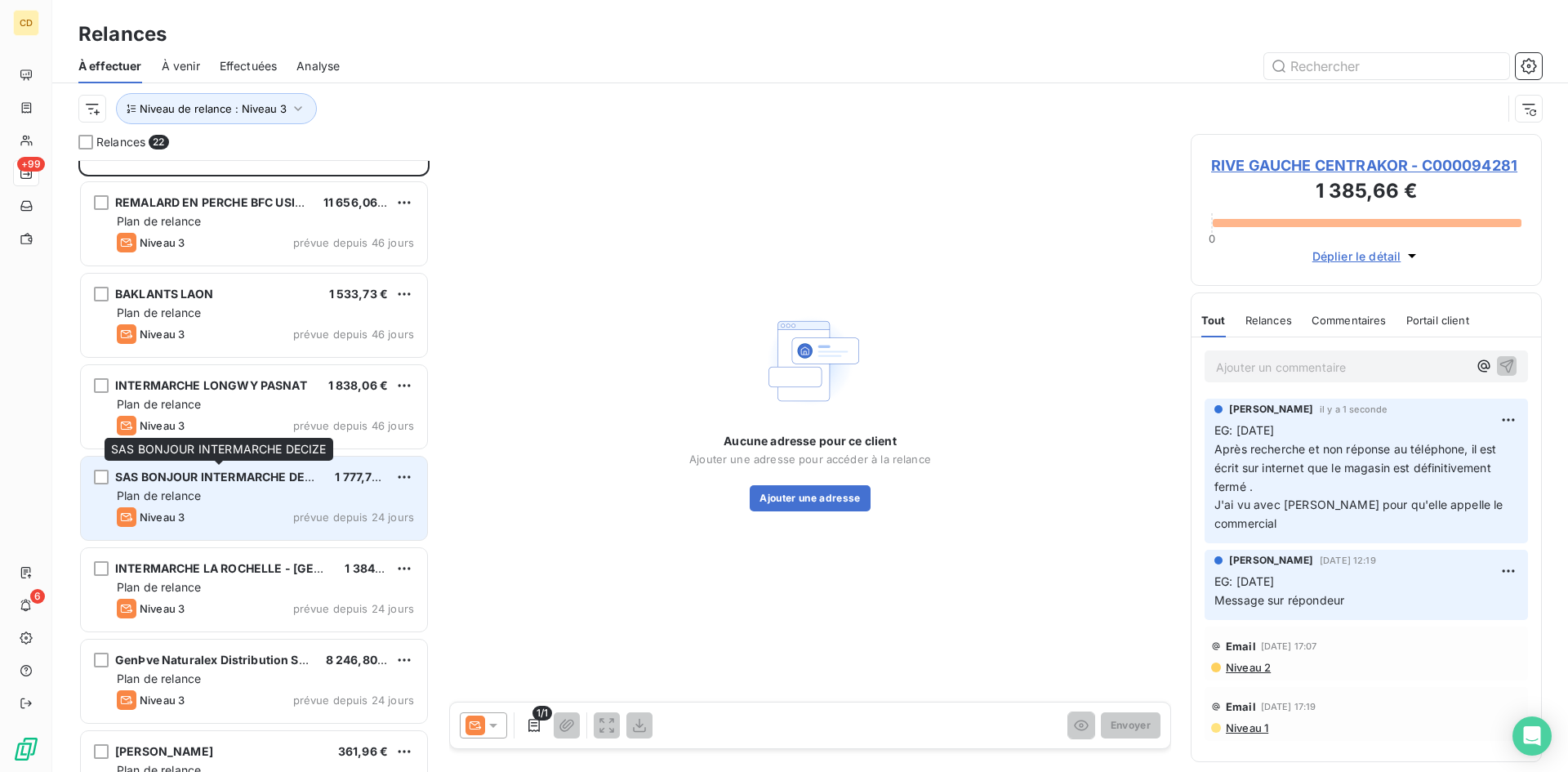
click at [208, 486] on div "SAS BONJOUR INTERMARCHE DECIZE 1 777,79 € Plan de relance Niveau 3 prévue depui…" at bounding box center [253, 498] width 346 height 83
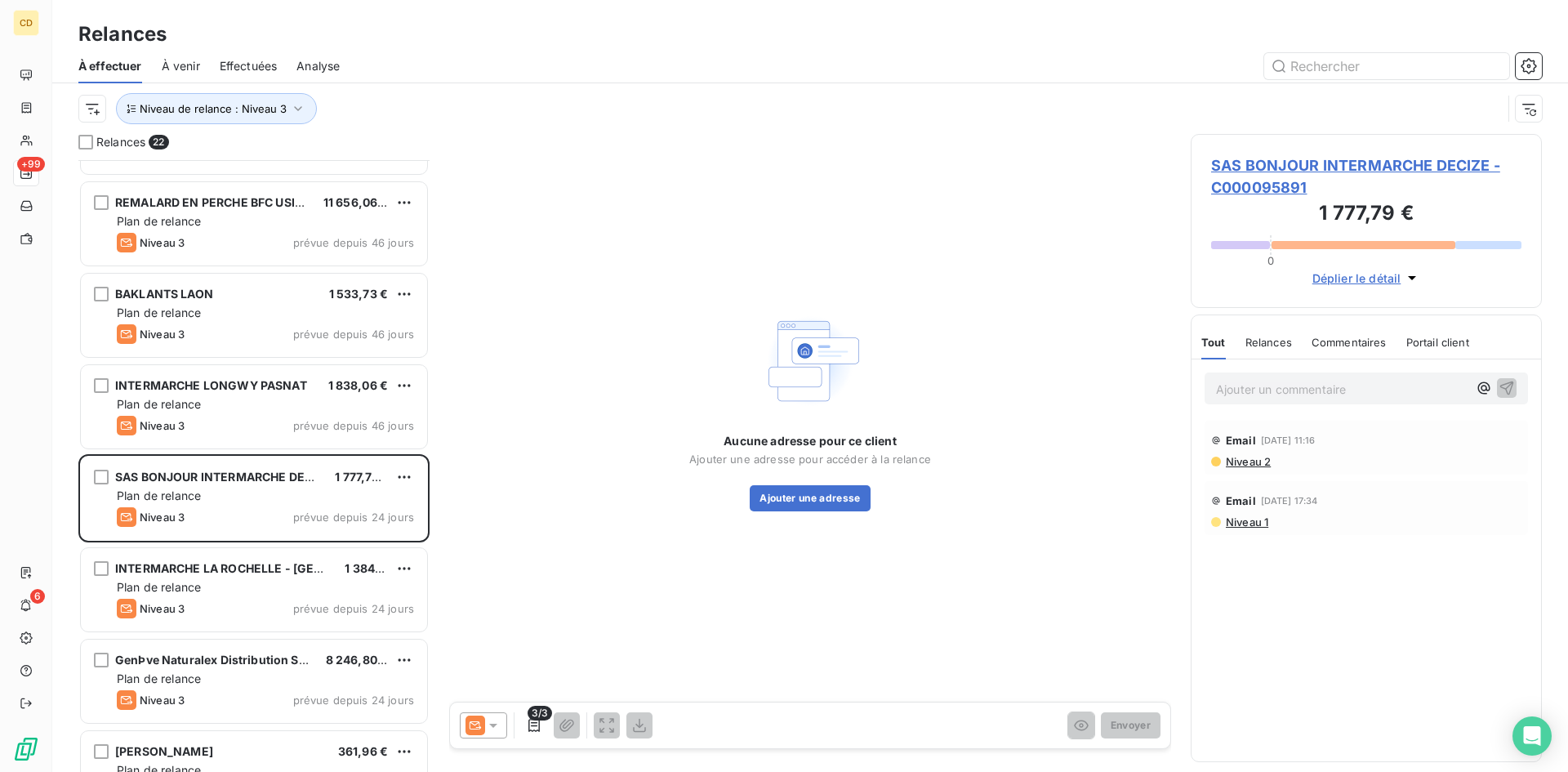
click at [1274, 163] on span "SAS BONJOUR INTERMARCHE DECIZE - C000095891" at bounding box center [1366, 176] width 310 height 44
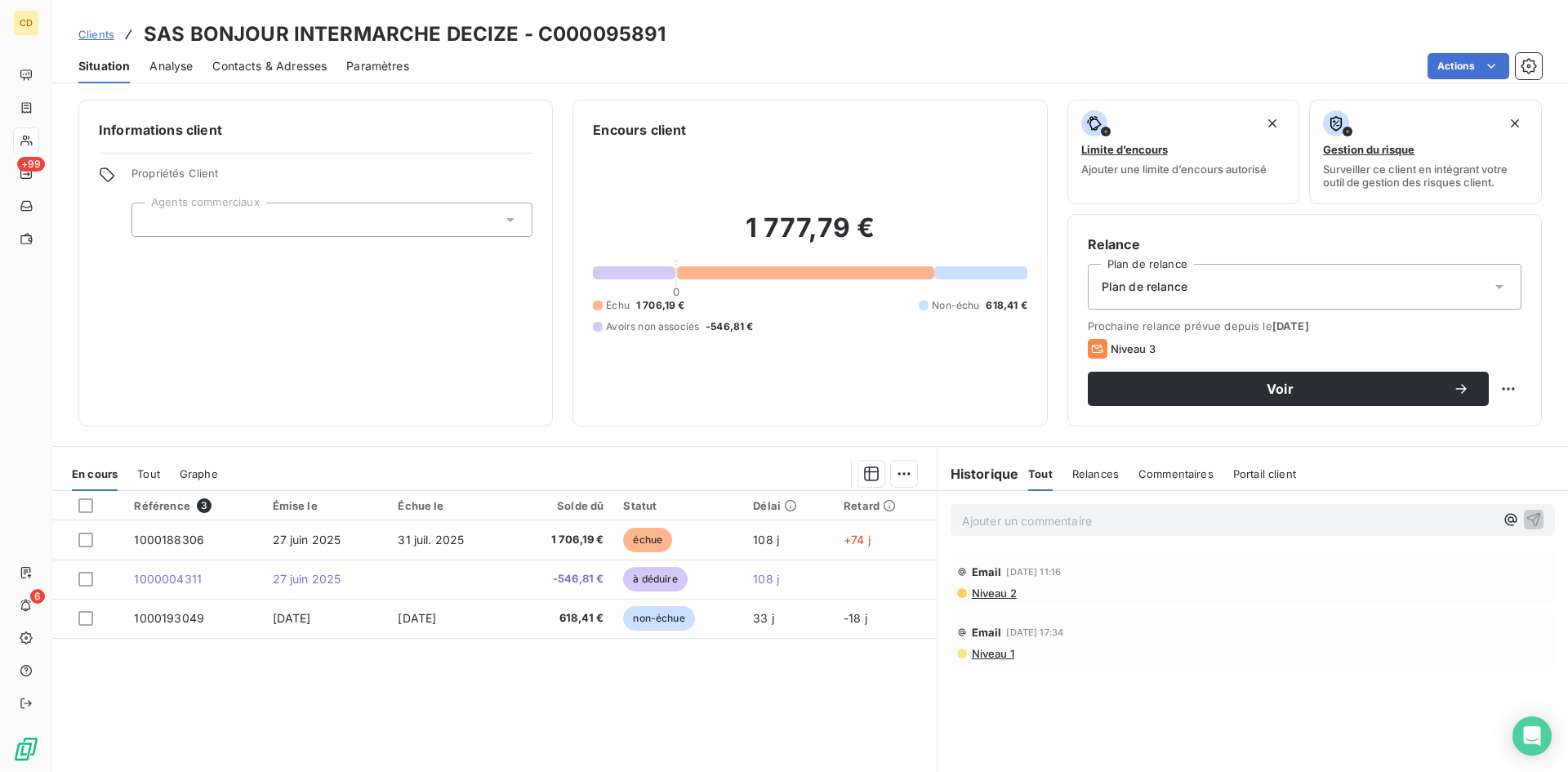
click at [1034, 517] on p "Ajouter un commentaire ﻿" at bounding box center [1227, 521] width 532 height 21
click at [1048, 526] on p "EG:" at bounding box center [1227, 520] width 532 height 19
click at [1242, 516] on p "EG: [DATE] ok VIREMENT le [DATE]" at bounding box center [1227, 520] width 532 height 19
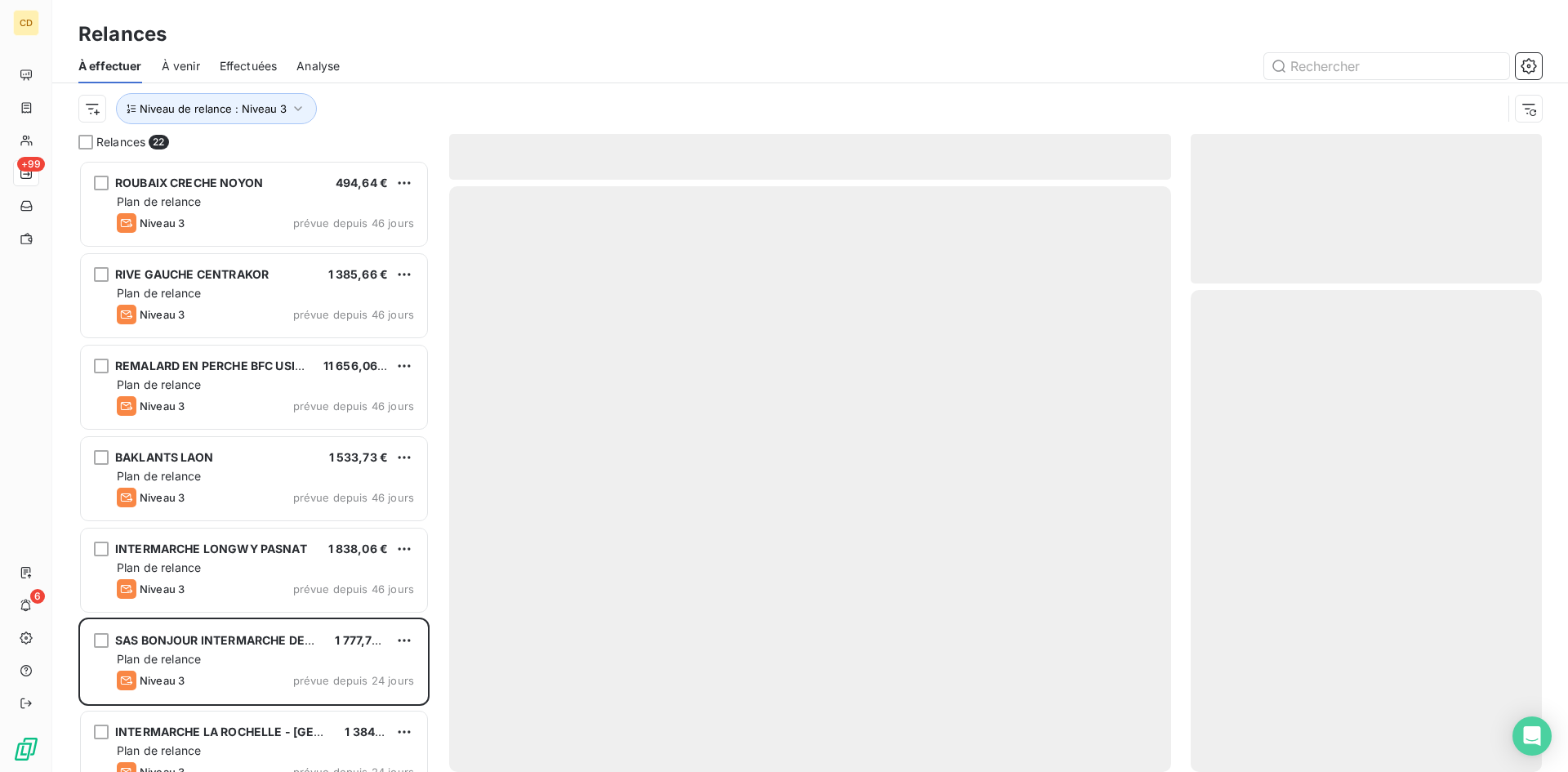
scroll to position [599, 339]
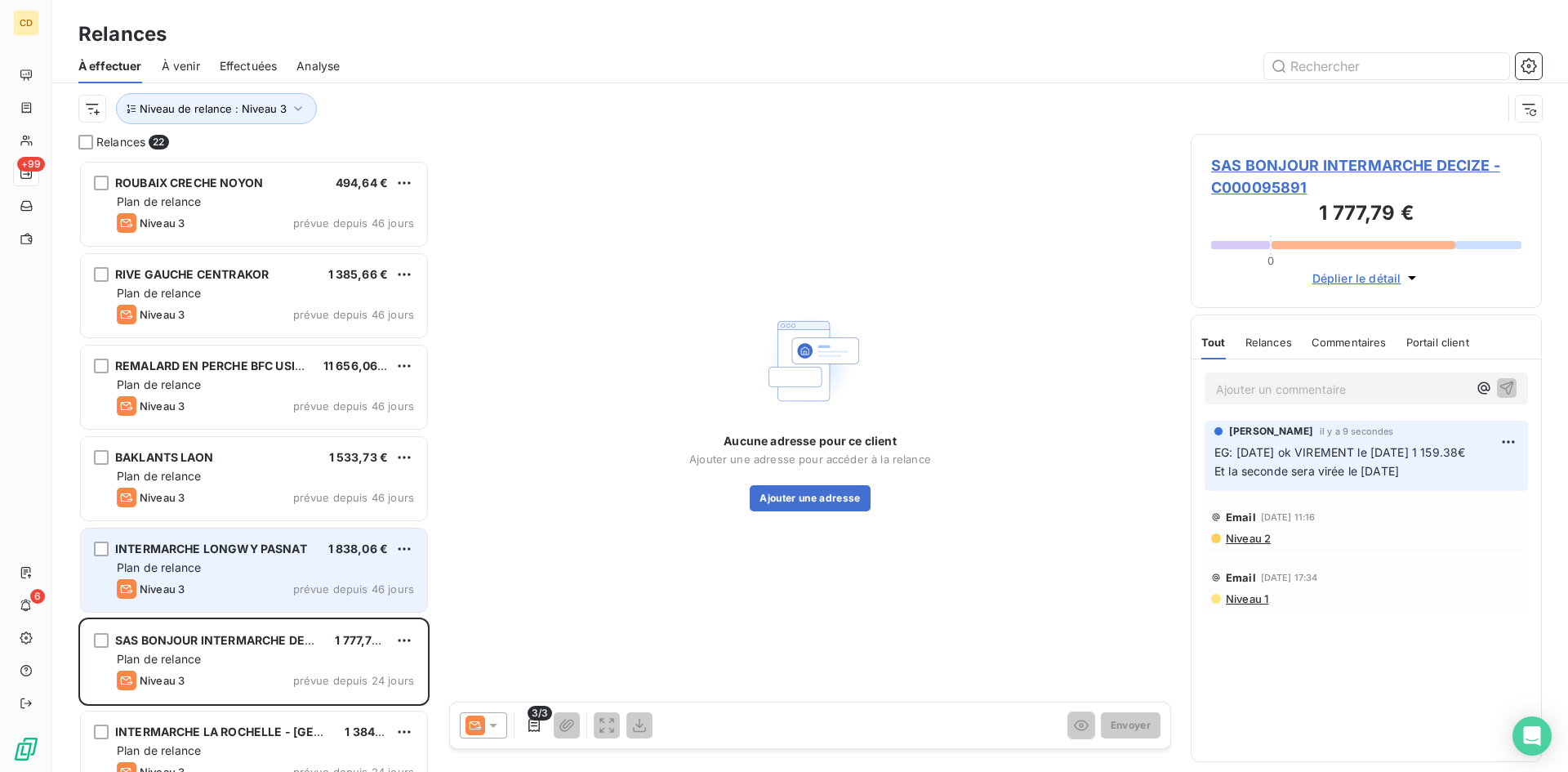
click at [195, 561] on span "Plan de relance" at bounding box center [158, 567] width 84 height 14
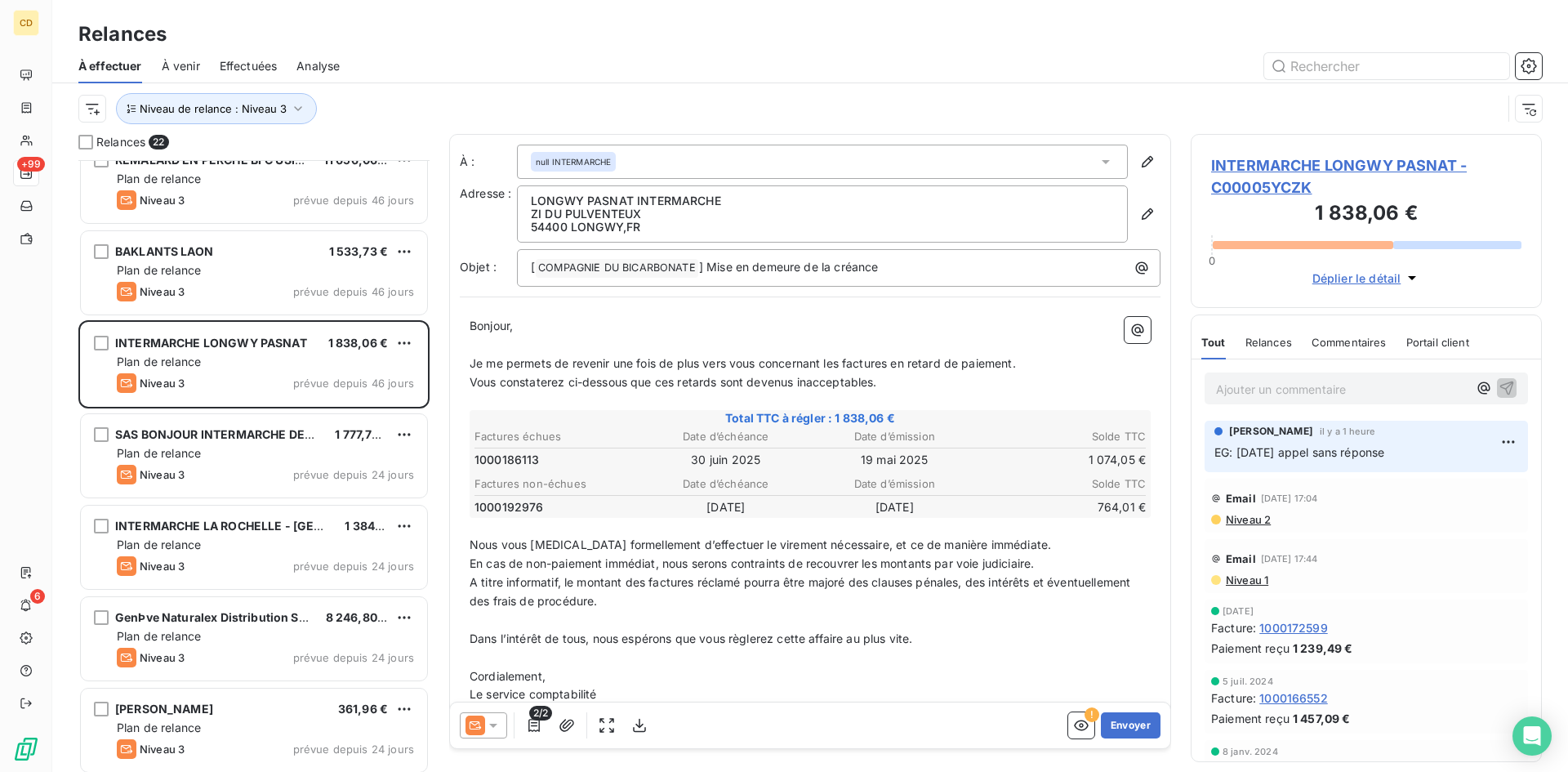
scroll to position [246, 0]
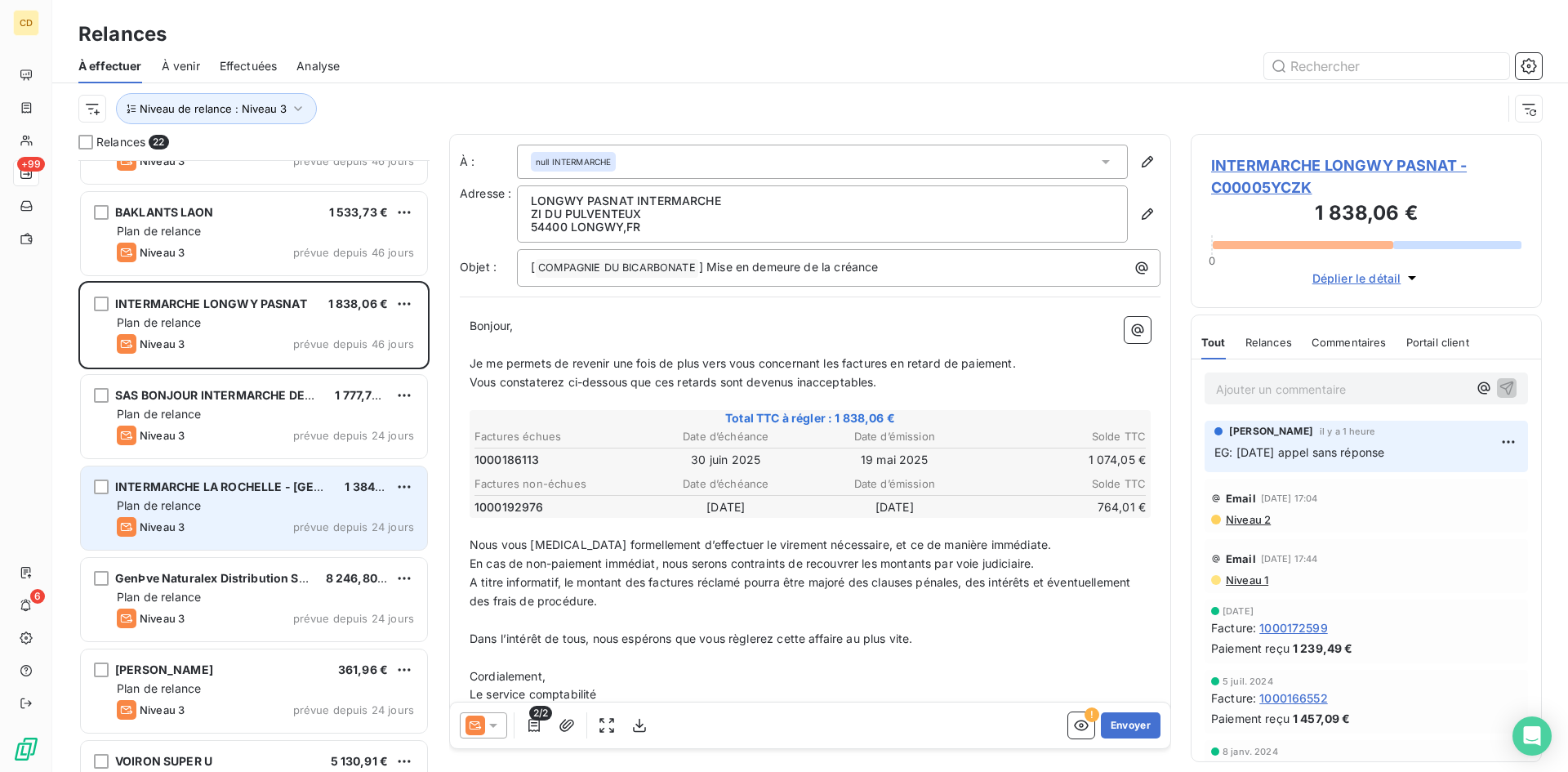
click at [205, 506] on div "Plan de relance" at bounding box center [265, 505] width 297 height 16
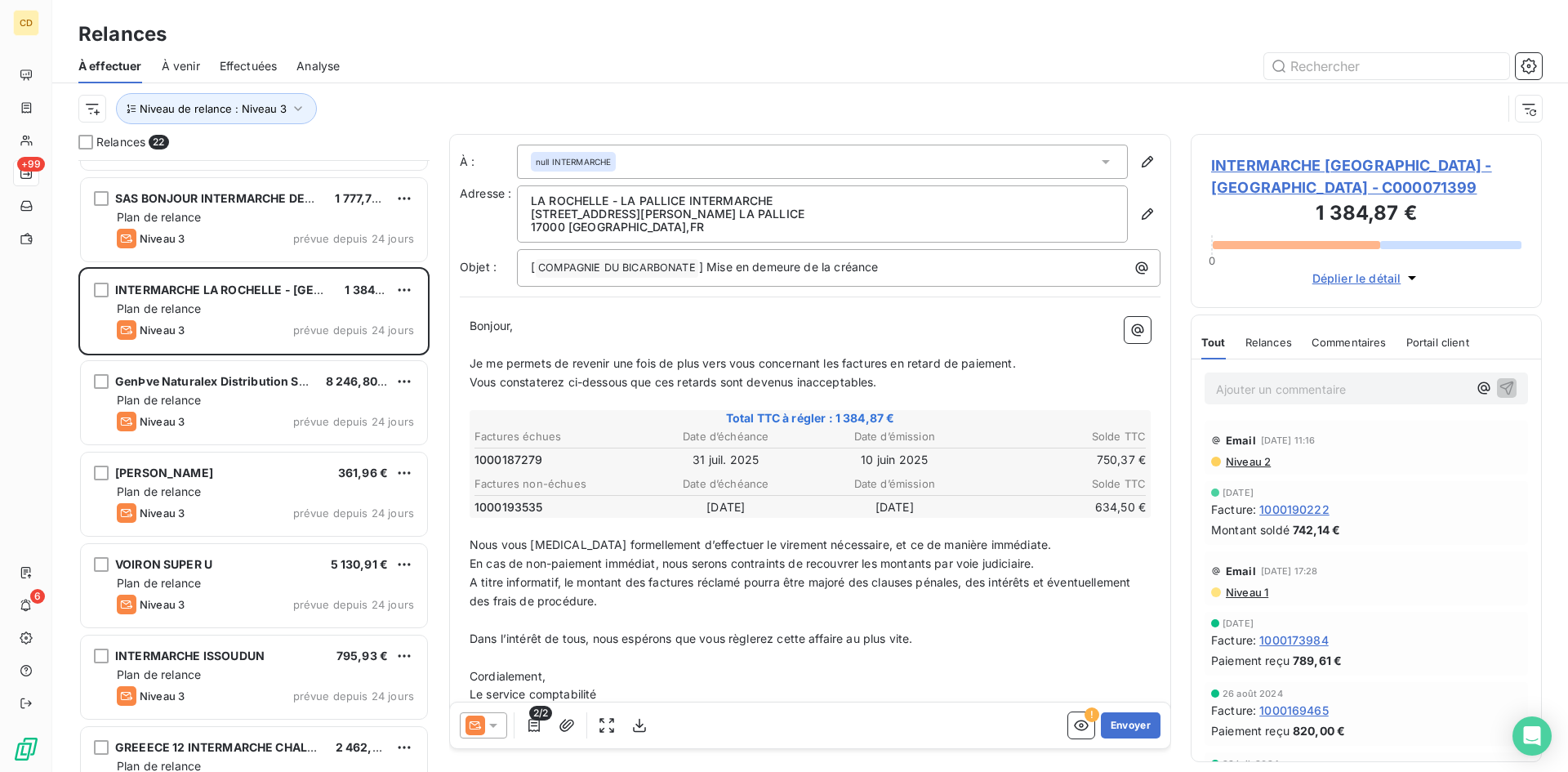
scroll to position [490, 0]
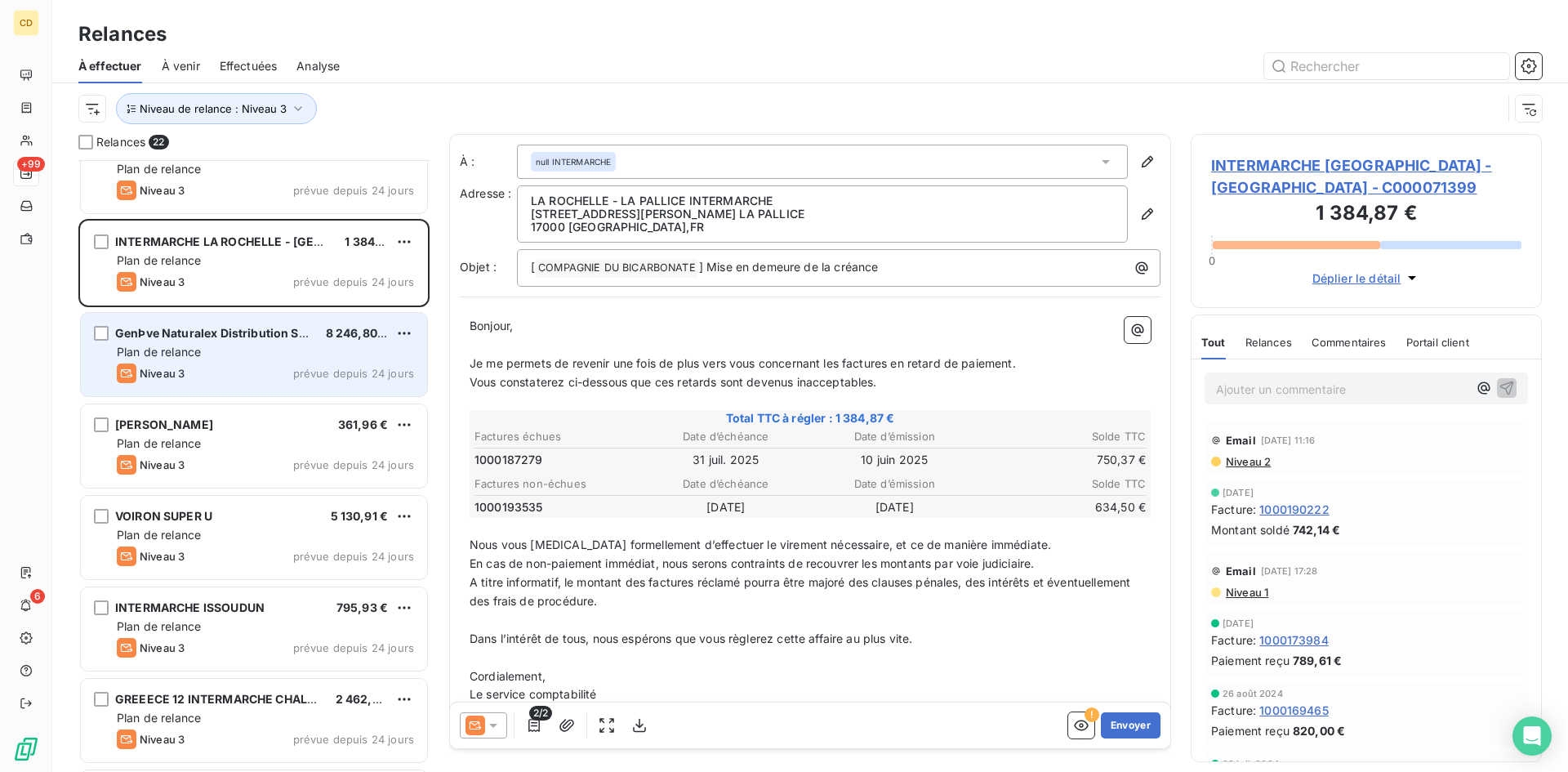
click at [202, 348] on div "Plan de relance" at bounding box center [265, 351] width 297 height 16
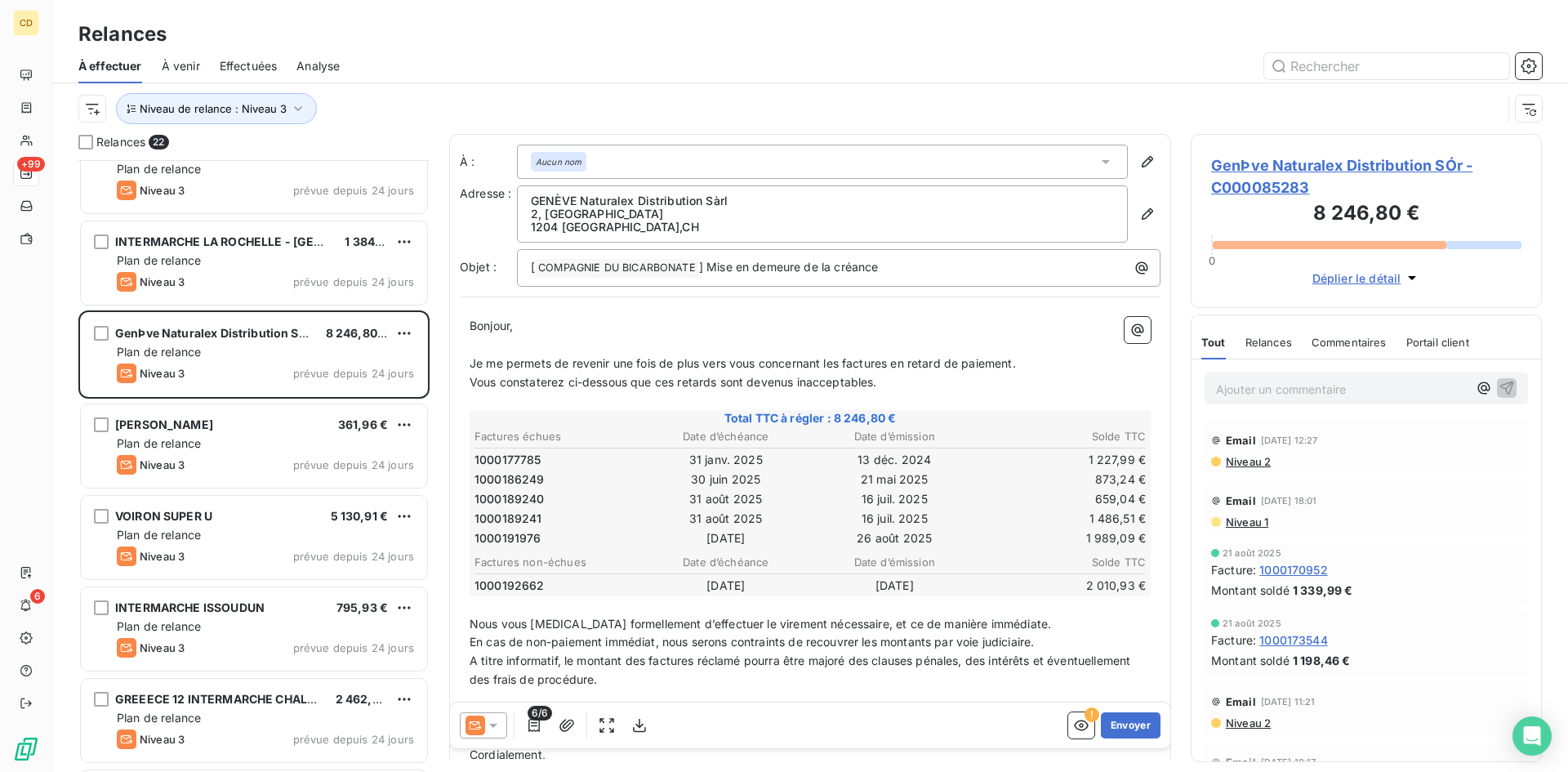
click at [1259, 458] on span "Niveau 2" at bounding box center [1246, 462] width 46 height 13
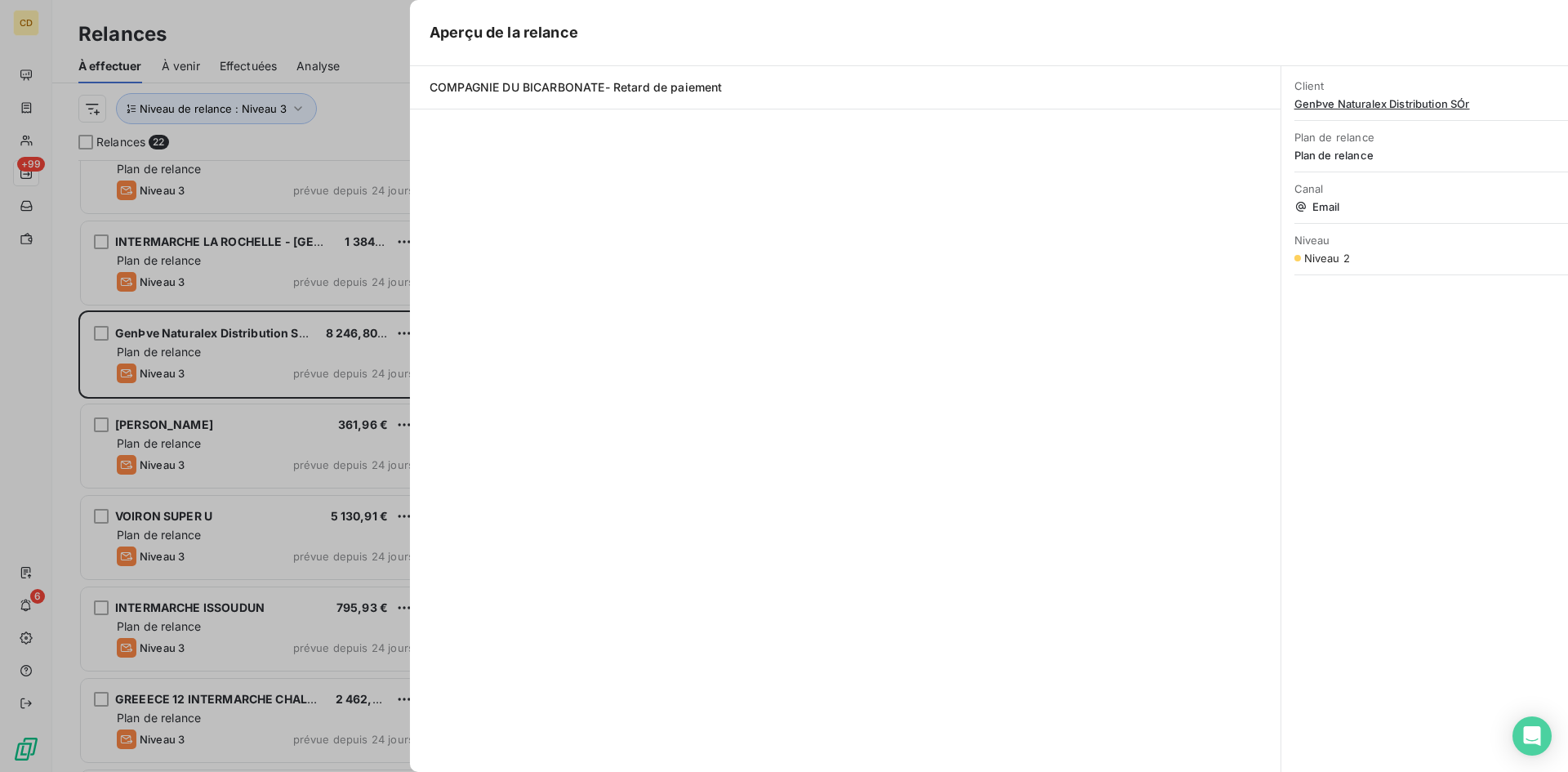
scroll to position [599, 339]
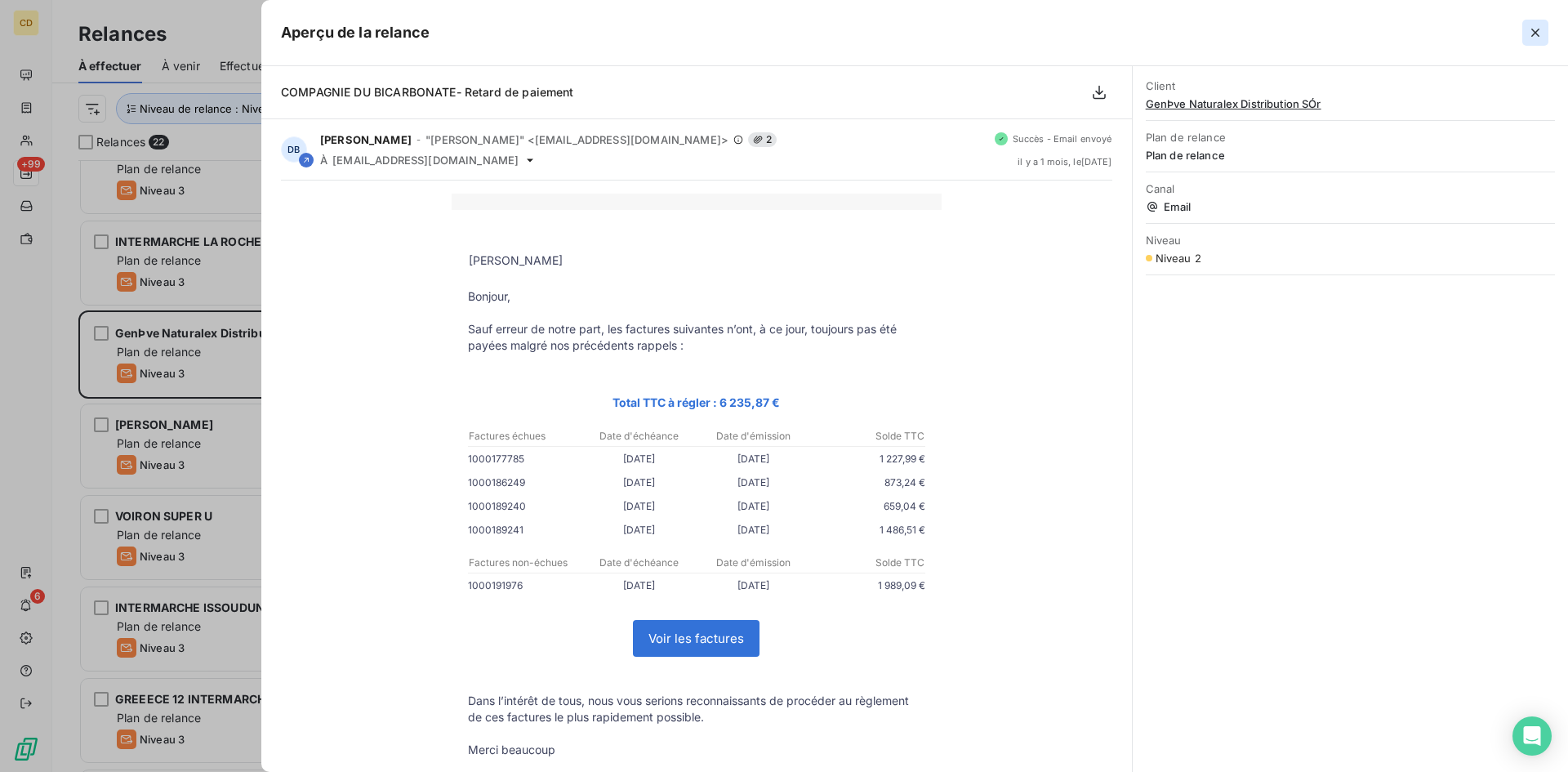
click at [1532, 26] on icon "button" at bounding box center [1535, 32] width 16 height 16
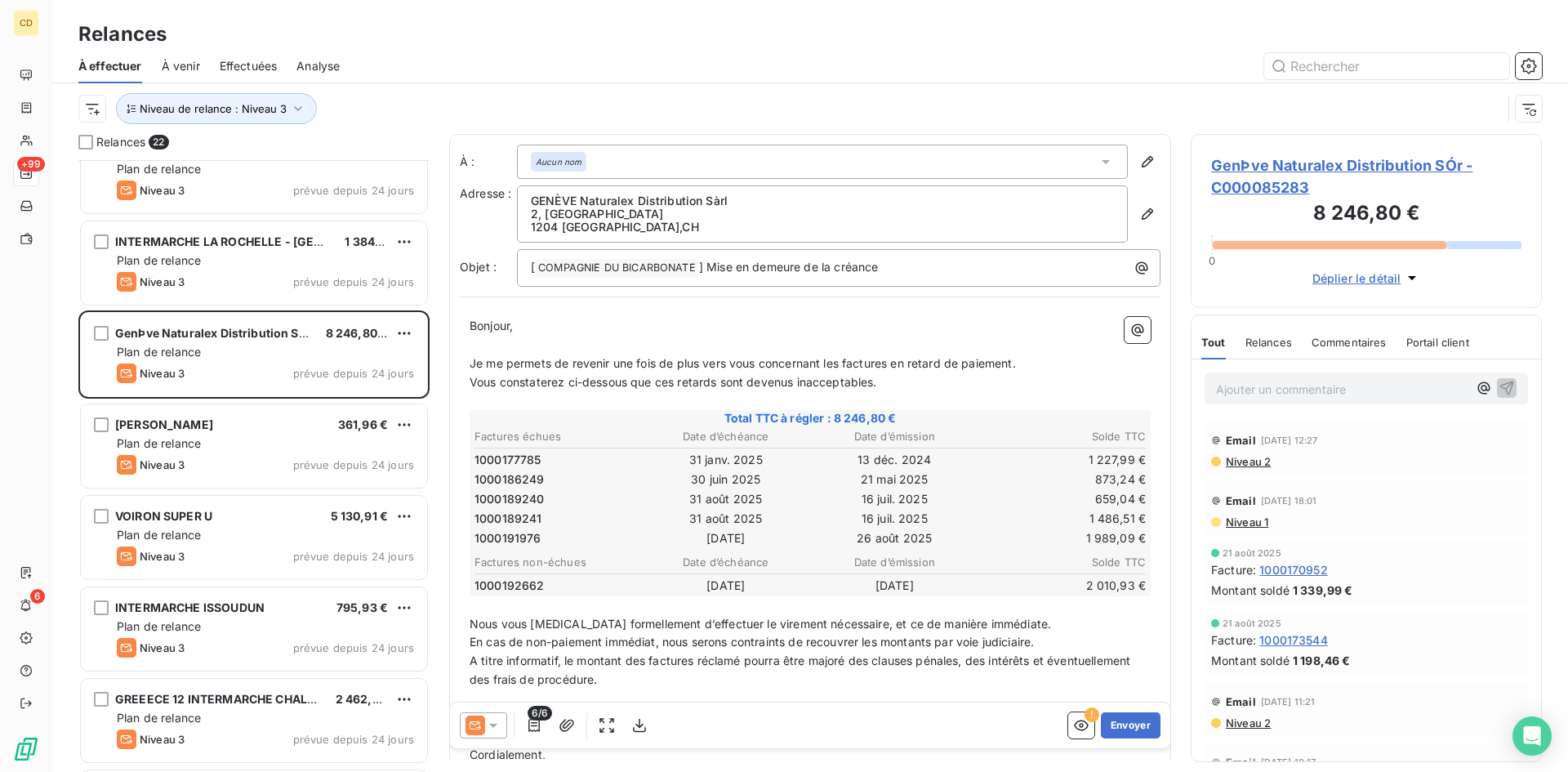
click at [491, 721] on icon at bounding box center [492, 725] width 16 height 16
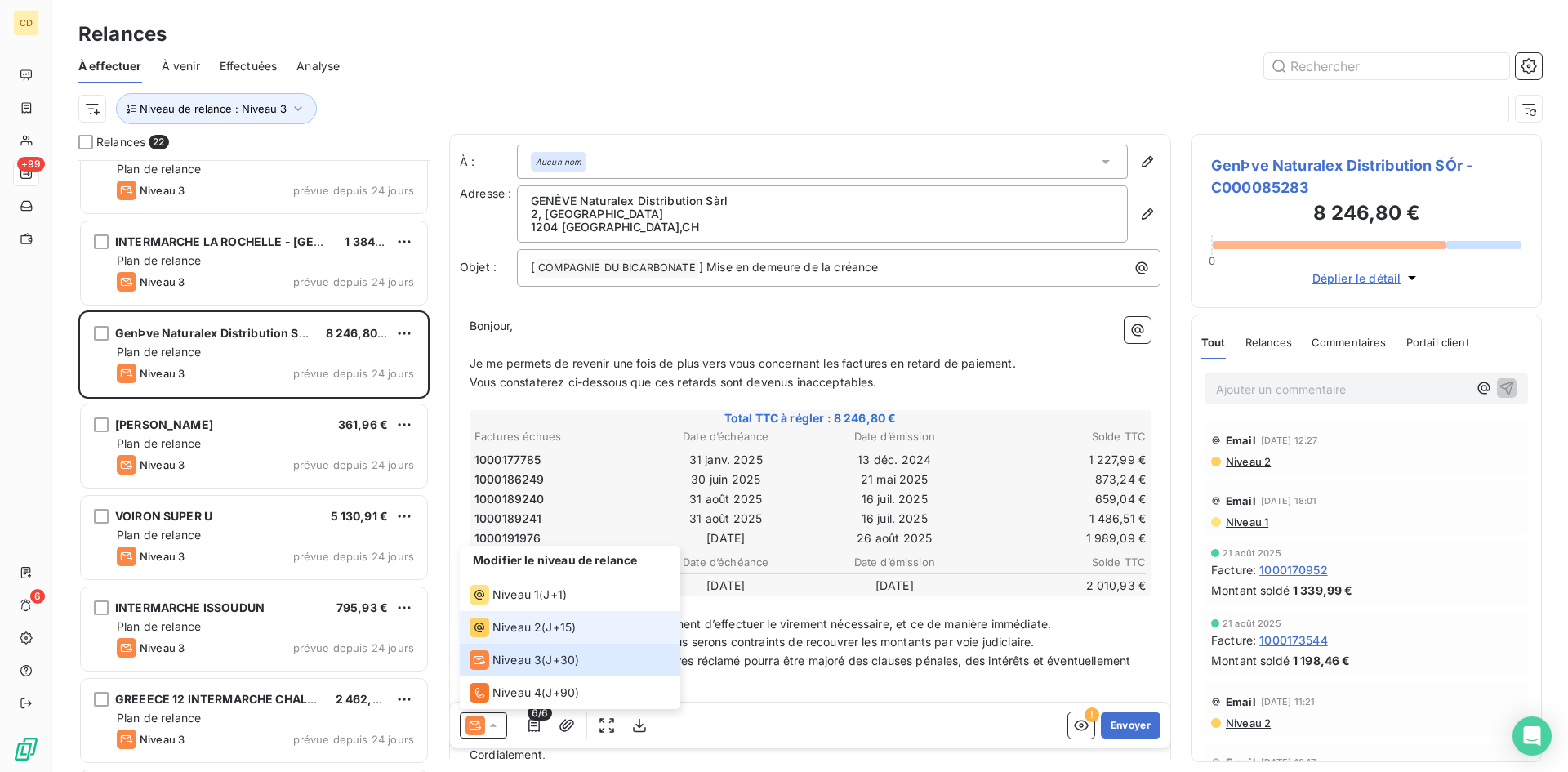
click at [512, 625] on span "Niveau 2" at bounding box center [517, 627] width 49 height 16
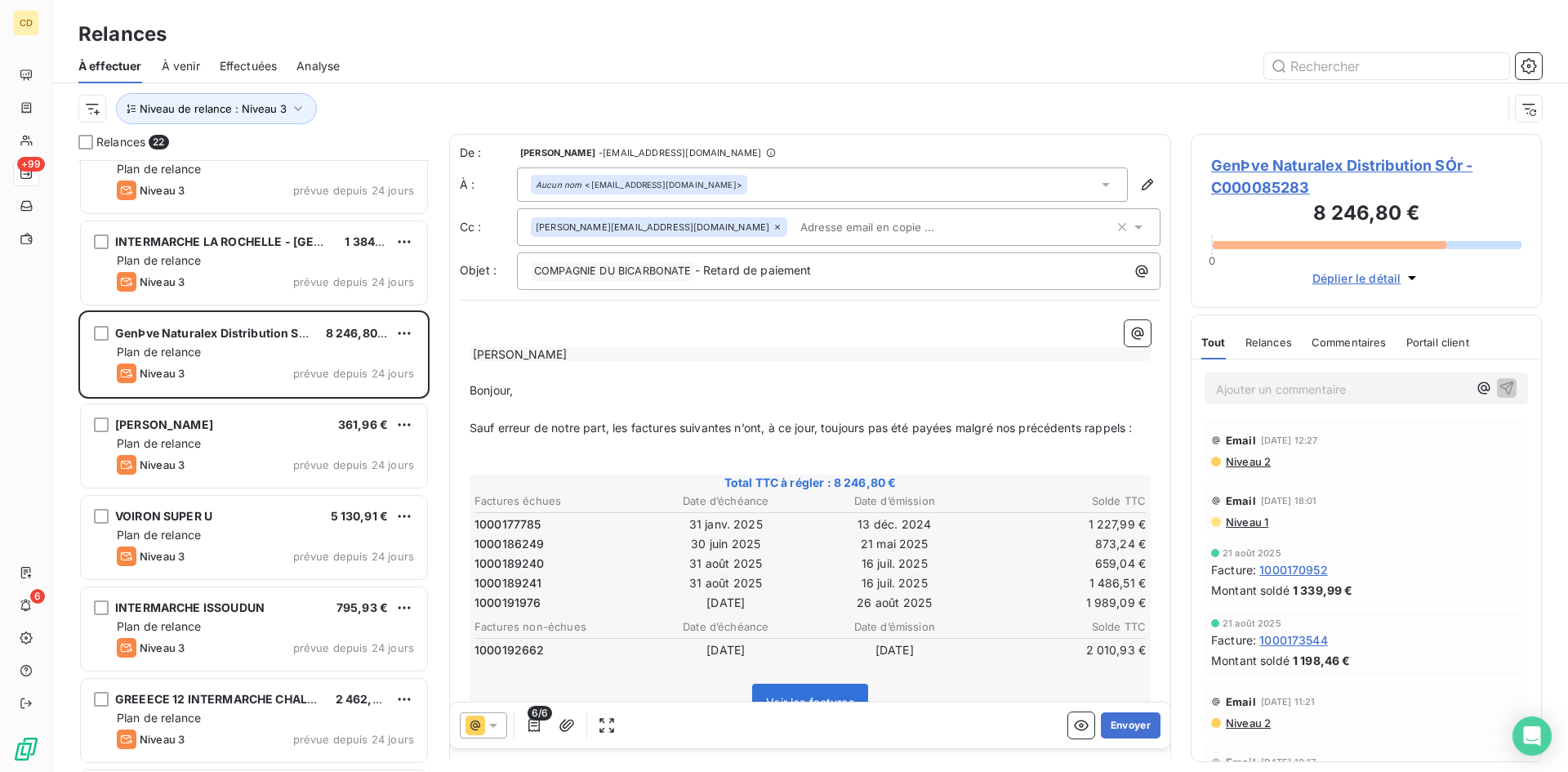
click at [785, 193] on div "Aucun nom <[EMAIL_ADDRESS][DOMAIN_NAME]>" at bounding box center [822, 184] width 611 height 34
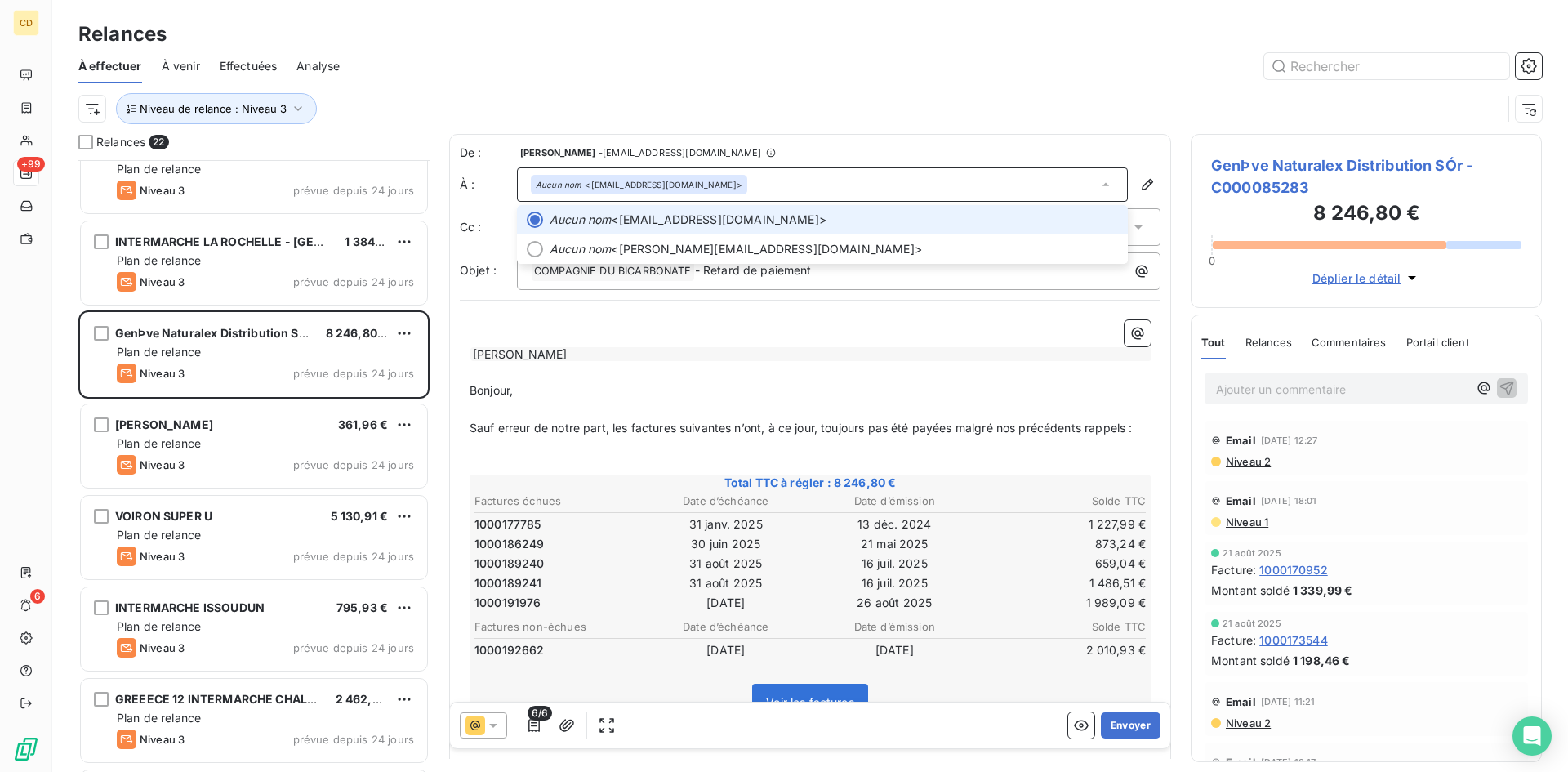
click at [901, 182] on div "Aucun nom <[EMAIL_ADDRESS][DOMAIN_NAME]>" at bounding box center [822, 184] width 611 height 34
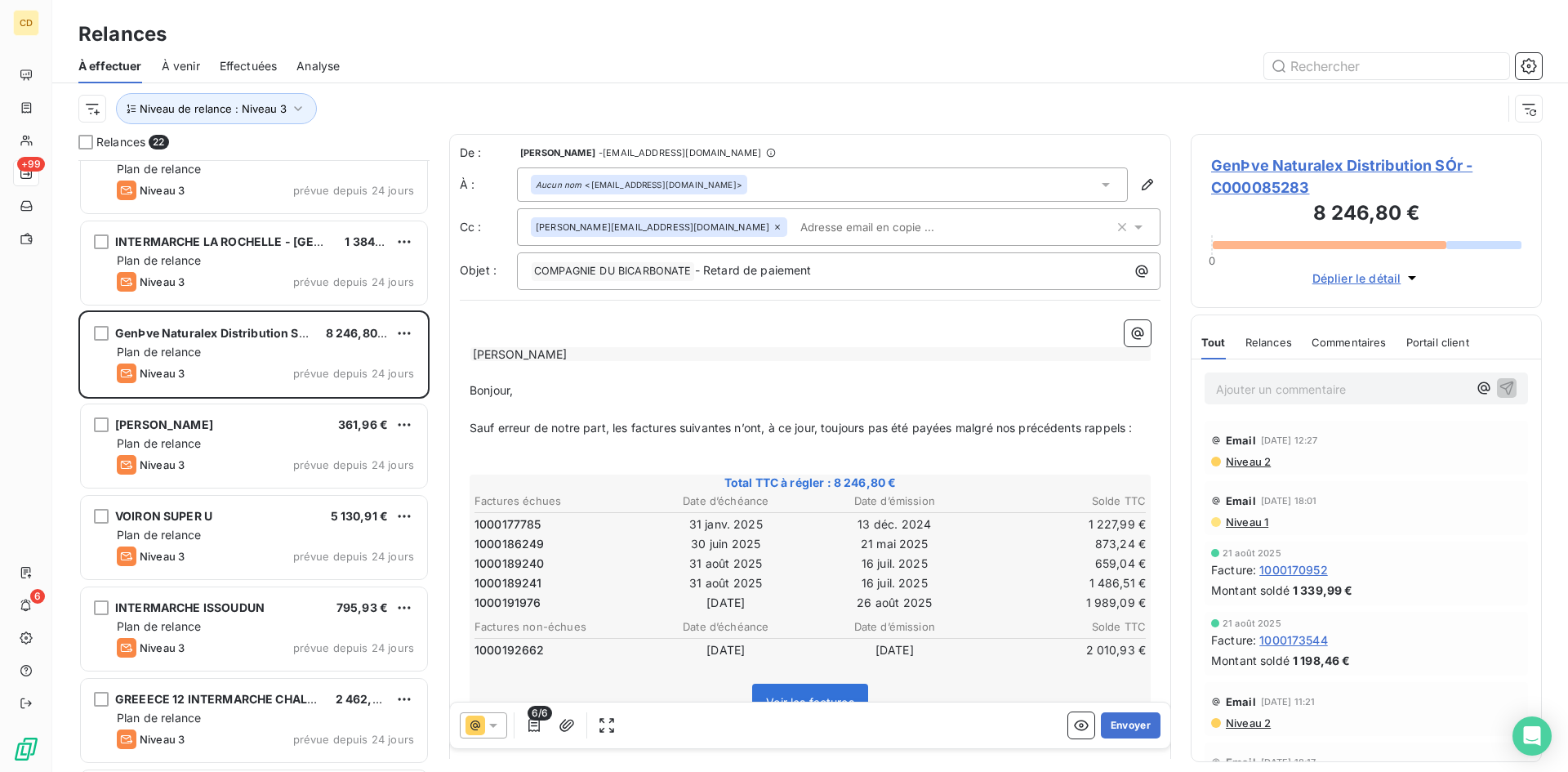
click at [1305, 164] on span "GenÞve Naturalex Distribution SÓr - C000085283" at bounding box center [1366, 176] width 310 height 44
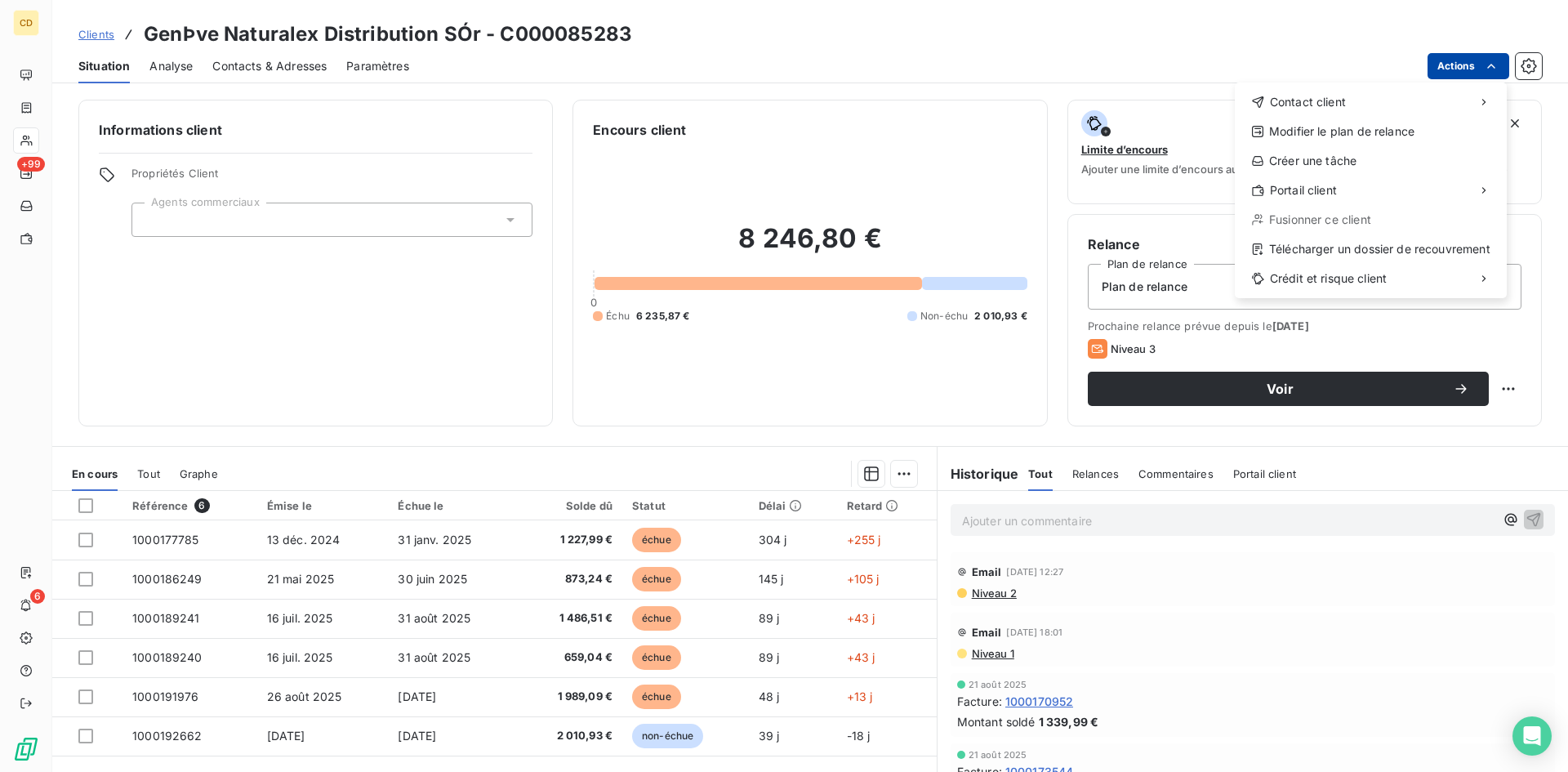
click at [1461, 67] on html "CD +99 6 Clients GenÞve Naturalex Distribution SÓr - C000085283 Situation Analy…" at bounding box center [784, 386] width 1568 height 772
click at [236, 67] on html "CD +99 6 Clients GenÞve Naturalex Distribution SÓr - C000085283 Situation Analy…" at bounding box center [784, 386] width 1568 height 772
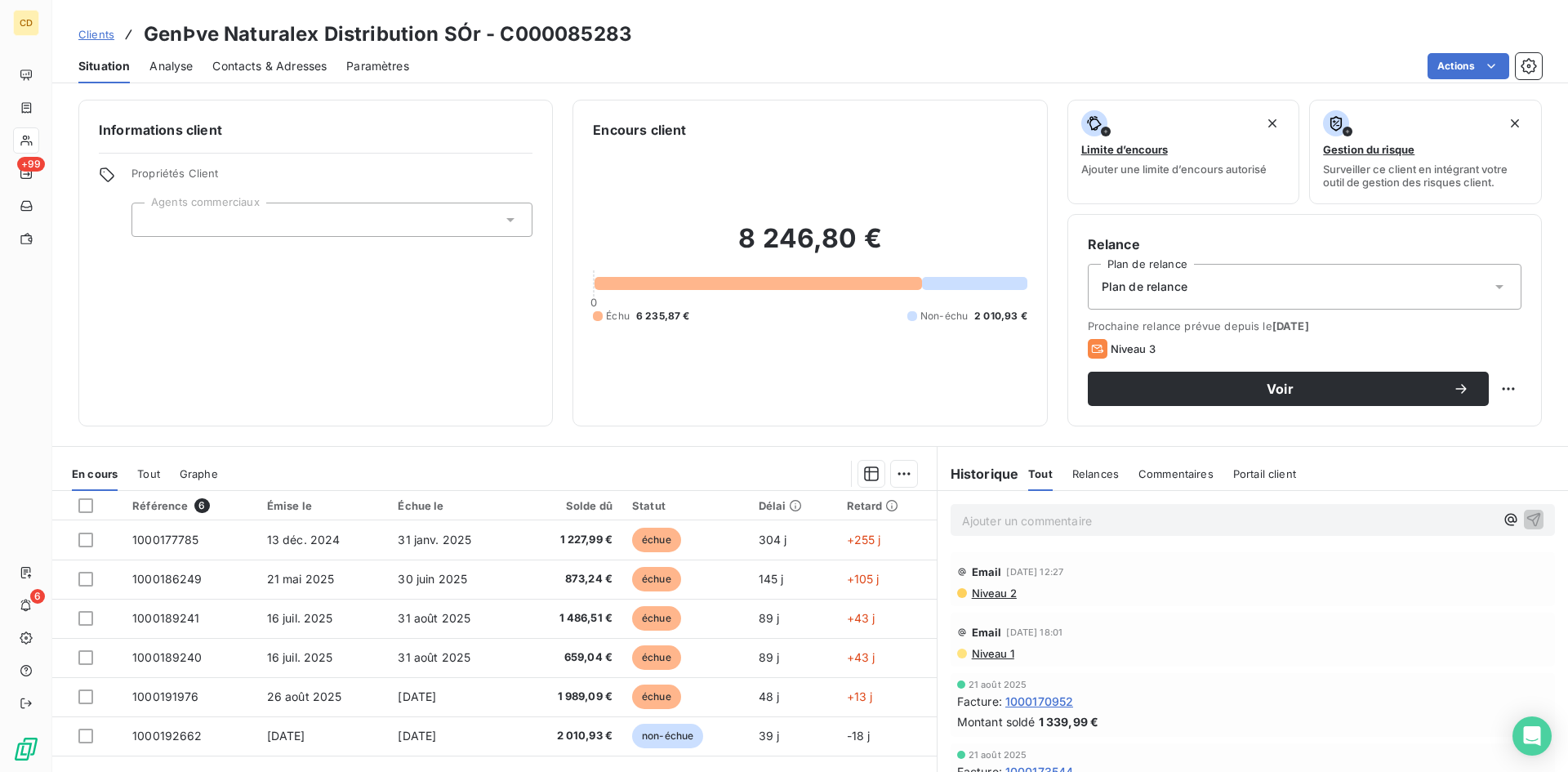
click at [258, 65] on span "Contacts & Adresses" at bounding box center [269, 65] width 115 height 16
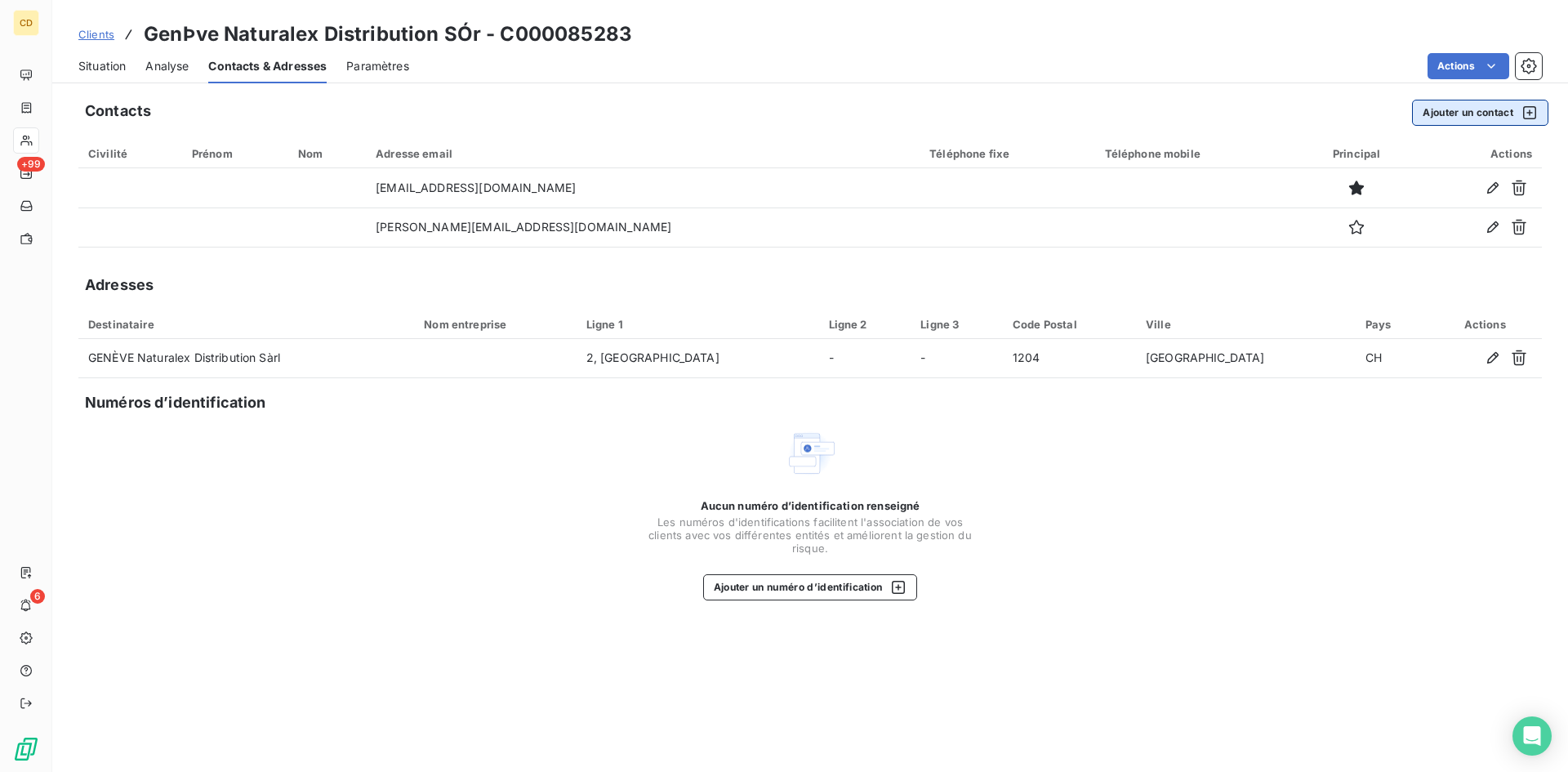
click at [1466, 108] on button "Ajouter un contact" at bounding box center [1480, 113] width 137 height 27
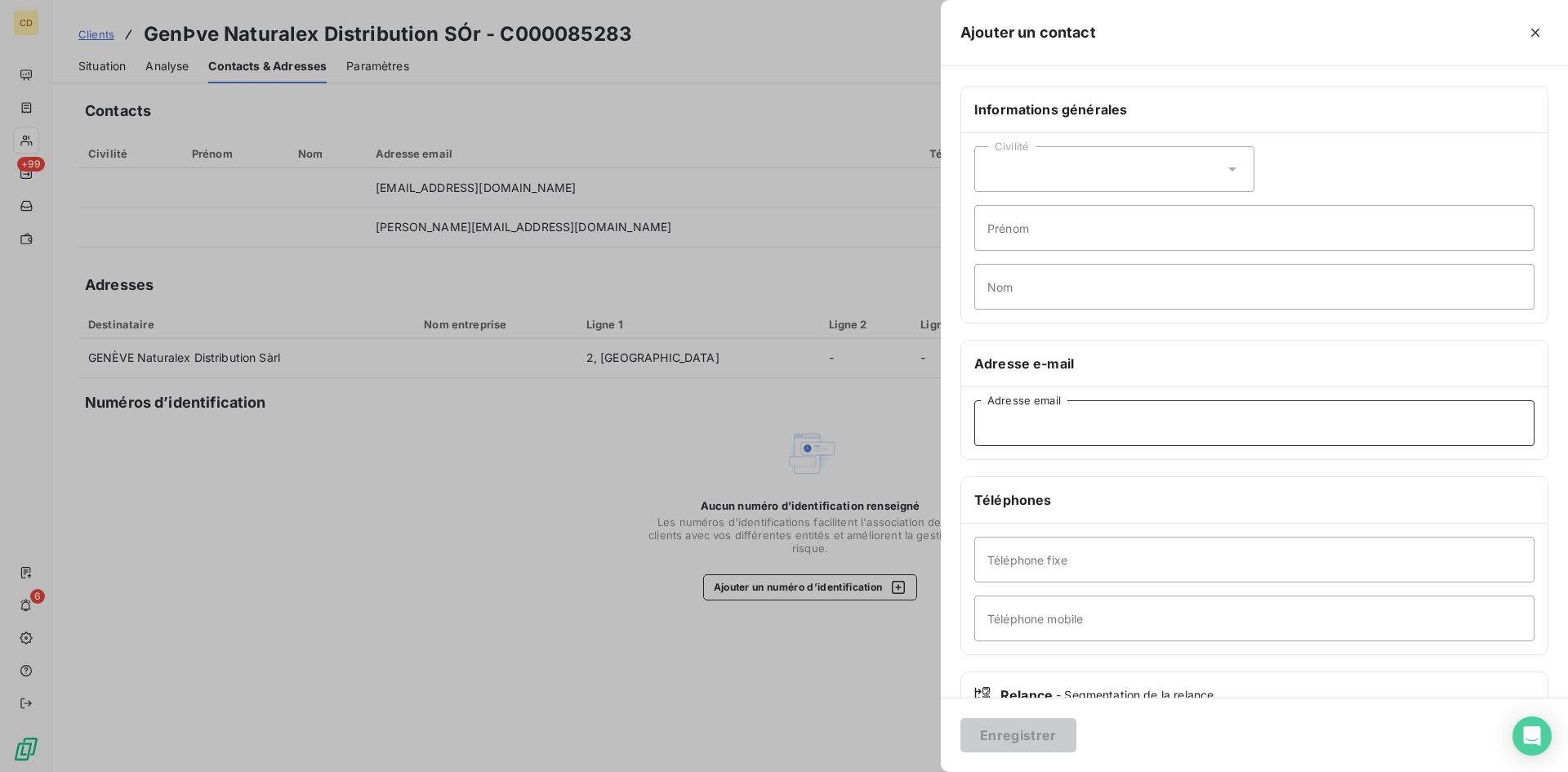
click at [1060, 427] on input "Adresse email" at bounding box center [1254, 423] width 561 height 46
paste input "[EMAIL_ADDRESS][DOMAIN_NAME]"
type input "[EMAIL_ADDRESS][DOMAIN_NAME]"
click at [1015, 727] on button "Enregistrer" at bounding box center [1018, 735] width 116 height 34
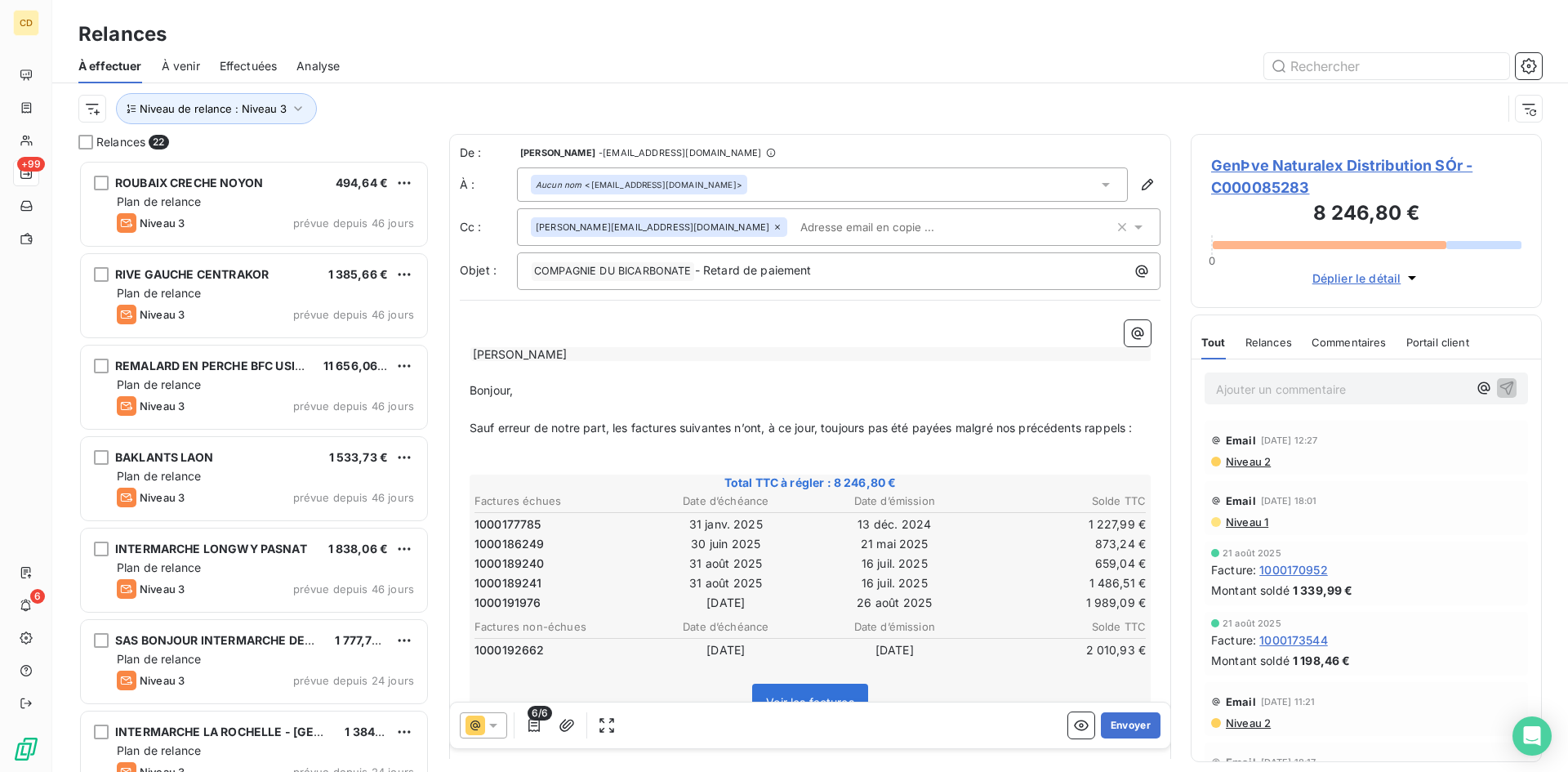
scroll to position [599, 339]
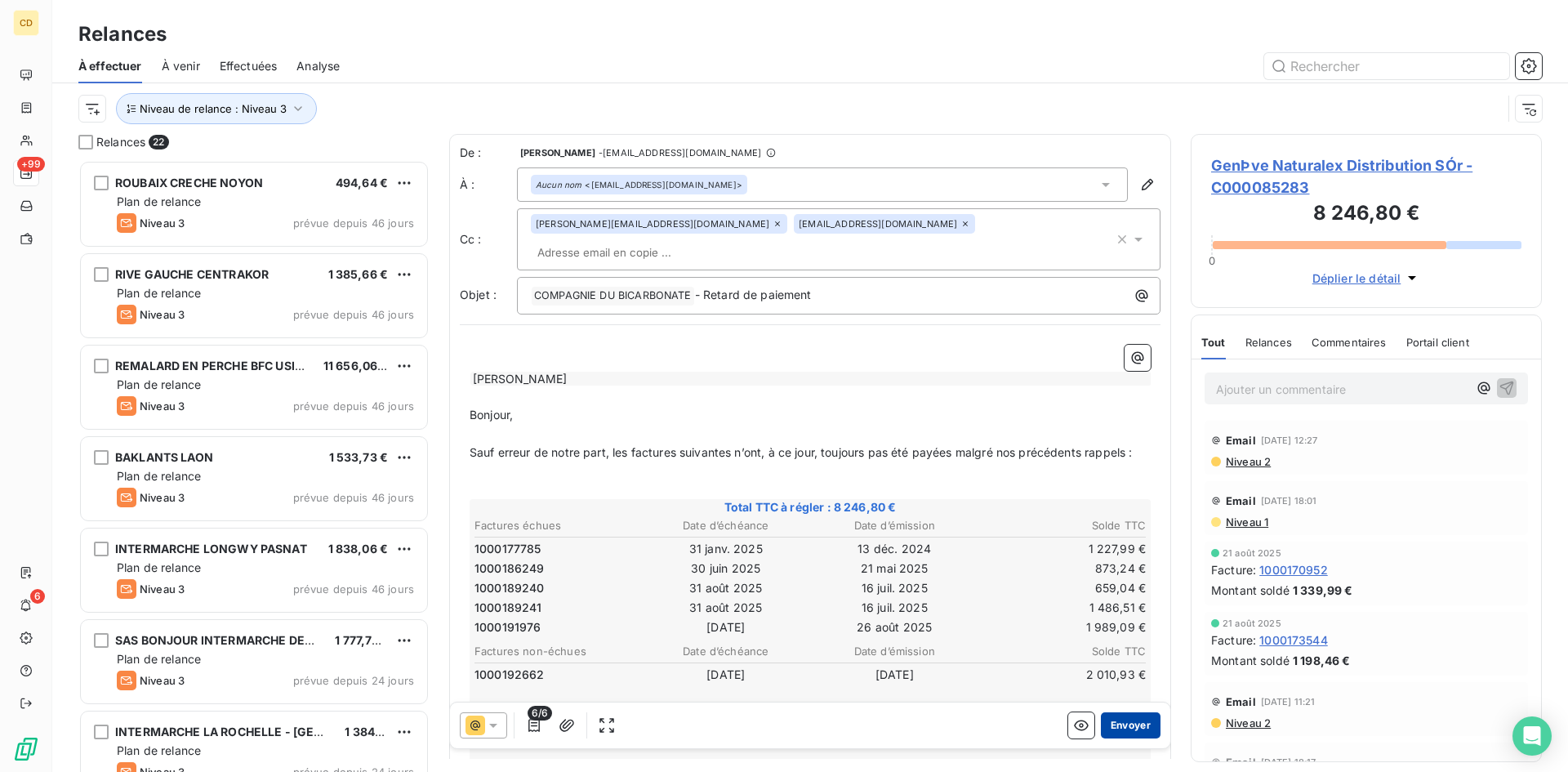
click at [1116, 724] on button "Envoyer" at bounding box center [1130, 726] width 60 height 27
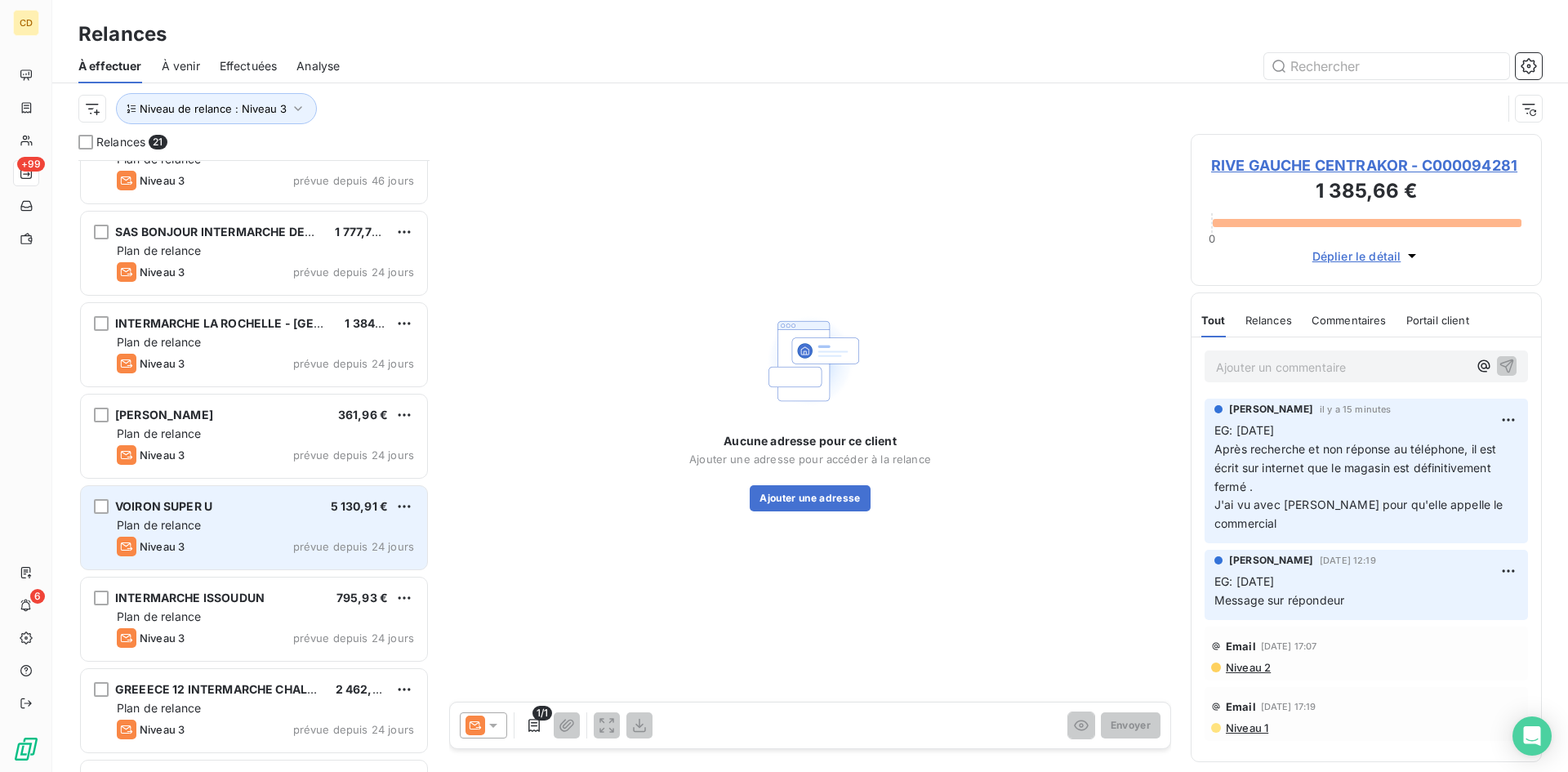
scroll to position [490, 0]
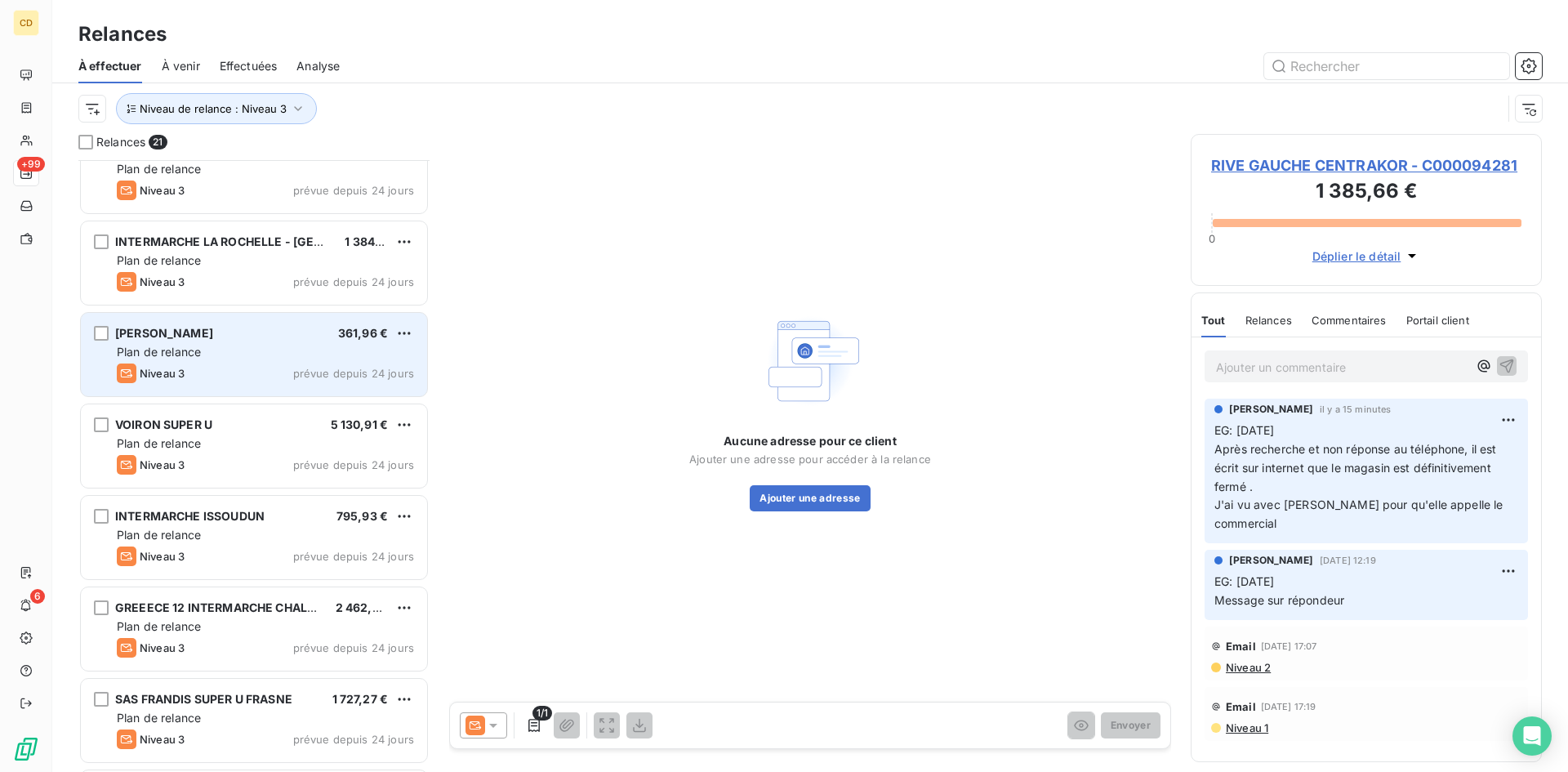
click at [197, 344] on span "Plan de relance" at bounding box center [158, 351] width 84 height 14
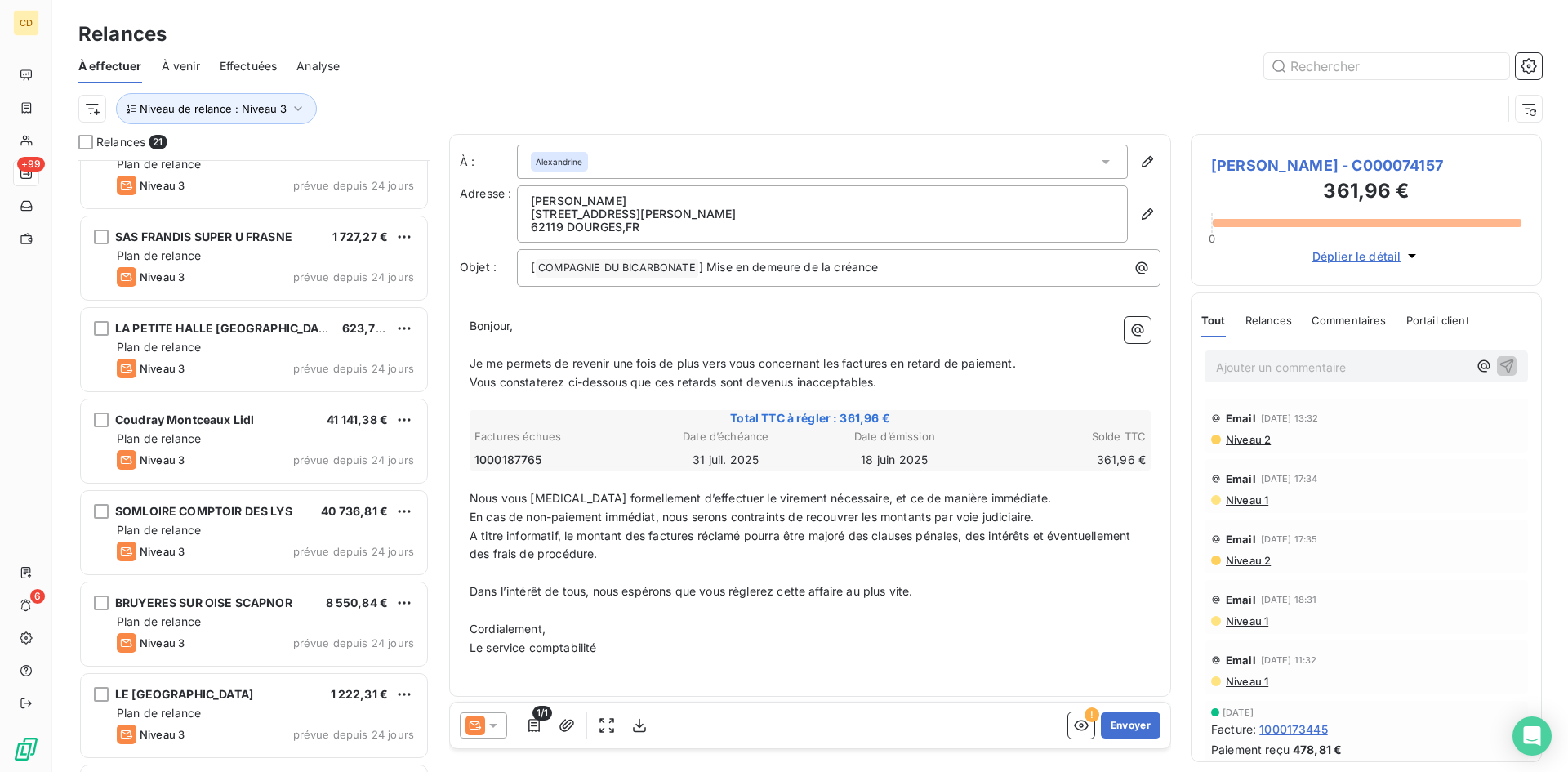
scroll to position [981, 0]
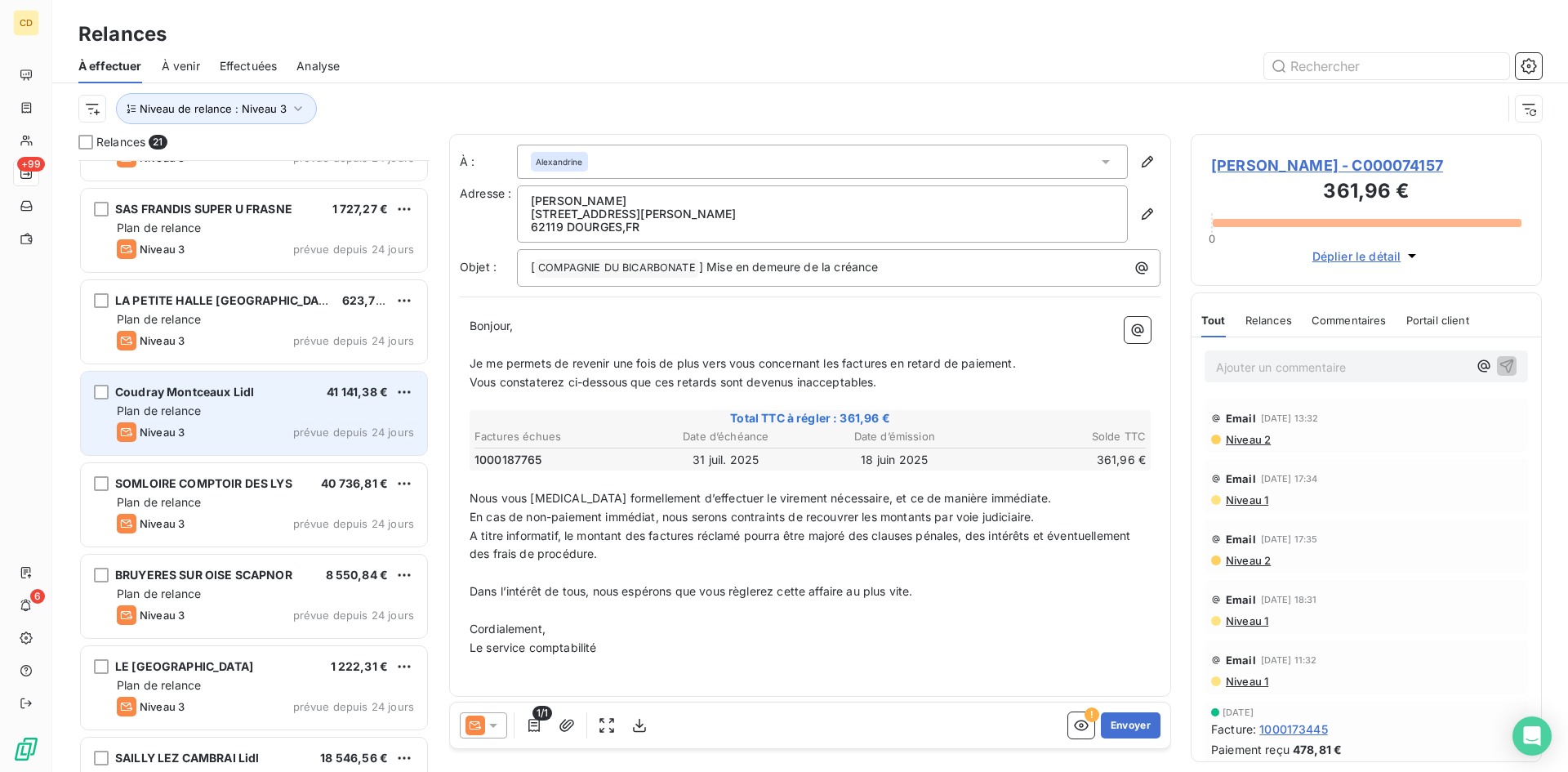
click at [235, 414] on div "Plan de relance" at bounding box center [265, 410] width 297 height 16
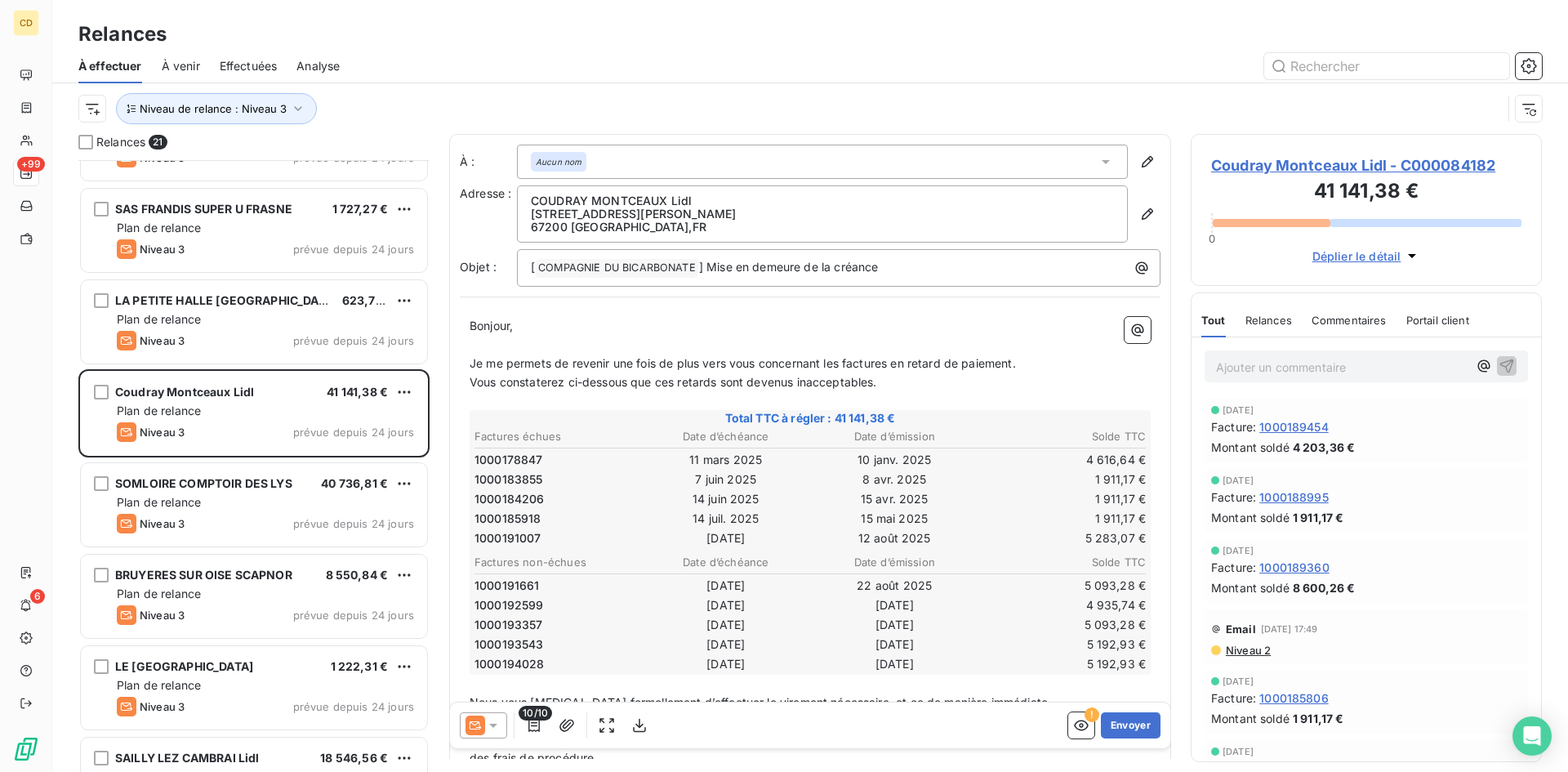
click at [497, 725] on icon at bounding box center [492, 725] width 16 height 16
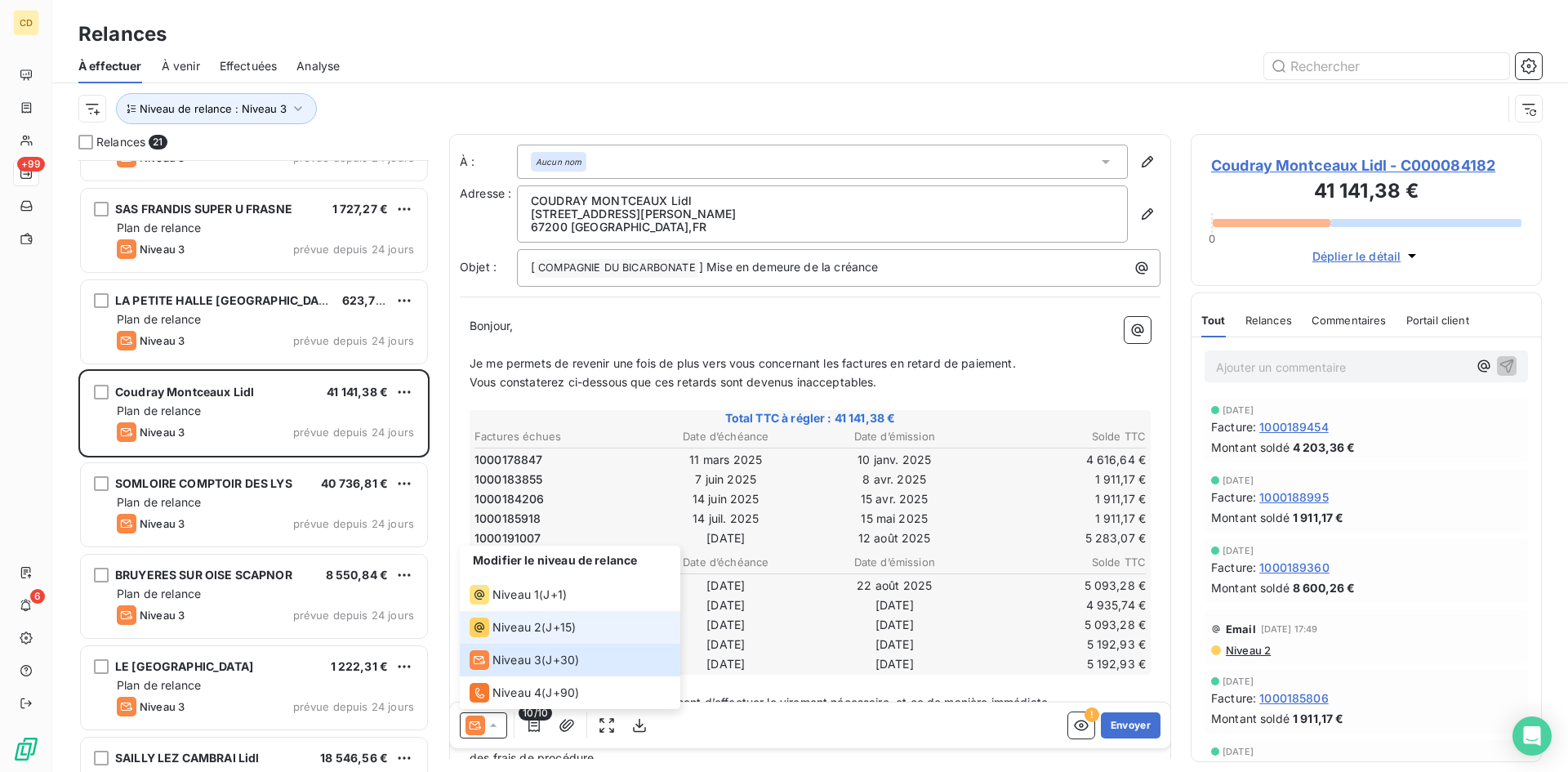
click at [498, 626] on span "Niveau 2" at bounding box center [517, 627] width 49 height 16
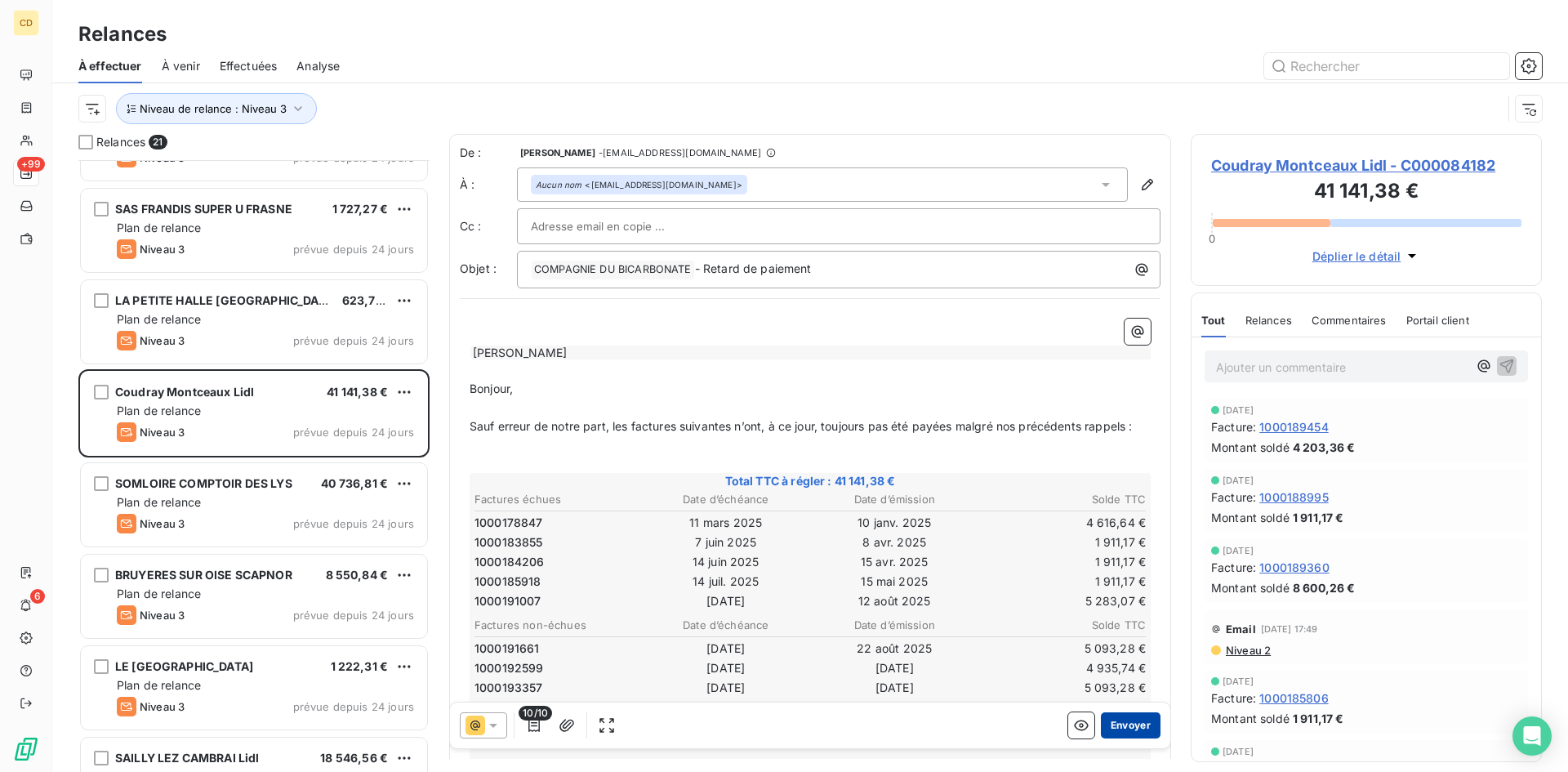
click at [1107, 722] on button "Envoyer" at bounding box center [1130, 726] width 60 height 27
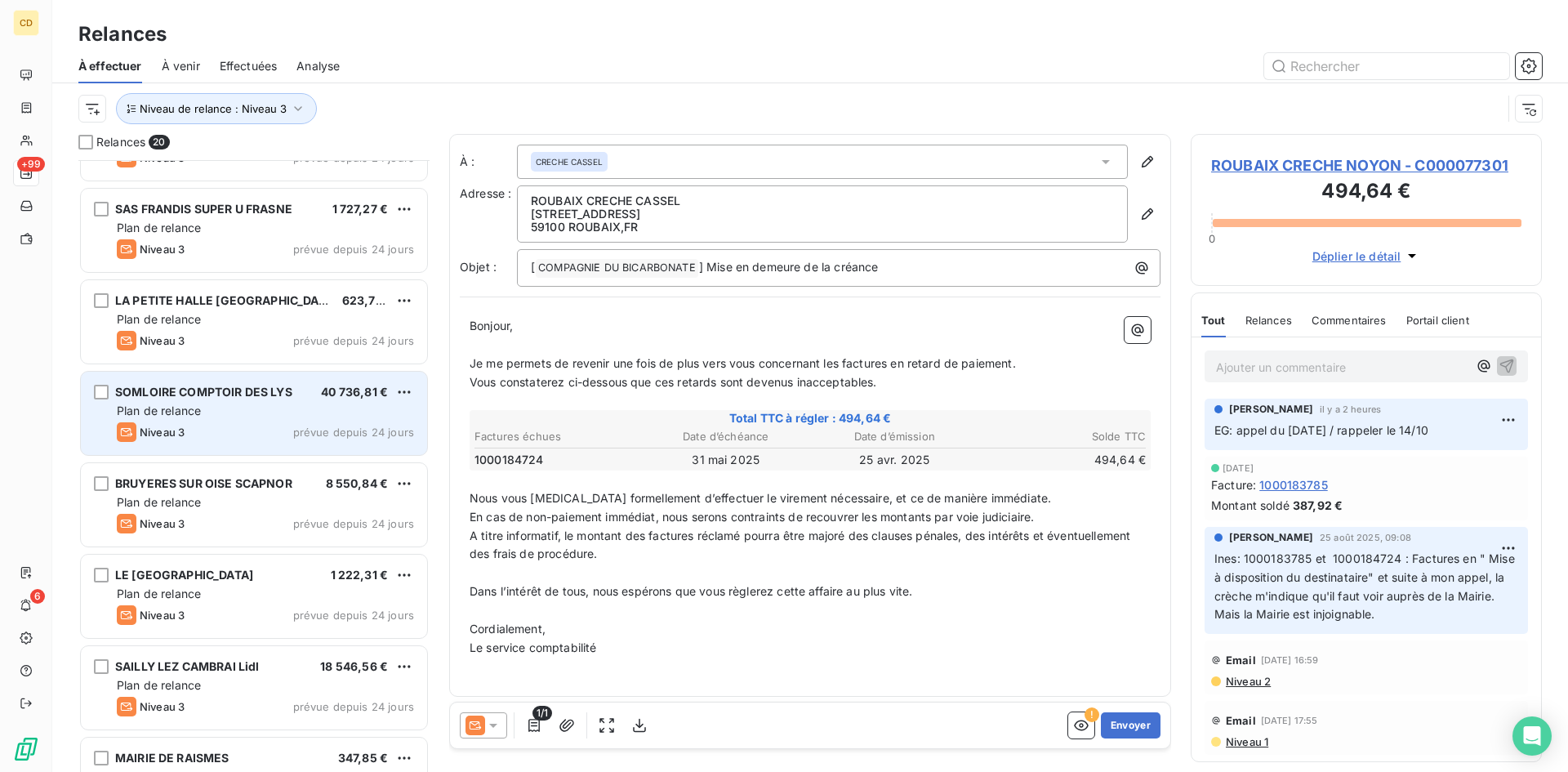
click at [220, 415] on div "Plan de relance" at bounding box center [265, 410] width 297 height 16
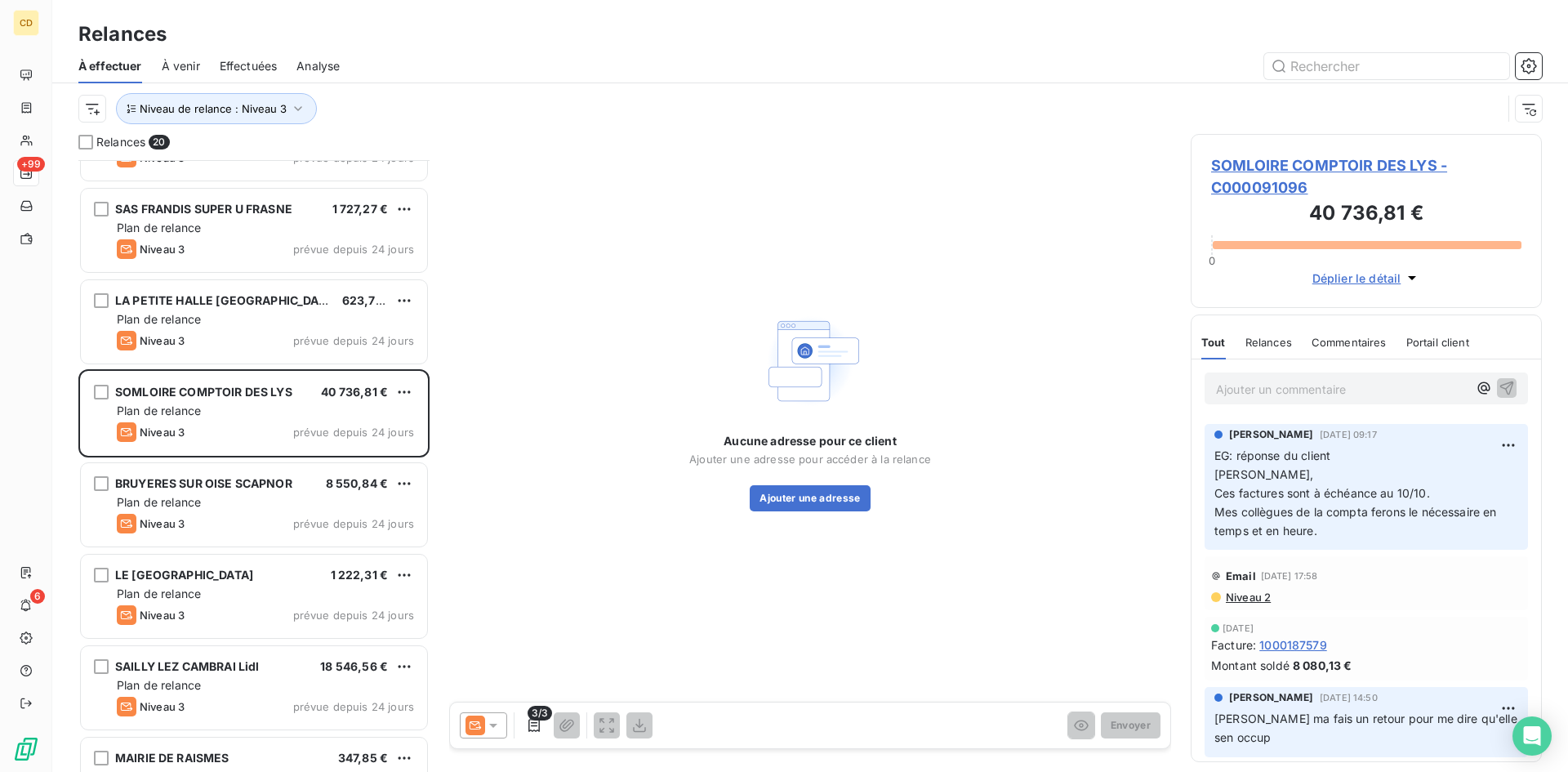
scroll to position [326, 0]
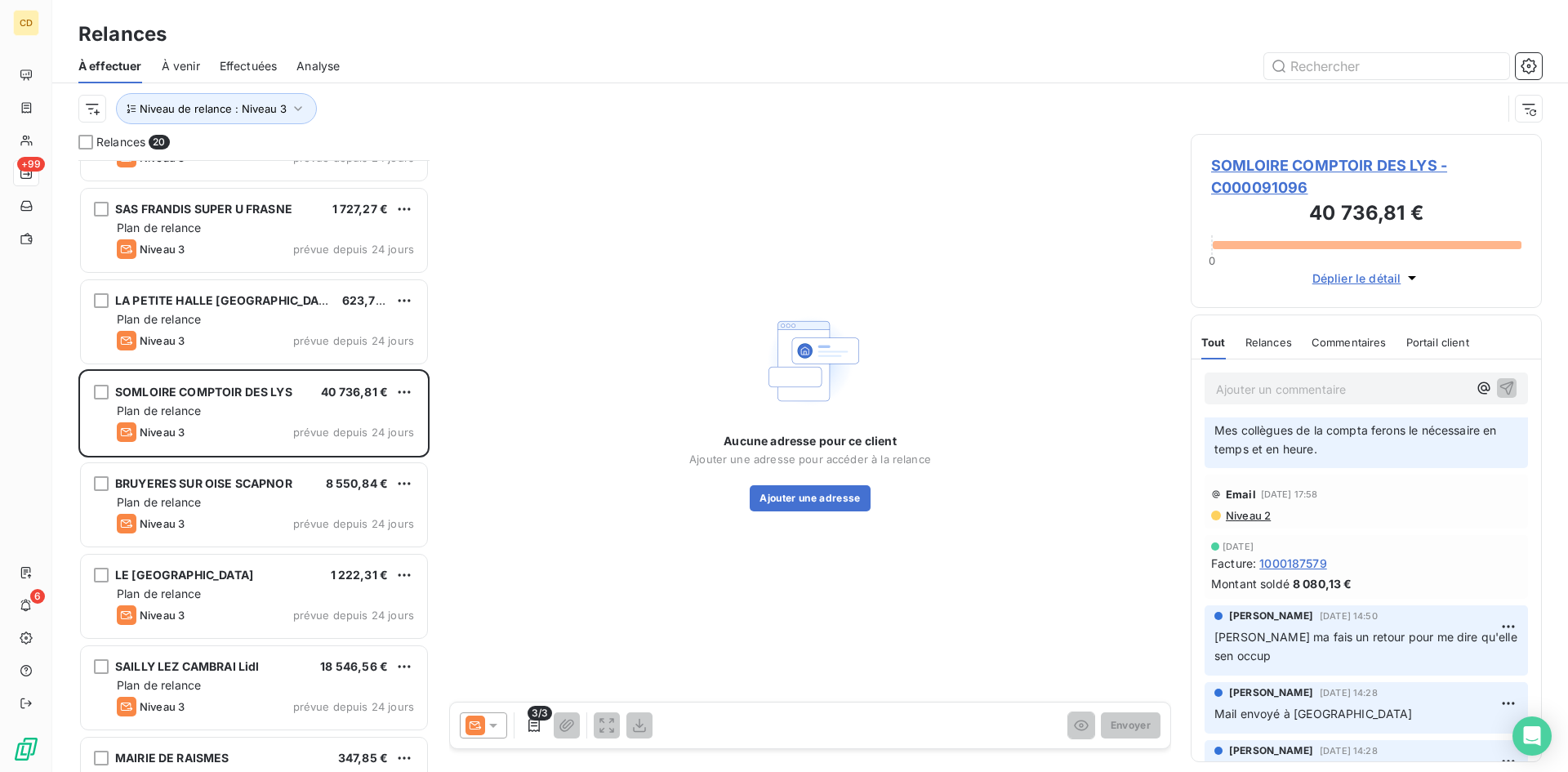
click at [1235, 519] on span "Niveau 2" at bounding box center [1246, 515] width 46 height 13
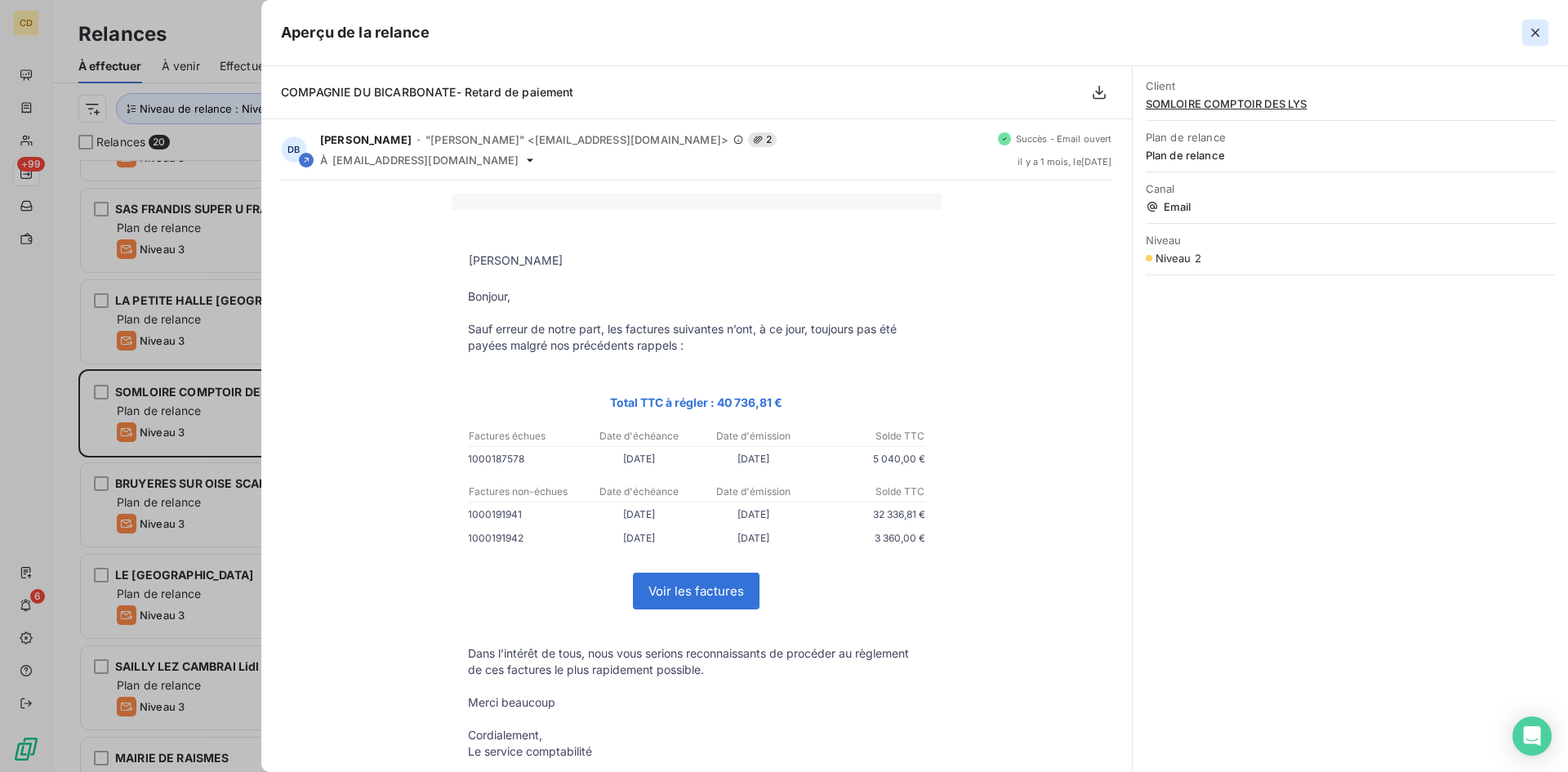
click at [1534, 30] on icon "button" at bounding box center [1535, 32] width 9 height 9
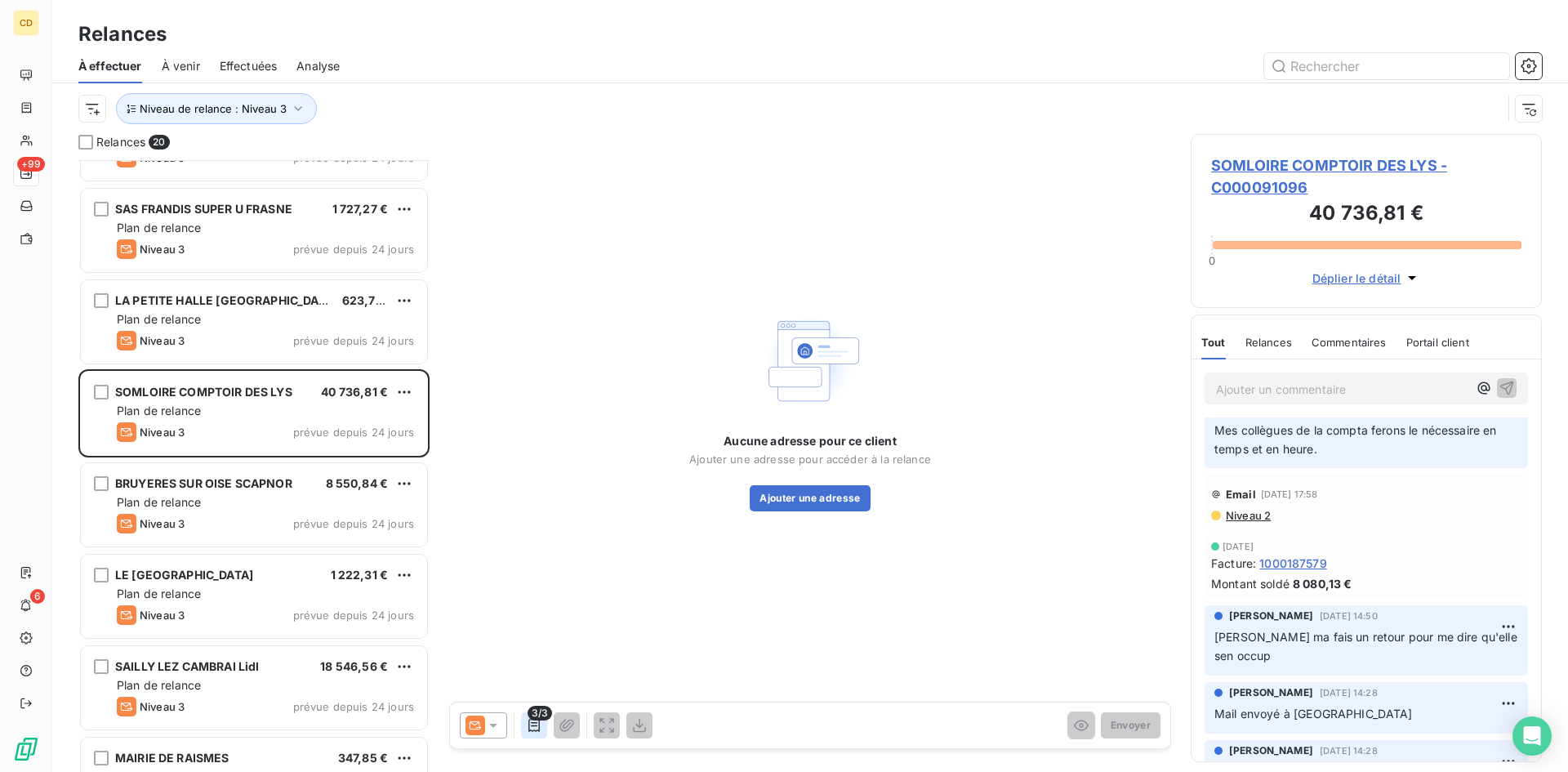
click at [536, 723] on icon "button" at bounding box center [534, 726] width 11 height 13
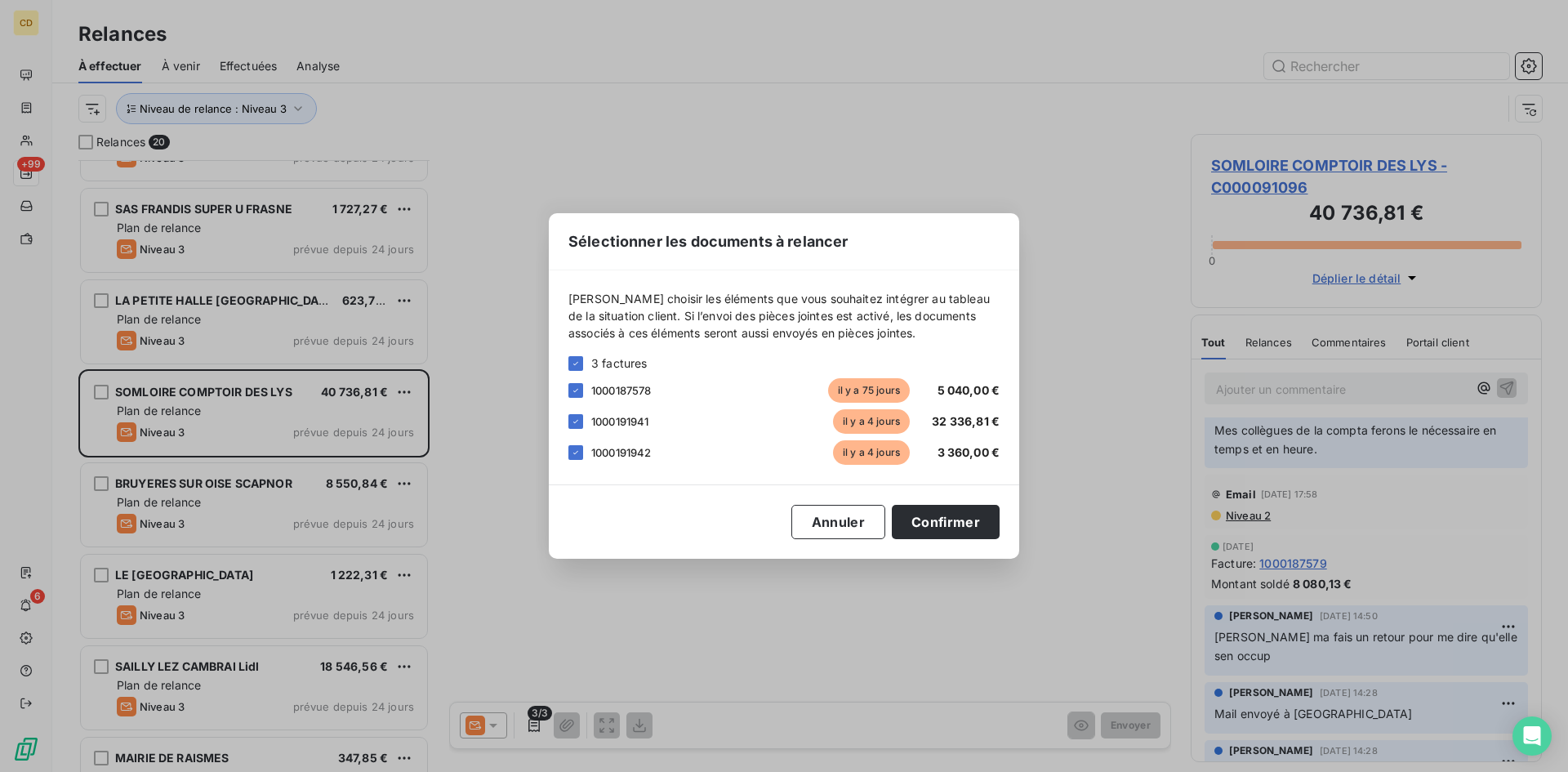
click at [535, 722] on div "Sélectionner les documents à relancer [PERSON_NAME] choisir les éléments que vo…" at bounding box center [784, 386] width 1568 height 772
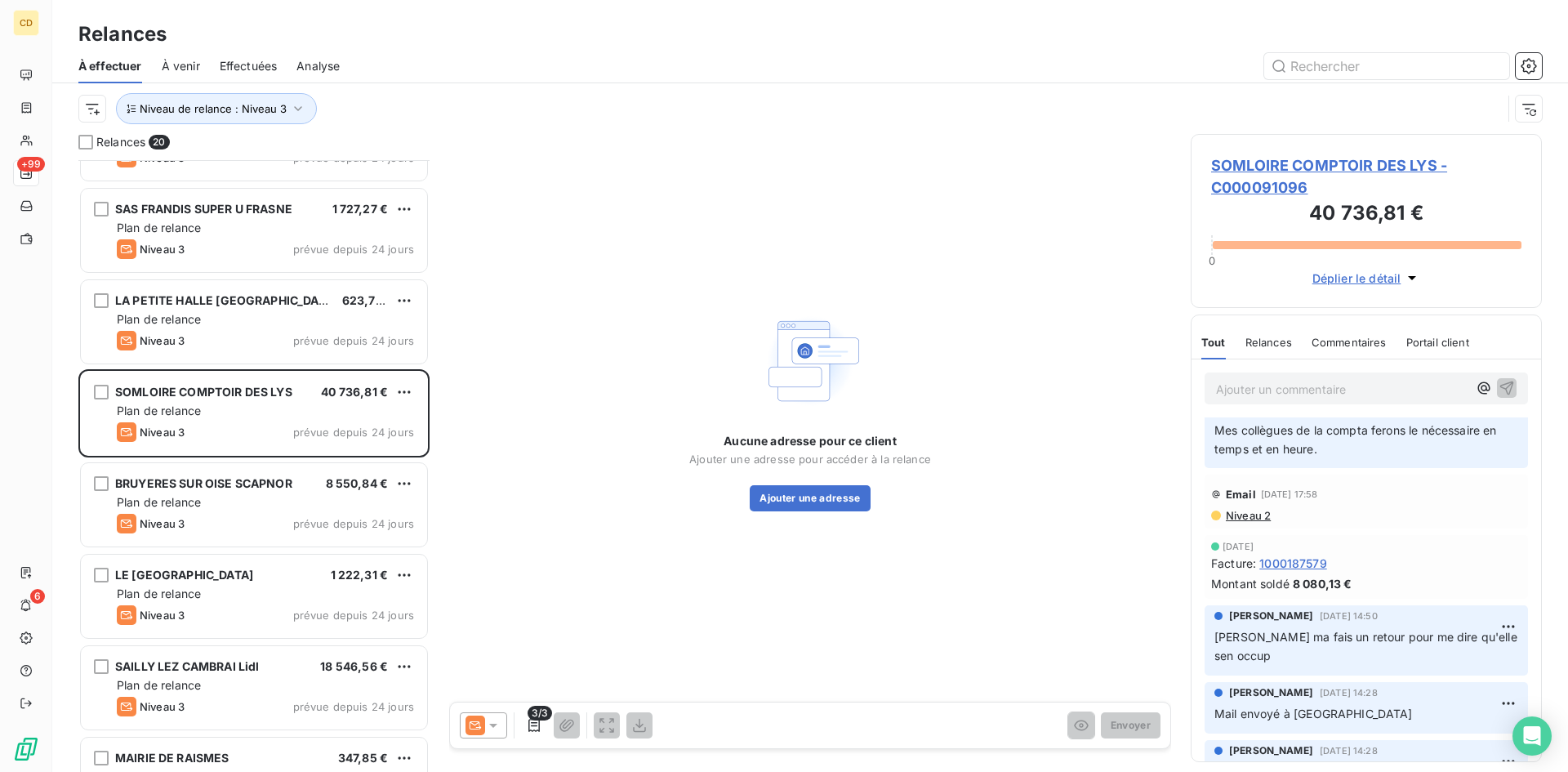
click at [530, 715] on span "3/3" at bounding box center [540, 712] width 25 height 14
click at [530, 718] on span "3/3" at bounding box center [540, 712] width 25 height 14
click at [535, 724] on icon "button" at bounding box center [533, 725] width 16 height 16
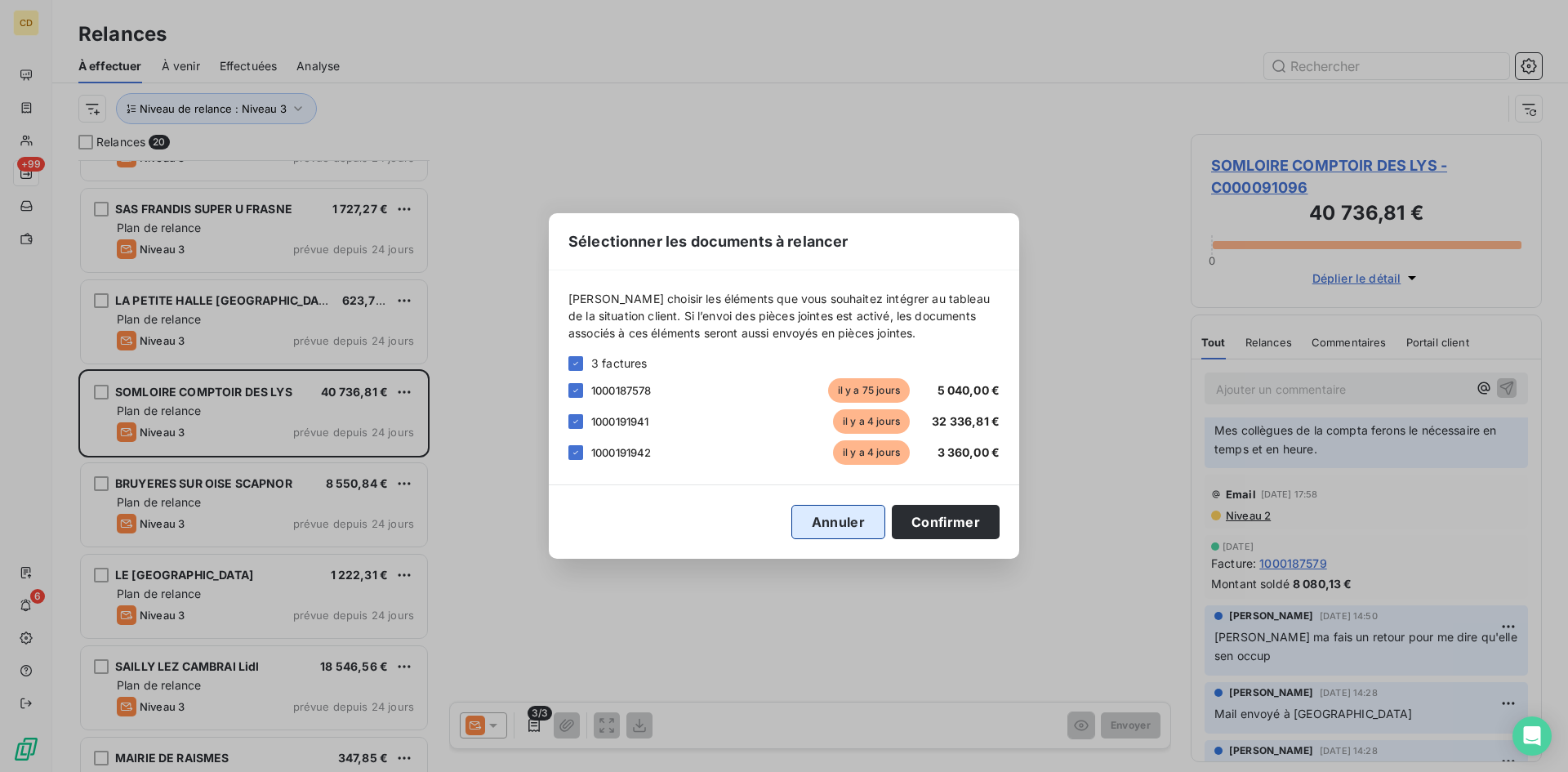
click at [818, 516] on button "Annuler" at bounding box center [838, 522] width 94 height 34
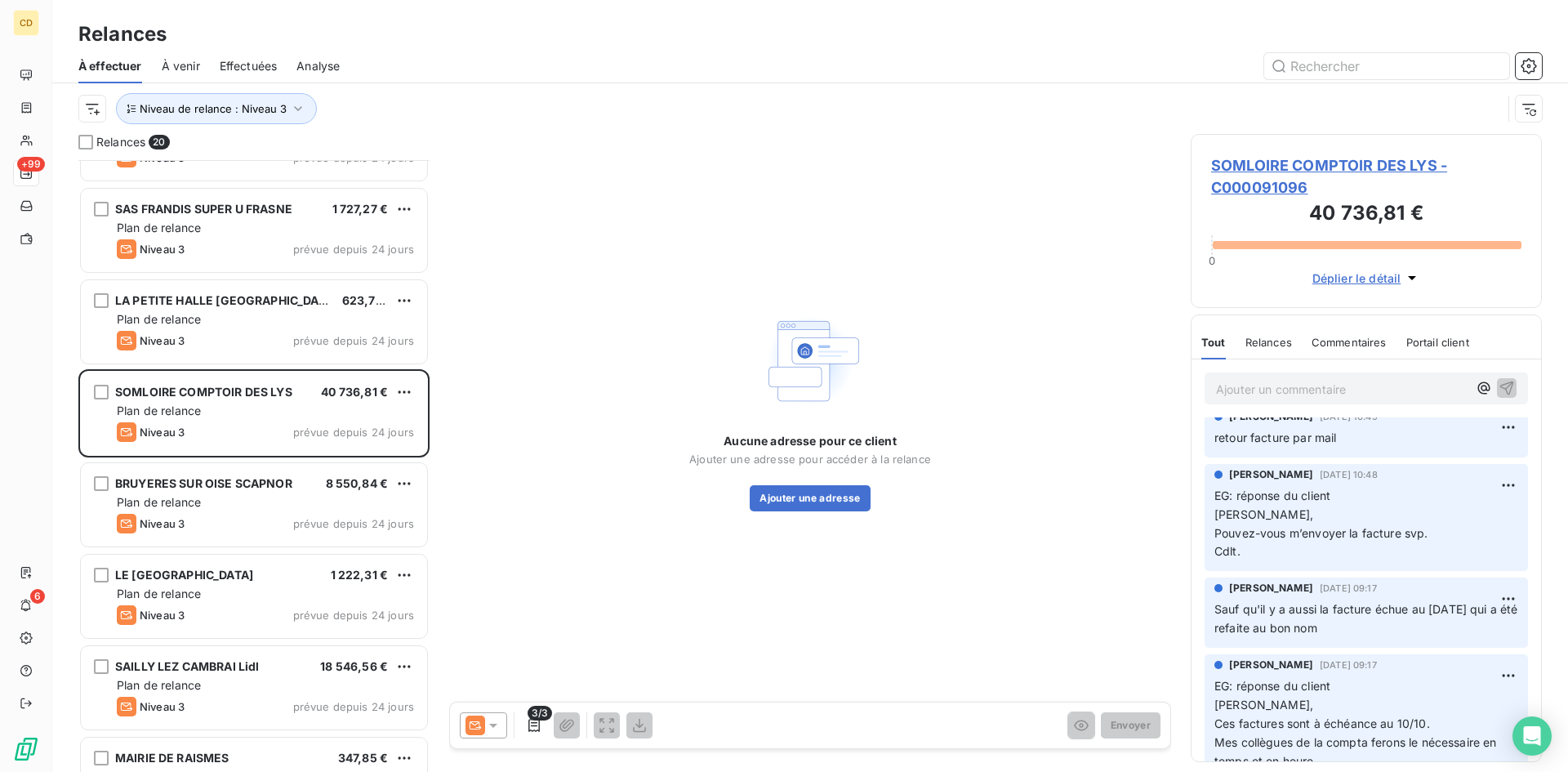
scroll to position [0, 0]
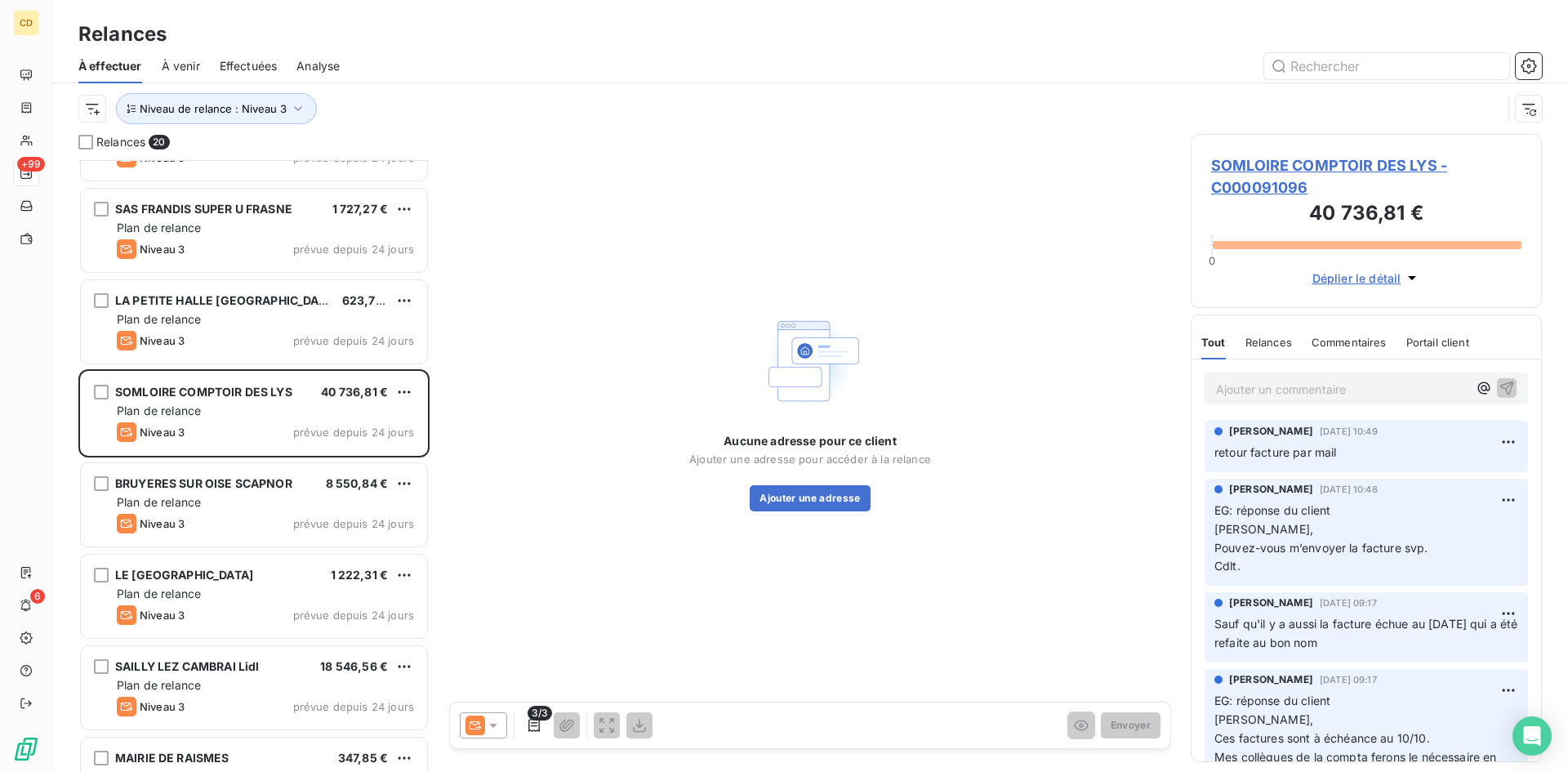
click at [491, 721] on icon at bounding box center [492, 725] width 16 height 16
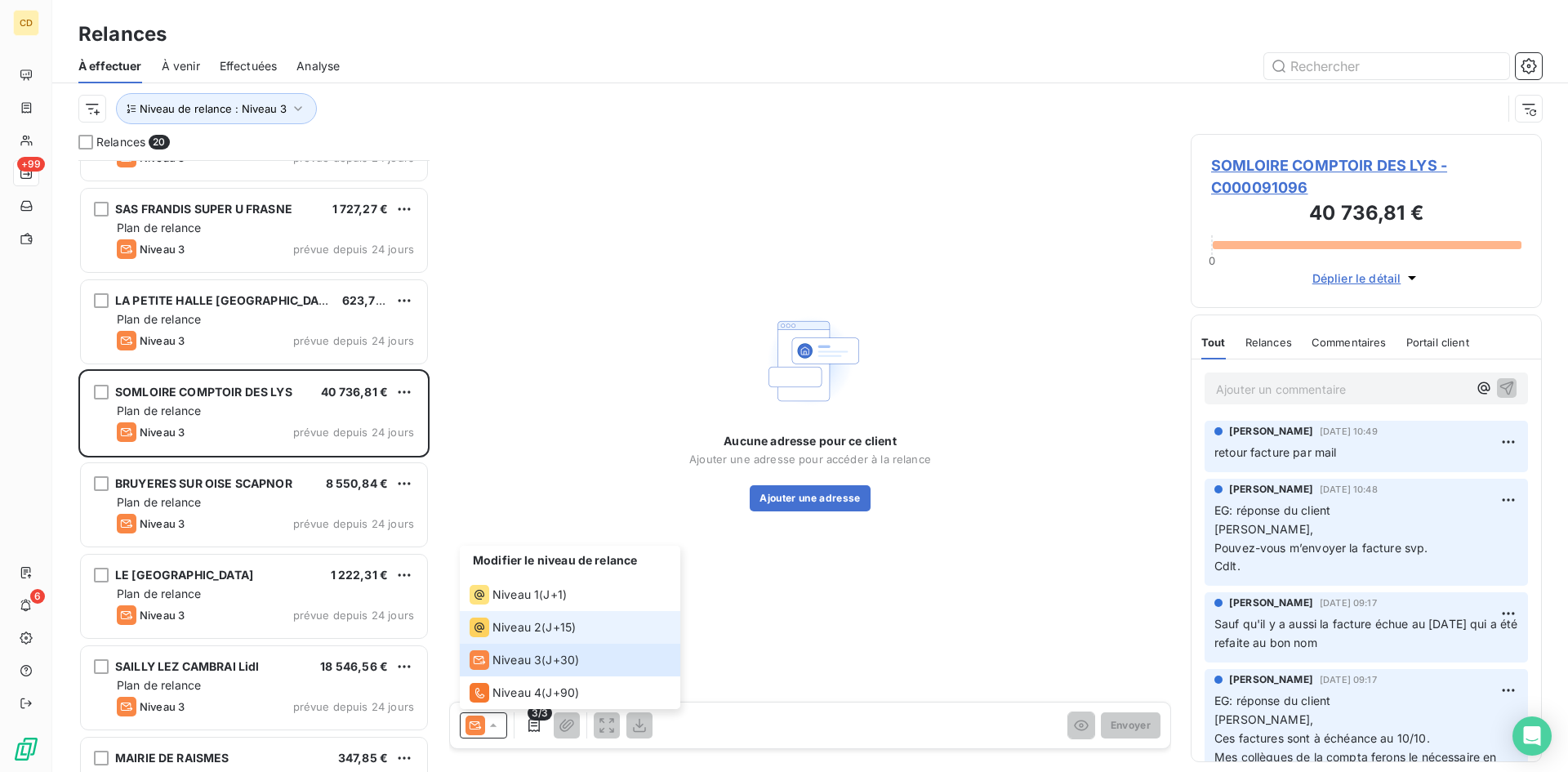
click at [490, 628] on div "Niveau 2" at bounding box center [506, 627] width 72 height 20
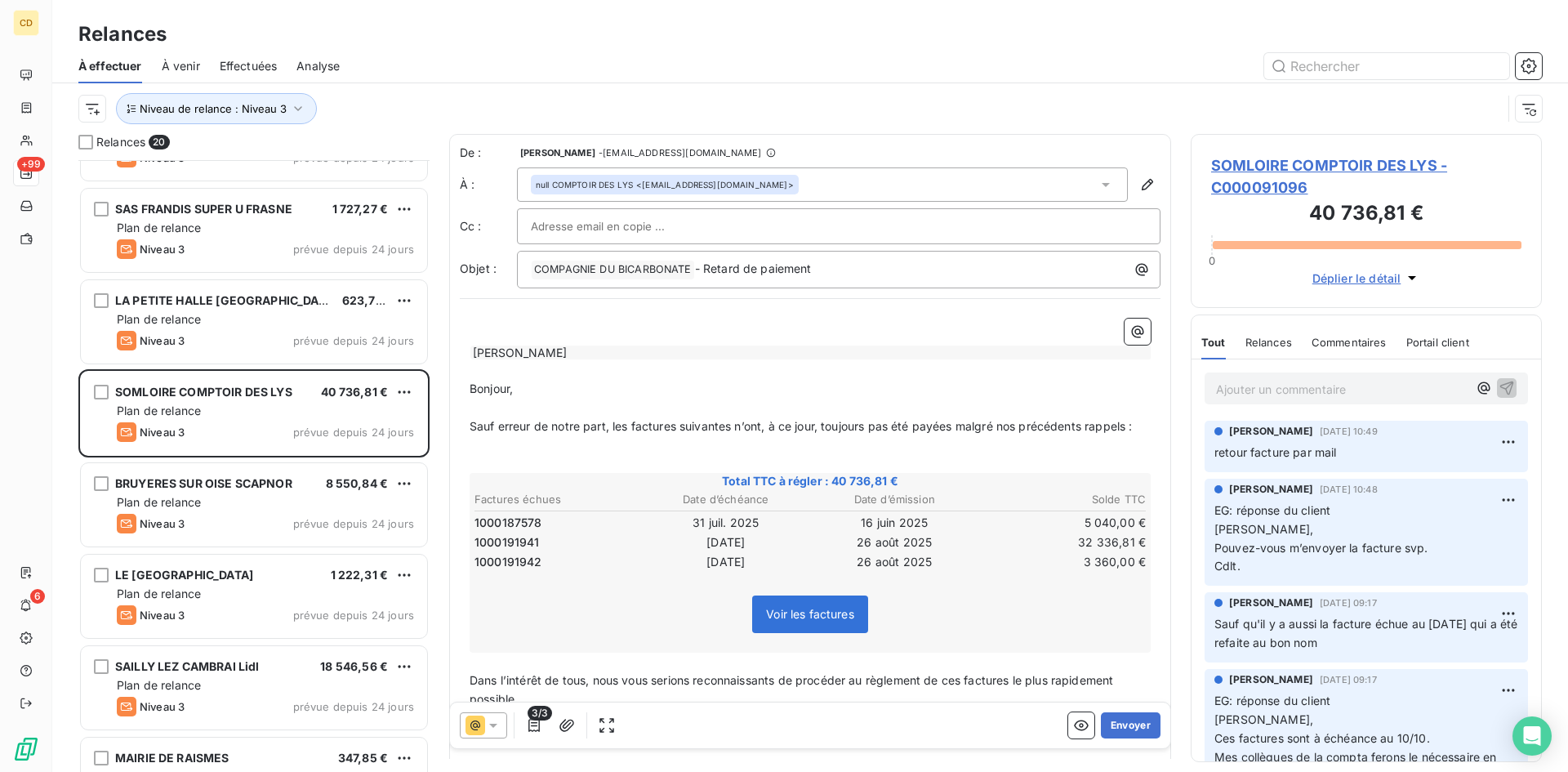
click at [1244, 390] on p "Ajouter un commentaire ﻿" at bounding box center [1341, 389] width 251 height 21
click at [778, 229] on div at bounding box center [839, 227] width 616 height 25
click at [778, 229] on input "text" at bounding box center [839, 227] width 616 height 25
click at [854, 216] on div at bounding box center [839, 227] width 616 height 25
click at [872, 185] on div "null COMPTOIR DES LYS <[EMAIL_ADDRESS][DOMAIN_NAME]>" at bounding box center [822, 184] width 611 height 34
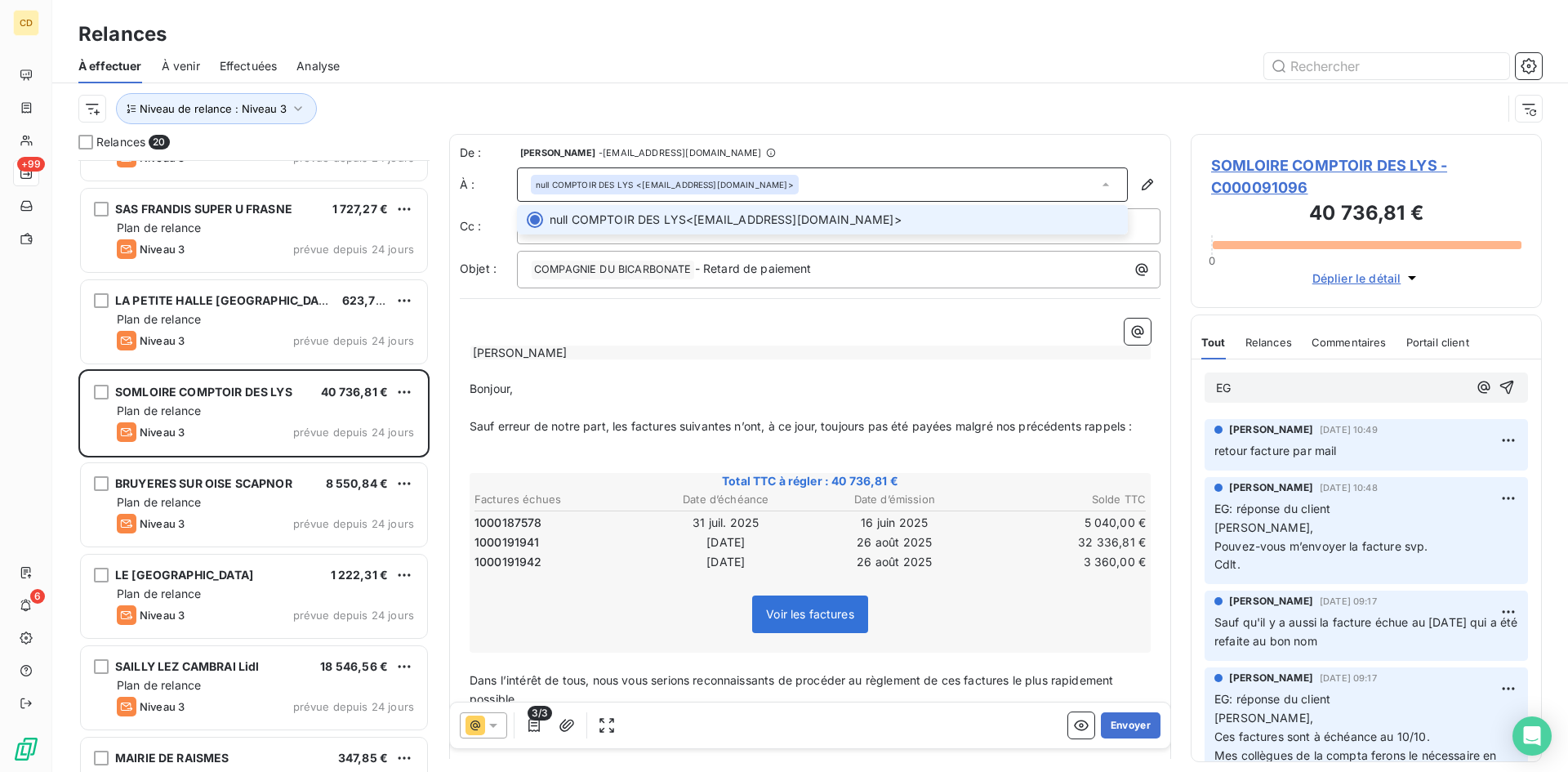
click at [837, 163] on div "De : [PERSON_NAME] - [EMAIL_ADDRESS][DOMAIN_NAME] À : null COMPTOIR DES LYS <[E…" at bounding box center [810, 216] width 701 height 144
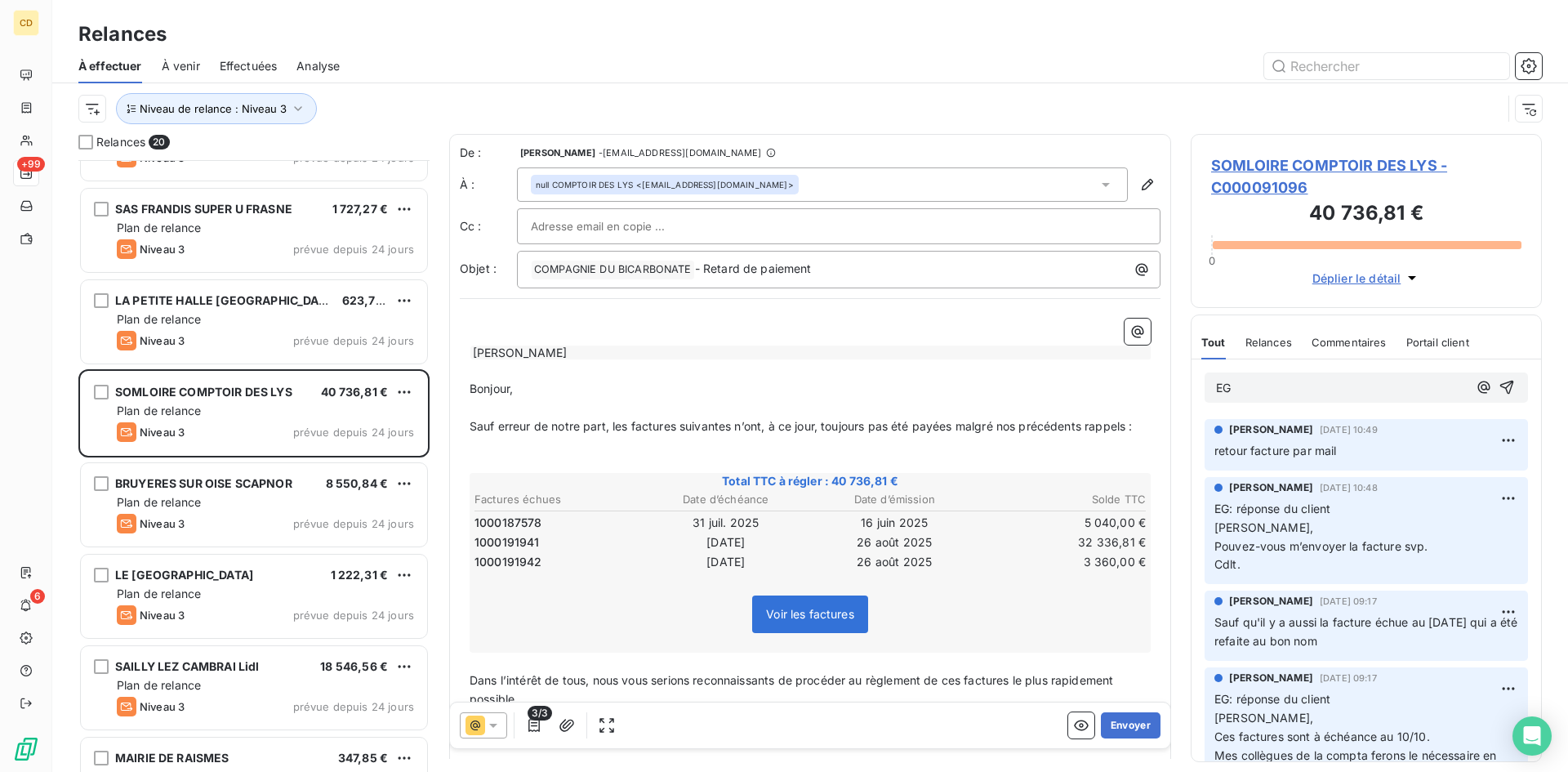
click at [1239, 384] on p "EG" at bounding box center [1341, 388] width 251 height 19
drag, startPoint x: 1235, startPoint y: 386, endPoint x: 1227, endPoint y: 276, distance: 110.3
click at [1238, 378] on div "EG/ [DATE]" at bounding box center [1341, 388] width 251 height 21
click at [1337, 383] on p "EG: [DATE]" at bounding box center [1341, 388] width 251 height 19
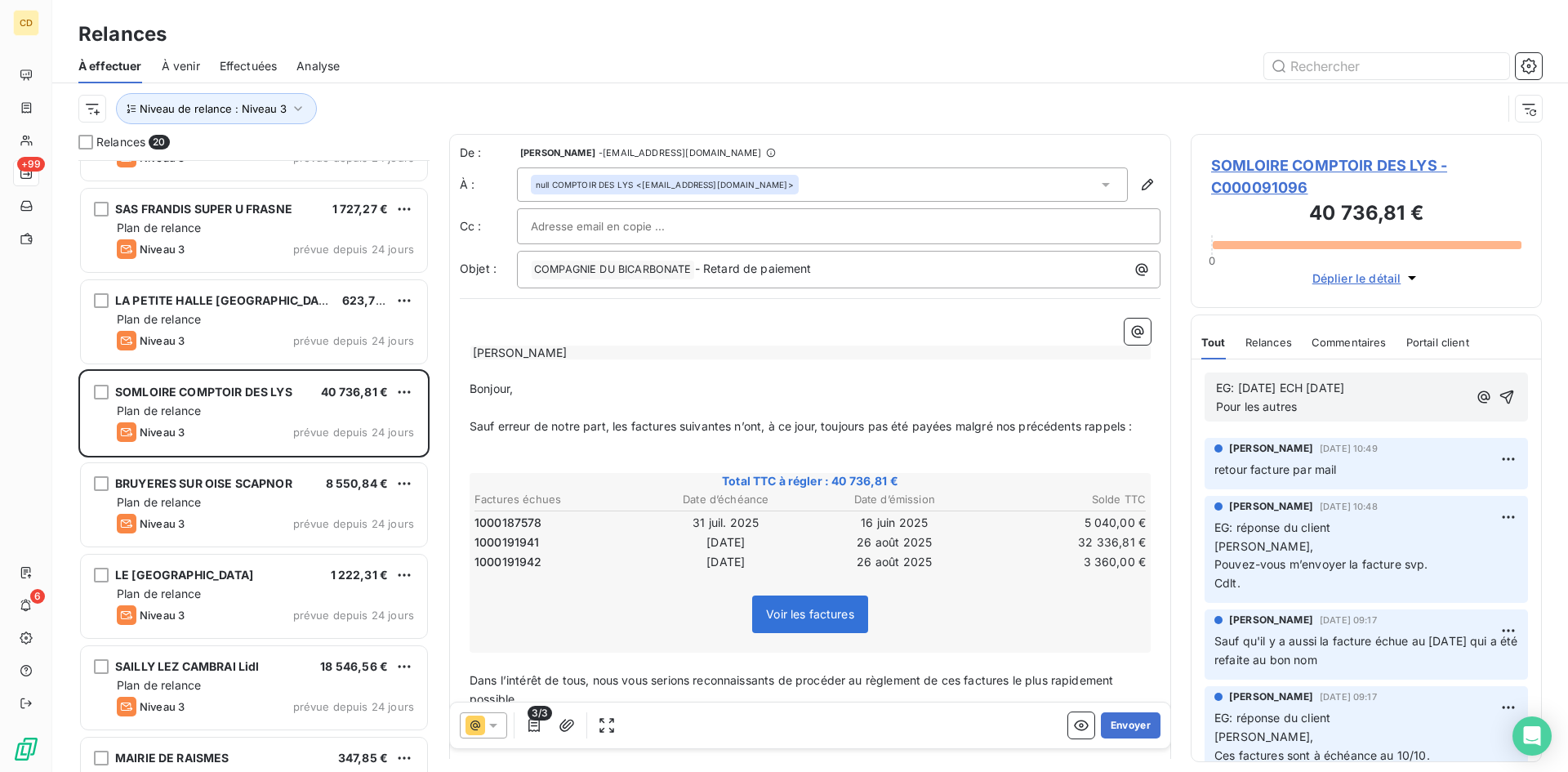
click at [1262, 403] on span "EG: [DATE] ECH [DATE] Pour les autres" at bounding box center [1280, 396] width 128 height 32
click at [1386, 386] on p "EG: [DATE] ECH [DATE] Pour les 2 autres" at bounding box center [1341, 397] width 251 height 38
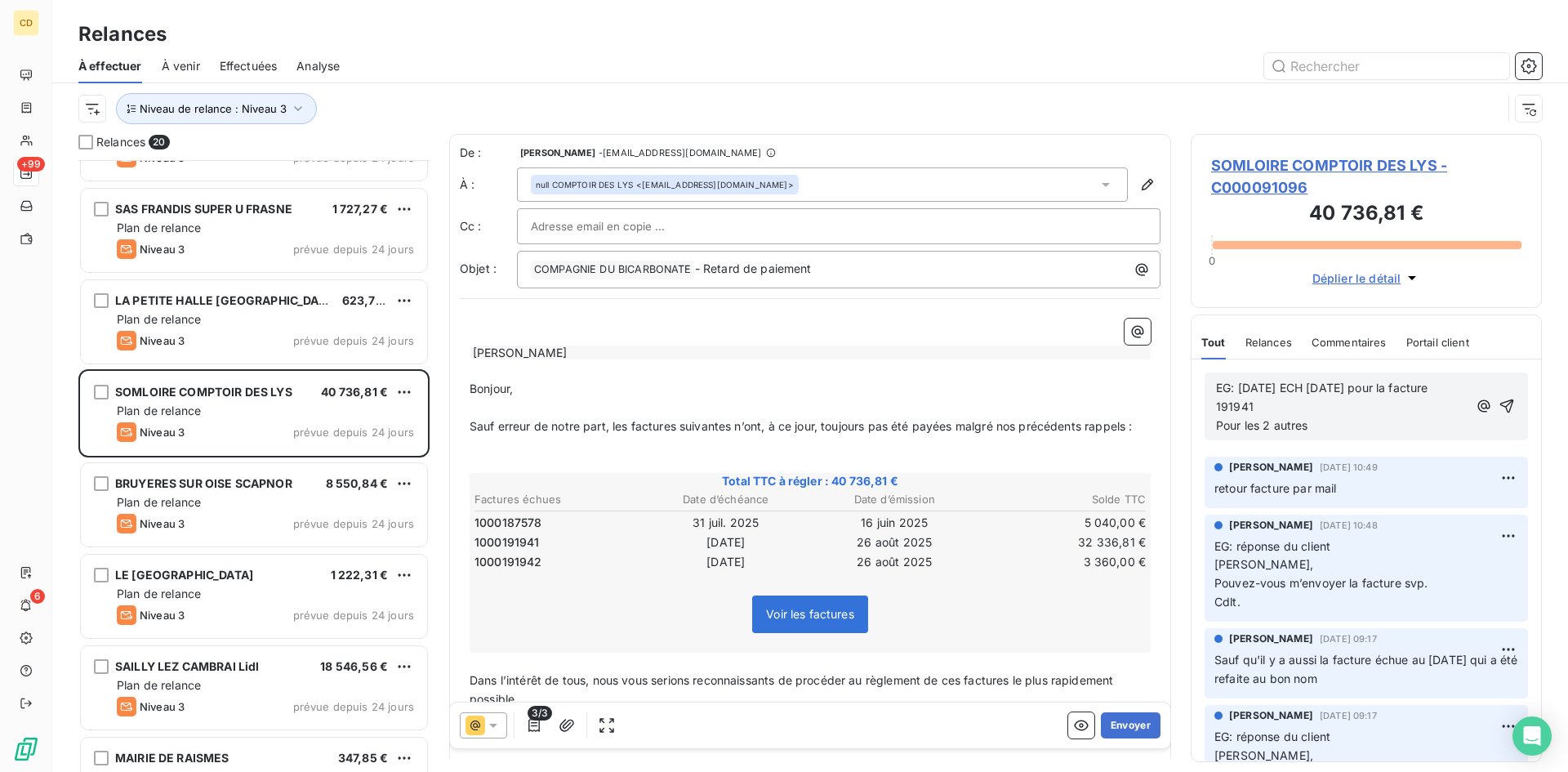
click at [1331, 426] on p "EG: [DATE] ECH [DATE] pour la facture 191941 Pour les 2 autres" at bounding box center [1341, 406] width 251 height 56
